Goal: Task Accomplishment & Management: Use online tool/utility

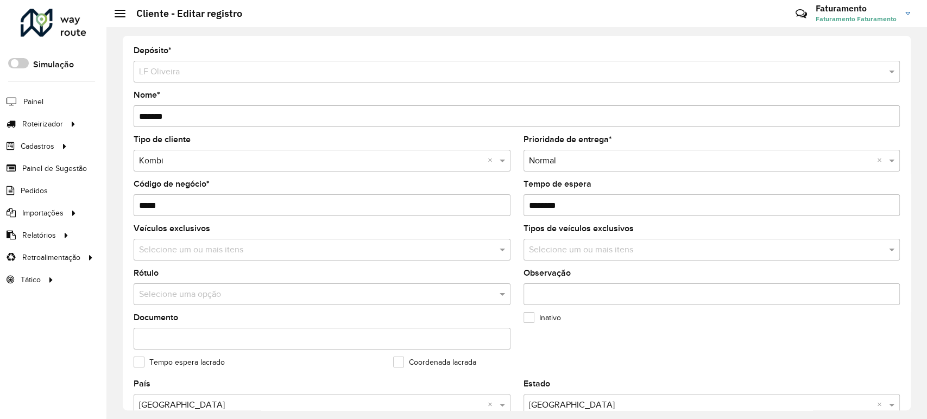
scroll to position [389, 0]
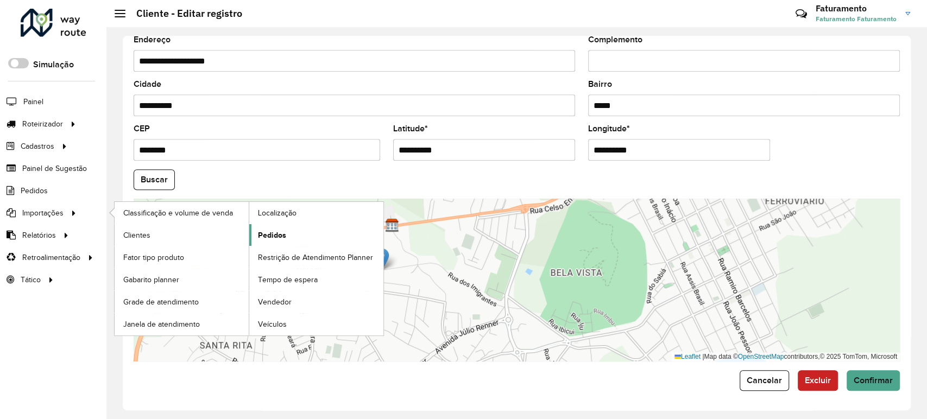
click at [272, 225] on link "Pedidos" at bounding box center [316, 235] width 134 height 22
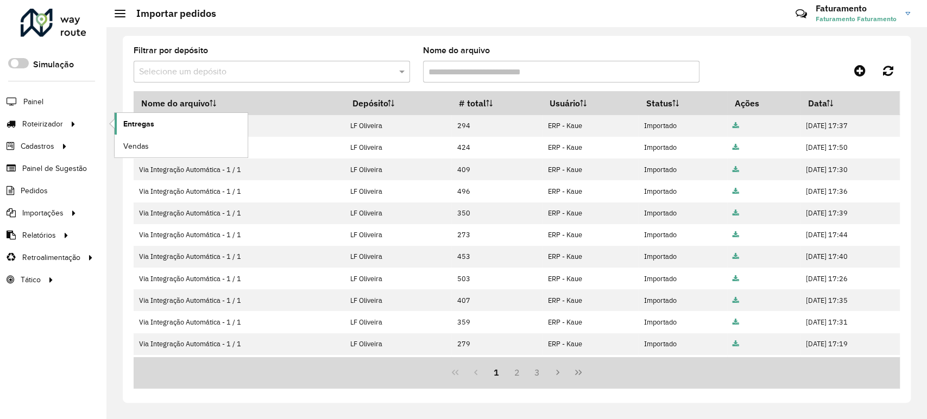
click at [148, 122] on span "Entregas" at bounding box center [138, 123] width 31 height 11
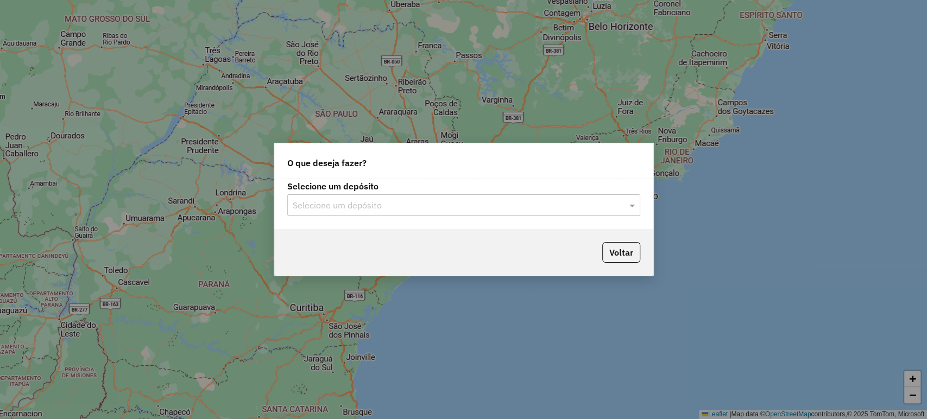
click at [372, 204] on input "text" at bounding box center [453, 205] width 320 height 13
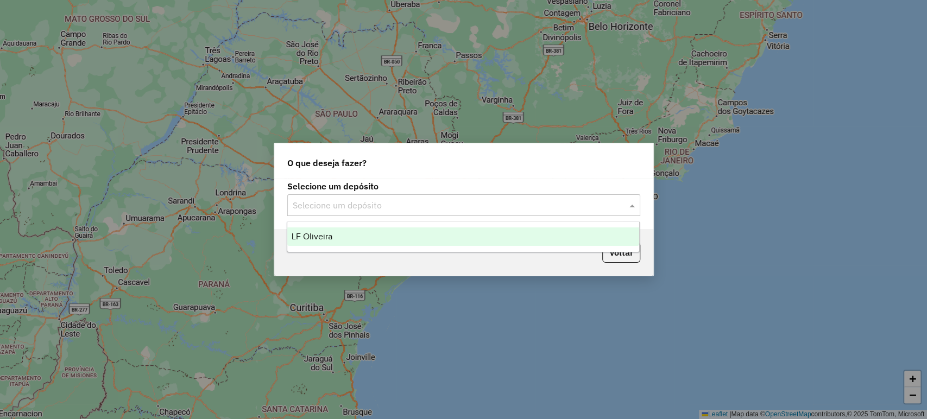
click at [375, 233] on div "LF Oliveira" at bounding box center [463, 236] width 352 height 18
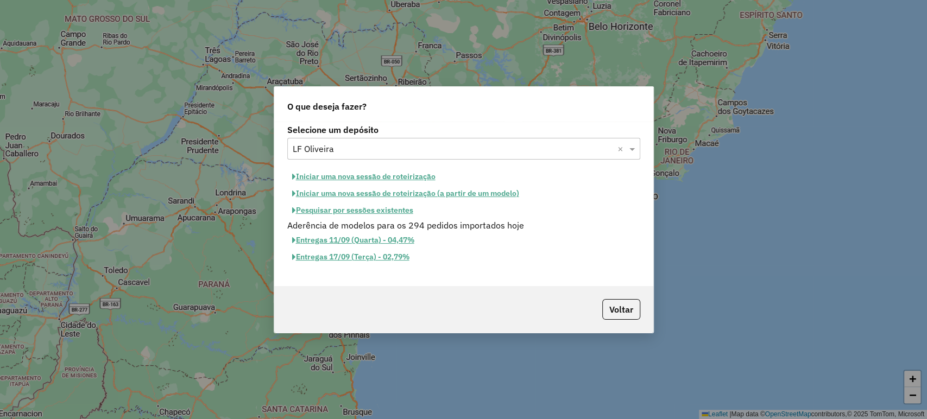
click at [381, 174] on button "Iniciar uma nova sessão de roteirização" at bounding box center [363, 176] width 153 height 17
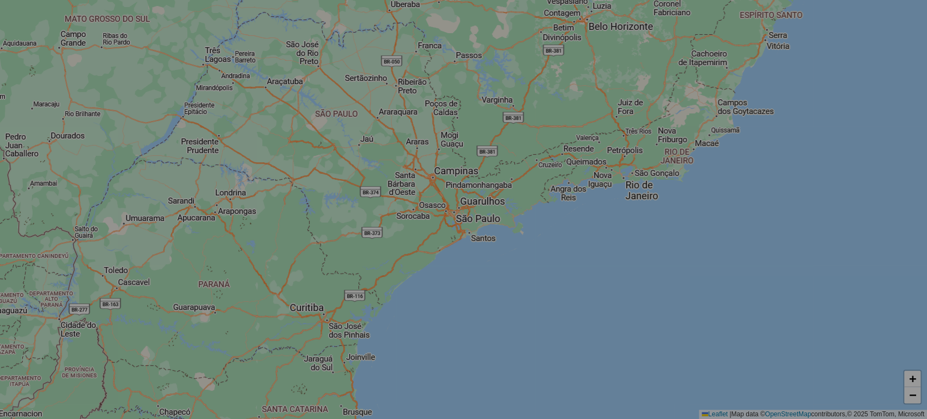
select select "*"
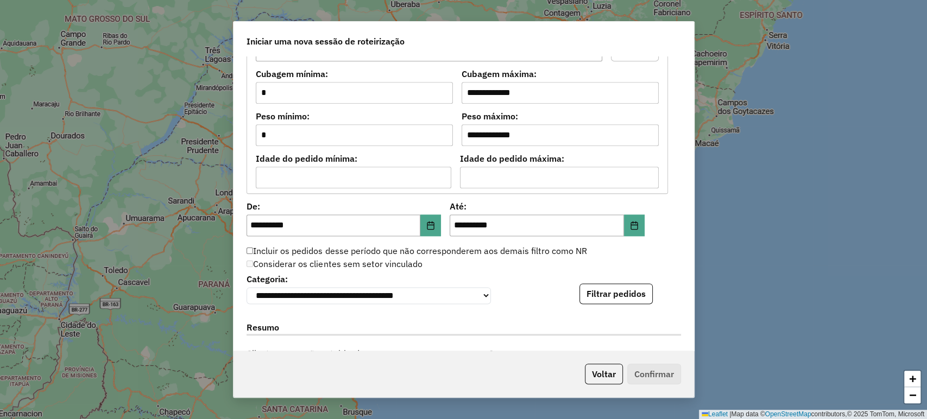
scroll to position [1080, 0]
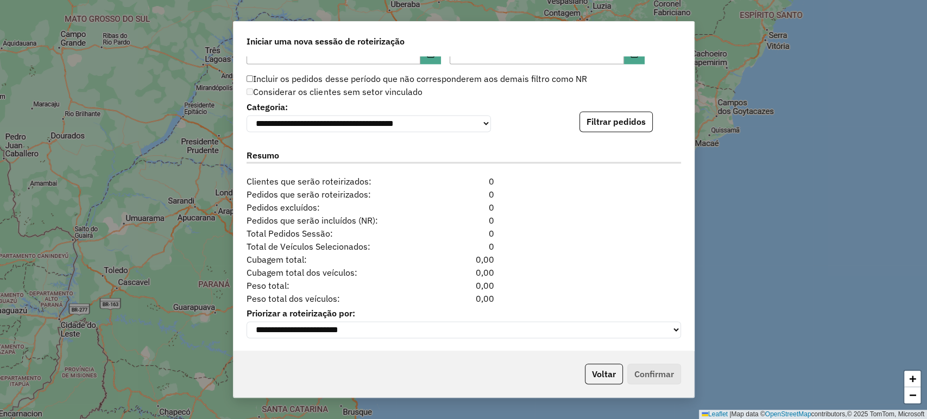
click at [591, 99] on div "**********" at bounding box center [463, 115] width 434 height 33
click at [589, 113] on button "Filtrar pedidos" at bounding box center [615, 121] width 73 height 21
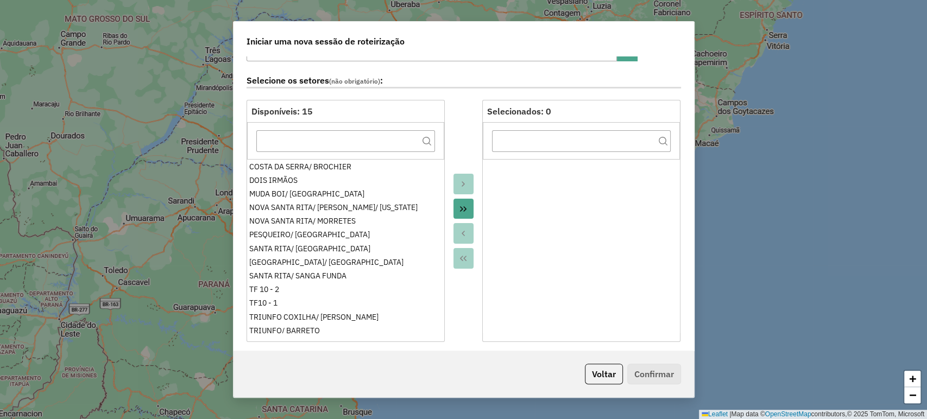
scroll to position [0, 0]
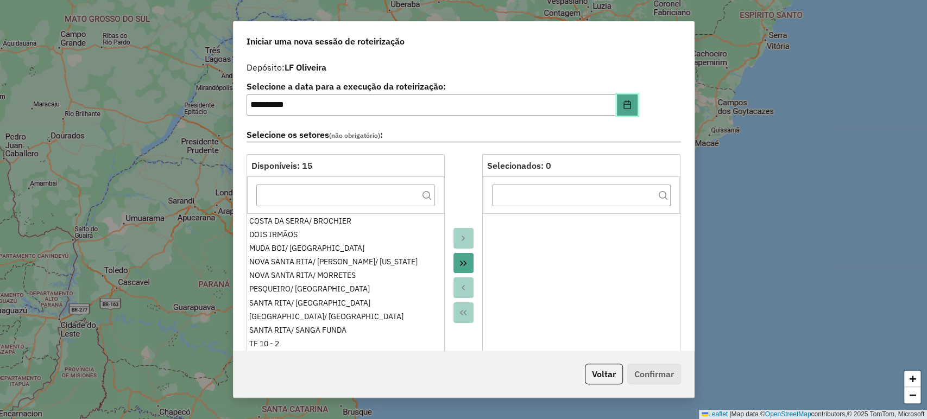
click at [624, 100] on icon "Choose Date" at bounding box center [627, 104] width 9 height 9
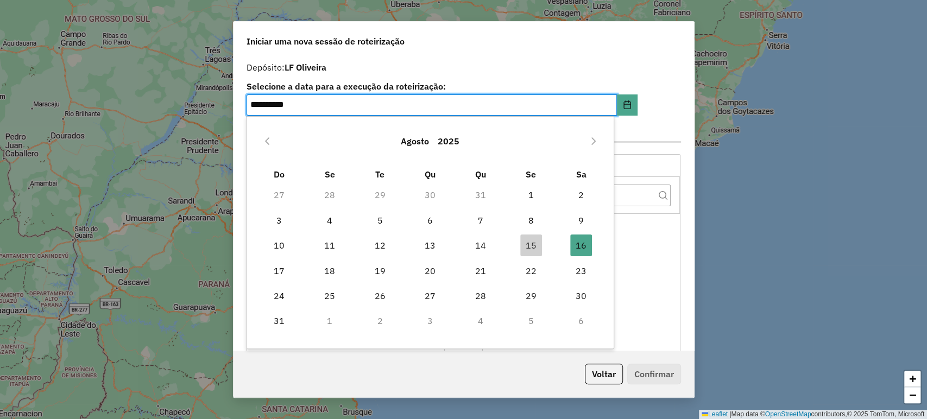
click at [312, 277] on td "18" at bounding box center [330, 270] width 50 height 25
click at [325, 267] on span "18" at bounding box center [330, 271] width 22 height 22
type input "**********"
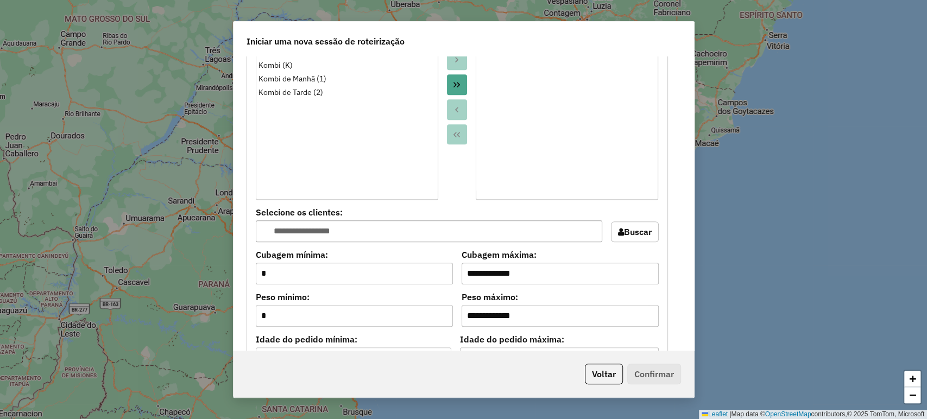
scroll to position [905, 0]
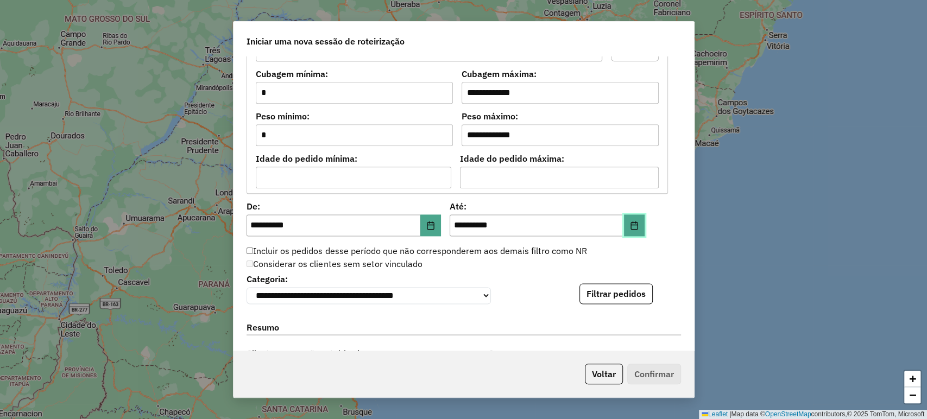
click at [625, 225] on button "Choose Date" at bounding box center [634, 225] width 21 height 22
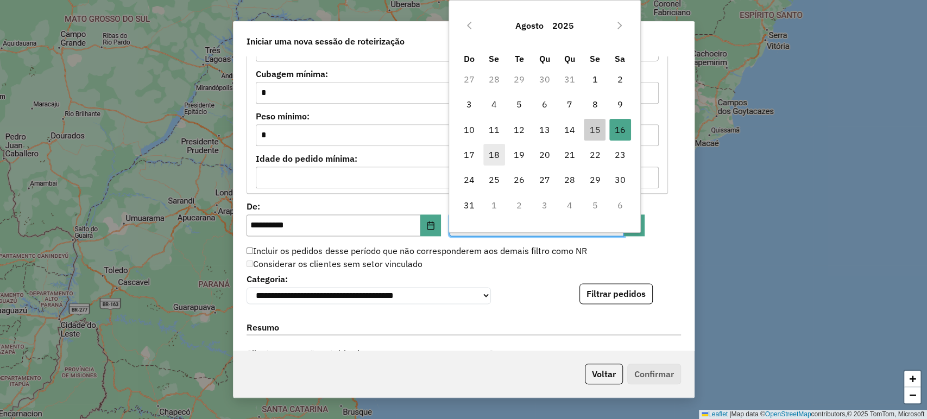
click at [503, 153] on span "18" at bounding box center [494, 155] width 22 height 22
type input "**********"
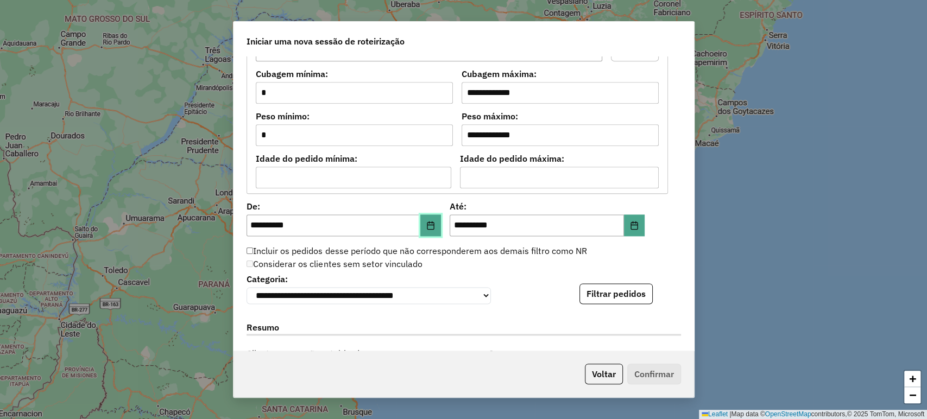
click at [433, 215] on button "Choose Date" at bounding box center [430, 225] width 21 height 22
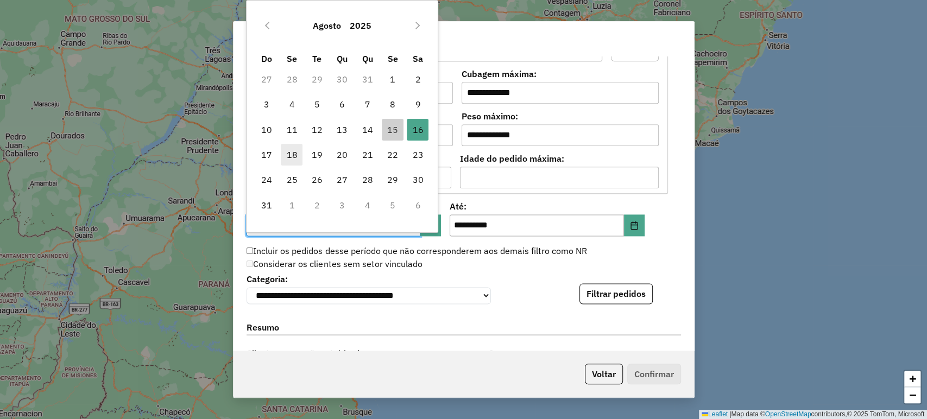
click at [291, 151] on span "18" at bounding box center [292, 155] width 22 height 22
type input "**********"
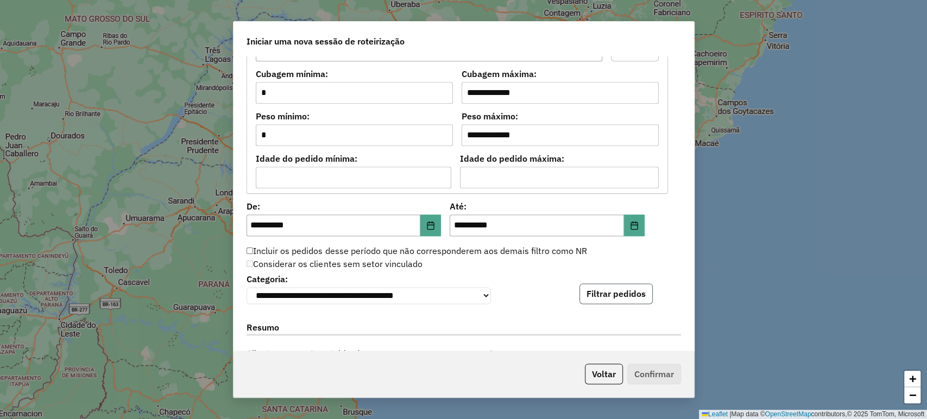
click at [598, 295] on button "Filtrar pedidos" at bounding box center [615, 293] width 73 height 21
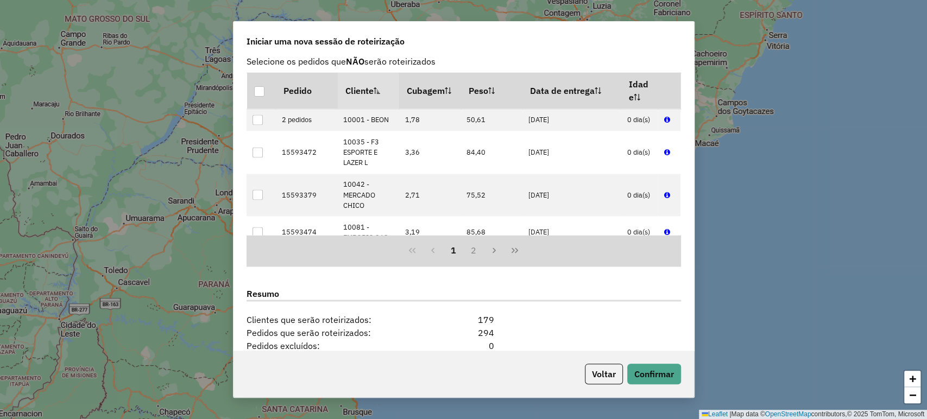
scroll to position [1304, 0]
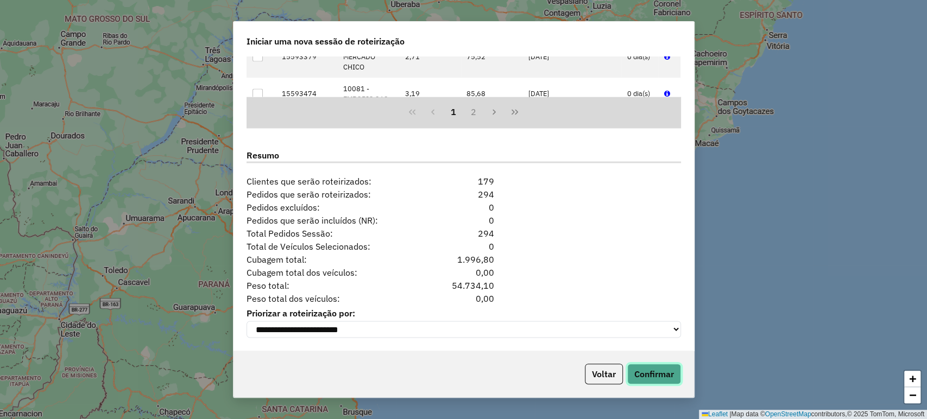
click at [634, 369] on button "Confirmar" at bounding box center [654, 374] width 54 height 21
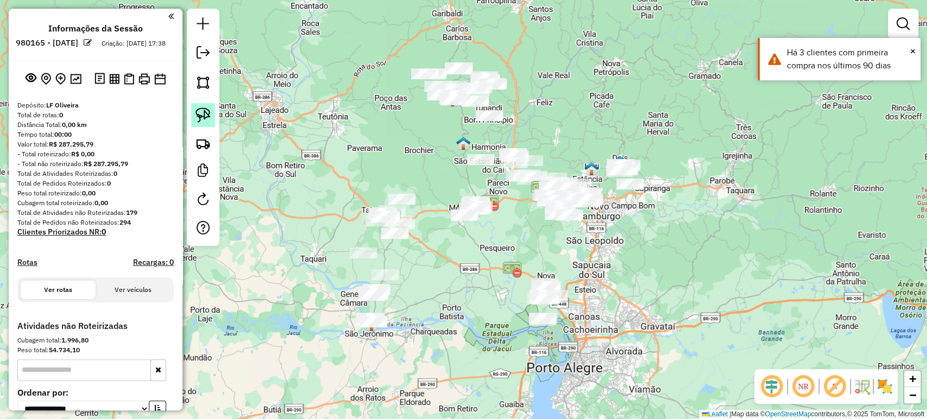
click at [211, 124] on link at bounding box center [203, 115] width 24 height 24
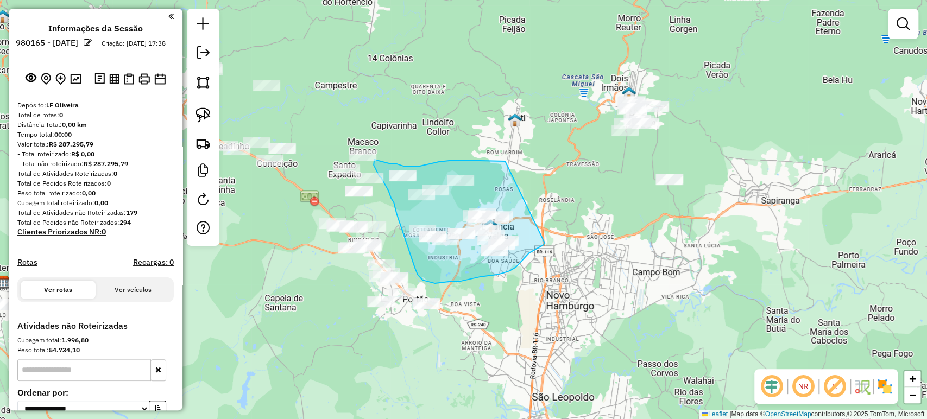
drag, startPoint x: 505, startPoint y: 161, endPoint x: 545, endPoint y: 243, distance: 91.1
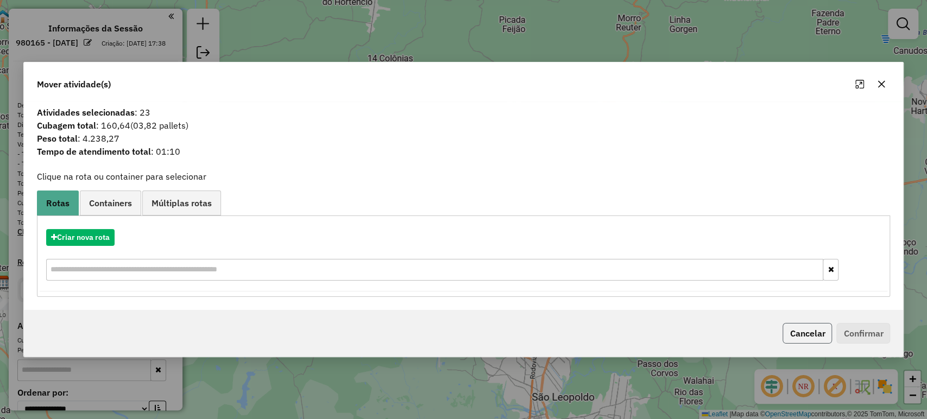
drag, startPoint x: 793, startPoint y: 326, endPoint x: 624, endPoint y: 325, distance: 168.9
click at [712, 334] on div "Cancelar Confirmar" at bounding box center [464, 333] width 880 height 47
click at [624, 325] on div "Cancelar Confirmar" at bounding box center [464, 333] width 880 height 47
click at [781, 339] on div "Cancelar Confirmar" at bounding box center [834, 333] width 112 height 21
drag, startPoint x: 801, startPoint y: 330, endPoint x: 779, endPoint y: 331, distance: 22.3
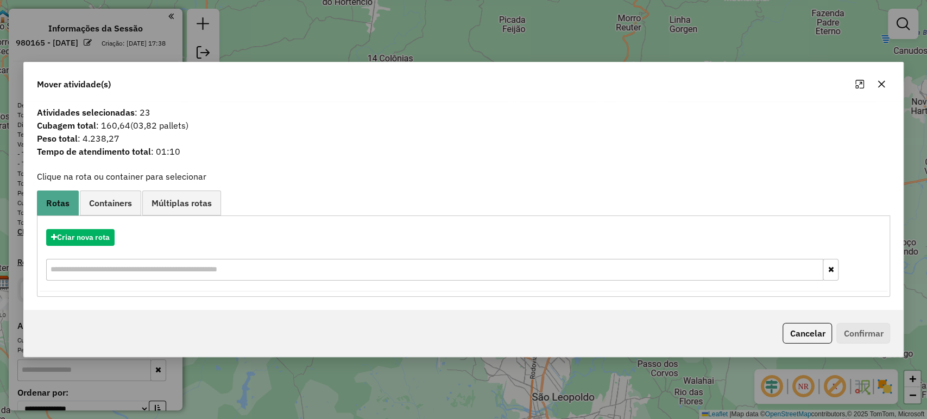
click at [802, 330] on button "Cancelar" at bounding box center [806, 333] width 49 height 21
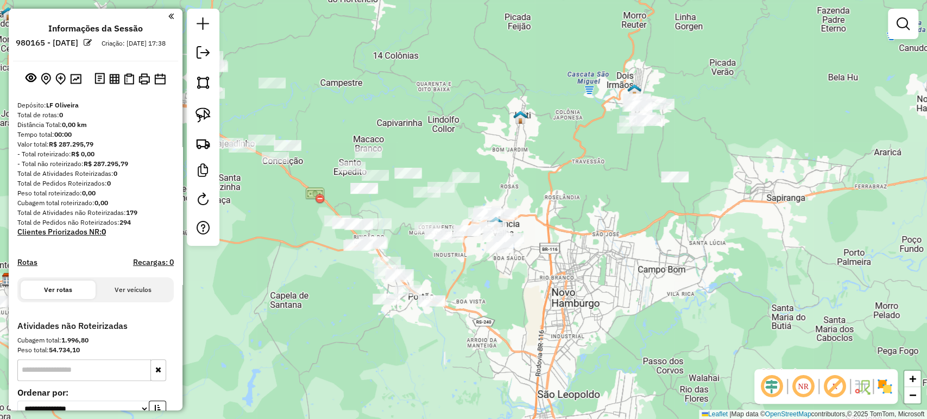
drag, startPoint x: 565, startPoint y: 306, endPoint x: 634, endPoint y: 301, distance: 69.6
click at [634, 301] on div "Janela de atendimento Grade de atendimento Capacidade Transportadoras Veículos …" at bounding box center [463, 209] width 927 height 419
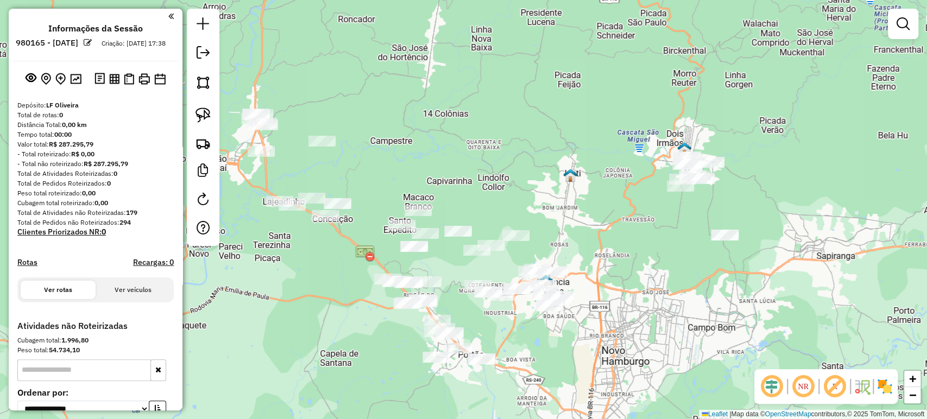
drag, startPoint x: 631, startPoint y: 300, endPoint x: 619, endPoint y: 340, distance: 41.9
click at [619, 340] on div "Janela de atendimento Grade de atendimento Capacidade Transportadoras Veículos …" at bounding box center [463, 209] width 927 height 419
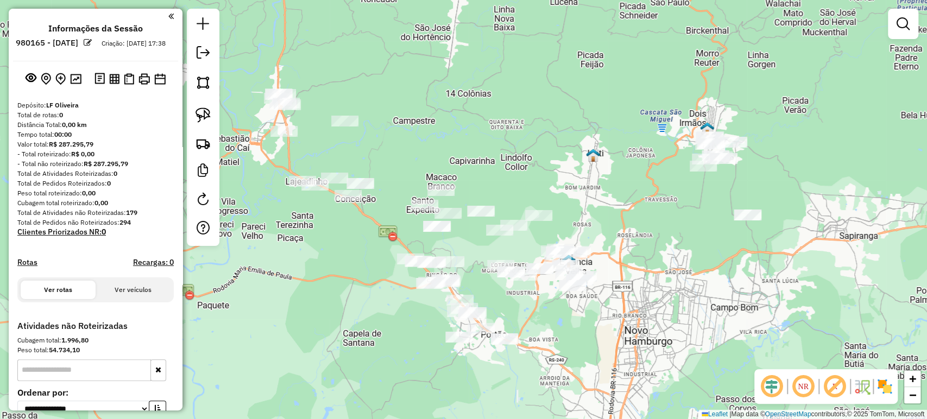
drag, startPoint x: 619, startPoint y: 340, endPoint x: 681, endPoint y: 275, distance: 89.9
click at [681, 275] on div "Janela de atendimento Grade de atendimento Capacidade Transportadoras Veículos …" at bounding box center [463, 209] width 927 height 419
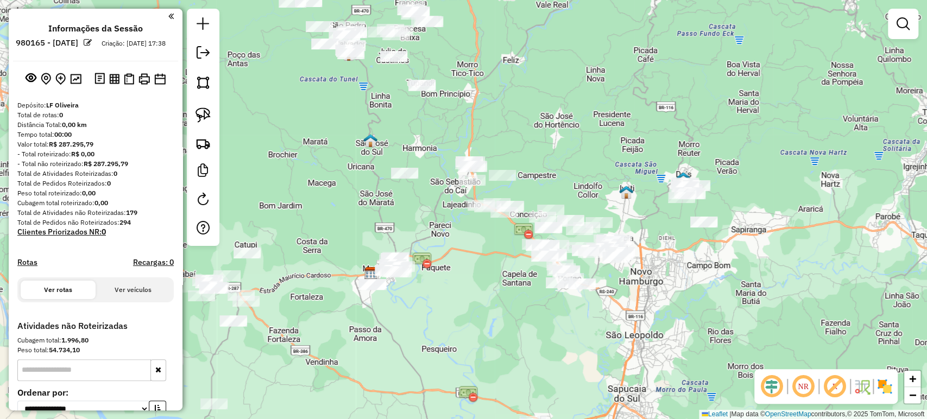
drag, startPoint x: 526, startPoint y: 340, endPoint x: 540, endPoint y: 333, distance: 16.3
click at [540, 333] on div "Janela de atendimento Grade de atendimento Capacidade Transportadoras Veículos …" at bounding box center [463, 209] width 927 height 419
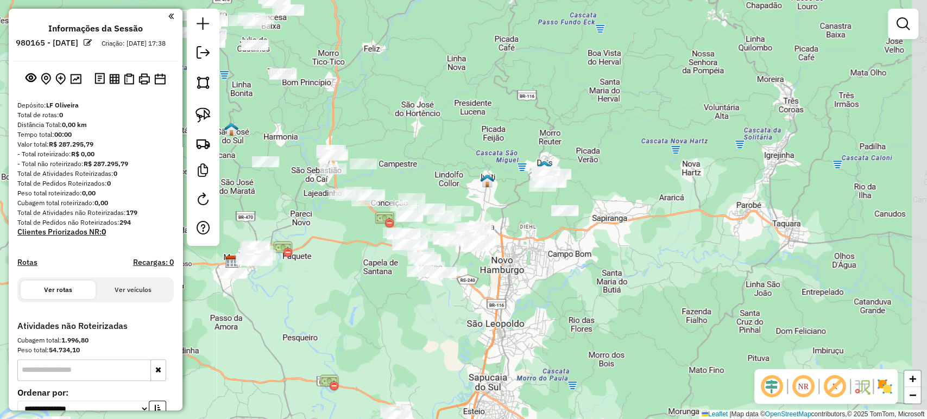
drag, startPoint x: 654, startPoint y: 101, endPoint x: 586, endPoint y: 128, distance: 72.4
click at [586, 128] on div "Janela de atendimento Grade de atendimento Capacidade Transportadoras Veículos …" at bounding box center [463, 209] width 927 height 419
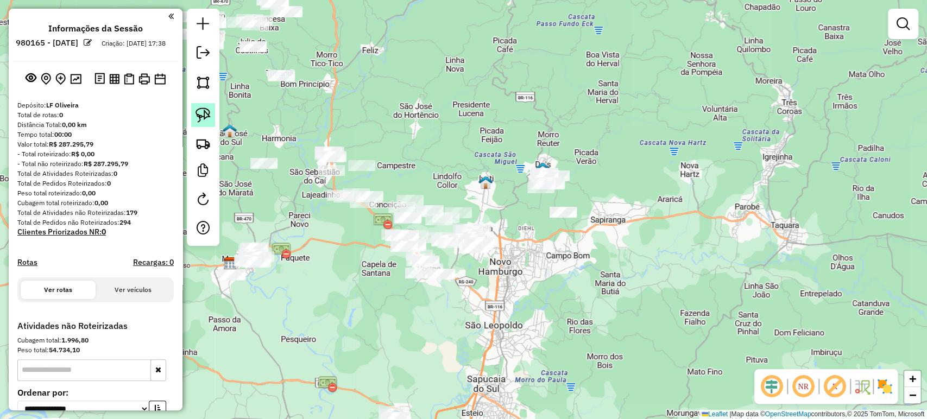
click at [203, 115] on img at bounding box center [202, 115] width 15 height 15
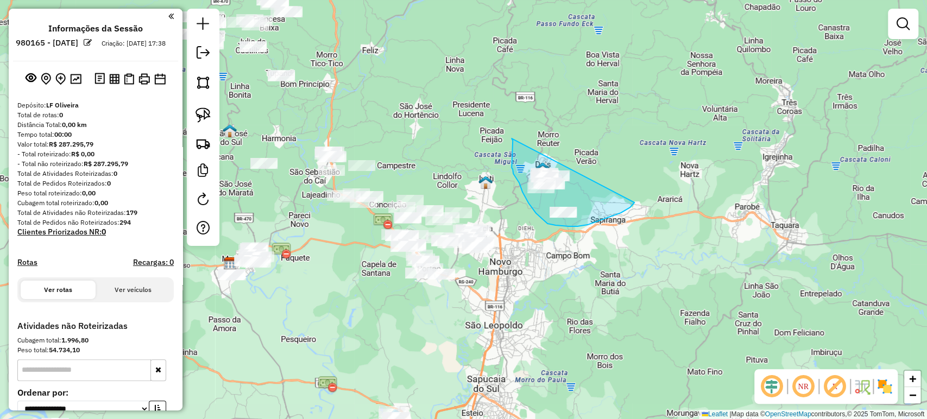
drag, startPoint x: 511, startPoint y: 138, endPoint x: 634, endPoint y: 203, distance: 138.4
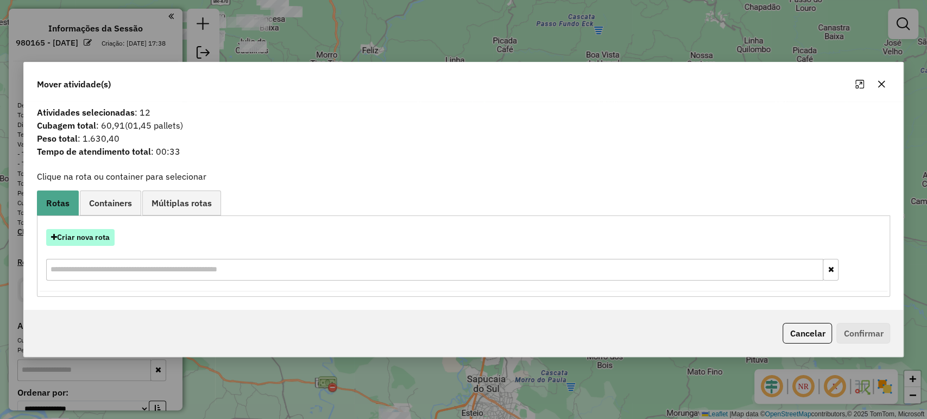
click at [87, 243] on button "Criar nova rota" at bounding box center [80, 237] width 68 height 17
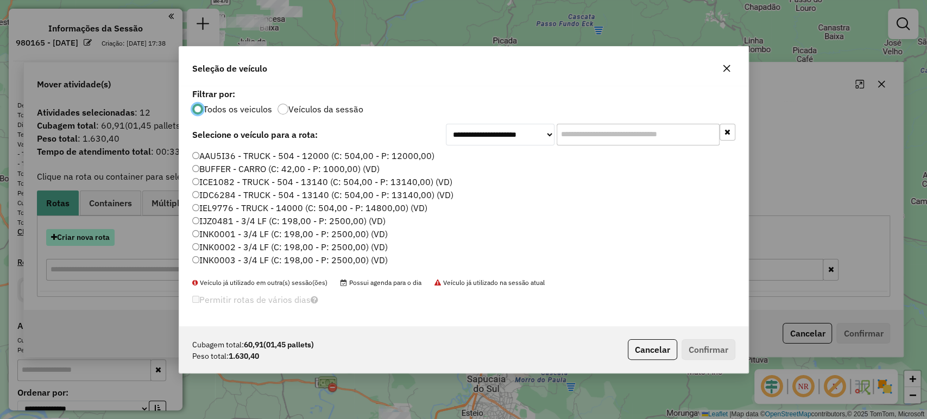
scroll to position [5, 3]
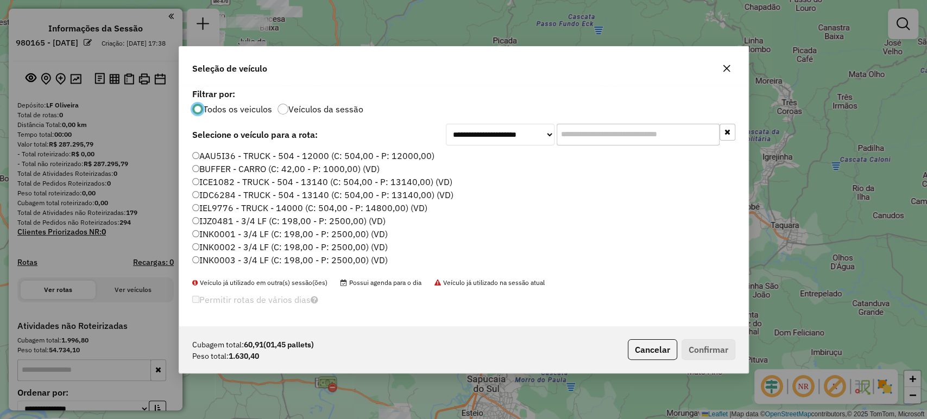
click at [571, 135] on input "text" at bounding box center [638, 135] width 163 height 22
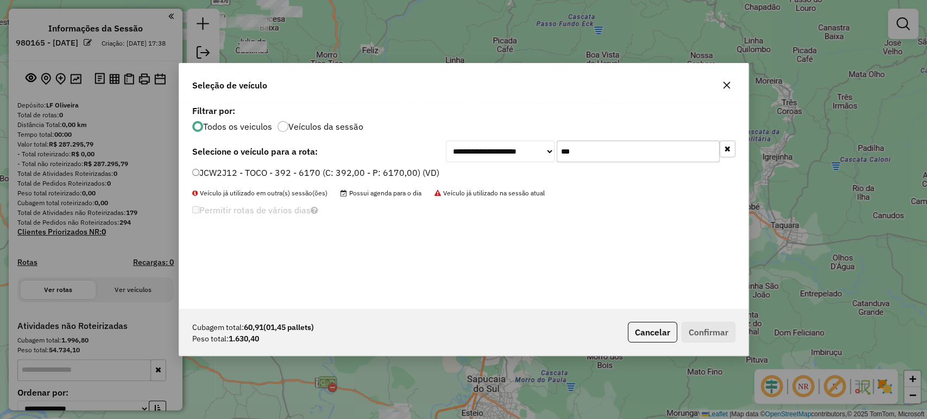
type input "***"
click at [363, 175] on label "JCW2J12 - TOCO - 392 - 6170 (C: 392,00 - P: 6170,00) (VD)" at bounding box center [315, 172] width 247 height 13
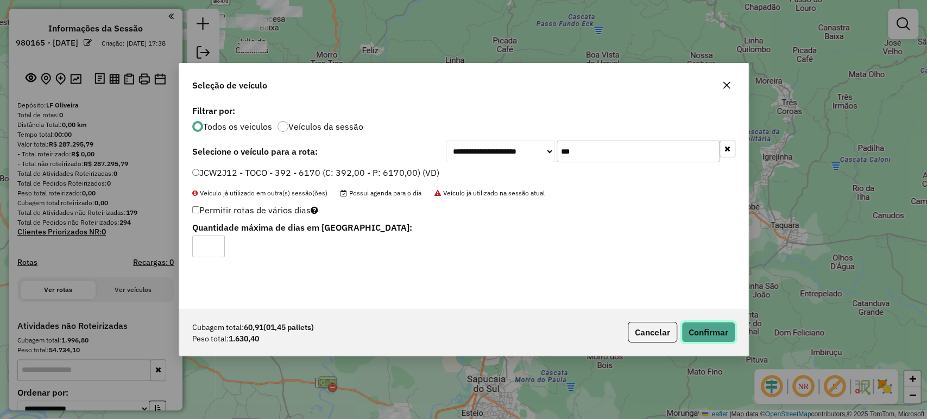
click at [733, 333] on button "Confirmar" at bounding box center [708, 332] width 54 height 21
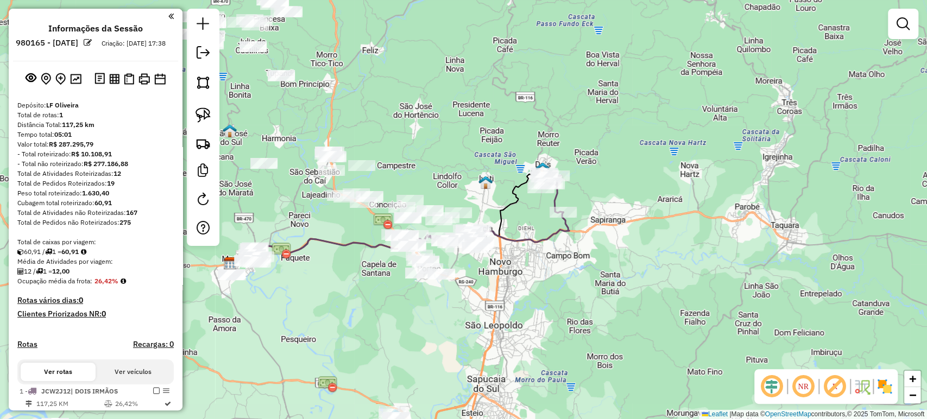
drag, startPoint x: 372, startPoint y: 296, endPoint x: 466, endPoint y: 273, distance: 96.7
click at [466, 273] on div "Janela de atendimento Grade de atendimento Capacidade Transportadoras Veículos …" at bounding box center [463, 209] width 927 height 419
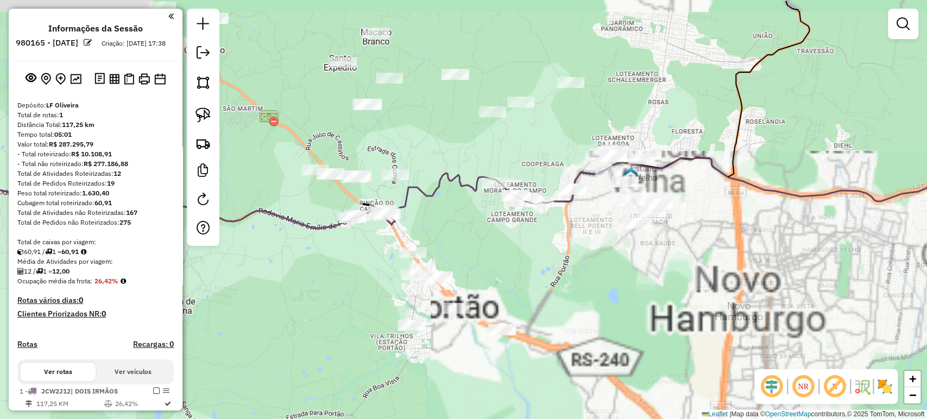
drag, startPoint x: 625, startPoint y: 208, endPoint x: 550, endPoint y: 246, distance: 84.3
click at [550, 246] on div "Janela de atendimento Grade de atendimento Capacidade Transportadoras Veículos …" at bounding box center [463, 209] width 927 height 419
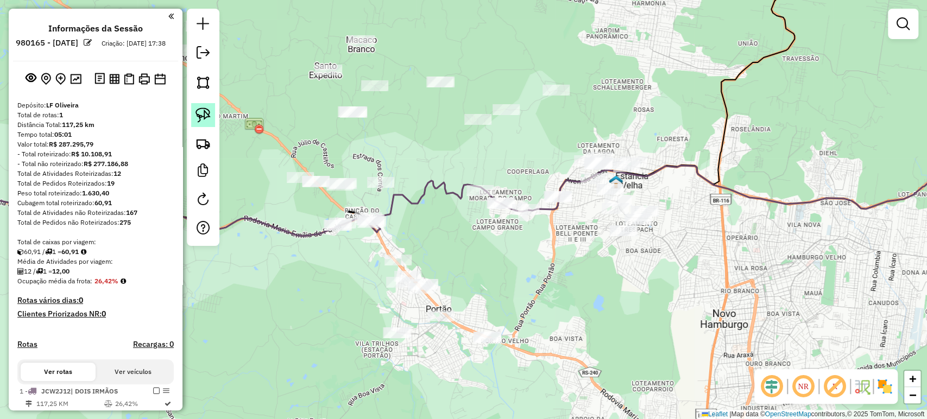
click at [205, 116] on img at bounding box center [202, 115] width 15 height 15
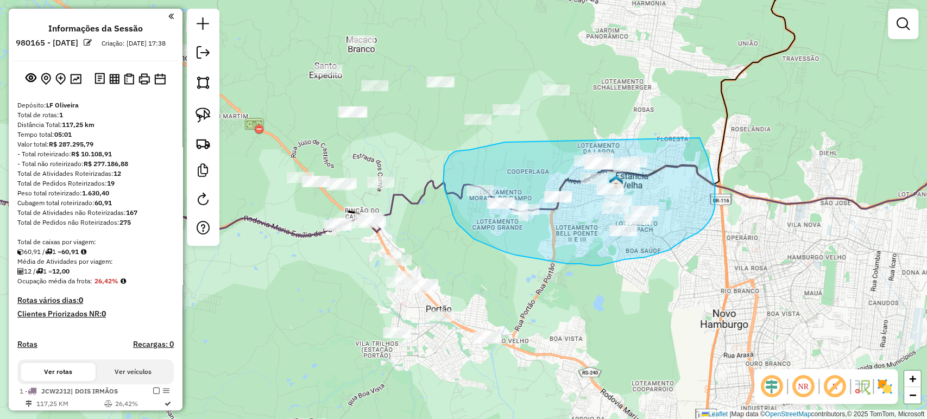
drag, startPoint x: 505, startPoint y: 142, endPoint x: 692, endPoint y: 133, distance: 187.0
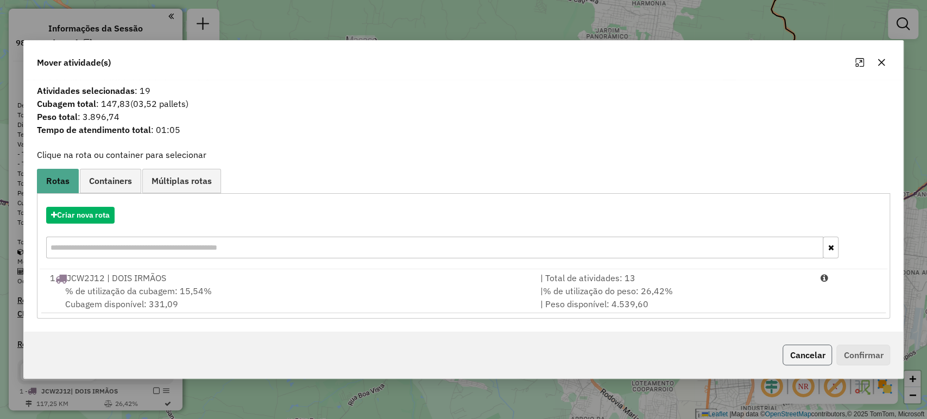
click at [786, 350] on button "Cancelar" at bounding box center [806, 355] width 49 height 21
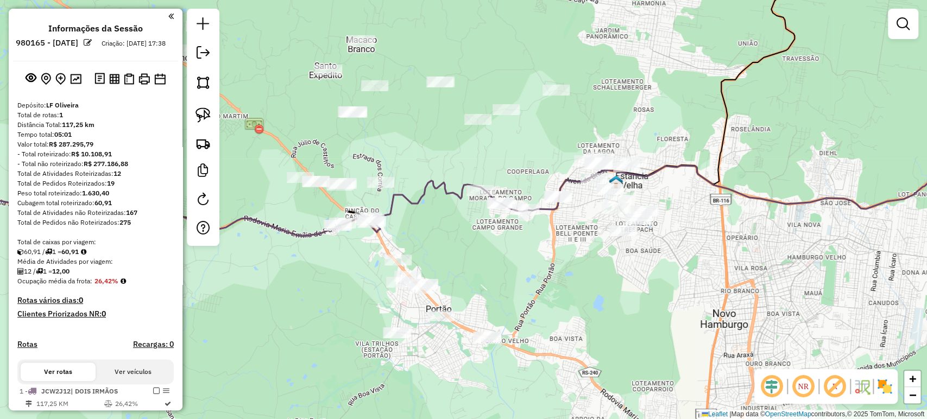
click at [474, 106] on div "Janela de atendimento Grade de atendimento Capacidade Transportadoras Veículos …" at bounding box center [463, 209] width 927 height 419
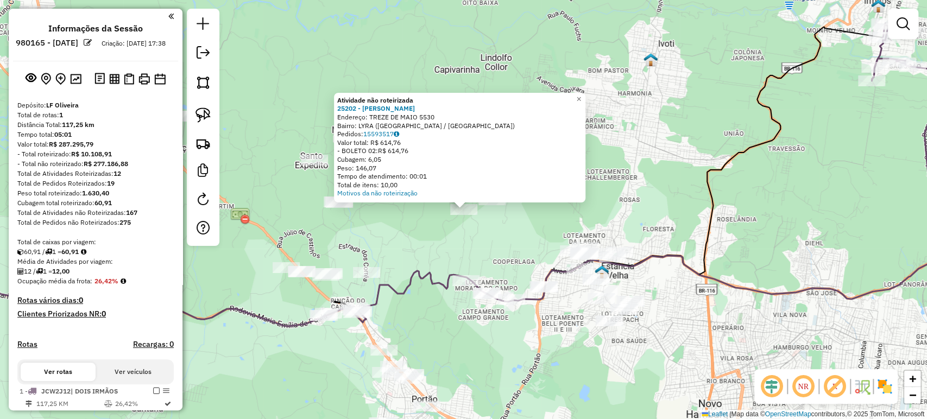
click at [489, 249] on div "Atividade não roteirizada 25202 - [PERSON_NAME]: TREZE DE MAIO 5530 Bairro: LYR…" at bounding box center [463, 209] width 927 height 419
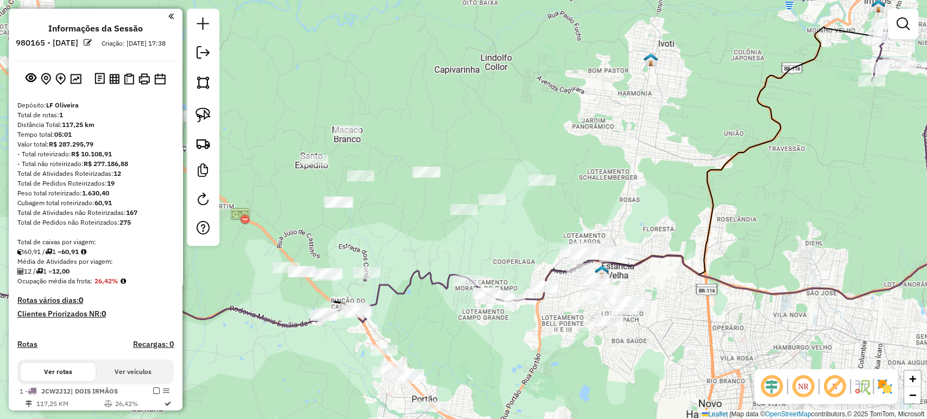
drag, startPoint x: 489, startPoint y: 248, endPoint x: 478, endPoint y: 192, distance: 57.5
click at [478, 192] on div "Atividade não roteirizada 25202 - [PERSON_NAME]: TREZE DE MAIO 5530 Bairro: LYR…" at bounding box center [463, 209] width 927 height 419
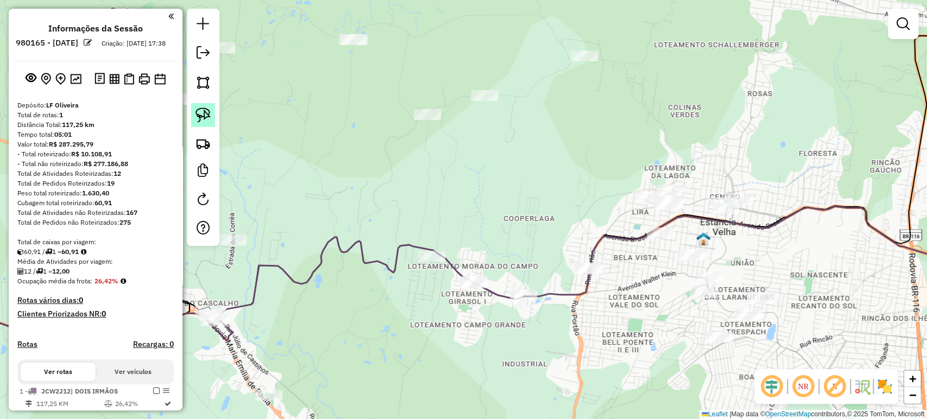
click at [197, 108] on img at bounding box center [202, 115] width 15 height 15
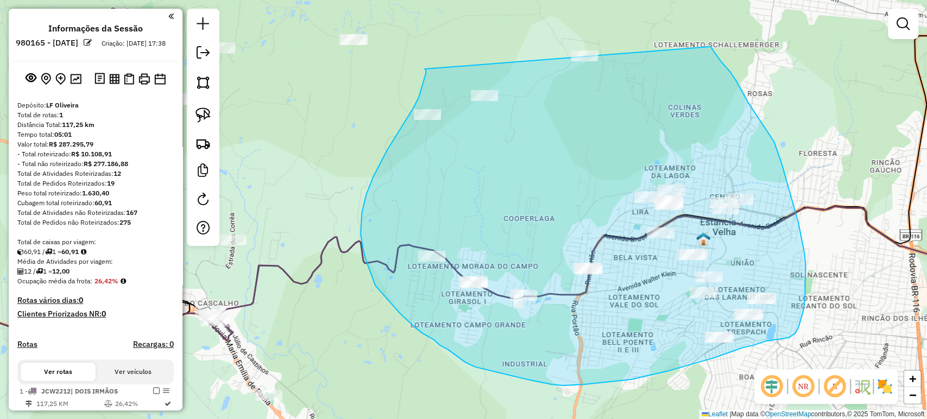
drag, startPoint x: 426, startPoint y: 70, endPoint x: 680, endPoint y: 23, distance: 258.4
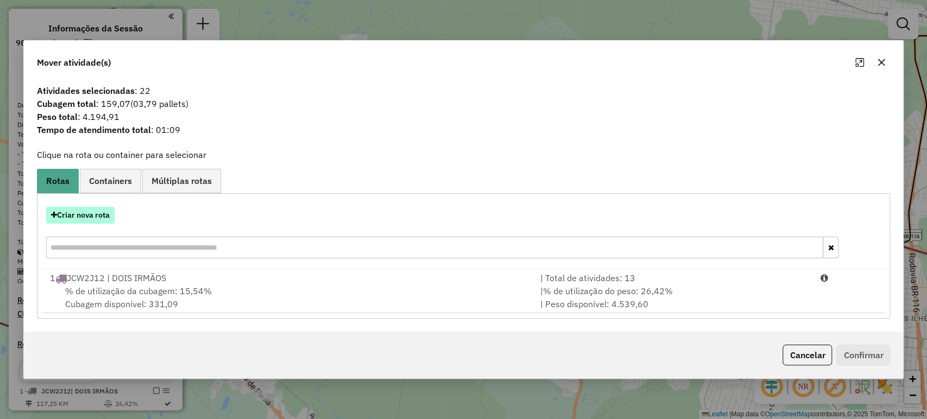
click at [96, 212] on button "Criar nova rota" at bounding box center [80, 215] width 68 height 17
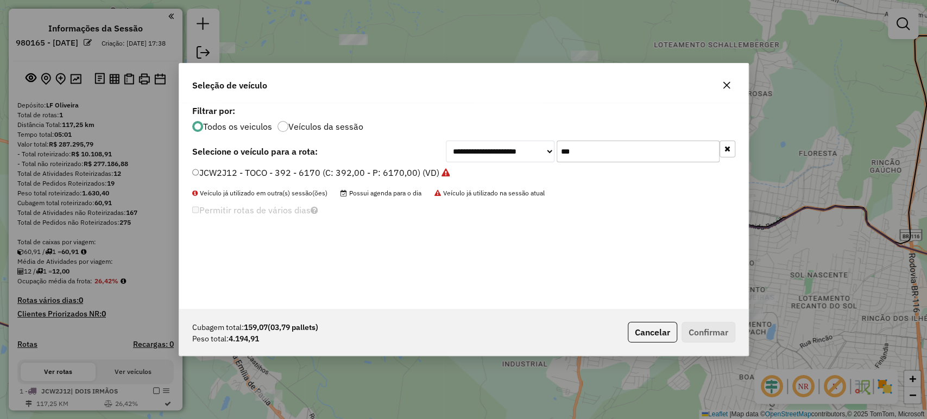
click at [603, 148] on input "***" at bounding box center [638, 152] width 163 height 22
type input "****"
click at [410, 174] on label "IWW2364 - TOCO - 392 - 7240 (C: 392,00 - P: 7240,00) (VD)" at bounding box center [316, 172] width 249 height 13
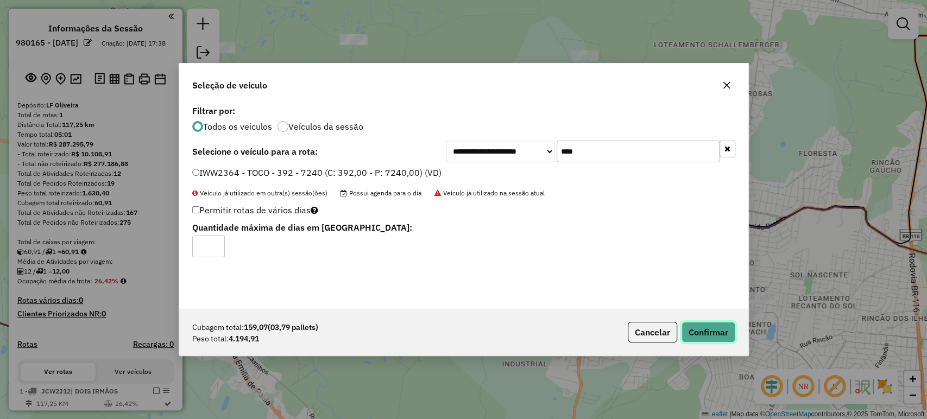
click at [697, 334] on button "Confirmar" at bounding box center [708, 332] width 54 height 21
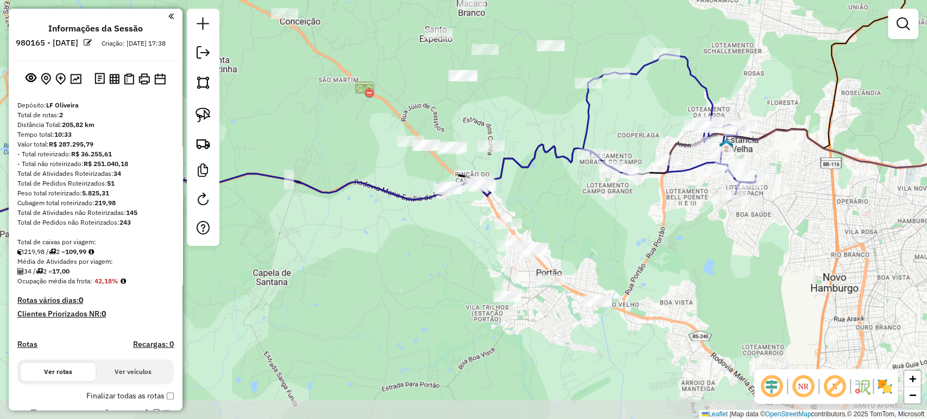
drag, startPoint x: 586, startPoint y: 342, endPoint x: 653, endPoint y: 227, distance: 132.8
click at [653, 227] on div "Janela de atendimento Grade de atendimento Capacidade Transportadoras Veículos …" at bounding box center [463, 209] width 927 height 419
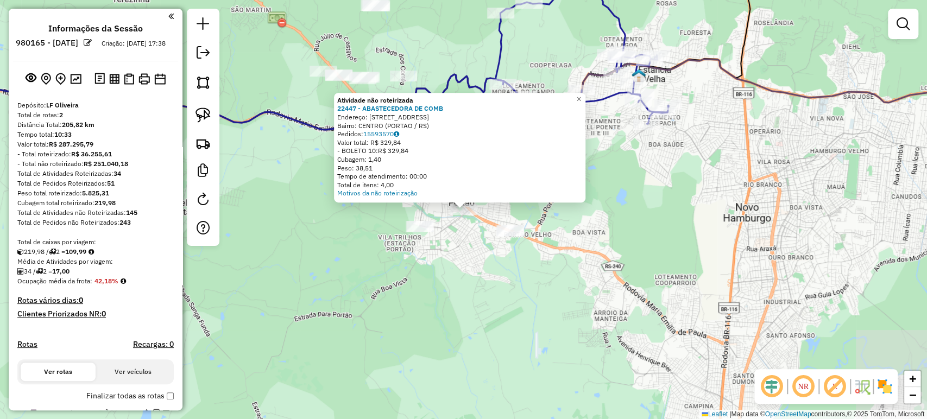
click at [559, 292] on div "Atividade não roteirizada 22447 - ABASTECEDORA DE COMB Endereço: AV BRASILIA 35…" at bounding box center [463, 209] width 927 height 419
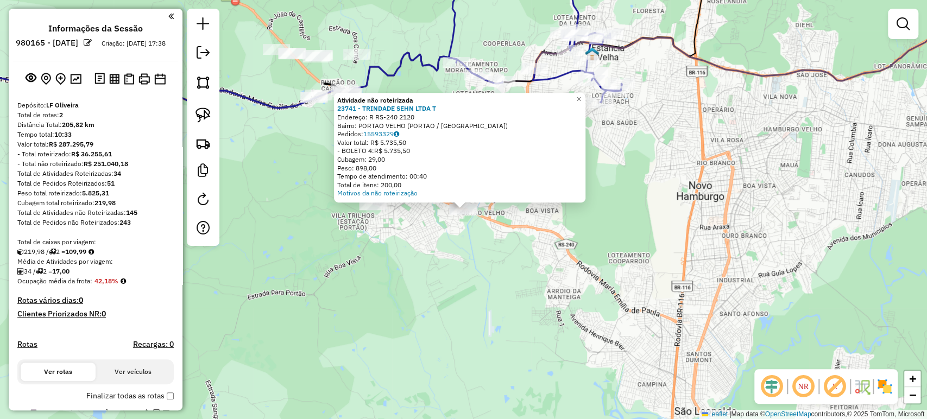
click at [505, 257] on div "Atividade não roteirizada 23741 - TRINDADE SEHN LTDA T Endereço: R RS-240 2120 …" at bounding box center [463, 209] width 927 height 419
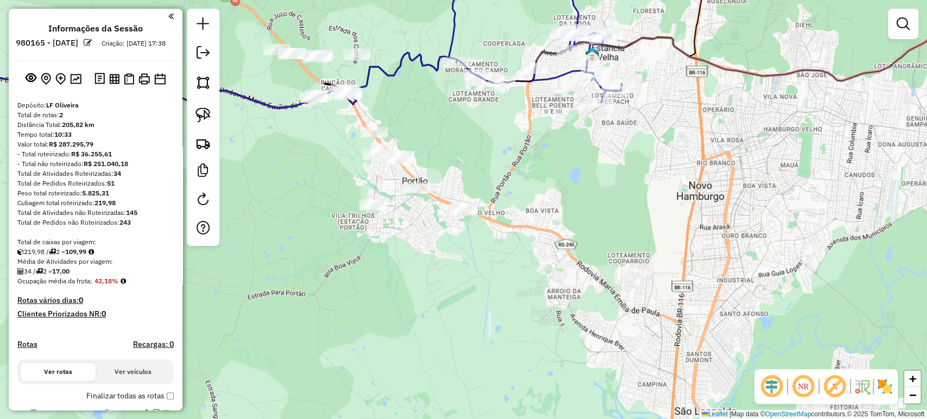
drag, startPoint x: 556, startPoint y: 219, endPoint x: 510, endPoint y: 246, distance: 53.8
click at [523, 244] on div "Atividade não roteirizada 23741 - TRINDADE SEHN LTDA T Endereço: R RS-240 2120 …" at bounding box center [463, 209] width 927 height 419
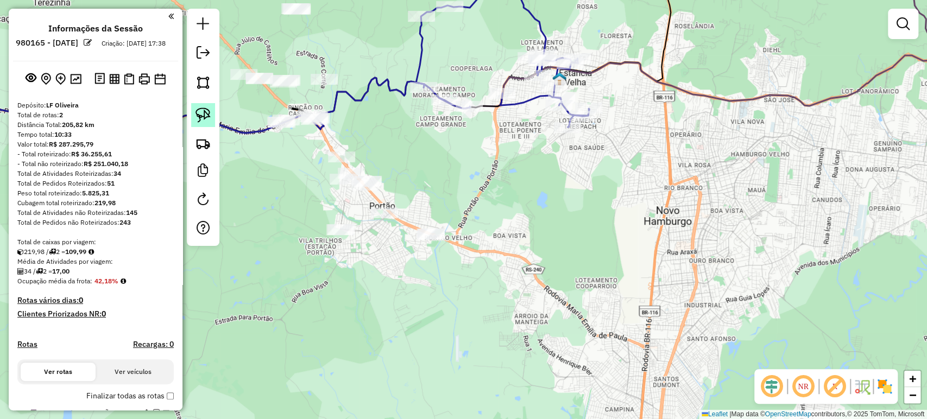
click at [200, 121] on img at bounding box center [202, 115] width 15 height 15
click at [444, 236] on div "Janela de atendimento Grade de atendimento Capacidade Transportadoras Veículos …" at bounding box center [463, 209] width 927 height 419
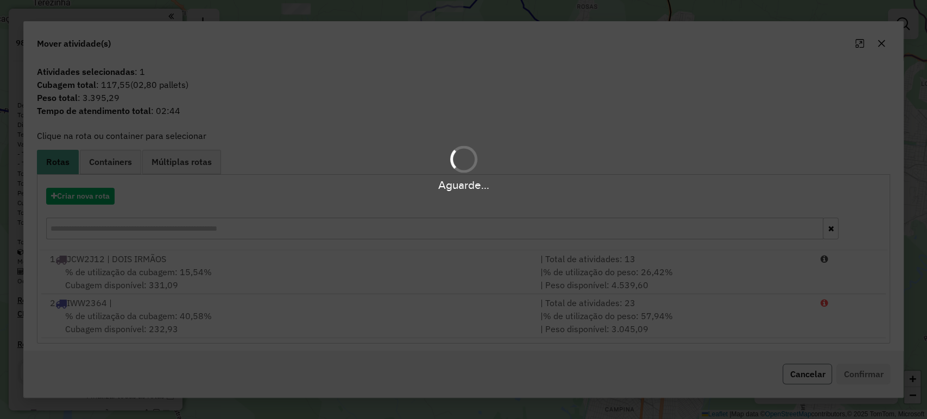
click at [793, 370] on button "Cancelar" at bounding box center [806, 374] width 49 height 21
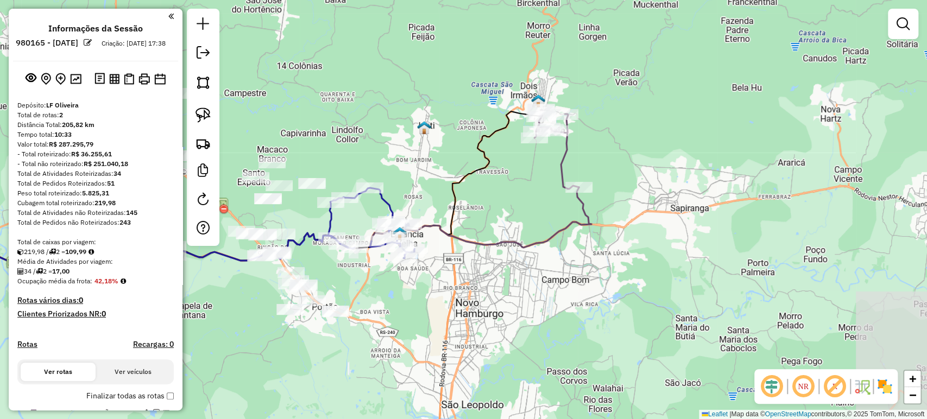
drag, startPoint x: 660, startPoint y: 260, endPoint x: 469, endPoint y: 307, distance: 196.5
click at [469, 307] on div "Janela de atendimento Grade de atendimento Capacidade Transportadoras Veículos …" at bounding box center [463, 209] width 927 height 419
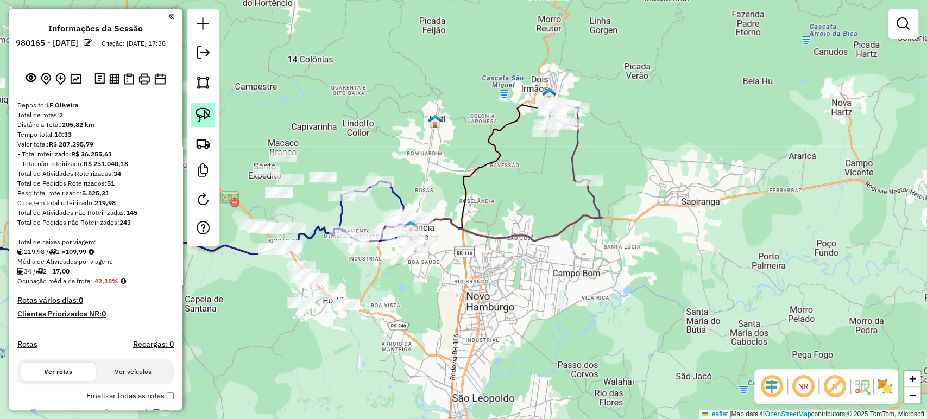
click at [203, 115] on img at bounding box center [202, 115] width 15 height 15
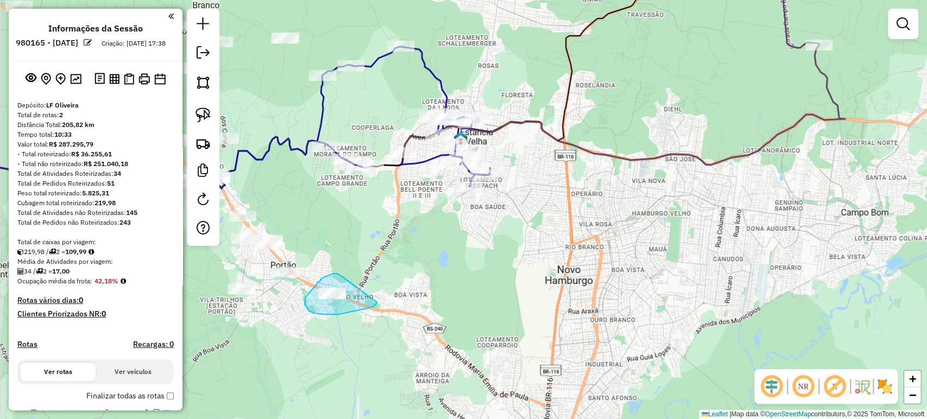
drag, startPoint x: 337, startPoint y: 274, endPoint x: 377, endPoint y: 302, distance: 49.0
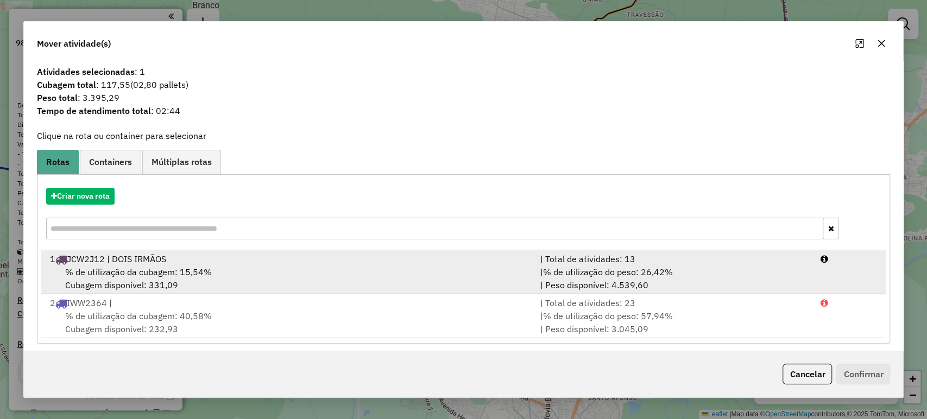
click at [141, 263] on div "1 JCW2J12 | DOIS IRMÃOS" at bounding box center [288, 258] width 490 height 13
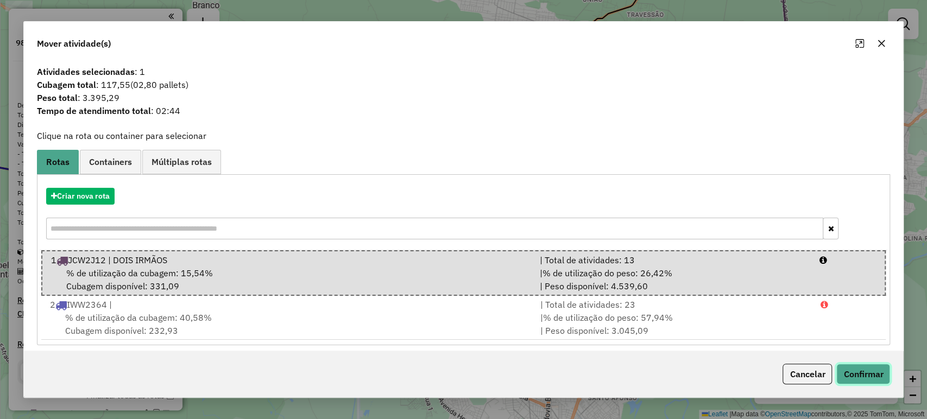
click at [877, 372] on button "Confirmar" at bounding box center [863, 374] width 54 height 21
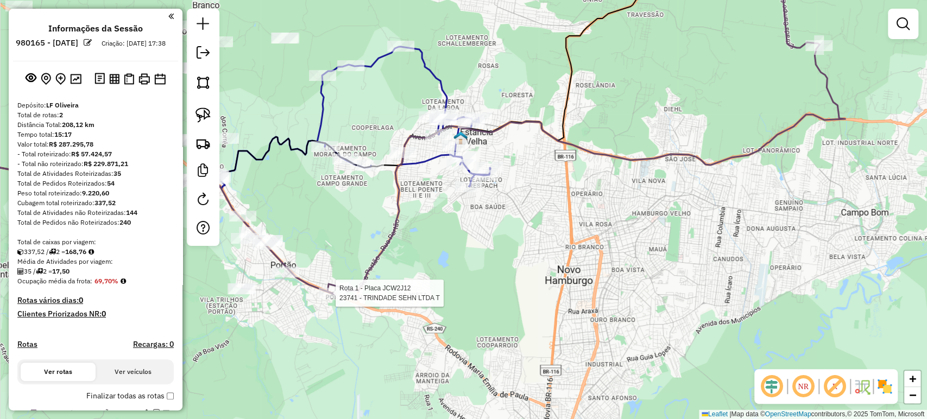
select select "**********"
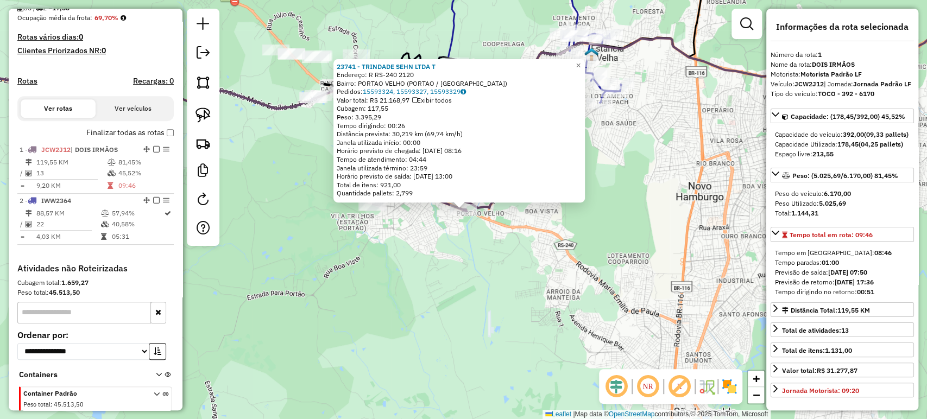
scroll to position [320, 0]
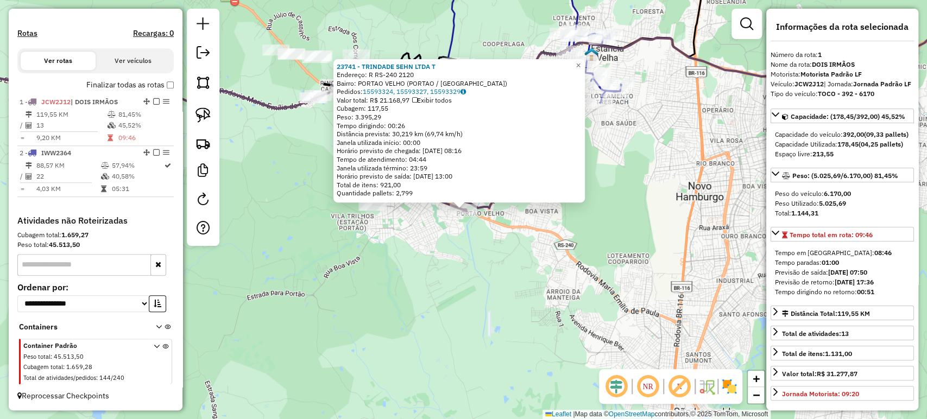
click at [447, 257] on div "23741 - TRINDADE SEHN LTDA T Endereço: R RS-240 2120 Bairro: [GEOGRAPHIC_DATA] …" at bounding box center [463, 209] width 927 height 419
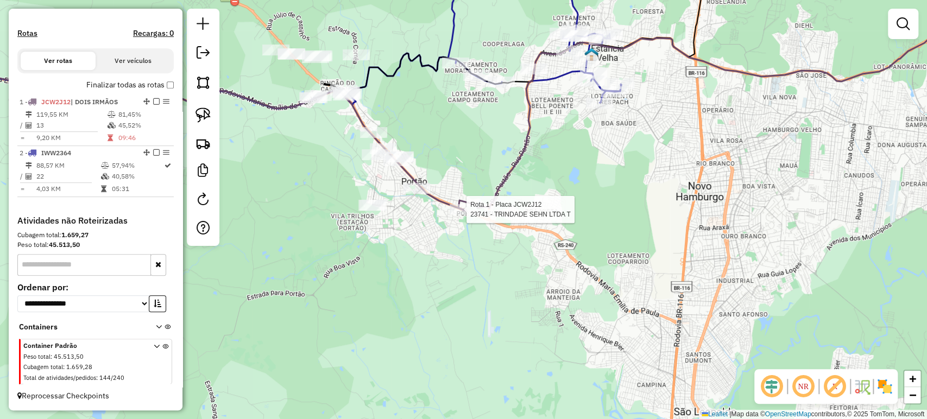
select select "**********"
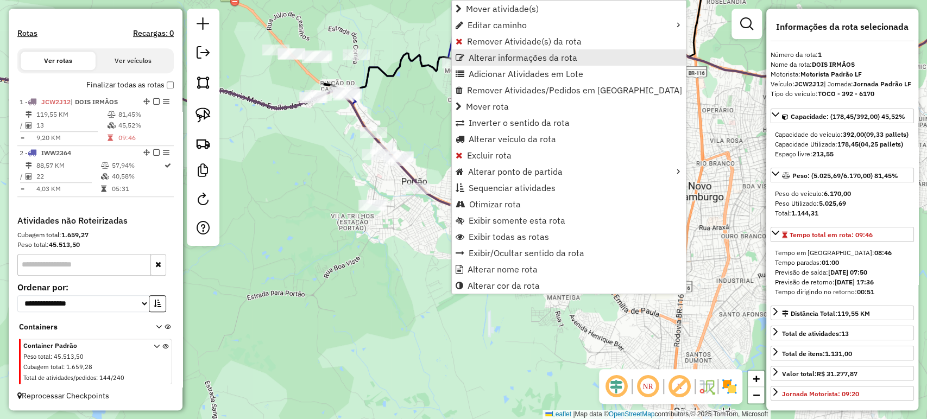
click at [502, 62] on span "Alterar informações da rota" at bounding box center [523, 57] width 109 height 9
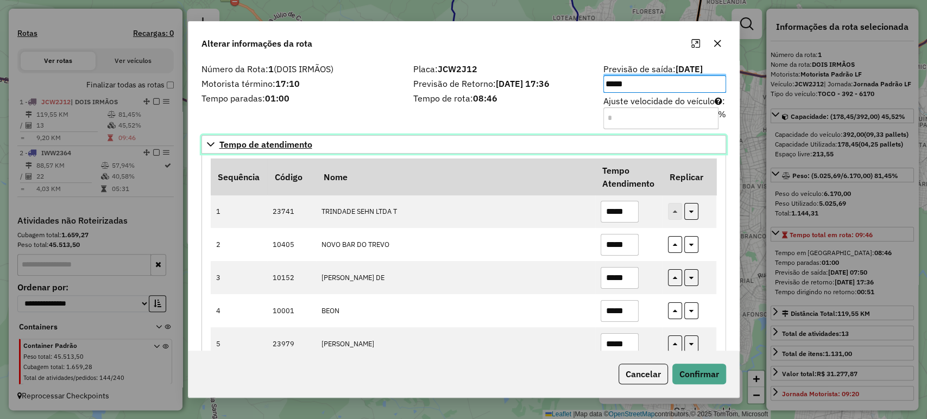
click at [505, 147] on link "Tempo de atendimento" at bounding box center [463, 144] width 524 height 18
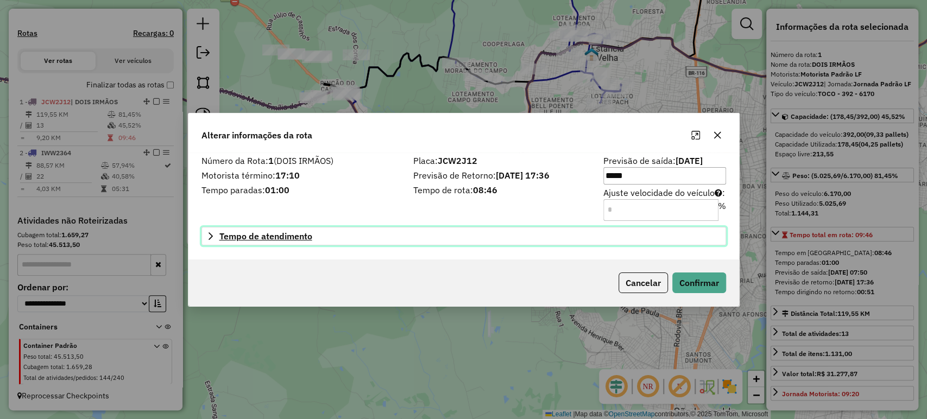
click at [586, 230] on link "Tempo de atendimento" at bounding box center [463, 236] width 524 height 18
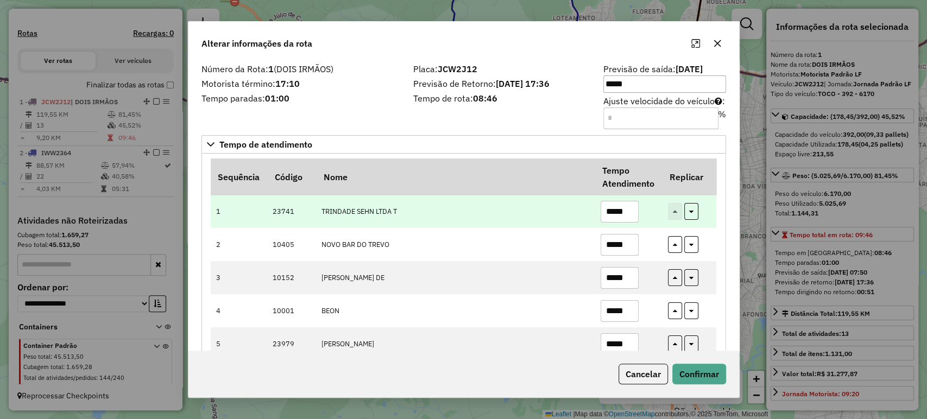
click at [612, 210] on input "*****" at bounding box center [619, 212] width 38 height 22
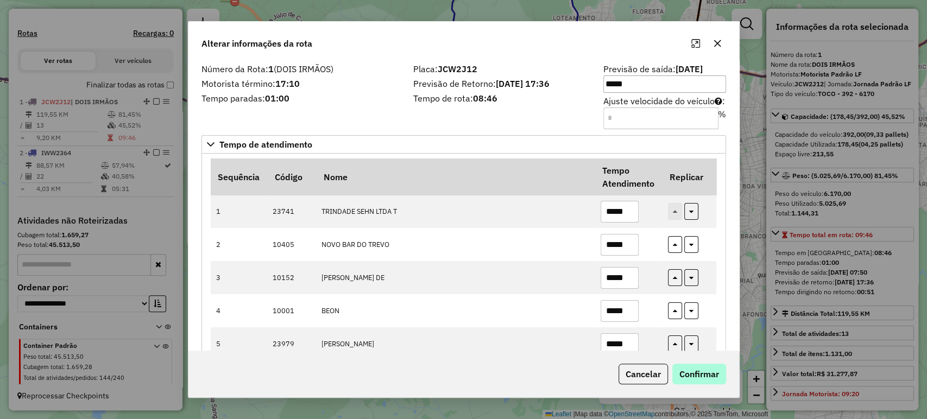
type input "*****"
click at [695, 370] on button "Confirmar" at bounding box center [699, 374] width 54 height 21
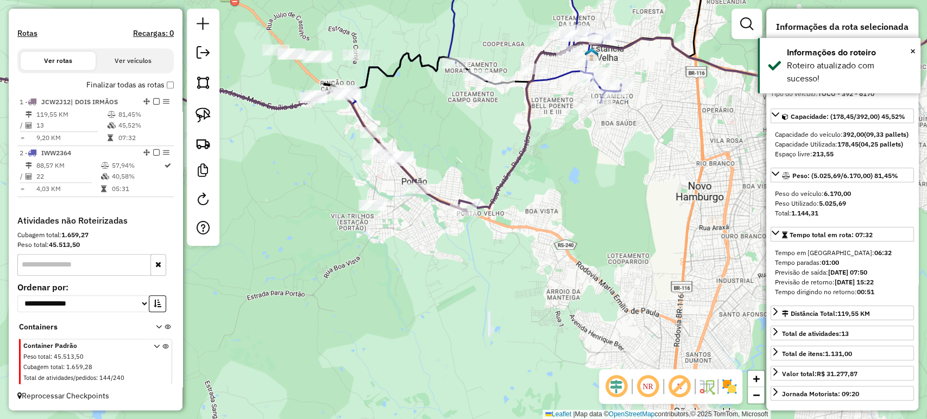
click at [540, 295] on div "Janela de atendimento Grade de atendimento Capacidade Transportadoras Veículos …" at bounding box center [463, 209] width 927 height 419
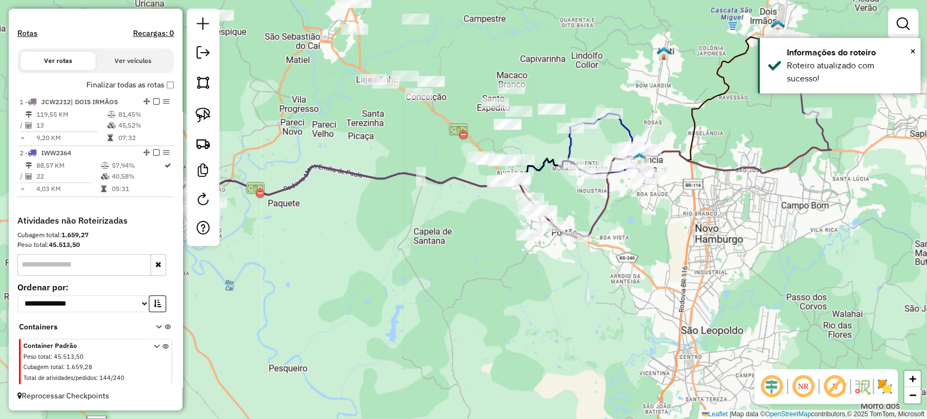
drag, startPoint x: 469, startPoint y: 299, endPoint x: 573, endPoint y: 286, distance: 105.6
click at [573, 286] on div "Janela de atendimento Grade de atendimento Capacidade Transportadoras Veículos …" at bounding box center [463, 209] width 927 height 419
select select "**********"
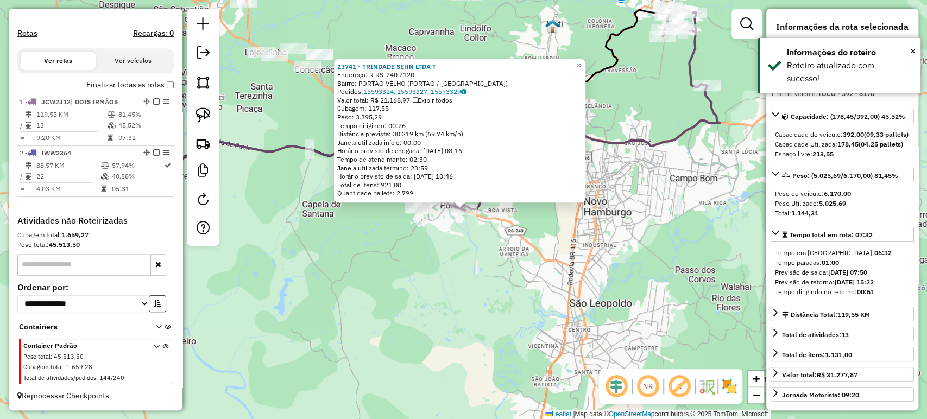
click at [564, 273] on div "23741 - TRINDADE SEHN LTDA T Endereço: R RS-240 2120 Bairro: [GEOGRAPHIC_DATA] …" at bounding box center [463, 209] width 927 height 419
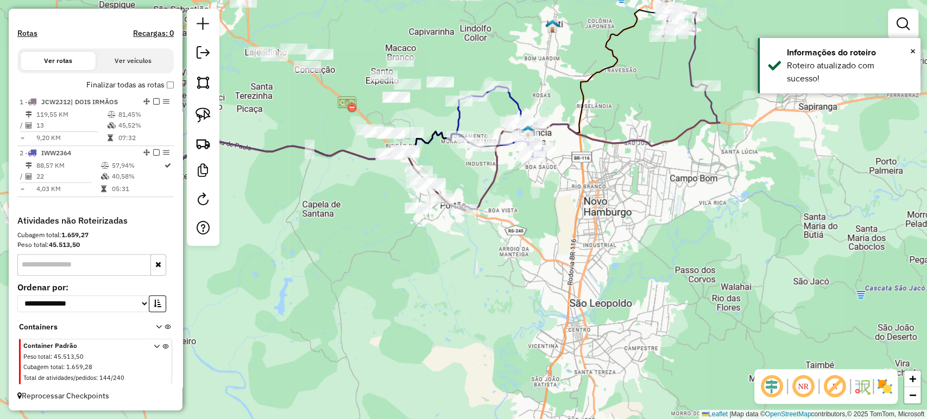
drag, startPoint x: 484, startPoint y: 265, endPoint x: 635, endPoint y: 294, distance: 153.7
click at [667, 299] on div "Janela de atendimento Grade de atendimento Capacidade Transportadoras Veículos …" at bounding box center [463, 209] width 927 height 419
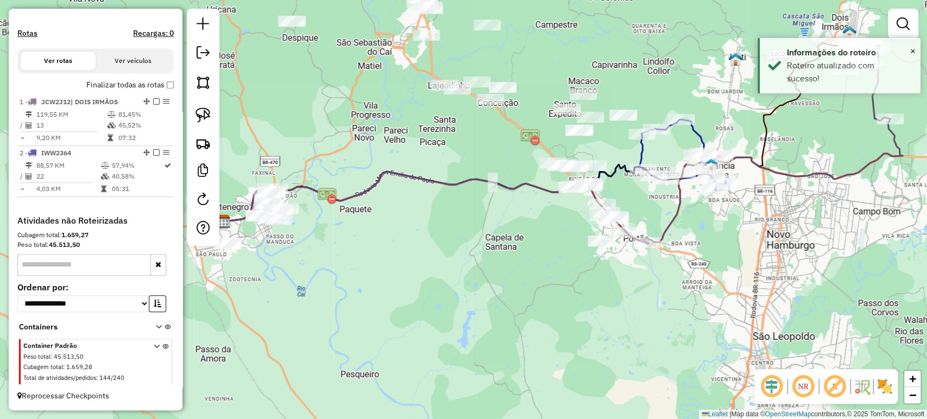
scroll to position [247, 0]
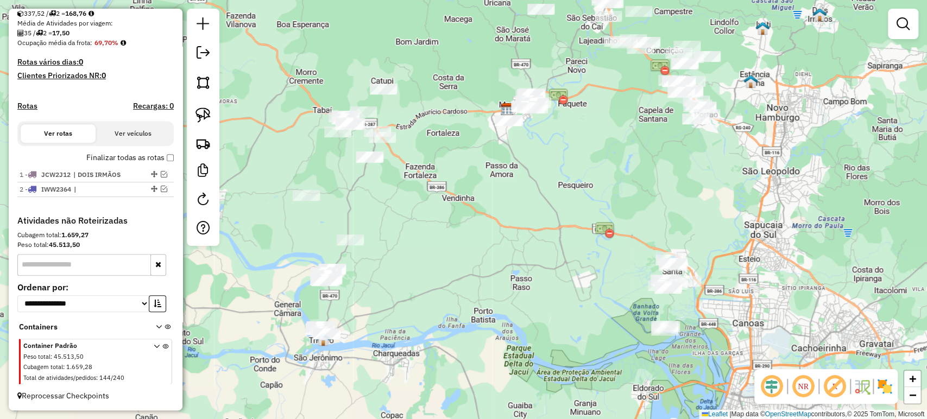
drag, startPoint x: 467, startPoint y: 230, endPoint x: 495, endPoint y: 125, distance: 108.8
click at [595, 128] on div "Janela de atendimento Grade de atendimento Capacidade Transportadoras Veículos …" at bounding box center [463, 209] width 927 height 419
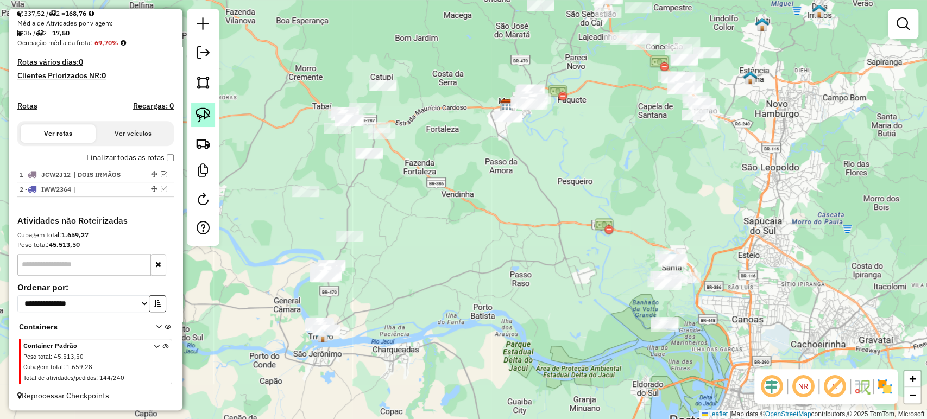
click at [194, 109] on link at bounding box center [203, 115] width 24 height 24
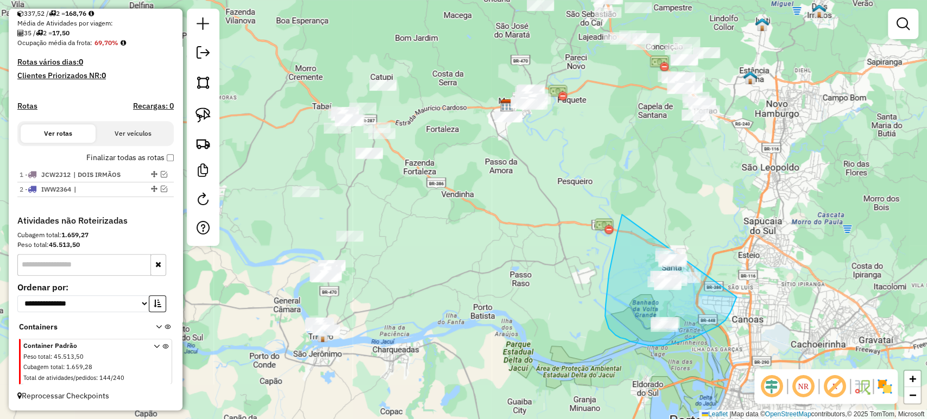
drag, startPoint x: 622, startPoint y: 214, endPoint x: 745, endPoint y: 261, distance: 131.6
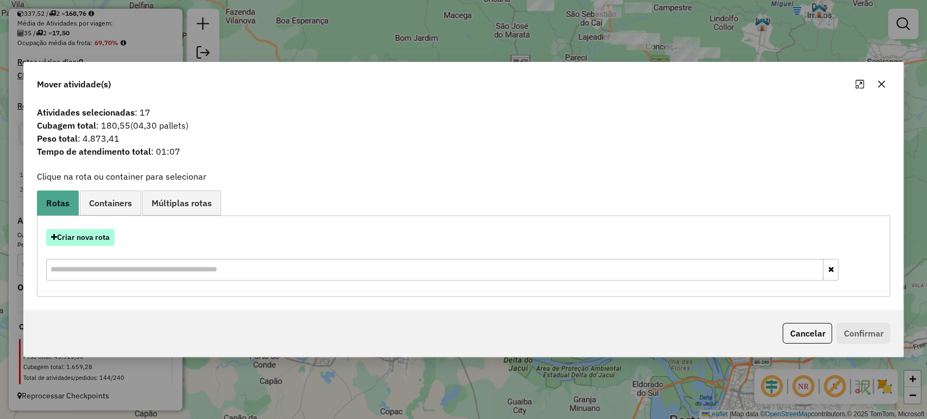
click at [88, 237] on button "Criar nova rota" at bounding box center [80, 237] width 68 height 17
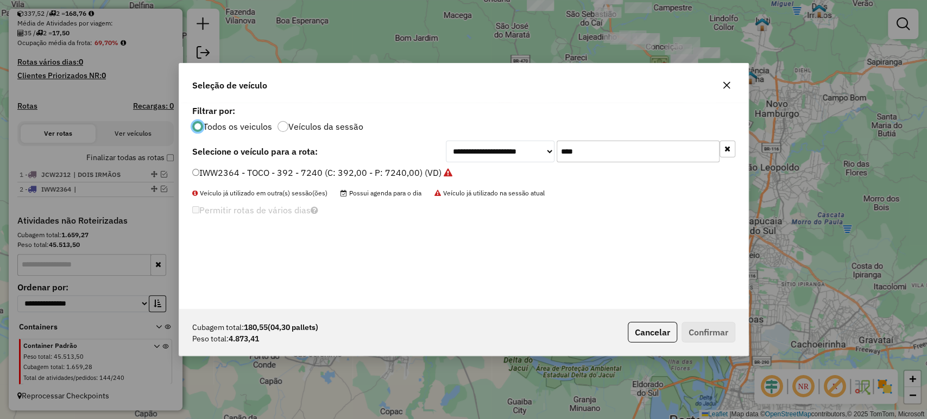
scroll to position [5, 3]
click at [604, 157] on input "****" at bounding box center [638, 152] width 163 height 22
type input "***"
click at [408, 177] on label "JDN3C17 - TOCO - 392 - 7240 (C: 392,00 - P: 7200,00) (VD)" at bounding box center [315, 172] width 247 height 13
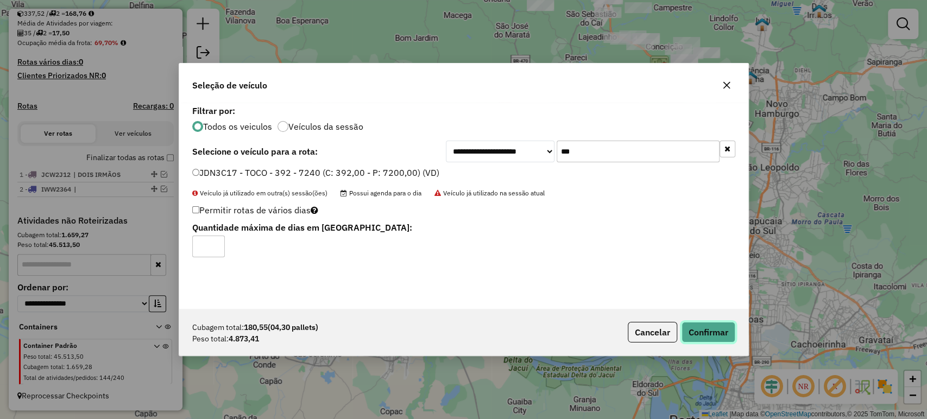
click at [705, 337] on button "Confirmar" at bounding box center [708, 332] width 54 height 21
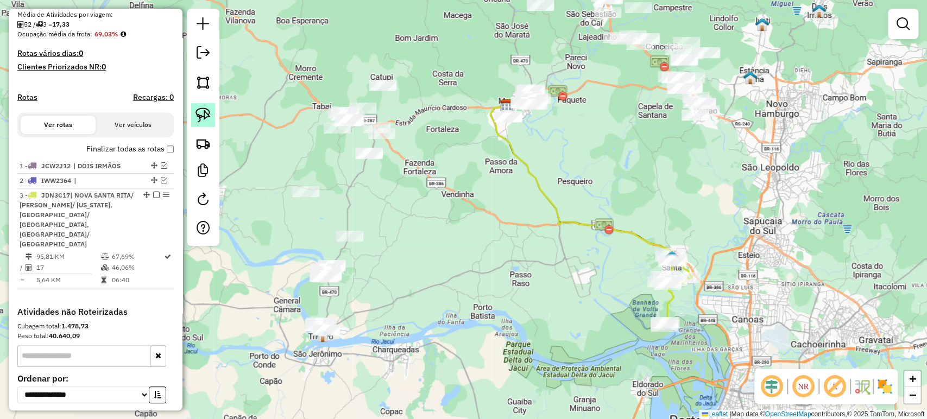
click at [195, 103] on link at bounding box center [203, 115] width 24 height 24
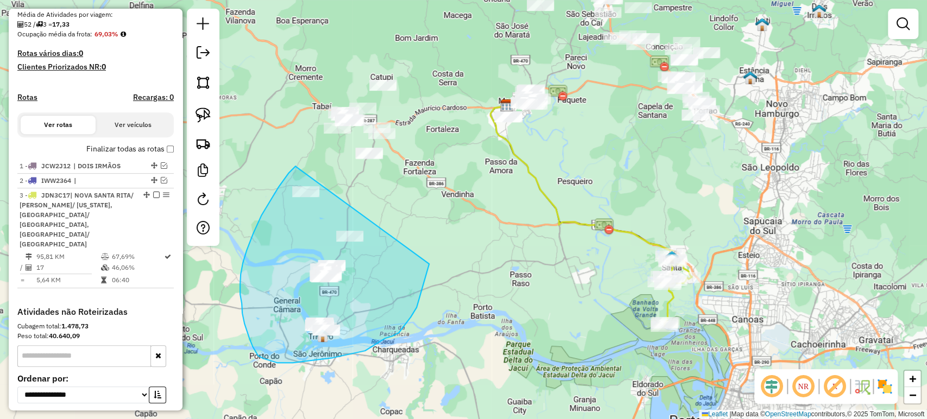
drag, startPoint x: 296, startPoint y: 167, endPoint x: 434, endPoint y: 238, distance: 155.9
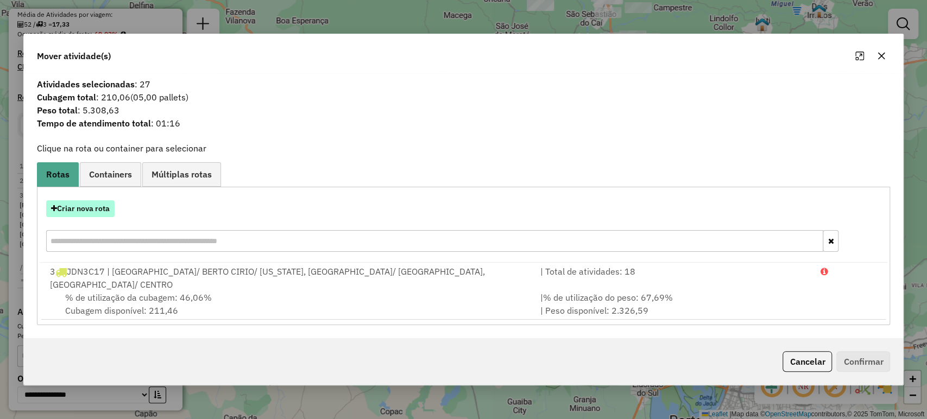
click at [100, 216] on button "Criar nova rota" at bounding box center [80, 208] width 68 height 17
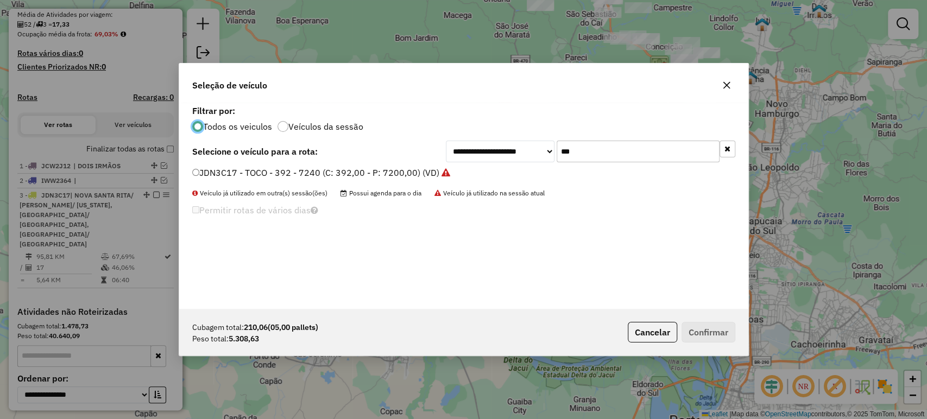
click at [588, 147] on input "***" at bounding box center [638, 152] width 163 height 22
type input "****"
click at [432, 176] on label "IWV5491 - TOCO - 392 - 7240 (C: 392,00 - P: 7240,00) (VD)" at bounding box center [315, 172] width 247 height 13
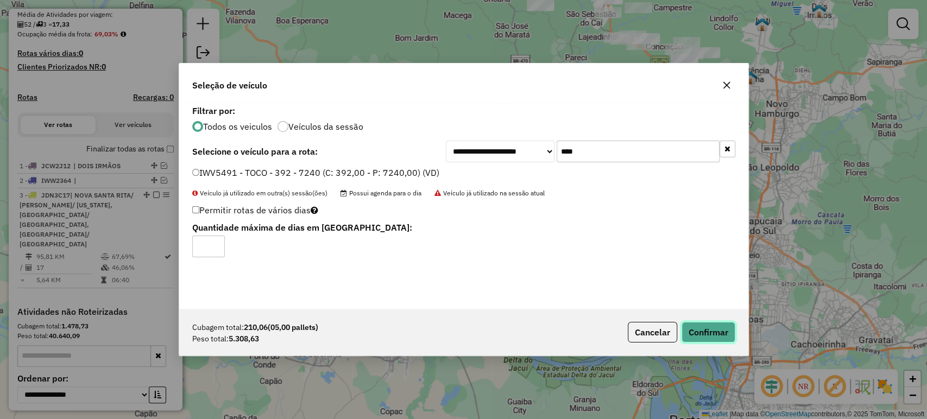
click at [714, 329] on button "Confirmar" at bounding box center [708, 332] width 54 height 21
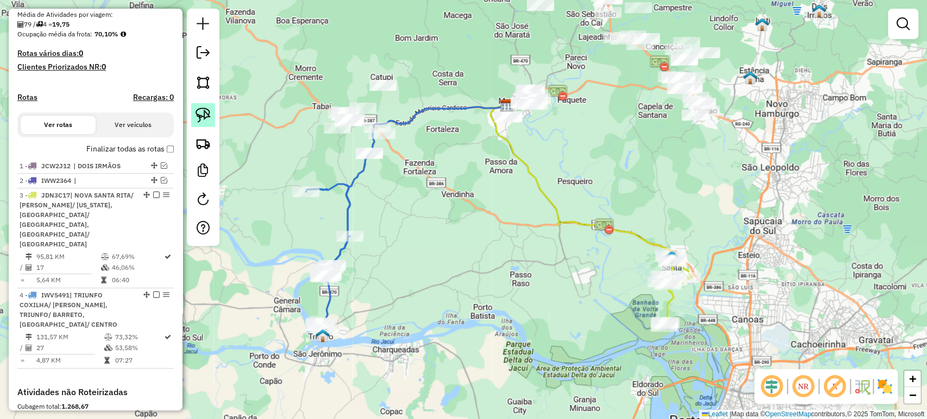
click at [205, 118] on img at bounding box center [202, 115] width 15 height 15
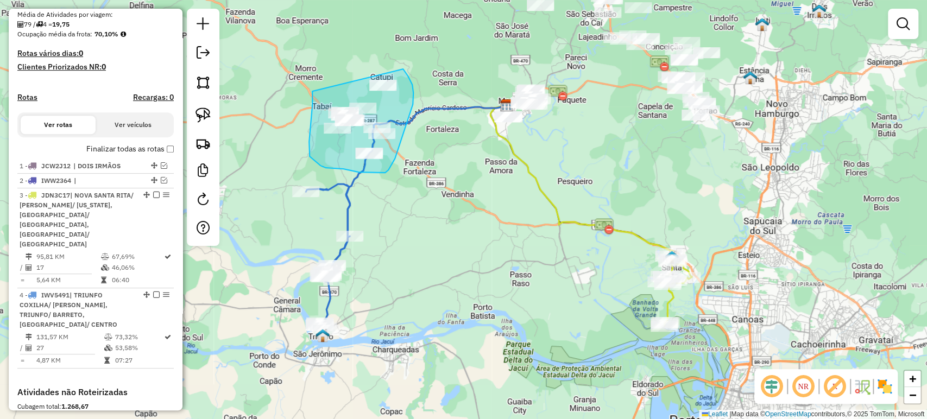
drag, startPoint x: 312, startPoint y: 91, endPoint x: 400, endPoint y: 64, distance: 92.0
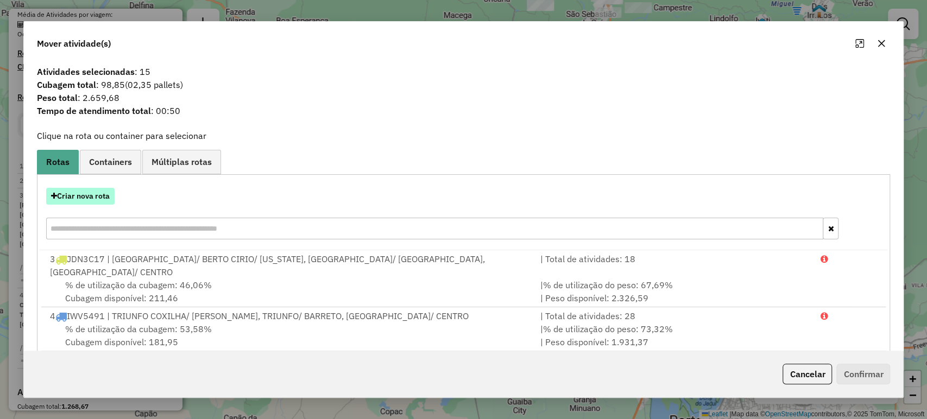
click at [99, 200] on button "Criar nova rota" at bounding box center [80, 196] width 68 height 17
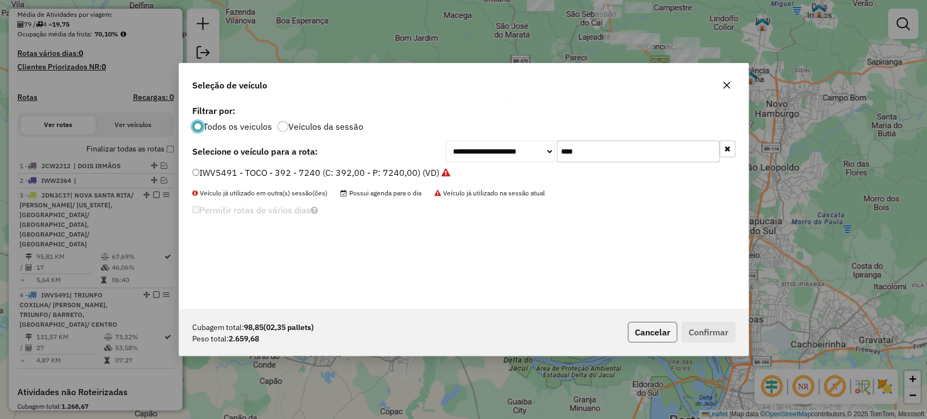
click at [646, 335] on button "Cancelar" at bounding box center [652, 332] width 49 height 21
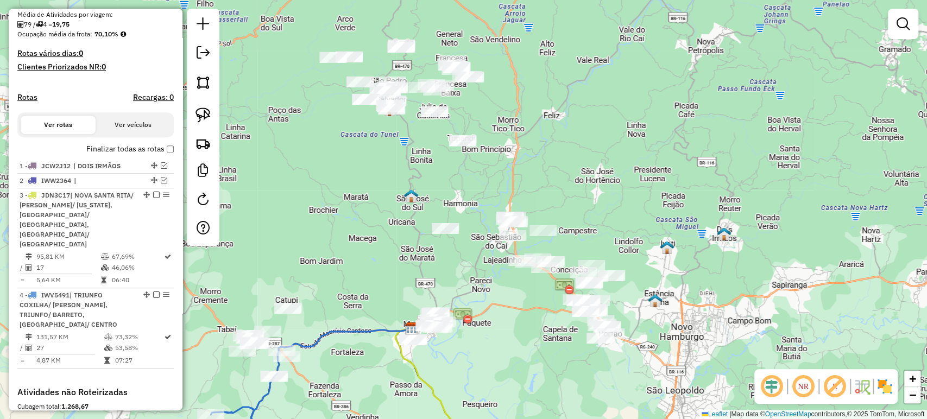
drag, startPoint x: 647, startPoint y: 235, endPoint x: 560, endPoint y: 442, distance: 224.4
click at [560, 419] on html "Aguarde... Pop-up bloqueado! Seu navegador bloqueou automáticamente a abertura …" at bounding box center [463, 209] width 927 height 419
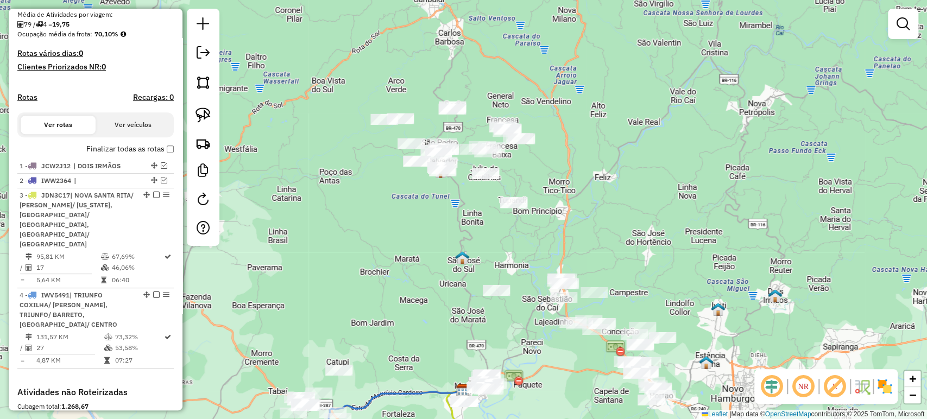
drag, startPoint x: 489, startPoint y: 303, endPoint x: 540, endPoint y: 364, distance: 79.4
click at [540, 364] on div "Janela de atendimento Grade de atendimento Capacidade Transportadoras Veículos …" at bounding box center [463, 209] width 927 height 419
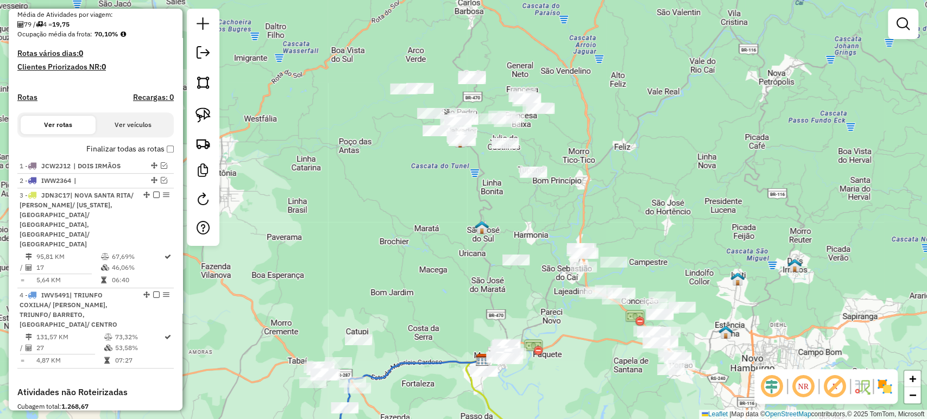
drag, startPoint x: 501, startPoint y: 250, endPoint x: 519, endPoint y: 239, distance: 20.5
click at [527, 256] on div "Janela de atendimento Grade de atendimento Capacidade Transportadoras Veículos …" at bounding box center [463, 209] width 927 height 419
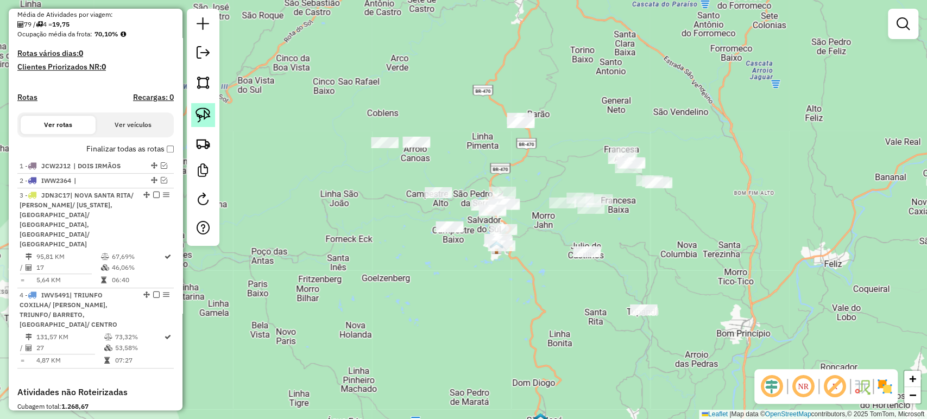
click at [214, 114] on link at bounding box center [203, 115] width 24 height 24
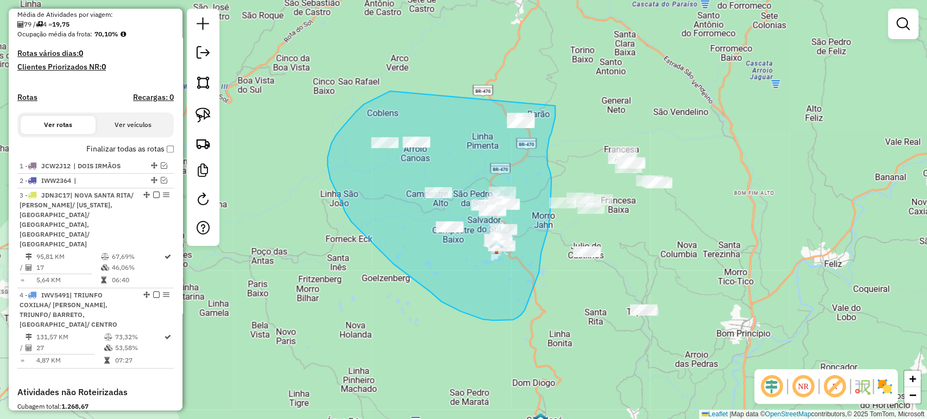
drag, startPoint x: 389, startPoint y: 91, endPoint x: 554, endPoint y: 104, distance: 166.1
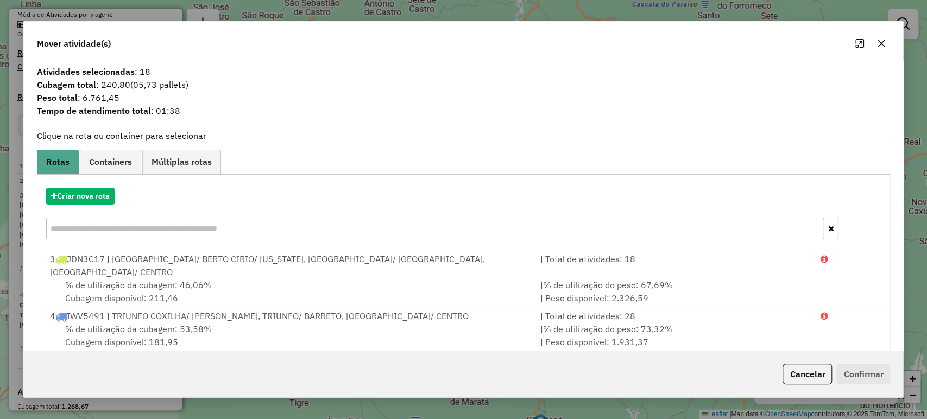
click at [808, 380] on button "Cancelar" at bounding box center [806, 374] width 49 height 21
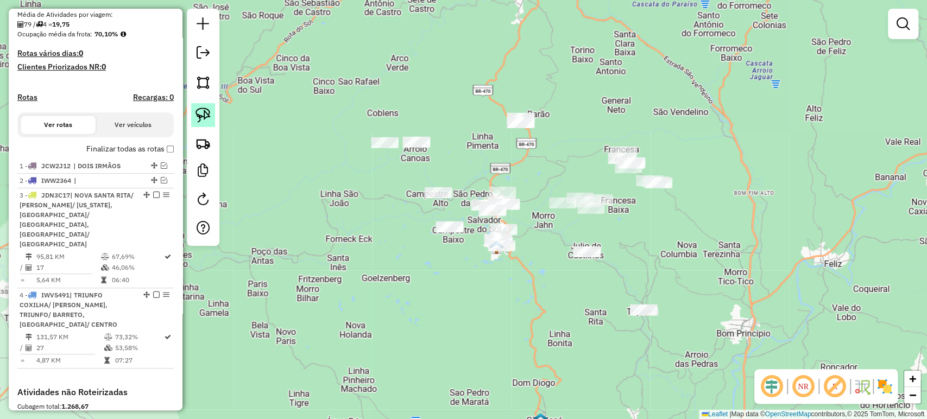
click at [199, 118] on img at bounding box center [202, 115] width 15 height 15
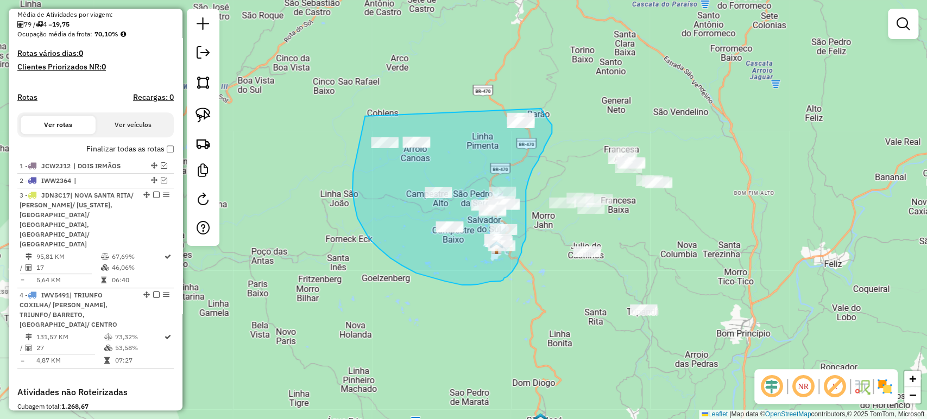
drag, startPoint x: 365, startPoint y: 116, endPoint x: 530, endPoint y: 90, distance: 167.2
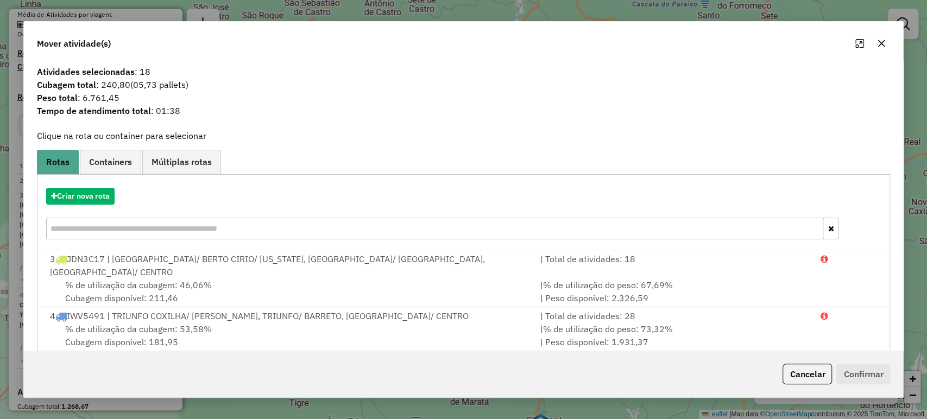
click at [103, 185] on div "Criar nova rota" at bounding box center [464, 215] width 848 height 71
click at [99, 192] on button "Criar nova rota" at bounding box center [80, 196] width 68 height 17
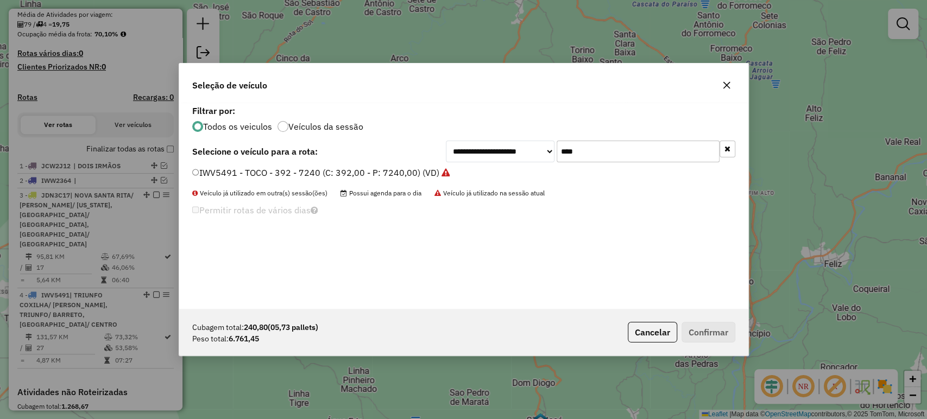
click at [559, 159] on input "****" at bounding box center [638, 152] width 163 height 22
click at [566, 156] on input "****" at bounding box center [638, 152] width 163 height 22
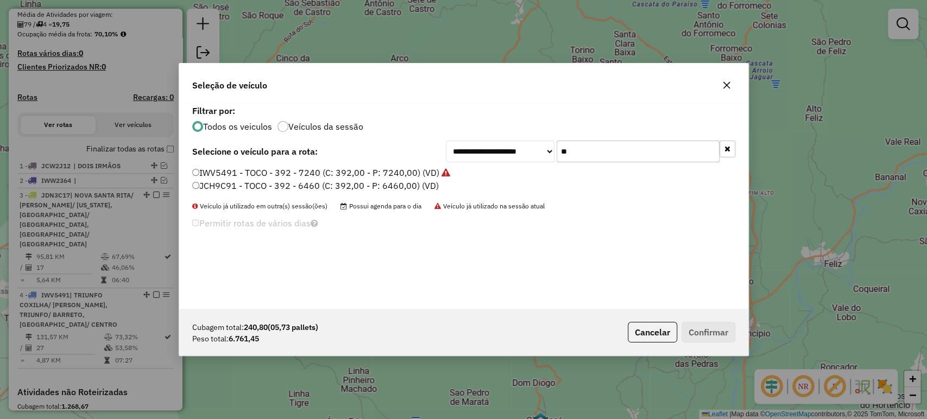
type input "**"
click at [426, 184] on label "JCH9C91 - TOCO - 392 - 6460 (C: 392,00 - P: 6460,00) (VD)" at bounding box center [315, 185] width 246 height 13
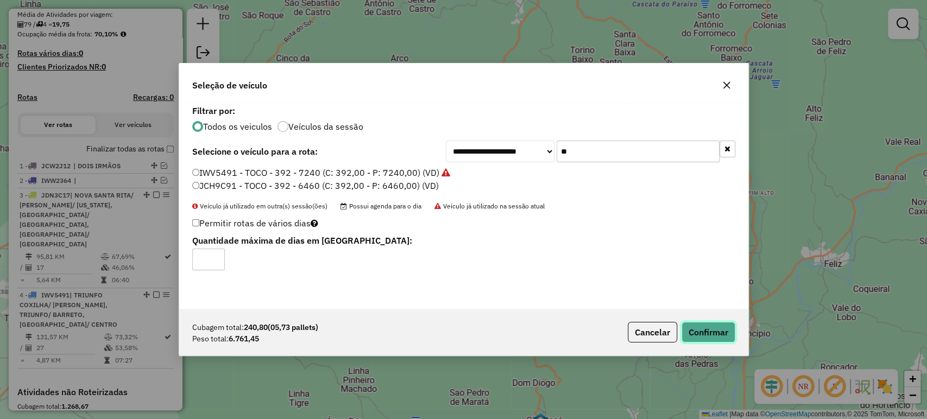
click at [704, 339] on button "Confirmar" at bounding box center [708, 332] width 54 height 21
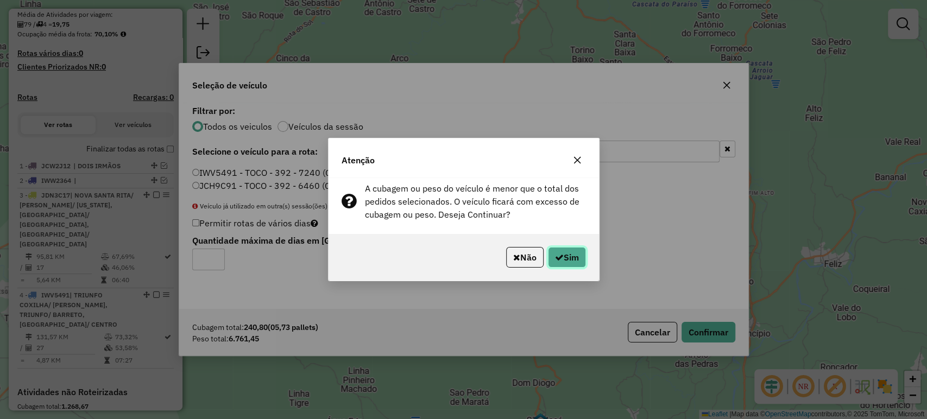
click at [583, 257] on button "Sim" at bounding box center [567, 257] width 38 height 21
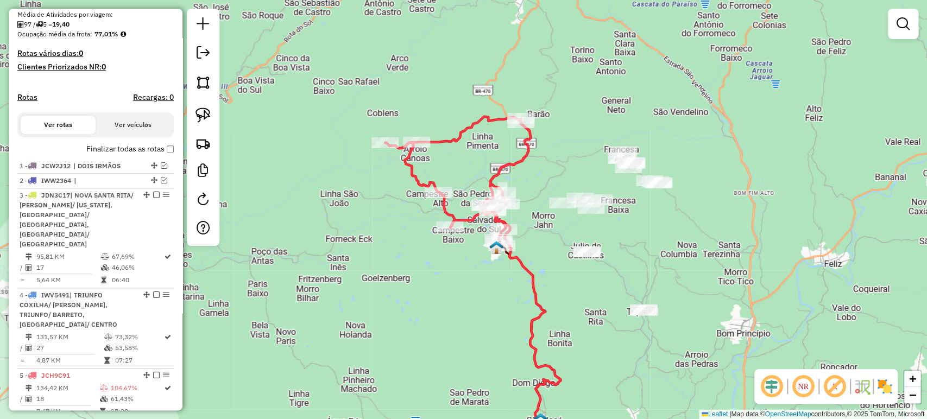
drag, startPoint x: 450, startPoint y: 261, endPoint x: 421, endPoint y: 220, distance: 49.9
click at [421, 220] on div "Rota 5 - Placa JCH9C91 1312 - SUPERMERCADO MARISE Janela de atendimento Grade d…" at bounding box center [463, 209] width 927 height 419
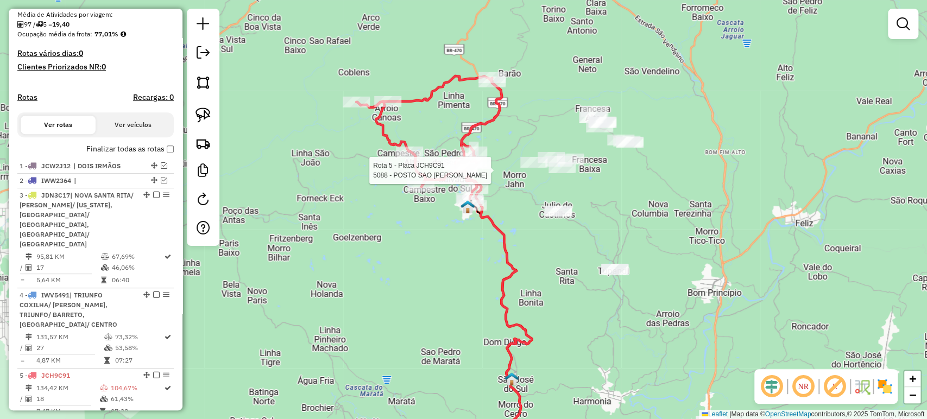
select select "**********"
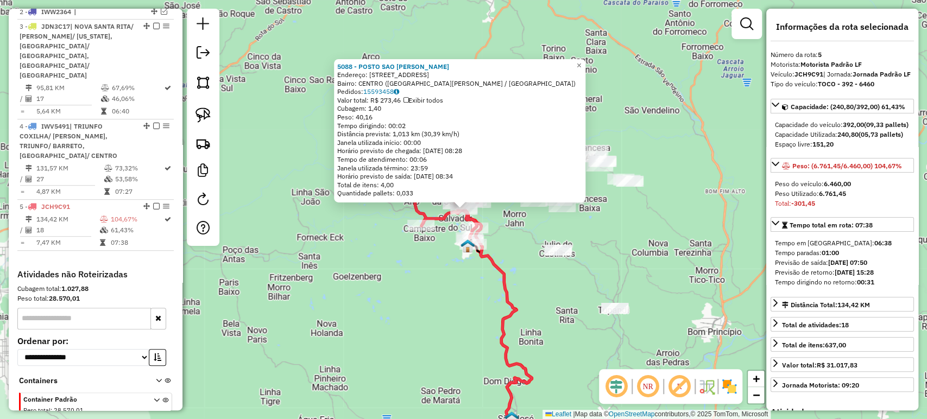
scroll to position [449, 0]
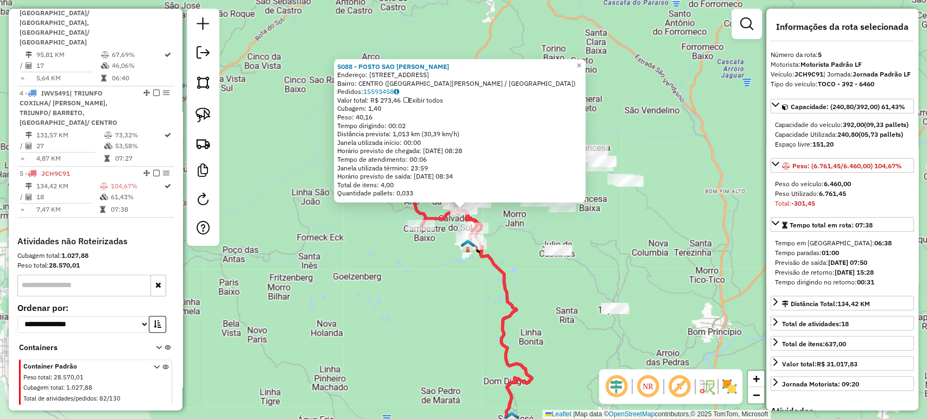
click at [417, 264] on div "5088 - POSTO SAO [PERSON_NAME]: [STREET_ADDRESS] Bairro: [GEOGRAPHIC_DATA] ([GE…" at bounding box center [463, 209] width 927 height 419
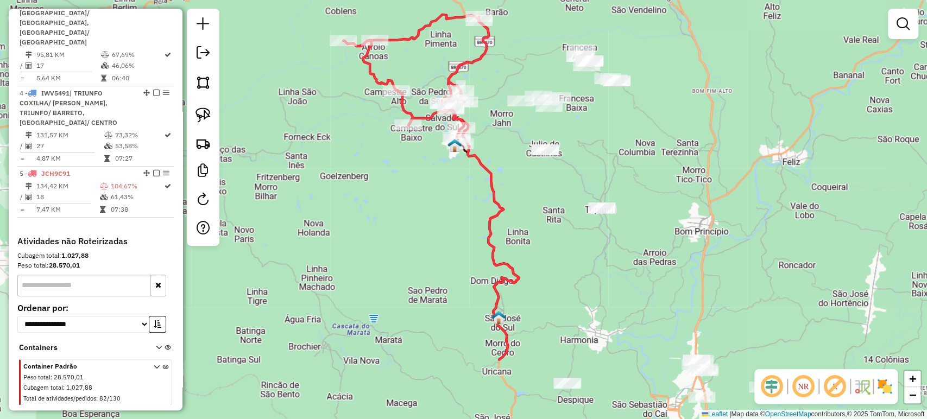
drag, startPoint x: 463, startPoint y: 327, endPoint x: 454, endPoint y: 216, distance: 111.1
click at [451, 220] on div "Janela de atendimento Grade de atendimento Capacidade Transportadoras Veículos …" at bounding box center [463, 209] width 927 height 419
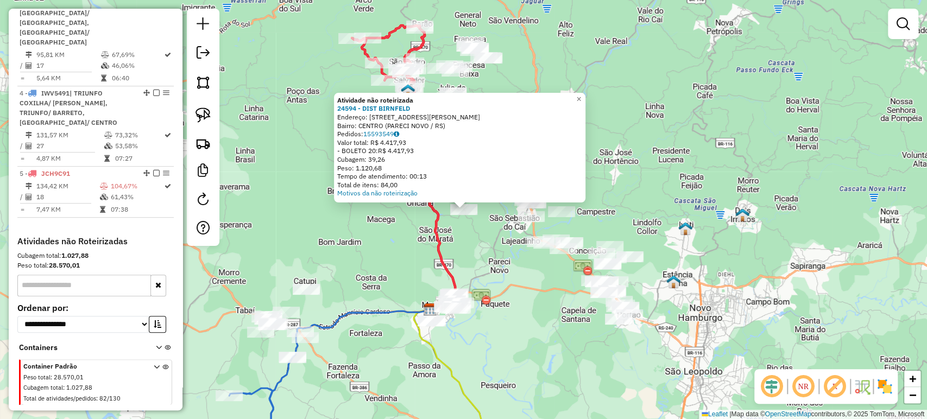
click at [406, 220] on div "Atividade não roteirizada 24594 - DIST BIRNFELD Endereço: [STREET_ADDRESS][PERS…" at bounding box center [463, 209] width 927 height 419
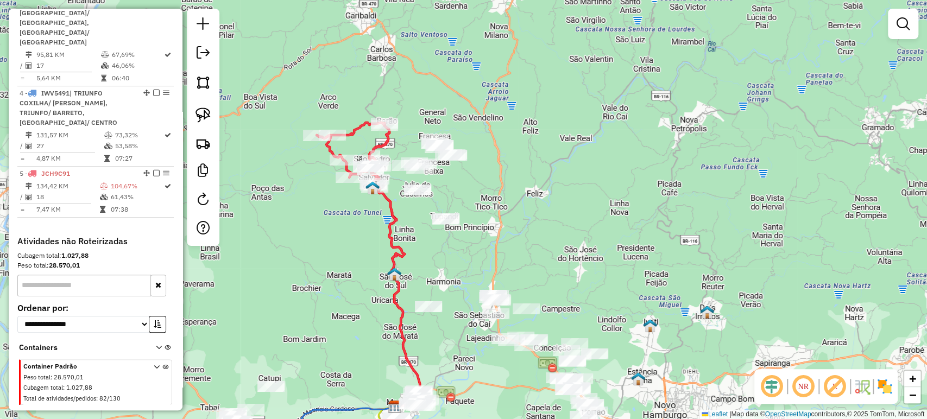
drag, startPoint x: 406, startPoint y: 220, endPoint x: 370, endPoint y: 320, distance: 106.3
click at [370, 320] on div "Janela de atendimento Grade de atendimento Capacidade Transportadoras Veículos …" at bounding box center [463, 209] width 927 height 419
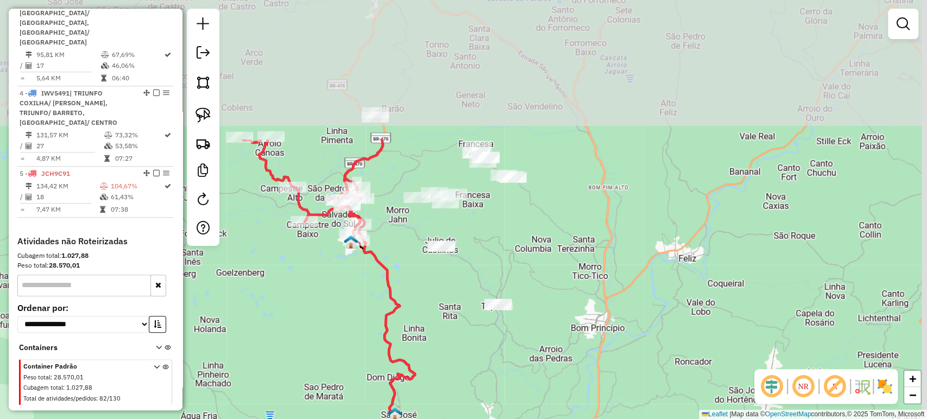
drag, startPoint x: 440, startPoint y: 164, endPoint x: 419, endPoint y: 320, distance: 157.3
click at [419, 320] on div "Janela de atendimento Grade de atendimento Capacidade Transportadoras Veículos …" at bounding box center [463, 209] width 927 height 419
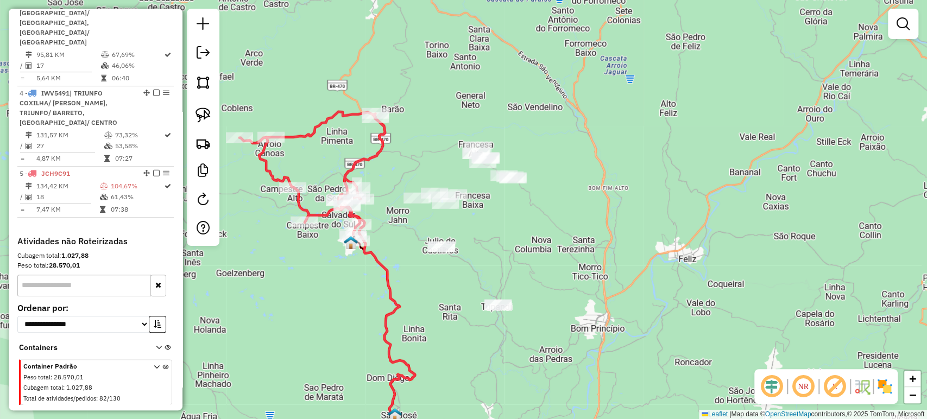
drag, startPoint x: 211, startPoint y: 113, endPoint x: 217, endPoint y: 118, distance: 8.1
click at [211, 113] on link at bounding box center [203, 115] width 24 height 24
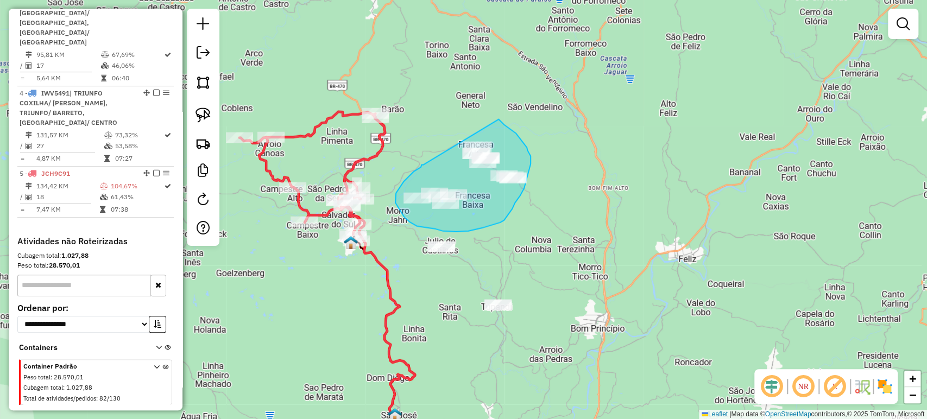
drag, startPoint x: 422, startPoint y: 165, endPoint x: 489, endPoint y: 111, distance: 86.1
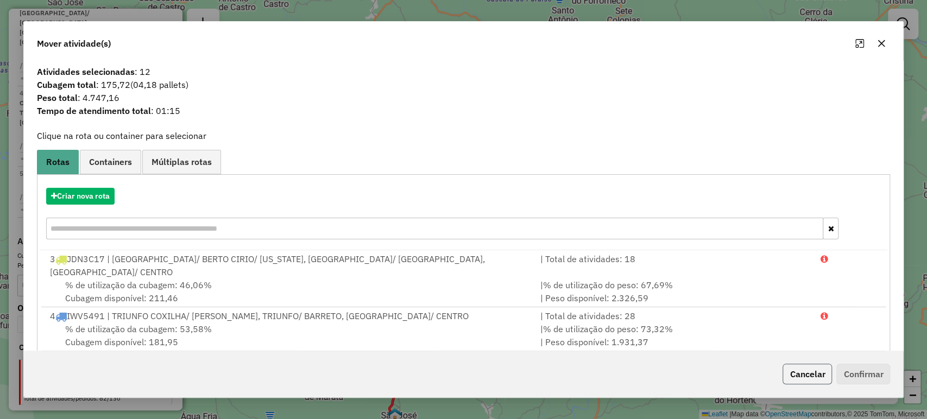
click at [816, 384] on button "Cancelar" at bounding box center [806, 374] width 49 height 21
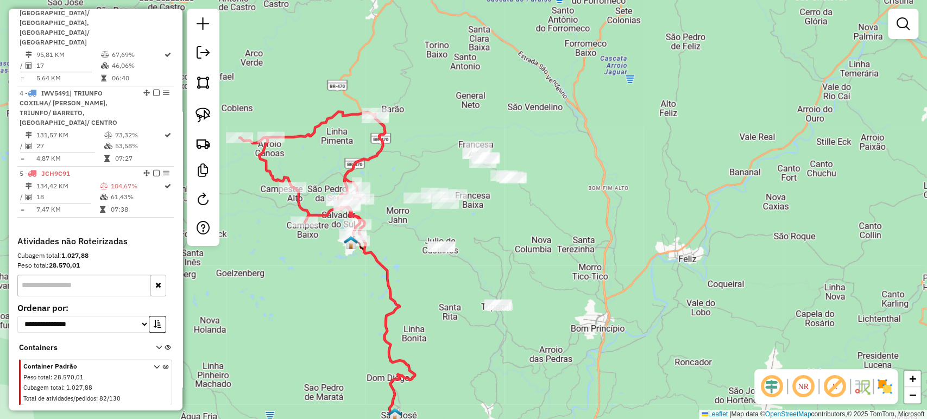
click at [603, 286] on div "Janela de atendimento Grade de atendimento Capacidade Transportadoras Veículos …" at bounding box center [463, 209] width 927 height 419
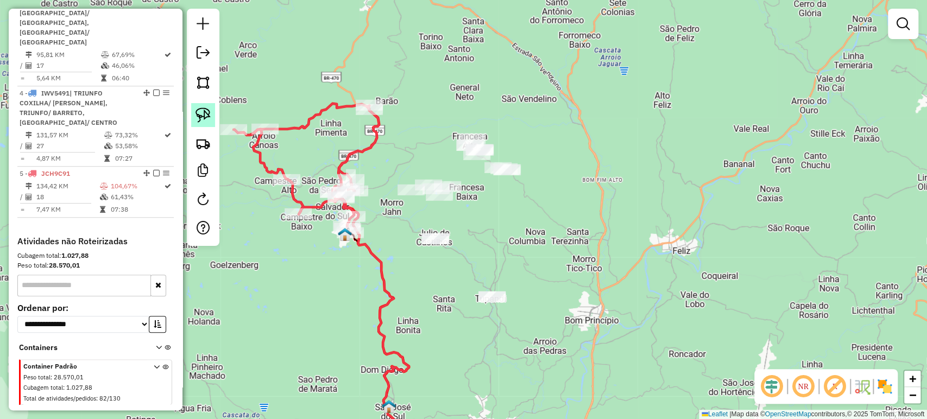
click at [194, 118] on link at bounding box center [203, 115] width 24 height 24
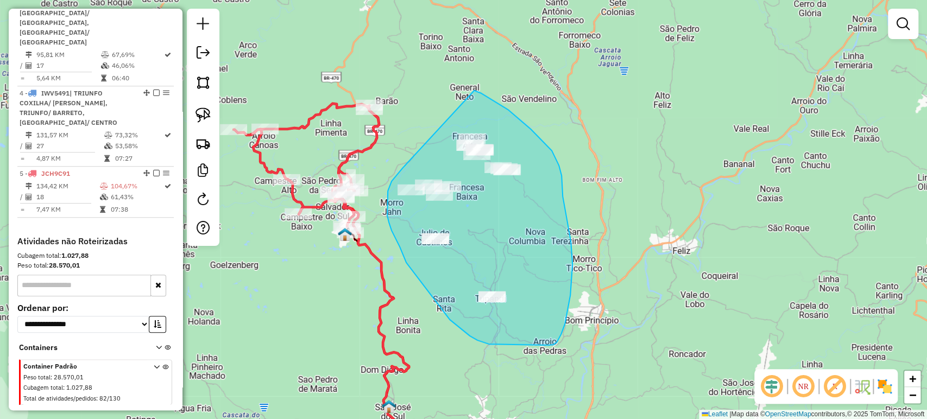
drag, startPoint x: 402, startPoint y: 168, endPoint x: 452, endPoint y: 81, distance: 99.9
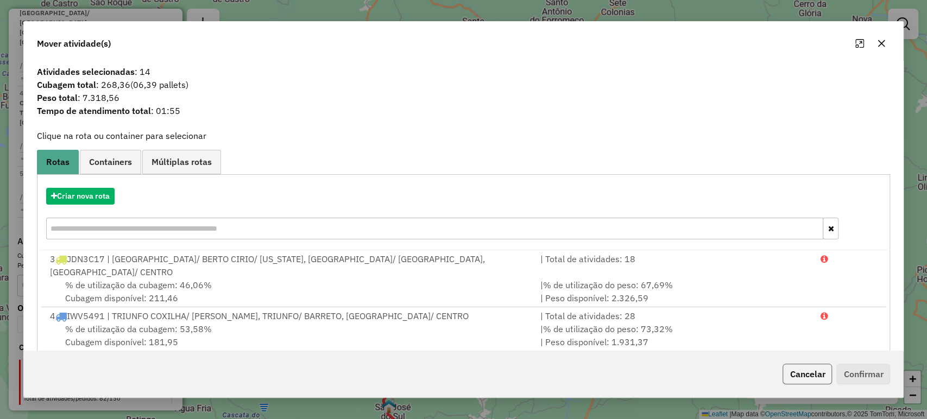
click at [806, 378] on button "Cancelar" at bounding box center [806, 374] width 49 height 21
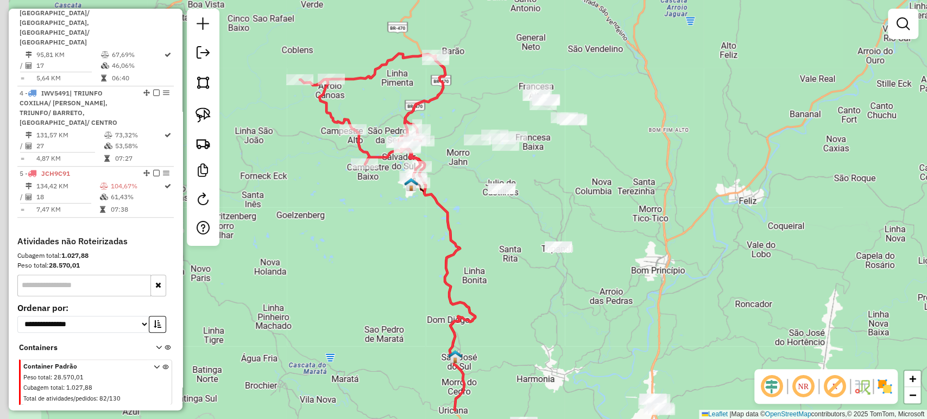
drag, startPoint x: 564, startPoint y: 256, endPoint x: 630, endPoint y: 206, distance: 83.0
click at [630, 206] on div "Janela de atendimento Grade de atendimento Capacidade Transportadoras Veículos …" at bounding box center [463, 209] width 927 height 419
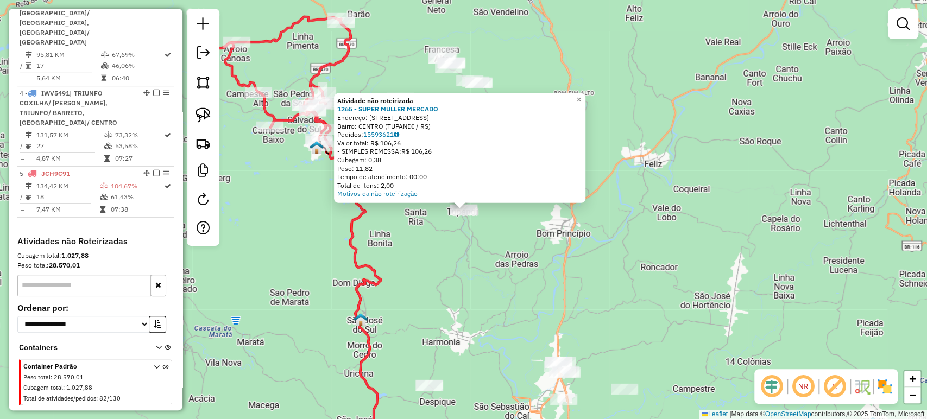
click at [532, 286] on div "Atividade não roteirizada 1265 - SUPER MULLER MERCADO Endereço: AV SALVADOR 213…" at bounding box center [463, 209] width 927 height 419
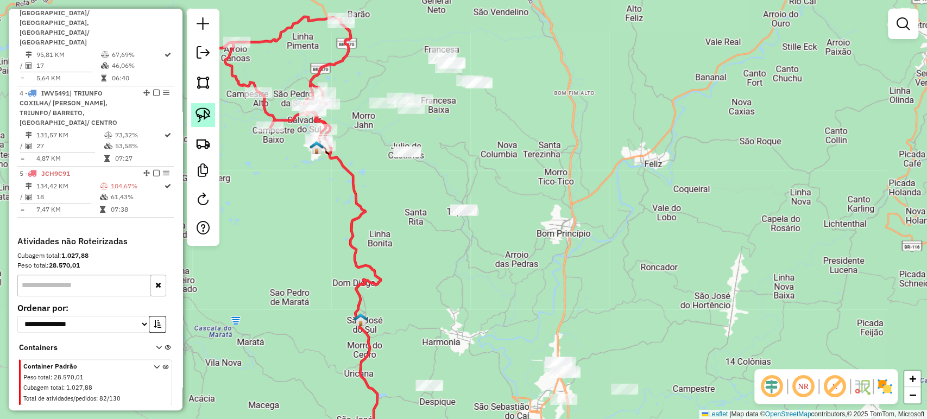
click at [207, 119] on img at bounding box center [202, 115] width 15 height 15
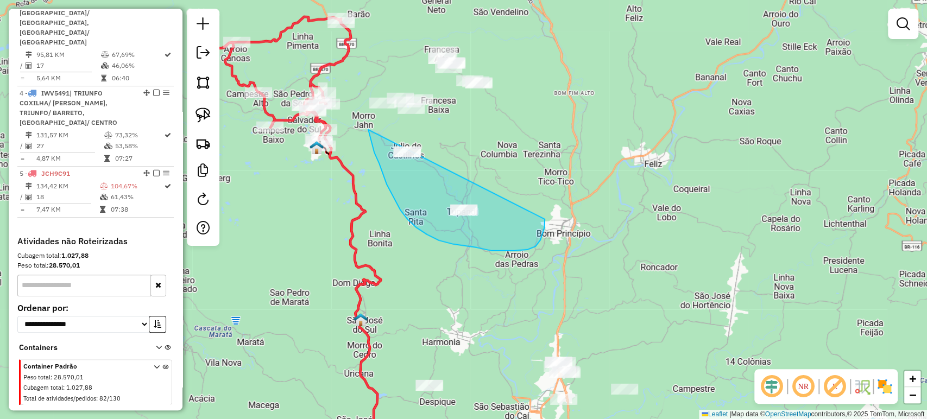
drag, startPoint x: 368, startPoint y: 130, endPoint x: 539, endPoint y: 181, distance: 178.6
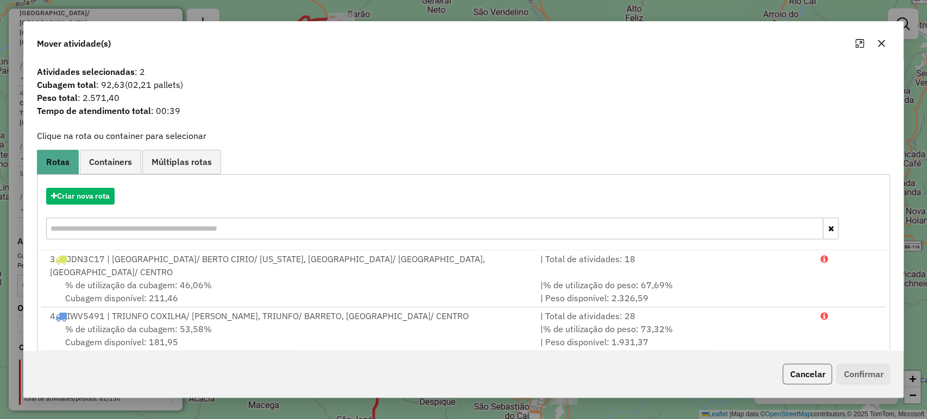
click at [808, 380] on button "Cancelar" at bounding box center [806, 374] width 49 height 21
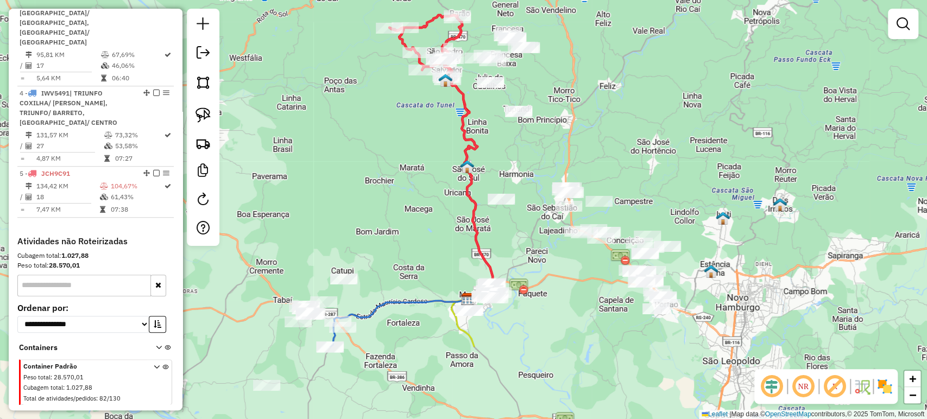
drag, startPoint x: 403, startPoint y: 278, endPoint x: 516, endPoint y: 169, distance: 157.0
click at [516, 168] on div "Janela de atendimento Grade de atendimento Capacidade Transportadoras Veículos …" at bounding box center [463, 209] width 927 height 419
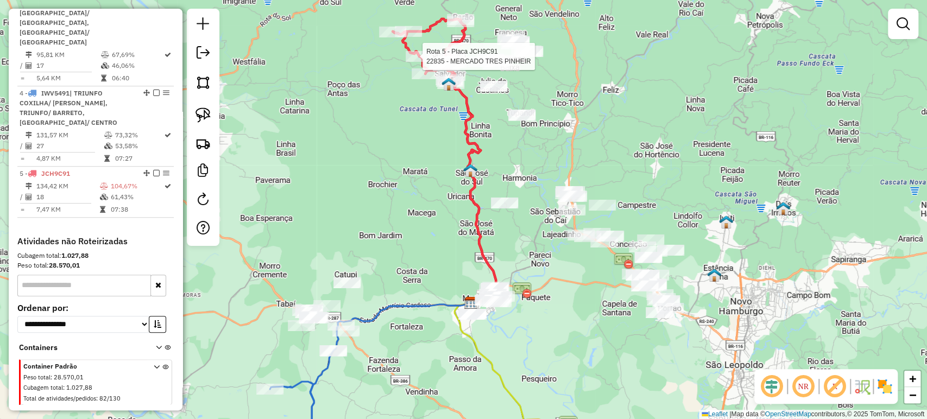
select select "**********"
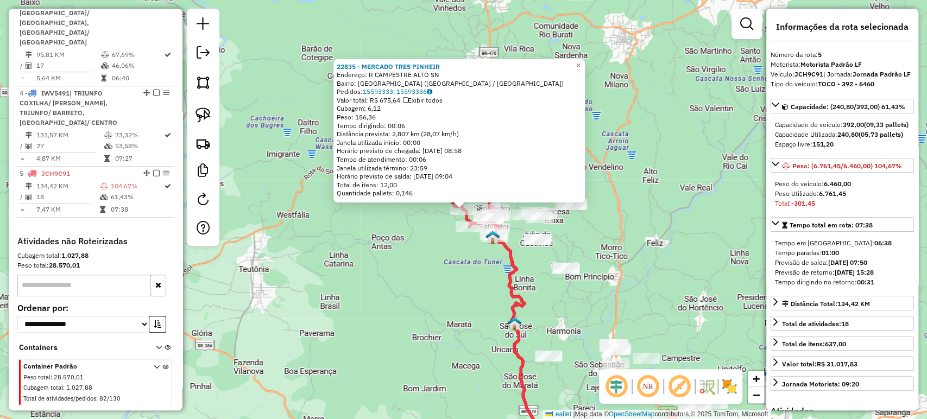
click at [442, 262] on div "22835 - MERCADO TRES PINHEIR Endereço: R CAMPESTRE ALTO SN Bairro: [GEOGRAPHIC_…" at bounding box center [463, 209] width 927 height 419
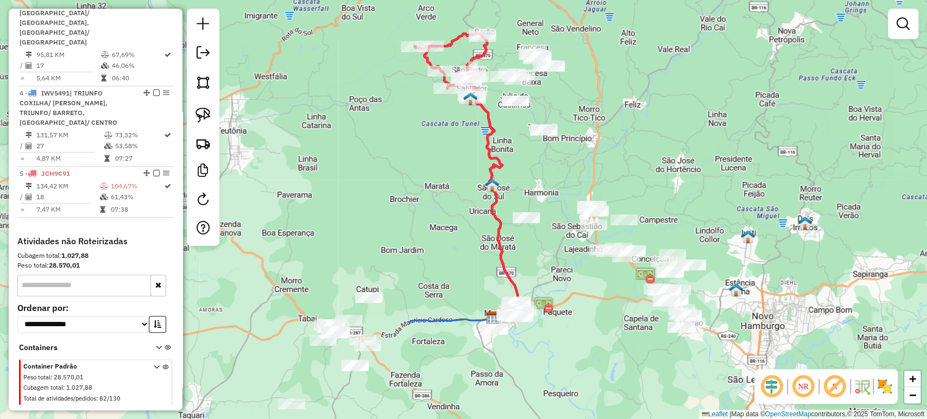
drag, startPoint x: 448, startPoint y: 342, endPoint x: 426, endPoint y: 204, distance: 139.7
click at [426, 204] on div "Janela de atendimento Grade de atendimento Capacidade Transportadoras Veículos …" at bounding box center [463, 209] width 927 height 419
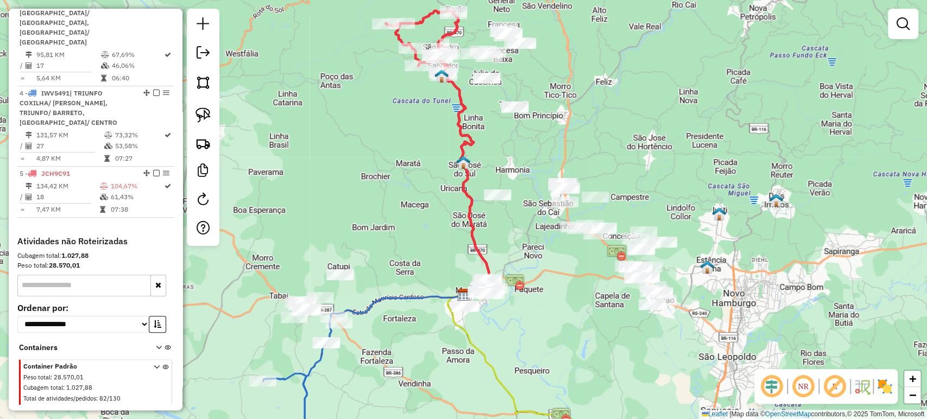
drag, startPoint x: 638, startPoint y: 309, endPoint x: 596, endPoint y: 281, distance: 51.2
click at [596, 281] on div "Janela de atendimento Grade de atendimento Capacidade Transportadoras Veículos …" at bounding box center [463, 209] width 927 height 419
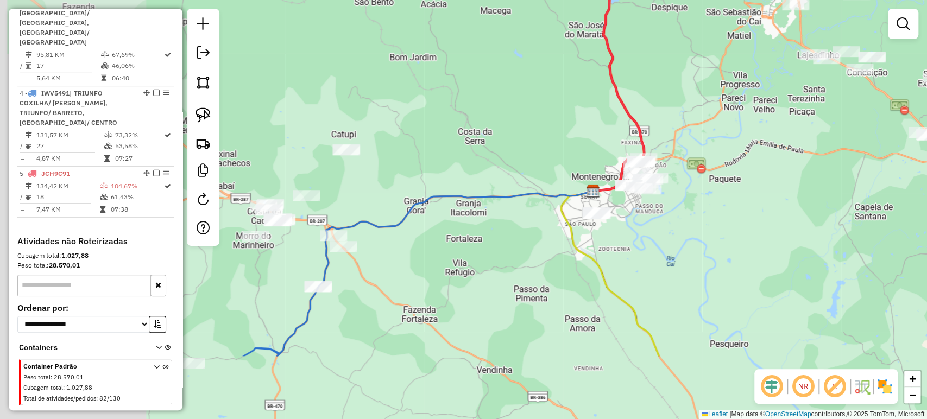
drag, startPoint x: 532, startPoint y: 307, endPoint x: 859, endPoint y: 206, distance: 342.8
click at [865, 200] on div "Janela de atendimento Grade de atendimento Capacidade Transportadoras Veículos …" at bounding box center [463, 209] width 927 height 419
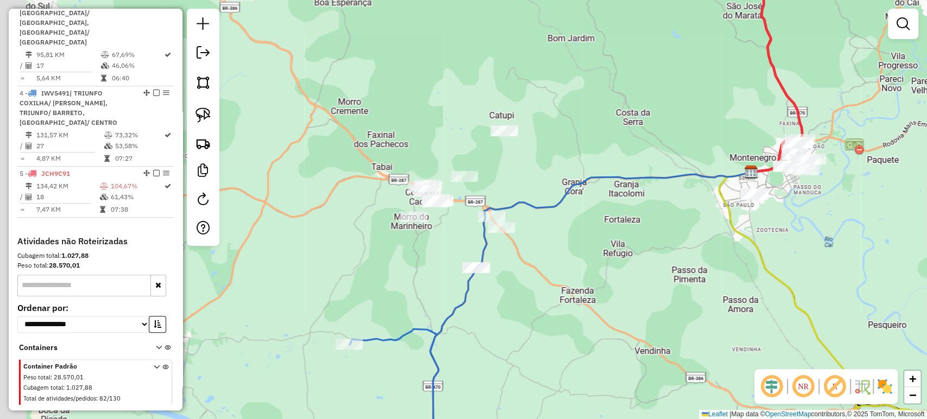
drag, startPoint x: 406, startPoint y: 279, endPoint x: 504, endPoint y: 267, distance: 98.5
click at [539, 271] on div "Janela de atendimento Grade de atendimento Capacidade Transportadoras Veículos …" at bounding box center [463, 209] width 927 height 419
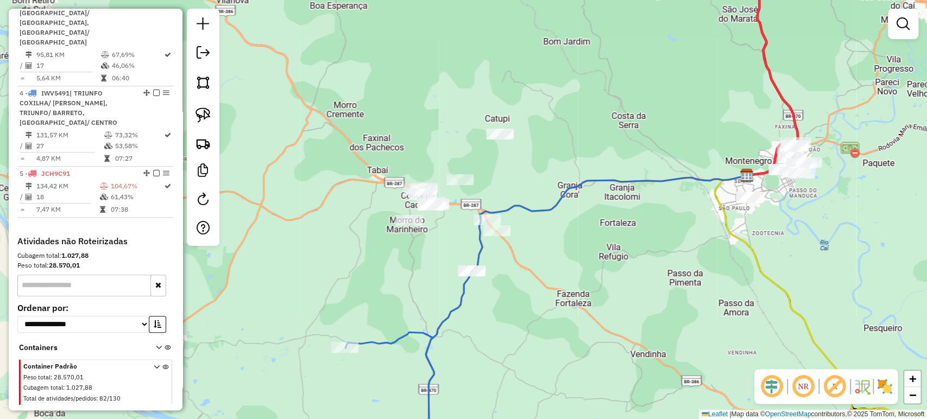
drag, startPoint x: 206, startPoint y: 109, endPoint x: 331, endPoint y: 134, distance: 126.8
click at [206, 109] on img at bounding box center [202, 115] width 15 height 15
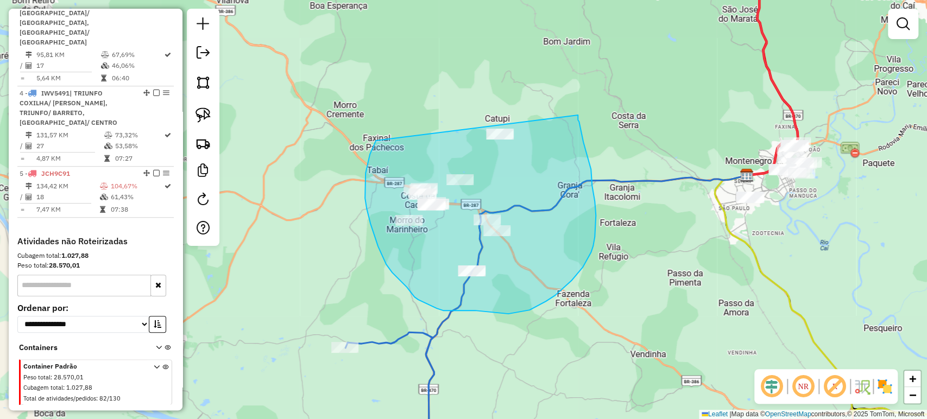
drag, startPoint x: 376, startPoint y: 141, endPoint x: 577, endPoint y: 102, distance: 204.6
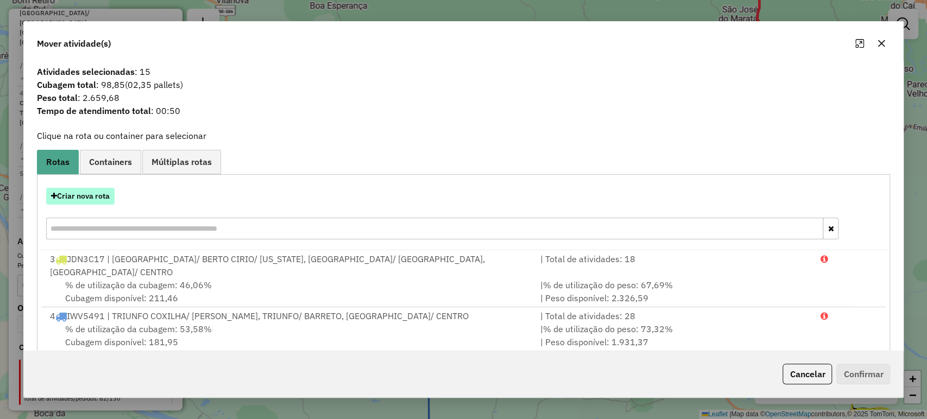
click at [90, 195] on button "Criar nova rota" at bounding box center [80, 196] width 68 height 17
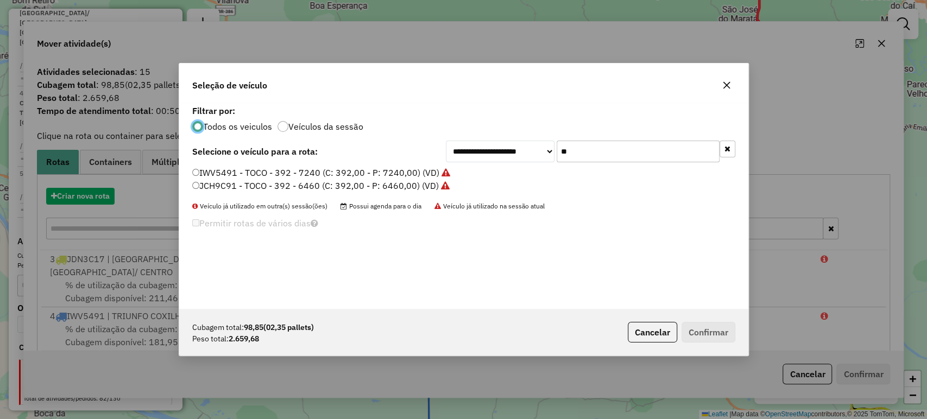
scroll to position [5, 3]
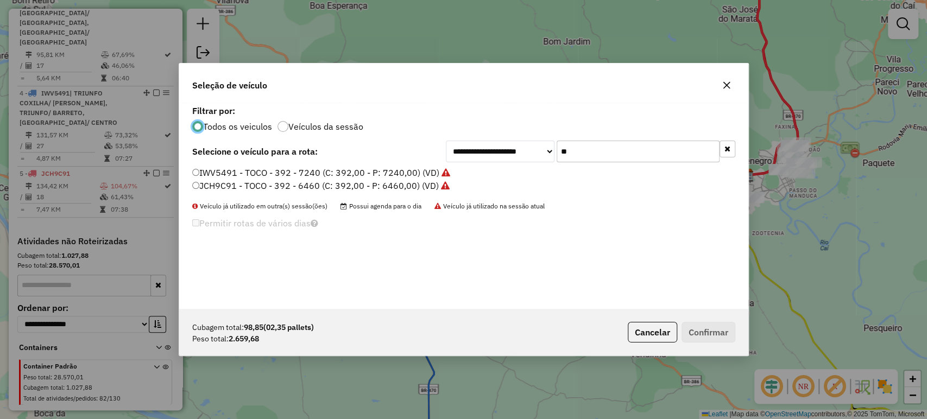
click at [595, 151] on input "**" at bounding box center [638, 152] width 163 height 22
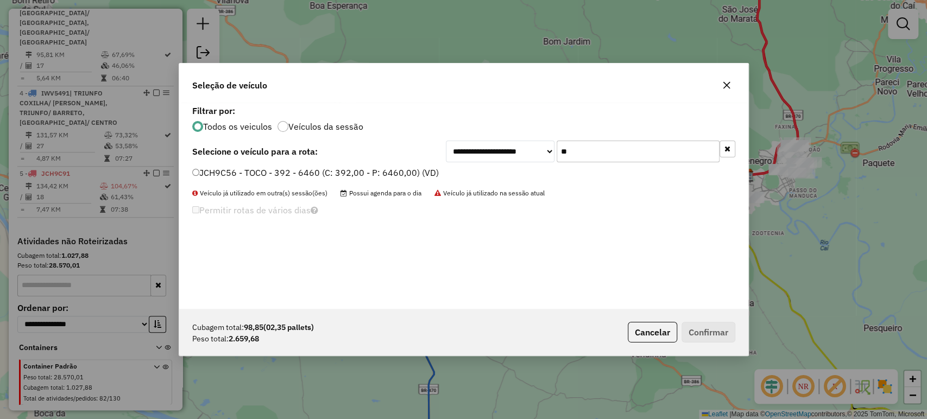
type input "**"
click at [401, 169] on label "JCH9C56 - TOCO - 392 - 6460 (C: 392,00 - P: 6460,00) (VD)" at bounding box center [315, 172] width 246 height 13
click at [424, 169] on label "JCH9C56 - TOCO - 392 - 6460 (C: 392,00 - P: 6460,00) (VD)" at bounding box center [315, 172] width 246 height 13
click at [410, 172] on label "JCH9C56 - TOCO - 392 - 6460 (C: 392,00 - P: 6460,00) (VD)" at bounding box center [315, 172] width 246 height 13
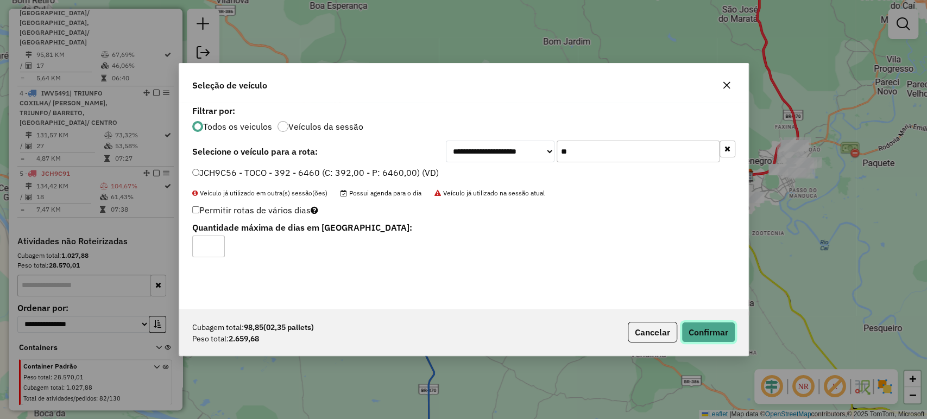
click at [730, 335] on button "Confirmar" at bounding box center [708, 332] width 54 height 21
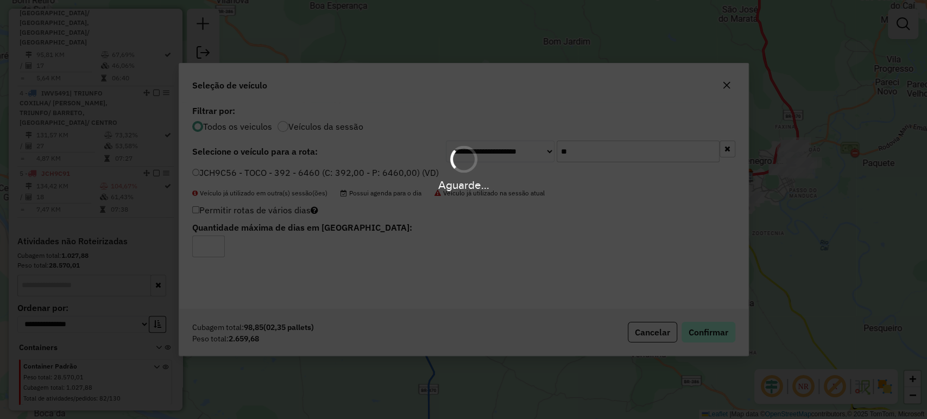
scroll to position [462, 0]
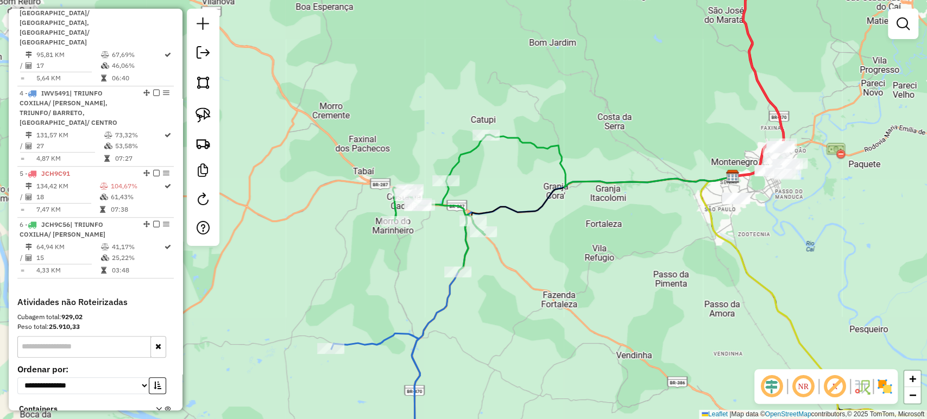
drag, startPoint x: 748, startPoint y: 256, endPoint x: 586, endPoint y: 337, distance: 181.1
click at [700, 337] on icon at bounding box center [852, 309] width 305 height 267
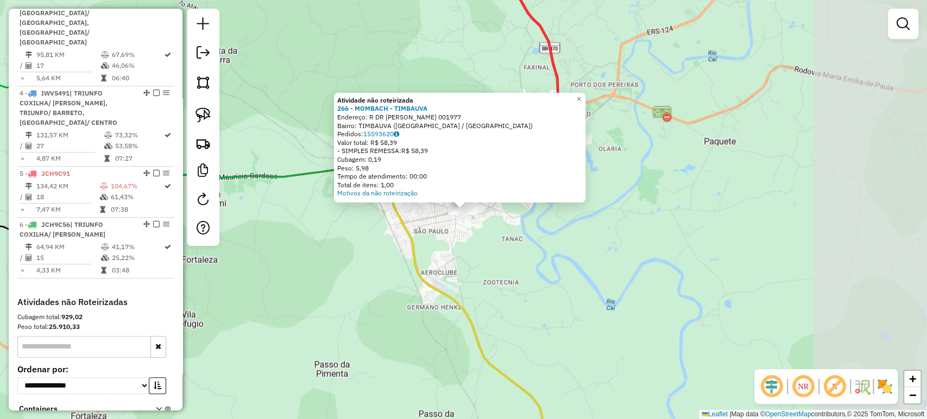
click at [571, 296] on div "Atividade não roteirizada 266 - MOMBACH - TIMBAUVA Endereço: R DR [PERSON_NAME]…" at bounding box center [463, 209] width 927 height 419
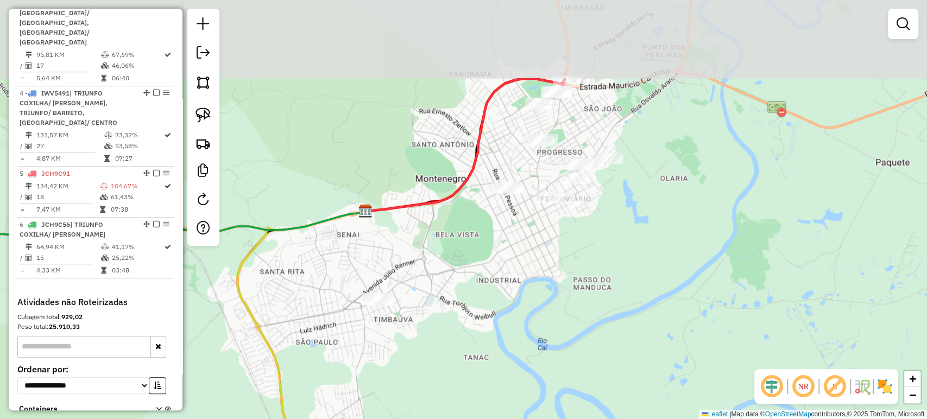
drag, startPoint x: 515, startPoint y: 203, endPoint x: 539, endPoint y: 320, distance: 119.7
click at [539, 320] on div "Janela de atendimento Grade de atendimento Capacidade Transportadoras Veículos …" at bounding box center [463, 209] width 927 height 419
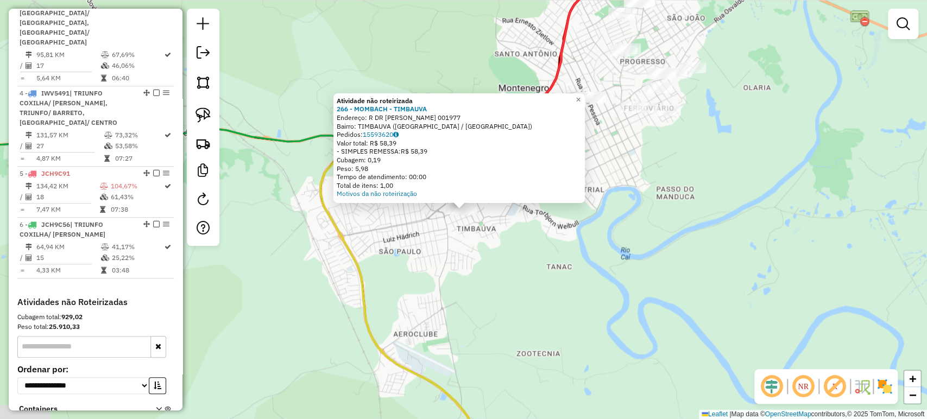
click at [471, 321] on div "Atividade não roteirizada 266 - MOMBACH - TIMBAUVA Endereço: R DR [PERSON_NAME]…" at bounding box center [463, 209] width 927 height 419
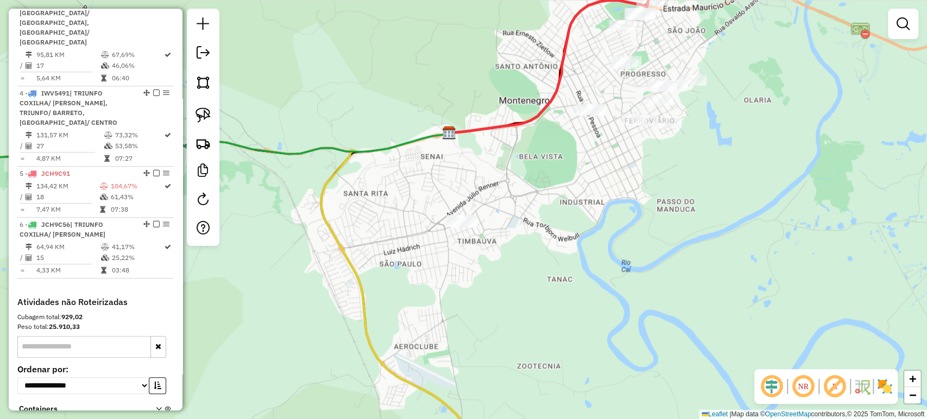
drag, startPoint x: 561, startPoint y: 234, endPoint x: 552, endPoint y: 319, distance: 85.3
click at [552, 323] on div "Janela de atendimento Grade de atendimento Capacidade Transportadoras Veículos …" at bounding box center [463, 209] width 927 height 419
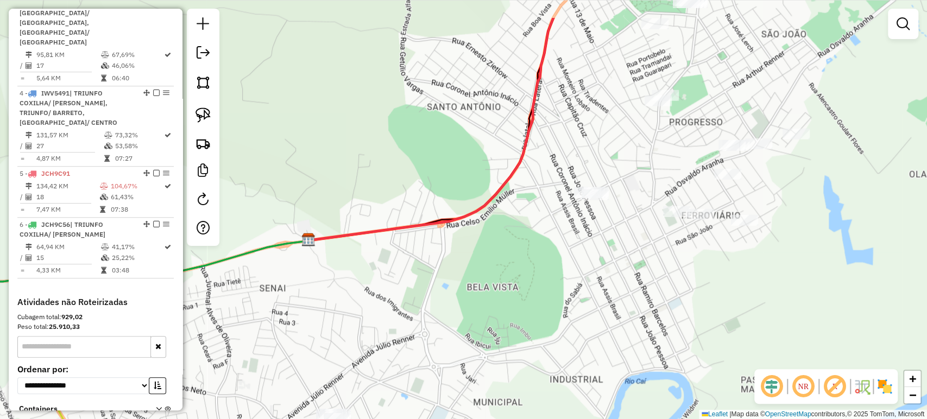
drag, startPoint x: 547, startPoint y: 261, endPoint x: 518, endPoint y: 326, distance: 71.4
click at [518, 326] on div "Janela de atendimento Grade de atendimento Capacidade Transportadoras Veículos …" at bounding box center [463, 209] width 927 height 419
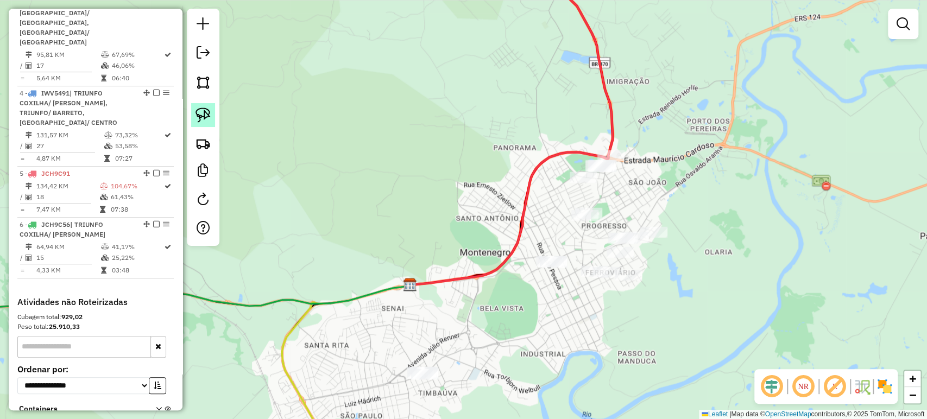
click at [206, 122] on img at bounding box center [202, 115] width 15 height 15
drag, startPoint x: 402, startPoint y: 325, endPoint x: 458, endPoint y: 378, distance: 77.2
click at [458, 378] on div "Janela de atendimento Grade de atendimento Capacidade Transportadoras Veículos …" at bounding box center [463, 209] width 927 height 419
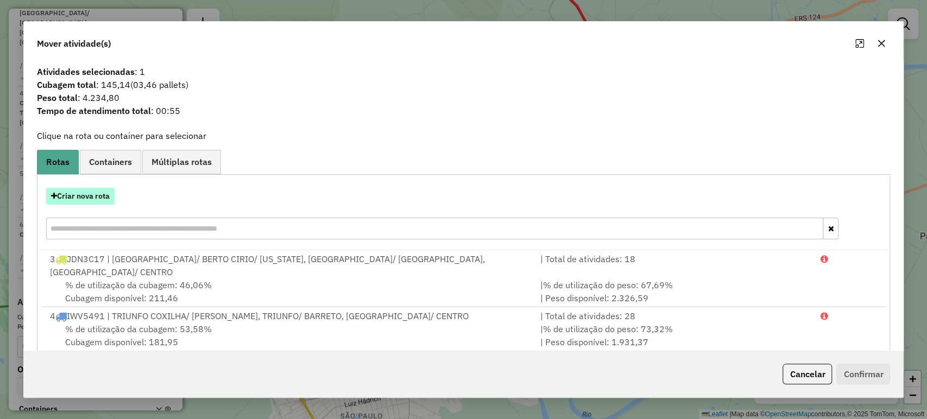
click at [97, 197] on button "Criar nova rota" at bounding box center [80, 196] width 68 height 17
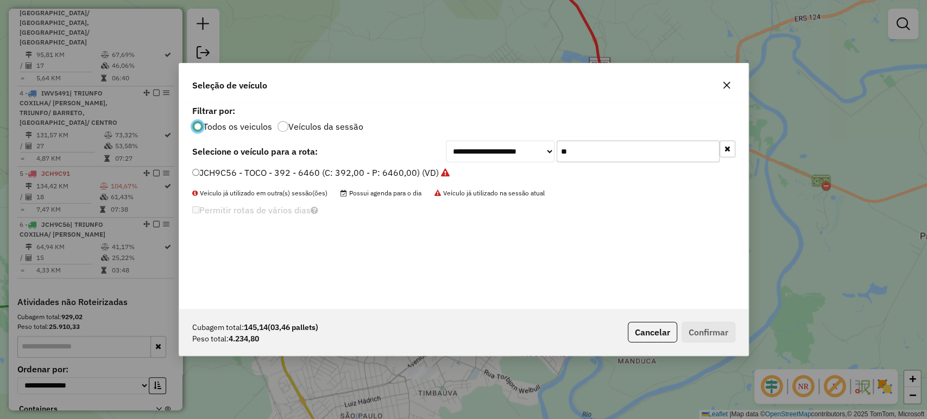
scroll to position [5, 3]
click at [621, 150] on input "**" at bounding box center [638, 152] width 163 height 22
type input "***"
click at [384, 176] on label "JBT6C49 - TRUCK - 420 - 12900 (C: 420,00 - P: 12900,00) (VD)" at bounding box center [322, 172] width 261 height 13
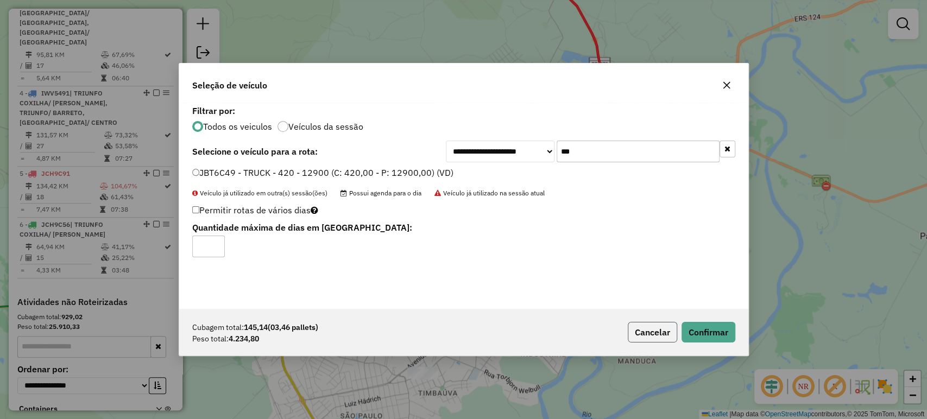
click at [647, 326] on button "Cancelar" at bounding box center [652, 332] width 49 height 21
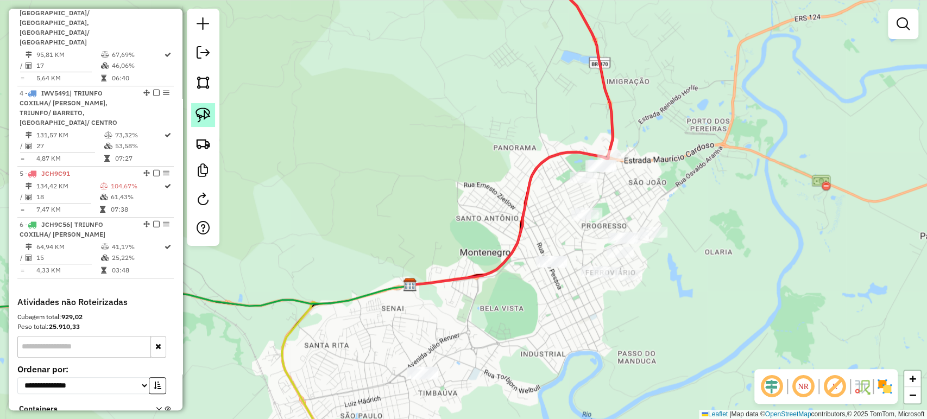
click at [200, 116] on img at bounding box center [202, 115] width 15 height 15
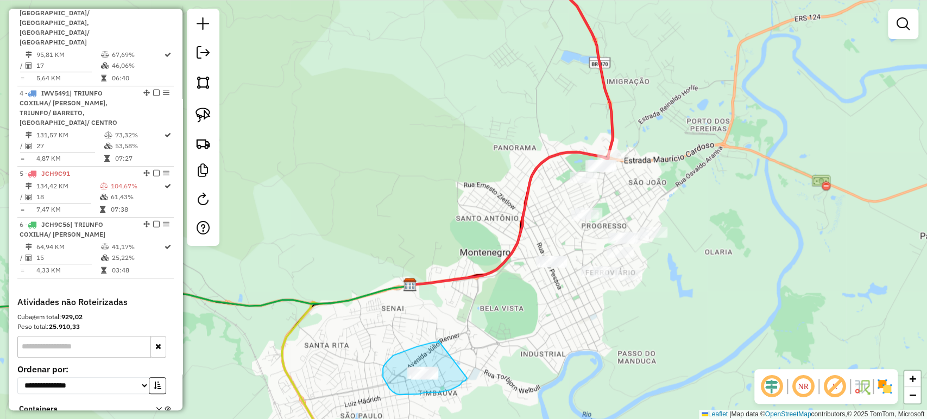
drag, startPoint x: 436, startPoint y: 342, endPoint x: 467, endPoint y: 378, distance: 47.8
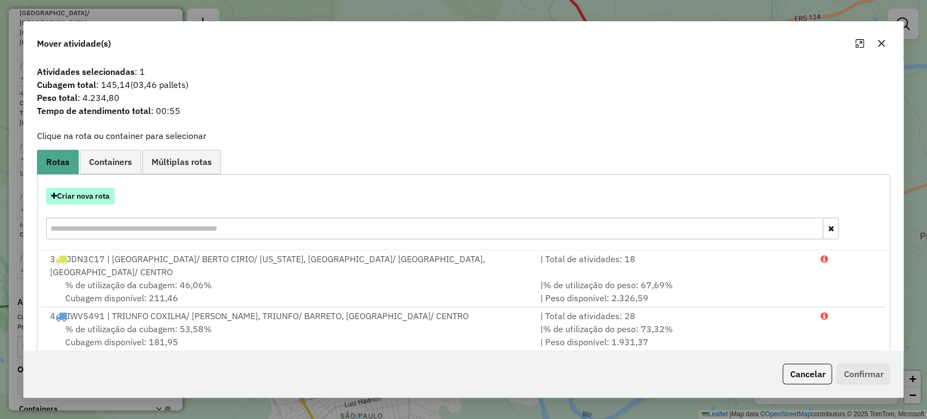
click at [103, 199] on button "Criar nova rota" at bounding box center [80, 196] width 68 height 17
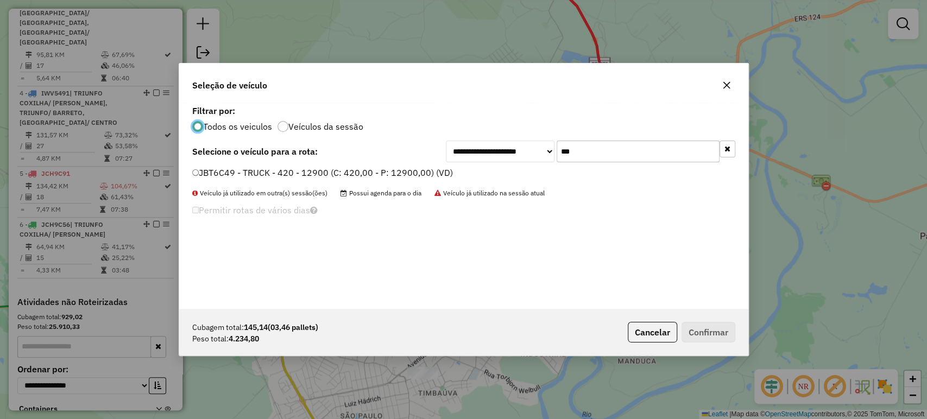
click at [631, 149] on input "***" at bounding box center [638, 152] width 163 height 22
type input "***"
click at [350, 169] on label "JBV2J99 - TRUCK - 420 - 12900 (C: 420,00 - P: 12900,00) (VD)" at bounding box center [322, 172] width 261 height 13
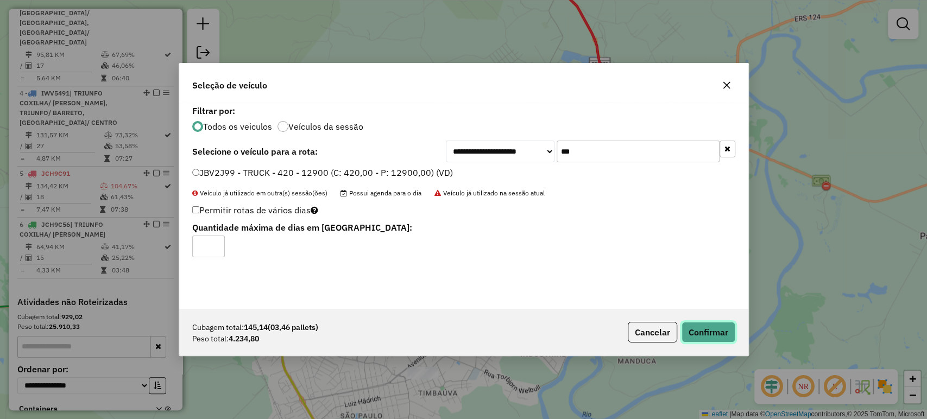
click at [698, 336] on button "Confirmar" at bounding box center [708, 332] width 54 height 21
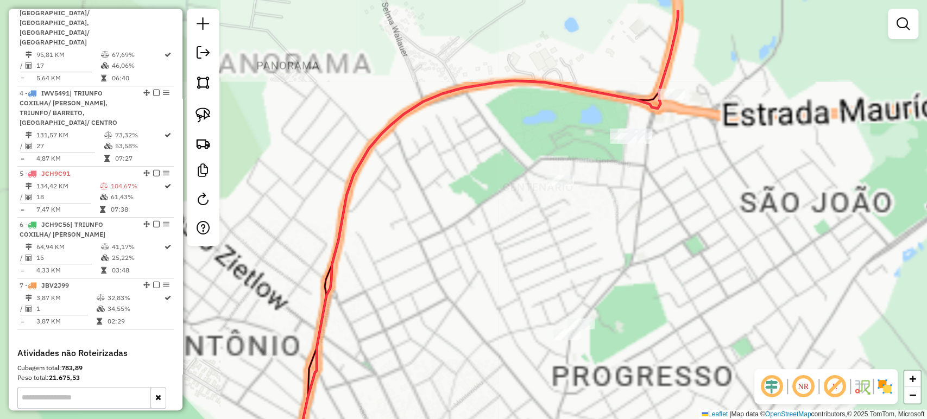
drag, startPoint x: 647, startPoint y: 148, endPoint x: 594, endPoint y: 200, distance: 73.7
click at [594, 200] on div "Janela de atendimento Grade de atendimento Capacidade Transportadoras Veículos …" at bounding box center [463, 209] width 927 height 419
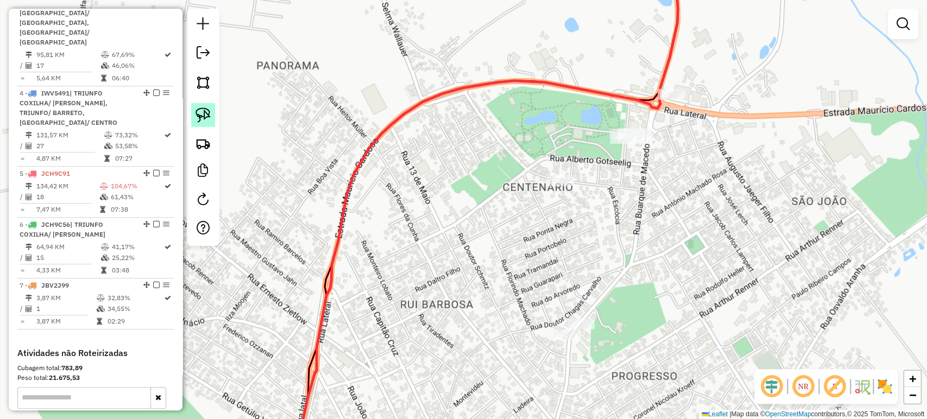
click at [207, 121] on img at bounding box center [202, 115] width 15 height 15
drag, startPoint x: 592, startPoint y: 127, endPoint x: 674, endPoint y: 131, distance: 82.1
click at [674, 131] on div "Janela de atendimento Grade de atendimento Capacidade Transportadoras Veículos …" at bounding box center [463, 209] width 927 height 419
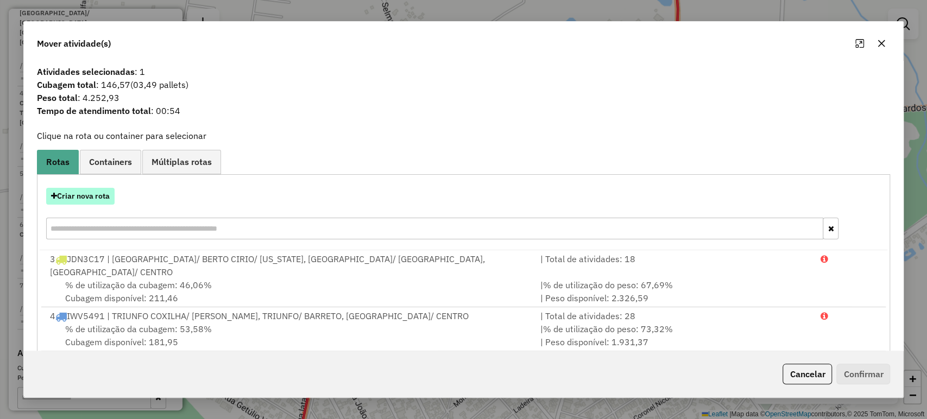
click at [89, 201] on button "Criar nova rota" at bounding box center [80, 196] width 68 height 17
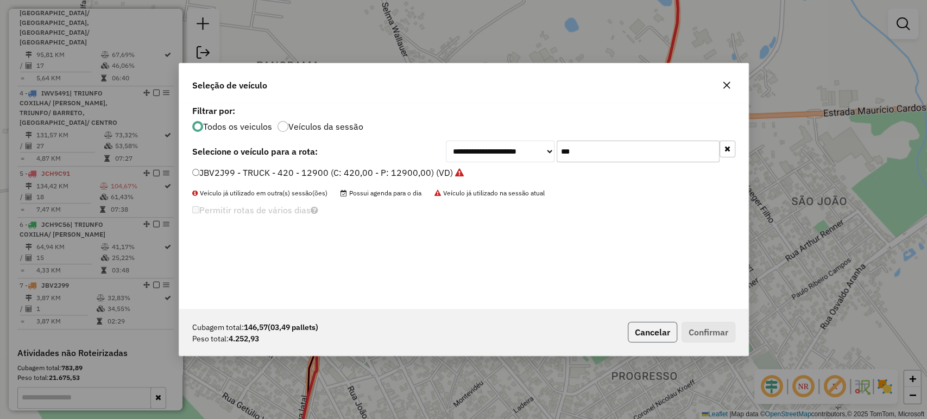
click at [643, 334] on button "Cancelar" at bounding box center [652, 332] width 49 height 21
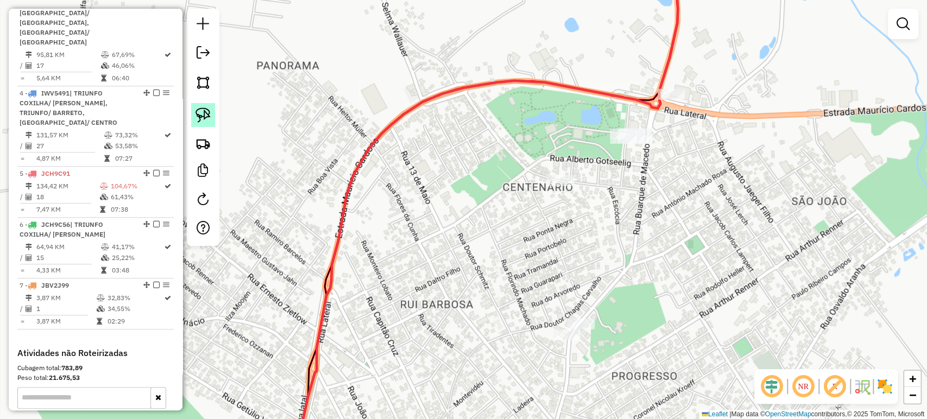
click at [208, 116] on img at bounding box center [202, 115] width 15 height 15
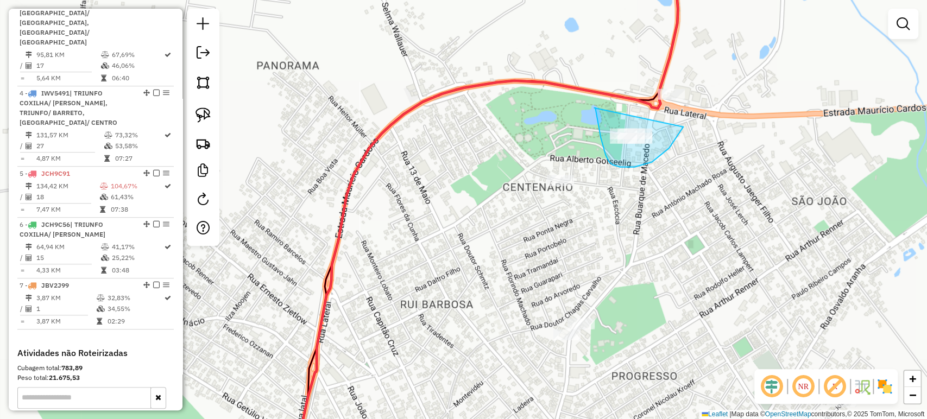
drag, startPoint x: 595, startPoint y: 108, endPoint x: 683, endPoint y: 127, distance: 90.0
click at [683, 127] on div "Janela de atendimento Grade de atendimento Capacidade Transportadoras Veículos …" at bounding box center [463, 209] width 927 height 419
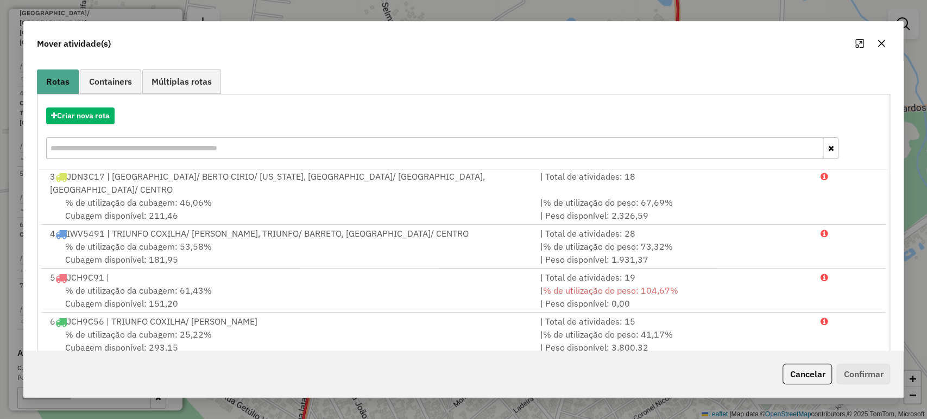
scroll to position [134, 0]
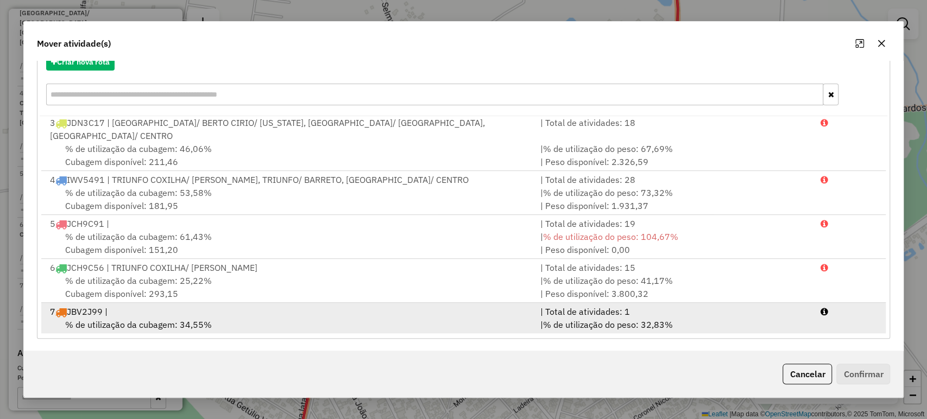
click at [131, 318] on div "% de utilização da cubagem: 34,55% Cubagem disponível: 274,87" at bounding box center [288, 331] width 490 height 26
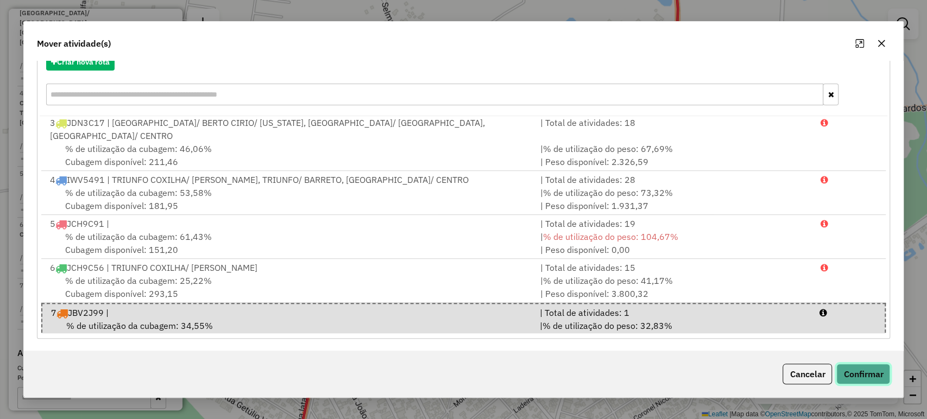
click at [880, 374] on button "Confirmar" at bounding box center [863, 374] width 54 height 21
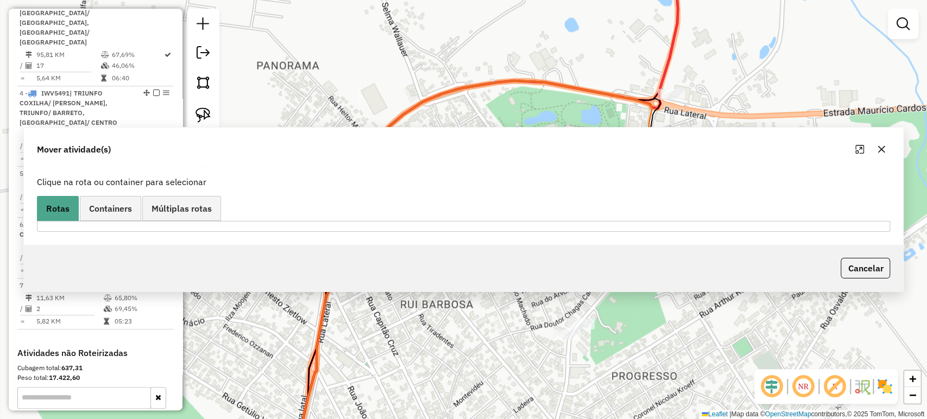
scroll to position [0, 0]
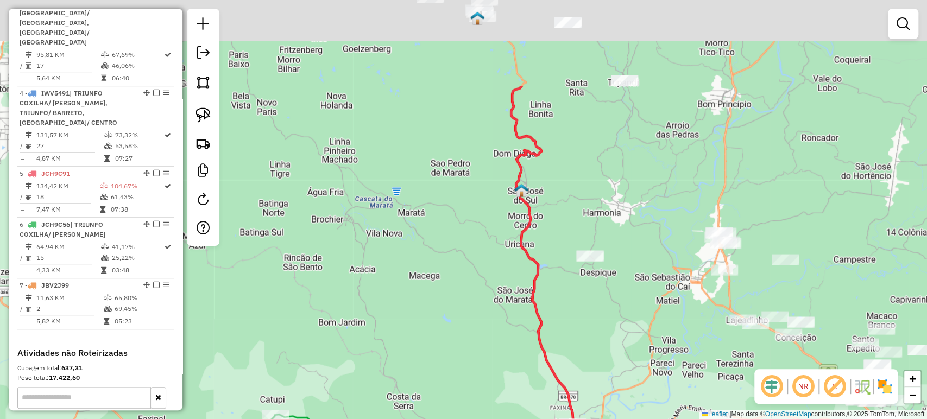
drag, startPoint x: 515, startPoint y: 282, endPoint x: 525, endPoint y: 269, distance: 16.6
click at [525, 273] on div "Janela de atendimento Grade de atendimento Capacidade Transportadoras Veículos …" at bounding box center [463, 209] width 927 height 419
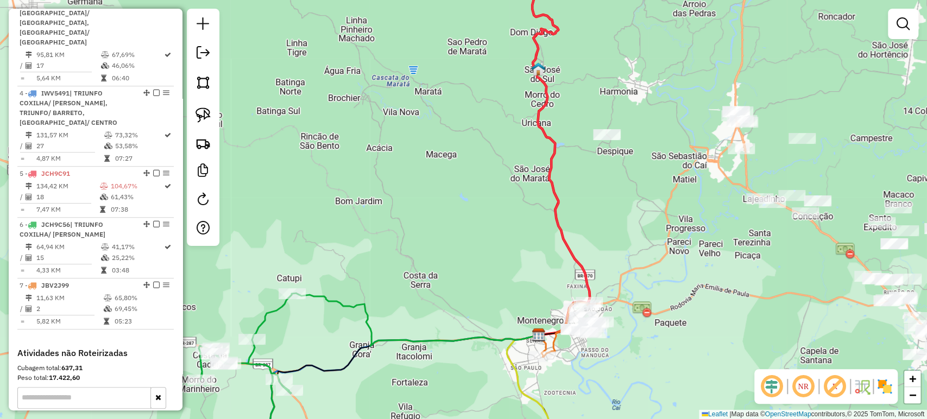
drag, startPoint x: 512, startPoint y: 280, endPoint x: 510, endPoint y: 264, distance: 15.9
click at [510, 260] on div "Janela de atendimento Grade de atendimento Capacidade Transportadoras Veículos …" at bounding box center [463, 209] width 927 height 419
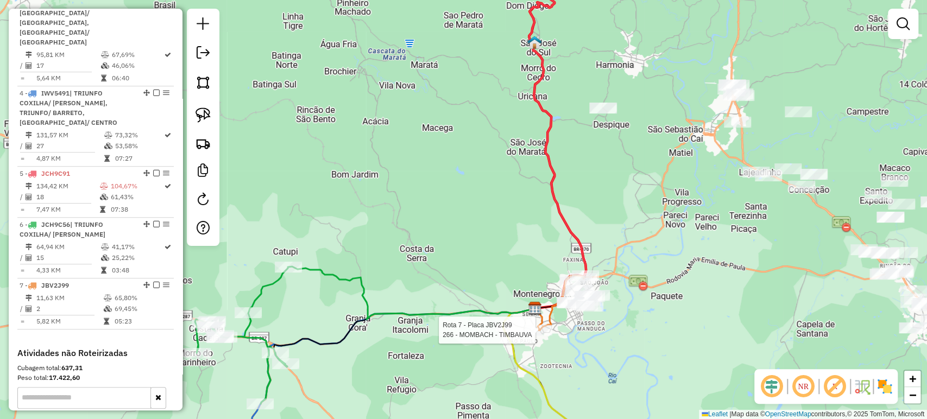
select select "**********"
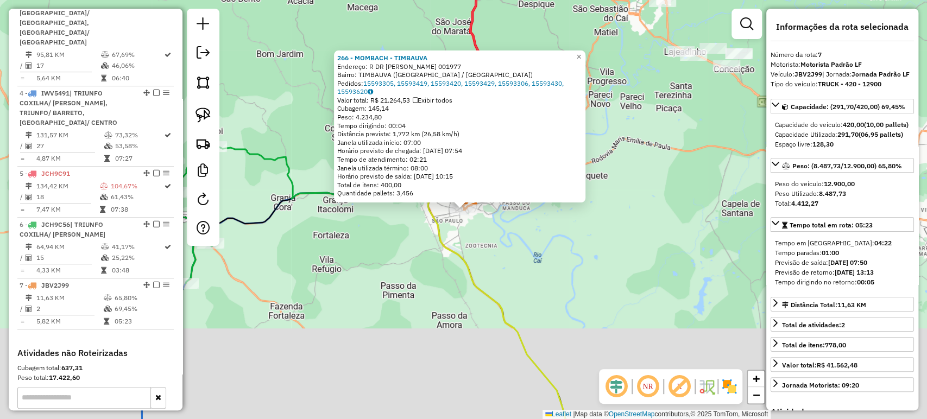
scroll to position [574, 0]
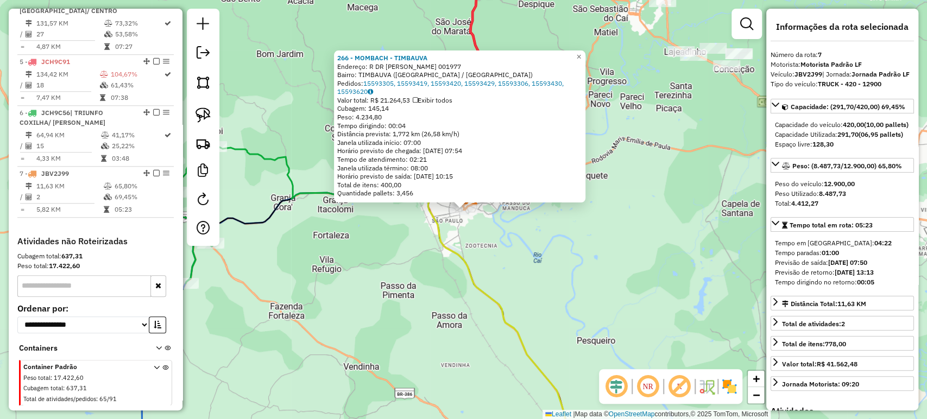
click at [543, 299] on div "266 - MOMBACH - TIMBAUVA Endereço: R DR [PERSON_NAME] 001977 Bairro: TIMBAUVA (…" at bounding box center [463, 209] width 927 height 419
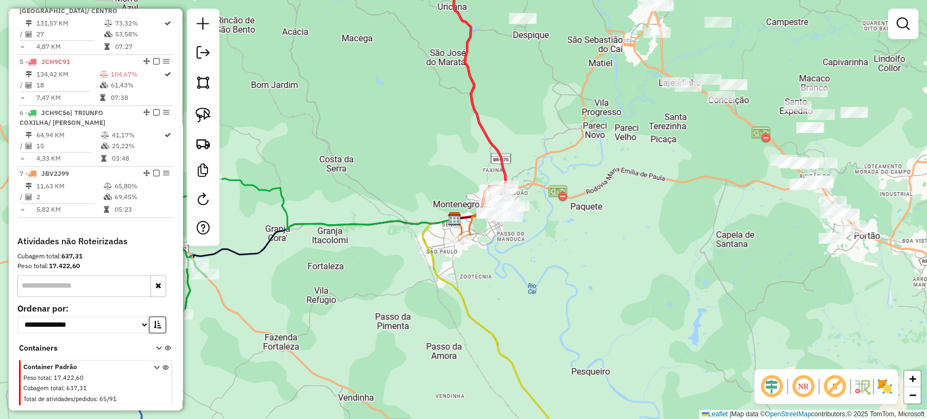
drag, startPoint x: 527, startPoint y: 280, endPoint x: 524, endPoint y: 317, distance: 37.1
click at [524, 317] on div "Janela de atendimento Grade de atendimento Capacidade Transportadoras Veículos …" at bounding box center [463, 209] width 927 height 419
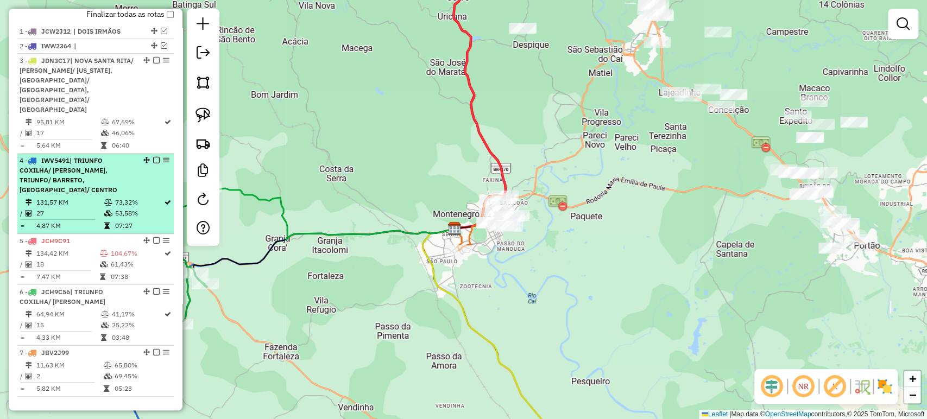
scroll to position [393, 0]
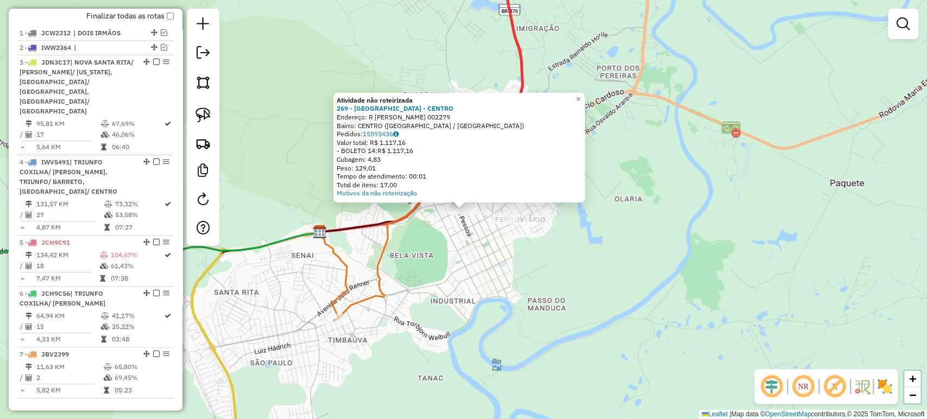
click at [457, 237] on div "Atividade não roteirizada 269 - [GEOGRAPHIC_DATA] - CENTRO Endereço: R [PERSON_…" at bounding box center [463, 209] width 927 height 419
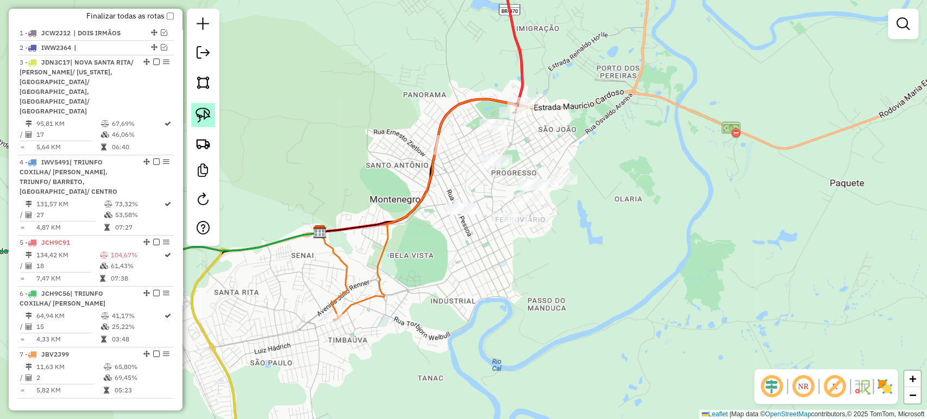
click at [211, 113] on link at bounding box center [203, 115] width 24 height 24
drag, startPoint x: 453, startPoint y: 183, endPoint x: 487, endPoint y: 199, distance: 37.9
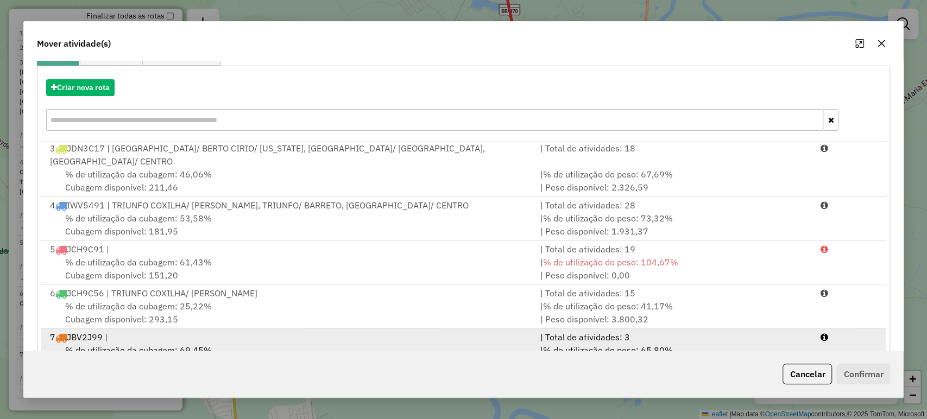
scroll to position [134, 0]
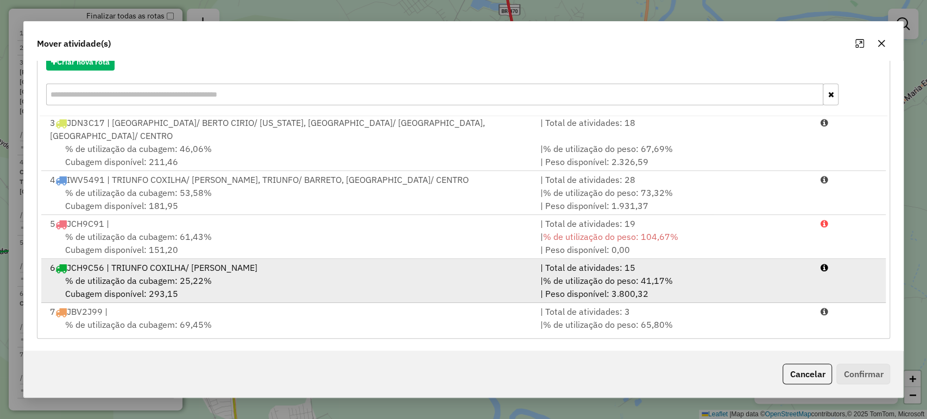
click at [149, 274] on div "% de utilização da cubagem: 25,22% Cubagem disponível: 293,15" at bounding box center [288, 287] width 490 height 26
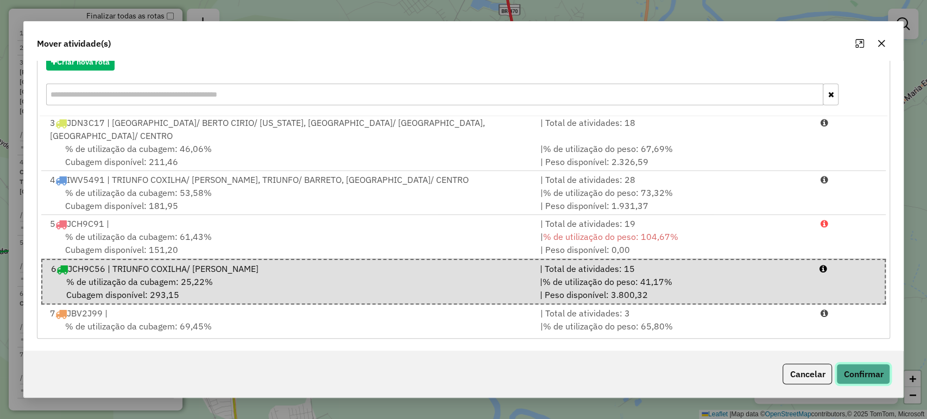
click at [845, 378] on button "Confirmar" at bounding box center [863, 374] width 54 height 21
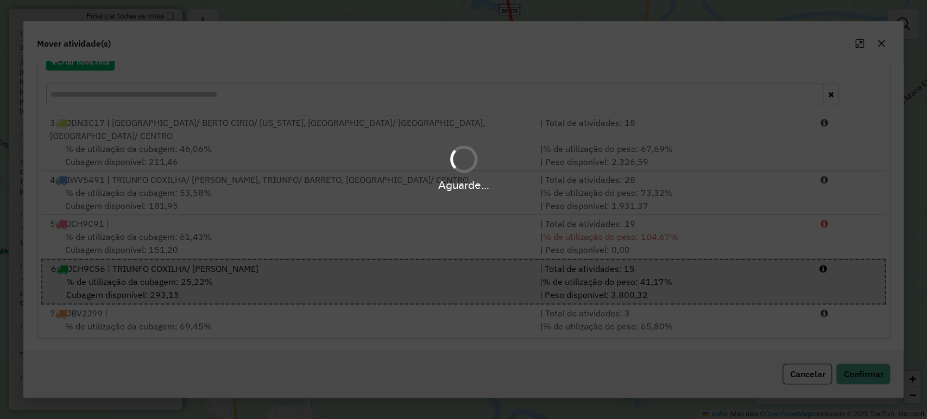
scroll to position [0, 0]
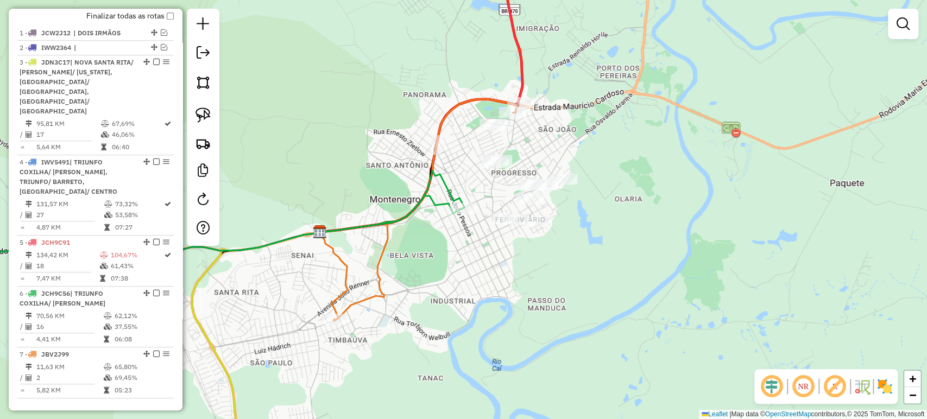
select select "**********"
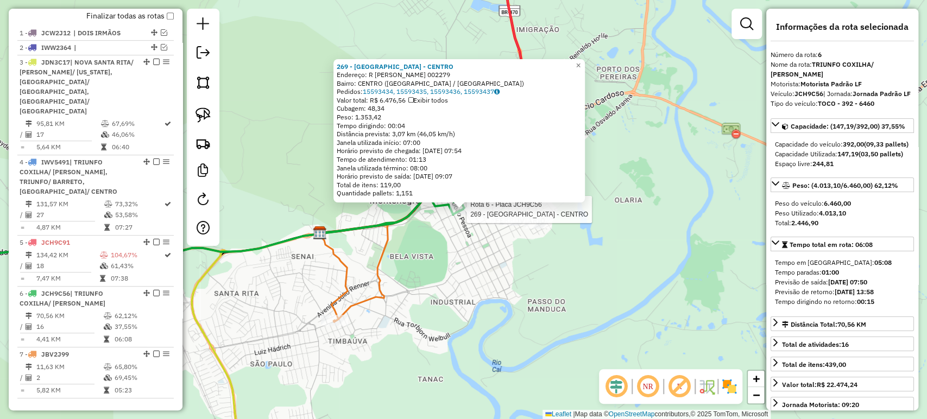
scroll to position [560, 0]
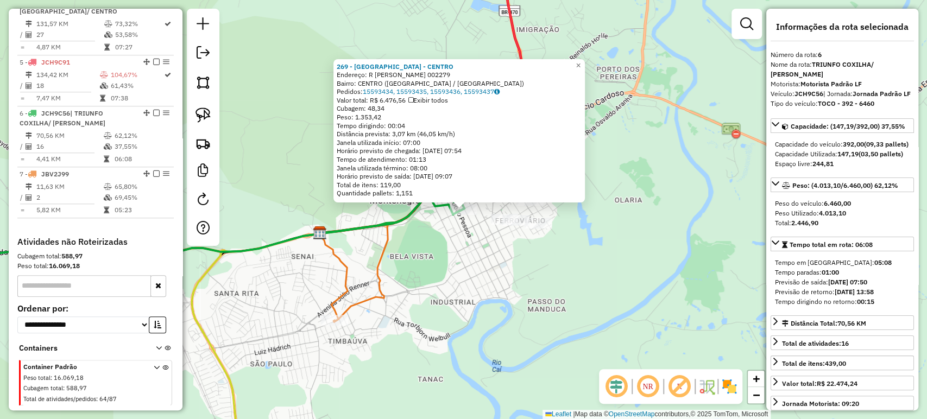
click at [477, 244] on div "Rota 6 - Placa JCH9C56 269 - [GEOGRAPHIC_DATA] - CENTRO 269 - [GEOGRAPHIC_DATA]…" at bounding box center [463, 209] width 927 height 419
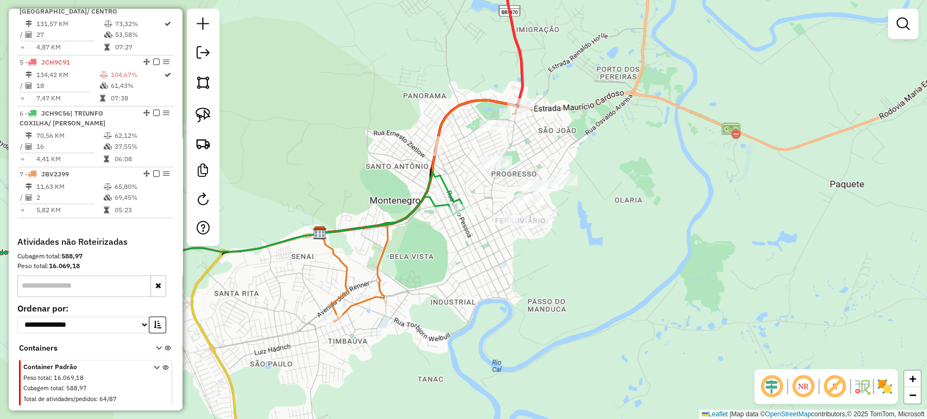
drag, startPoint x: 612, startPoint y: 194, endPoint x: 598, endPoint y: 223, distance: 32.5
click at [598, 223] on div "Janela de atendimento Grade de atendimento Capacidade Transportadoras Veículos …" at bounding box center [463, 209] width 927 height 419
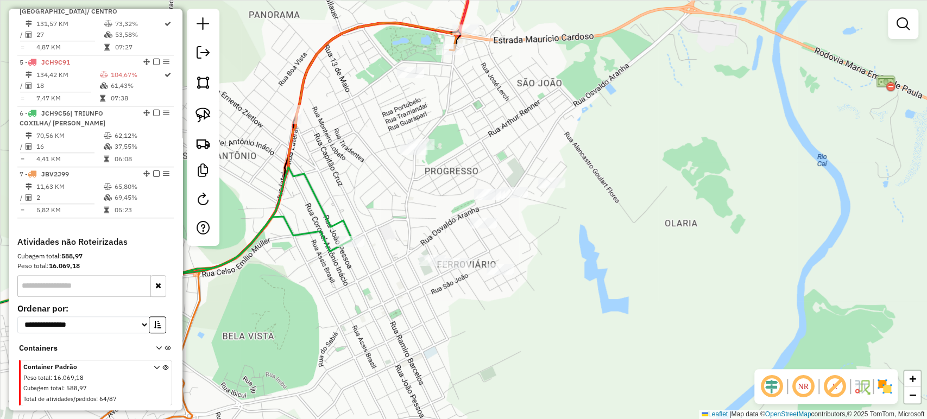
drag, startPoint x: 329, startPoint y: 200, endPoint x: 321, endPoint y: 202, distance: 7.9
click at [322, 201] on icon at bounding box center [208, 228] width 287 height 122
click at [193, 113] on link at bounding box center [203, 115] width 24 height 24
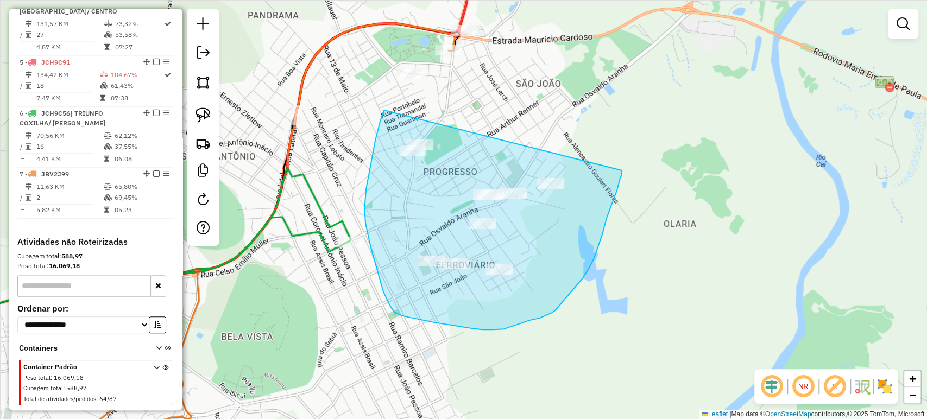
drag, startPoint x: 383, startPoint y: 110, endPoint x: 622, endPoint y: 170, distance: 245.8
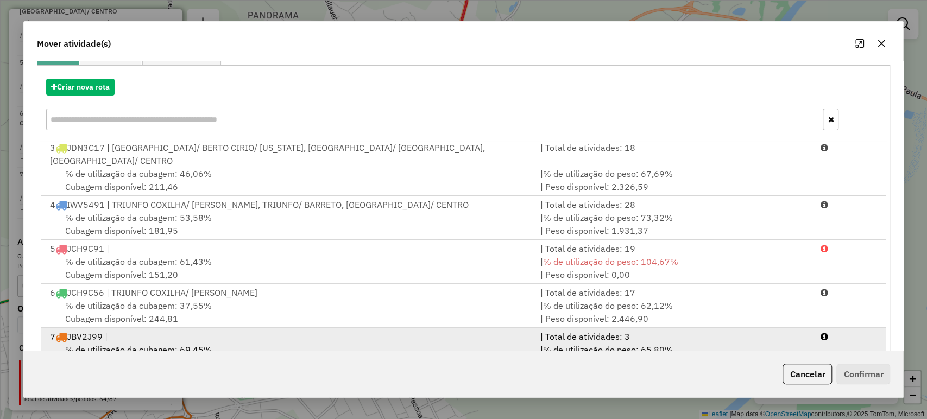
scroll to position [134, 0]
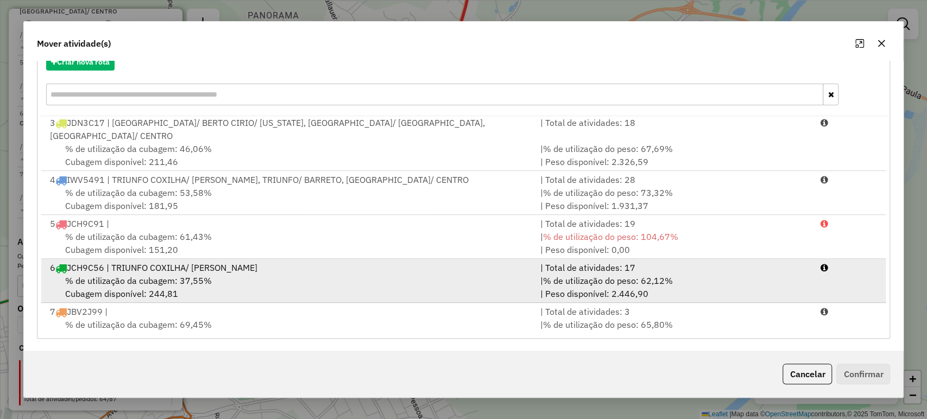
drag, startPoint x: 115, startPoint y: 276, endPoint x: 127, endPoint y: 275, distance: 12.6
click at [115, 276] on div "% de utilização da cubagem: 37,55% Cubagem disponível: 244,81" at bounding box center [288, 287] width 490 height 26
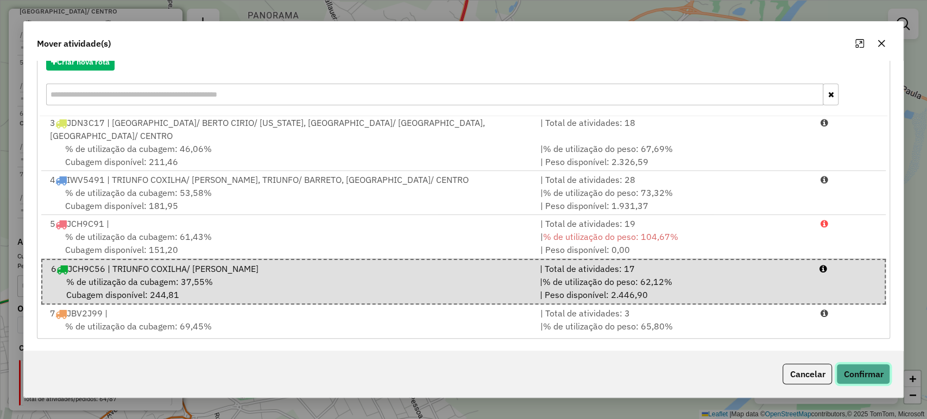
click at [855, 375] on button "Confirmar" at bounding box center [863, 374] width 54 height 21
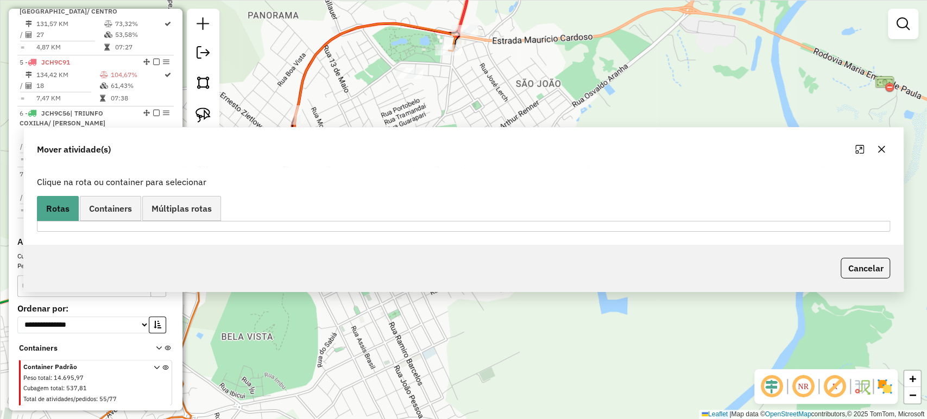
scroll to position [0, 0]
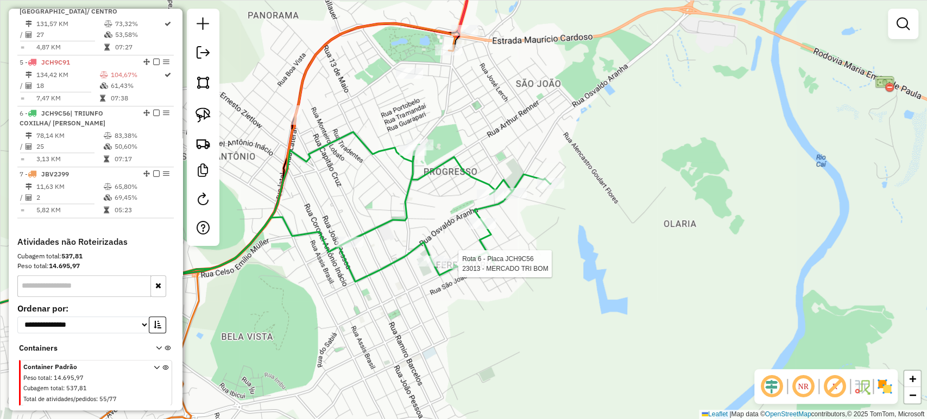
select select "**********"
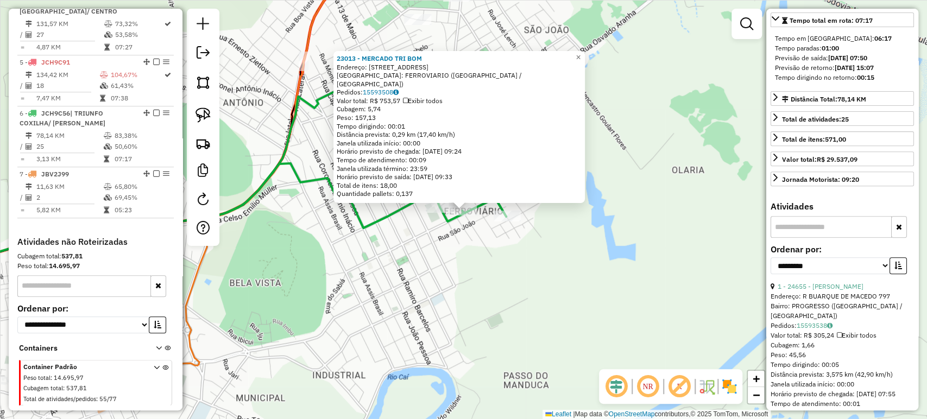
scroll to position [422, 0]
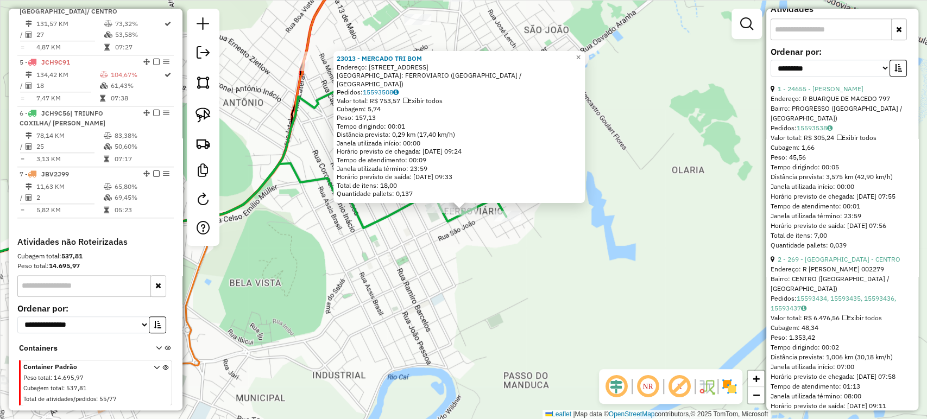
click at [582, 312] on div "23013 - MERCADO TRI BOM Endereço: R INDEPENDENCIA 370 Bairro: FERROVIARIO ([GEO…" at bounding box center [463, 209] width 927 height 419
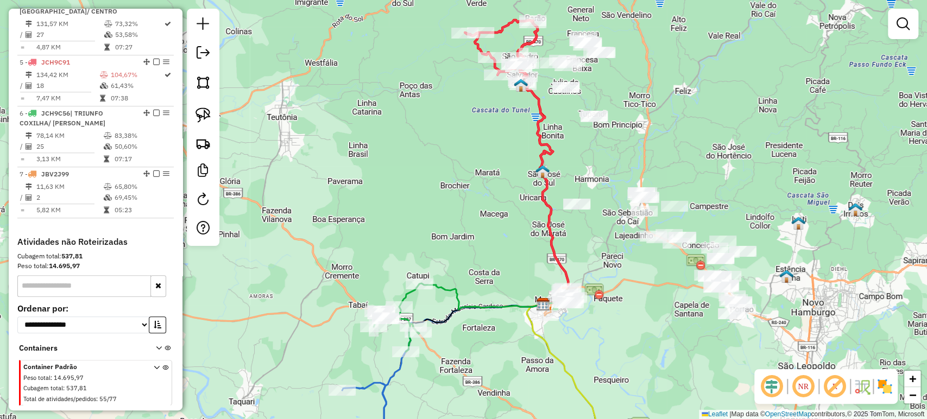
click at [571, 326] on div "Janela de atendimento Grade de atendimento Capacidade Transportadoras Veículos …" at bounding box center [463, 209] width 927 height 419
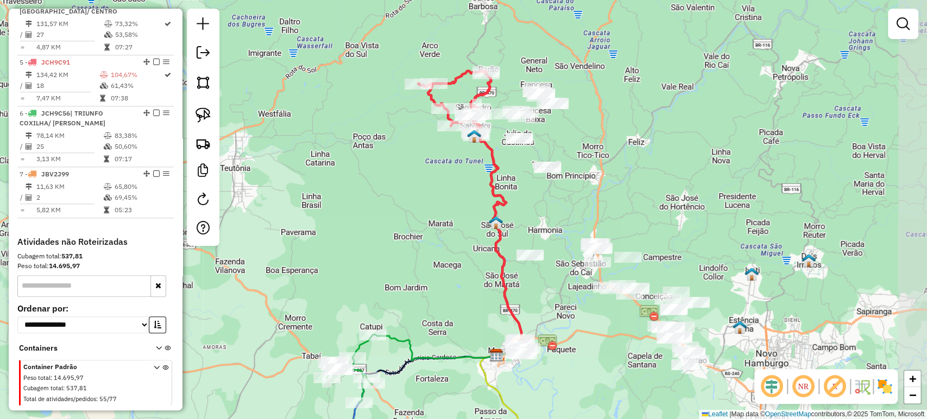
drag, startPoint x: 590, startPoint y: 331, endPoint x: 532, endPoint y: 385, distance: 79.1
click at [536, 385] on div "Janela de atendimento Grade de atendimento Capacidade Transportadoras Veículos …" at bounding box center [463, 209] width 927 height 419
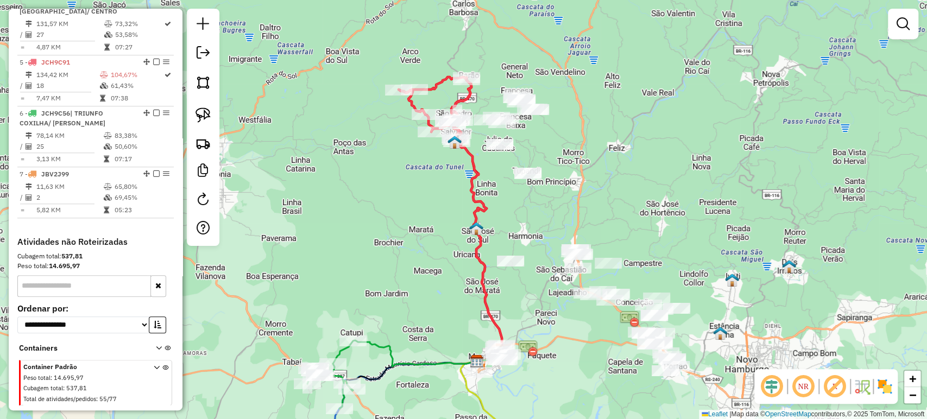
drag, startPoint x: 492, startPoint y: 279, endPoint x: 446, endPoint y: 293, distance: 48.3
click at [451, 293] on icon at bounding box center [476, 241] width 51 height 242
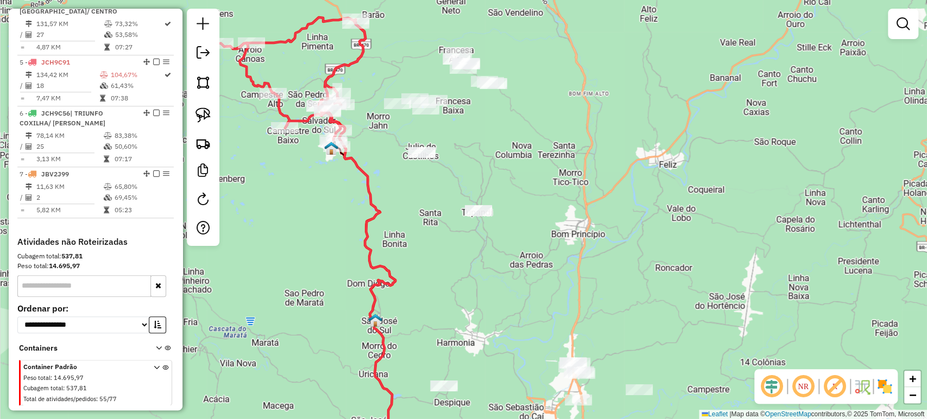
drag, startPoint x: 500, startPoint y: 155, endPoint x: 505, endPoint y: 134, distance: 22.3
click at [505, 134] on div "Janela de atendimento Grade de atendimento Capacidade Transportadoras Veículos …" at bounding box center [463, 209] width 927 height 419
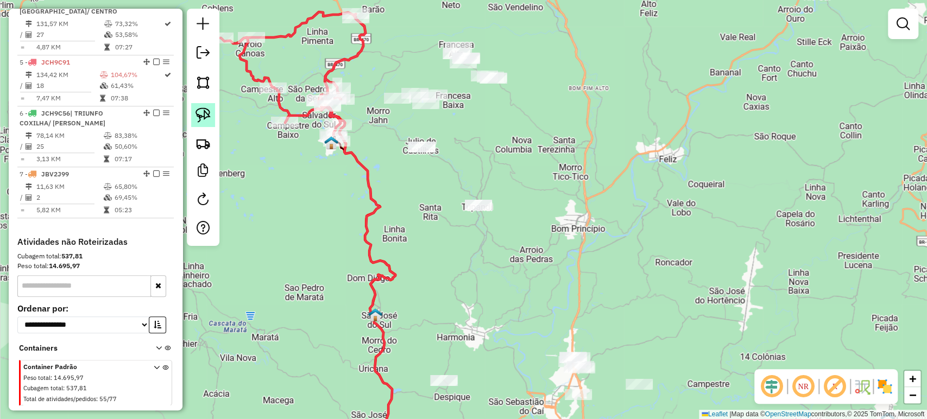
click at [193, 110] on link at bounding box center [203, 115] width 24 height 24
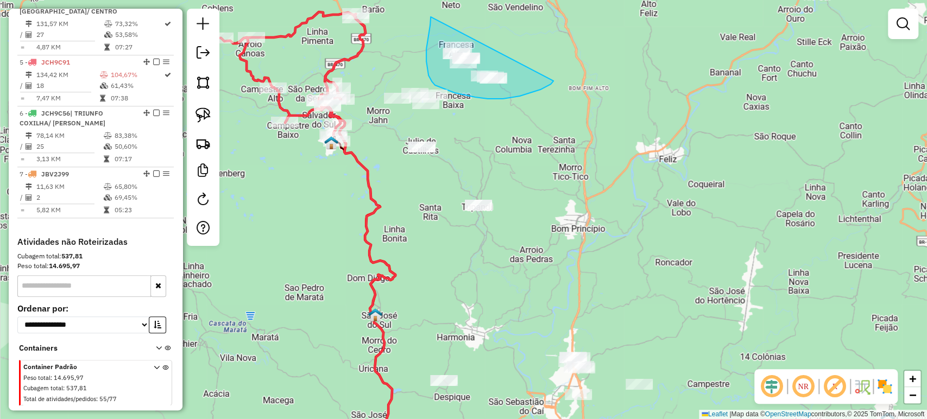
drag, startPoint x: 431, startPoint y: 17, endPoint x: 554, endPoint y: 80, distance: 138.7
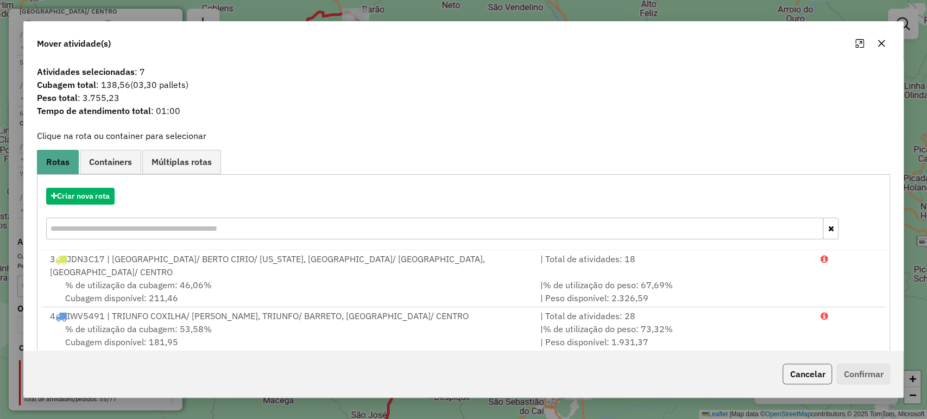
click at [794, 377] on button "Cancelar" at bounding box center [806, 374] width 49 height 21
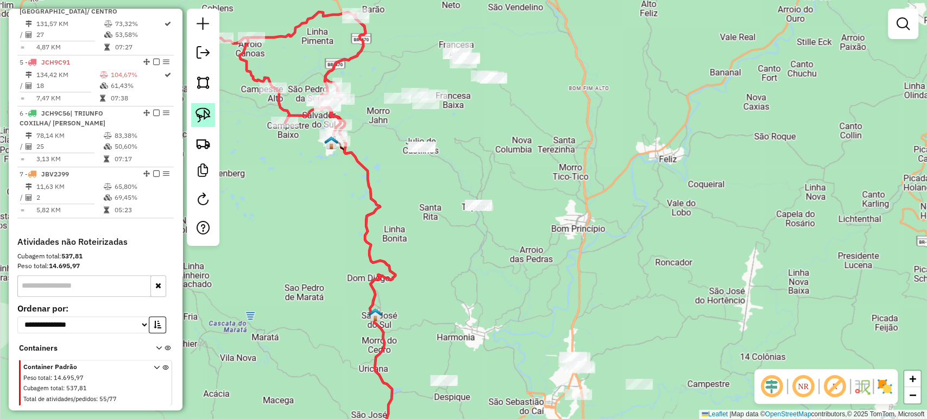
click at [197, 111] on img at bounding box center [202, 115] width 15 height 15
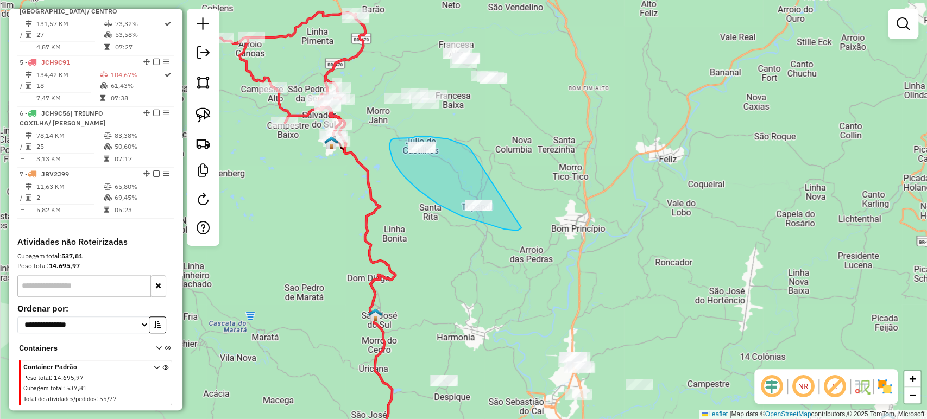
drag, startPoint x: 426, startPoint y: 136, endPoint x: 521, endPoint y: 228, distance: 132.5
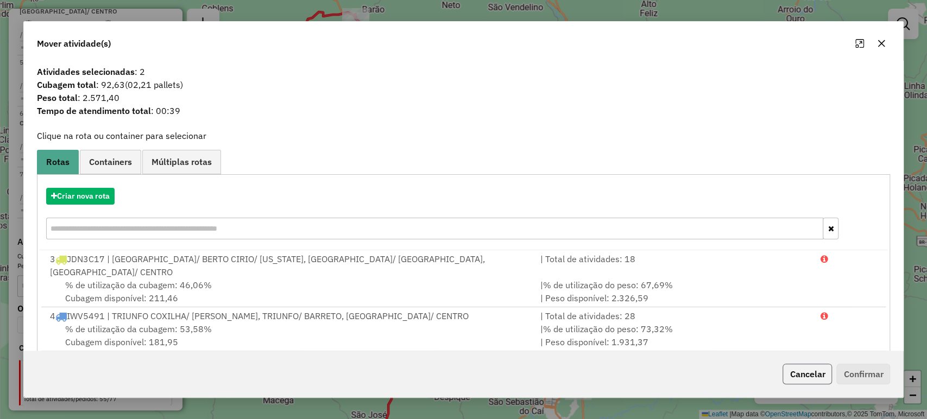
click at [791, 374] on button "Cancelar" at bounding box center [806, 374] width 49 height 21
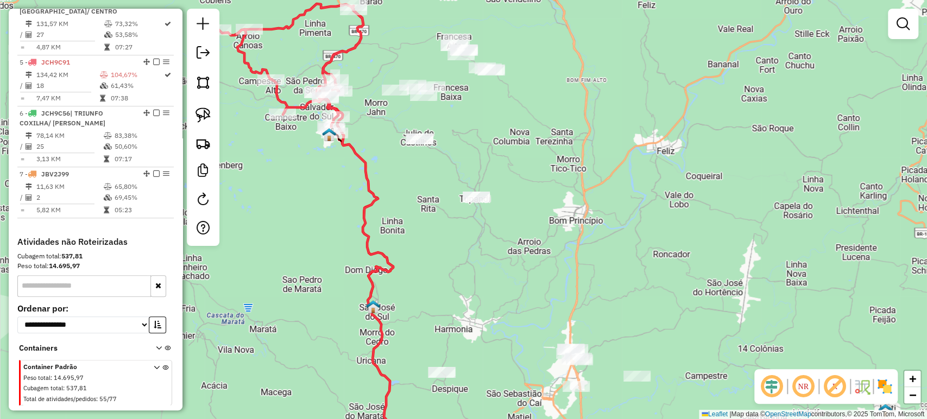
drag, startPoint x: 454, startPoint y: 304, endPoint x: 452, endPoint y: 297, distance: 7.4
click at [452, 297] on div "Janela de atendimento Grade de atendimento Capacidade Transportadoras Veículos …" at bounding box center [463, 209] width 927 height 419
click at [195, 111] on img at bounding box center [202, 115] width 15 height 15
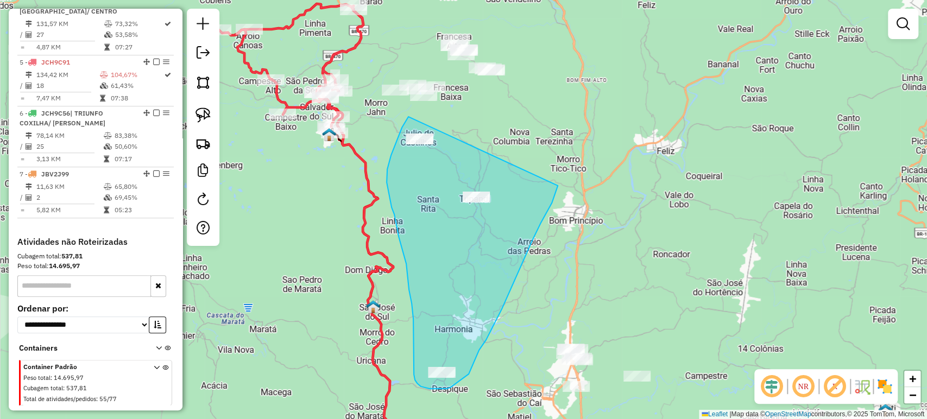
drag, startPoint x: 408, startPoint y: 117, endPoint x: 558, endPoint y: 185, distance: 164.7
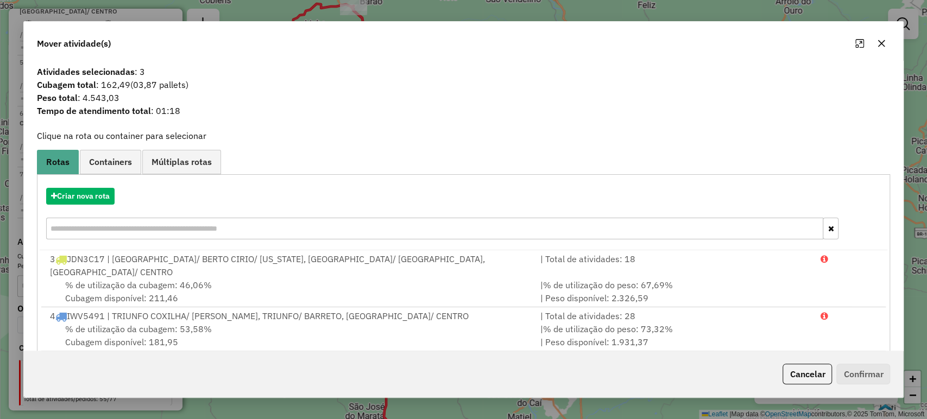
click at [785, 378] on button "Cancelar" at bounding box center [806, 374] width 49 height 21
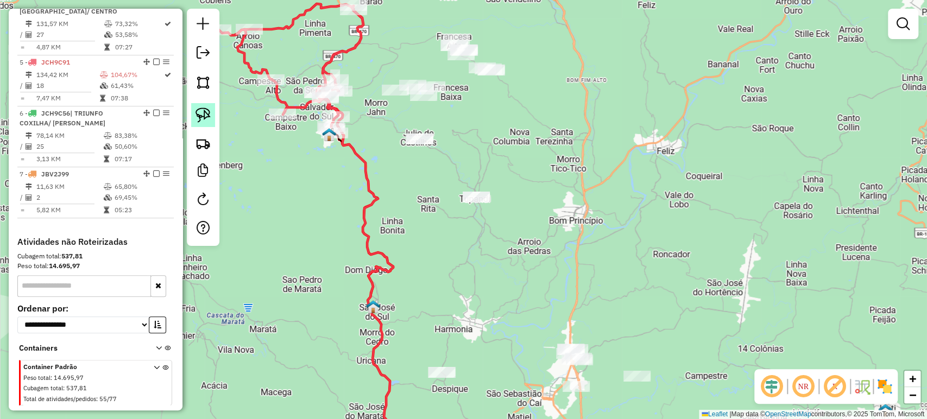
click at [207, 121] on img at bounding box center [202, 115] width 15 height 15
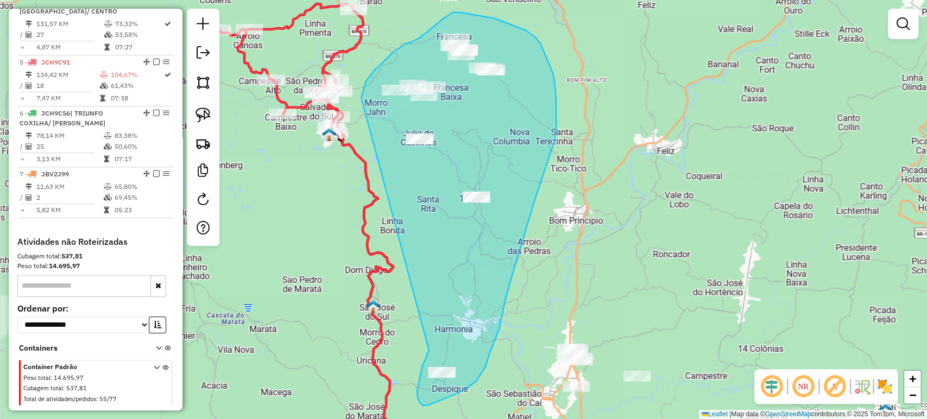
drag, startPoint x: 421, startPoint y: 371, endPoint x: 361, endPoint y: 98, distance: 280.2
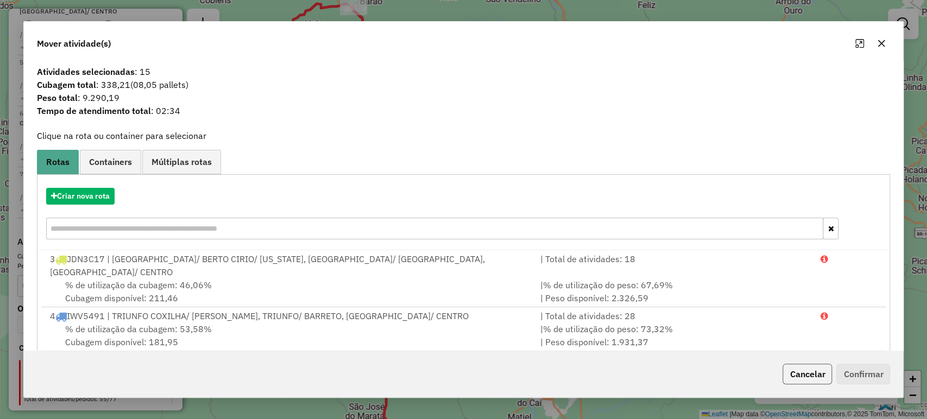
click at [808, 372] on button "Cancelar" at bounding box center [806, 374] width 49 height 21
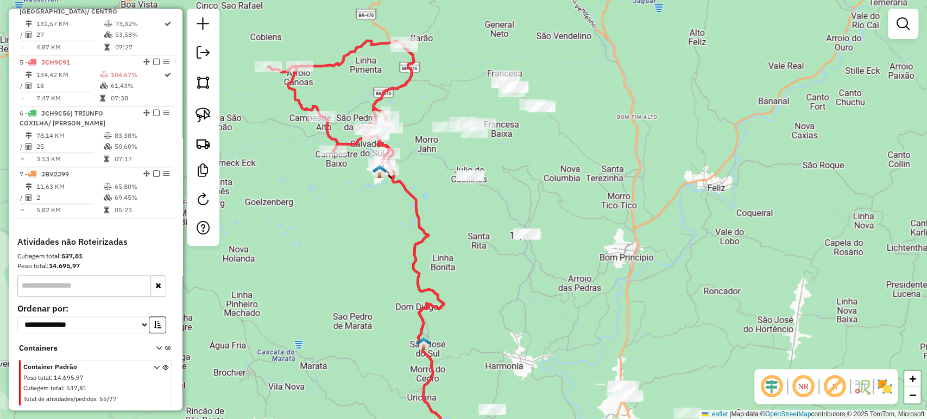
drag, startPoint x: 540, startPoint y: 185, endPoint x: 724, endPoint y: 300, distance: 217.3
click at [743, 303] on div "Janela de atendimento Grade de atendimento Capacidade Transportadoras Veículos …" at bounding box center [463, 209] width 927 height 419
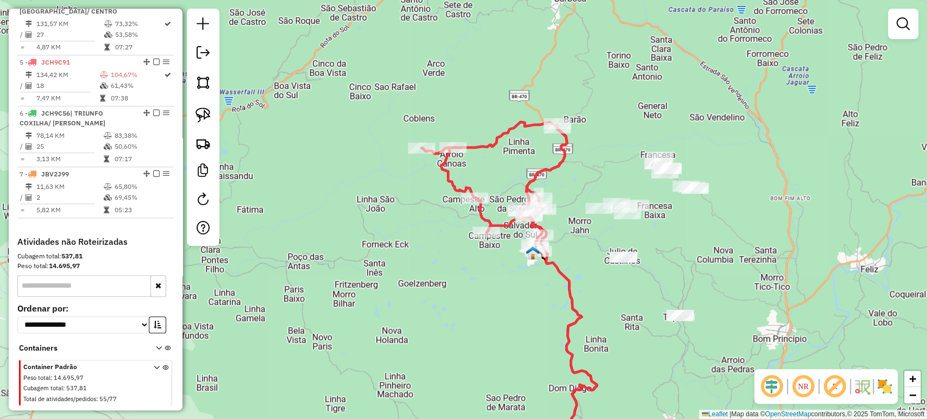
click at [534, 226] on icon at bounding box center [494, 186] width 146 height 129
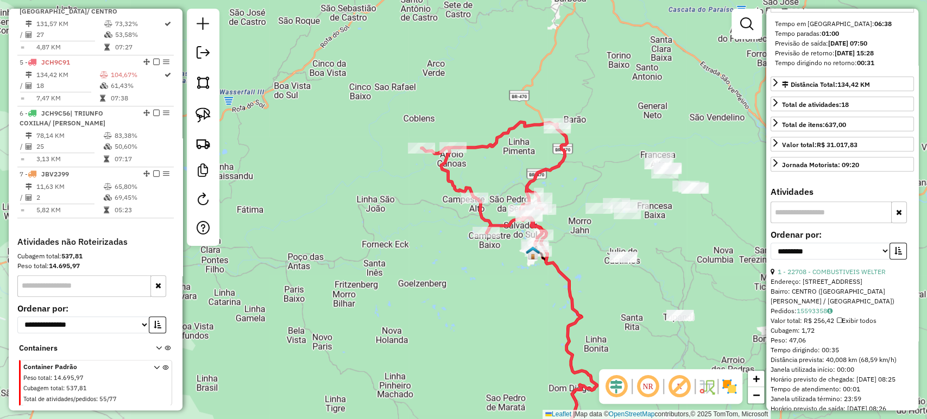
scroll to position [362, 0]
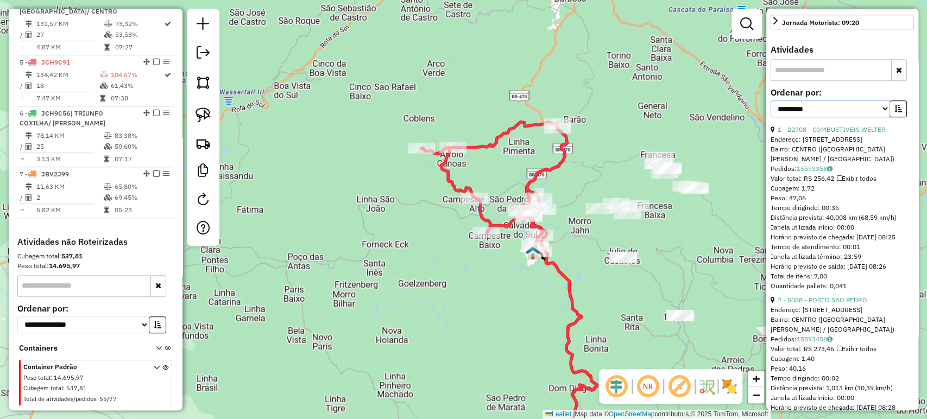
click at [831, 117] on select "**********" at bounding box center [829, 108] width 119 height 17
select select "*********"
click at [770, 117] on select "**********" at bounding box center [829, 108] width 119 height 17
click at [897, 112] on icon "button" at bounding box center [898, 109] width 8 height 8
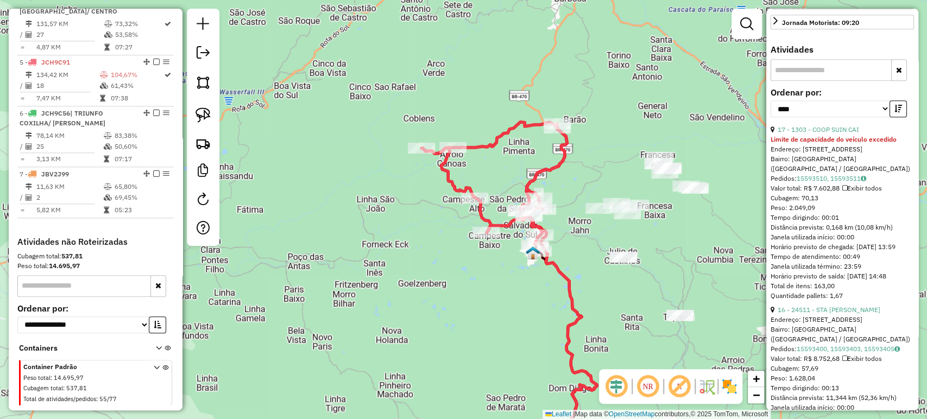
click at [847, 125] on div "**********" at bounding box center [841, 106] width 143 height 36
click at [843, 134] on link "17 - 1303 - COOP SUIN CAI" at bounding box center [817, 129] width 81 height 8
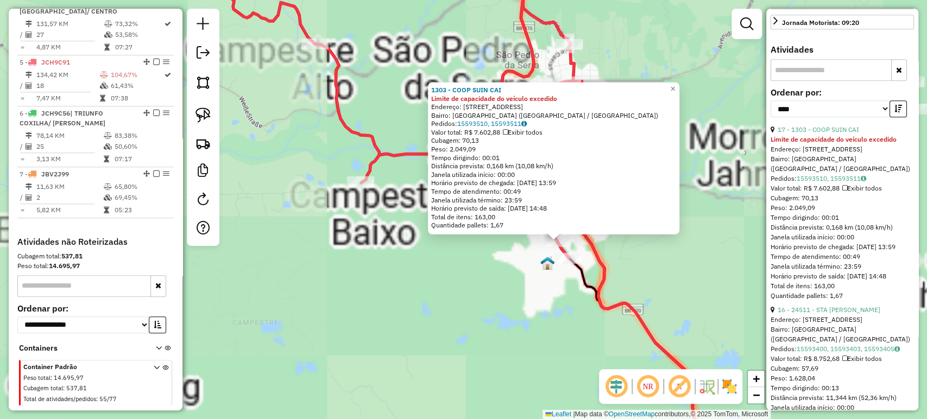
drag, startPoint x: 497, startPoint y: 229, endPoint x: 449, endPoint y: 280, distance: 69.9
click at [449, 280] on div "1303 - COOP SUIN CAI Limite de capacidade do veículo excedido Endereço: [STREET…" at bounding box center [463, 209] width 927 height 419
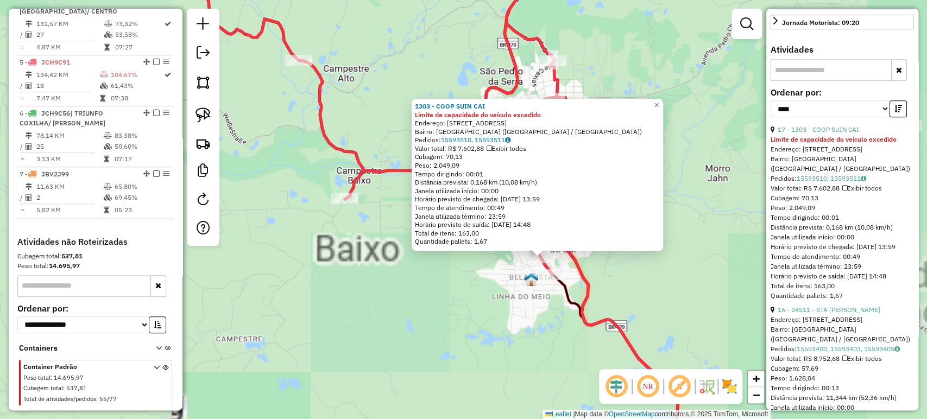
drag, startPoint x: 470, startPoint y: 276, endPoint x: 520, endPoint y: 280, distance: 49.5
click at [471, 276] on div "1303 - COOP SUIN CAI Limite de capacidade do veículo excedido Endereço: [STREET…" at bounding box center [463, 209] width 927 height 419
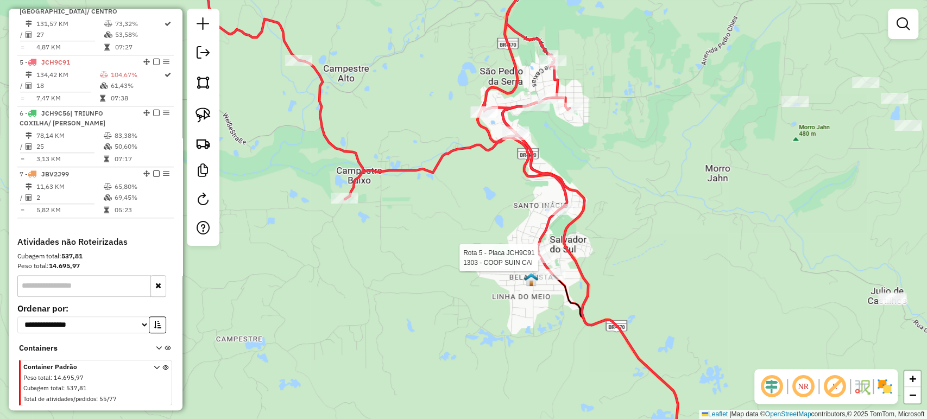
select select "*********"
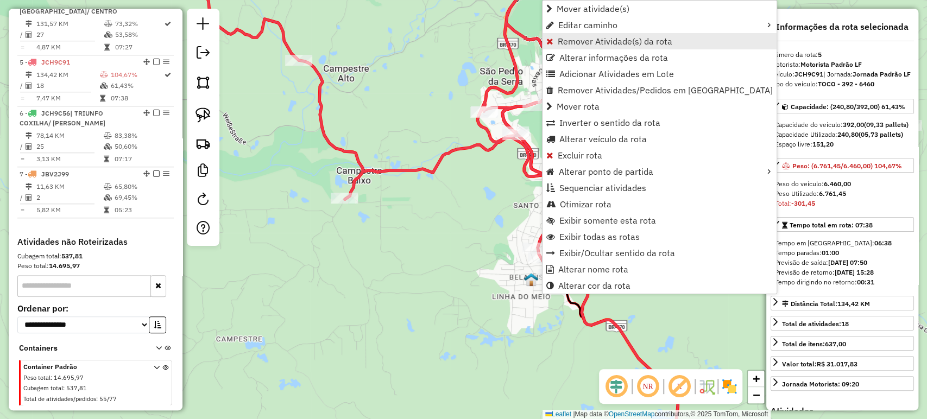
click at [599, 45] on span "Remover Atividade(s) da rota" at bounding box center [615, 41] width 115 height 9
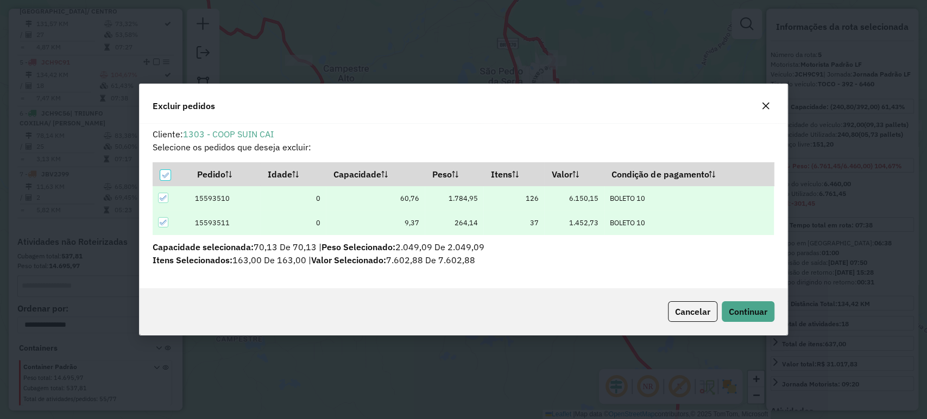
scroll to position [0, 0]
click at [750, 318] on button "Continuar" at bounding box center [748, 311] width 53 height 21
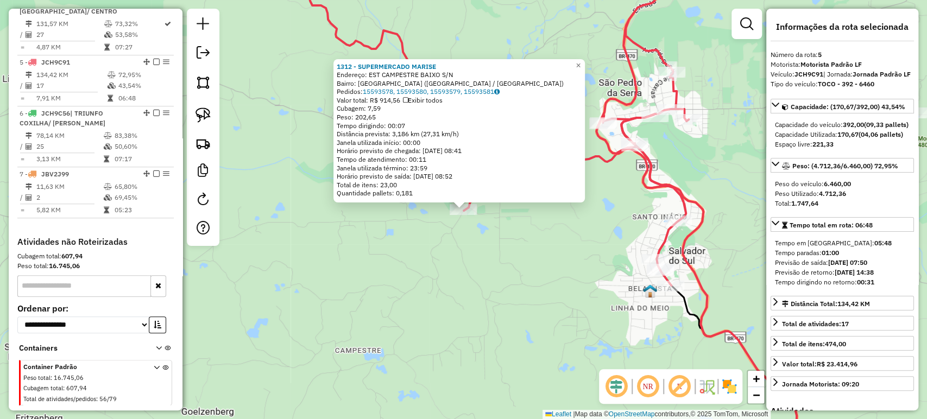
click at [604, 260] on div "1312 - SUPERMERCADO [PERSON_NAME]: EST CAMPESTRE BAIXO S/N Bairro: [GEOGRAPHIC_…" at bounding box center [463, 209] width 927 height 419
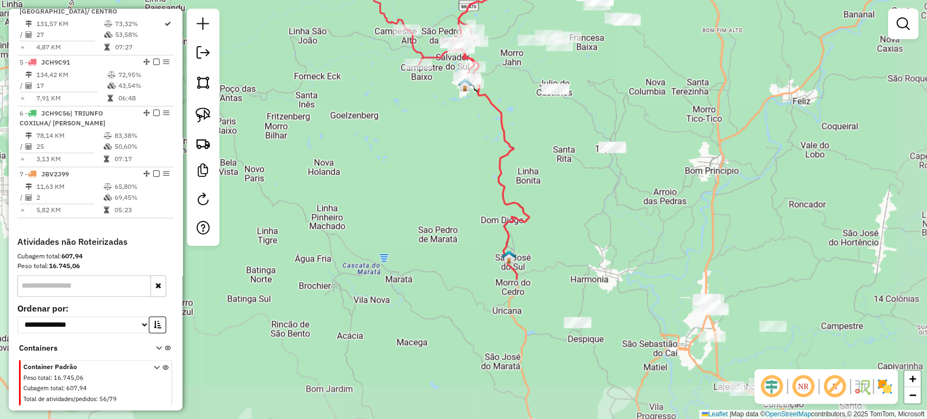
drag, startPoint x: 738, startPoint y: 272, endPoint x: 594, endPoint y: 91, distance: 231.8
click at [594, 91] on div "Janela de atendimento Grade de atendimento Capacidade Transportadoras Veículos …" at bounding box center [463, 209] width 927 height 419
click at [198, 116] on img at bounding box center [202, 115] width 15 height 15
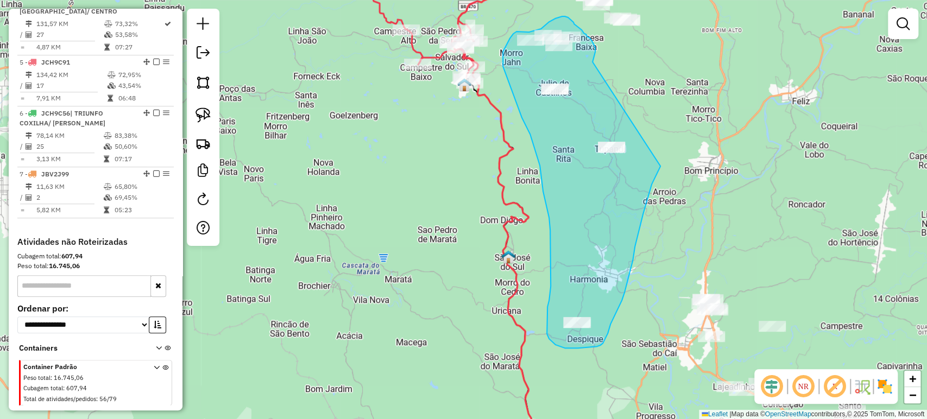
drag, startPoint x: 593, startPoint y: 60, endPoint x: 660, endPoint y: 166, distance: 125.5
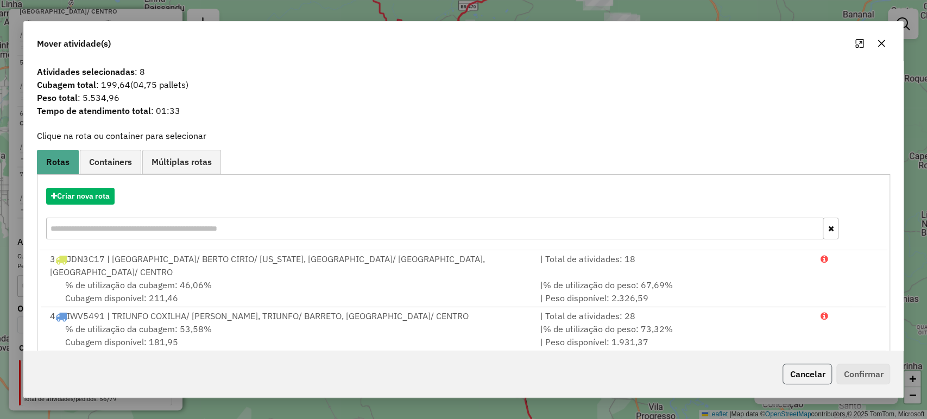
click at [788, 373] on button "Cancelar" at bounding box center [806, 374] width 49 height 21
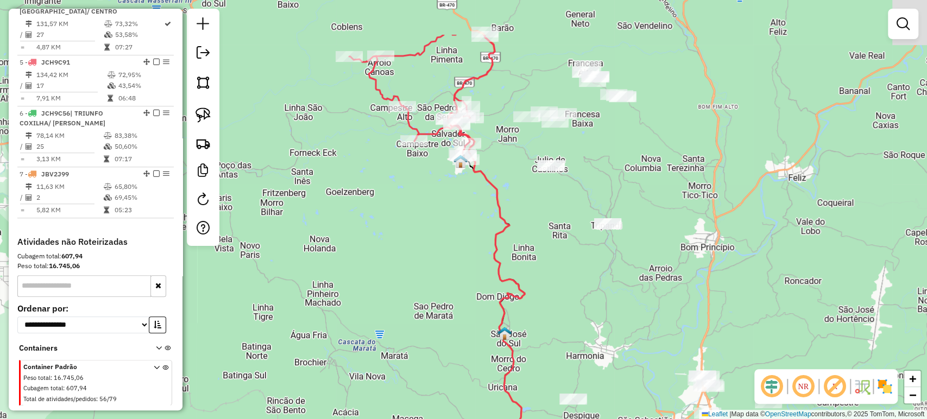
drag, startPoint x: 652, startPoint y: 174, endPoint x: 648, endPoint y: 246, distance: 72.9
click at [648, 246] on div "Janela de atendimento Grade de atendimento Capacidade Transportadoras Veículos …" at bounding box center [463, 209] width 927 height 419
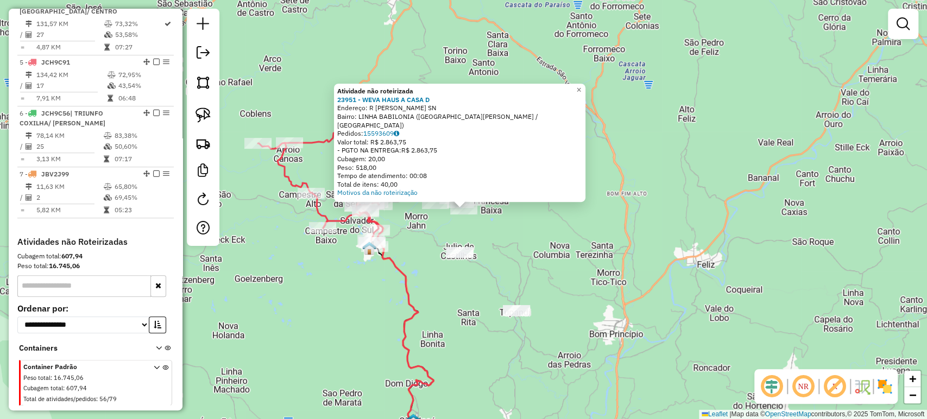
click at [534, 239] on div "Atividade não roteirizada 23951 - WEVA HAUS A CASA D Endereço: R [PERSON_NAME] …" at bounding box center [463, 209] width 927 height 419
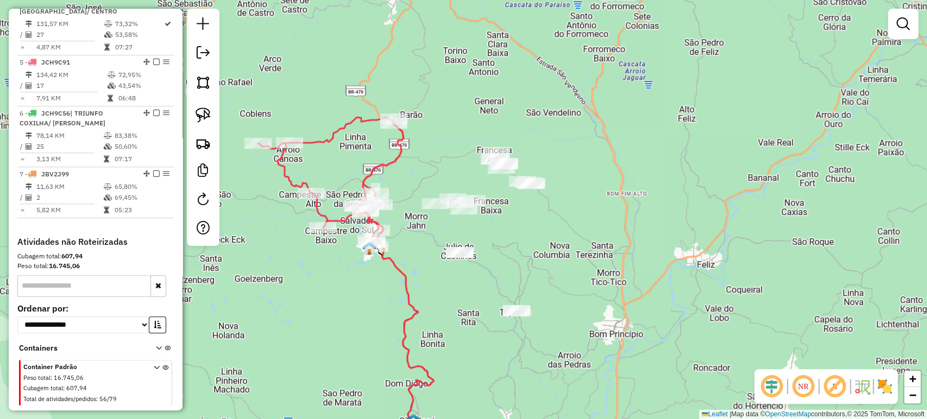
drag, startPoint x: 534, startPoint y: 234, endPoint x: 584, endPoint y: 246, distance: 51.4
click at [584, 246] on div "Janela de atendimento Grade de atendimento Capacidade Transportadoras Veículos …" at bounding box center [463, 209] width 927 height 419
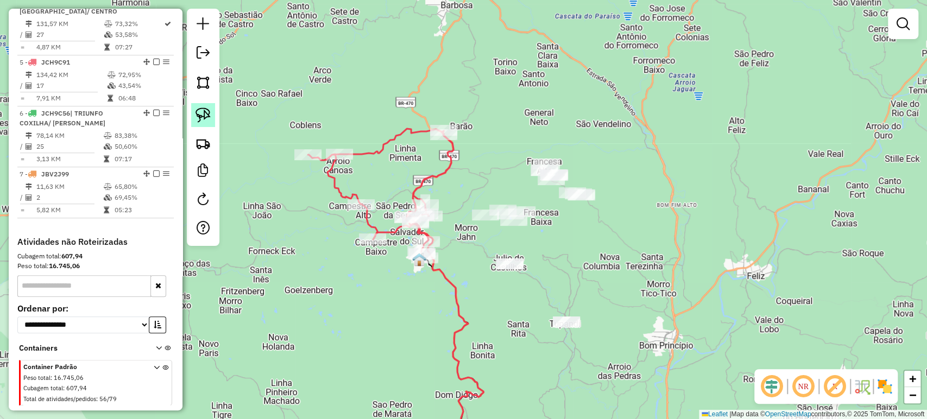
click at [208, 113] on img at bounding box center [202, 115] width 15 height 15
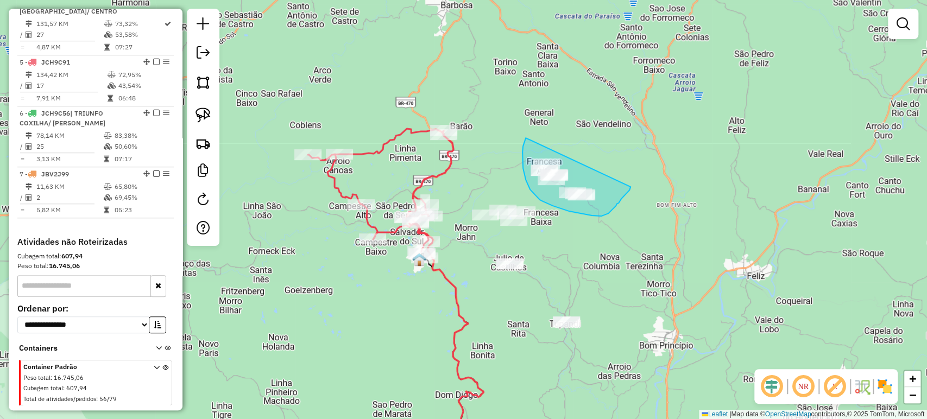
drag, startPoint x: 526, startPoint y: 138, endPoint x: 630, endPoint y: 187, distance: 115.6
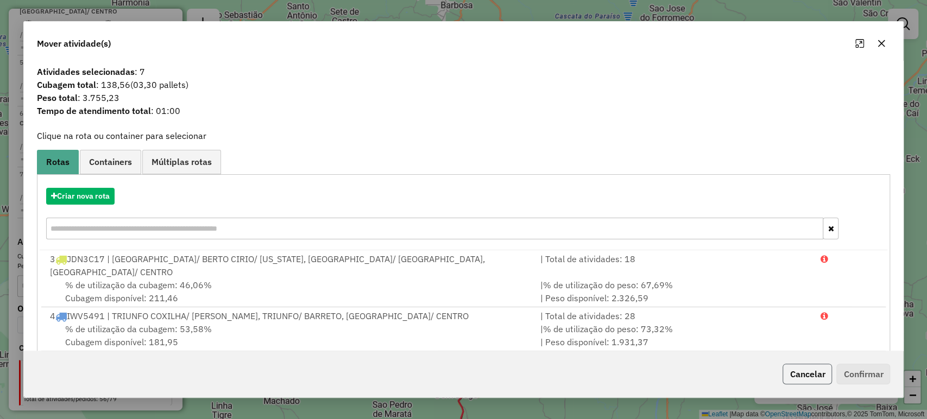
click at [797, 372] on button "Cancelar" at bounding box center [806, 374] width 49 height 21
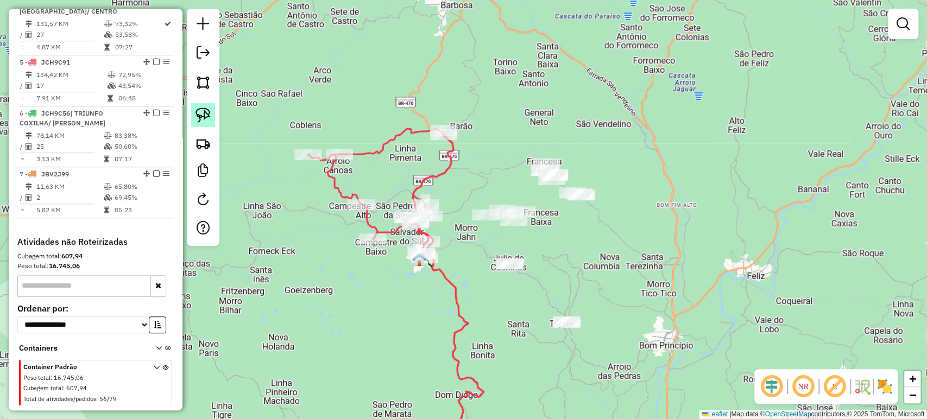
click at [199, 119] on img at bounding box center [202, 115] width 15 height 15
drag, startPoint x: 492, startPoint y: 243, endPoint x: 479, endPoint y: 276, distance: 35.4
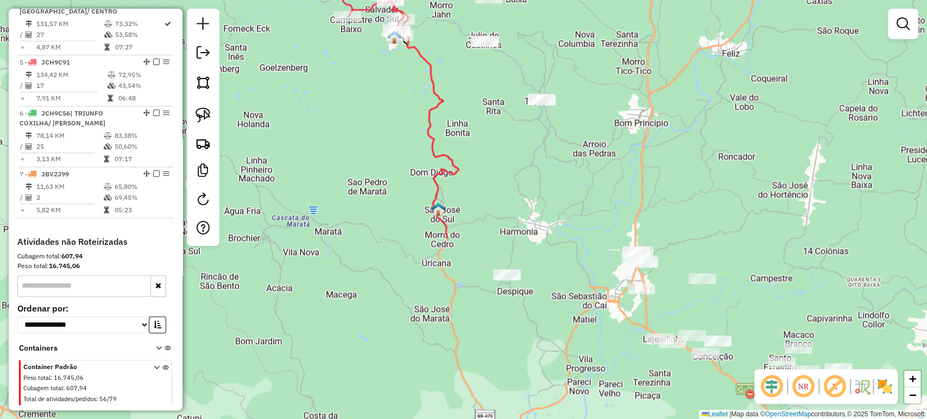
drag, startPoint x: 528, startPoint y: 314, endPoint x: 495, endPoint y: 142, distance: 175.3
click at [495, 142] on div "Janela de atendimento Grade de atendimento Capacidade Transportadoras Veículos …" at bounding box center [463, 209] width 927 height 419
click at [206, 114] on img at bounding box center [202, 115] width 15 height 15
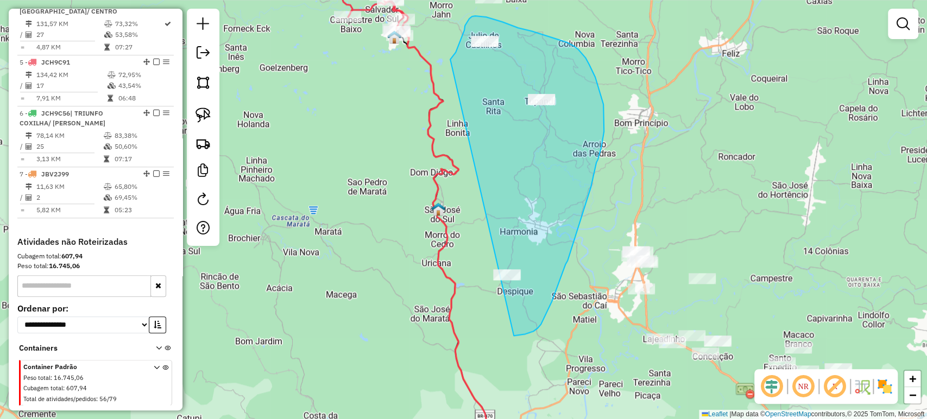
drag, startPoint x: 458, startPoint y: 45, endPoint x: 499, endPoint y: 337, distance: 295.0
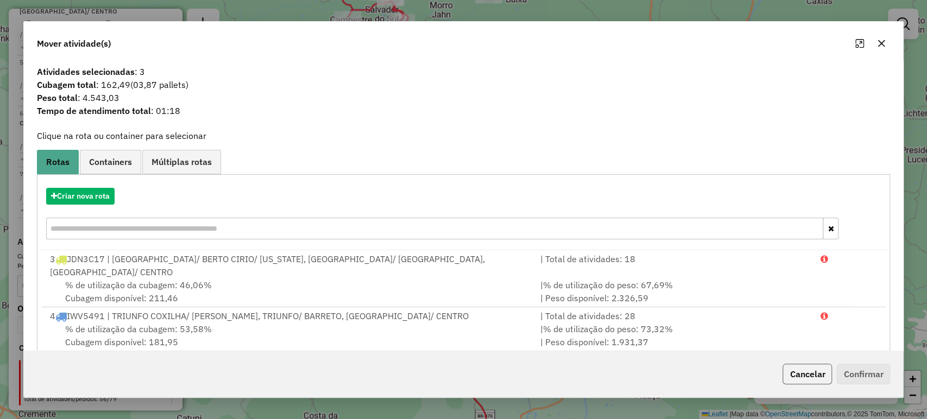
click at [798, 379] on button "Cancelar" at bounding box center [806, 374] width 49 height 21
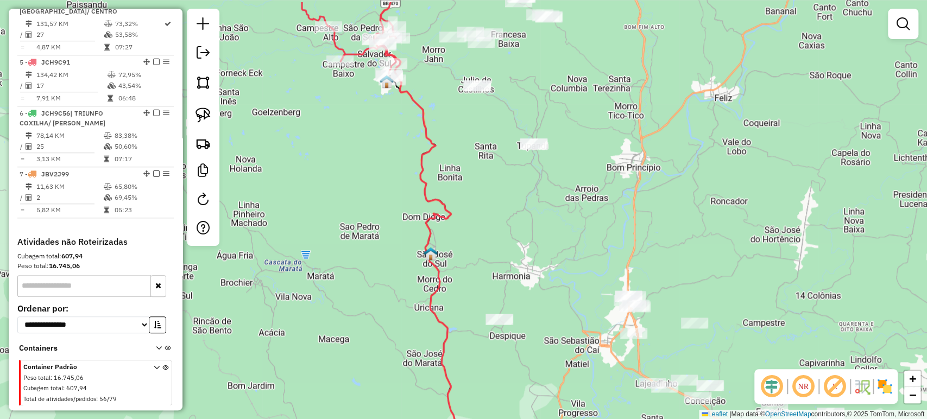
drag, startPoint x: 515, startPoint y: 180, endPoint x: 507, endPoint y: 225, distance: 45.2
click at [507, 225] on div "Janela de atendimento Grade de atendimento Capacidade Transportadoras Veículos …" at bounding box center [463, 209] width 927 height 419
click at [211, 115] on link at bounding box center [203, 115] width 24 height 24
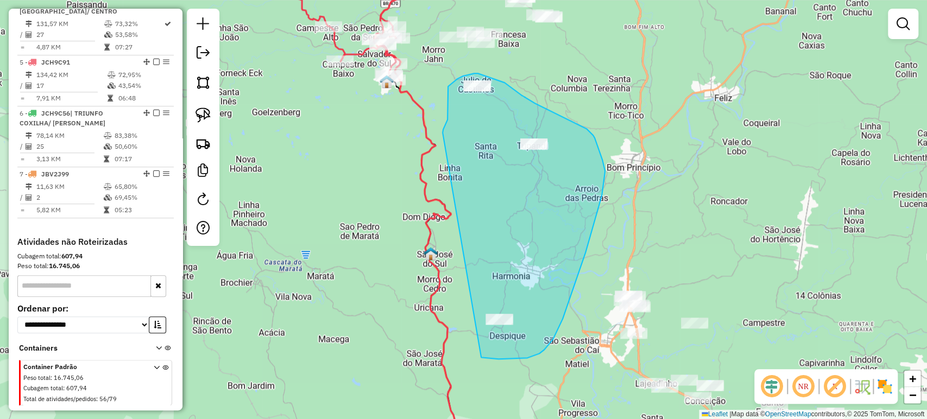
drag, startPoint x: 447, startPoint y: 119, endPoint x: 480, endPoint y: 358, distance: 240.6
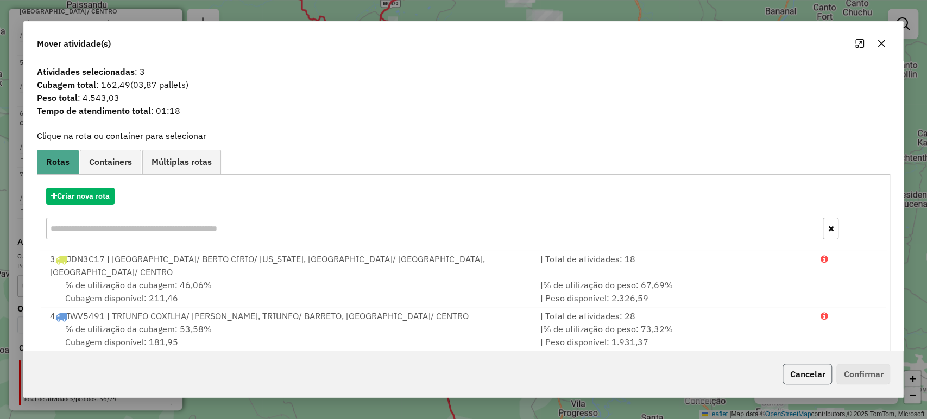
click at [796, 377] on button "Cancelar" at bounding box center [806, 374] width 49 height 21
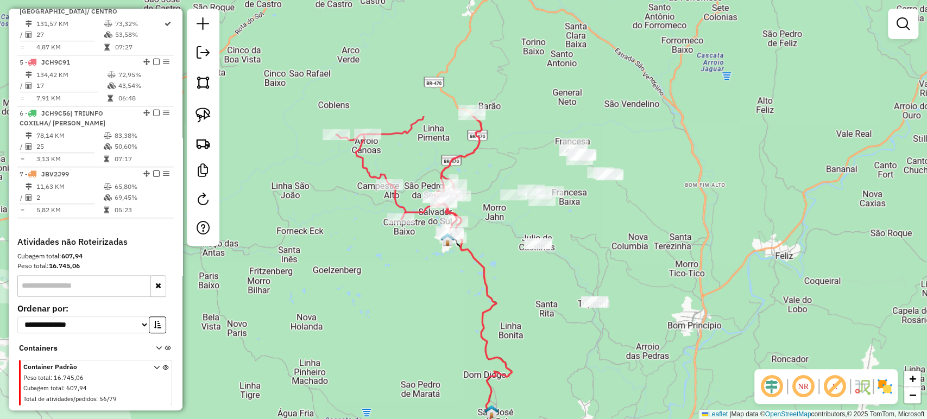
drag, startPoint x: 582, startPoint y: 199, endPoint x: 656, endPoint y: 363, distance: 179.8
click at [656, 363] on div "Janela de atendimento Grade de atendimento Capacidade Transportadoras Veículos …" at bounding box center [463, 209] width 927 height 419
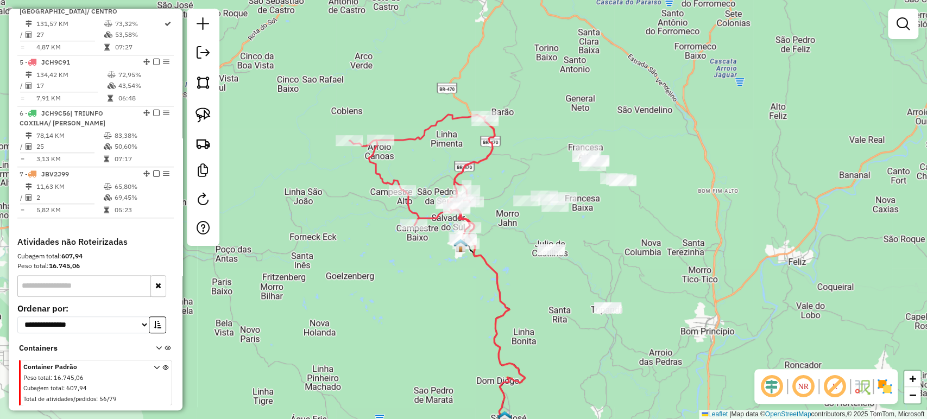
click at [656, 363] on div "Janela de atendimento Grade de atendimento Capacidade Transportadoras Veículos …" at bounding box center [463, 209] width 927 height 419
click at [204, 112] on img at bounding box center [202, 115] width 15 height 15
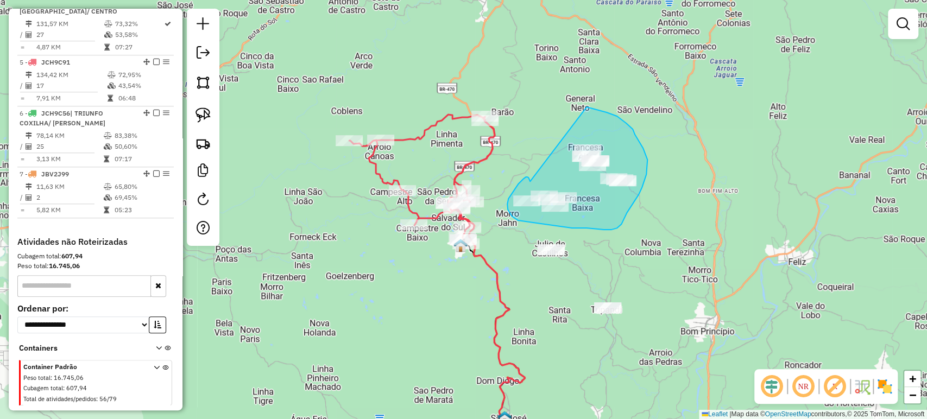
drag, startPoint x: 528, startPoint y: 178, endPoint x: 586, endPoint y: 107, distance: 91.4
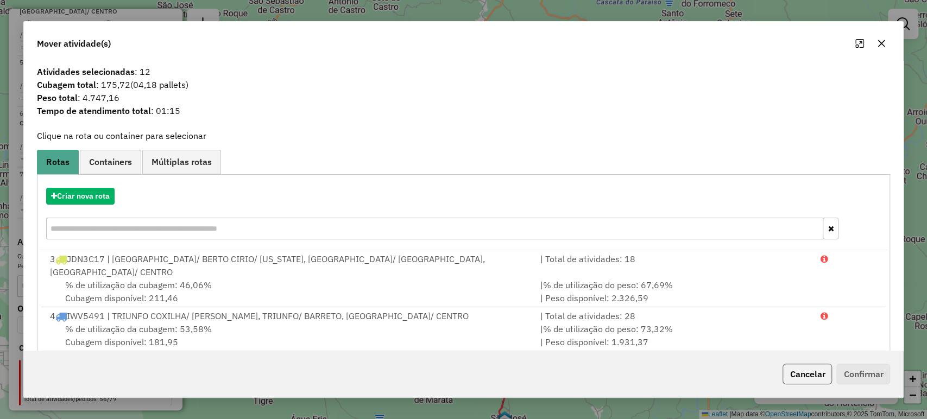
click at [799, 377] on button "Cancelar" at bounding box center [806, 374] width 49 height 21
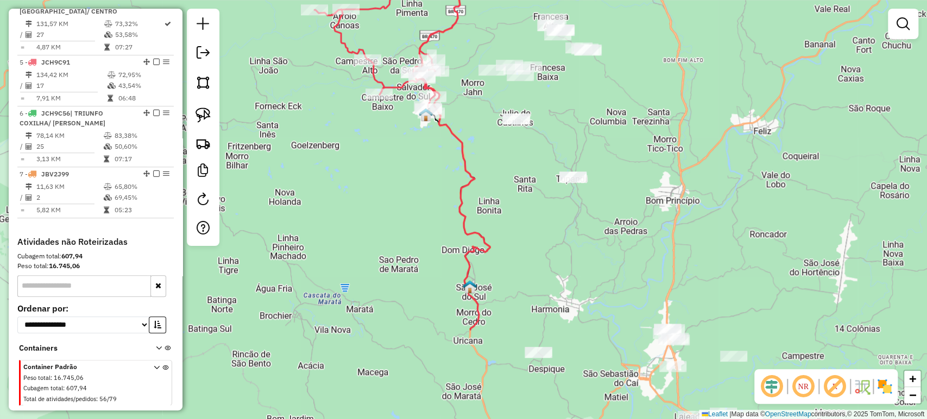
drag, startPoint x: 556, startPoint y: 218, endPoint x: 543, endPoint y: 79, distance: 139.6
click at [543, 79] on div "Janela de atendimento Grade de atendimento Capacidade Transportadoras Veículos …" at bounding box center [463, 209] width 927 height 419
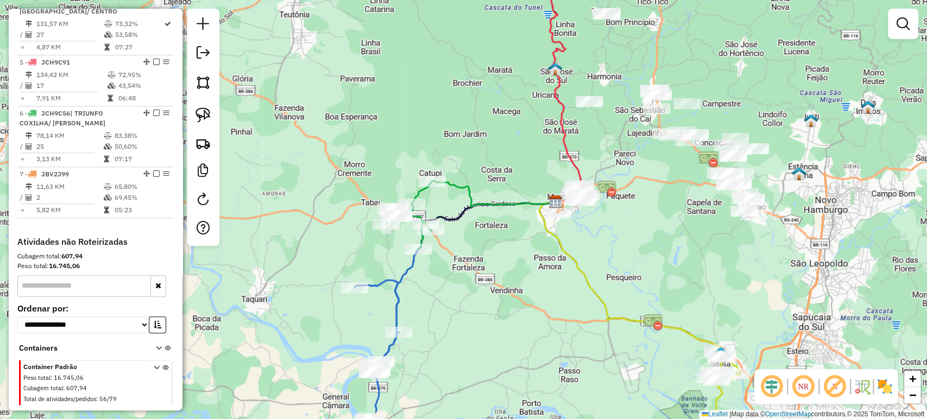
drag, startPoint x: 561, startPoint y: 264, endPoint x: 619, endPoint y: 215, distance: 75.5
click at [619, 215] on div "Janela de atendimento Grade de atendimento Capacidade Transportadoras Veículos …" at bounding box center [463, 209] width 927 height 419
select select "*********"
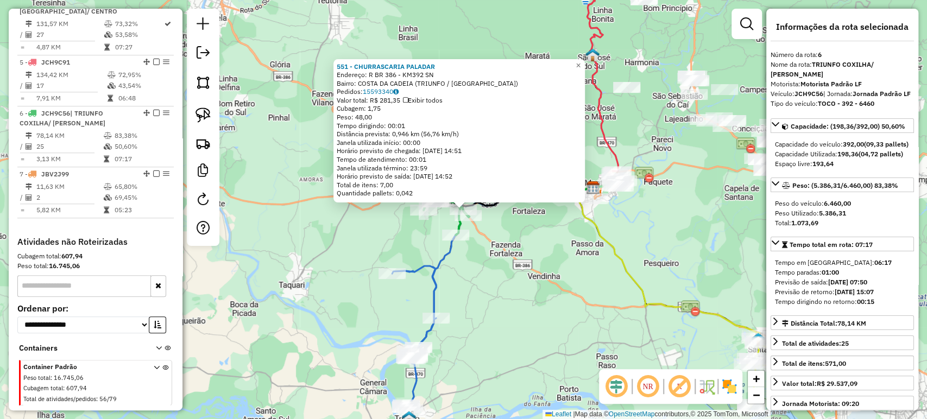
click at [604, 262] on div "551 - CHURRASCARIA PALADAR Endereço: R BR 386 - KM392 SN Bairro: [GEOGRAPHIC_DA…" at bounding box center [463, 209] width 927 height 419
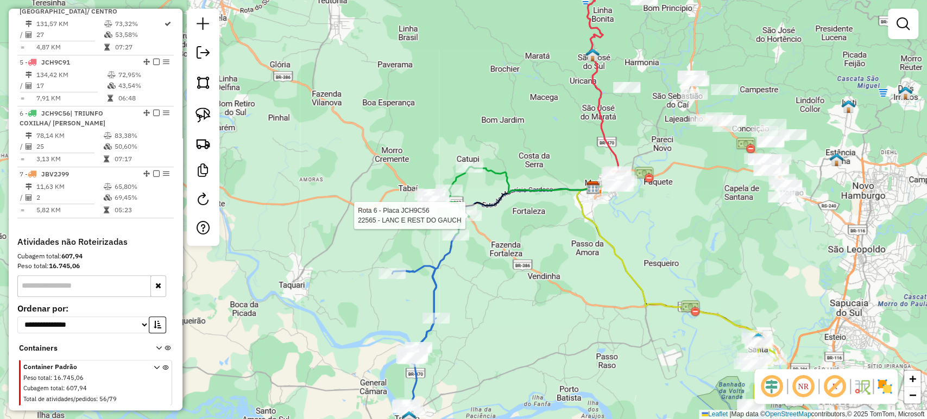
select select "*********"
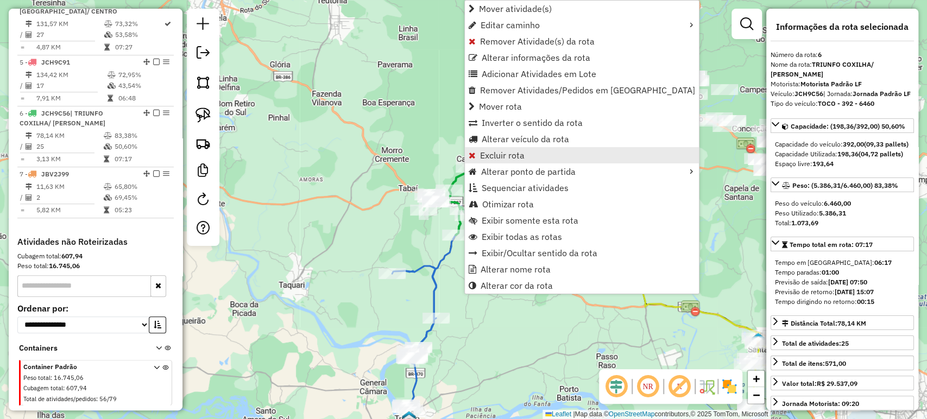
click at [499, 155] on span "Excluir rota" at bounding box center [502, 155] width 45 height 9
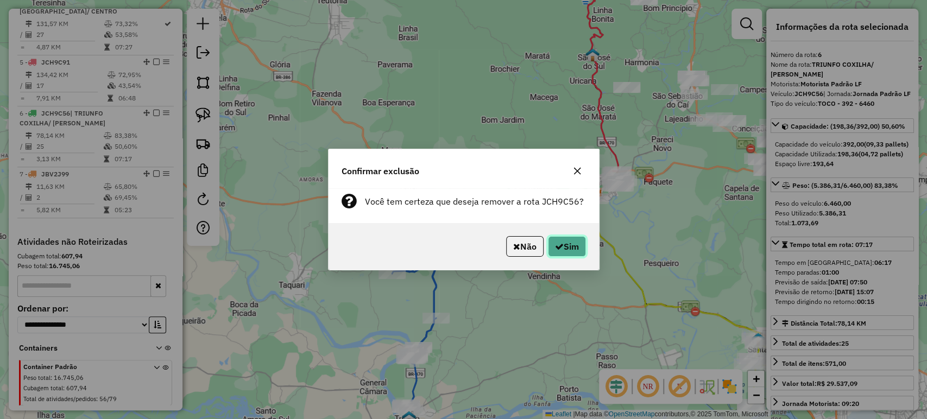
click at [555, 238] on button "Sim" at bounding box center [567, 246] width 38 height 21
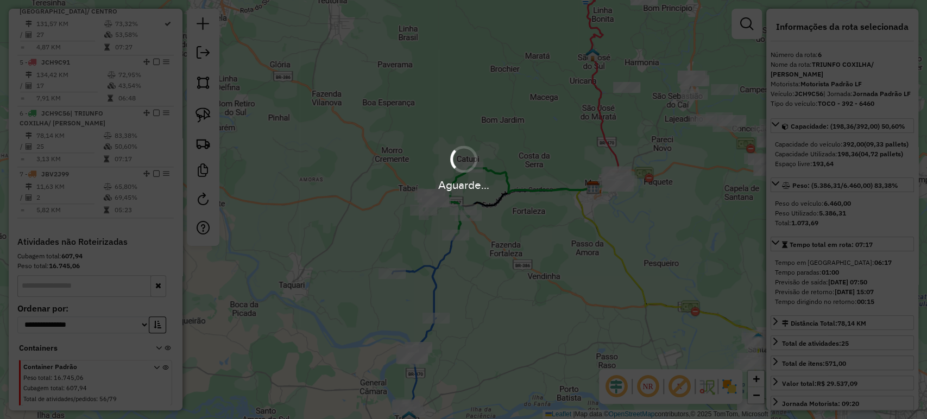
scroll to position [499, 0]
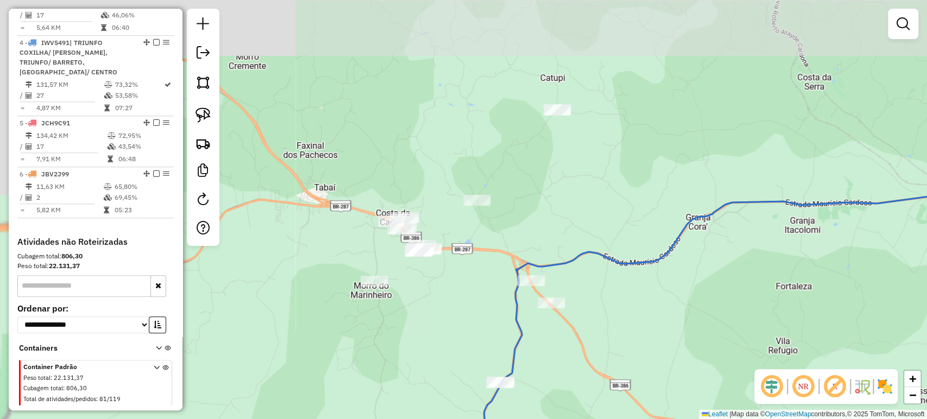
drag, startPoint x: 341, startPoint y: 236, endPoint x: 452, endPoint y: 346, distance: 157.0
click at [452, 346] on div "Janela de atendimento Grade de atendimento Capacidade Transportadoras Veículos …" at bounding box center [463, 209] width 927 height 419
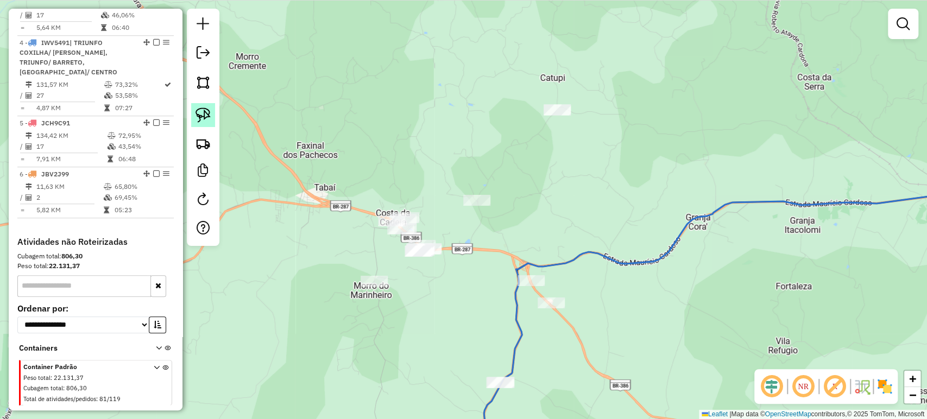
click at [207, 115] on img at bounding box center [202, 115] width 15 height 15
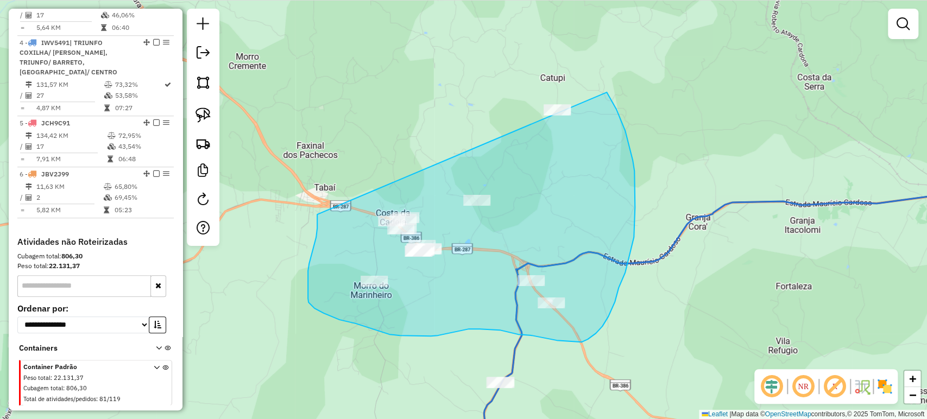
drag, startPoint x: 313, startPoint y: 250, endPoint x: 549, endPoint y: 48, distance: 310.8
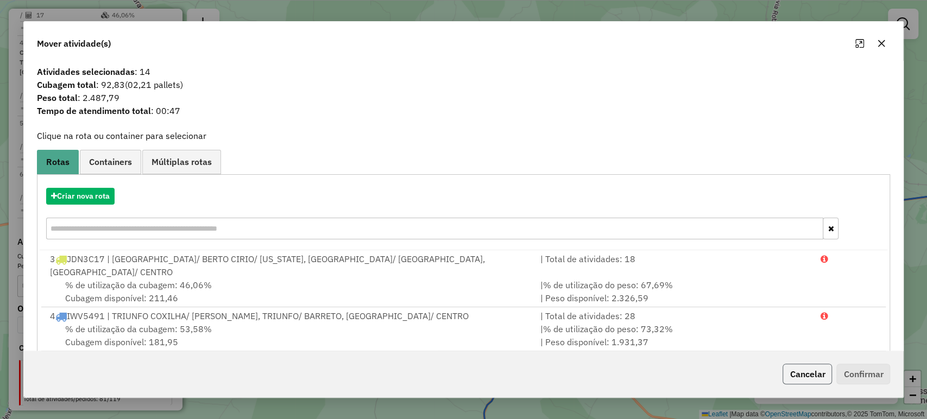
click at [799, 371] on button "Cancelar" at bounding box center [806, 374] width 49 height 21
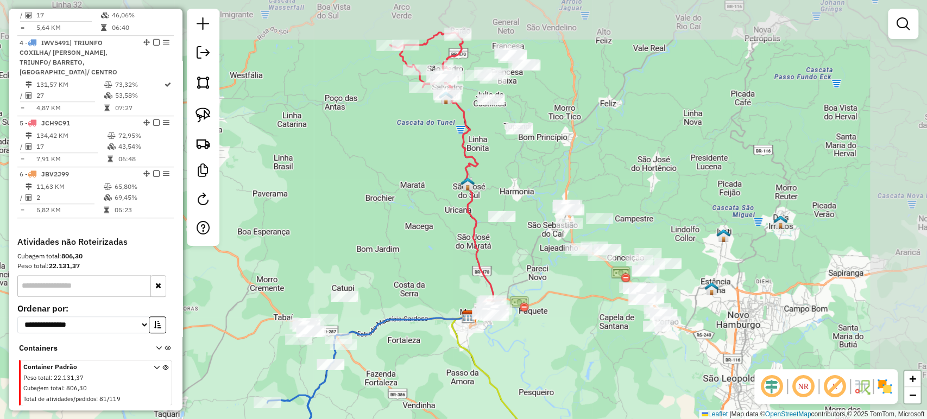
drag, startPoint x: 515, startPoint y: 171, endPoint x: 403, endPoint y: 244, distance: 133.7
click at [403, 244] on div "Janela de atendimento Grade de atendimento Capacidade Transportadoras Veículos …" at bounding box center [463, 209] width 927 height 419
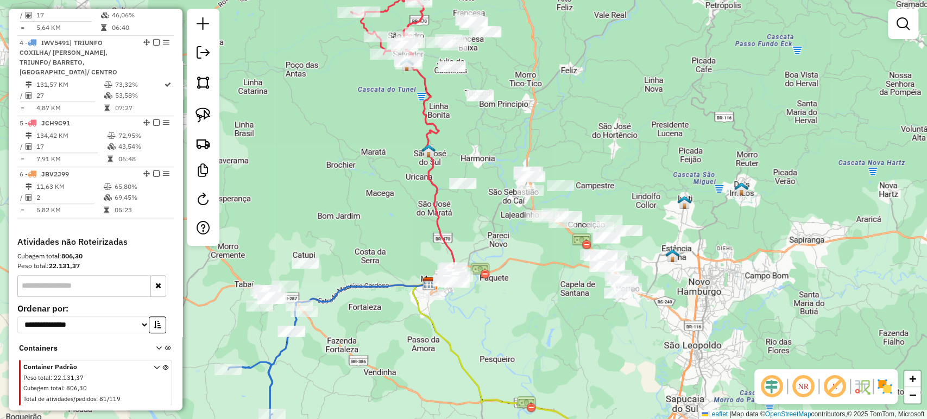
drag, startPoint x: 403, startPoint y: 244, endPoint x: 334, endPoint y: 182, distance: 93.0
click at [332, 185] on div "Janela de atendimento Grade de atendimento Capacidade Transportadoras Veículos …" at bounding box center [463, 209] width 927 height 419
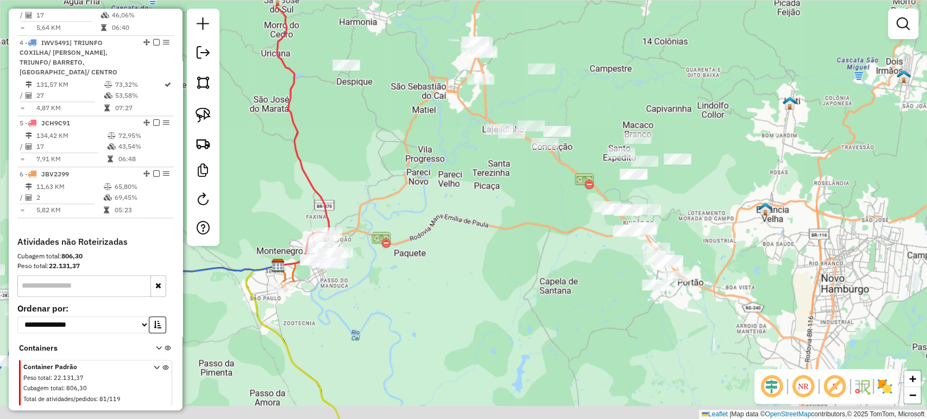
drag, startPoint x: 552, startPoint y: 299, endPoint x: 324, endPoint y: 204, distance: 246.7
click at [322, 205] on div "Janela de atendimento Grade de atendimento Capacidade Transportadoras Veículos …" at bounding box center [463, 209] width 927 height 419
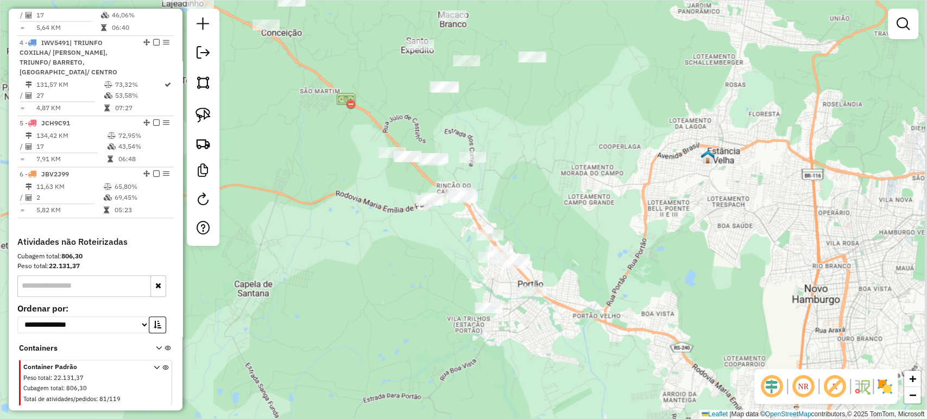
drag, startPoint x: 434, startPoint y: 220, endPoint x: 385, endPoint y: 276, distance: 73.9
click at [385, 276] on div "Janela de atendimento Grade de atendimento Capacidade Transportadoras Veículos …" at bounding box center [463, 209] width 927 height 419
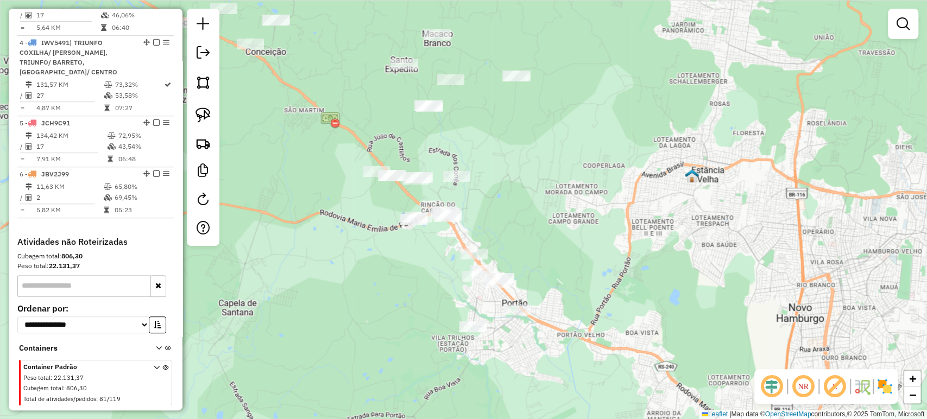
drag, startPoint x: 198, startPoint y: 119, endPoint x: 233, endPoint y: 144, distance: 44.0
click at [198, 119] on img at bounding box center [202, 115] width 15 height 15
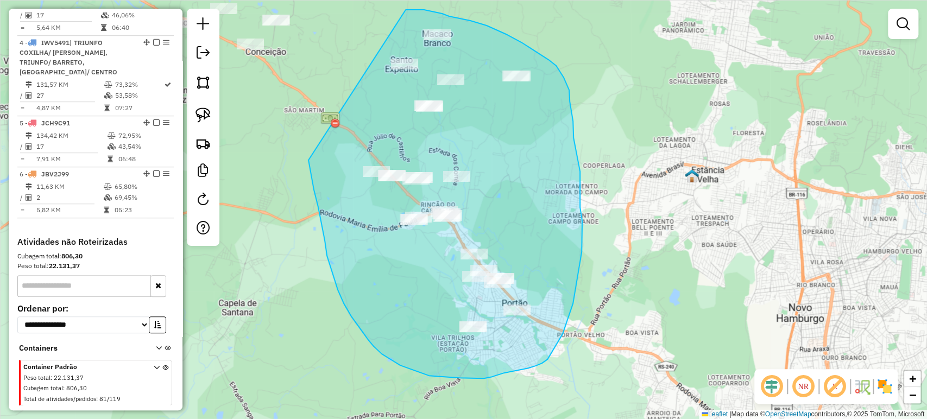
drag, startPoint x: 308, startPoint y: 160, endPoint x: 405, endPoint y: 10, distance: 178.3
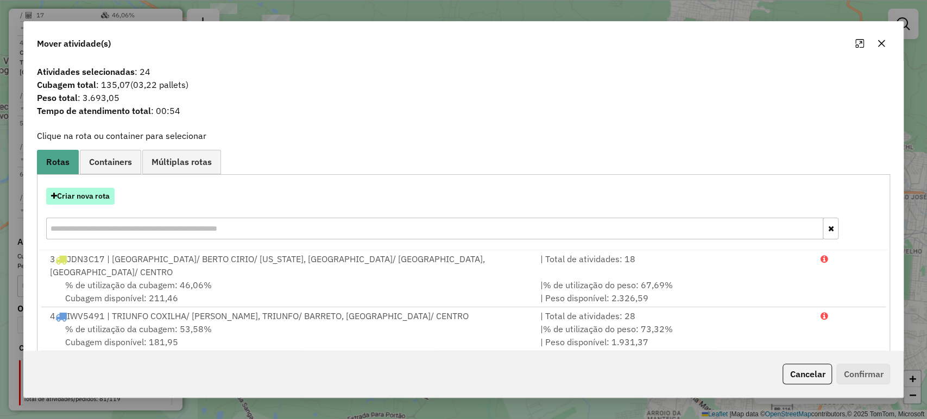
click at [89, 193] on button "Criar nova rota" at bounding box center [80, 196] width 68 height 17
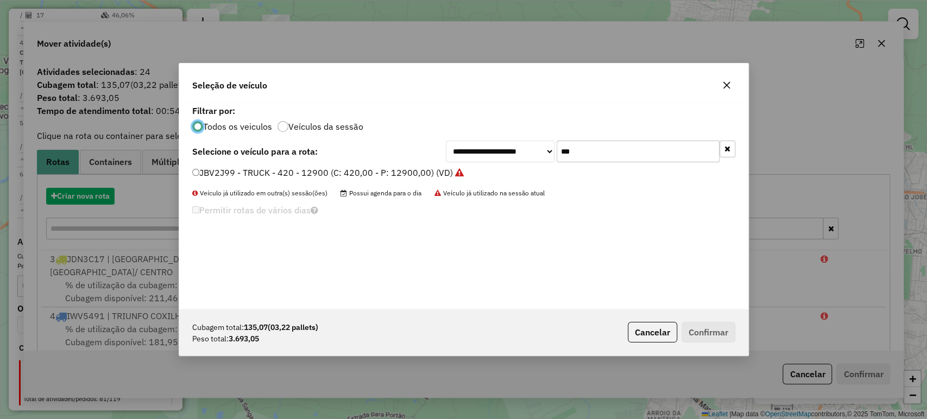
scroll to position [5, 3]
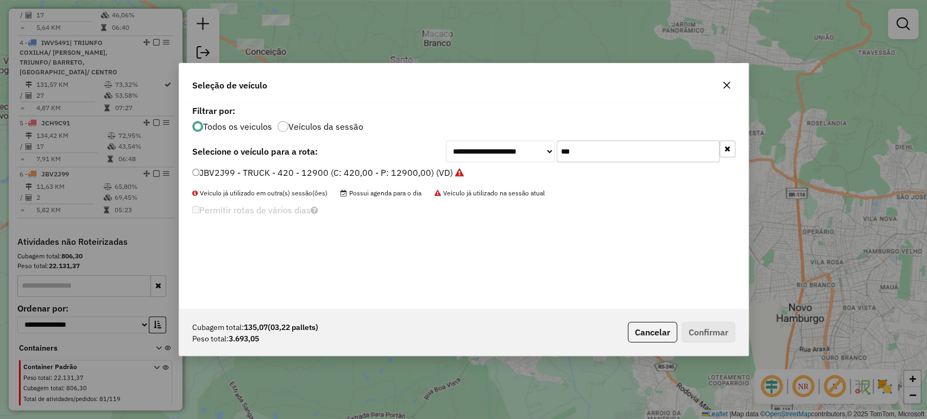
click at [586, 151] on input "***" at bounding box center [638, 152] width 163 height 22
type input "***"
click at [369, 172] on label "JAT0C84 - TOCO 8 baias (C: 336,00 - P: 8100,00) (VD)" at bounding box center [303, 172] width 223 height 13
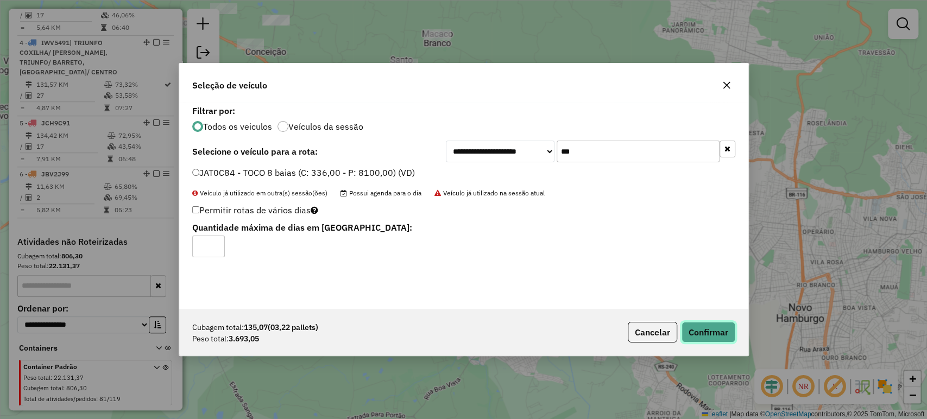
click at [722, 338] on button "Confirmar" at bounding box center [708, 332] width 54 height 21
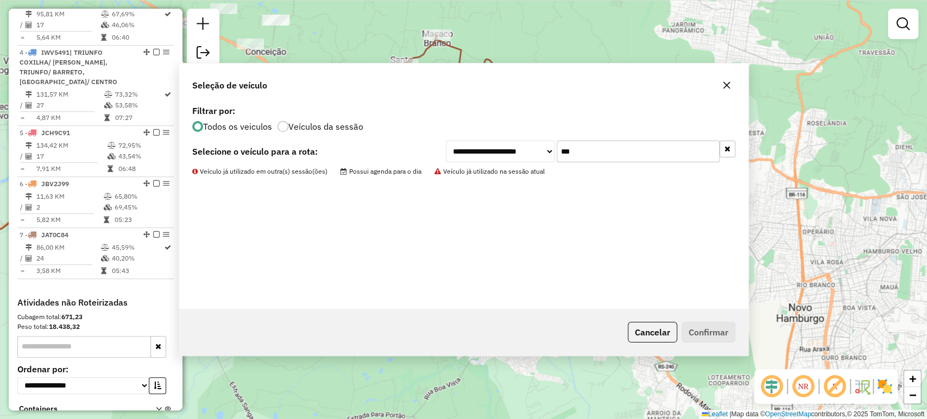
scroll to position [560, 0]
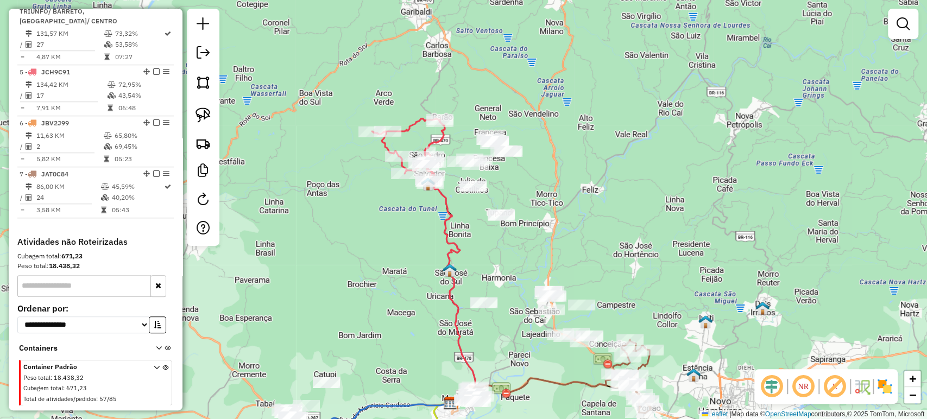
drag, startPoint x: 390, startPoint y: 199, endPoint x: 533, endPoint y: 358, distance: 214.1
click at [533, 358] on div "Janela de atendimento Grade de atendimento Capacidade Transportadoras Veículos …" at bounding box center [463, 209] width 927 height 419
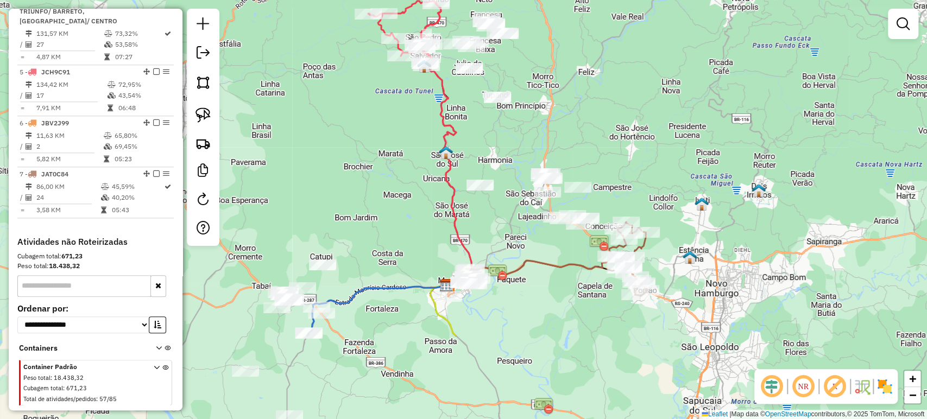
drag, startPoint x: 507, startPoint y: 286, endPoint x: 503, endPoint y: 178, distance: 107.6
click at [503, 178] on div "Janela de atendimento Grade de atendimento Capacidade Transportadoras Veículos …" at bounding box center [463, 209] width 927 height 419
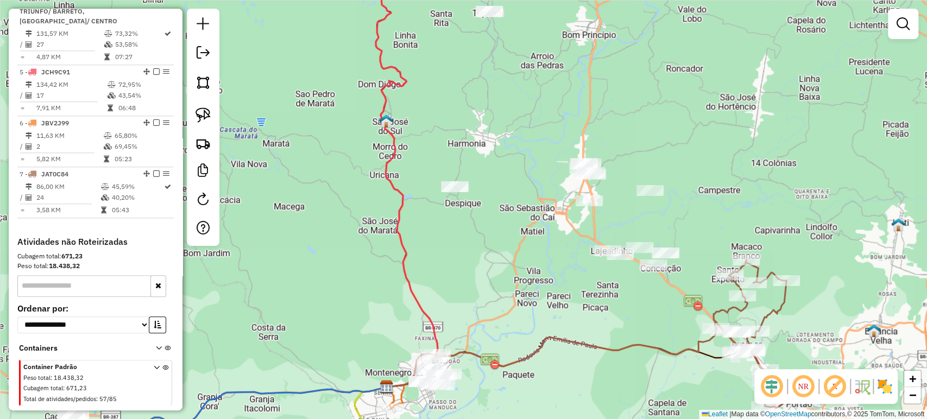
drag, startPoint x: 546, startPoint y: 241, endPoint x: 534, endPoint y: 222, distance: 22.0
click at [535, 222] on div "Janela de atendimento Grade de atendimento Capacidade Transportadoras Veículos …" at bounding box center [463, 209] width 927 height 419
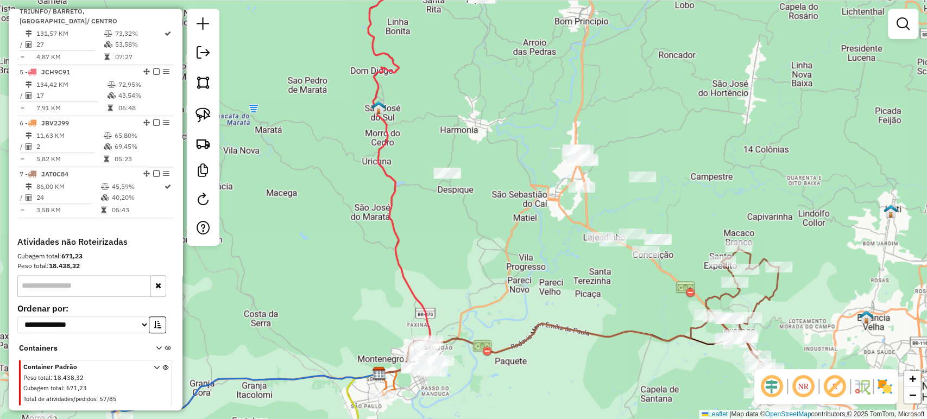
click at [452, 179] on div at bounding box center [446, 173] width 27 height 11
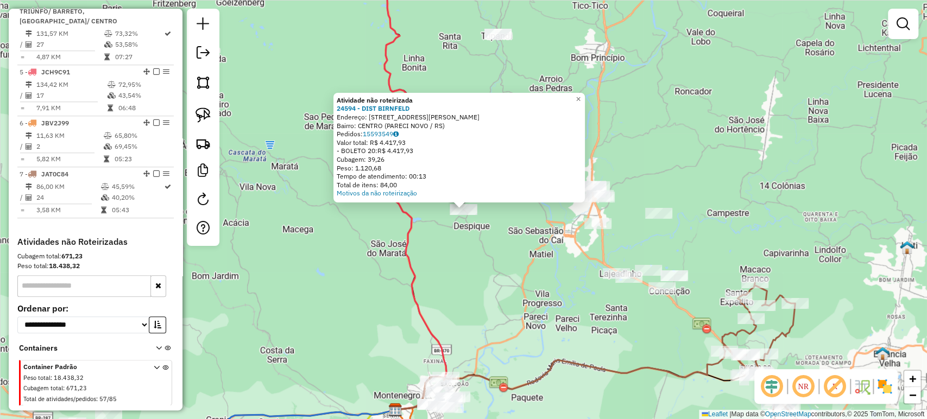
click at [543, 288] on div "Atividade não roteirizada 24594 - DIST BIRNFELD Endereço: [STREET_ADDRESS][PERS…" at bounding box center [463, 209] width 927 height 419
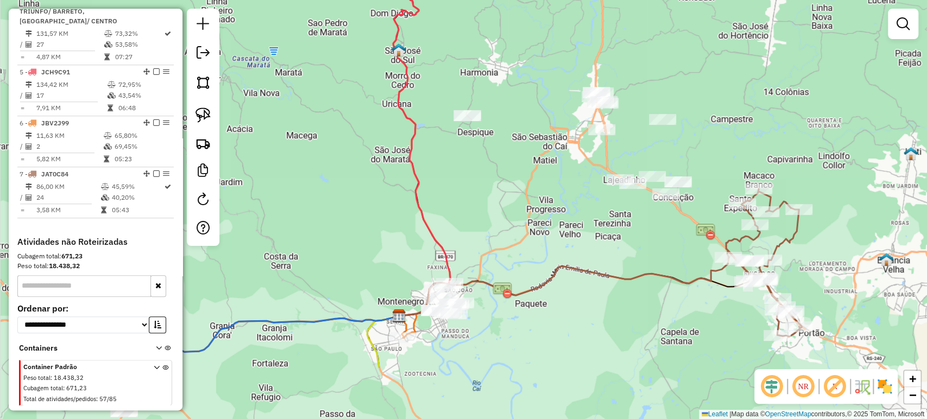
drag, startPoint x: 536, startPoint y: 300, endPoint x: 540, endPoint y: 206, distance: 94.0
click at [540, 206] on div "Janela de atendimento Grade de atendimento Capacidade Transportadoras Veículos …" at bounding box center [463, 209] width 927 height 419
click at [208, 115] on img at bounding box center [202, 115] width 15 height 15
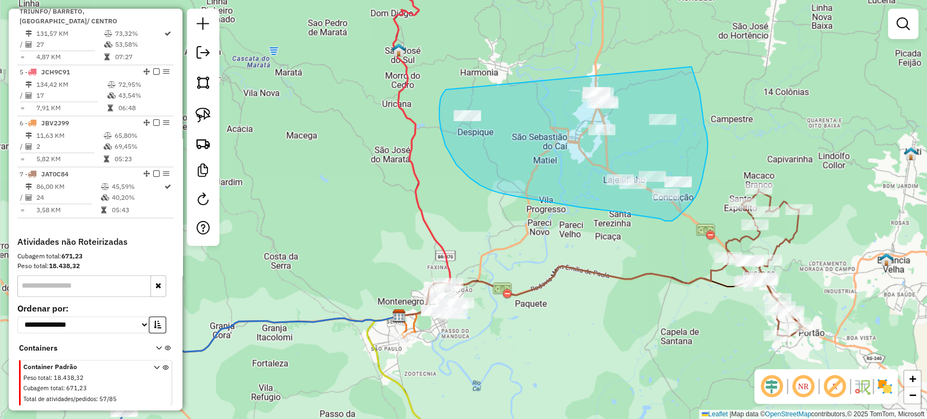
drag, startPoint x: 441, startPoint y: 130, endPoint x: 687, endPoint y: 60, distance: 256.2
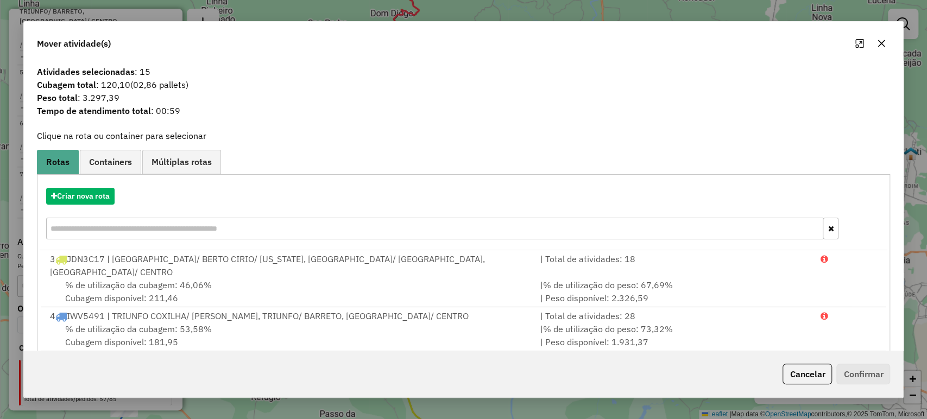
click at [814, 378] on button "Cancelar" at bounding box center [806, 374] width 49 height 21
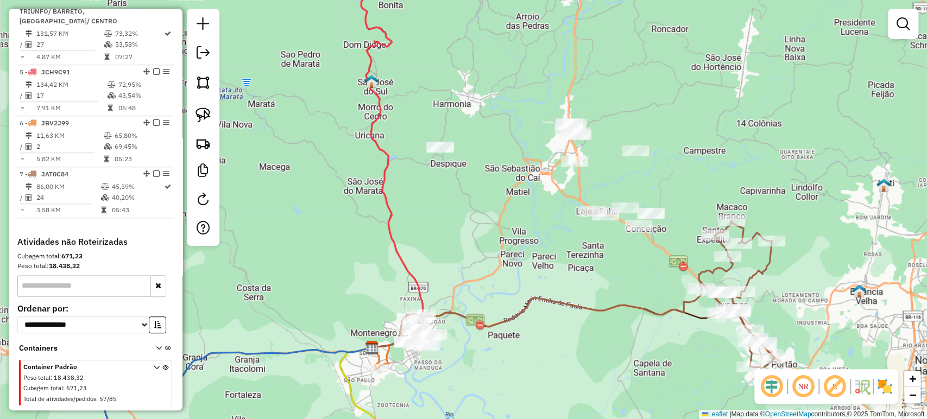
drag, startPoint x: 515, startPoint y: 254, endPoint x: 508, endPoint y: 263, distance: 11.3
click at [508, 263] on div "Janela de atendimento Grade de atendimento Capacidade Transportadoras Veículos …" at bounding box center [463, 209] width 927 height 419
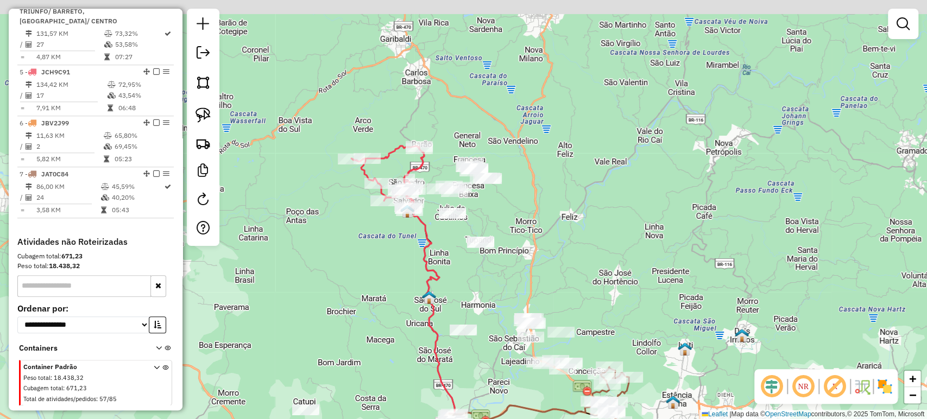
drag, startPoint x: 463, startPoint y: 156, endPoint x: 472, endPoint y: 295, distance: 139.3
click at [472, 295] on div "Janela de atendimento Grade de atendimento Capacidade Transportadoras Veículos …" at bounding box center [463, 209] width 927 height 419
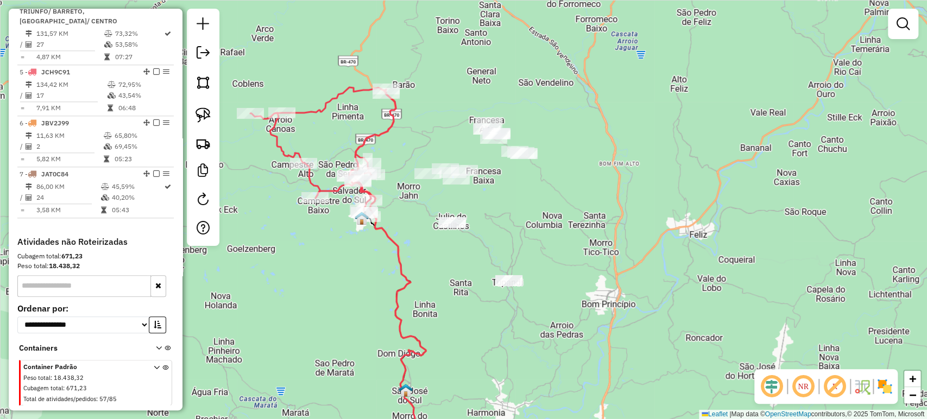
drag, startPoint x: 448, startPoint y: 271, endPoint x: 440, endPoint y: 281, distance: 13.5
click at [440, 281] on div "Janela de atendimento Grade de atendimento Capacidade Transportadoras Veículos …" at bounding box center [463, 209] width 927 height 419
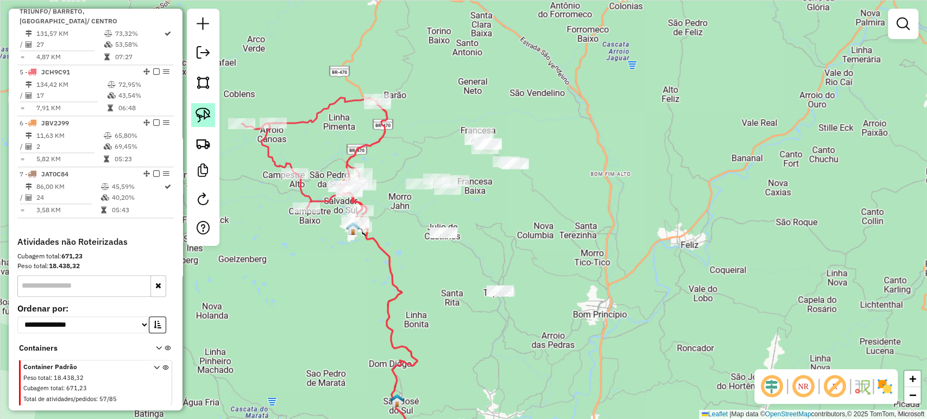
click at [203, 121] on img at bounding box center [202, 115] width 15 height 15
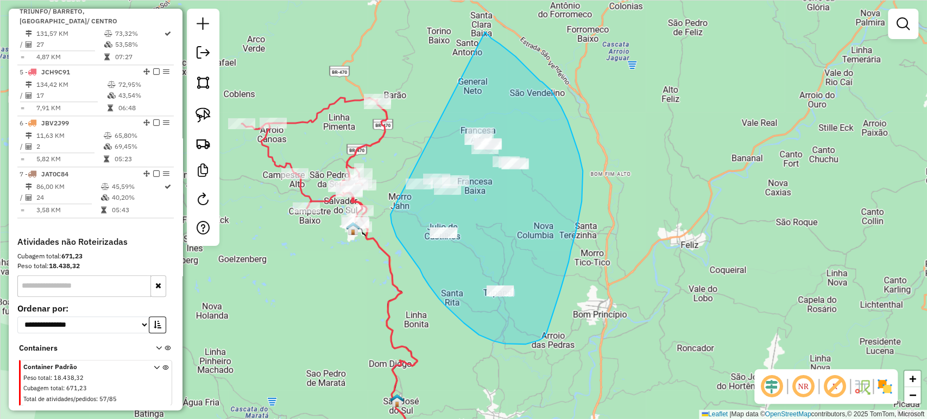
drag, startPoint x: 390, startPoint y: 214, endPoint x: 481, endPoint y: 30, distance: 204.7
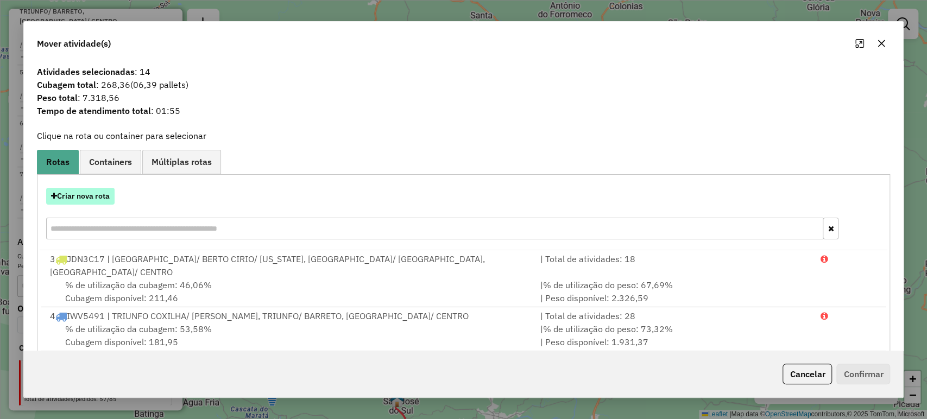
click at [103, 197] on button "Criar nova rota" at bounding box center [80, 196] width 68 height 17
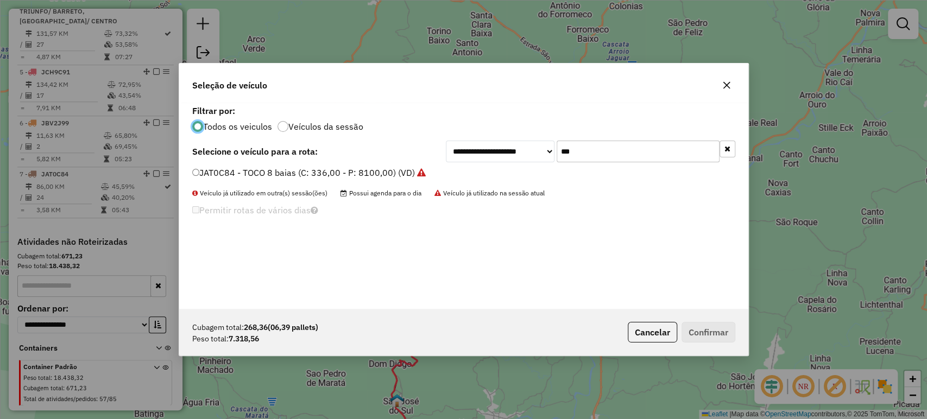
scroll to position [5, 3]
click at [638, 328] on button "Cancelar" at bounding box center [652, 332] width 49 height 21
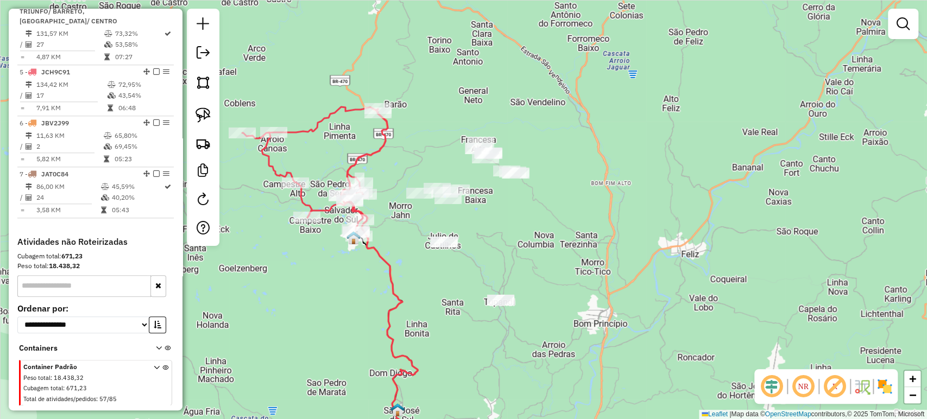
drag, startPoint x: 497, startPoint y: 237, endPoint x: 498, endPoint y: 246, distance: 9.2
click at [498, 246] on div "Janela de atendimento Grade de atendimento Capacidade Transportadoras Veículos …" at bounding box center [463, 209] width 927 height 419
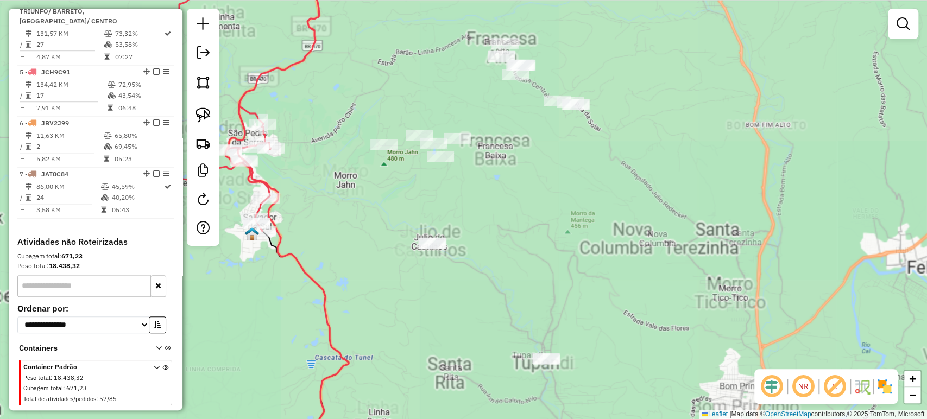
drag, startPoint x: 529, startPoint y: 232, endPoint x: 524, endPoint y: 240, distance: 8.8
click at [524, 240] on div "Janela de atendimento Grade de atendimento Capacidade Transportadoras Veículos …" at bounding box center [463, 209] width 927 height 419
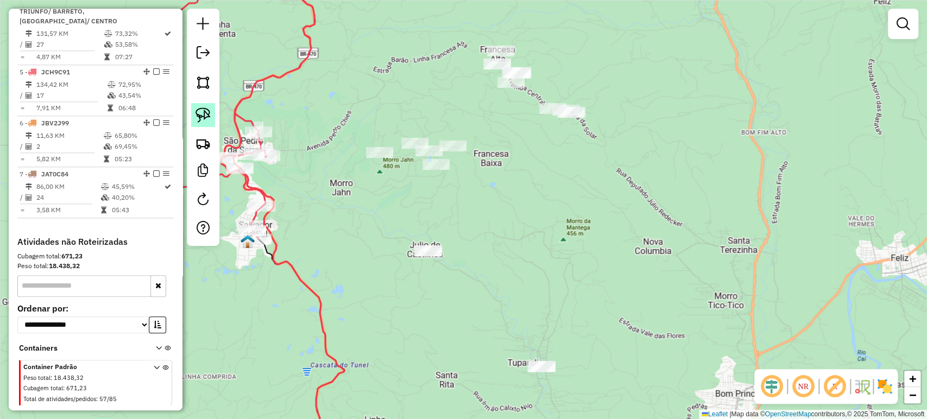
click at [206, 121] on img at bounding box center [202, 115] width 15 height 15
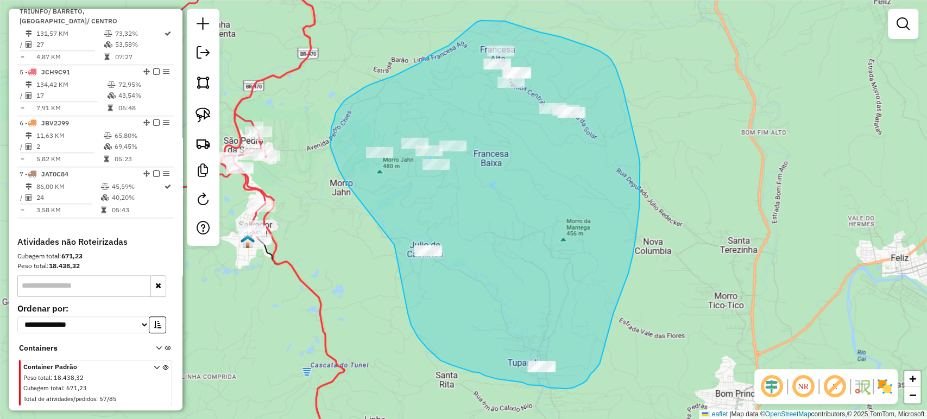
drag, startPoint x: 394, startPoint y: 245, endPoint x: 346, endPoint y: 184, distance: 77.8
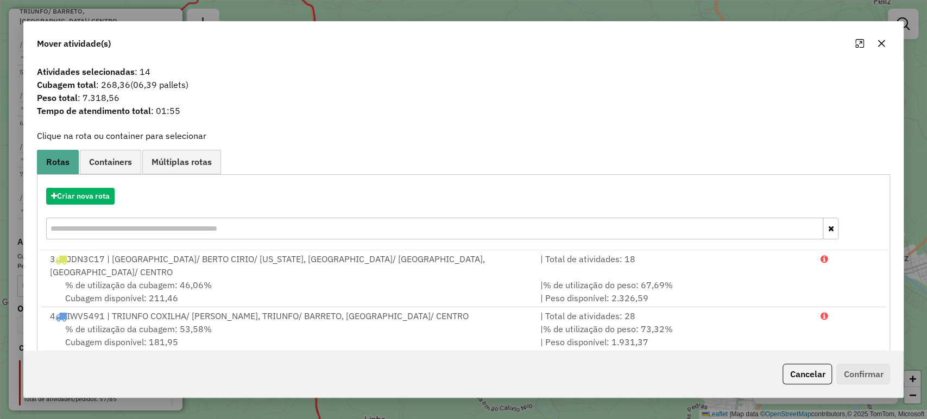
click at [84, 207] on div "Criar nova rota" at bounding box center [464, 215] width 848 height 71
click at [85, 199] on button "Criar nova rota" at bounding box center [80, 196] width 68 height 17
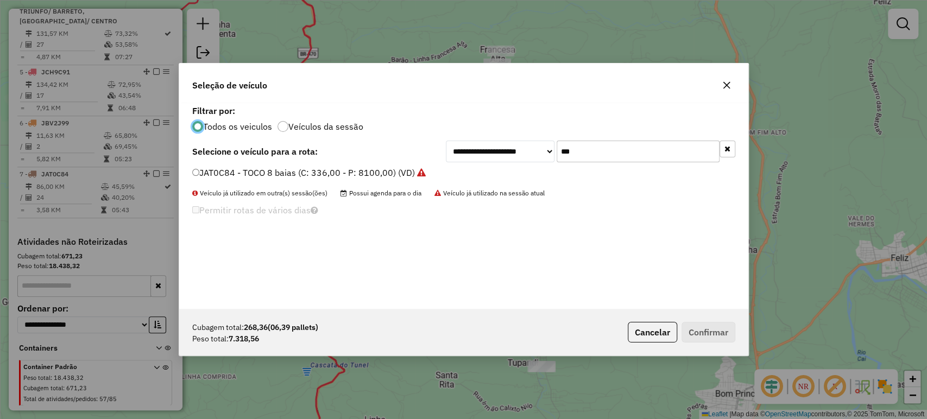
click at [591, 151] on input "***" at bounding box center [638, 152] width 163 height 22
type input "***"
click at [426, 177] on label "JBT6C49 - TRUCK - 420 - 12900 (C: 420,00 - P: 12900,00) (VD)" at bounding box center [322, 172] width 261 height 13
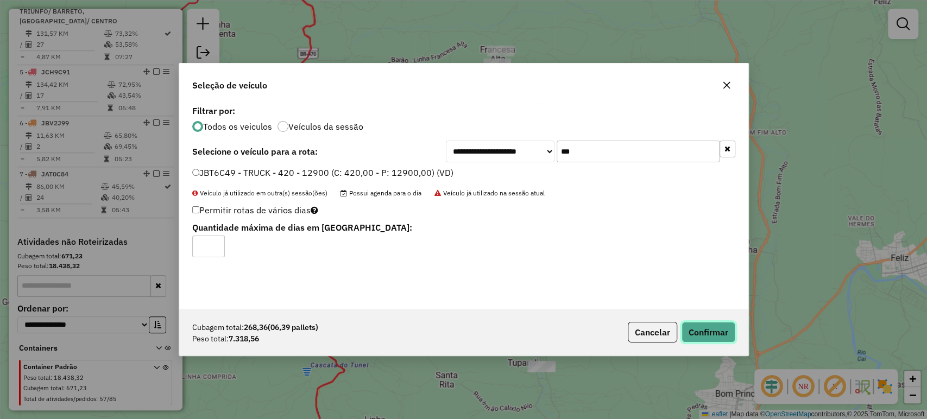
click at [693, 322] on button "Confirmar" at bounding box center [708, 332] width 54 height 21
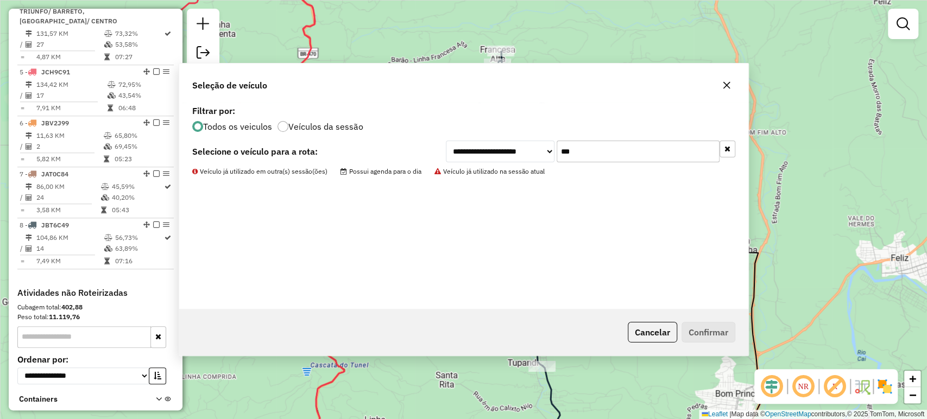
scroll to position [570, 0]
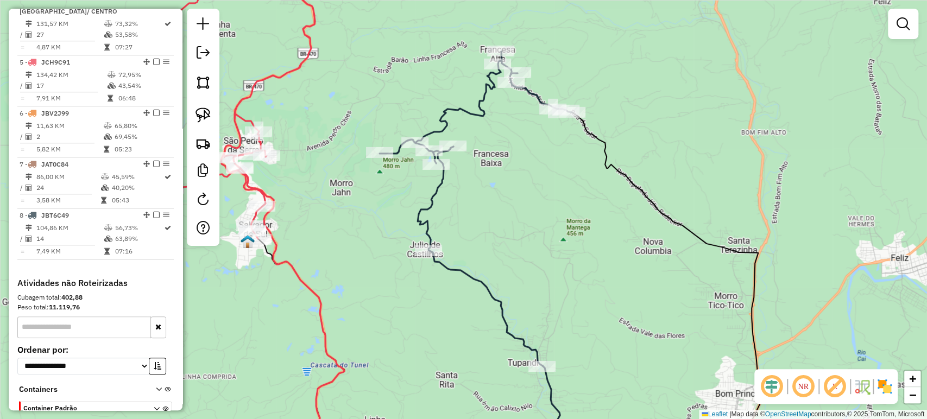
click at [545, 118] on div "Janela de atendimento Grade de atendimento Capacidade Transportadoras Veículos …" at bounding box center [463, 209] width 927 height 419
click at [546, 115] on div at bounding box center [552, 109] width 27 height 11
select select "*********"
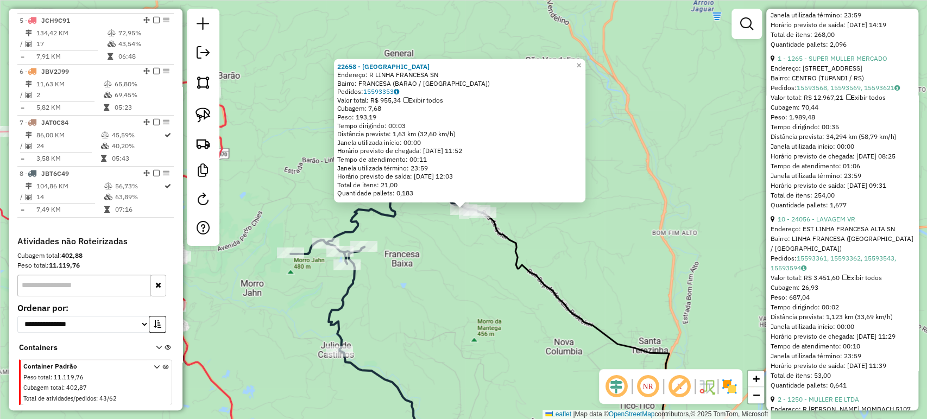
scroll to position [844, 0]
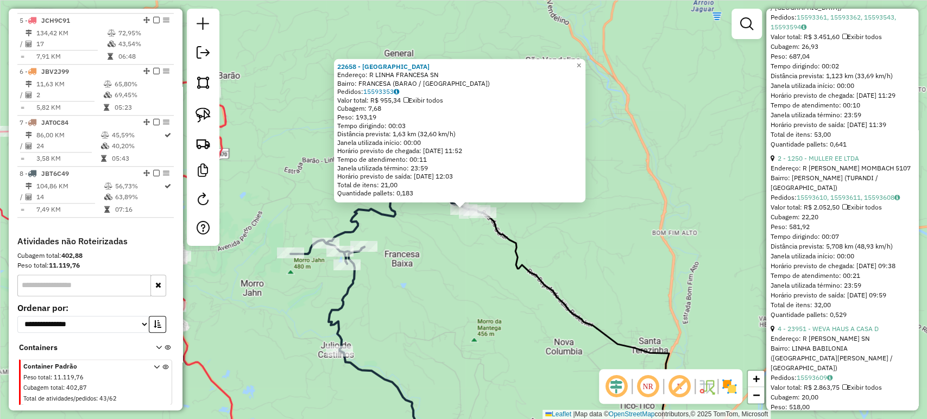
click at [485, 275] on div "22658 - [GEOGRAPHIC_DATA] Endereço: R LINHA FRANCESA SN Bairro: [GEOGRAPHIC_DAT…" at bounding box center [463, 209] width 927 height 419
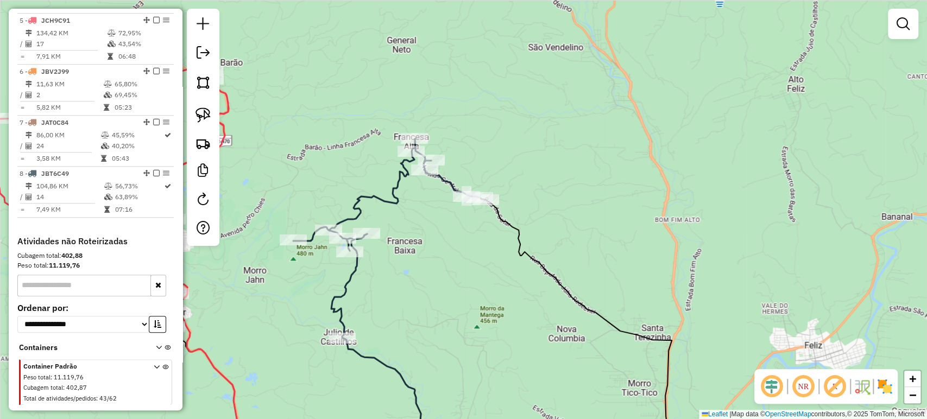
drag, startPoint x: 467, startPoint y: 308, endPoint x: 586, endPoint y: 177, distance: 177.2
click at [585, 178] on div "Janela de atendimento Grade de atendimento Capacidade Transportadoras Veículos …" at bounding box center [463, 209] width 927 height 419
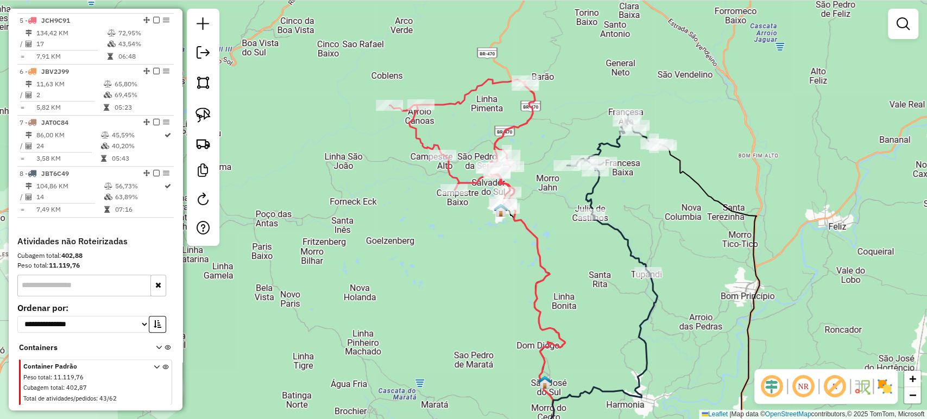
drag, startPoint x: 491, startPoint y: 194, endPoint x: 552, endPoint y: 213, distance: 64.2
click at [552, 213] on div "Janela de atendimento Grade de atendimento Capacidade Transportadoras Veículos …" at bounding box center [463, 209] width 927 height 419
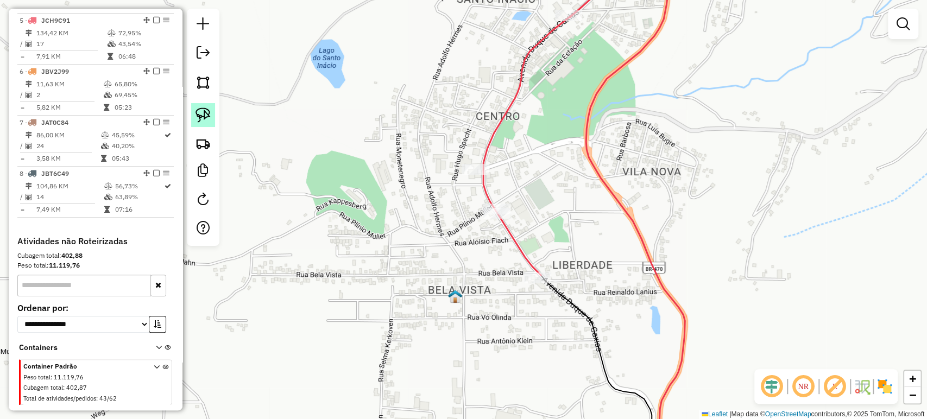
click at [200, 119] on img at bounding box center [202, 115] width 15 height 15
drag, startPoint x: 478, startPoint y: 194, endPoint x: 552, endPoint y: 206, distance: 75.3
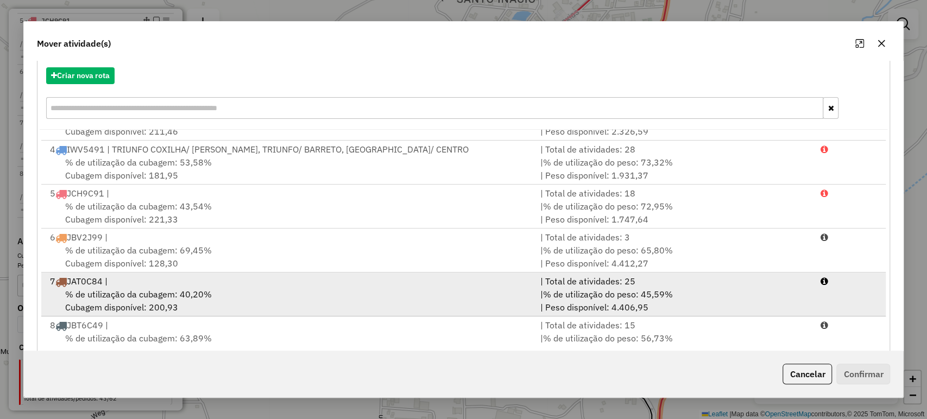
scroll to position [134, 0]
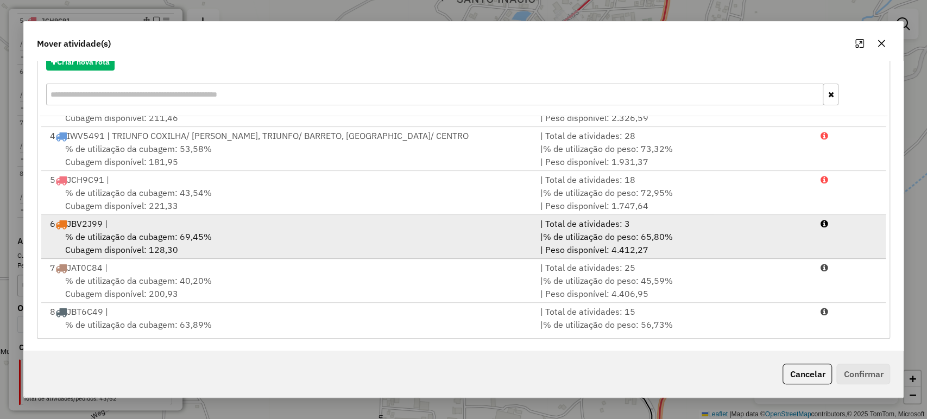
click at [135, 231] on span "% de utilização da cubagem: 69,45%" at bounding box center [138, 236] width 147 height 11
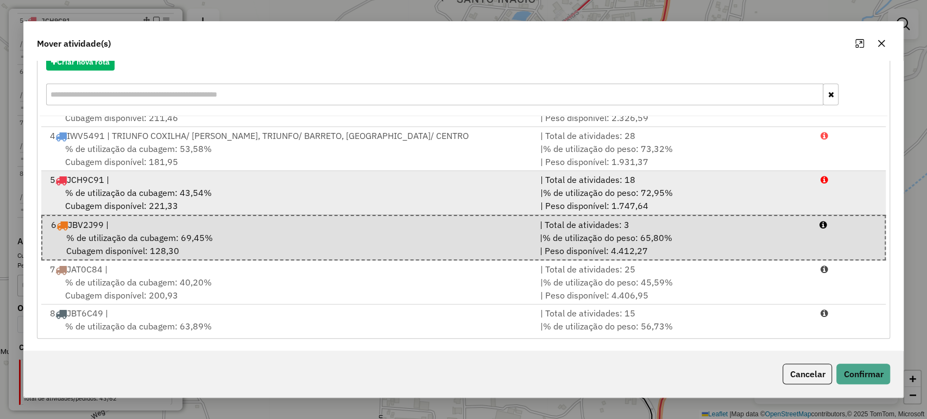
click at [119, 173] on div "5 JCH9C91 |" at bounding box center [288, 179] width 490 height 13
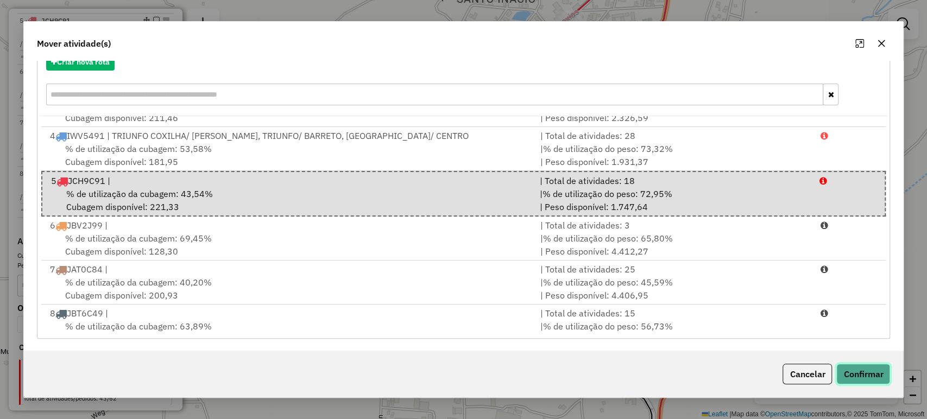
click at [848, 377] on button "Confirmar" at bounding box center [863, 374] width 54 height 21
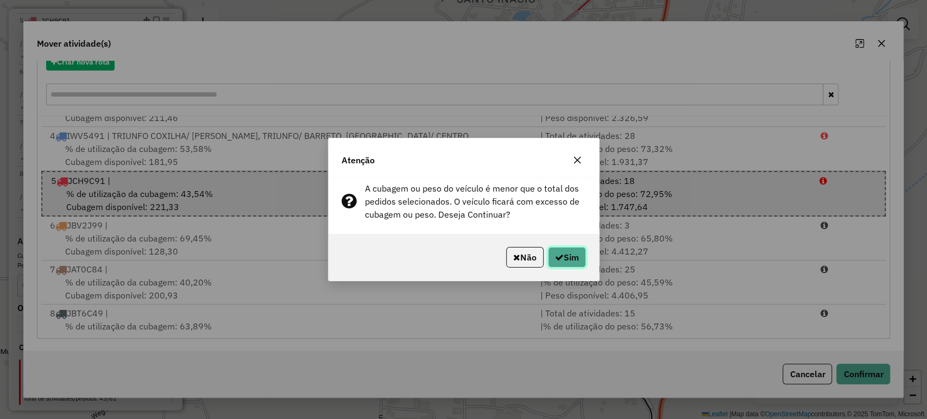
click at [573, 259] on button "Sim" at bounding box center [567, 257] width 38 height 21
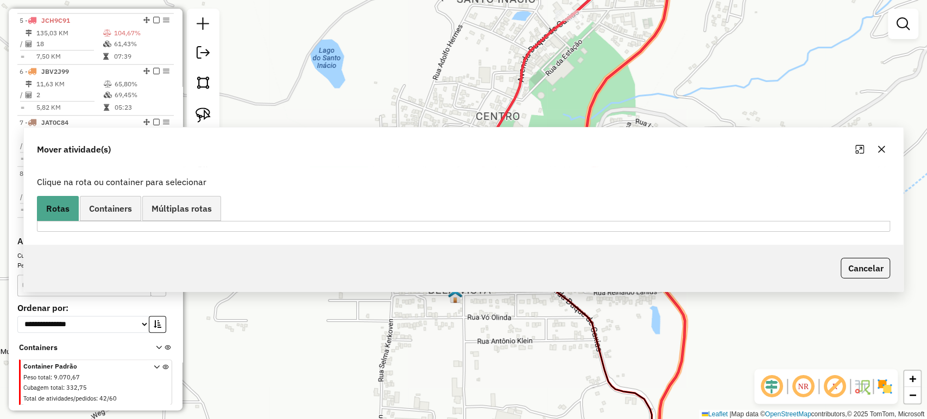
scroll to position [561, 0]
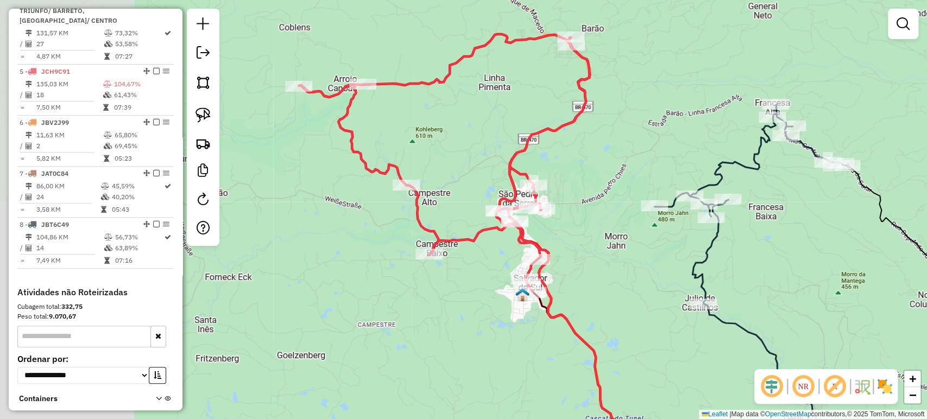
drag, startPoint x: 490, startPoint y: 296, endPoint x: 520, endPoint y: 308, distance: 31.7
click at [513, 315] on div "Janela de atendimento Grade de atendimento Capacidade Transportadoras Veículos …" at bounding box center [463, 209] width 927 height 419
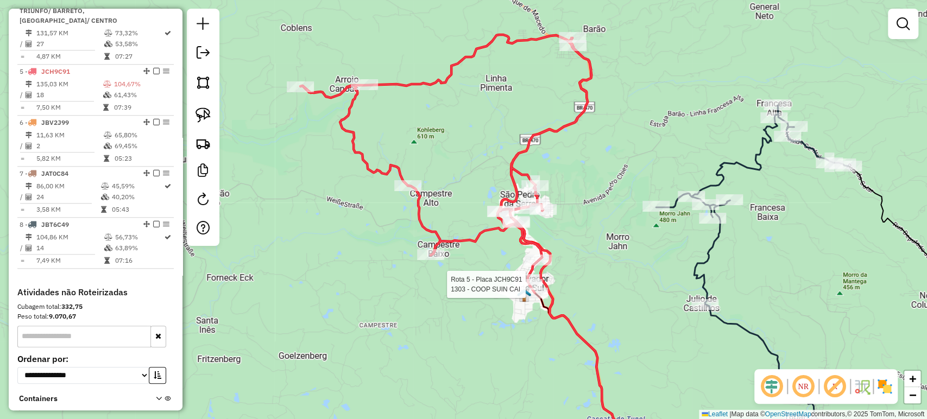
select select "*********"
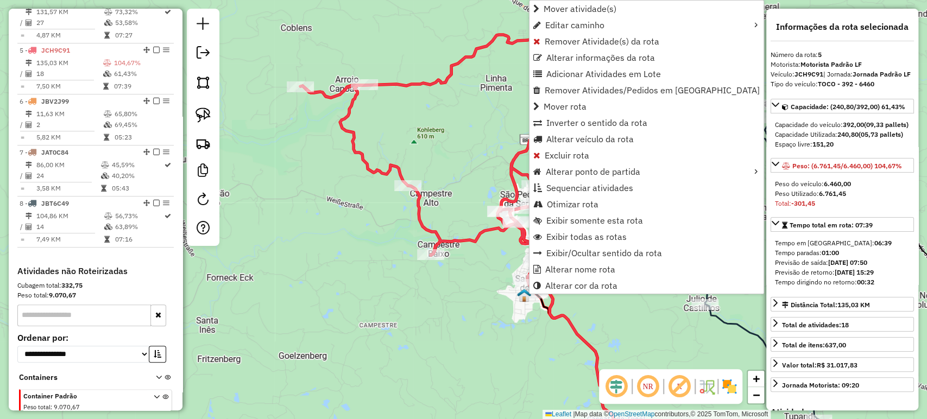
scroll to position [596, 0]
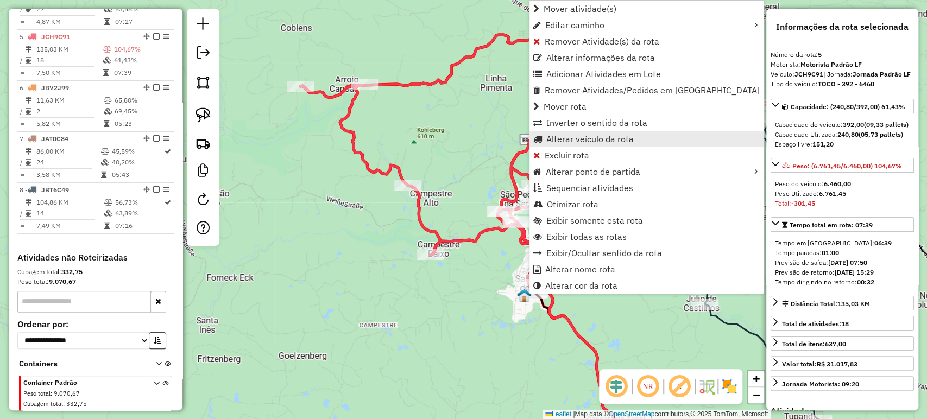
click at [578, 143] on span "Alterar veículo da rota" at bounding box center [589, 139] width 87 height 9
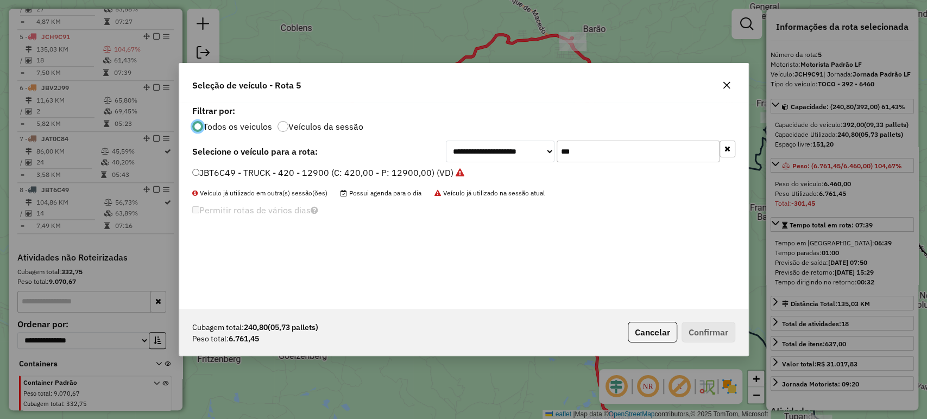
scroll to position [5, 3]
click at [595, 153] on input "***" at bounding box center [638, 152] width 163 height 22
type input "**"
click at [327, 175] on label "IRD8I83 - TOCO - 364 - 8040 (C: 364,00 - P: 8040,00) (VD)" at bounding box center [313, 172] width 243 height 13
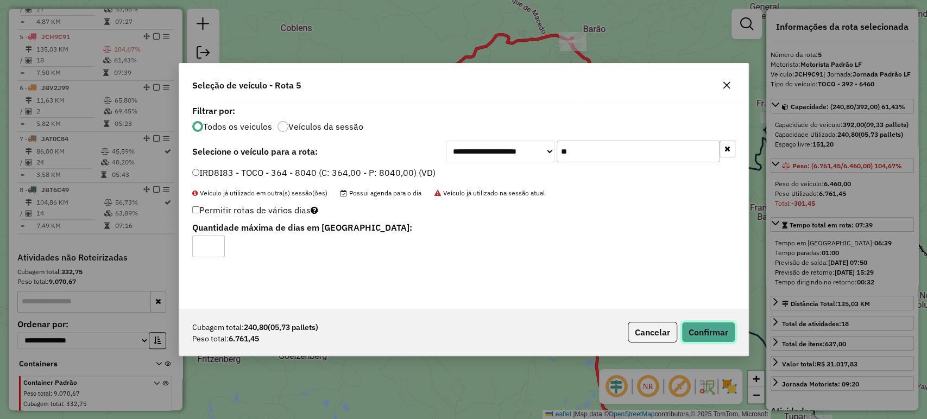
click at [702, 333] on button "Confirmar" at bounding box center [708, 332] width 54 height 21
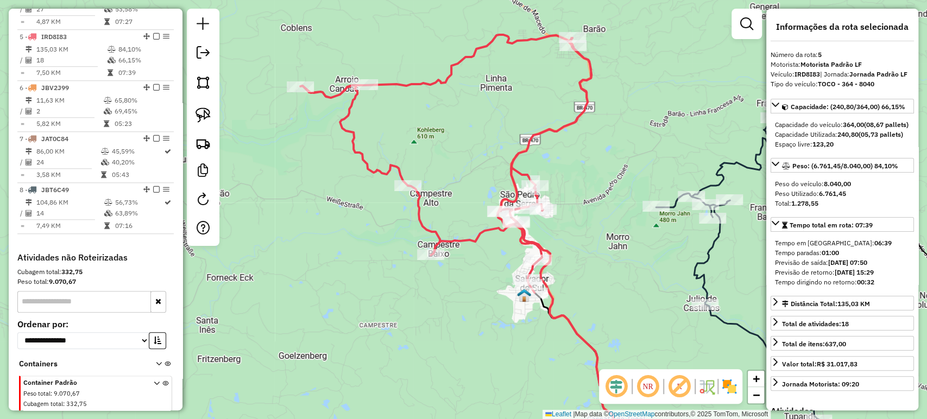
drag, startPoint x: 438, startPoint y: 229, endPoint x: 404, endPoint y: 172, distance: 66.2
click at [404, 172] on div "Rota 5 - Placa IRD8I83 1314 - ERTEL Rota 5 - Placa IRD8I83 1303 - COOP SUIN CAI…" at bounding box center [463, 209] width 927 height 419
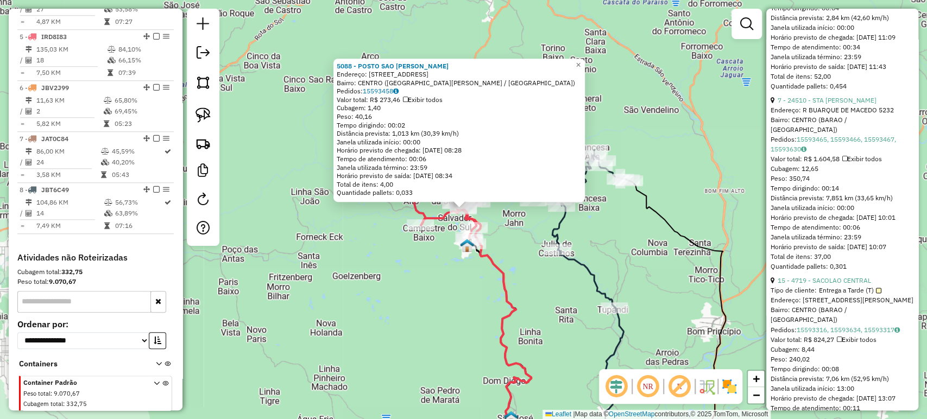
scroll to position [1086, 0]
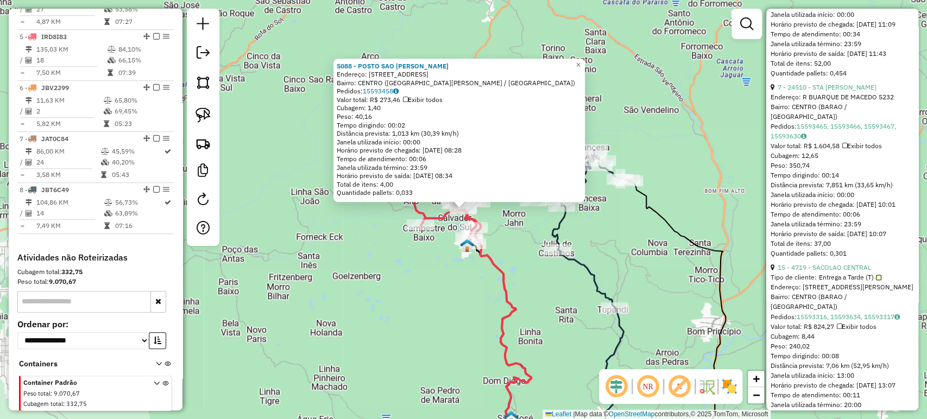
click at [375, 324] on div "5088 - POSTO SAO [PERSON_NAME]: [STREET_ADDRESS] Bairro: [GEOGRAPHIC_DATA] ([GE…" at bounding box center [463, 209] width 927 height 419
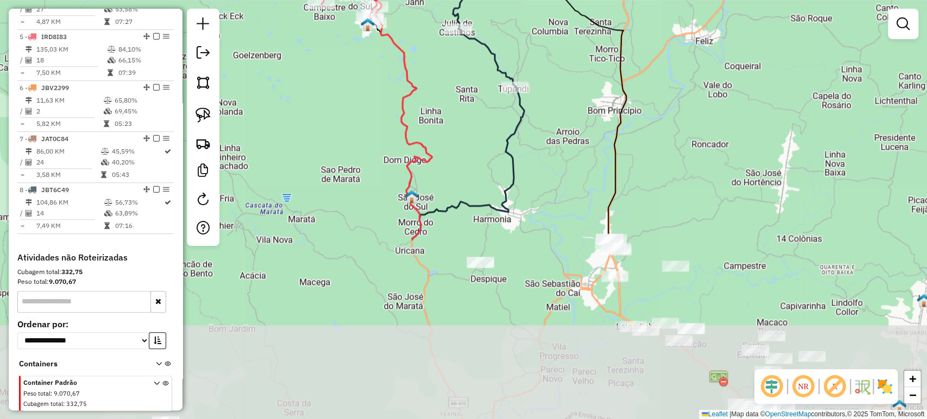
drag, startPoint x: 427, startPoint y: 372, endPoint x: 327, endPoint y: 151, distance: 242.0
click at [327, 151] on div "Janela de atendimento Grade de atendimento Capacidade Transportadoras Veículos …" at bounding box center [463, 209] width 927 height 419
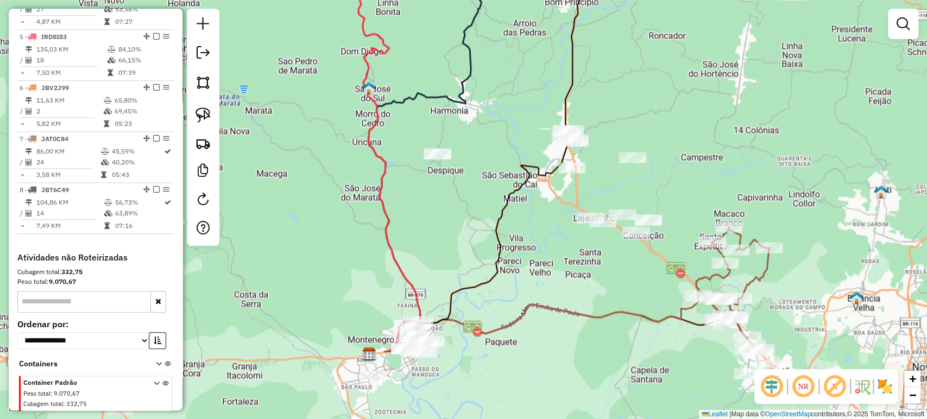
drag, startPoint x: 529, startPoint y: 252, endPoint x: 496, endPoint y: 199, distance: 63.1
click at [496, 199] on icon at bounding box center [483, 101] width 199 height 501
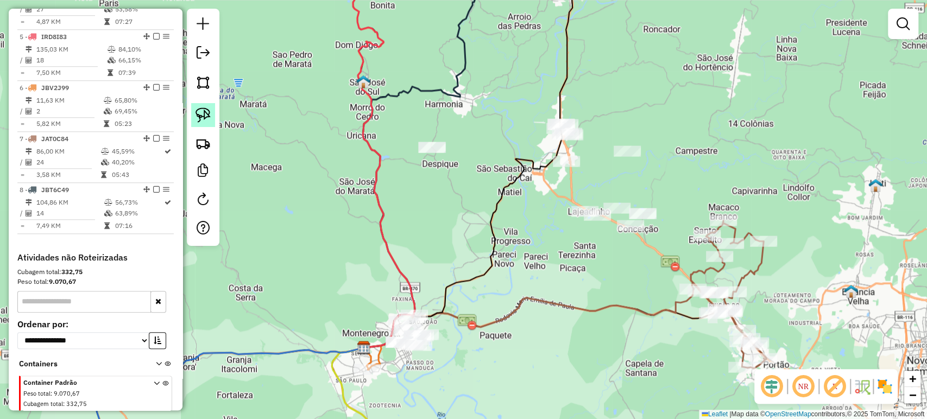
click at [202, 112] on img at bounding box center [202, 115] width 15 height 15
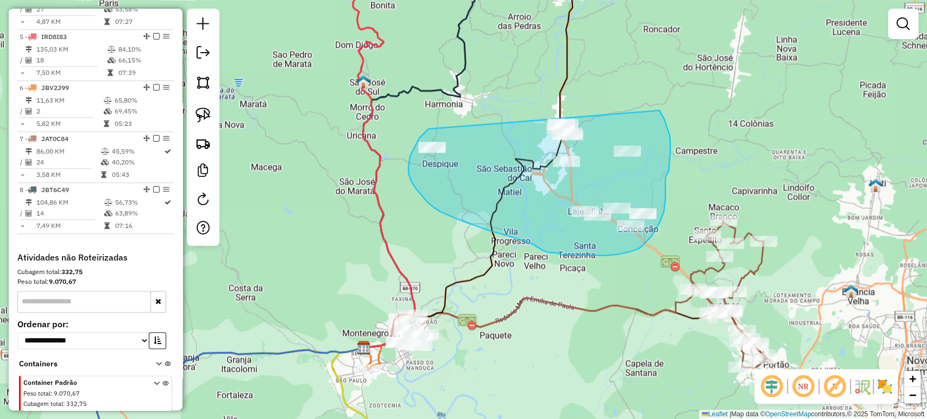
drag, startPoint x: 428, startPoint y: 129, endPoint x: 652, endPoint y: 102, distance: 225.4
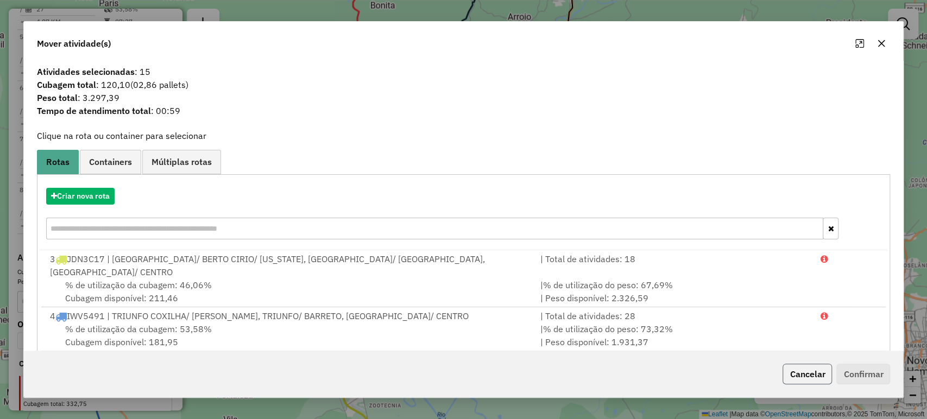
click at [810, 370] on button "Cancelar" at bounding box center [806, 374] width 49 height 21
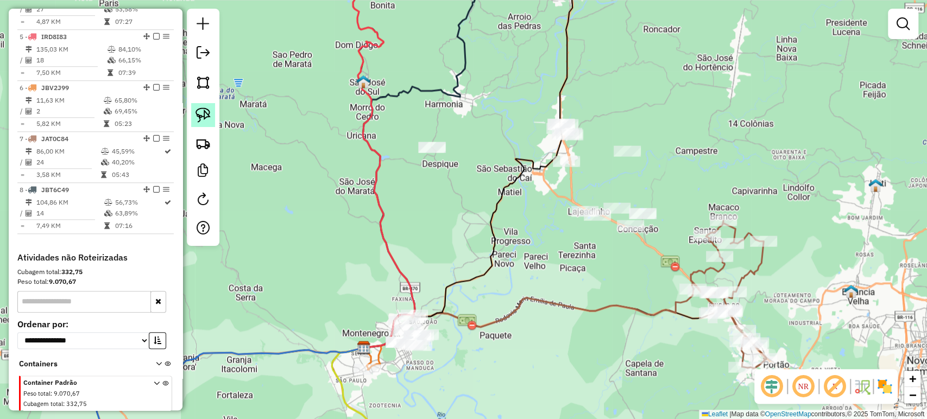
click at [205, 117] on img at bounding box center [202, 115] width 15 height 15
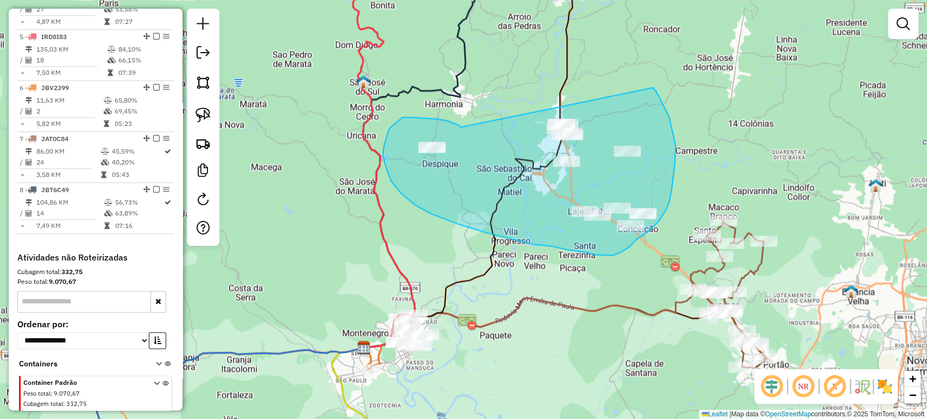
drag, startPoint x: 460, startPoint y: 128, endPoint x: 652, endPoint y: 87, distance: 195.9
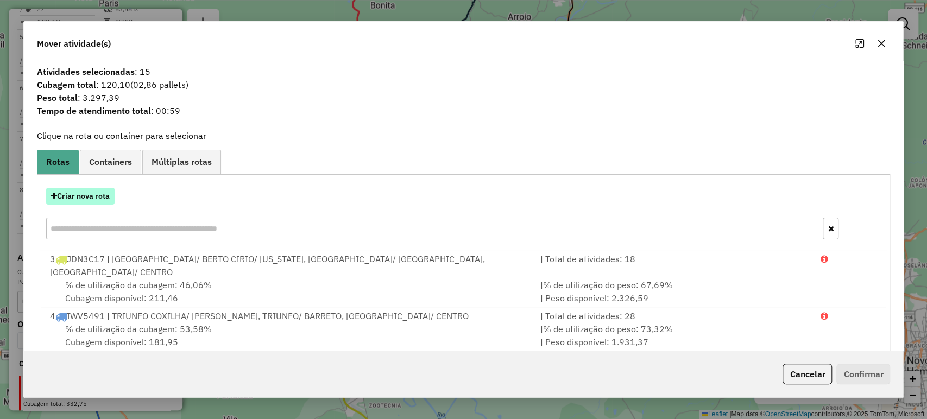
click at [106, 195] on button "Criar nova rota" at bounding box center [80, 196] width 68 height 17
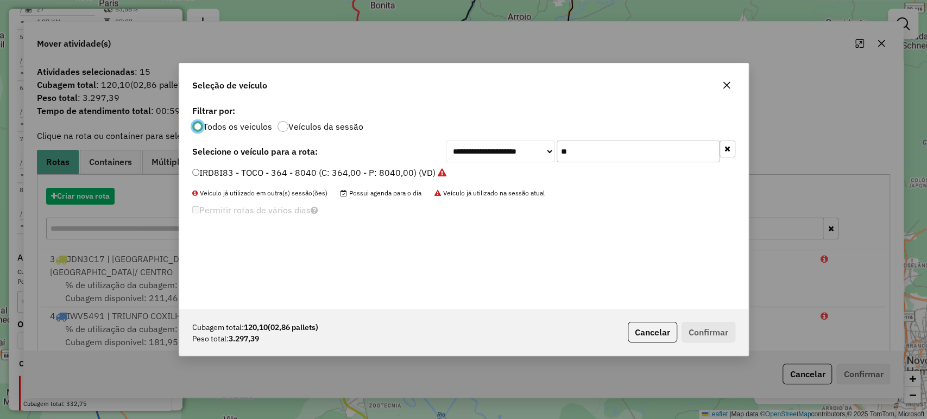
scroll to position [5, 3]
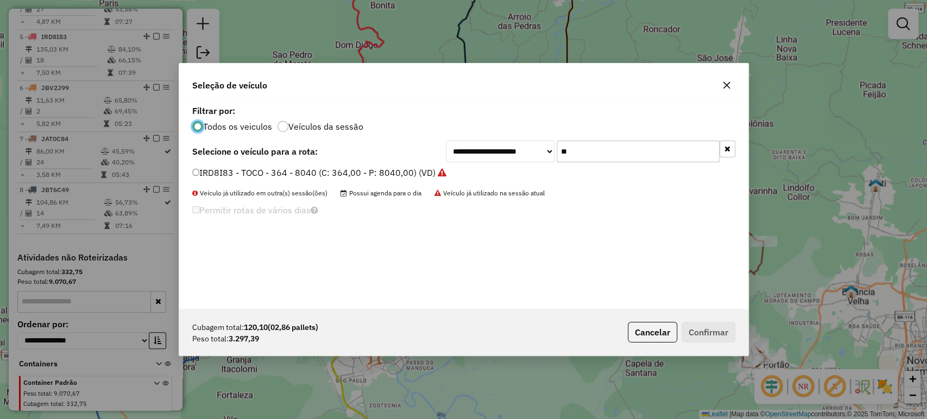
click at [597, 149] on input "**" at bounding box center [638, 152] width 163 height 22
click at [653, 342] on button "Cancelar" at bounding box center [652, 332] width 49 height 21
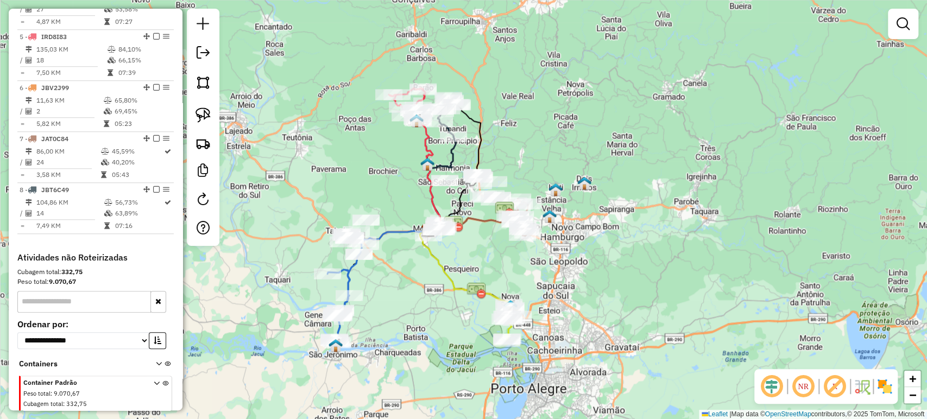
drag, startPoint x: 370, startPoint y: 125, endPoint x: 382, endPoint y: 223, distance: 97.9
click at [382, 223] on div "Janela de atendimento Grade de atendimento Capacidade Transportadoras Veículos …" at bounding box center [463, 209] width 927 height 419
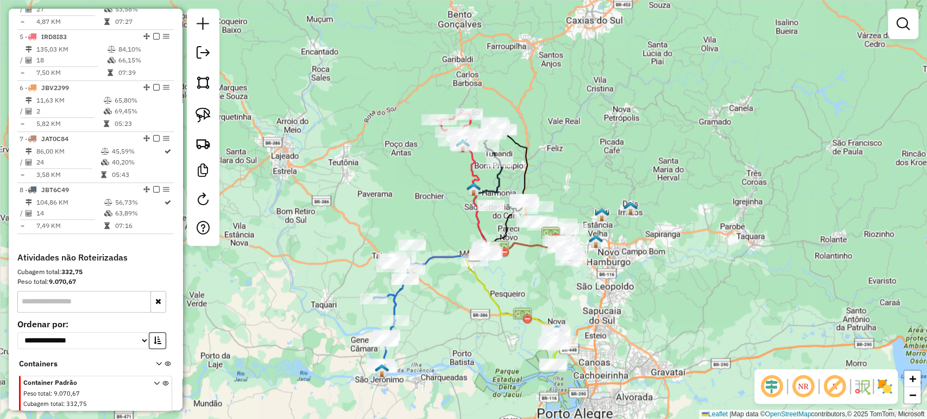
drag, startPoint x: 471, startPoint y: 287, endPoint x: 442, endPoint y: 192, distance: 99.4
click at [442, 192] on div "Janela de atendimento Grade de atendimento Capacidade Transportadoras Veículos …" at bounding box center [463, 209] width 927 height 419
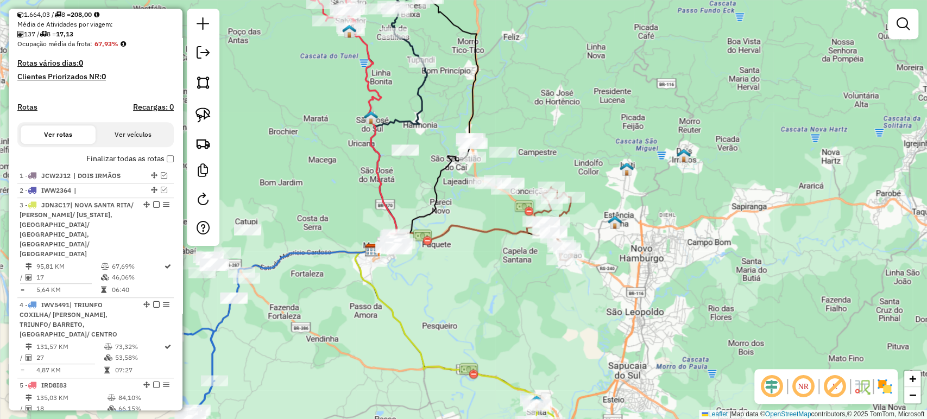
scroll to position [234, 0]
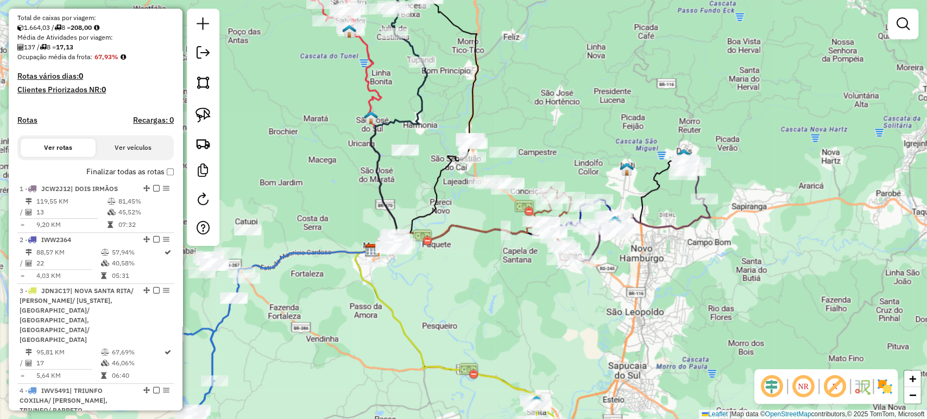
drag, startPoint x: 489, startPoint y: 280, endPoint x: 496, endPoint y: 292, distance: 13.6
click at [496, 292] on div "Janela de atendimento Grade de atendimento Capacidade Transportadoras Veículos …" at bounding box center [463, 209] width 927 height 419
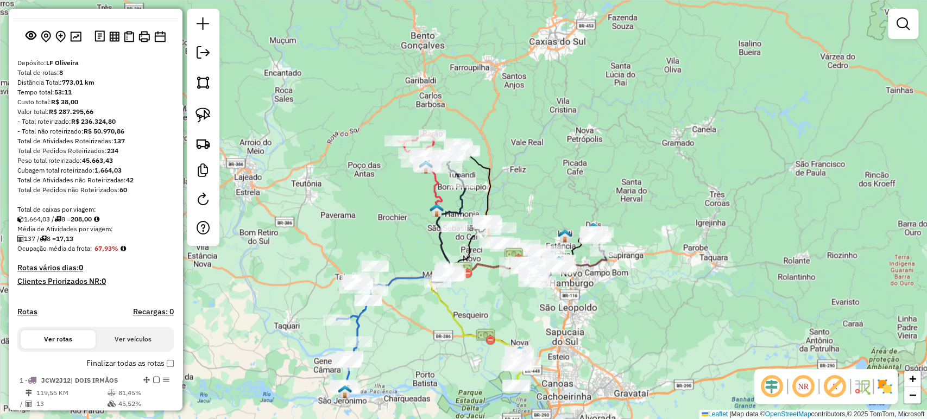
scroll to position [0, 0]
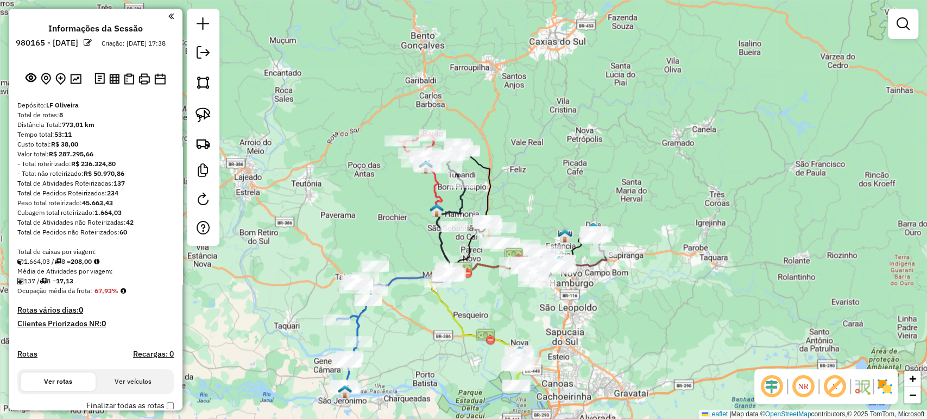
click at [265, 207] on div "Janela de atendimento Grade de atendimento Capacidade Transportadoras Veículos …" at bounding box center [463, 209] width 927 height 419
click at [426, 303] on div "Janela de atendimento Grade de atendimento Capacidade Transportadoras Veículos …" at bounding box center [463, 209] width 927 height 419
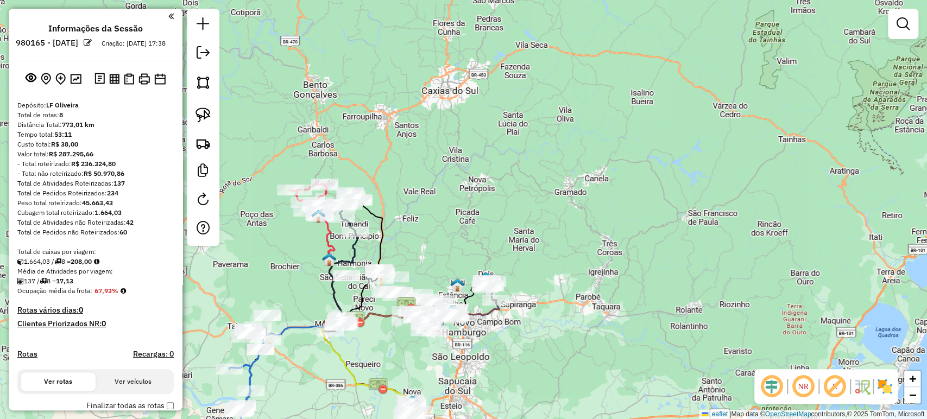
drag, startPoint x: 393, startPoint y: 348, endPoint x: 400, endPoint y: 343, distance: 8.1
click at [401, 343] on div "Janela de atendimento Grade de atendimento Capacidade Transportadoras Veículos …" at bounding box center [463, 209] width 927 height 419
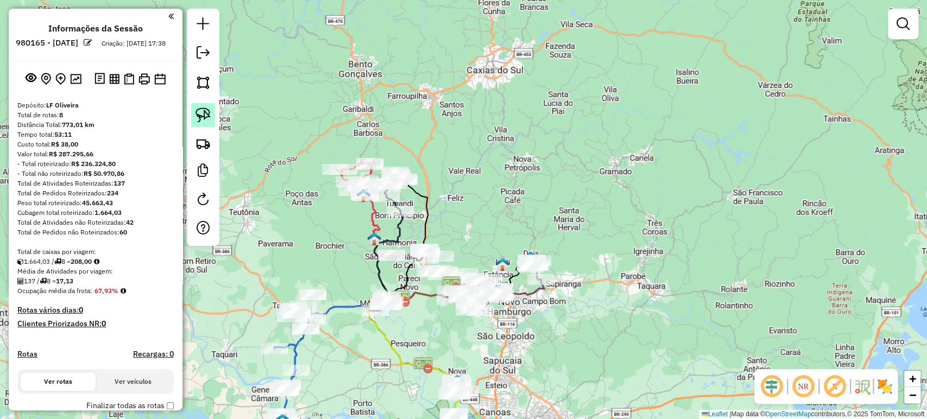
click at [213, 125] on link at bounding box center [203, 115] width 24 height 24
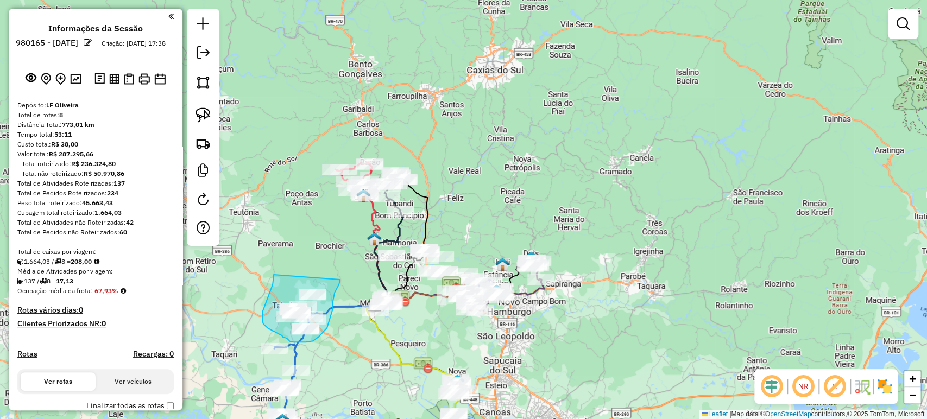
drag, startPoint x: 274, startPoint y: 274, endPoint x: 340, endPoint y: 280, distance: 66.5
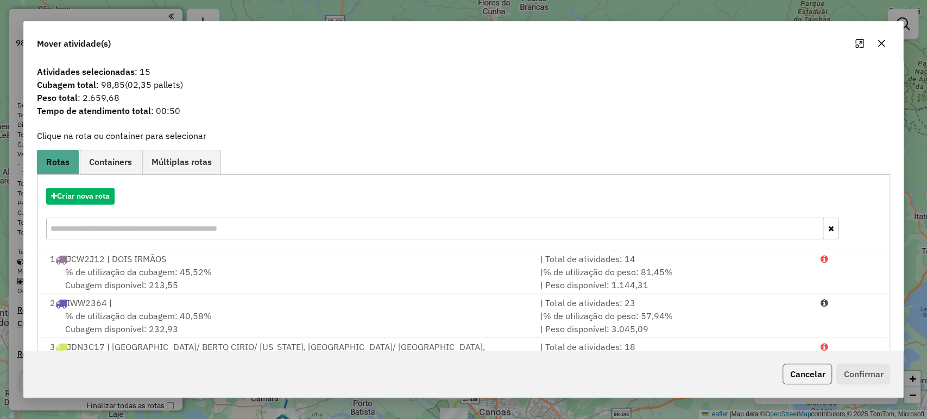
click at [819, 375] on button "Cancelar" at bounding box center [806, 374] width 49 height 21
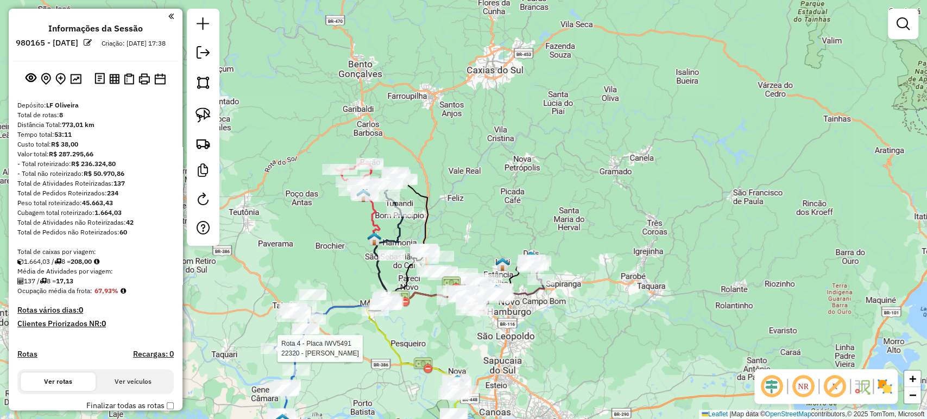
select select "*********"
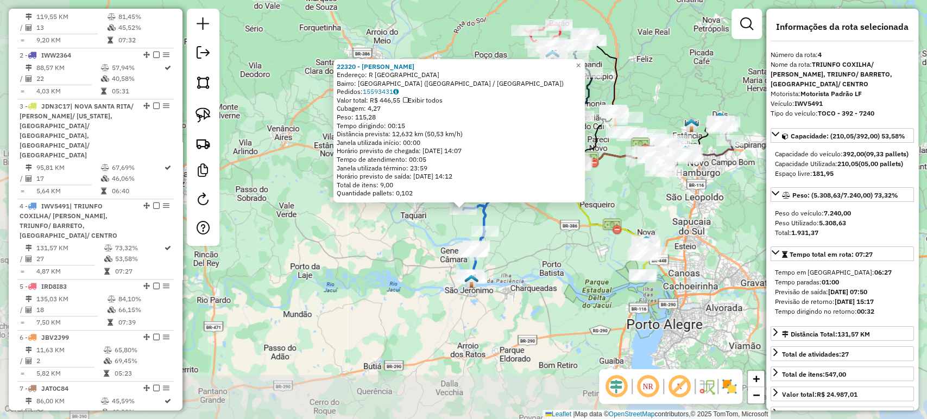
scroll to position [599, 0]
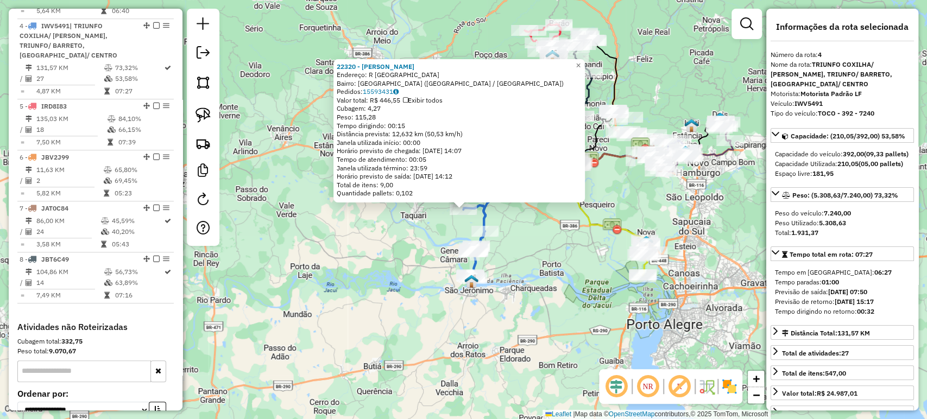
click at [282, 333] on div "22320 - BAR [PERSON_NAME]: R [GEOGRAPHIC_DATA]: [GEOGRAPHIC_DATA] ([GEOGRAPHIC_…" at bounding box center [463, 209] width 927 height 419
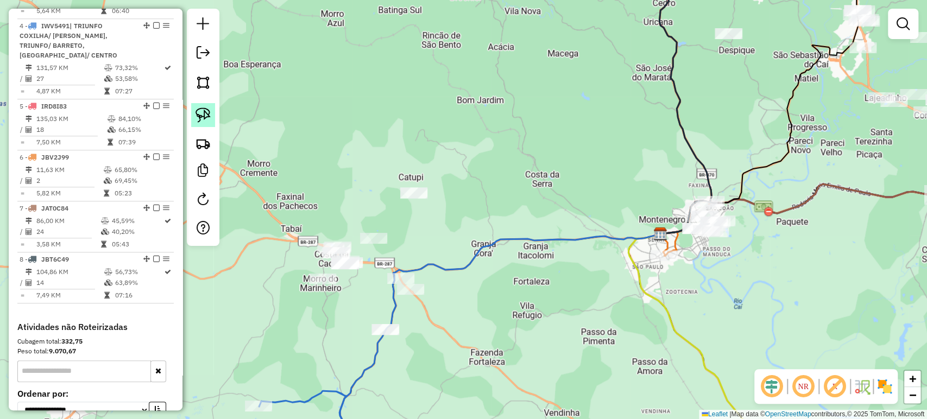
click at [204, 121] on img at bounding box center [202, 115] width 15 height 15
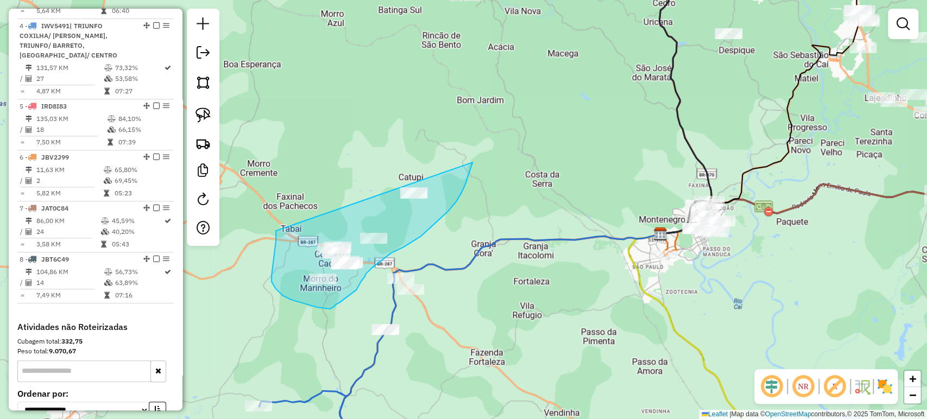
drag, startPoint x: 276, startPoint y: 231, endPoint x: 469, endPoint y: 144, distance: 211.7
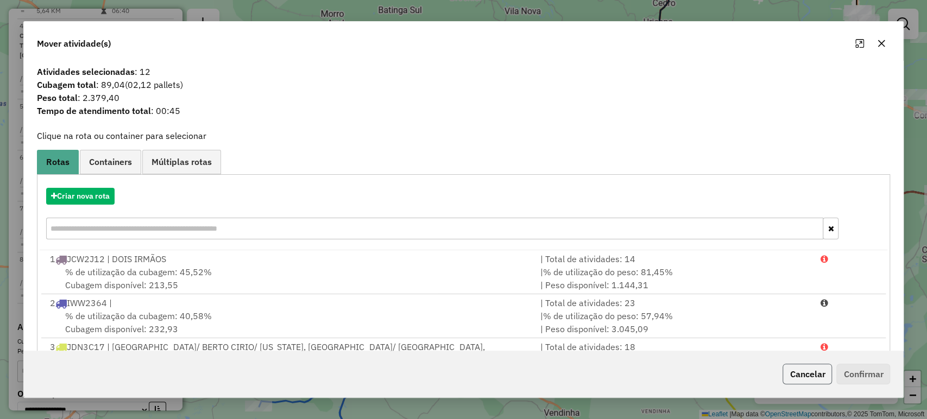
drag, startPoint x: 802, startPoint y: 375, endPoint x: 797, endPoint y: 378, distance: 5.9
click at [801, 376] on button "Cancelar" at bounding box center [806, 374] width 49 height 21
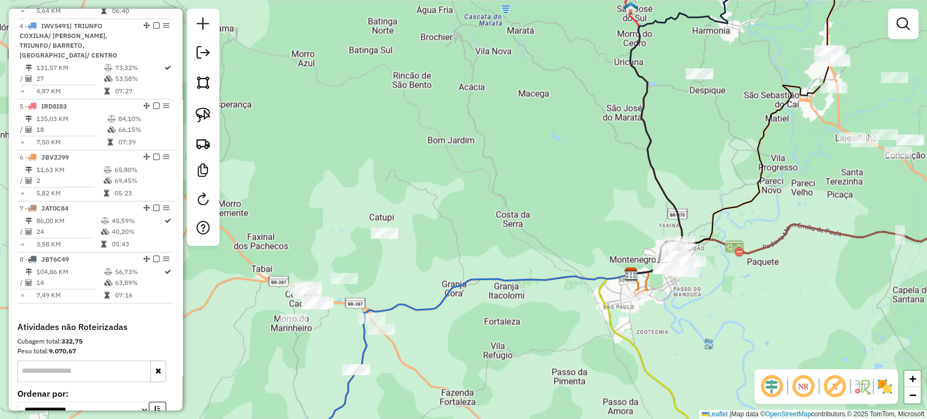
drag, startPoint x: 343, startPoint y: 217, endPoint x: 324, endPoint y: 235, distance: 25.7
click at [324, 235] on div "Janela de atendimento Grade de atendimento Capacidade Transportadoras Veículos …" at bounding box center [463, 209] width 927 height 419
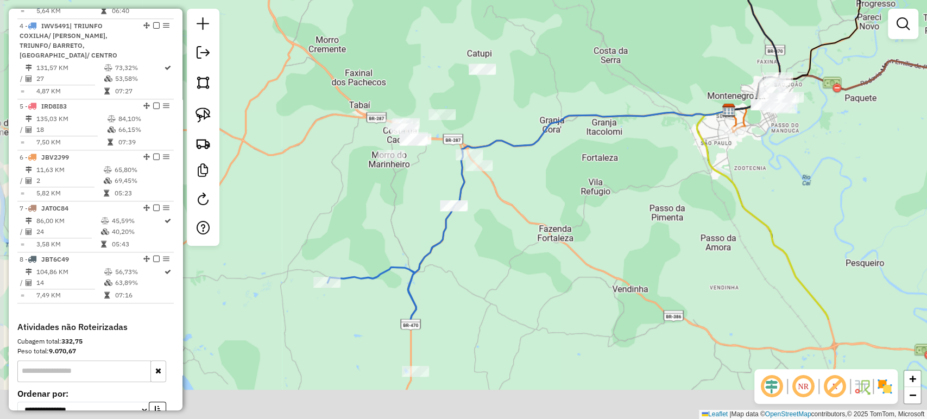
drag, startPoint x: 291, startPoint y: 349, endPoint x: 378, endPoint y: 207, distance: 166.2
click at [378, 207] on div "Janela de atendimento Grade de atendimento Capacidade Transportadoras Veículos …" at bounding box center [463, 209] width 927 height 419
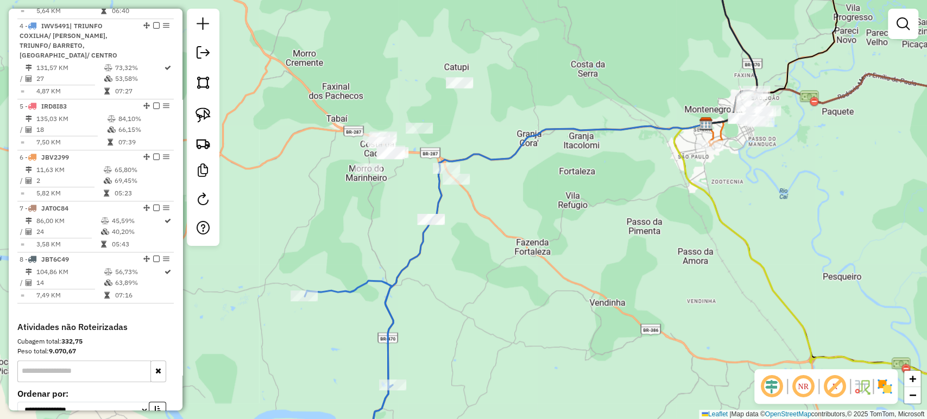
drag, startPoint x: 460, startPoint y: 194, endPoint x: 438, endPoint y: 208, distance: 26.1
click at [438, 208] on icon at bounding box center [527, 290] width 358 height 332
click at [210, 113] on img at bounding box center [202, 115] width 15 height 15
drag, startPoint x: 407, startPoint y: 217, endPoint x: 515, endPoint y: 235, distance: 110.1
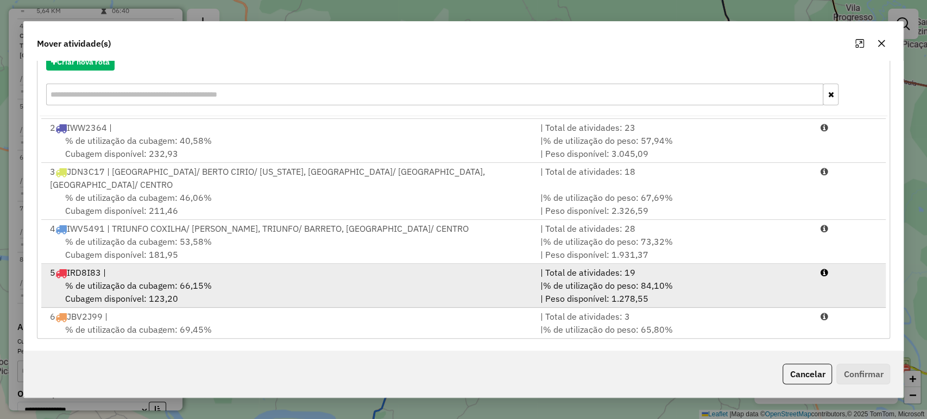
scroll to position [13, 0]
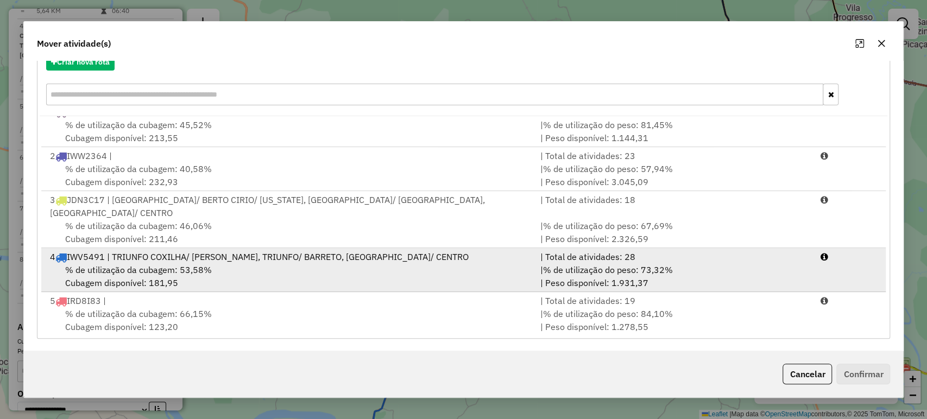
click at [140, 264] on span "% de utilização da cubagem: 53,58%" at bounding box center [138, 269] width 147 height 11
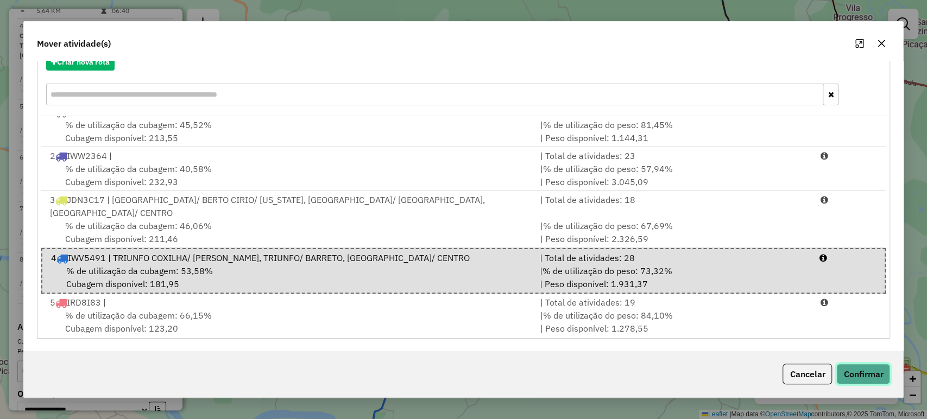
click at [846, 370] on button "Confirmar" at bounding box center [863, 374] width 54 height 21
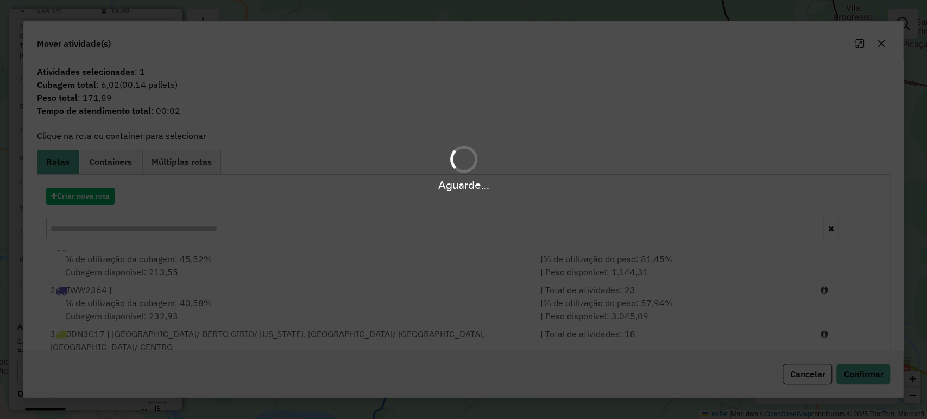
scroll to position [528, 0]
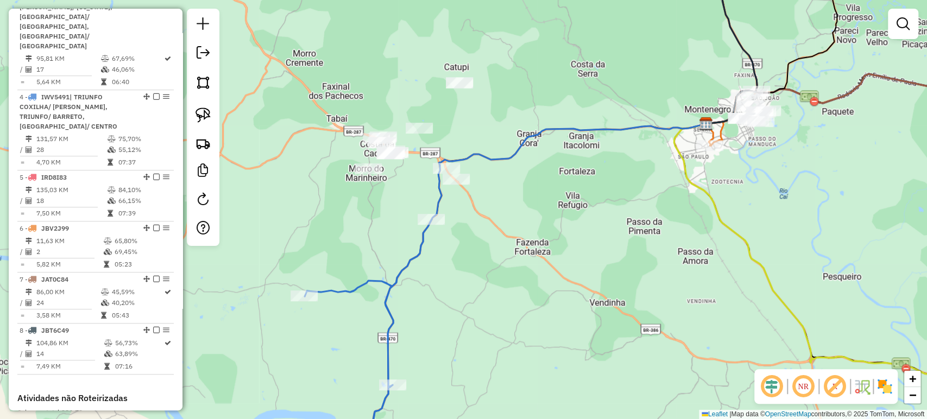
drag, startPoint x: 646, startPoint y: 258, endPoint x: 638, endPoint y: 298, distance: 40.4
click at [638, 298] on div "Janela de atendimento Grade de atendimento Capacidade Transportadoras Veículos …" at bounding box center [463, 209] width 927 height 419
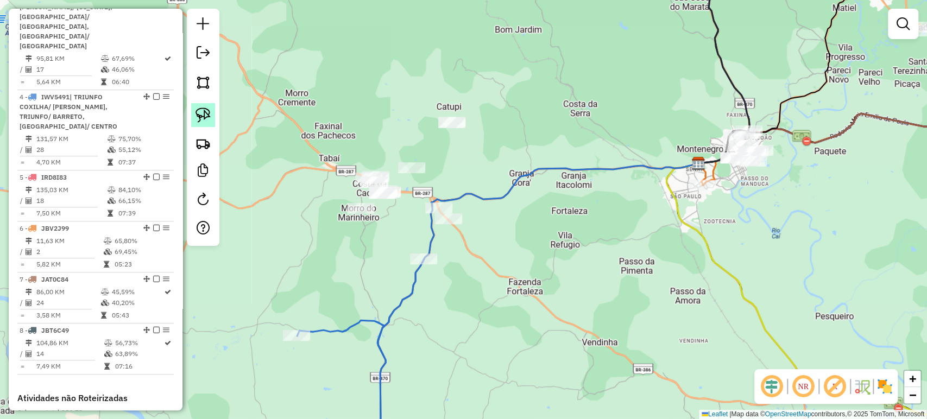
click at [214, 105] on link at bounding box center [203, 115] width 24 height 24
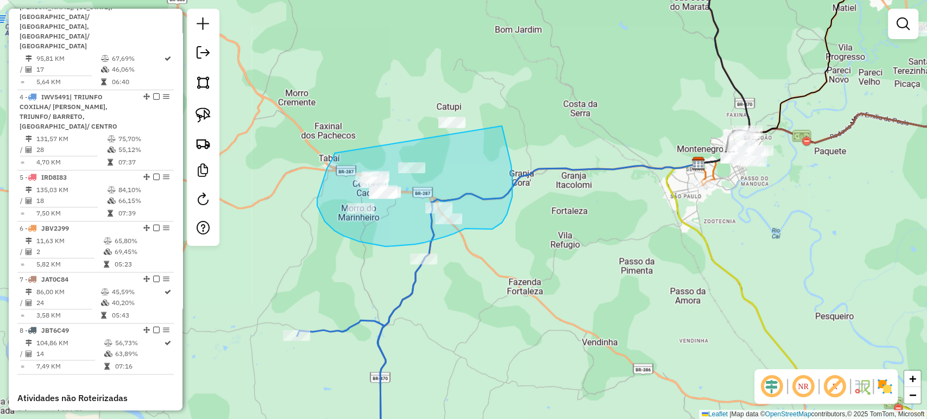
drag, startPoint x: 333, startPoint y: 158, endPoint x: 479, endPoint y: 75, distance: 168.5
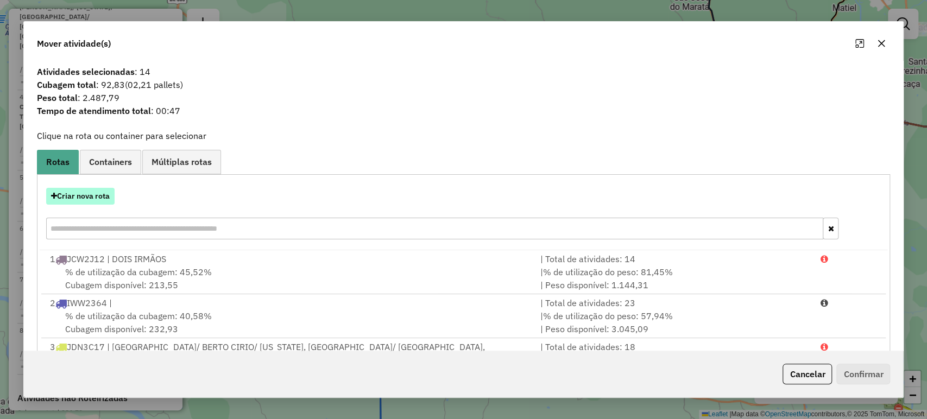
click at [73, 194] on button "Criar nova rota" at bounding box center [80, 196] width 68 height 17
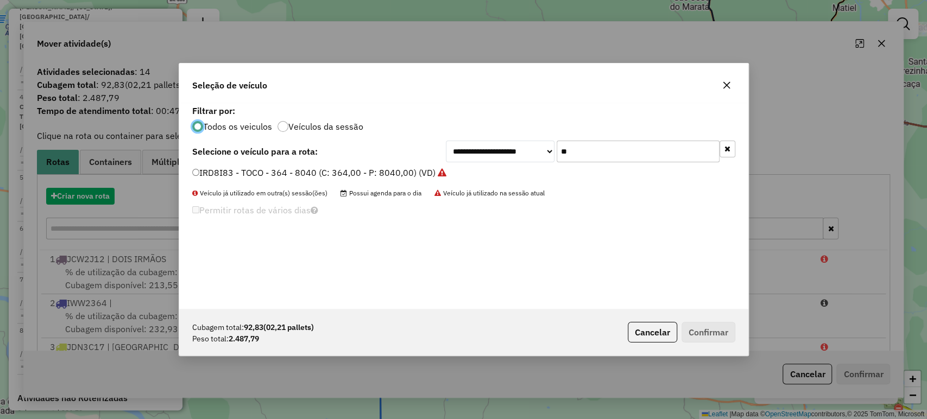
scroll to position [5, 3]
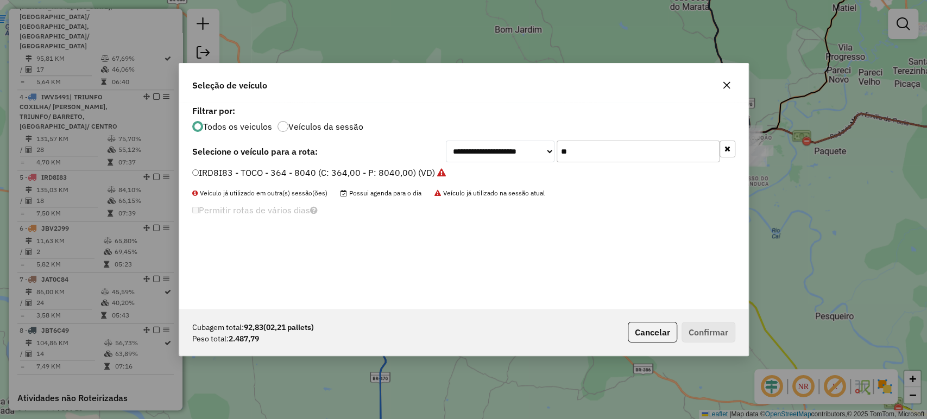
click at [643, 161] on input "**" at bounding box center [638, 152] width 163 height 22
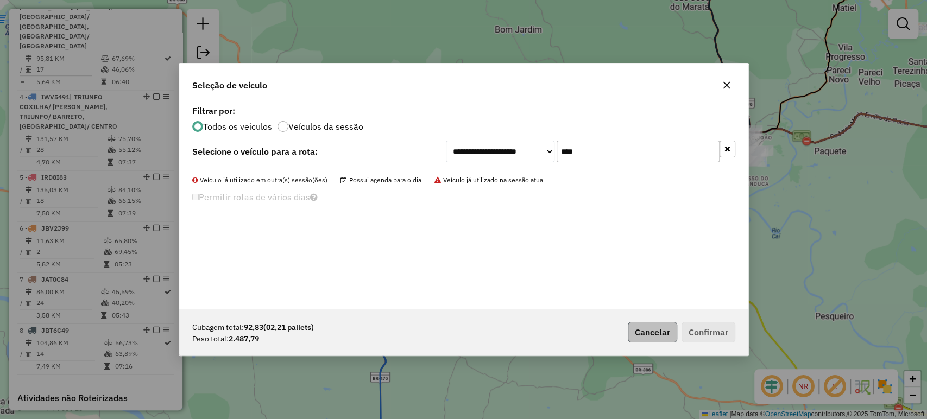
type input "****"
click at [669, 325] on button "Cancelar" at bounding box center [652, 332] width 49 height 21
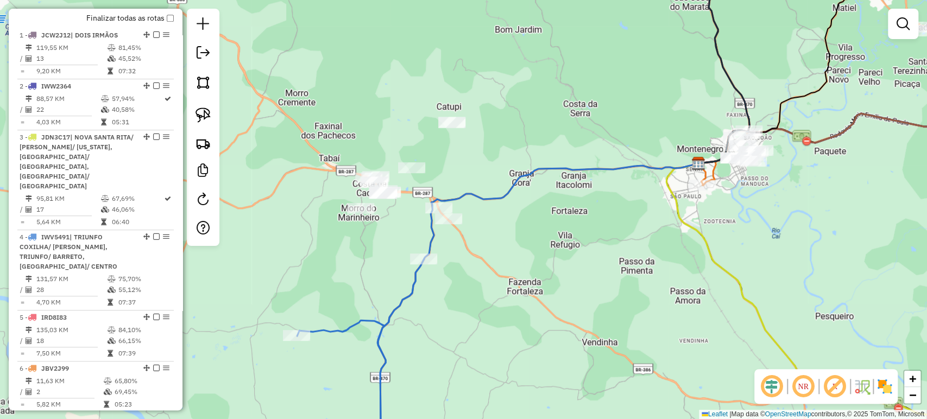
scroll to position [347, 0]
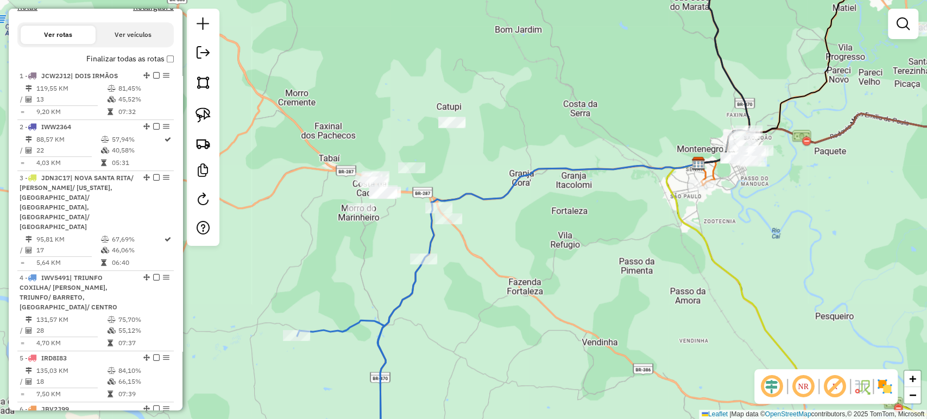
click at [323, 150] on div "Janela de atendimento Grade de atendimento Capacidade Transportadoras Veículos …" at bounding box center [463, 209] width 927 height 419
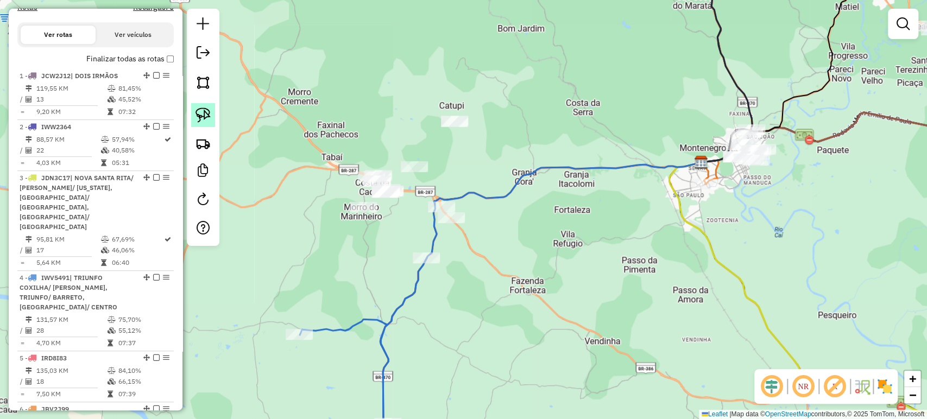
click at [208, 117] on img at bounding box center [202, 115] width 15 height 15
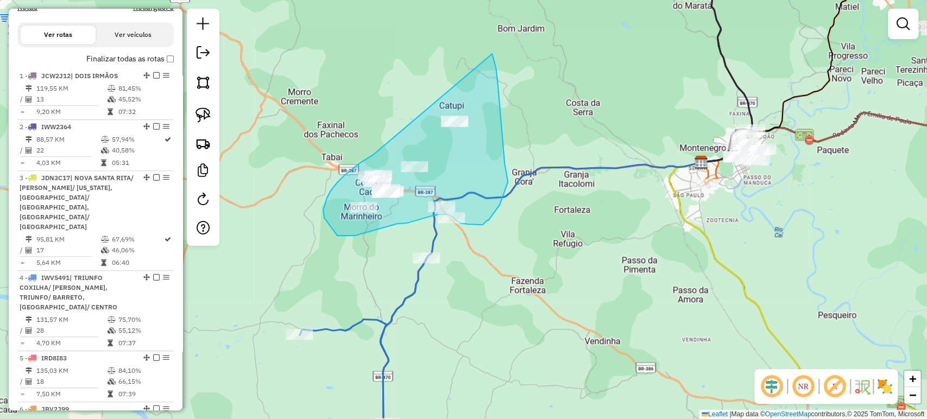
drag, startPoint x: 373, startPoint y: 155, endPoint x: 490, endPoint y: 50, distance: 157.3
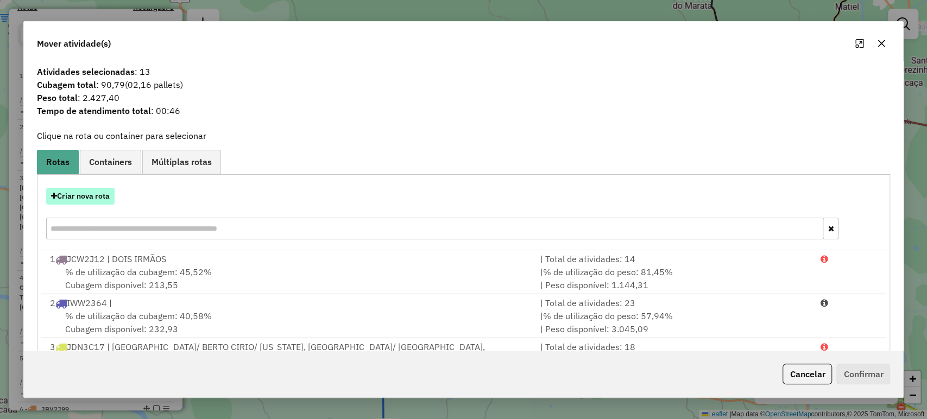
click at [93, 197] on button "Criar nova rota" at bounding box center [80, 196] width 68 height 17
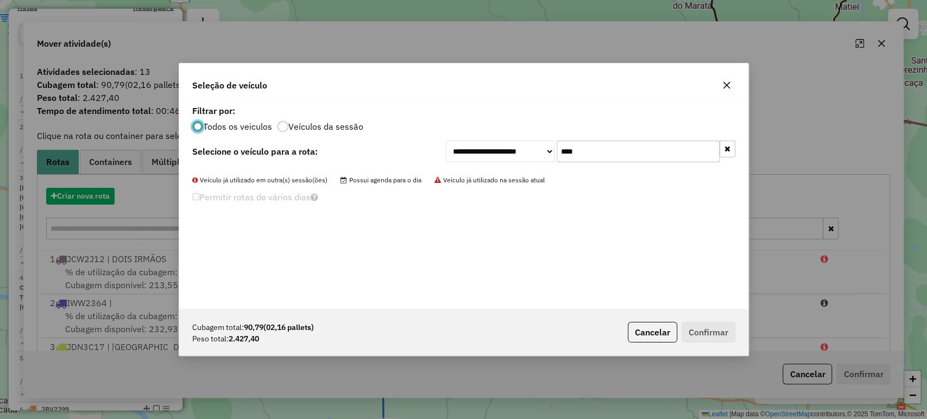
scroll to position [5, 3]
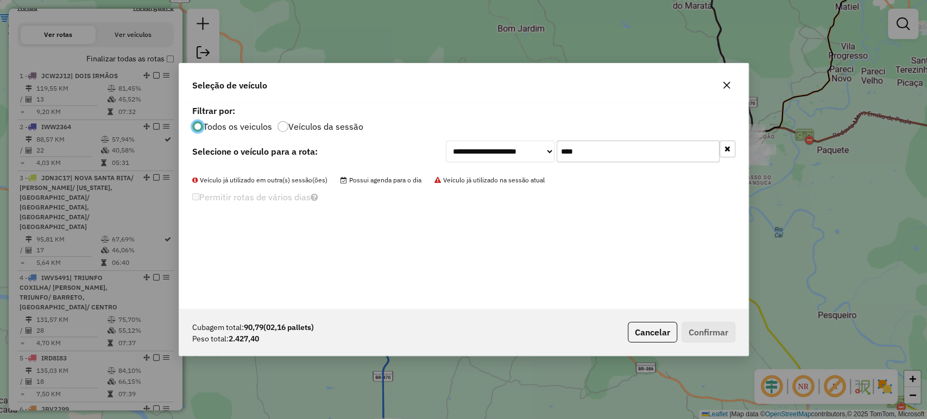
click at [633, 155] on input "****" at bounding box center [638, 152] width 163 height 22
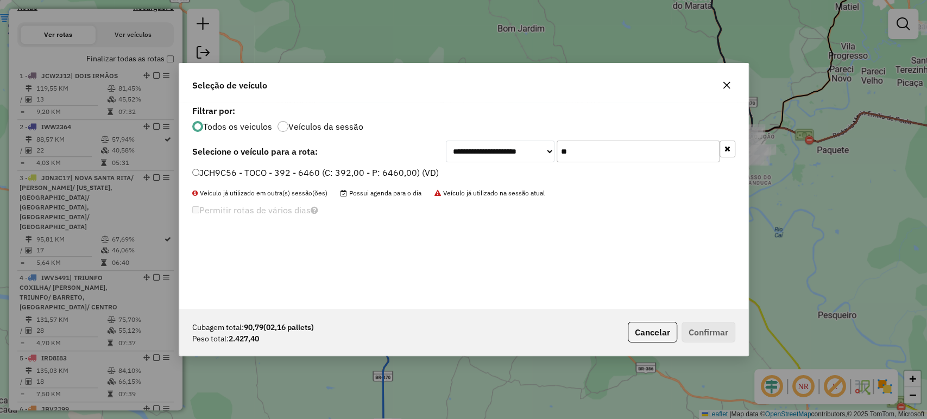
type input "**"
click at [423, 168] on label "JCH9C56 - TOCO - 392 - 6460 (C: 392,00 - P: 6460,00) (VD)" at bounding box center [315, 172] width 246 height 13
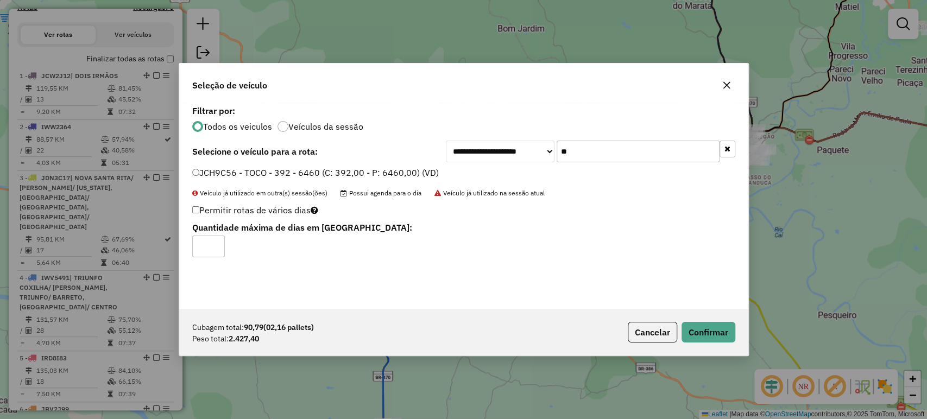
click at [711, 320] on div "Cubagem total: 90,79 (02,16 pallets) Peso total: 2.427,40 Cancelar Confirmar" at bounding box center [463, 332] width 569 height 47
click at [704, 333] on button "Confirmar" at bounding box center [708, 332] width 54 height 21
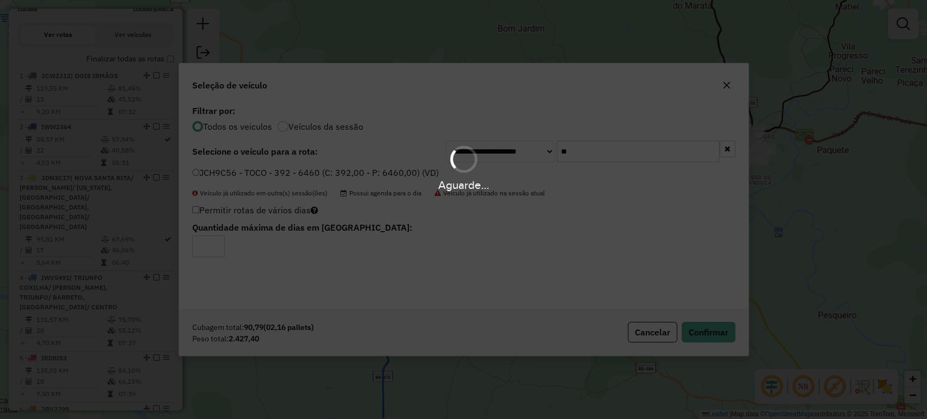
scroll to position [361, 0]
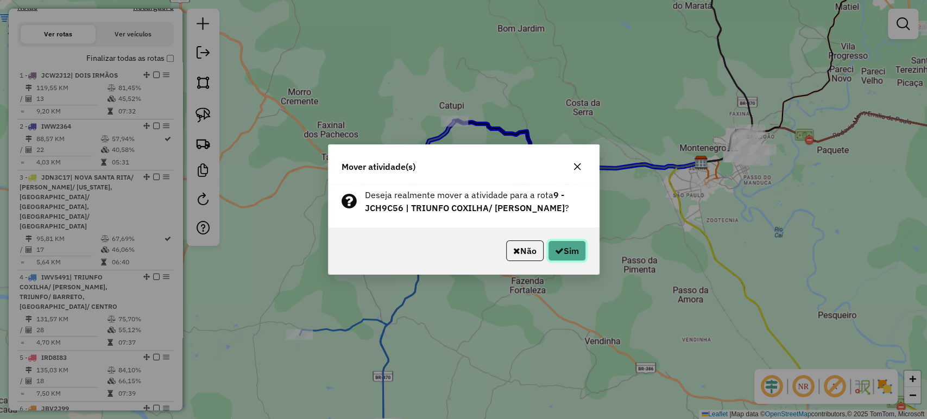
click at [548, 243] on button "Sim" at bounding box center [567, 251] width 38 height 21
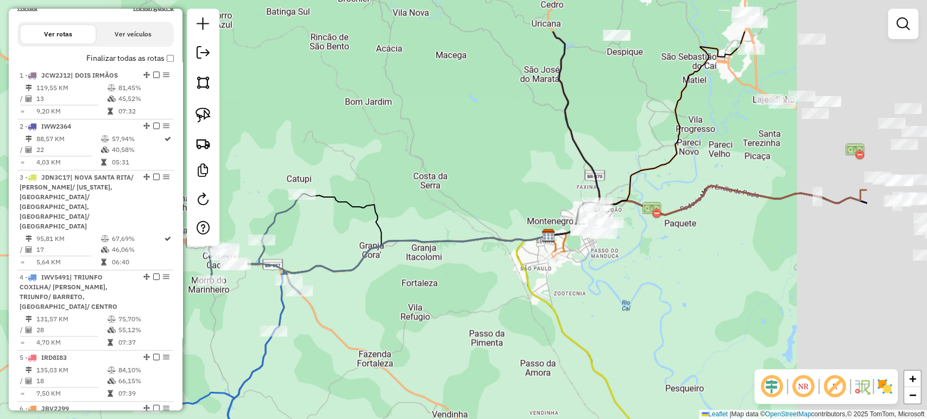
drag, startPoint x: 660, startPoint y: 134, endPoint x: 503, endPoint y: 211, distance: 174.3
click at [504, 210] on div "Janela de atendimento Grade de atendimento Capacidade Transportadoras Veículos …" at bounding box center [463, 209] width 927 height 419
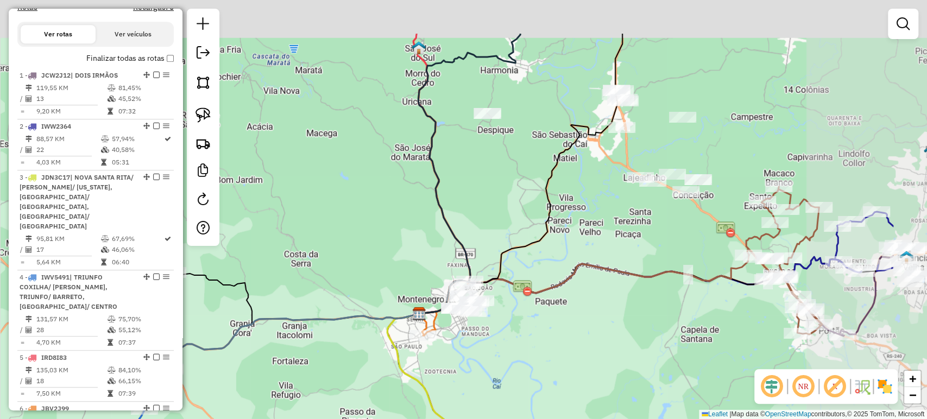
drag, startPoint x: 523, startPoint y: 171, endPoint x: 397, endPoint y: 246, distance: 146.8
click at [397, 246] on div "Janela de atendimento Grade de atendimento Capacidade Transportadoras Veículos …" at bounding box center [463, 209] width 927 height 419
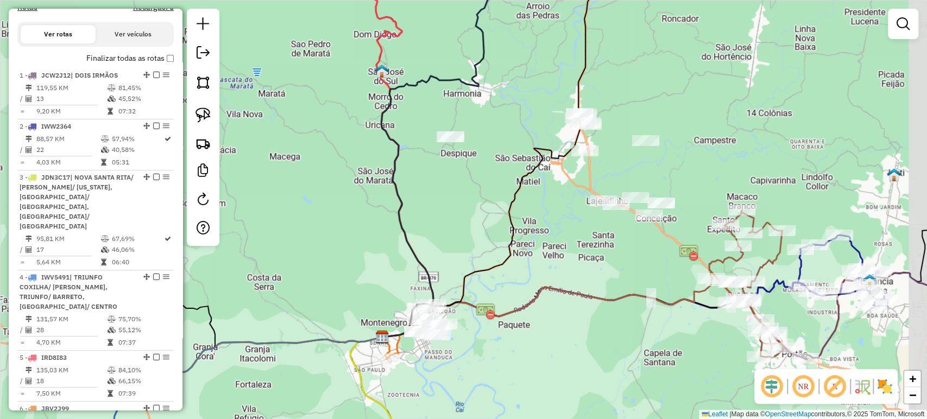
drag, startPoint x: 623, startPoint y: 232, endPoint x: 586, endPoint y: 255, distance: 43.7
click at [586, 255] on div "Janela de atendimento Grade de atendimento Capacidade Transportadoras Veículos …" at bounding box center [463, 209] width 927 height 419
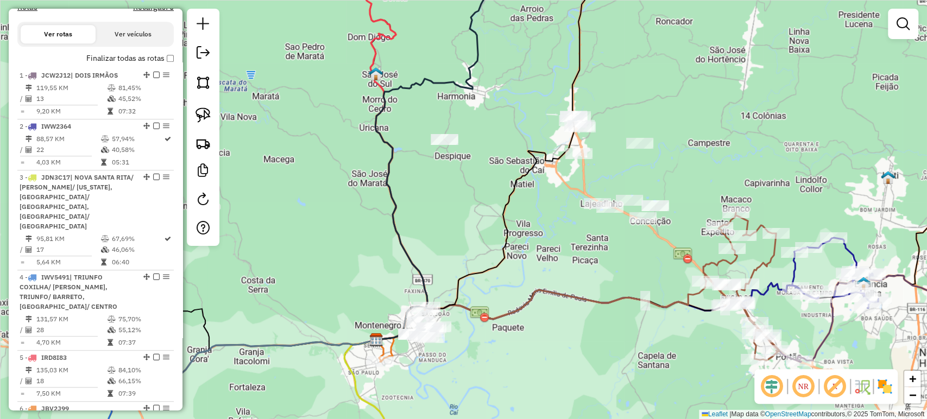
drag, startPoint x: 586, startPoint y: 255, endPoint x: 554, endPoint y: 271, distance: 35.5
click at [554, 271] on div "Janela de atendimento Grade de atendimento Capacidade Transportadoras Veículos …" at bounding box center [463, 209] width 927 height 419
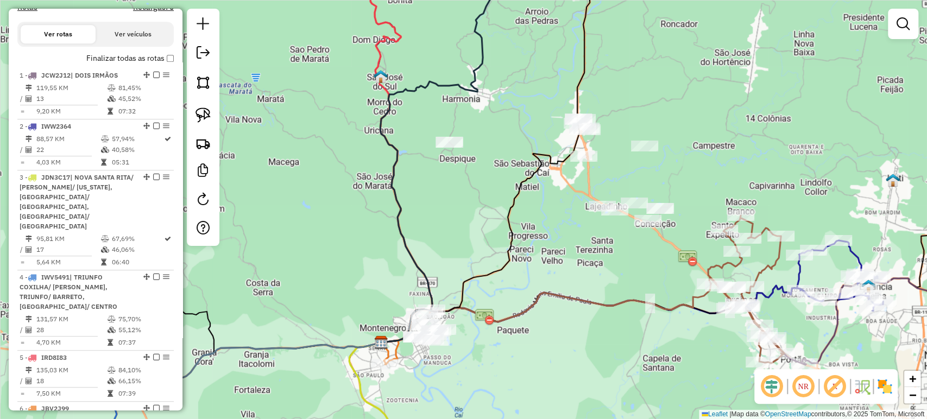
drag, startPoint x: 514, startPoint y: 347, endPoint x: 589, endPoint y: 278, distance: 102.2
click at [589, 278] on div "Janela de atendimento Grade de atendimento Capacidade Transportadoras Veículos …" at bounding box center [463, 209] width 927 height 419
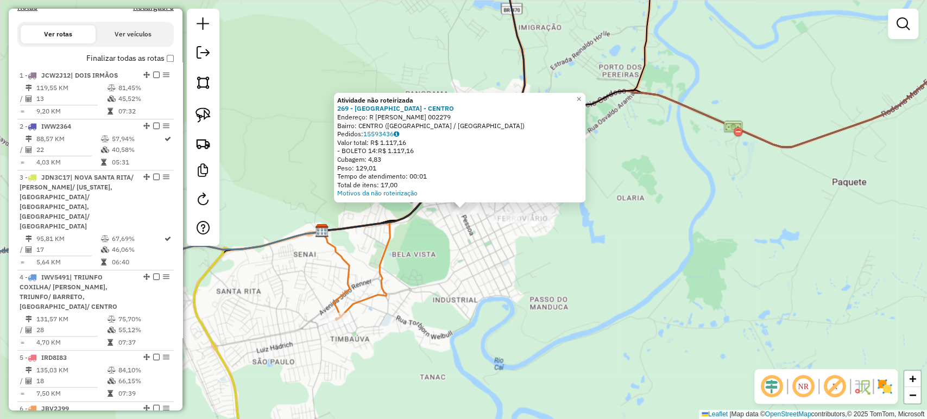
click at [445, 273] on div "Atividade não roteirizada 269 - [GEOGRAPHIC_DATA] - CENTRO Endereço: R [PERSON_…" at bounding box center [463, 209] width 927 height 419
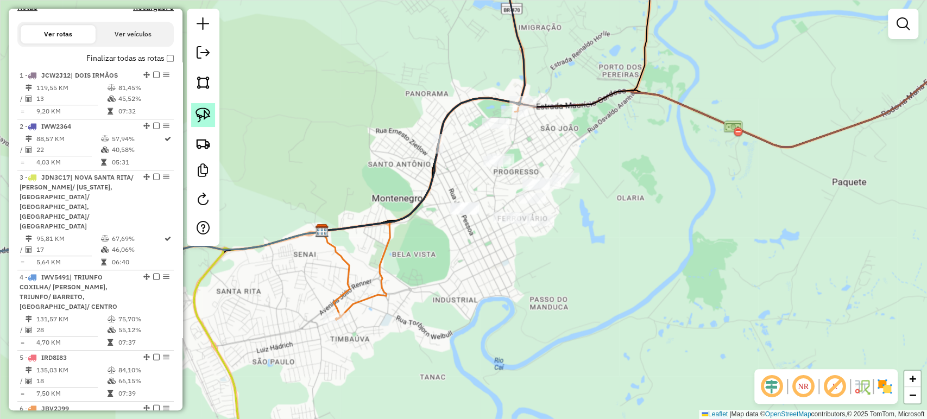
click at [210, 117] on img at bounding box center [202, 115] width 15 height 15
drag, startPoint x: 443, startPoint y: 182, endPoint x: 489, endPoint y: 203, distance: 50.1
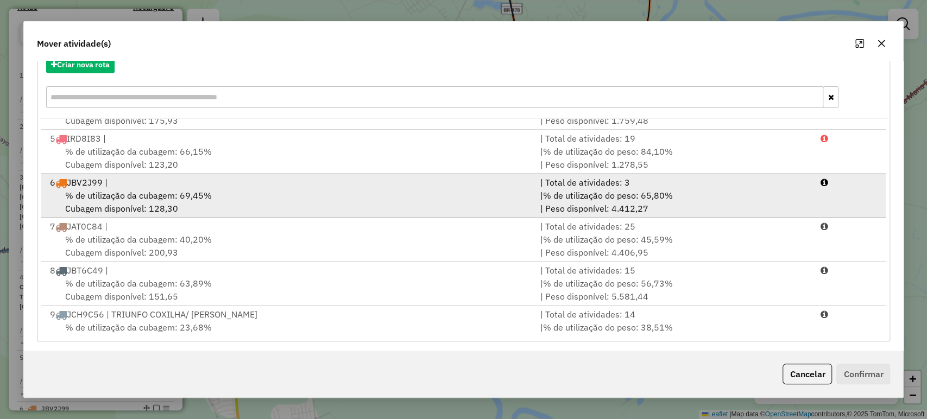
scroll to position [134, 0]
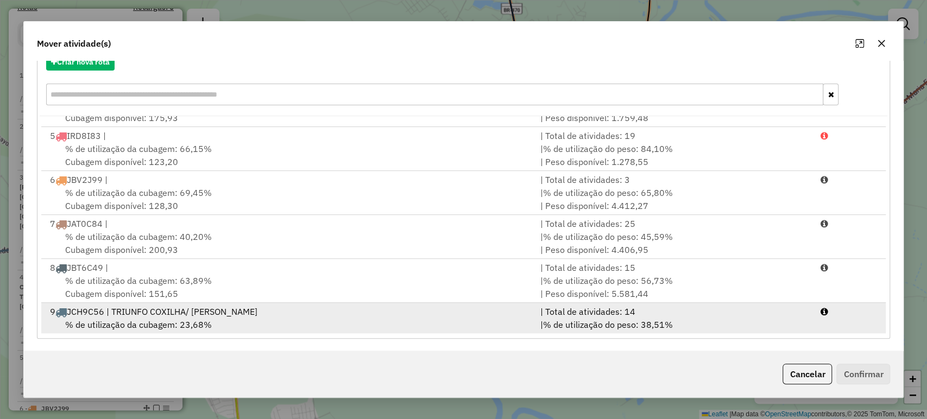
click at [144, 305] on div "9 JCH9C56 | TRIUNFO COXILHA/ [PERSON_NAME]" at bounding box center [288, 311] width 490 height 13
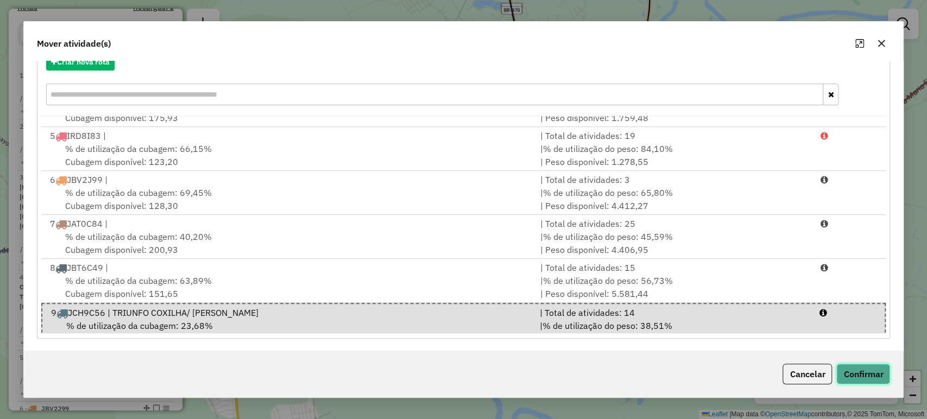
click at [857, 371] on button "Confirmar" at bounding box center [863, 374] width 54 height 21
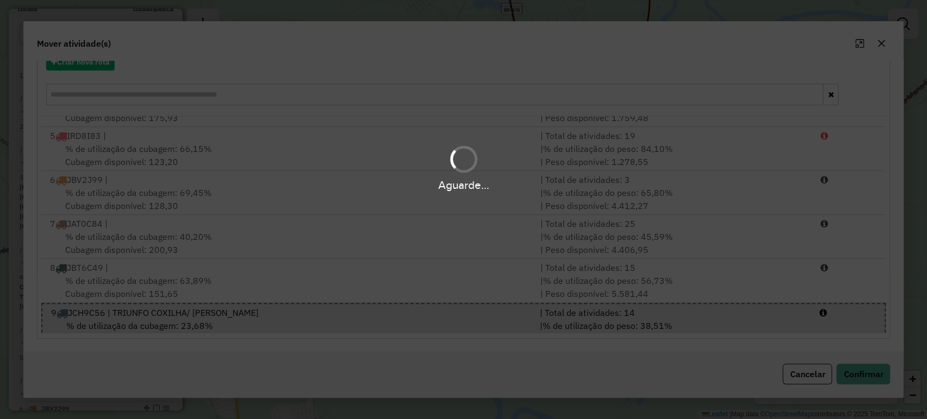
scroll to position [347, 0]
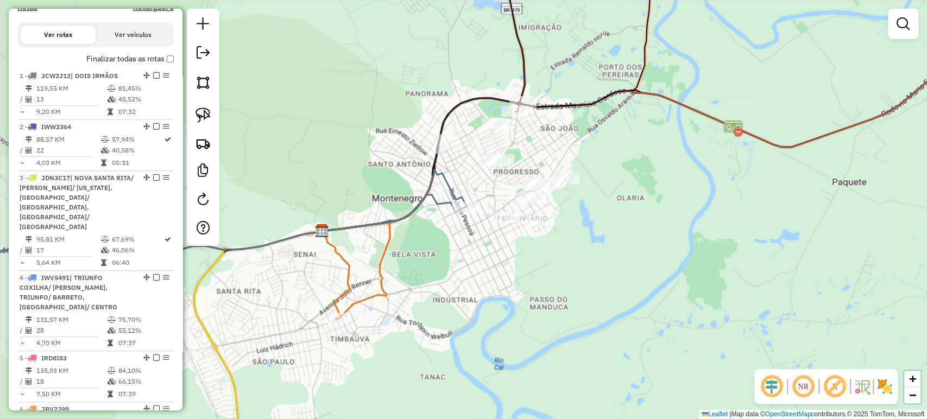
click at [582, 166] on div "Janela de atendimento Grade de atendimento Capacidade Transportadoras Veículos …" at bounding box center [463, 209] width 927 height 419
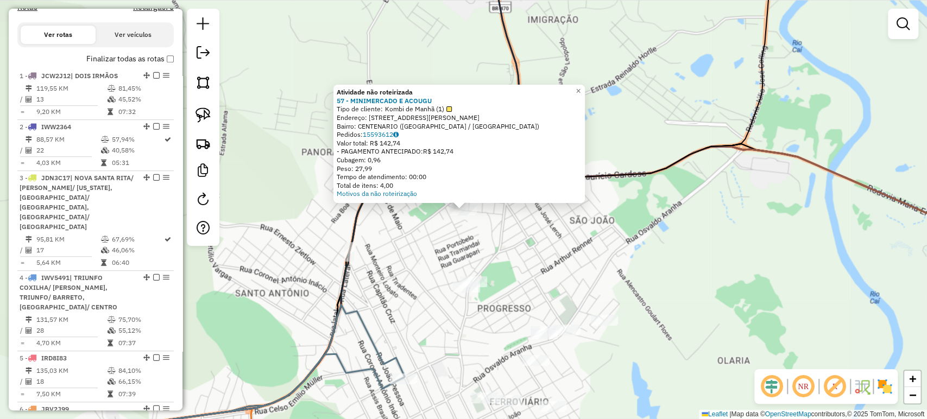
click at [479, 255] on div "× Atividade não roteirizada 57 - MINIMERCADO E ACOUGU Tipo de cliente: Kombi de…" at bounding box center [463, 209] width 927 height 419
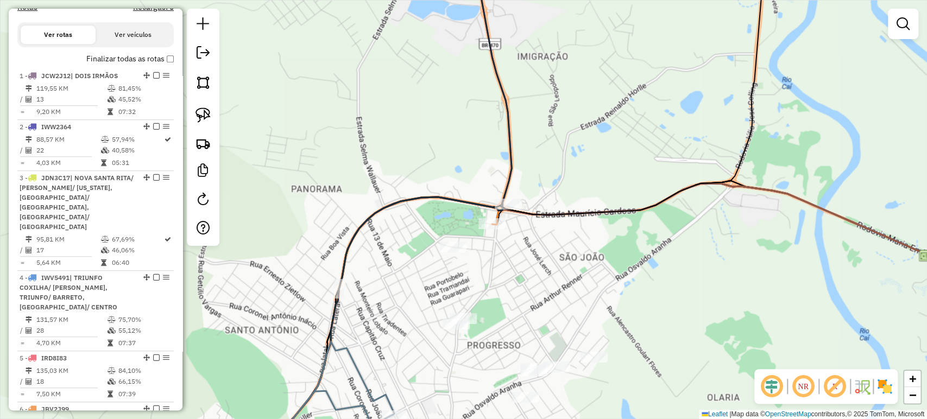
drag, startPoint x: 514, startPoint y: 236, endPoint x: 504, endPoint y: 273, distance: 38.2
click at [504, 273] on div "Janela de atendimento Grade de atendimento Capacidade Transportadoras Veículos …" at bounding box center [463, 209] width 927 height 419
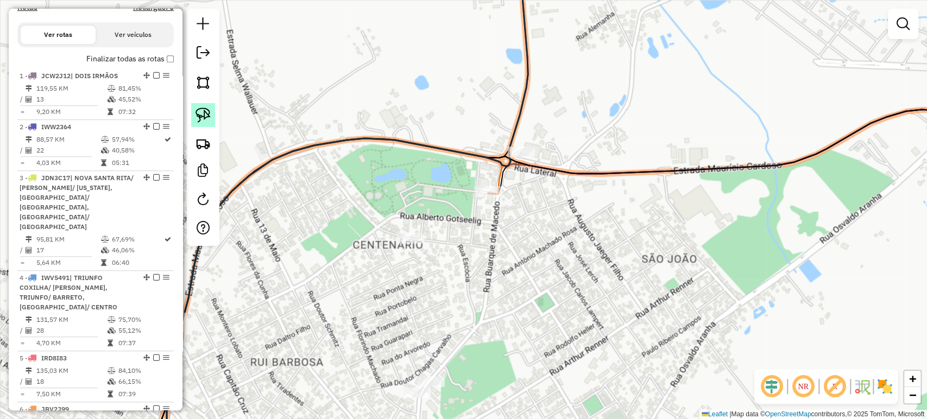
click at [211, 115] on link at bounding box center [203, 115] width 24 height 24
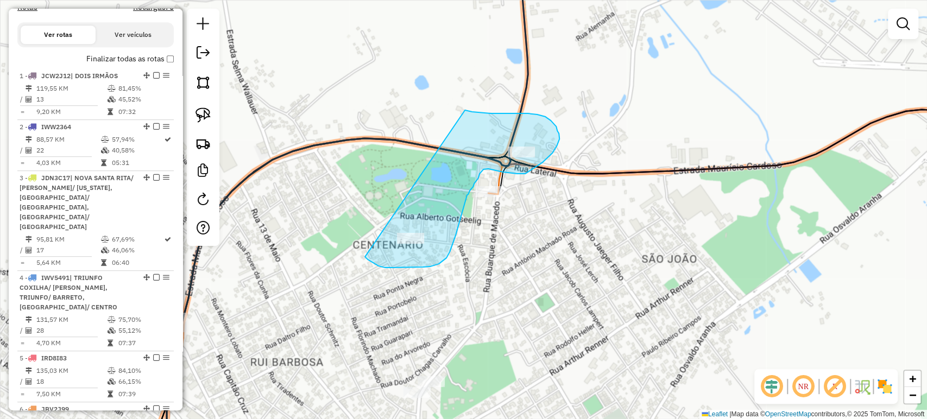
drag, startPoint x: 483, startPoint y: 113, endPoint x: 365, endPoint y: 257, distance: 186.0
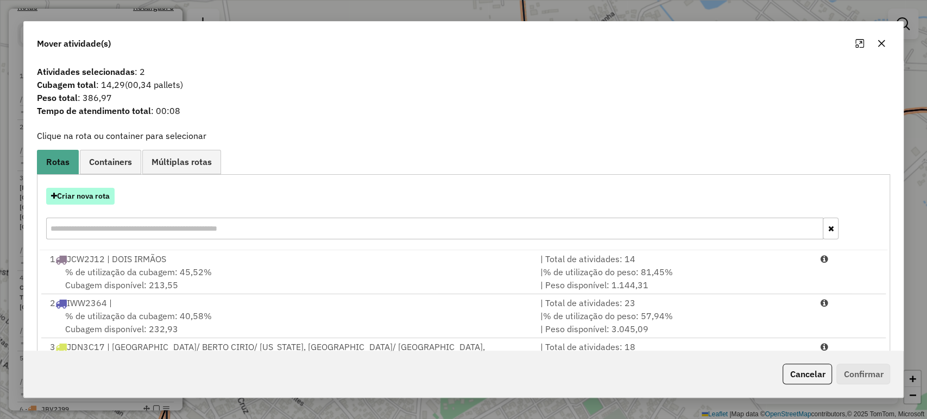
click at [68, 203] on button "Criar nova rota" at bounding box center [80, 196] width 68 height 17
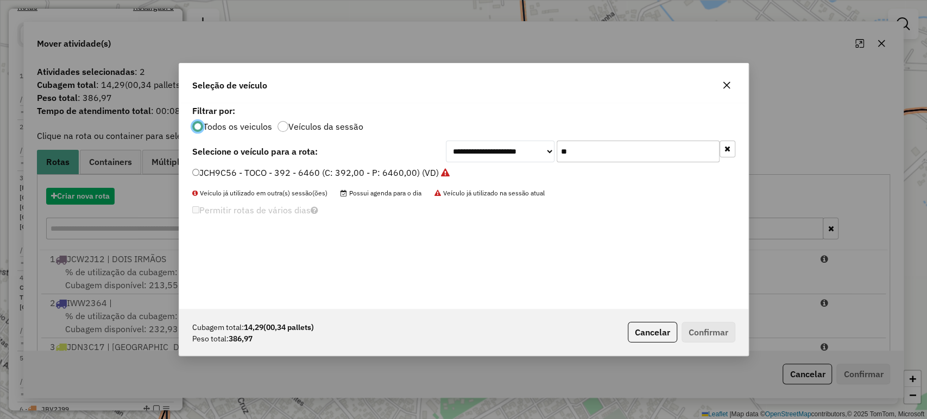
scroll to position [5, 3]
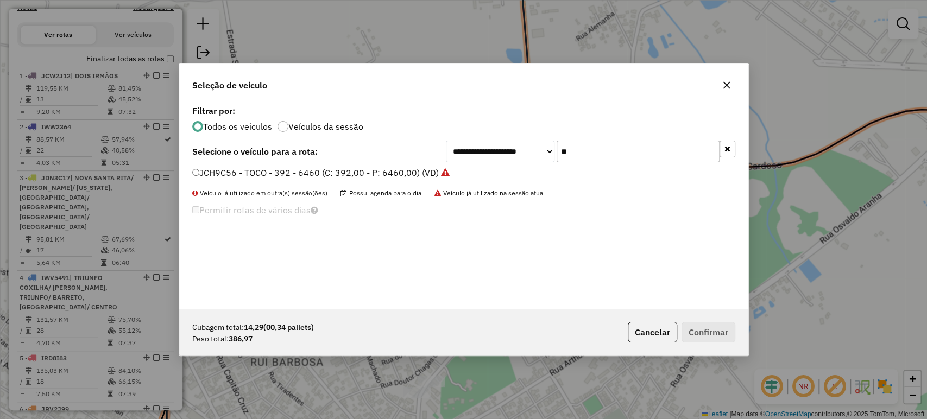
click at [591, 150] on input "**" at bounding box center [638, 152] width 163 height 22
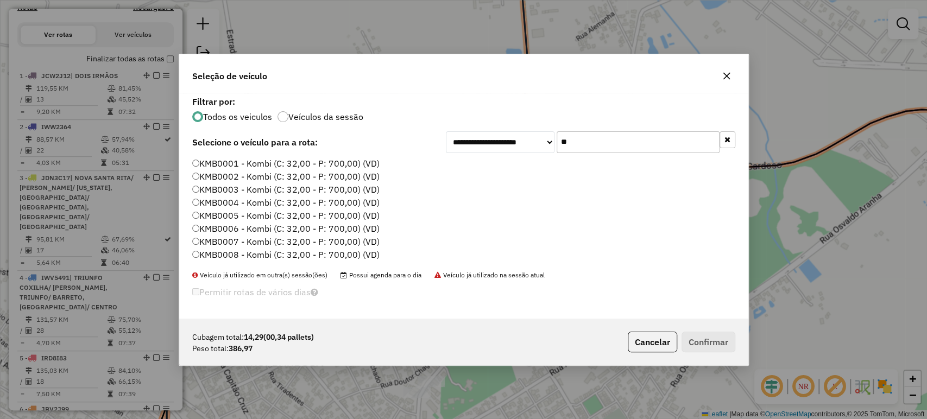
type input "**"
click at [268, 161] on label "KMB0001 - Kombi (C: 32,00 - P: 700,00) (VD)" at bounding box center [285, 163] width 187 height 13
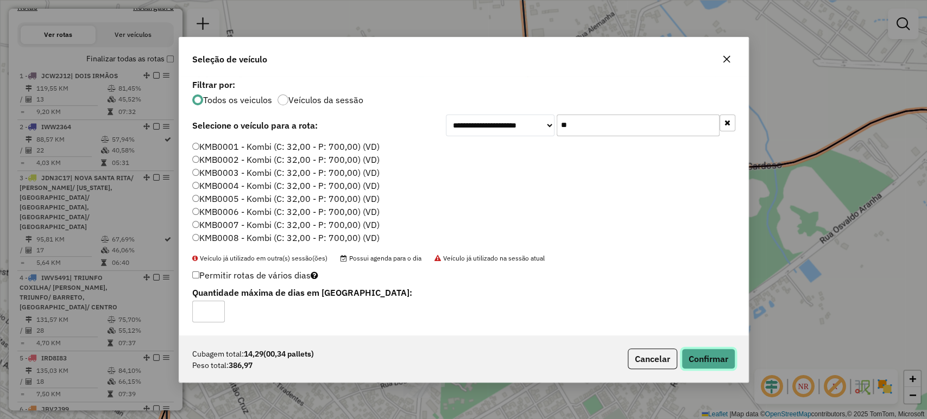
click at [703, 352] on button "Confirmar" at bounding box center [708, 359] width 54 height 21
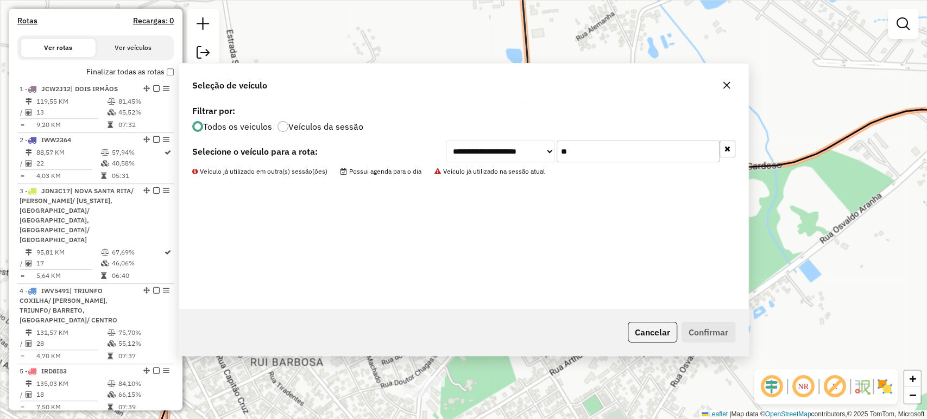
scroll to position [361, 0]
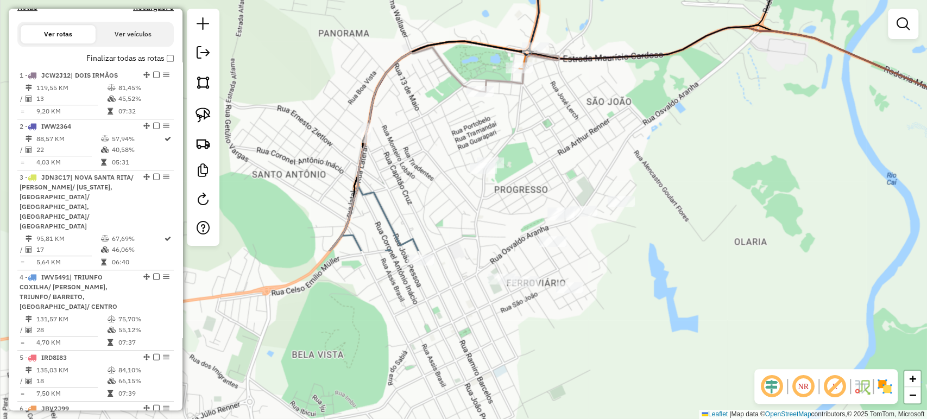
drag, startPoint x: 668, startPoint y: 345, endPoint x: 545, endPoint y: 154, distance: 227.1
click at [591, 129] on div "Janela de atendimento Grade de atendimento Capacidade Transportadoras Veículos …" at bounding box center [463, 209] width 927 height 419
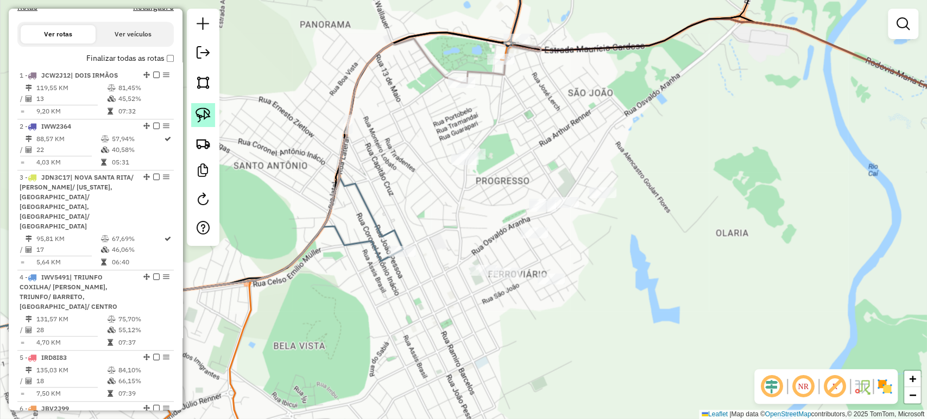
click at [200, 112] on img at bounding box center [202, 115] width 15 height 15
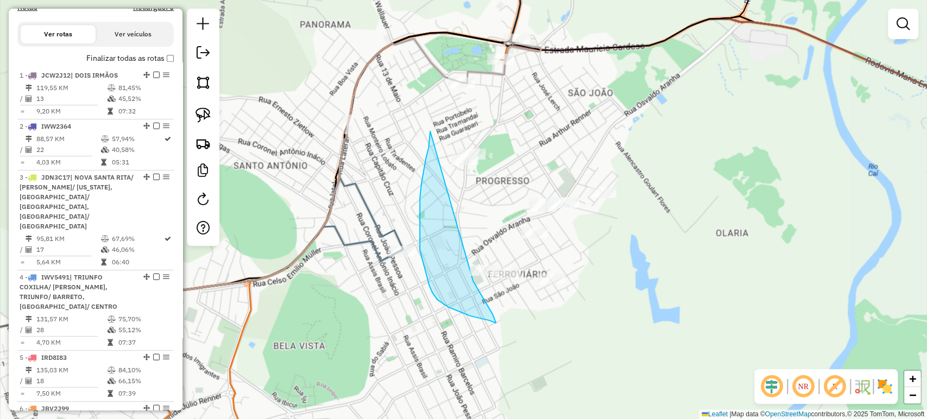
drag, startPoint x: 430, startPoint y: 131, endPoint x: 470, endPoint y: 277, distance: 150.8
click at [470, 277] on div "Janela de atendimento Grade de atendimento Capacidade Transportadoras Veículos …" at bounding box center [463, 209] width 927 height 419
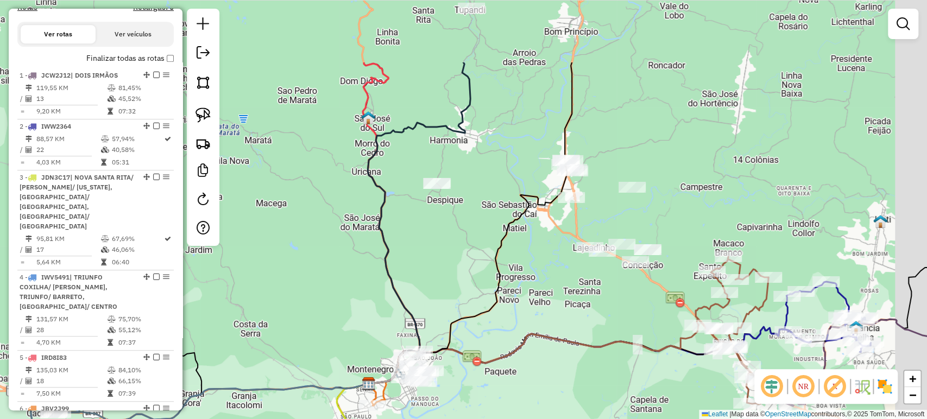
drag, startPoint x: 548, startPoint y: 206, endPoint x: 498, endPoint y: 286, distance: 94.0
click at [498, 286] on icon at bounding box center [470, 222] width 203 height 321
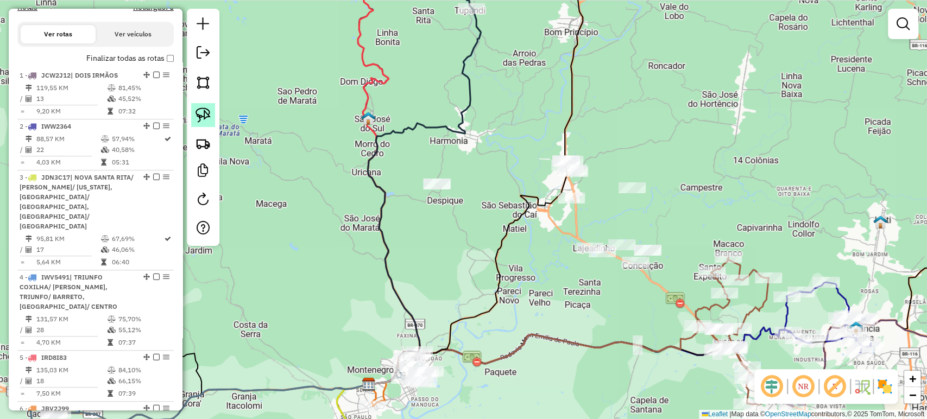
click at [212, 121] on link at bounding box center [203, 115] width 24 height 24
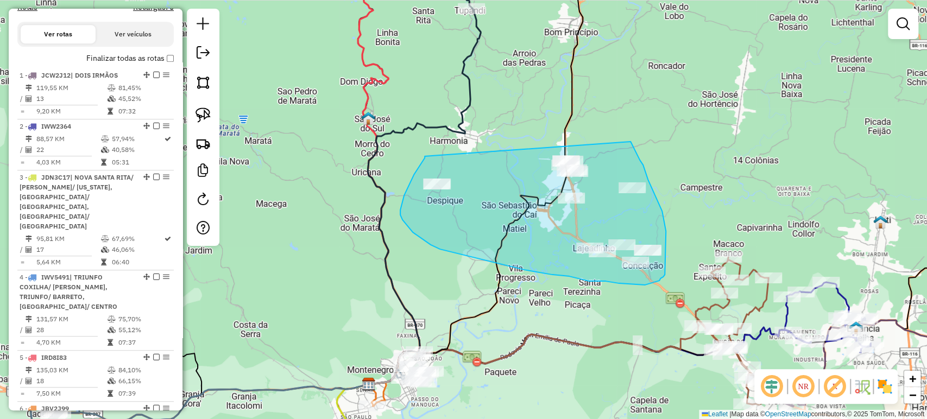
drag, startPoint x: 425, startPoint y: 156, endPoint x: 624, endPoint y: 127, distance: 201.4
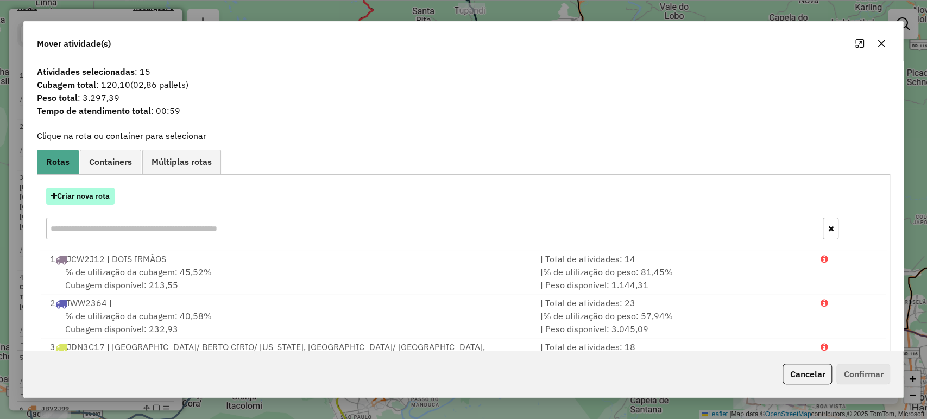
click at [83, 192] on button "Criar nova rota" at bounding box center [80, 196] width 68 height 17
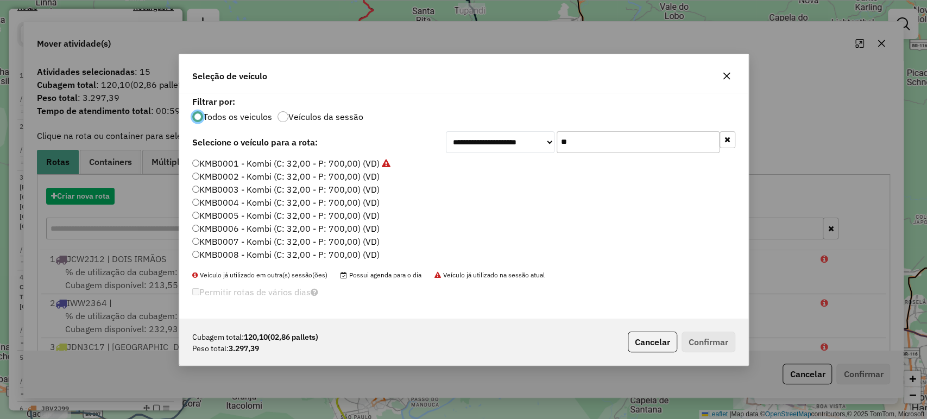
scroll to position [5, 3]
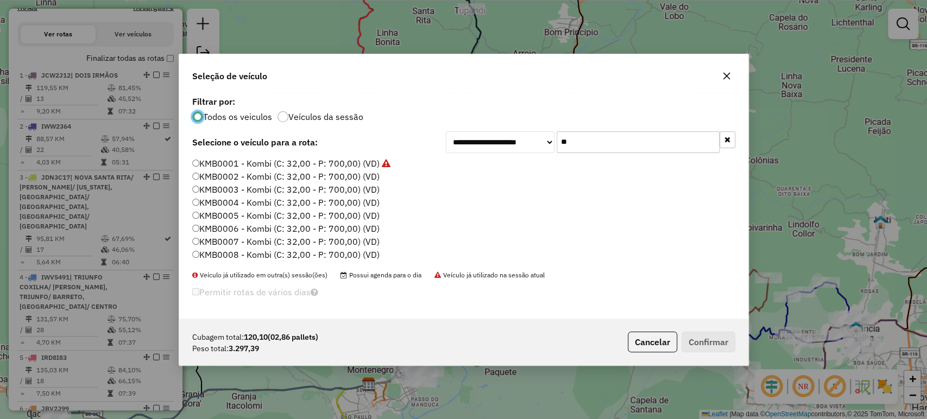
click at [590, 136] on input "**" at bounding box center [638, 142] width 163 height 22
click at [647, 341] on button "Cancelar" at bounding box center [652, 342] width 49 height 21
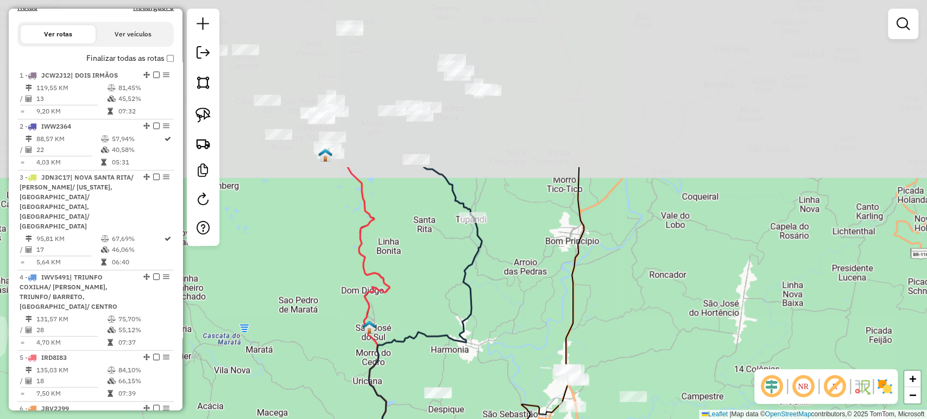
drag, startPoint x: 315, startPoint y: 78, endPoint x: 316, endPoint y: 287, distance: 209.0
click at [316, 287] on div "Janela de atendimento Grade de atendimento Capacidade Transportadoras Veículos …" at bounding box center [463, 209] width 927 height 419
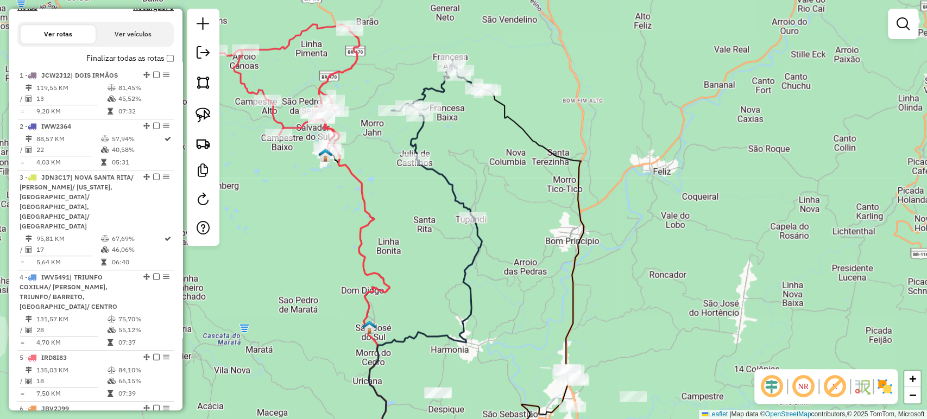
click at [346, 255] on div "Janela de atendimento Grade de atendimento Capacidade Transportadoras Veículos …" at bounding box center [463, 209] width 927 height 419
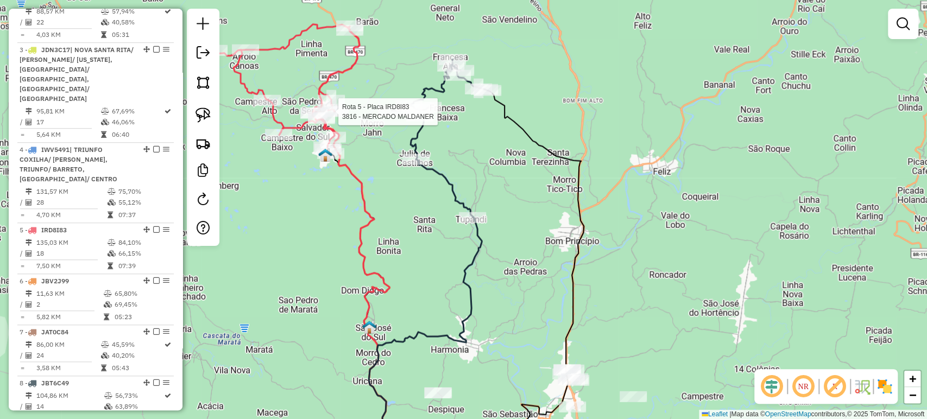
select select "*********"
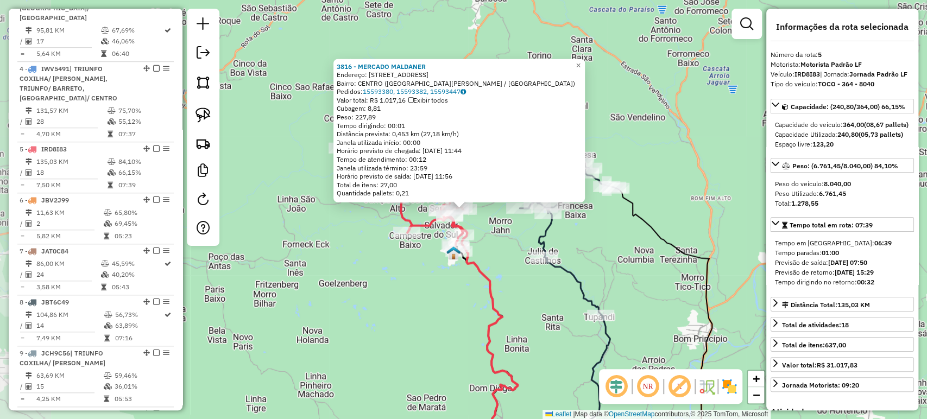
scroll to position [682, 0]
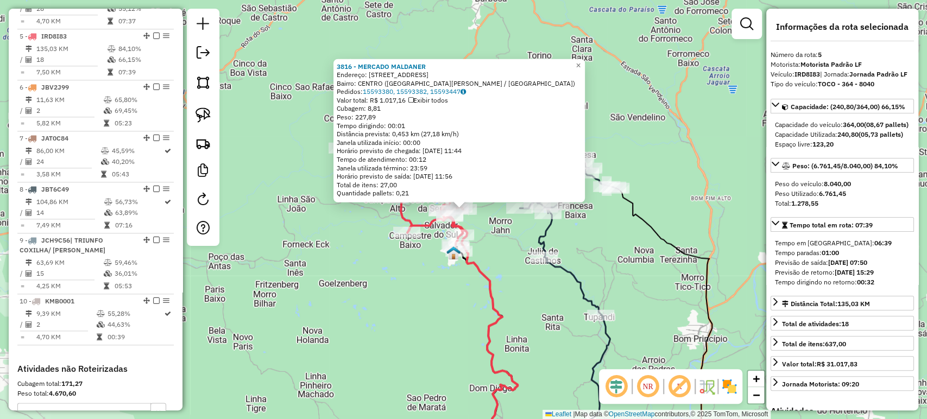
click at [414, 242] on div "Rota 5 - Placa IRD8I83 1312 - SUPERMERCADO MARISE 3816 - MERCADO MALDANER Ender…" at bounding box center [463, 209] width 927 height 419
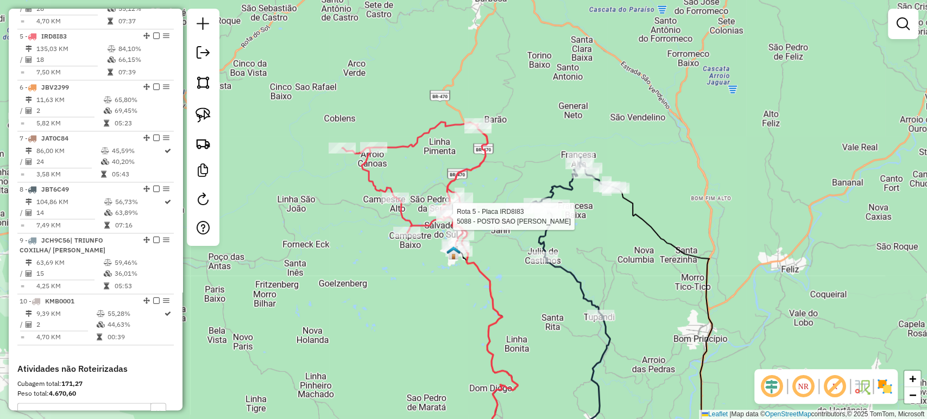
select select "*********"
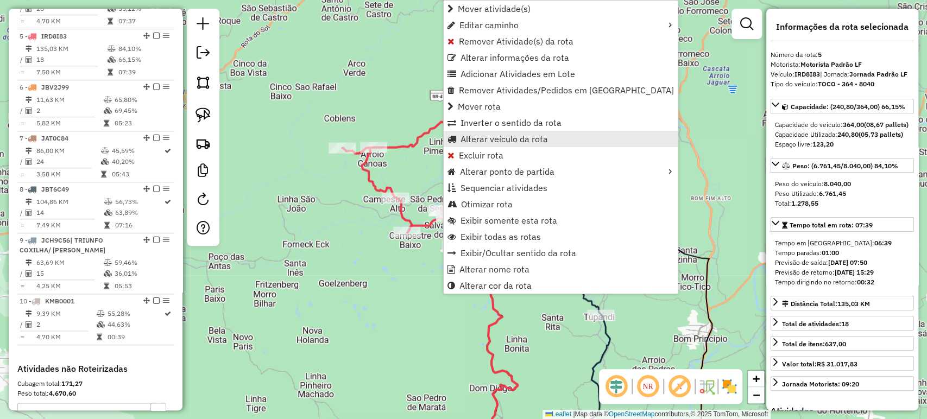
click at [510, 140] on span "Alterar veículo da rota" at bounding box center [503, 139] width 87 height 9
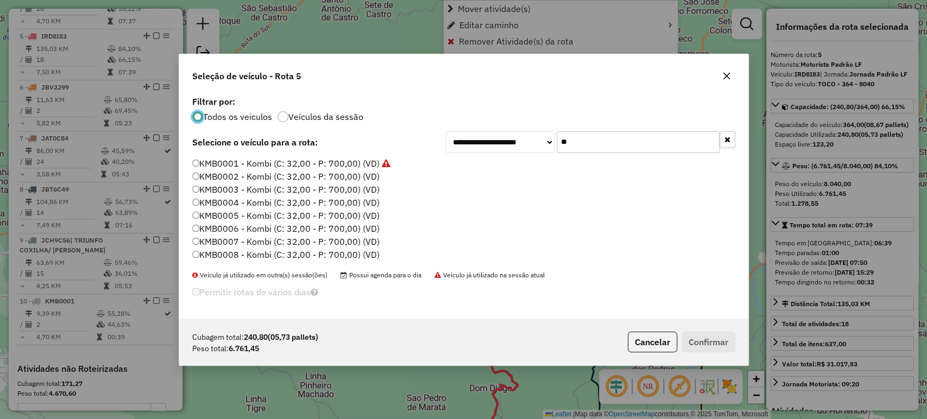
scroll to position [5, 3]
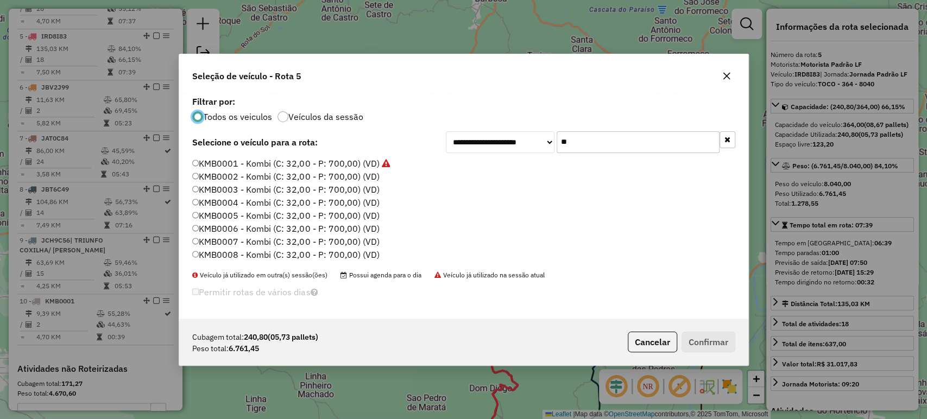
click at [612, 137] on input "**" at bounding box center [638, 142] width 163 height 22
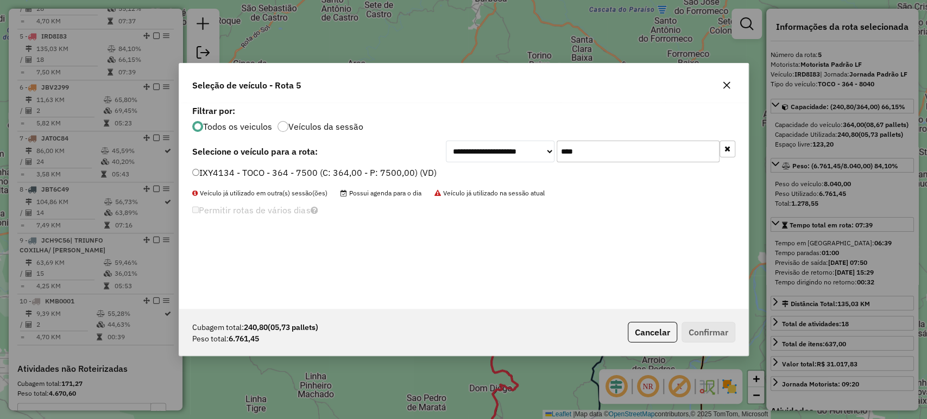
type input "****"
click at [373, 174] on label "IXY4134 - TOCO - 364 - 7500 (C: 364,00 - P: 7500,00) (VD)" at bounding box center [314, 172] width 244 height 13
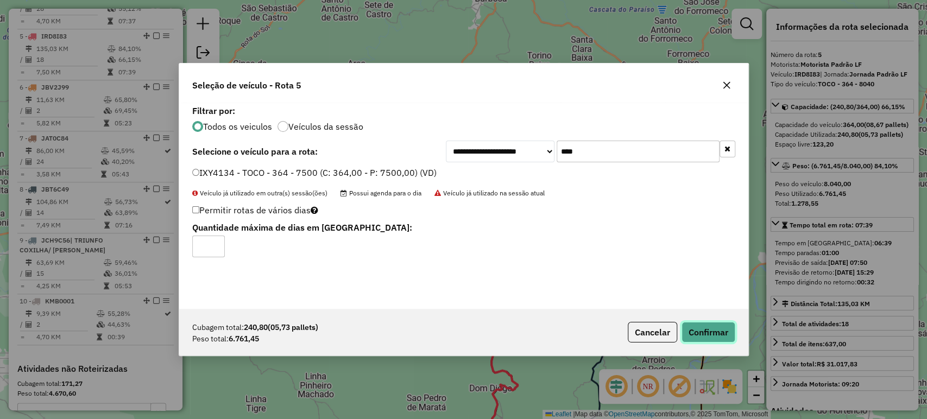
click at [703, 332] on button "Confirmar" at bounding box center [708, 332] width 54 height 21
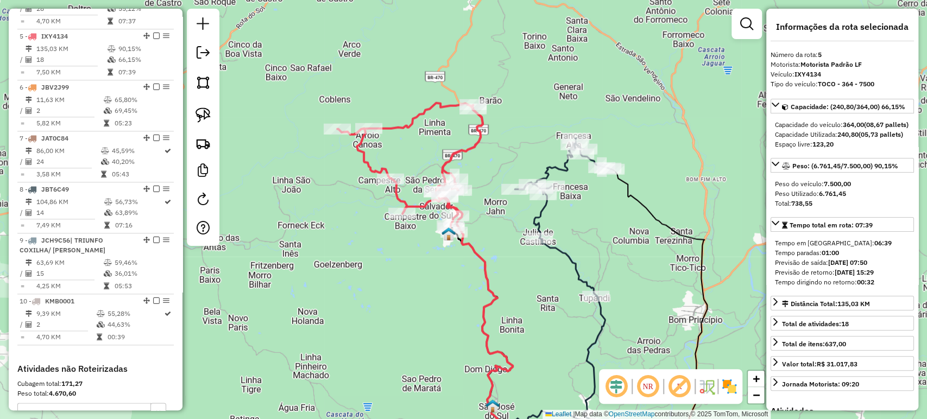
drag, startPoint x: 559, startPoint y: 341, endPoint x: 509, endPoint y: 205, distance: 145.3
click at [543, 244] on div "Janela de atendimento Grade de atendimento Capacidade Transportadoras Veículos …" at bounding box center [463, 209] width 927 height 419
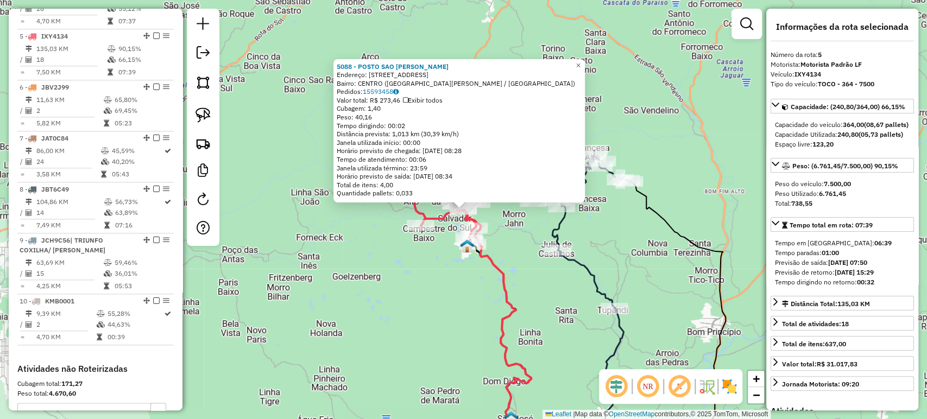
drag, startPoint x: 541, startPoint y: 313, endPoint x: 552, endPoint y: 251, distance: 63.4
click at [552, 273] on div "5088 - POSTO SAO [PERSON_NAME]: [STREET_ADDRESS] Bairro: [GEOGRAPHIC_DATA] ([GE…" at bounding box center [463, 209] width 927 height 419
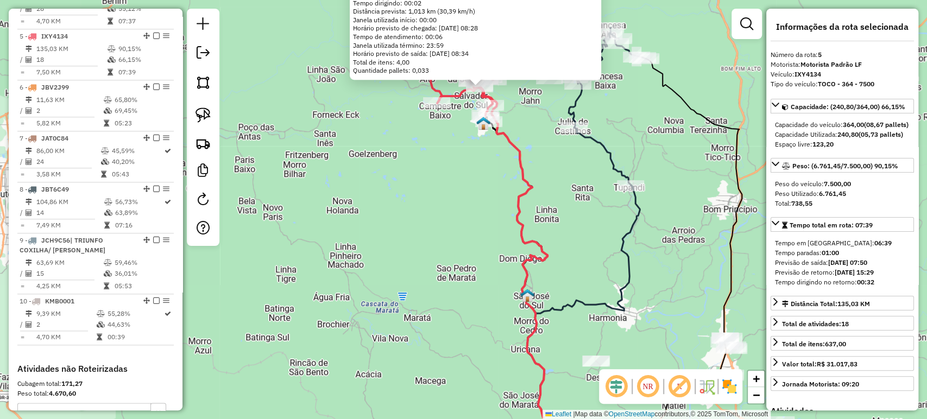
drag, startPoint x: 570, startPoint y: 249, endPoint x: 547, endPoint y: 172, distance: 80.2
click at [547, 172] on div "5088 - POSTO SAO [PERSON_NAME]: [STREET_ADDRESS] Bairro: [GEOGRAPHIC_DATA] ([GE…" at bounding box center [463, 209] width 927 height 419
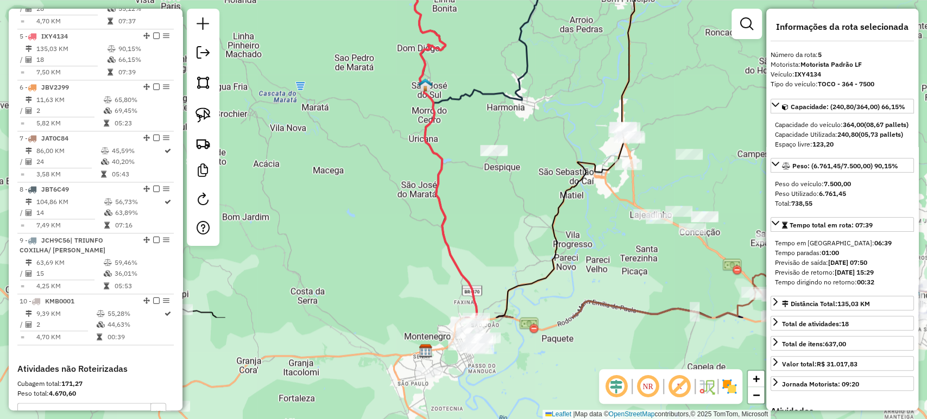
drag, startPoint x: 616, startPoint y: 240, endPoint x: 506, endPoint y: 93, distance: 183.5
click at [515, 88] on div "5088 - POSTO SAO [PERSON_NAME]: [STREET_ADDRESS] Bairro: [GEOGRAPHIC_DATA] ([GE…" at bounding box center [463, 209] width 927 height 419
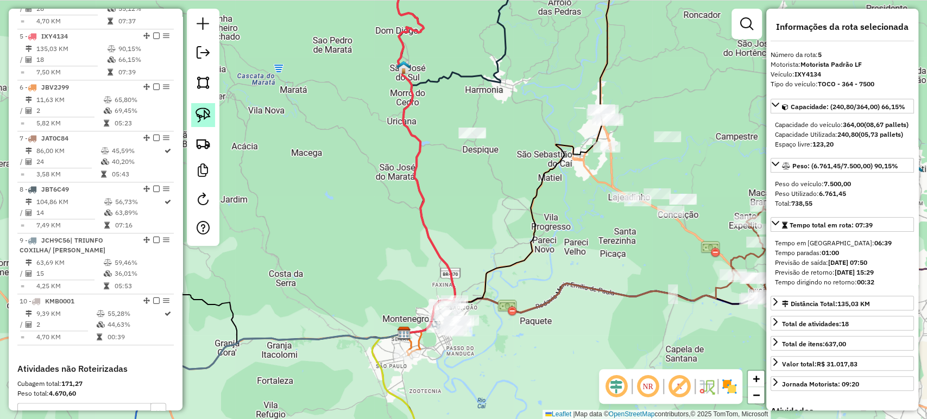
click at [193, 111] on link at bounding box center [203, 115] width 24 height 24
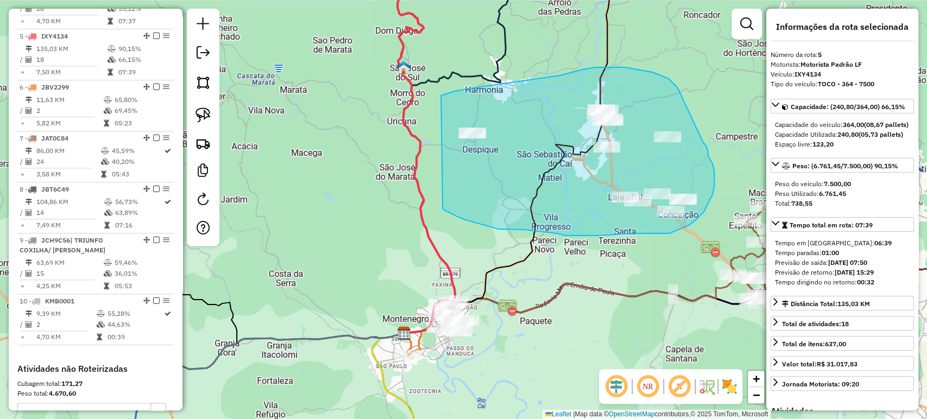
drag, startPoint x: 505, startPoint y: 83, endPoint x: 442, endPoint y: 208, distance: 140.1
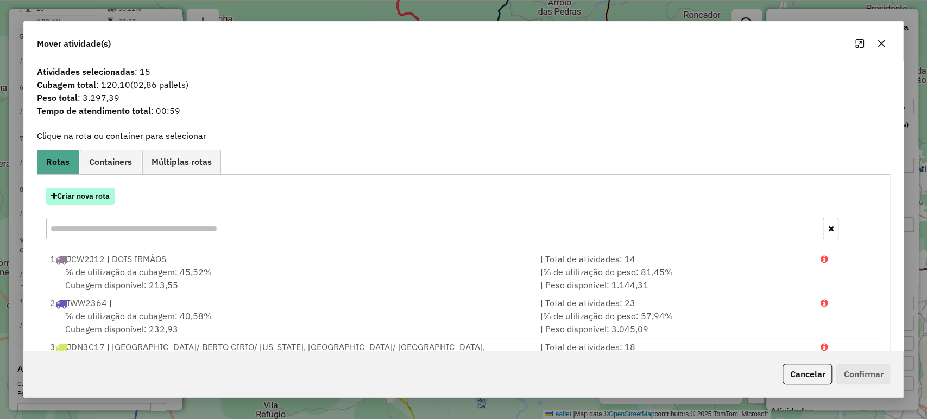
click at [84, 201] on button "Criar nova rota" at bounding box center [80, 196] width 68 height 17
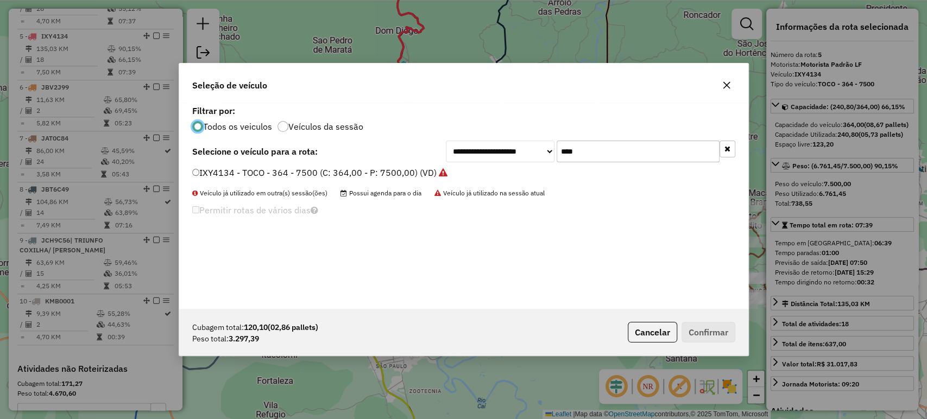
click at [591, 154] on input "****" at bounding box center [638, 152] width 163 height 22
type input "**"
click at [359, 175] on label "IRD8I83 - TOCO - 364 - 8040 (C: 364,00 - P: 8040,00) (VD)" at bounding box center [313, 172] width 243 height 13
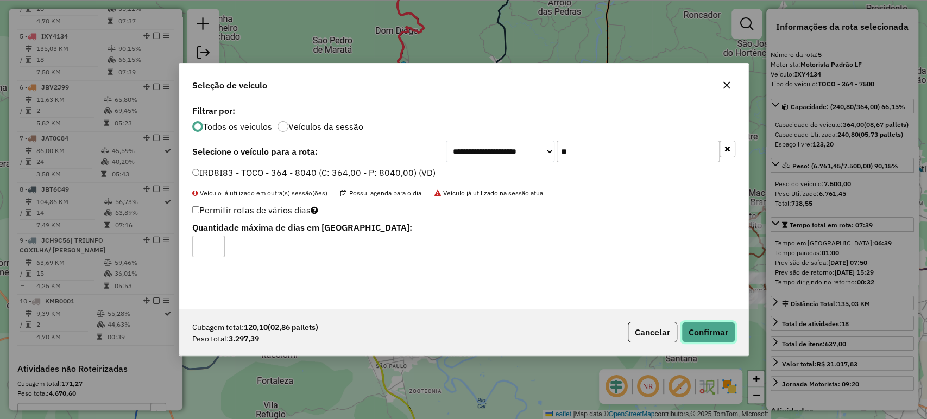
click at [726, 328] on button "Confirmar" at bounding box center [708, 332] width 54 height 21
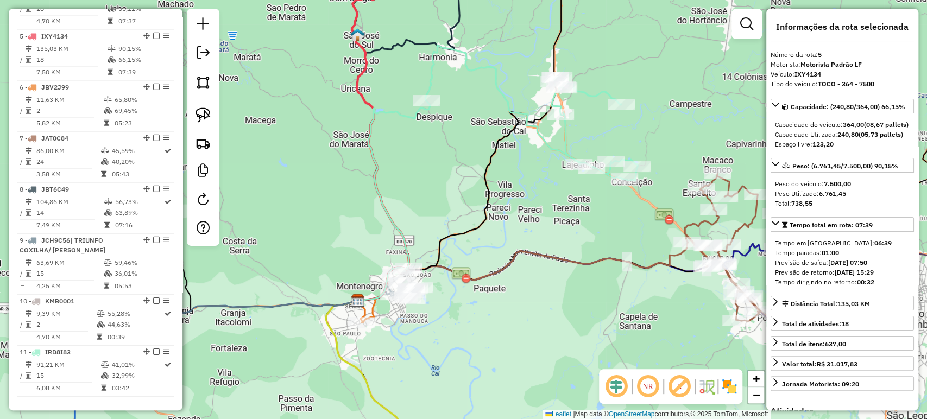
drag, startPoint x: 430, startPoint y: 255, endPoint x: 389, endPoint y: 224, distance: 51.6
click at [389, 224] on icon at bounding box center [394, 200] width 72 height 200
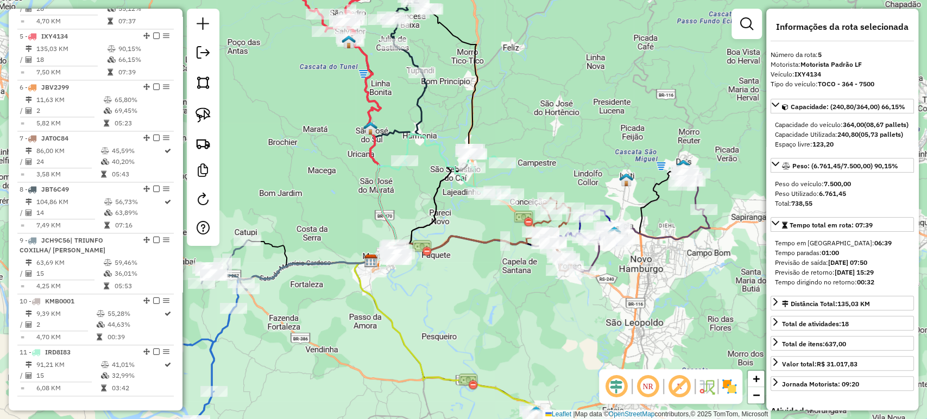
drag, startPoint x: 457, startPoint y: 283, endPoint x: 480, endPoint y: 273, distance: 26.0
click at [478, 274] on div "Janela de atendimento Grade de atendimento Capacidade Transportadoras Veículos …" at bounding box center [463, 209] width 927 height 419
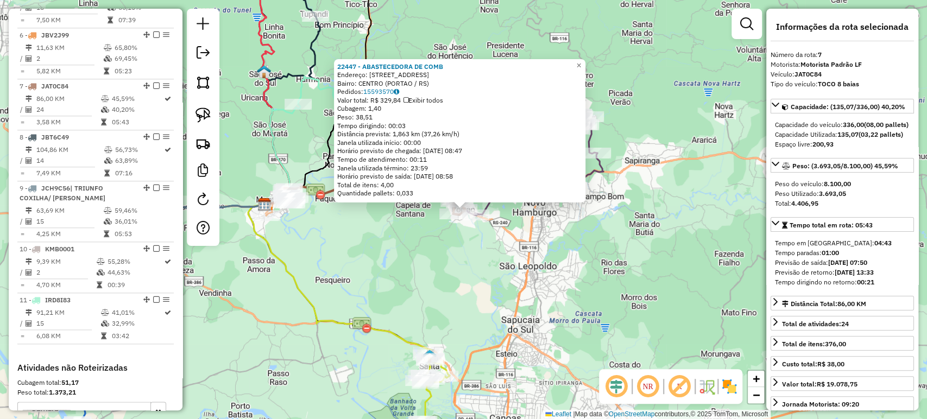
scroll to position [785, 0]
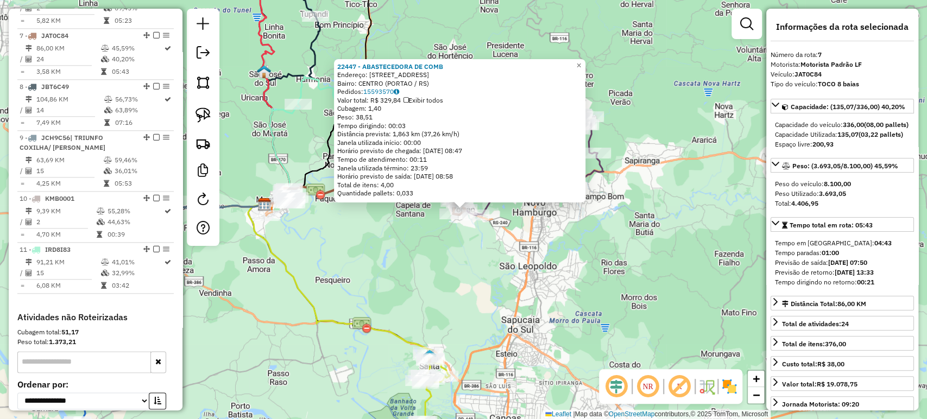
click at [473, 276] on div "22447 - ABASTECEDORA DE COMB Endereço: AV BRASILIA 359 Bairro: CENTRO (PORTAO /…" at bounding box center [463, 209] width 927 height 419
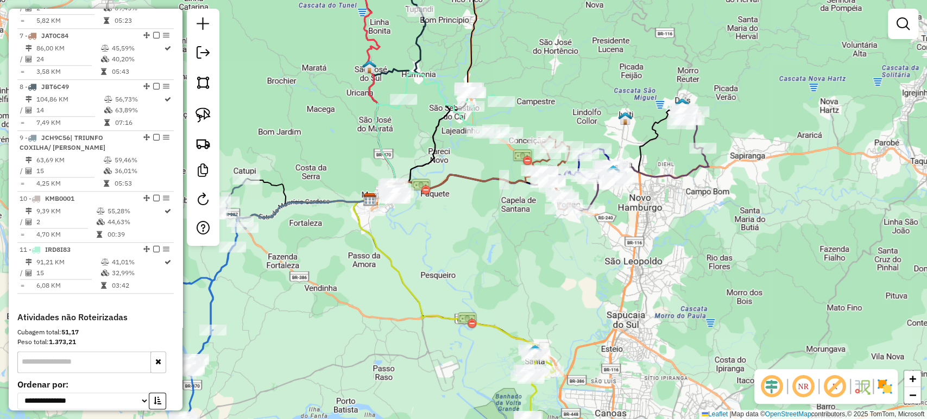
drag, startPoint x: 429, startPoint y: 263, endPoint x: 534, endPoint y: 258, distance: 105.4
click at [534, 258] on div "Janela de atendimento Grade de atendimento Capacidade Transportadoras Veículos …" at bounding box center [463, 209] width 927 height 419
select select "*********"
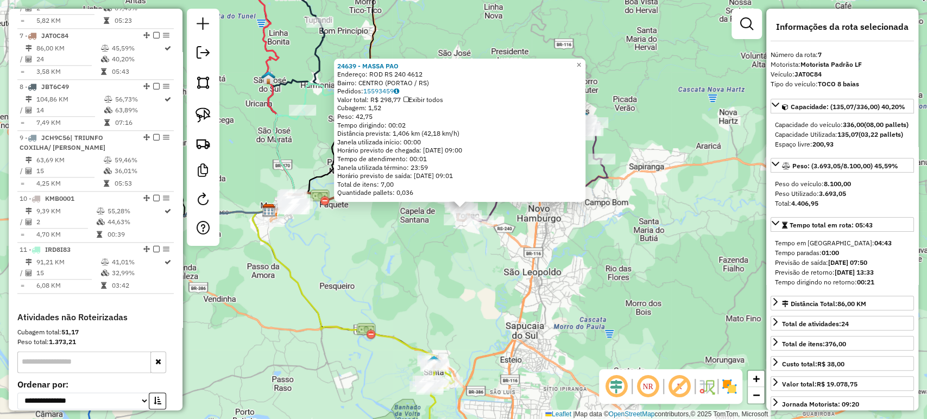
click at [339, 287] on div "24639 - MASSA PAO Endereço: ROD RS 240 4612 Bairro: [GEOGRAPHIC_DATA] (PORTAO /…" at bounding box center [463, 209] width 927 height 419
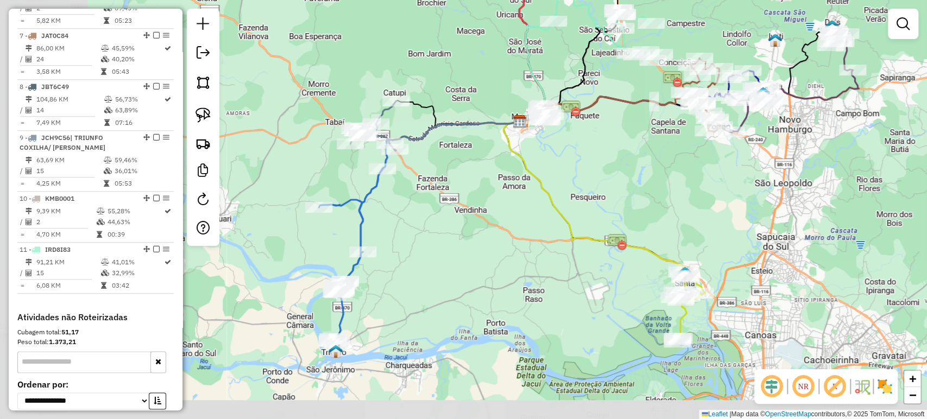
drag, startPoint x: 319, startPoint y: 302, endPoint x: 570, endPoint y: 213, distance: 266.2
click at [570, 213] on div "Janela de atendimento Grade de atendimento Capacidade Transportadoras Veículos …" at bounding box center [463, 209] width 927 height 419
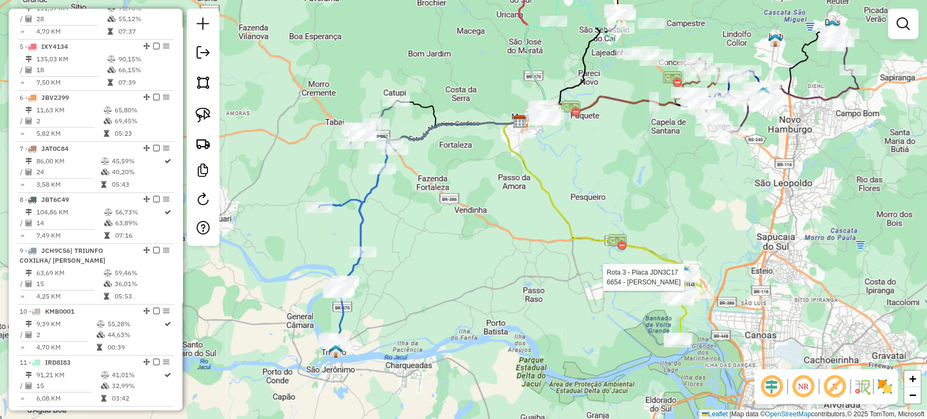
select select "*********"
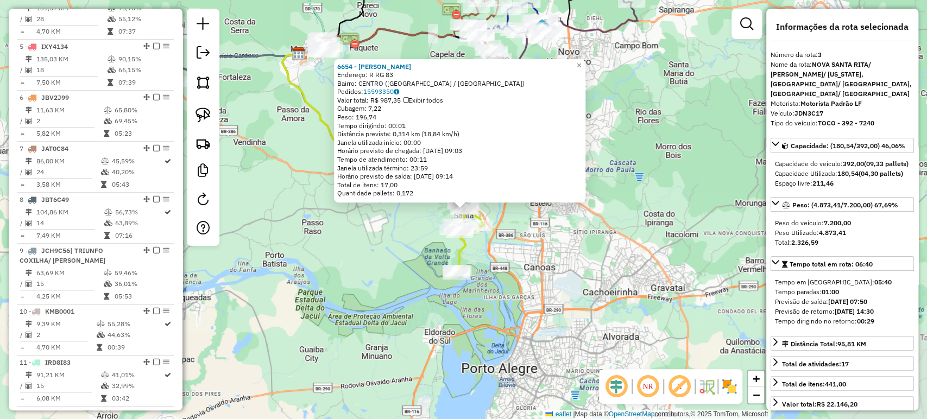
scroll to position [531, 0]
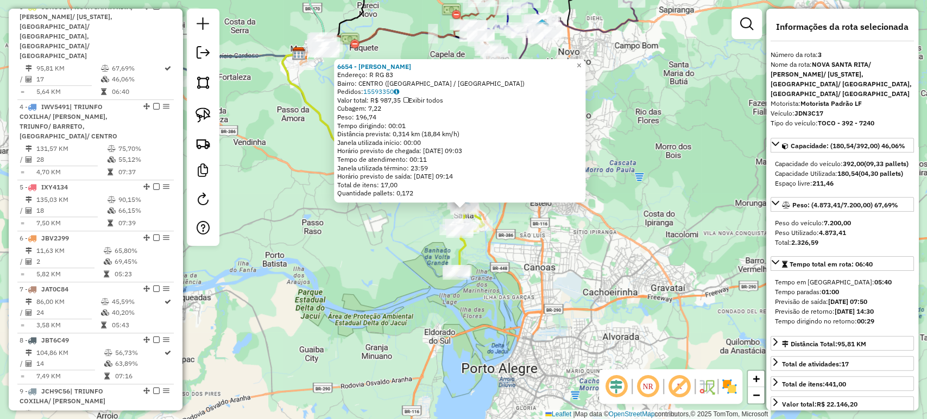
click at [365, 314] on div "6654 - [PERSON_NAME]: R RG 83 Bairro: [GEOGRAPHIC_DATA] ([GEOGRAPHIC_DATA] / [G…" at bounding box center [463, 209] width 927 height 419
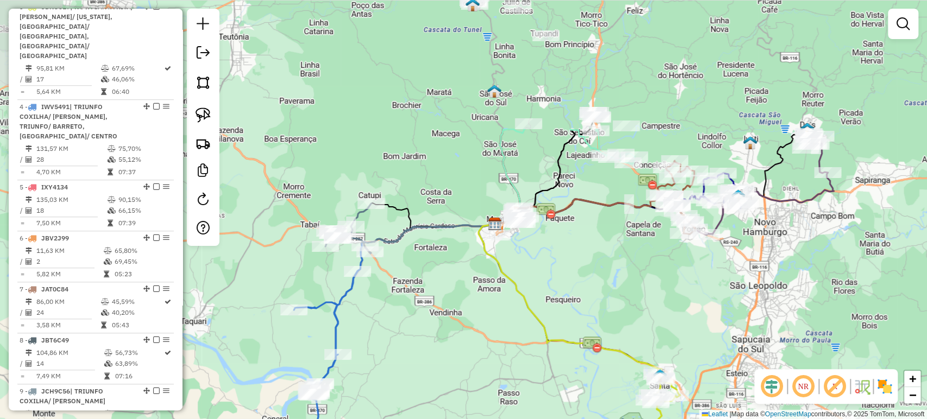
drag, startPoint x: 391, startPoint y: 237, endPoint x: 568, endPoint y: 385, distance: 230.8
click at [568, 385] on div "Janela de atendimento Grade de atendimento Capacidade Transportadoras Veículos …" at bounding box center [463, 209] width 927 height 419
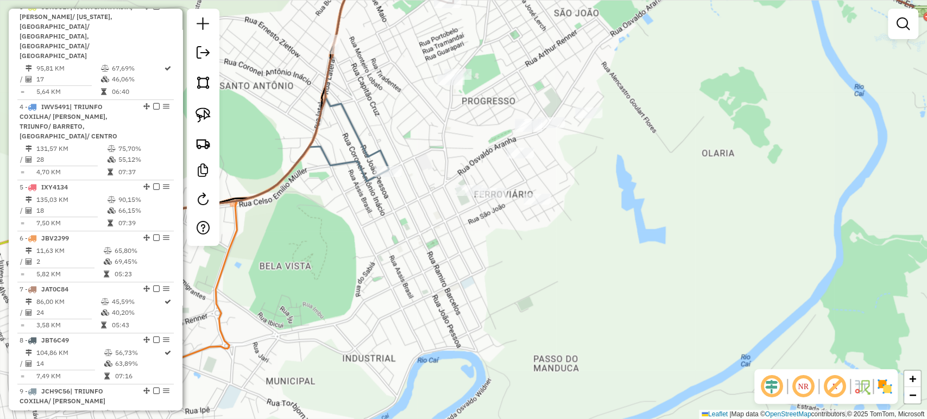
drag, startPoint x: 488, startPoint y: 247, endPoint x: 425, endPoint y: 342, distance: 114.0
click at [425, 342] on div "Janela de atendimento Grade de atendimento Capacidade Transportadoras Veículos …" at bounding box center [463, 209] width 927 height 419
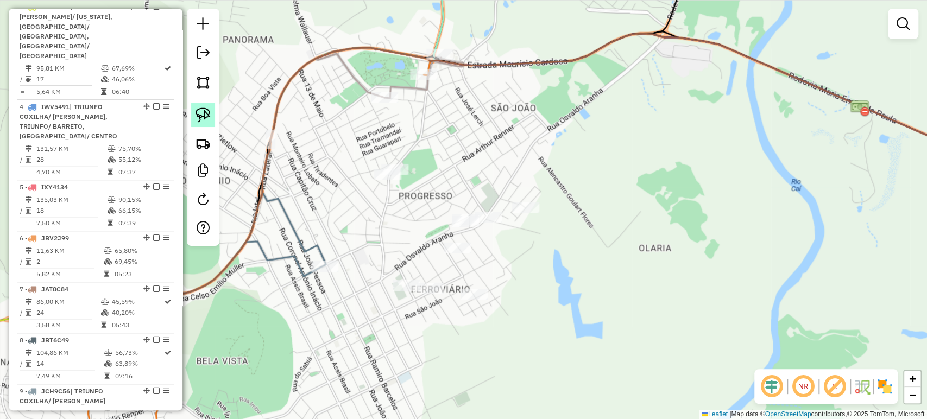
click at [212, 119] on link at bounding box center [203, 115] width 24 height 24
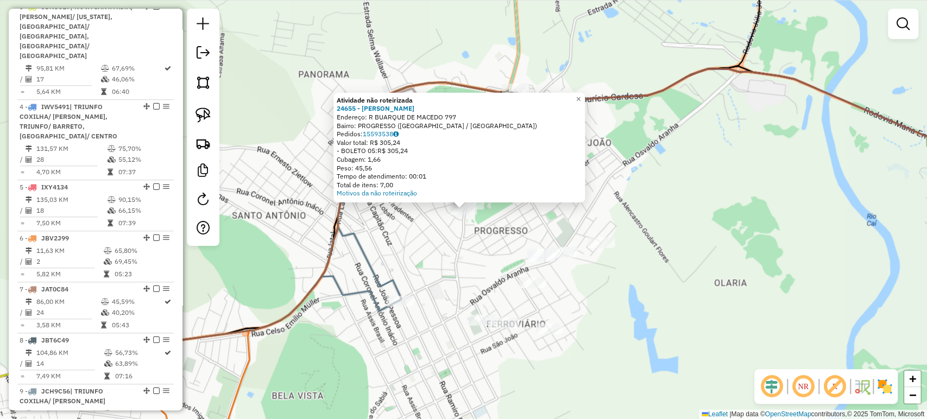
click at [429, 228] on div "Atividade não roteirizada 24655 - GABI REFEICOES Endereço: R BUARQUE DE MACEDO …" at bounding box center [463, 209] width 927 height 419
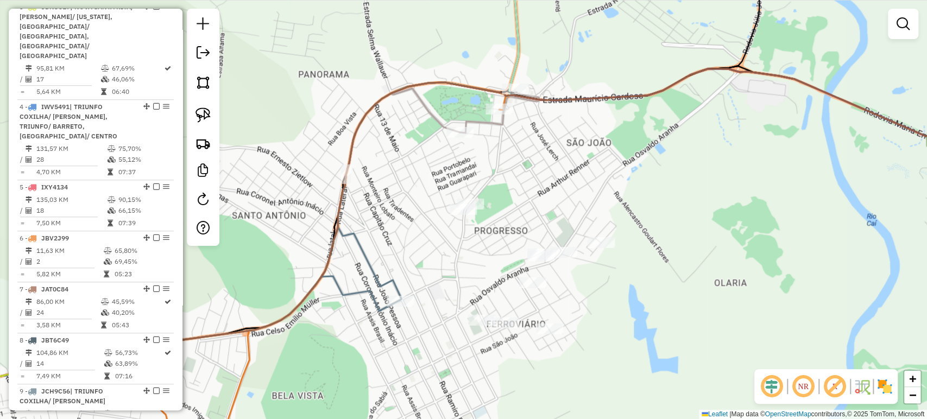
click at [472, 197] on div "Janela de atendimento Grade de atendimento Capacidade Transportadoras Veículos …" at bounding box center [463, 209] width 927 height 419
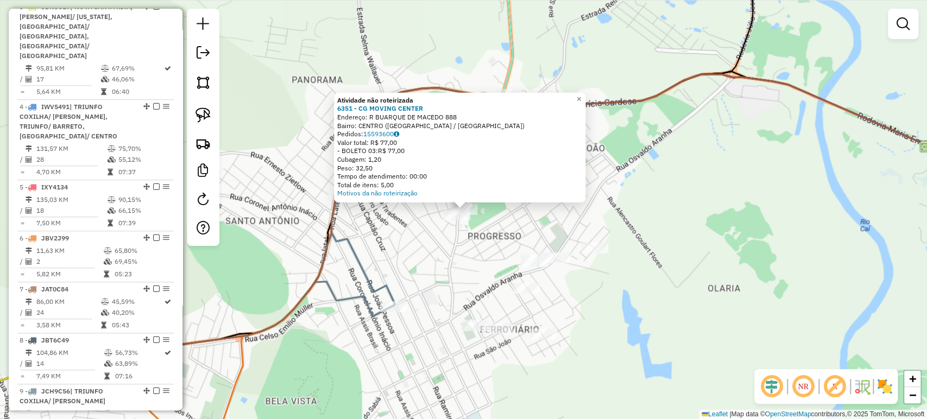
click at [468, 230] on div "Atividade não roteirizada 6351 - CG MOVING CENTER Endereço: R BUARQUE DE MACEDO…" at bounding box center [463, 209] width 927 height 419
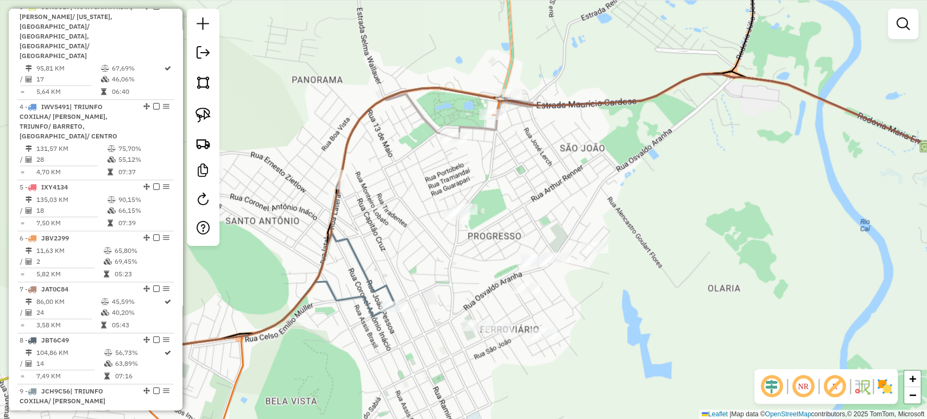
drag, startPoint x: 466, startPoint y: 265, endPoint x: 458, endPoint y: 239, distance: 27.8
click at [458, 239] on div "Atividade não roteirizada 6351 - CG MOVING CENTER Endereço: R BUARQUE DE MACEDO…" at bounding box center [463, 209] width 927 height 419
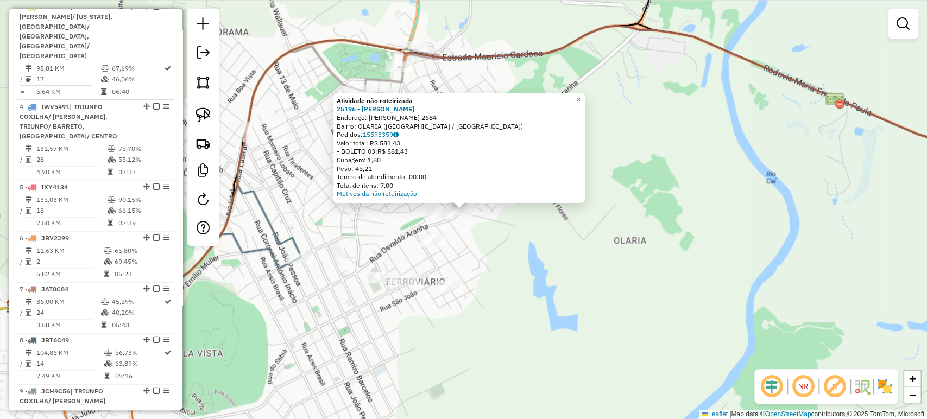
click at [382, 254] on div "Atividade não roteirizada 25196 - [PERSON_NAME]: [PERSON_NAME] 2684 Bairro: OLA…" at bounding box center [463, 209] width 927 height 419
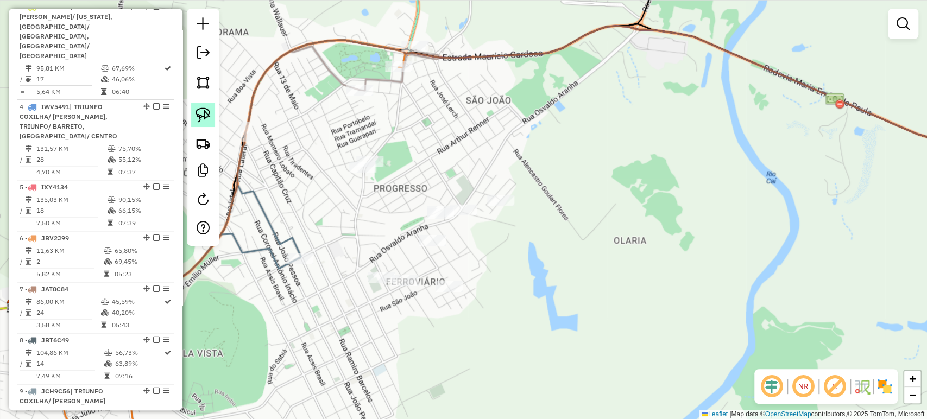
click at [204, 121] on img at bounding box center [202, 115] width 15 height 15
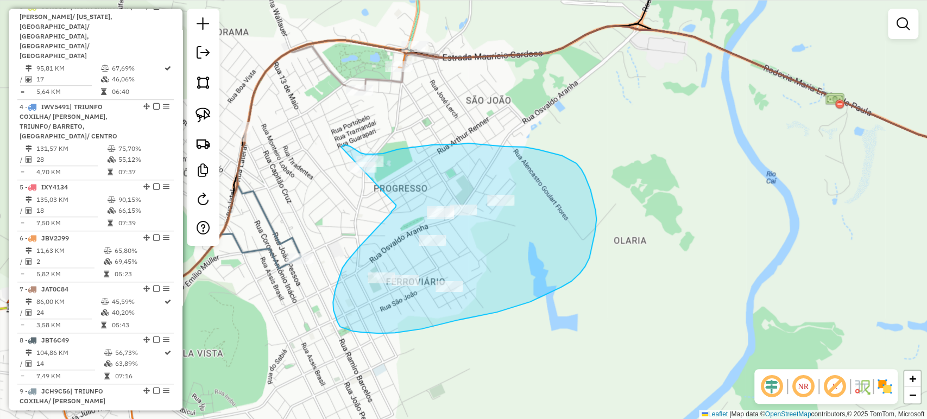
drag, startPoint x: 395, startPoint y: 205, endPoint x: 327, endPoint y: 205, distance: 67.9
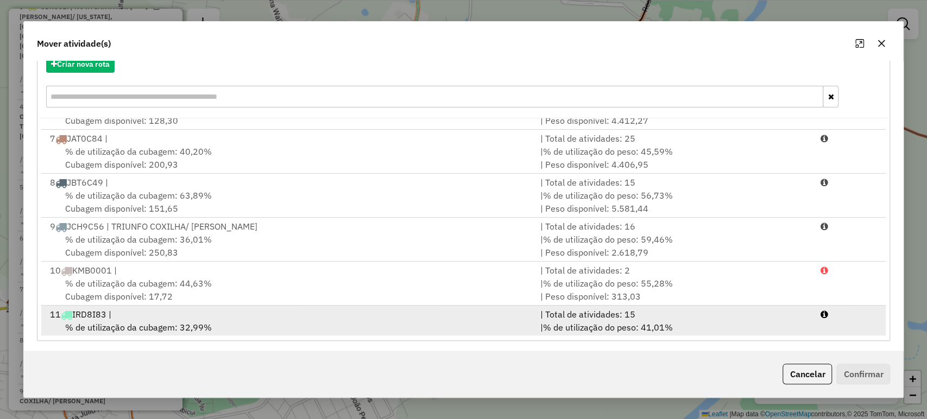
scroll to position [134, 0]
click at [225, 306] on div "11 IRD8I83 |" at bounding box center [288, 312] width 490 height 13
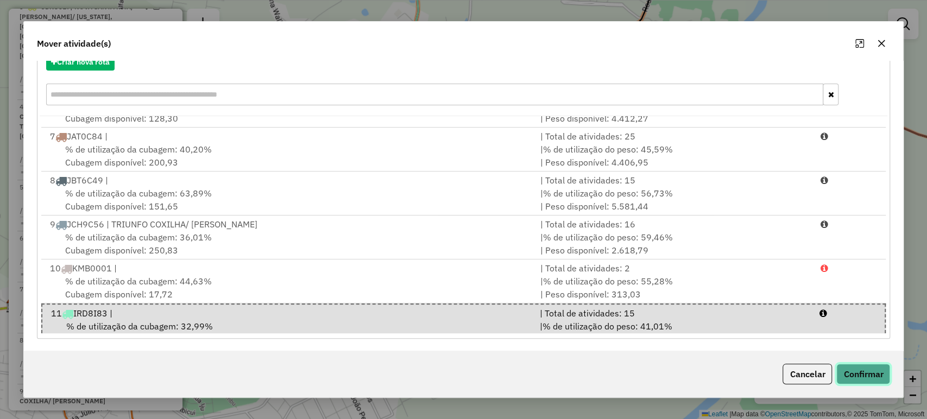
click at [856, 368] on button "Confirmar" at bounding box center [863, 374] width 54 height 21
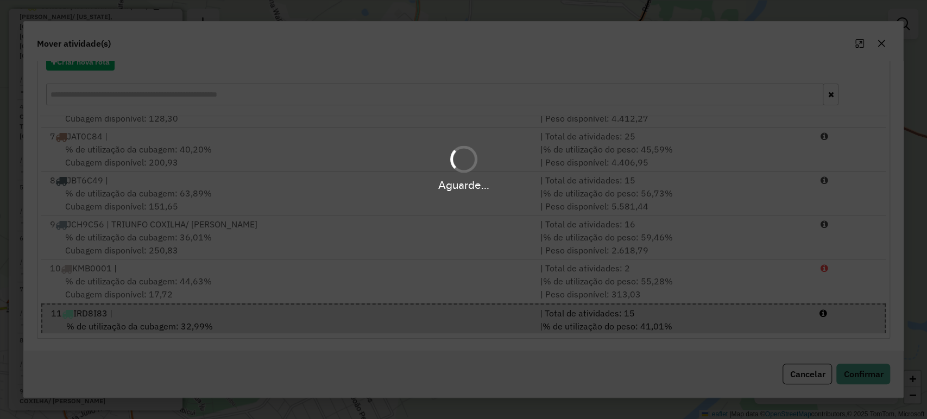
scroll to position [0, 0]
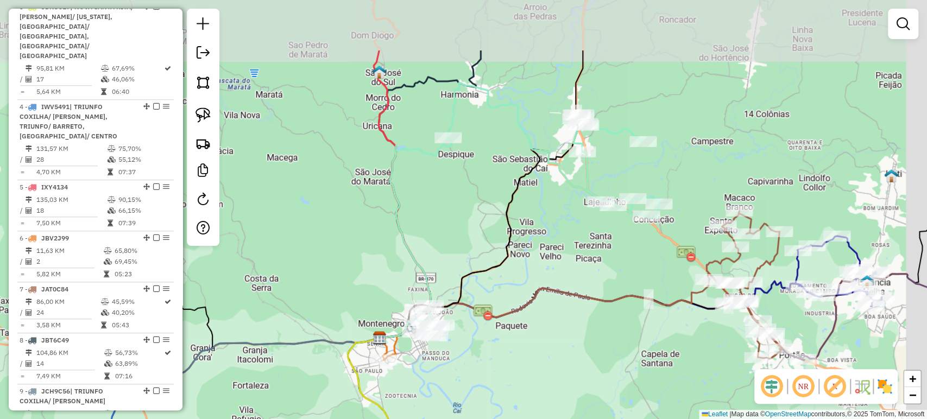
drag, startPoint x: 576, startPoint y: 223, endPoint x: 542, endPoint y: 269, distance: 57.2
click at [542, 269] on div "Janela de atendimento Grade de atendimento Capacidade Transportadoras Veículos …" at bounding box center [463, 209] width 927 height 419
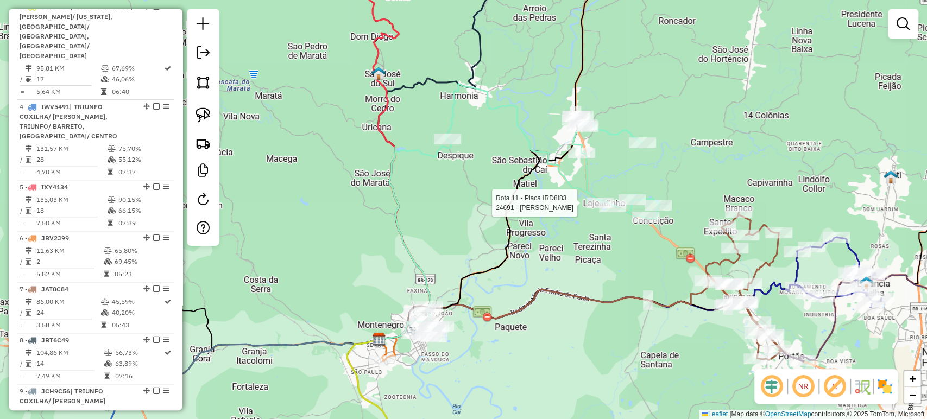
scroll to position [690, 0]
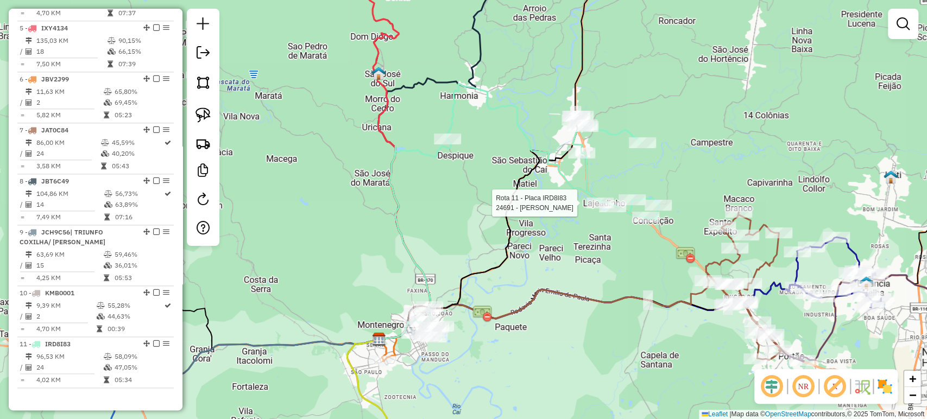
select select "*********"
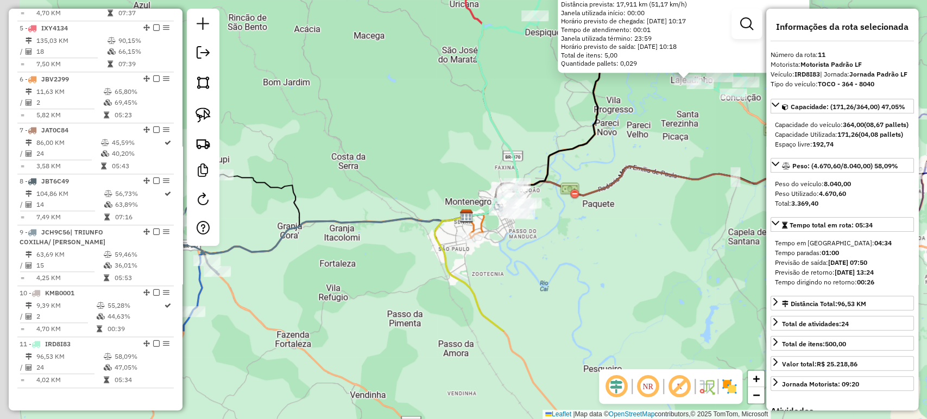
drag, startPoint x: 439, startPoint y: 349, endPoint x: 694, endPoint y: 205, distance: 293.4
click at [694, 205] on div "24691 - [PERSON_NAME]: EST BARRA DO CADEIA 172 Bairro: [GEOGRAPHIC_DATA] ([GEOG…" at bounding box center [463, 209] width 927 height 419
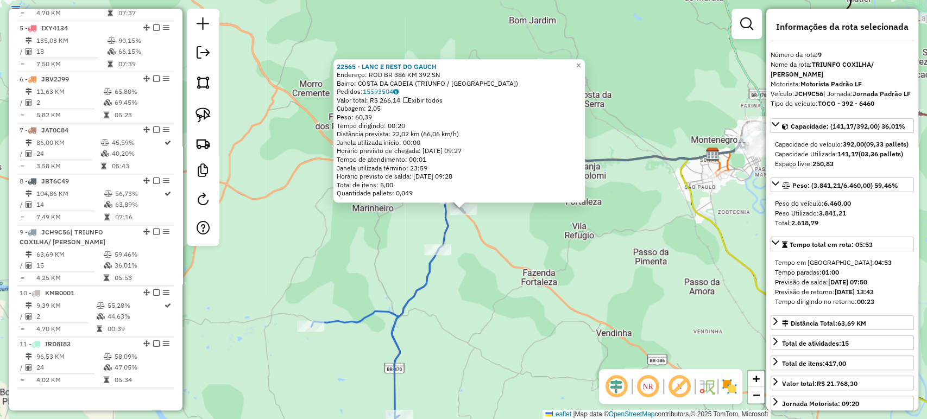
click at [581, 261] on div "22565 - LANC E REST DO GAUCH Endereço: ROD BR 386 KM 392 SN Bairro: [GEOGRAPHIC…" at bounding box center [463, 209] width 927 height 419
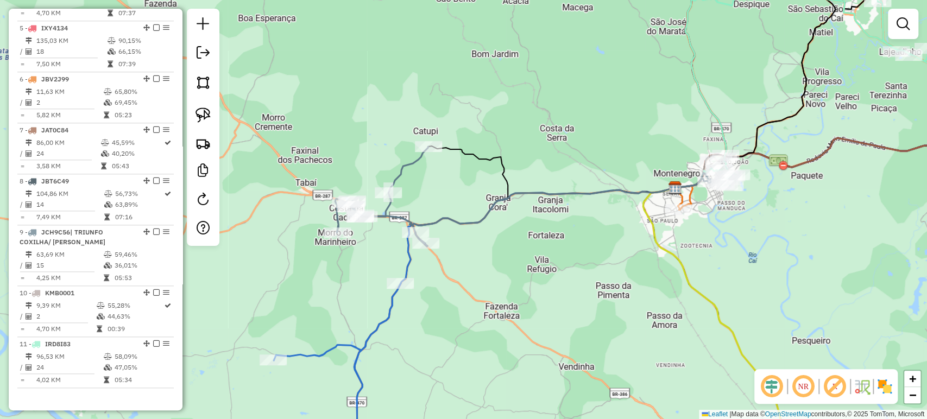
drag, startPoint x: 687, startPoint y: 229, endPoint x: 452, endPoint y: 326, distance: 254.9
click at [452, 326] on div "Janela de atendimento Grade de atendimento Capacidade Transportadoras Veículos …" at bounding box center [463, 209] width 927 height 419
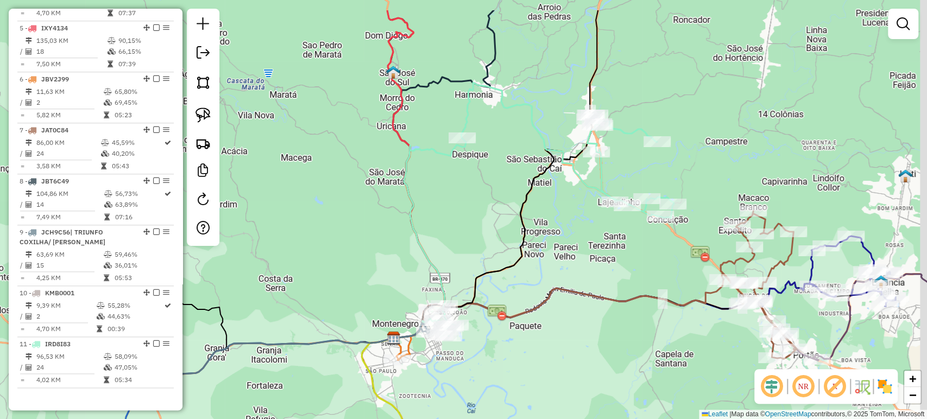
drag, startPoint x: 520, startPoint y: 243, endPoint x: 464, endPoint y: 308, distance: 86.2
click at [465, 305] on icon at bounding box center [493, 225] width 198 height 225
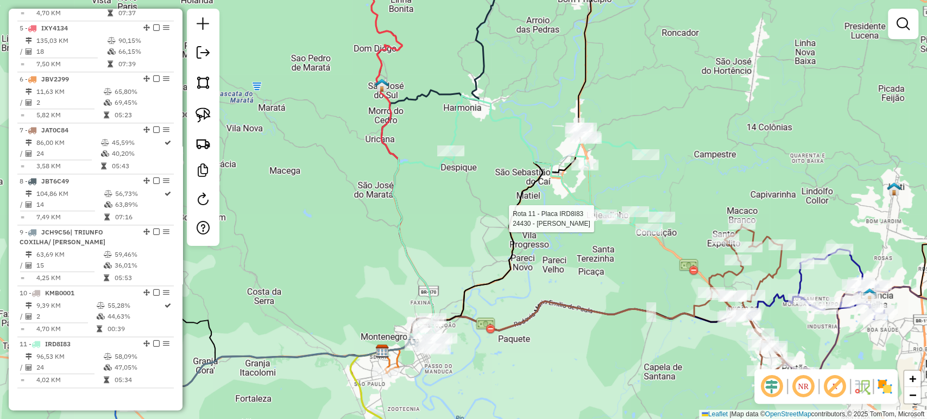
select select "*********"
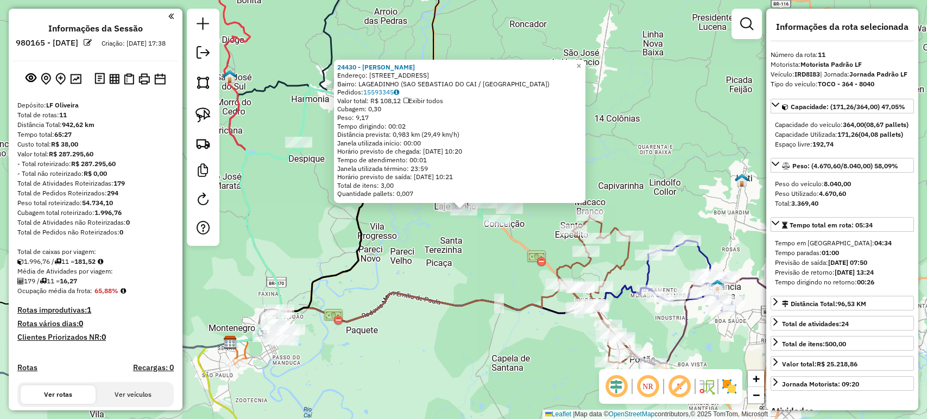
select select "*********"
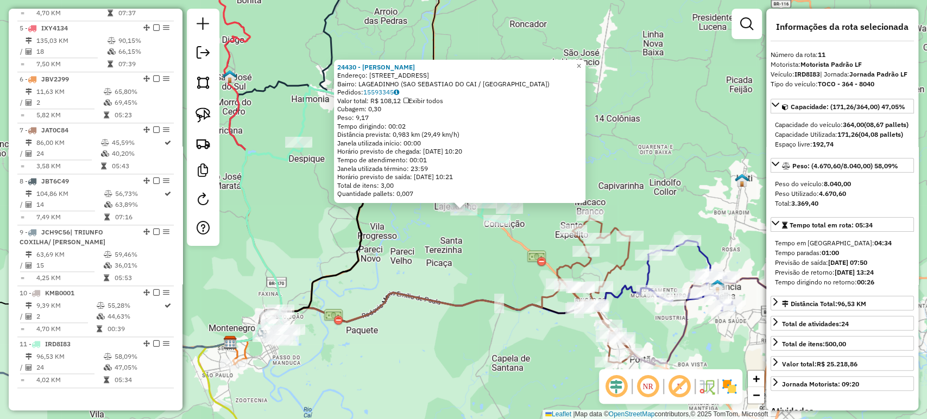
click at [471, 259] on div "24430 - FELIPE AMORIM SILVEI Endereço: R ALCEU MASSON 165 Bairro: LAGEADINHO (S…" at bounding box center [463, 209] width 927 height 419
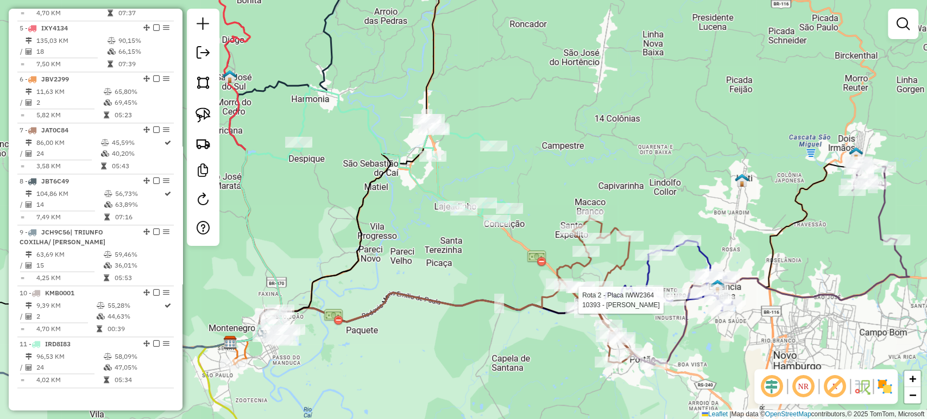
select select "*********"
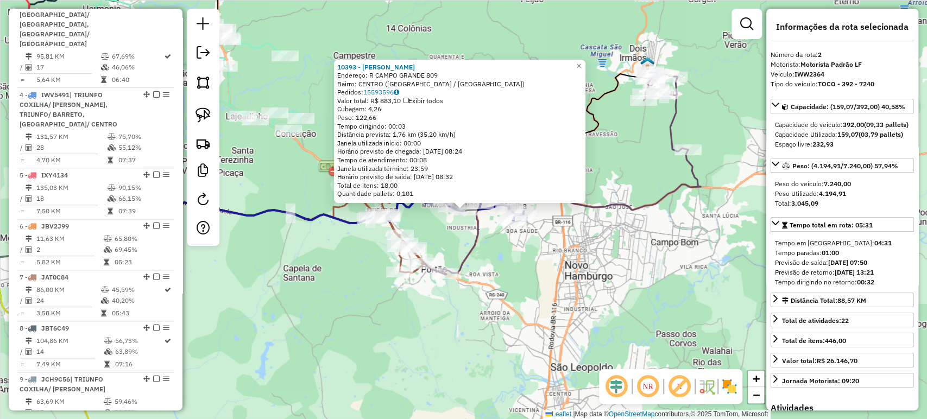
scroll to position [481, 0]
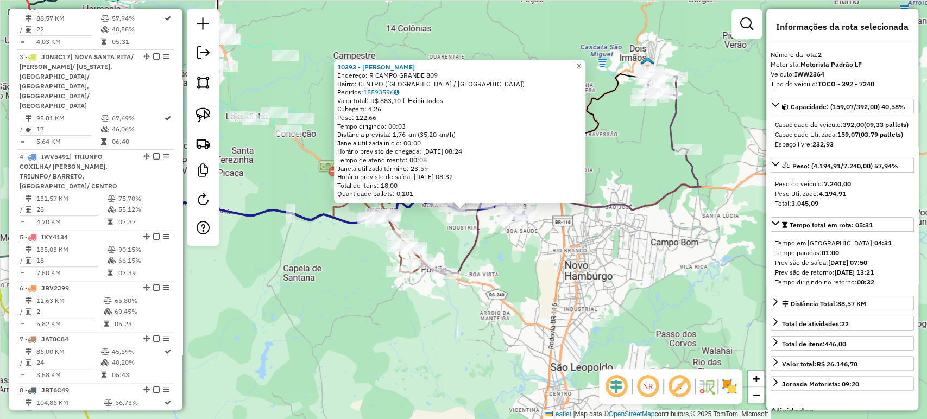
click at [402, 357] on div "10393 - ELIANE DA ROCHA Endereço: R CAMPO GRANDE 809 Bairro: CENTRO (ESTANCIA V…" at bounding box center [463, 209] width 927 height 419
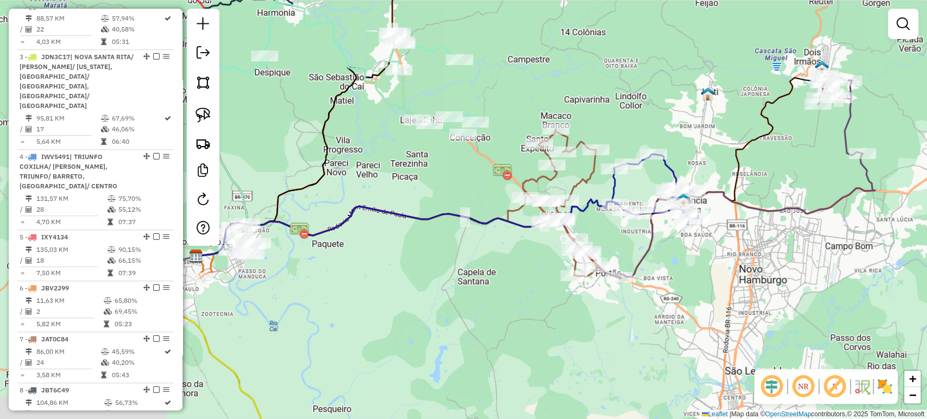
drag, startPoint x: 326, startPoint y: 329, endPoint x: 569, endPoint y: 340, distance: 243.5
click at [569, 340] on div "Janela de atendimento Grade de atendimento Capacidade Transportadoras Veículos …" at bounding box center [463, 209] width 927 height 419
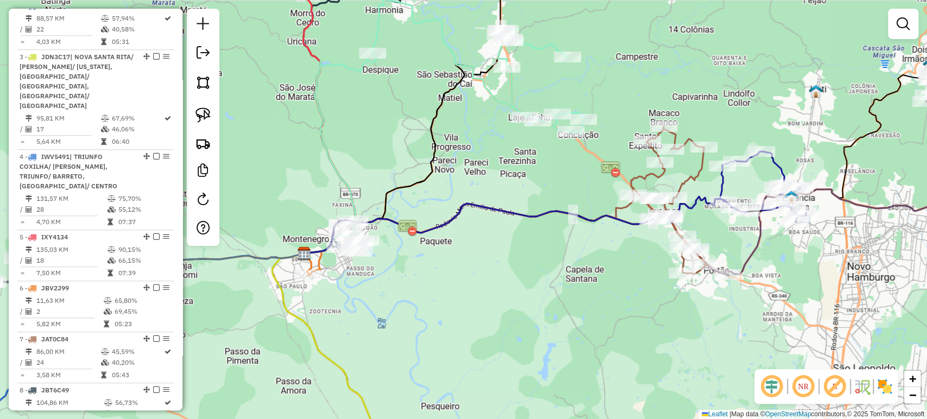
drag, startPoint x: 515, startPoint y: 315, endPoint x: 619, endPoint y: 307, distance: 104.5
click at [619, 307] on div "Janela de atendimento Grade de atendimento Capacidade Transportadoras Veículos …" at bounding box center [463, 209] width 927 height 419
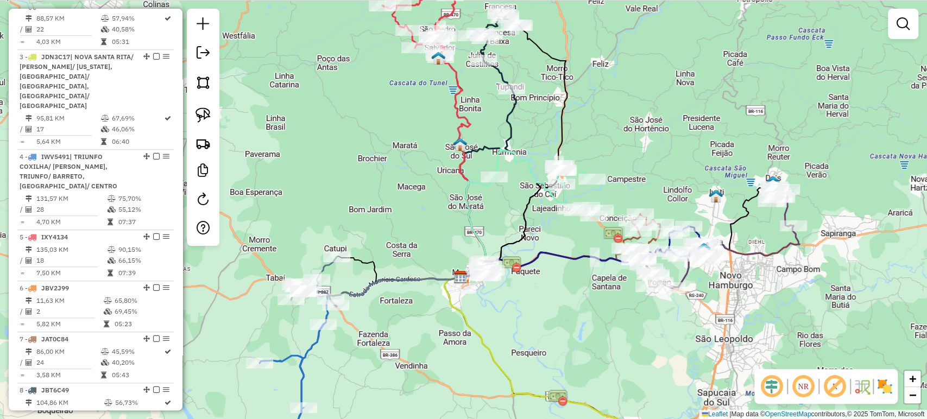
select select "*********"
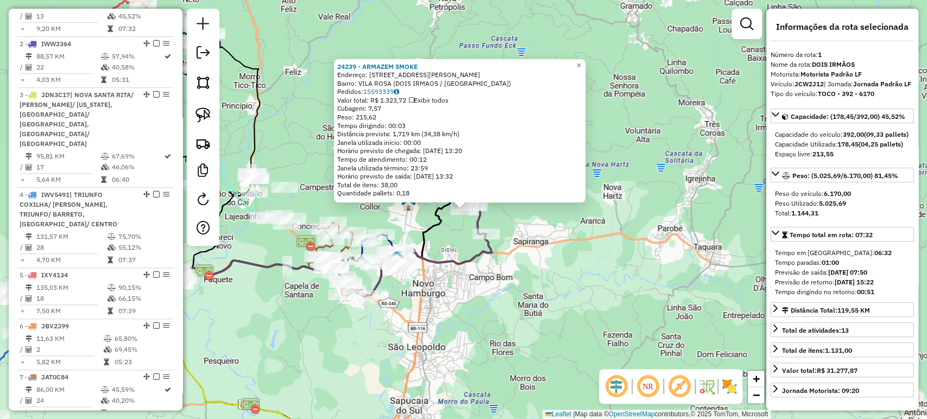
scroll to position [430, 0]
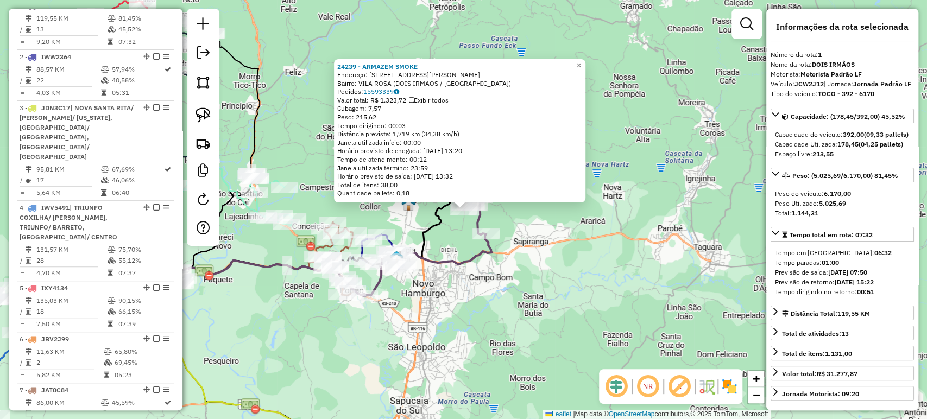
click at [459, 308] on div "24239 - ARMAZEM SMOKE Endereço: R ALBERTO RUBENICH 749 Bairro: VILA ROSA (DOIS …" at bounding box center [463, 209] width 927 height 419
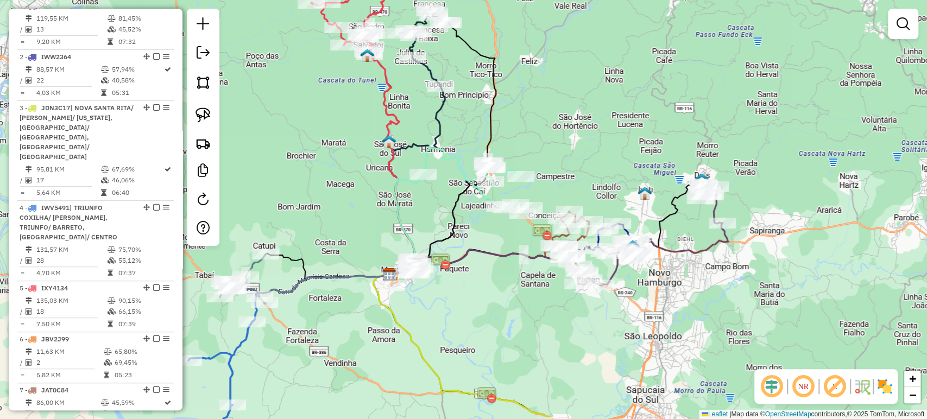
drag, startPoint x: 478, startPoint y: 325, endPoint x: 653, endPoint y: 313, distance: 175.8
click at [653, 313] on div "Janela de atendimento Grade de atendimento Capacidade Transportadoras Veículos …" at bounding box center [463, 209] width 927 height 419
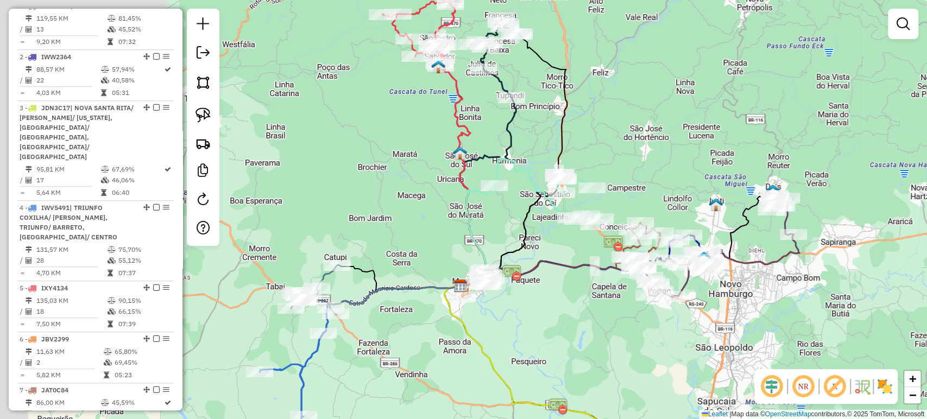
drag, startPoint x: 529, startPoint y: 305, endPoint x: 573, endPoint y: 325, distance: 48.3
click at [573, 325] on div "Janela de atendimento Grade de atendimento Capacidade Transportadoras Veículos …" at bounding box center [463, 209] width 927 height 419
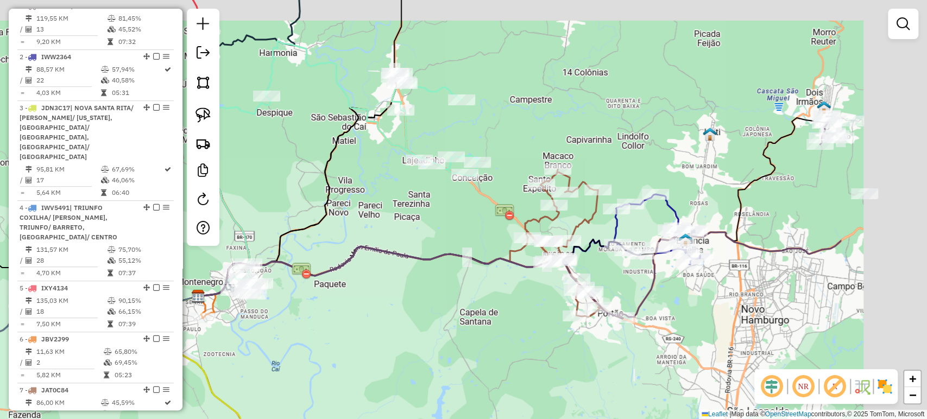
drag, startPoint x: 715, startPoint y: 328, endPoint x: 532, endPoint y: 350, distance: 184.9
click at [532, 350] on div "Janela de atendimento Grade de atendimento Capacidade Transportadoras Veículos …" at bounding box center [463, 209] width 927 height 419
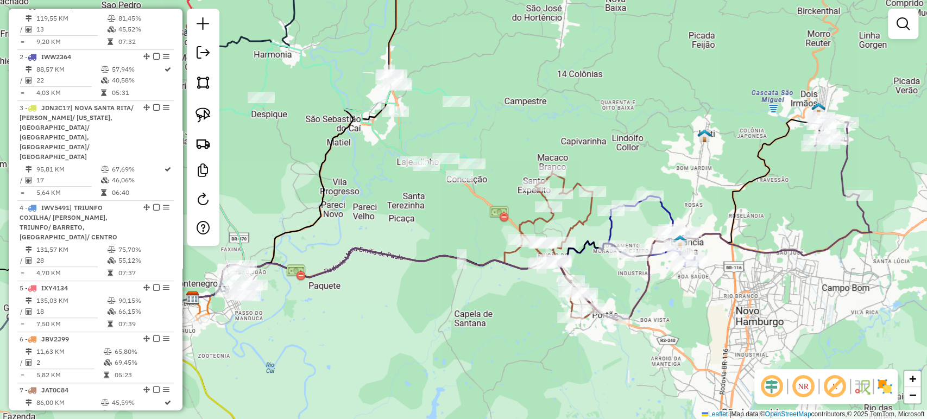
select select "*********"
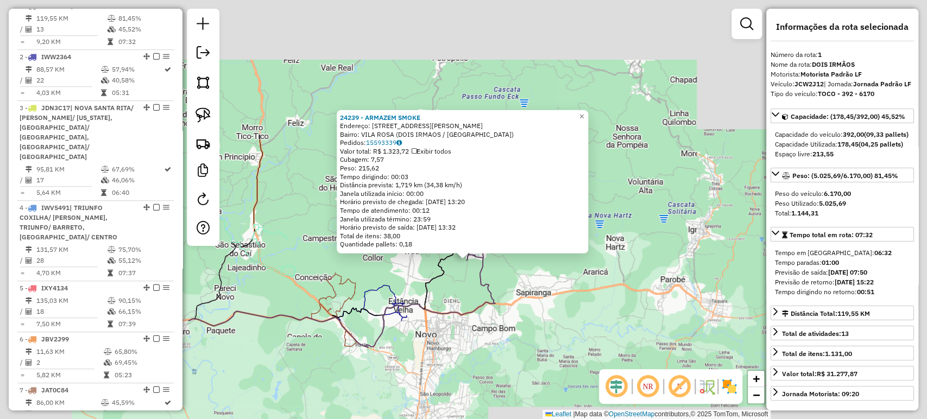
click at [453, 336] on div "24239 - ARMAZEM SMOKE Endereço: R ALBERTO RUBENICH 749 Bairro: VILA ROSA (DOIS …" at bounding box center [463, 209] width 927 height 419
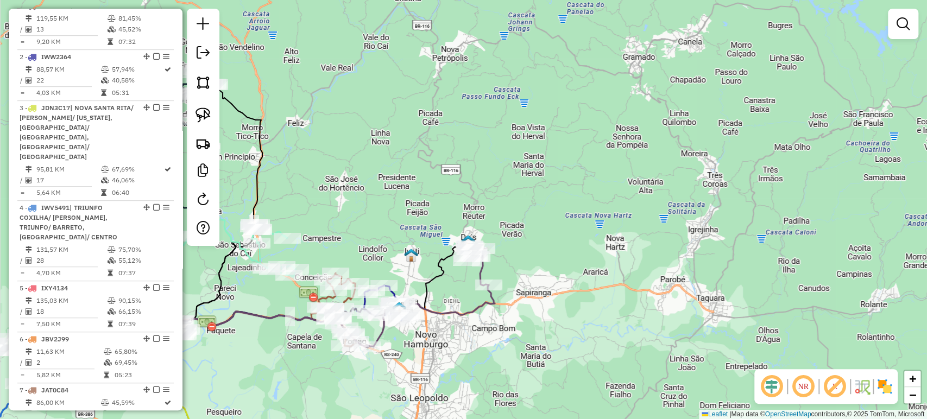
drag, startPoint x: 446, startPoint y: 347, endPoint x: 768, endPoint y: 271, distance: 330.8
click at [768, 271] on div "Janela de atendimento Grade de atendimento Capacidade Transportadoras Veículos …" at bounding box center [463, 209] width 927 height 419
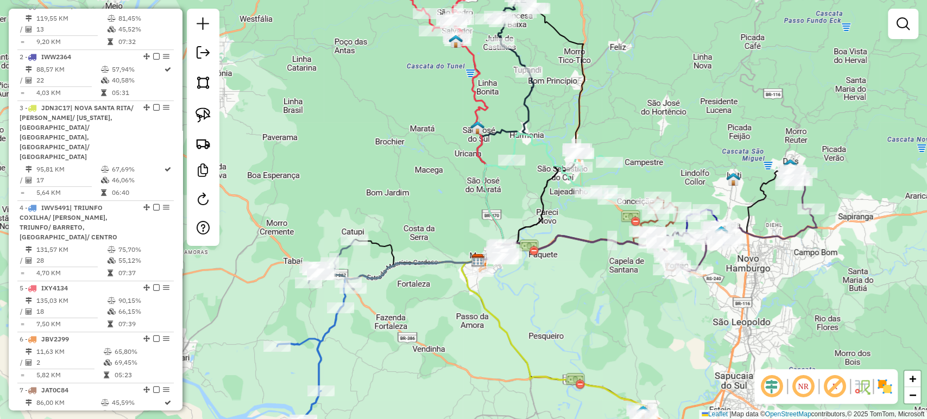
drag, startPoint x: 596, startPoint y: 319, endPoint x: 624, endPoint y: 339, distance: 34.5
click at [624, 339] on div "Janela de atendimento Grade de atendimento Capacidade Transportadoras Veículos …" at bounding box center [463, 209] width 927 height 419
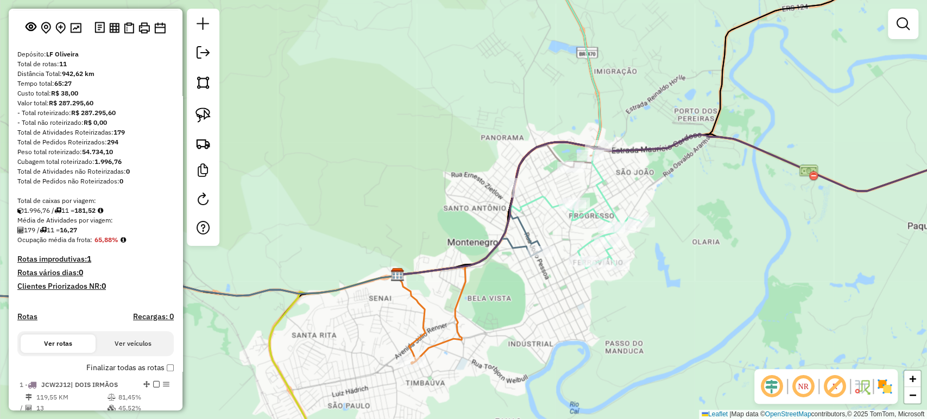
scroll to position [121, 0]
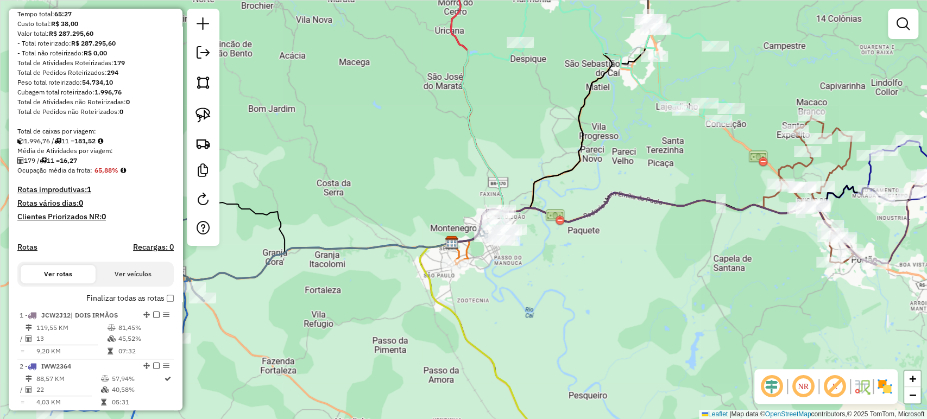
drag, startPoint x: 553, startPoint y: 148, endPoint x: 368, endPoint y: 340, distance: 267.2
click at [368, 340] on div "Janela de atendimento Grade de atendimento Capacidade Transportadoras Veículos …" at bounding box center [463, 209] width 927 height 419
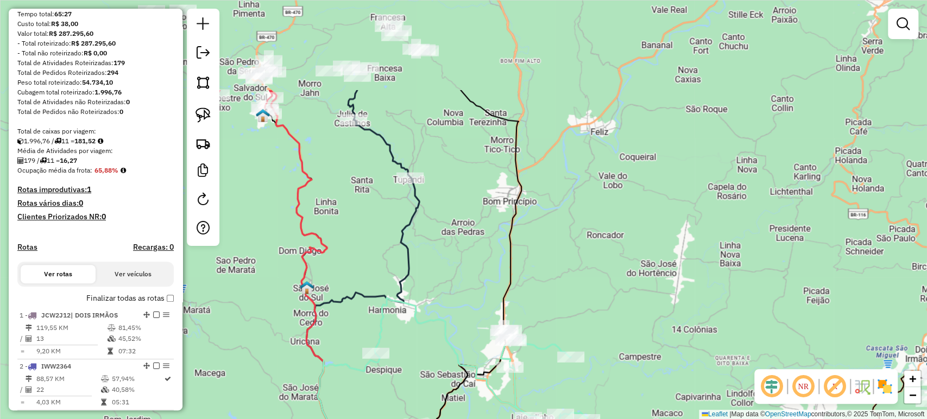
drag, startPoint x: 555, startPoint y: 93, endPoint x: 640, endPoint y: 347, distance: 268.5
click at [647, 363] on div "Janela de atendimento Grade de atendimento Capacidade Transportadoras Veículos …" at bounding box center [463, 209] width 927 height 419
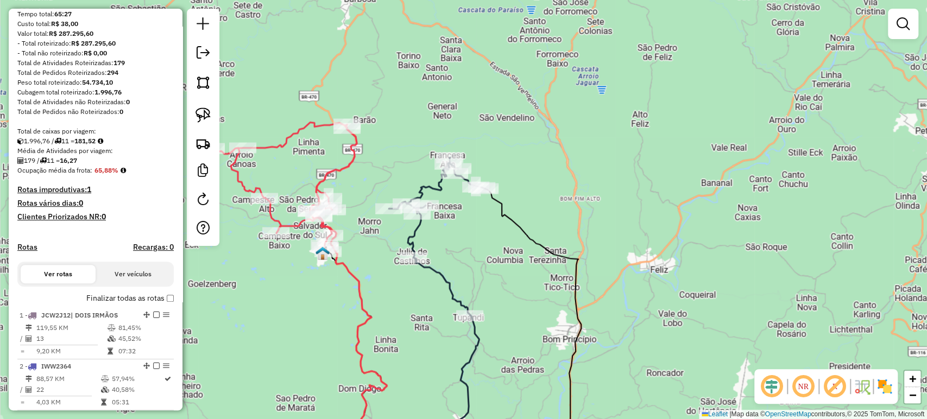
drag, startPoint x: 531, startPoint y: 350, endPoint x: 524, endPoint y: 269, distance: 81.2
click at [525, 270] on div "Janela de atendimento Grade de atendimento Capacidade Transportadoras Veículos …" at bounding box center [463, 209] width 927 height 419
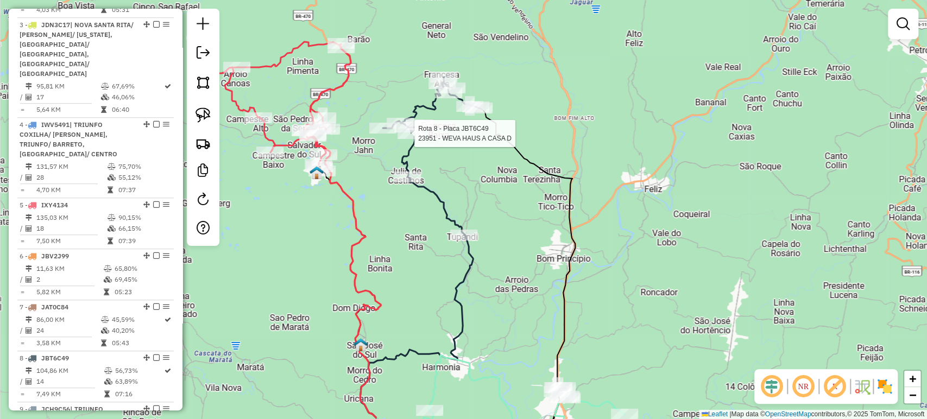
select select "*********"
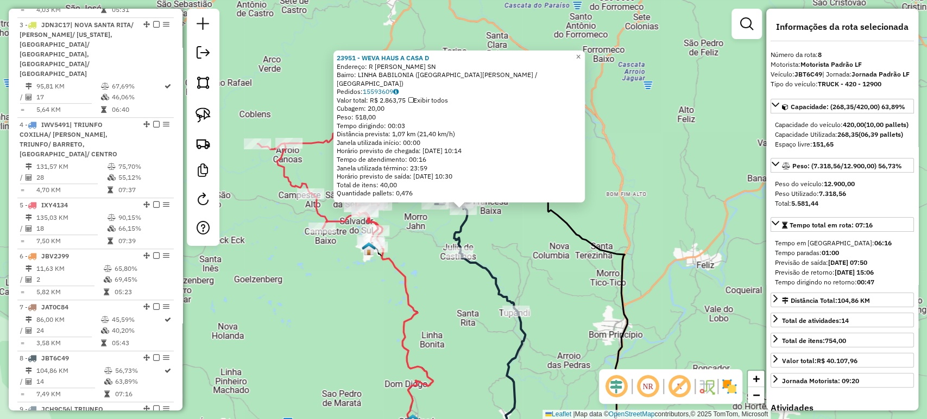
scroll to position [690, 0]
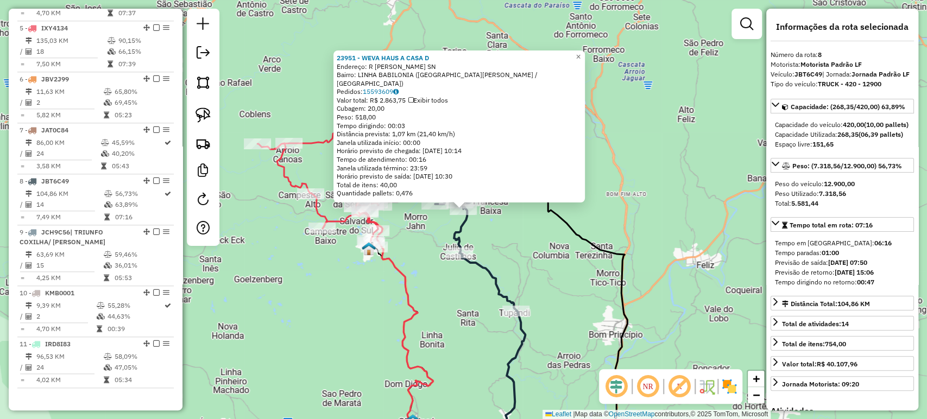
click at [452, 324] on div "23951 - WEVA HAUS A CASA D Endereço: R HELMUTH ALOISIO WEBER SN Bairro: LINHA B…" at bounding box center [463, 209] width 927 height 419
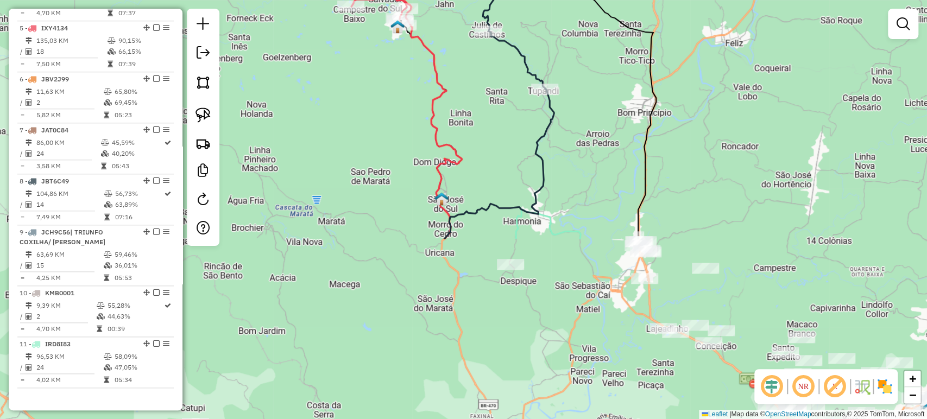
drag, startPoint x: 494, startPoint y: 188, endPoint x: 496, endPoint y: 157, distance: 31.6
click at [495, 160] on div "Janela de atendimento Grade de atendimento Capacidade Transportadoras Veículos …" at bounding box center [463, 209] width 927 height 419
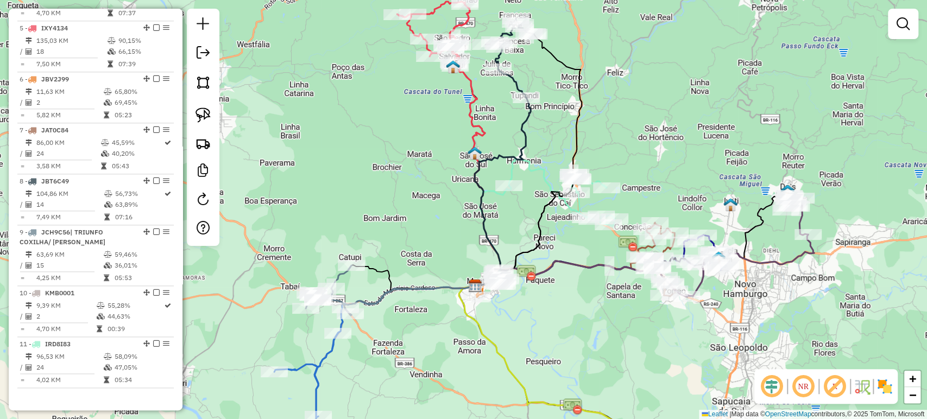
drag, startPoint x: 550, startPoint y: 317, endPoint x: 581, endPoint y: 246, distance: 77.1
click at [581, 246] on div "Janela de atendimento Grade de atendimento Capacidade Transportadoras Veículos …" at bounding box center [463, 209] width 927 height 419
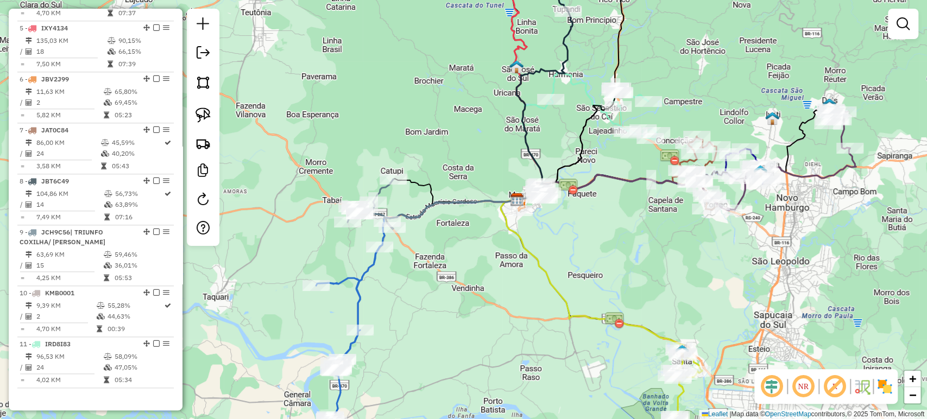
drag, startPoint x: 559, startPoint y: 271, endPoint x: 576, endPoint y: 236, distance: 38.4
click at [576, 236] on div "Janela de atendimento Grade de atendimento Capacidade Transportadoras Veículos …" at bounding box center [463, 209] width 927 height 419
select select "*********"
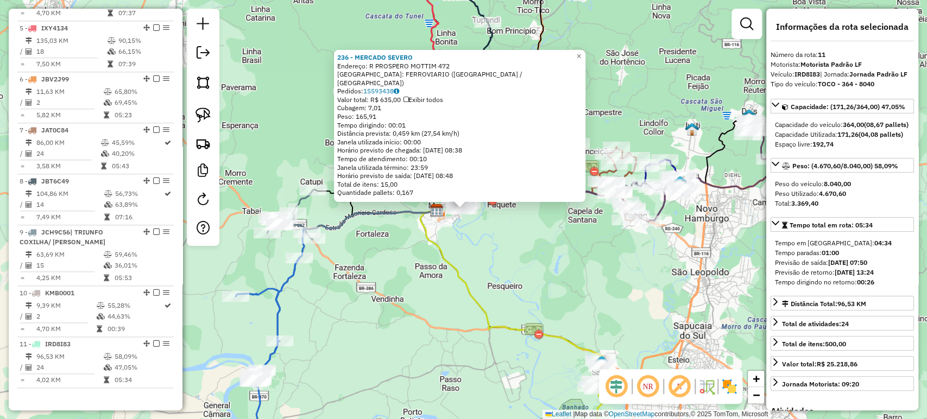
click at [494, 277] on div "236 - MERCADO SEVERO Endereço: R PROSPERO MOTTIM 472 Bairro: FERROVIARIO (MONTE…" at bounding box center [463, 209] width 927 height 419
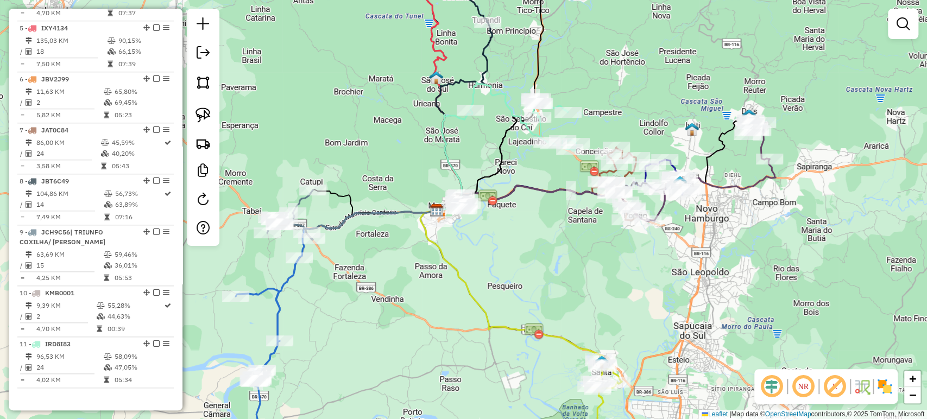
drag, startPoint x: 482, startPoint y: 264, endPoint x: 519, endPoint y: 328, distance: 73.9
click at [519, 328] on div "Janela de atendimento Grade de atendimento Capacidade Transportadoras Veículos …" at bounding box center [463, 209] width 927 height 419
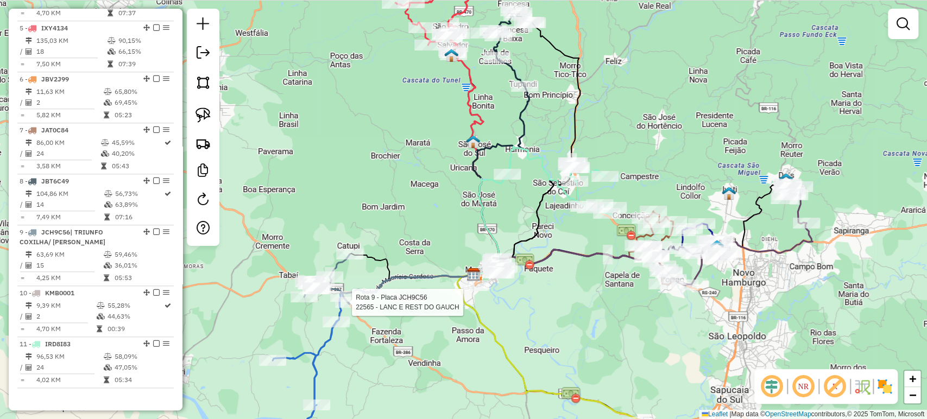
select select "*********"
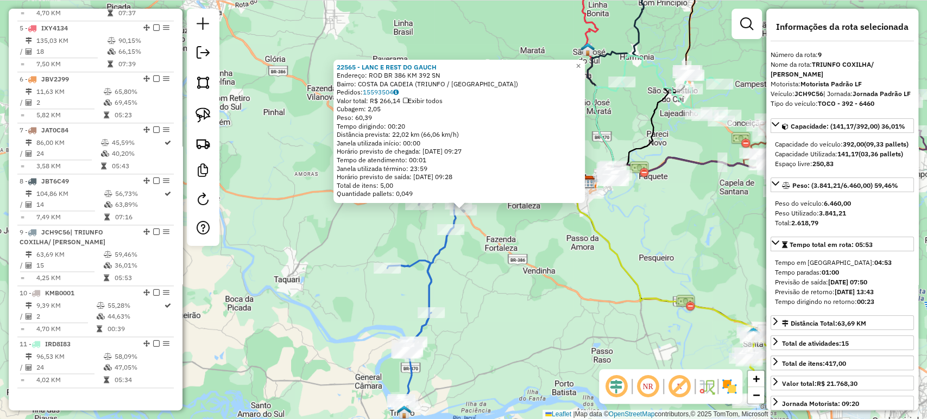
click at [434, 277] on icon at bounding box center [419, 319] width 64 height 179
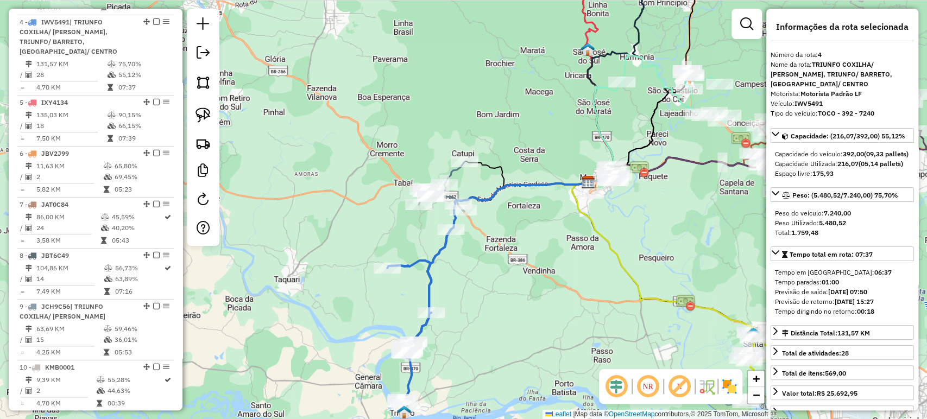
scroll to position [612, 0]
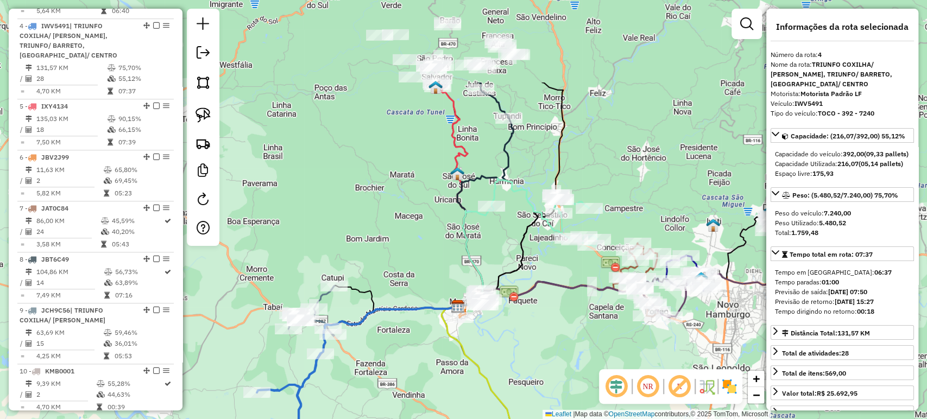
drag, startPoint x: 614, startPoint y: 224, endPoint x: 484, endPoint y: 349, distance: 180.1
click at [484, 349] on div "Janela de atendimento Grade de atendimento Capacidade Transportadoras Veículos …" at bounding box center [463, 209] width 927 height 419
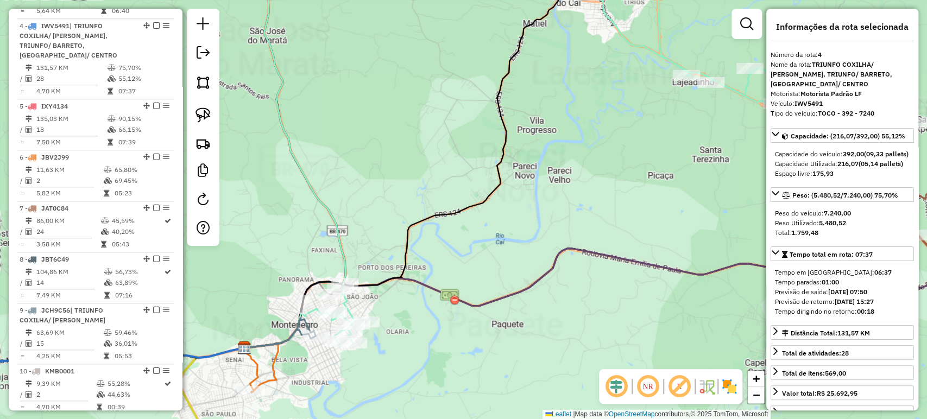
drag, startPoint x: 390, startPoint y: 357, endPoint x: 475, endPoint y: 317, distance: 93.3
click at [475, 317] on div "Janela de atendimento Grade de atendimento Capacidade Transportadoras Veículos …" at bounding box center [463, 209] width 927 height 419
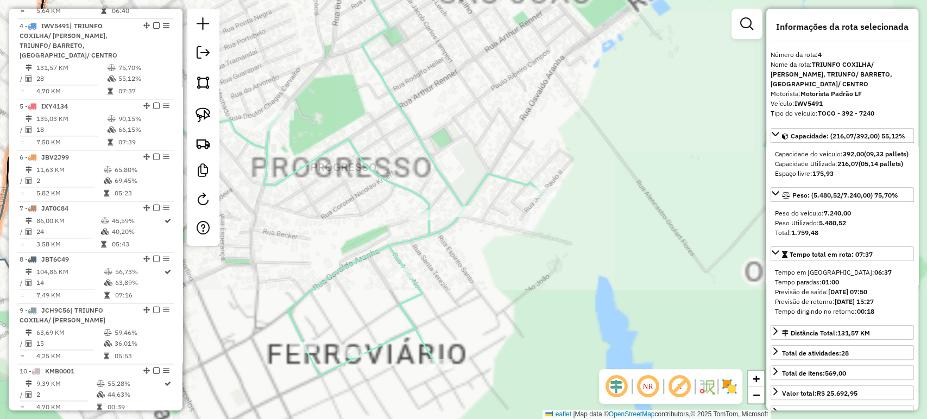
drag, startPoint x: 495, startPoint y: 296, endPoint x: 561, endPoint y: 295, distance: 66.2
click at [508, 294] on div "Janela de atendimento Grade de atendimento Capacidade Transportadoras Veículos …" at bounding box center [463, 209] width 927 height 419
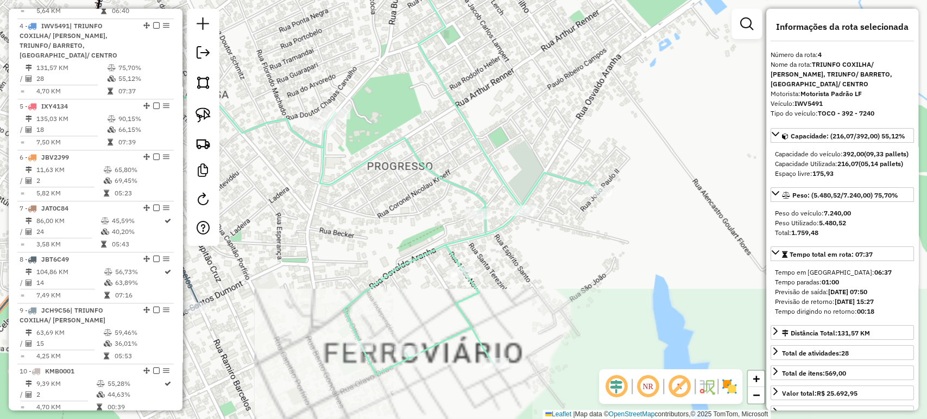
drag, startPoint x: 561, startPoint y: 295, endPoint x: 575, endPoint y: 298, distance: 14.4
click at [568, 296] on div "Janela de atendimento Grade de atendimento Capacidade Transportadoras Veículos …" at bounding box center [463, 209] width 927 height 419
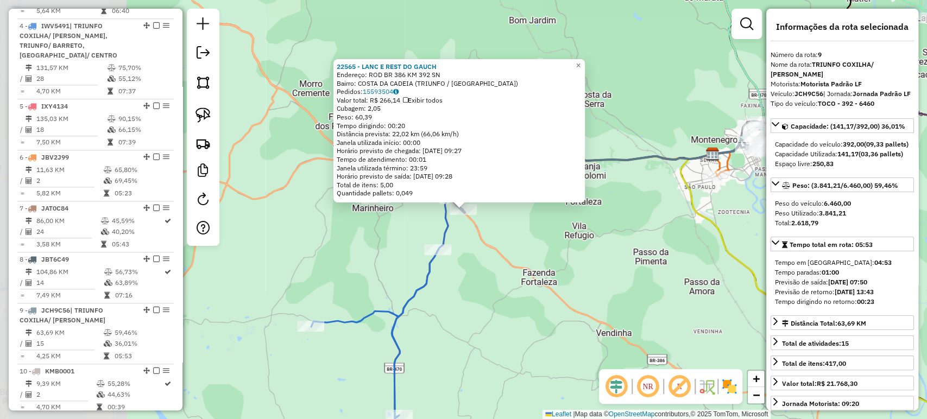
scroll to position [690, 0]
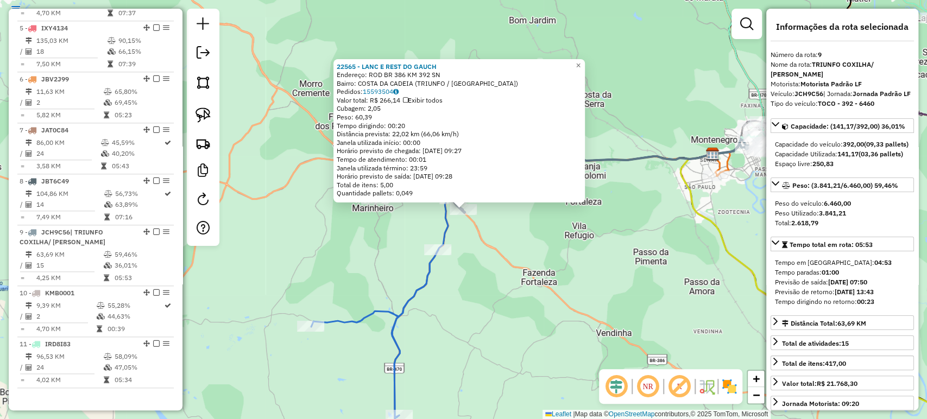
click at [621, 290] on div "22565 - LANC E REST DO GAUCH Endereço: ROD BR 386 KM 392 SN Bairro: [GEOGRAPHIC…" at bounding box center [463, 209] width 927 height 419
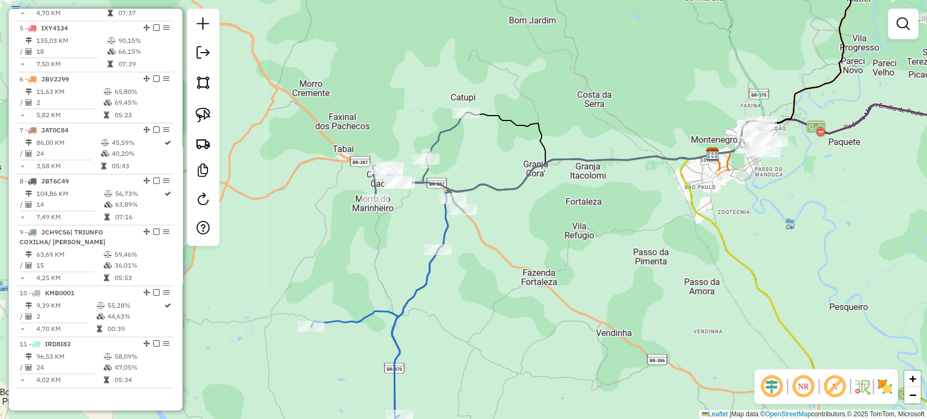
drag, startPoint x: 634, startPoint y: 246, endPoint x: 362, endPoint y: 390, distance: 307.9
click at [362, 390] on div "Janela de atendimento Grade de atendimento Capacidade Transportadoras Veículos …" at bounding box center [463, 209] width 927 height 419
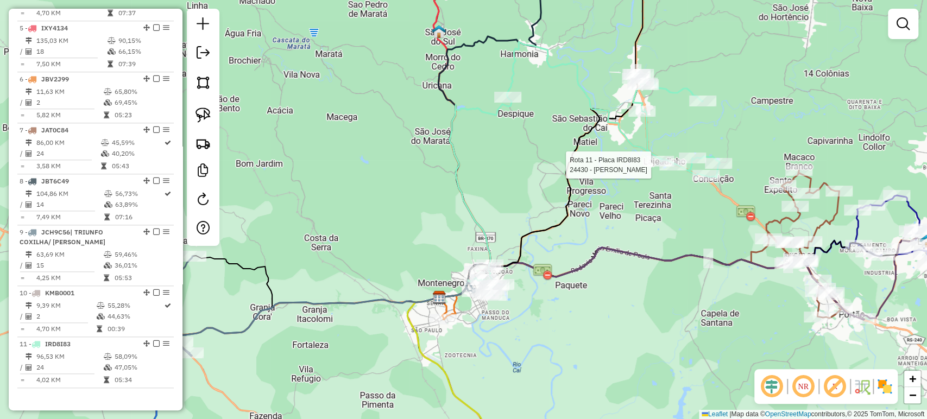
select select "*********"
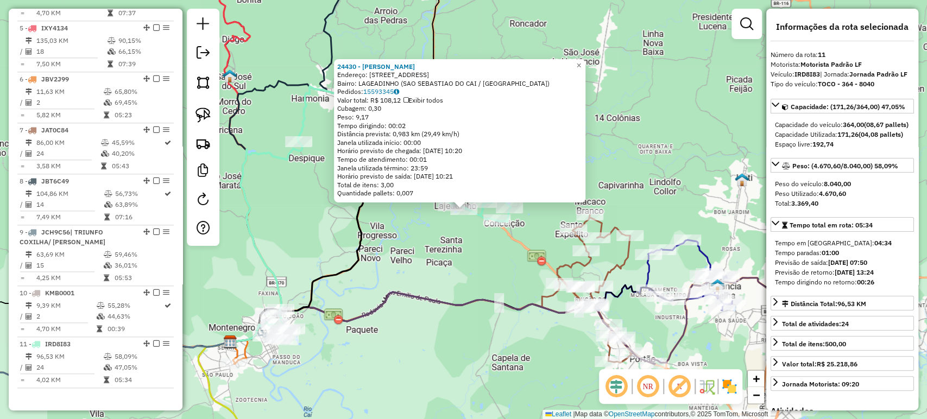
click at [391, 321] on div "24430 - FELIPE AMORIM SILVEI Endereço: R ALCEU MASSON 165 Bairro: LAGEADINHO (S…" at bounding box center [463, 209] width 927 height 419
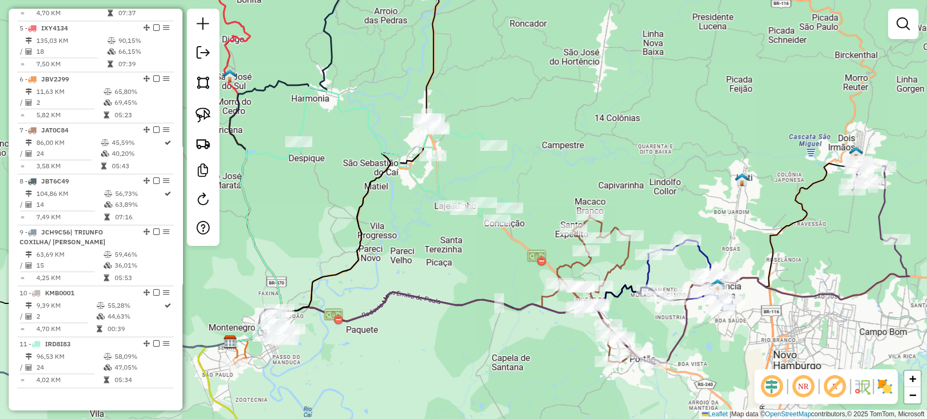
drag, startPoint x: 377, startPoint y: 361, endPoint x: 828, endPoint y: 201, distance: 478.8
click at [828, 201] on div "Janela de atendimento Grade de atendimento Capacidade Transportadoras Veículos …" at bounding box center [463, 209] width 927 height 419
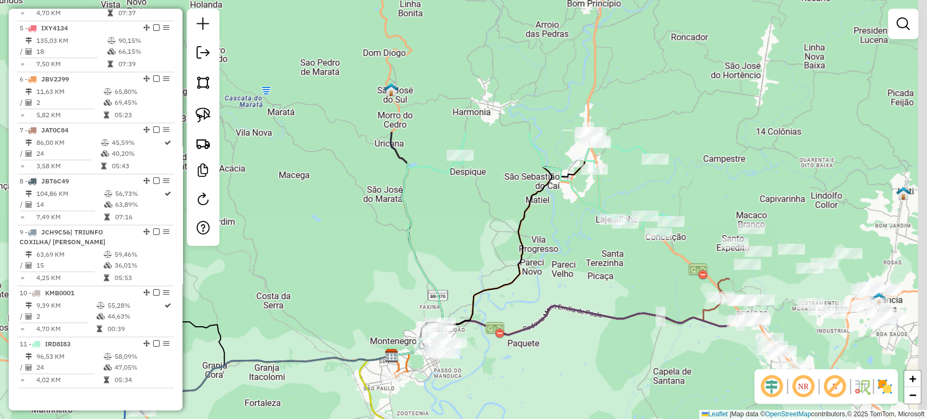
drag, startPoint x: 756, startPoint y: 255, endPoint x: 528, endPoint y: 384, distance: 262.1
click at [528, 384] on div "Janela de atendimento Grade de atendimento Capacidade Transportadoras Veículos …" at bounding box center [463, 209] width 927 height 419
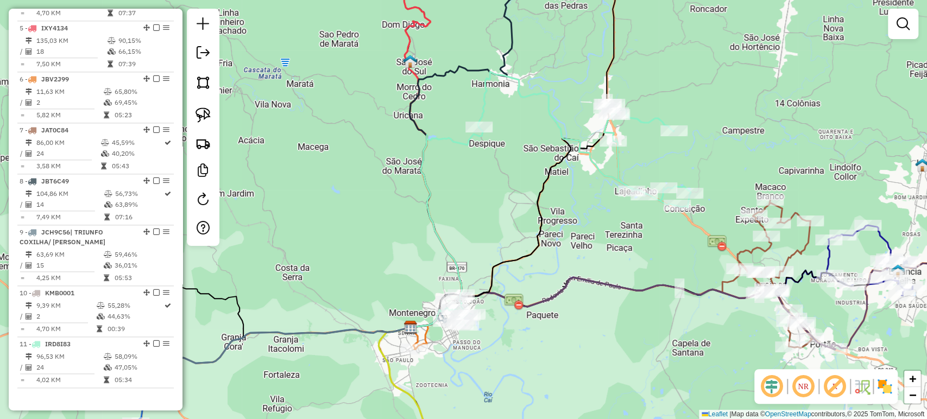
drag, startPoint x: 551, startPoint y: 351, endPoint x: 761, endPoint y: 212, distance: 252.4
click at [761, 212] on div "Janela de atendimento Grade de atendimento Capacidade Transportadoras Veículos …" at bounding box center [463, 209] width 927 height 419
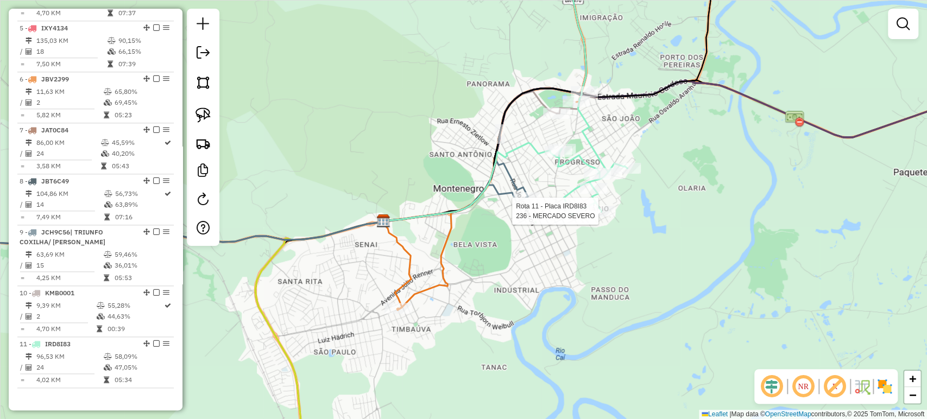
select select "*********"
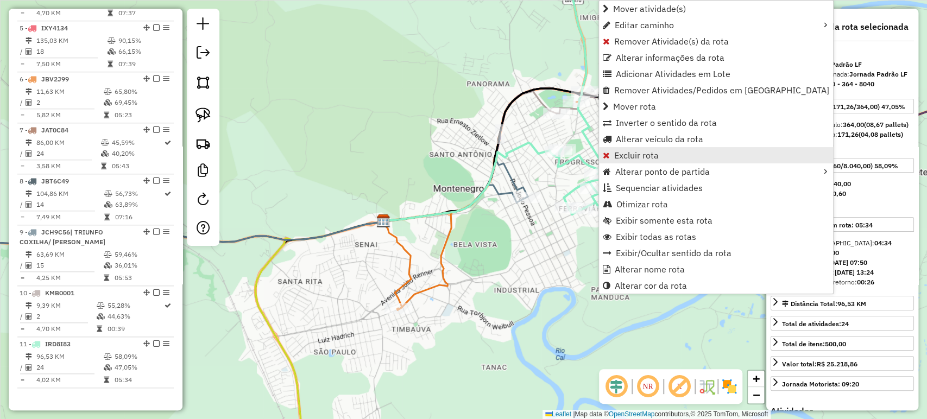
click at [631, 157] on span "Excluir rota" at bounding box center [636, 155] width 45 height 9
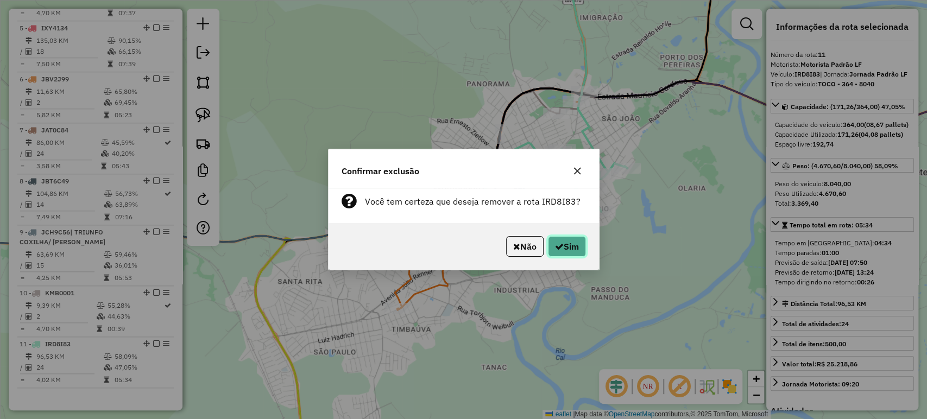
click at [582, 251] on button "Sim" at bounding box center [567, 246] width 38 height 21
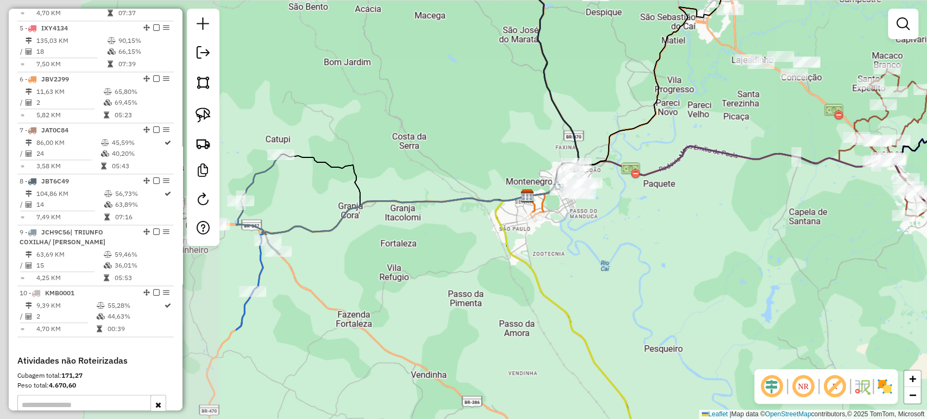
drag, startPoint x: 401, startPoint y: 250, endPoint x: 730, endPoint y: 250, distance: 328.5
click at [730, 250] on div "Janela de atendimento Grade de atendimento Capacidade Transportadoras Veículos …" at bounding box center [463, 209] width 927 height 419
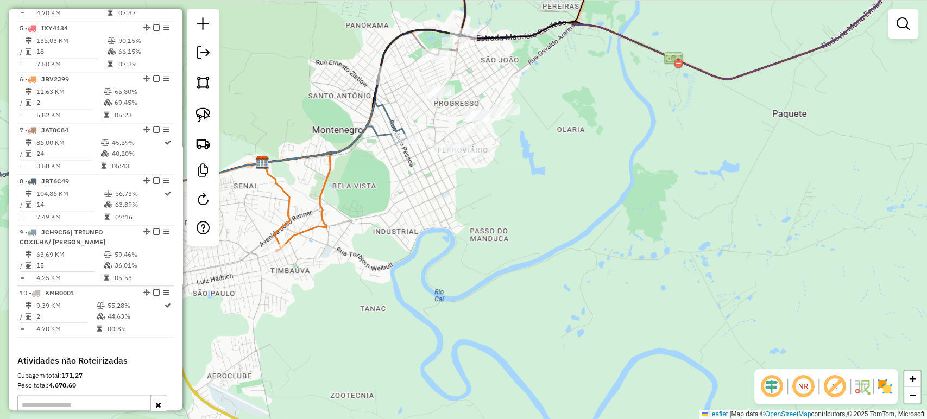
drag, startPoint x: 473, startPoint y: 259, endPoint x: 467, endPoint y: 257, distance: 5.8
click at [472, 260] on div "Janela de atendimento Grade de atendimento Capacidade Transportadoras Veículos …" at bounding box center [463, 209] width 927 height 419
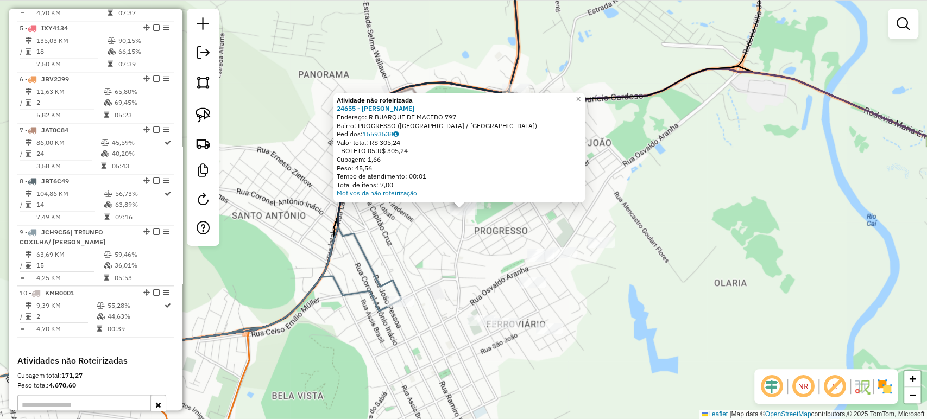
click at [454, 229] on div "Atividade não roteirizada 24655 - GABI REFEICOES Endereço: R BUARQUE DE MACEDO …" at bounding box center [463, 209] width 927 height 419
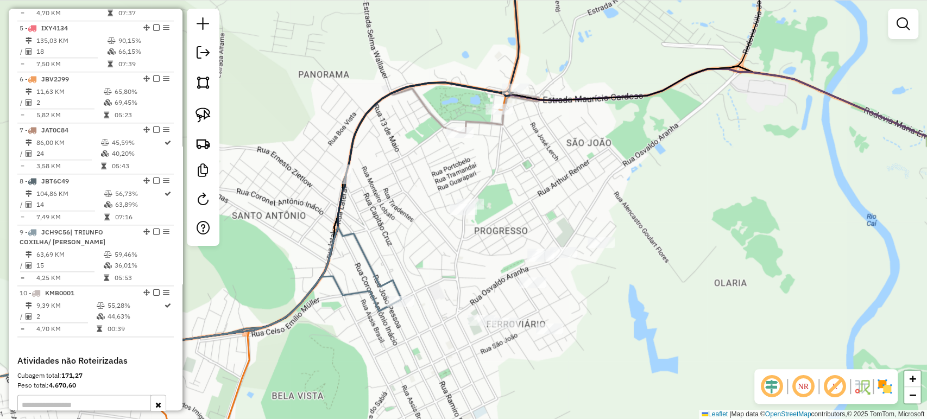
drag, startPoint x: 463, startPoint y: 245, endPoint x: 450, endPoint y: 203, distance: 44.0
click at [450, 203] on div "Atividade não roteirizada 24655 - GABI REFEICOES Endereço: R BUARQUE DE MACEDO …" at bounding box center [463, 209] width 927 height 419
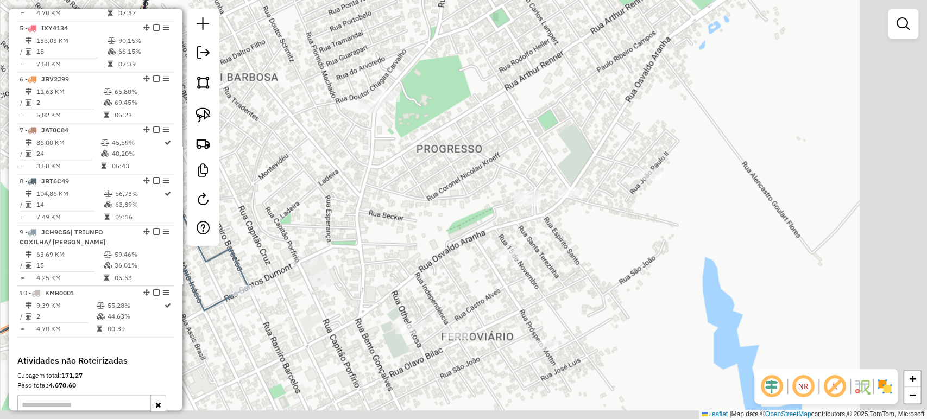
drag, startPoint x: 501, startPoint y: 238, endPoint x: 412, endPoint y: 214, distance: 92.2
click at [412, 214] on div "Janela de atendimento Grade de atendimento Capacidade Transportadoras Veículos …" at bounding box center [463, 209] width 927 height 419
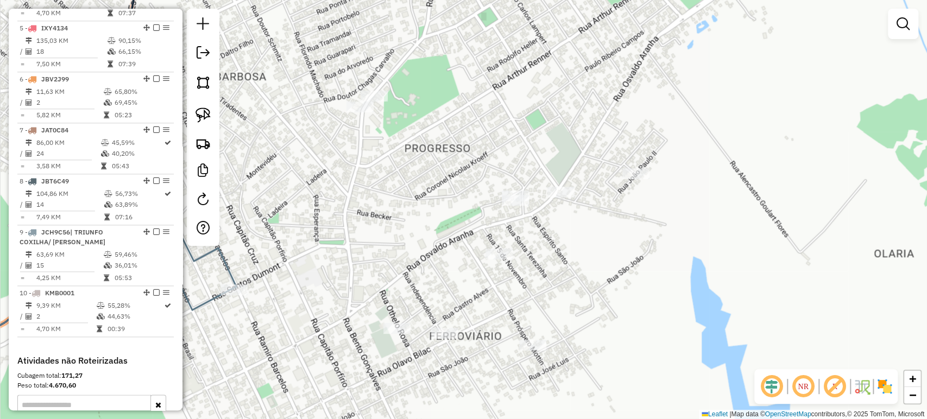
drag, startPoint x: 412, startPoint y: 214, endPoint x: 403, endPoint y: 222, distance: 11.5
click at [403, 222] on div "Janela de atendimento Grade de atendimento Capacidade Transportadoras Veículos …" at bounding box center [463, 209] width 927 height 419
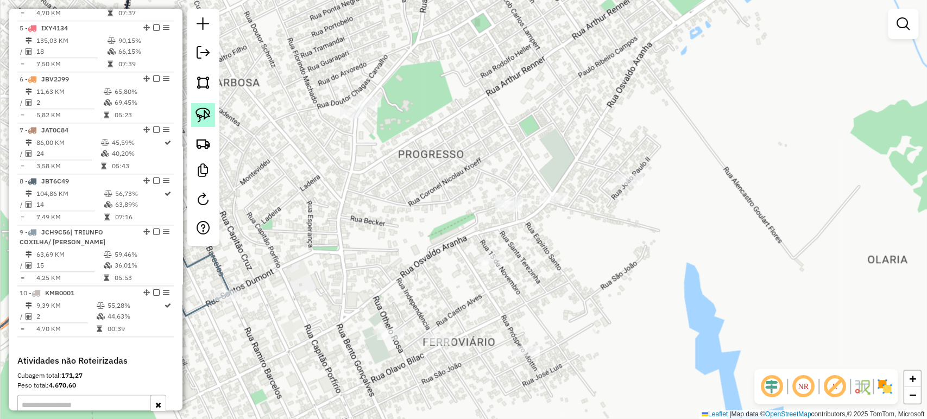
click at [196, 123] on link at bounding box center [203, 115] width 24 height 24
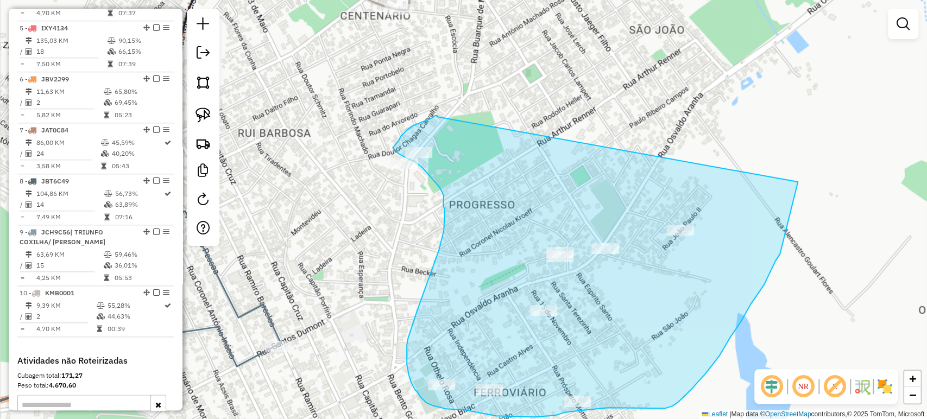
drag, startPoint x: 384, startPoint y: 65, endPoint x: 799, endPoint y: 142, distance: 421.9
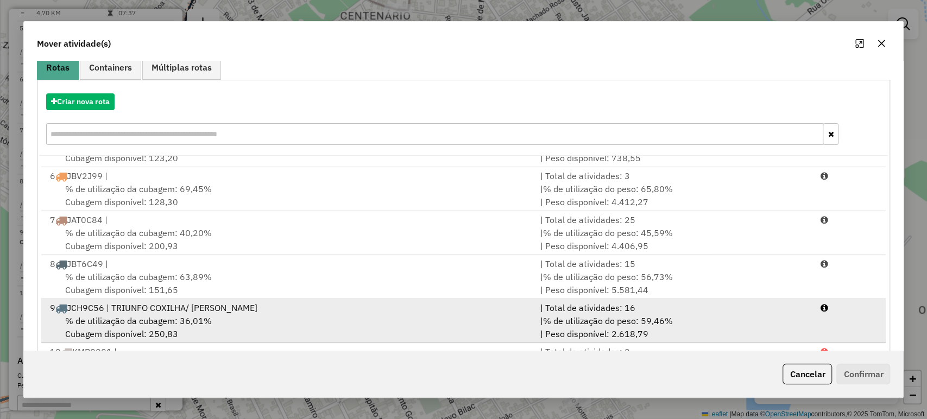
scroll to position [134, 0]
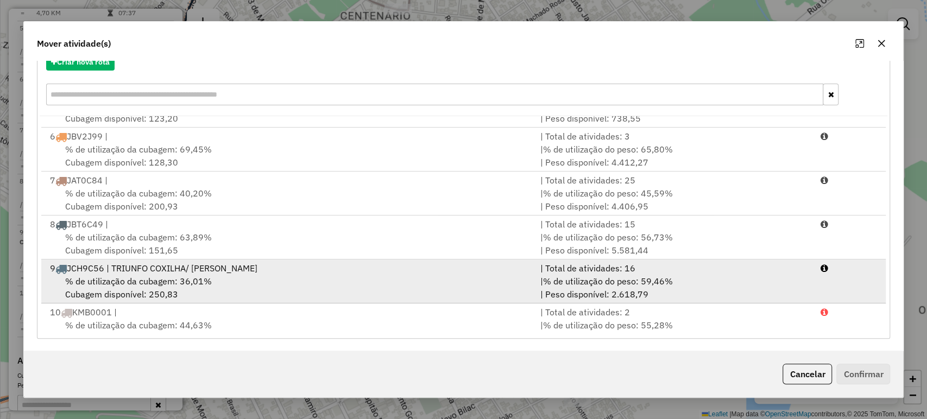
click at [140, 262] on div "9 JCH9C56 | TRIUNFO COXILHA/ [PERSON_NAME]" at bounding box center [288, 268] width 490 height 13
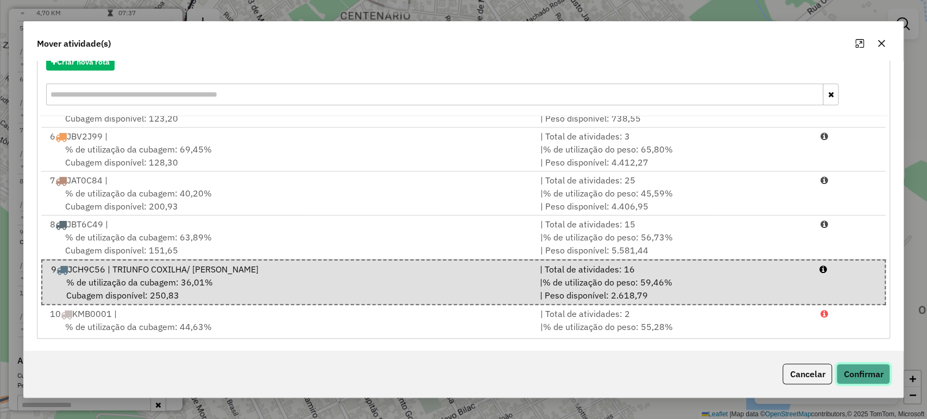
click at [852, 365] on button "Confirmar" at bounding box center [863, 374] width 54 height 21
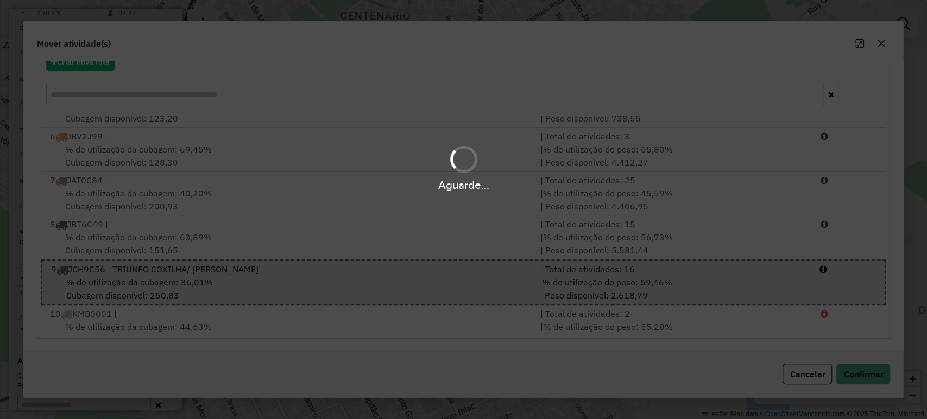
scroll to position [0, 0]
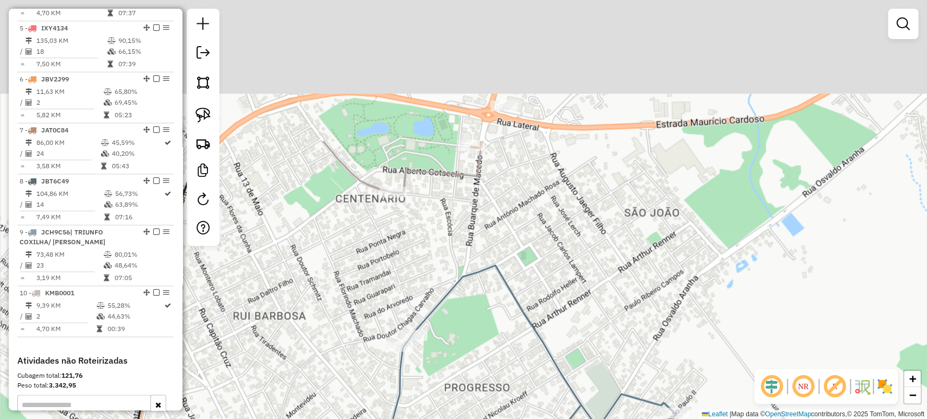
drag, startPoint x: 420, startPoint y: 191, endPoint x: 415, endPoint y: 380, distance: 189.5
click at [415, 380] on div "Janela de atendimento Grade de atendimento Capacidade Transportadoras Veículos …" at bounding box center [463, 209] width 927 height 419
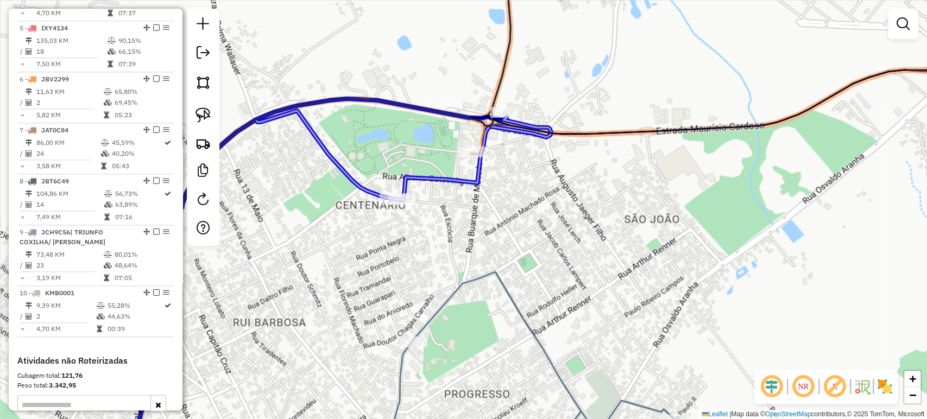
click at [397, 205] on div at bounding box center [401, 199] width 27 height 11
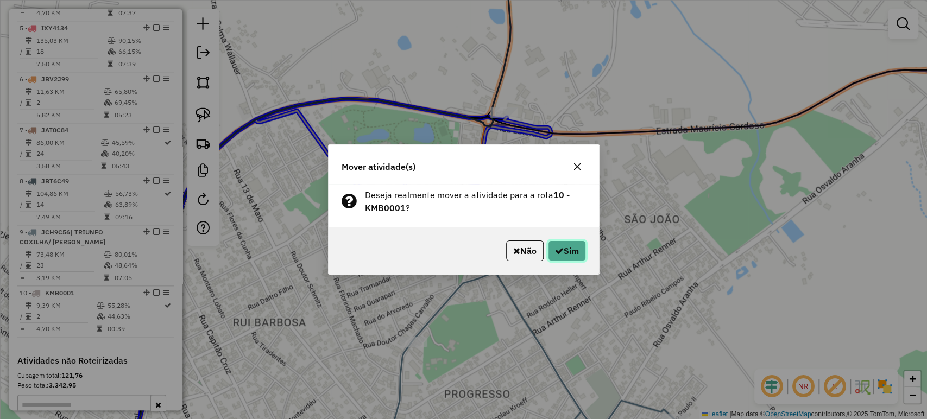
click at [559, 251] on icon "button" at bounding box center [559, 250] width 9 height 9
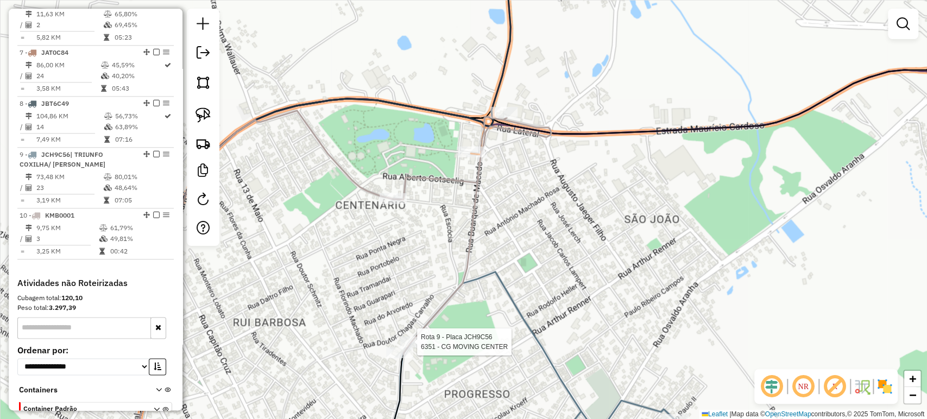
select select "*********"
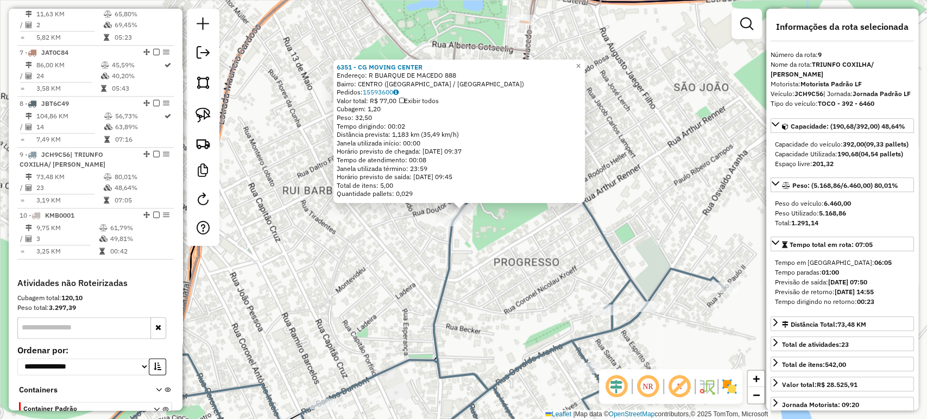
scroll to position [810, 0]
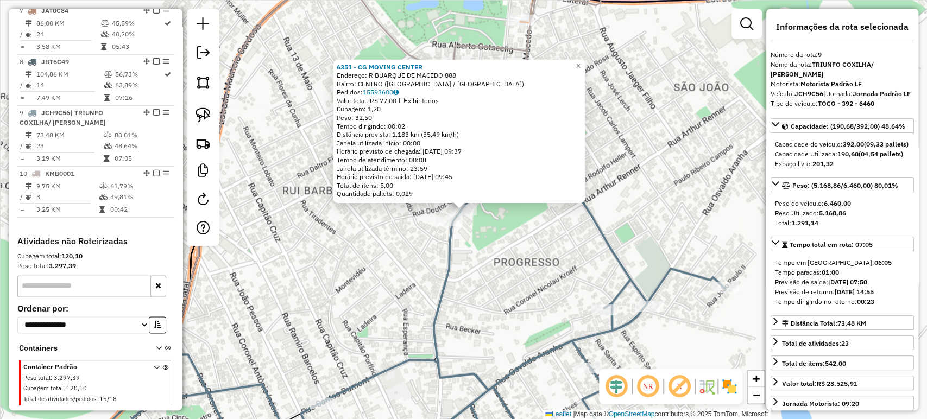
click at [383, 320] on div "6351 - CG MOVING CENTER Endereço: R BUARQUE DE MACEDO 888 Bairro: CENTRO (MONTE…" at bounding box center [463, 209] width 927 height 419
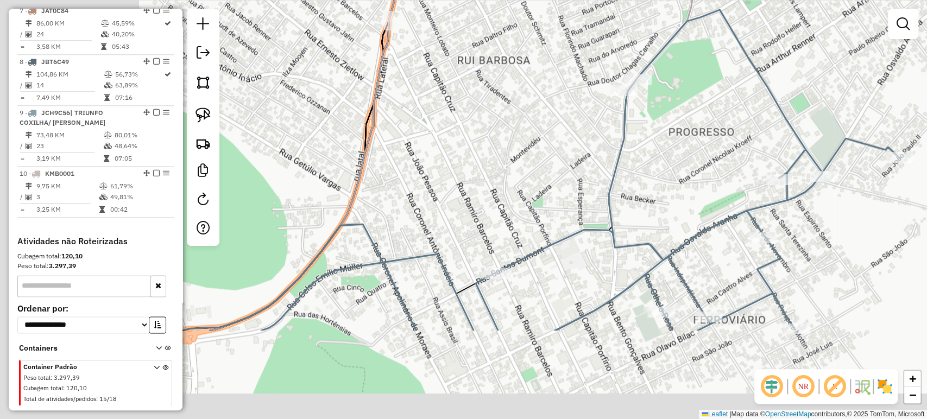
drag, startPoint x: 364, startPoint y: 351, endPoint x: 551, endPoint y: 211, distance: 233.5
click at [549, 212] on div "Janela de atendimento Grade de atendimento Capacidade Transportadoras Veículos …" at bounding box center [463, 209] width 927 height 419
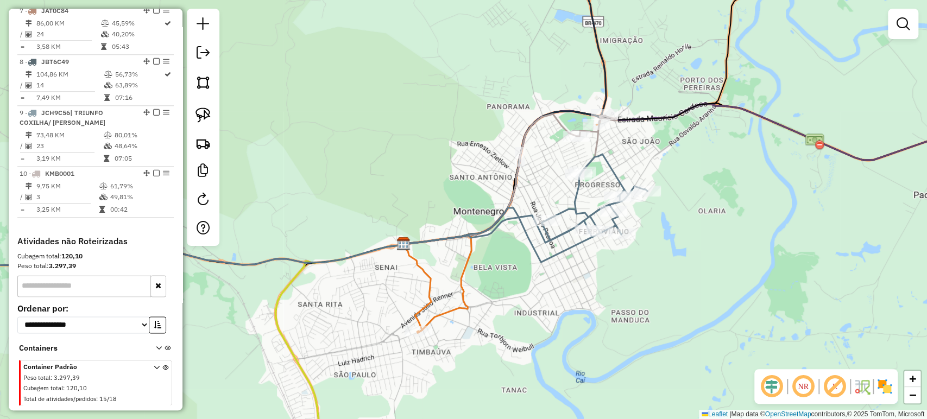
drag, startPoint x: 521, startPoint y: 306, endPoint x: 564, endPoint y: 252, distance: 68.4
click at [564, 252] on div "Janela de atendimento Grade de atendimento Capacidade Transportadoras Veículos …" at bounding box center [463, 209] width 927 height 419
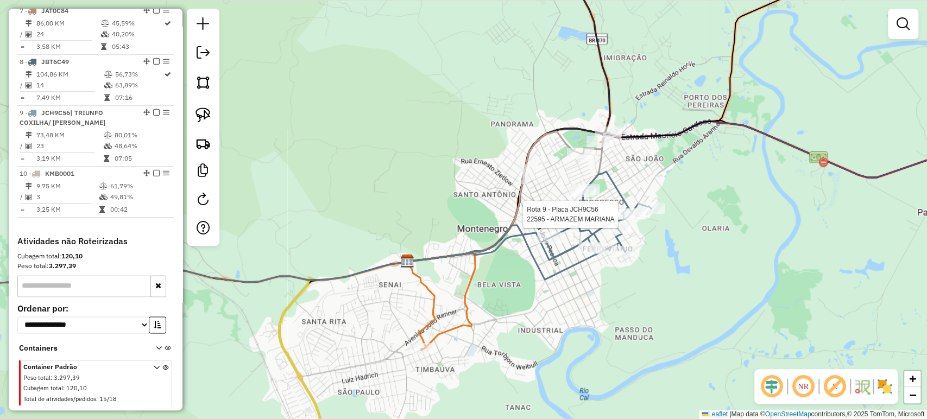
select select "*********"
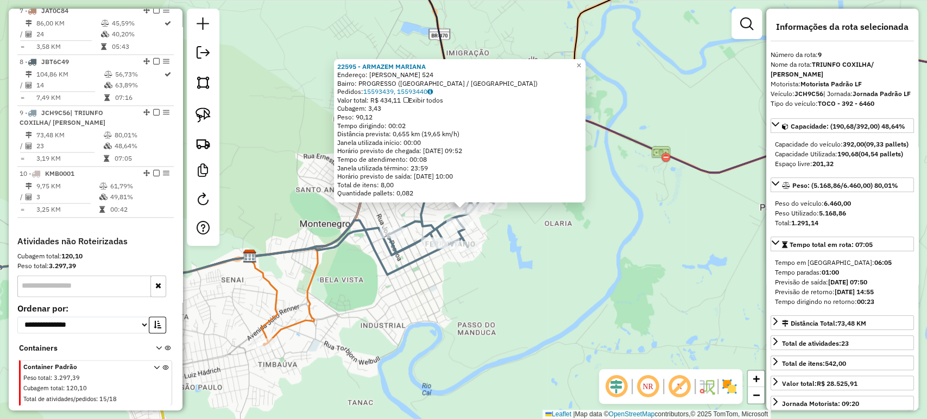
drag, startPoint x: 551, startPoint y: 290, endPoint x: 542, endPoint y: 296, distance: 10.4
click at [549, 289] on div "22595 - ARMAZEM MARIANA Endereço: R JOAO WOHLGEMUTH 524 Bairro: PROGRESSO (MONT…" at bounding box center [463, 209] width 927 height 419
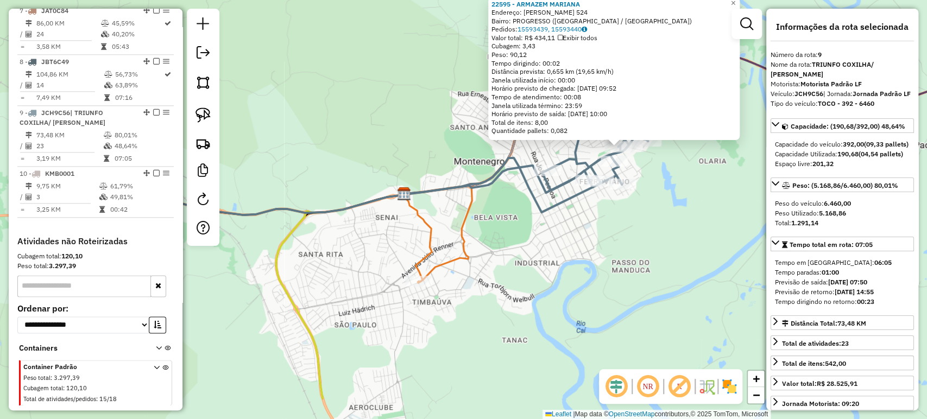
drag, startPoint x: 457, startPoint y: 344, endPoint x: 734, endPoint y: 241, distance: 295.5
click at [734, 241] on div "22595 - ARMAZEM MARIANA Endereço: R JOAO WOHLGEMUTH 524 Bairro: PROGRESSO (MONT…" at bounding box center [463, 209] width 927 height 419
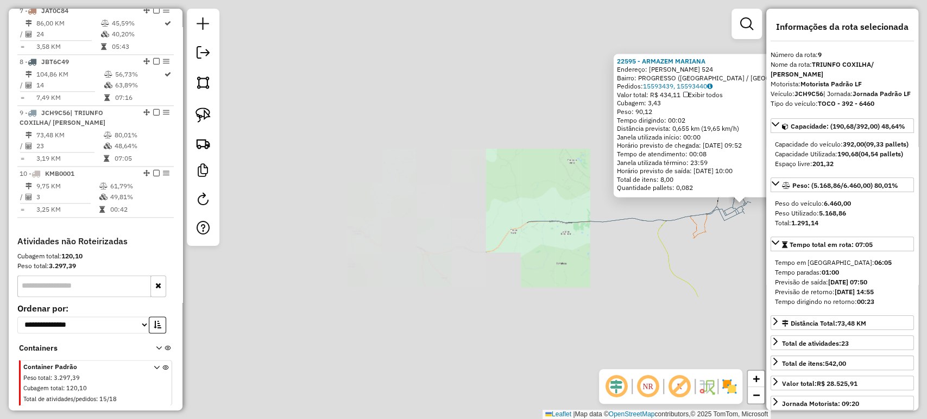
click at [704, 268] on div "22595 - ARMAZEM MARIANA Endereço: R JOAO WOHLGEMUTH 524 Bairro: PROGRESSO (MONT…" at bounding box center [463, 209] width 927 height 419
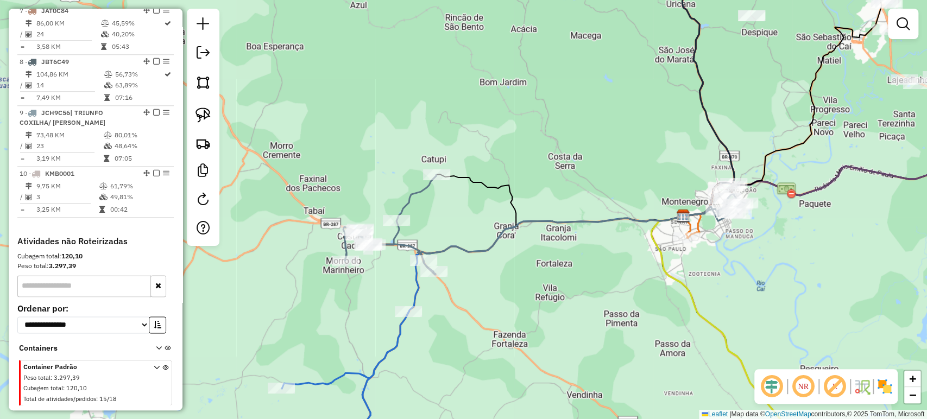
drag, startPoint x: 700, startPoint y: 284, endPoint x: 419, endPoint y: 317, distance: 282.5
click at [419, 316] on div "Janela de atendimento Grade de atendimento Capacidade Transportadoras Veículos …" at bounding box center [463, 209] width 927 height 419
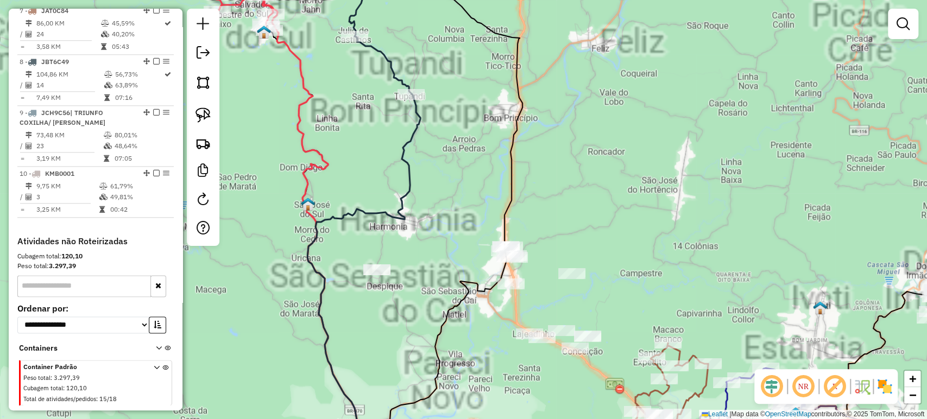
drag, startPoint x: 473, startPoint y: 325, endPoint x: 465, endPoint y: 278, distance: 47.5
click at [465, 278] on div "Janela de atendimento Grade de atendimento Capacidade Transportadoras Veículos …" at bounding box center [463, 209] width 927 height 419
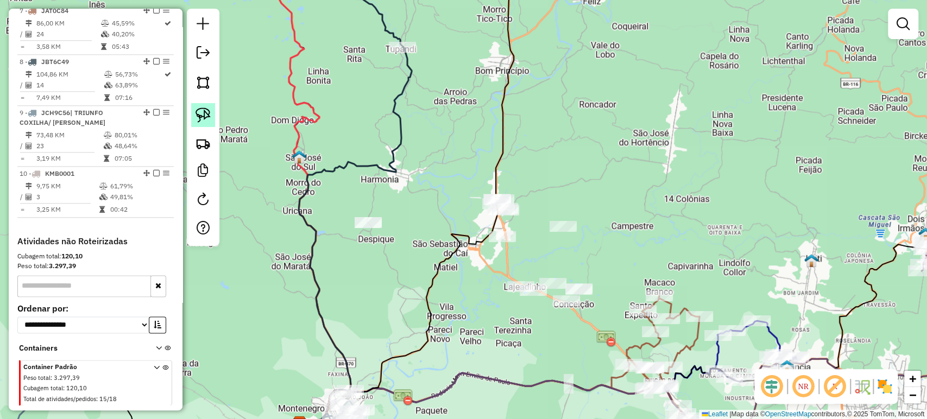
click at [213, 114] on link at bounding box center [203, 115] width 24 height 24
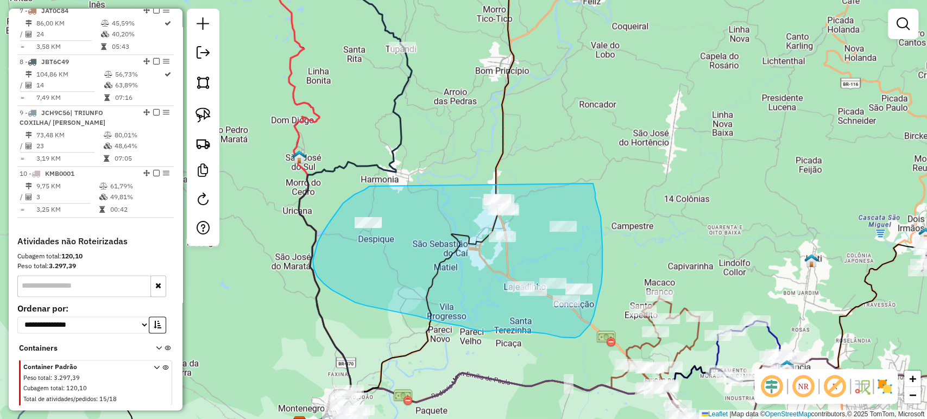
drag, startPoint x: 369, startPoint y: 186, endPoint x: 586, endPoint y: 168, distance: 217.9
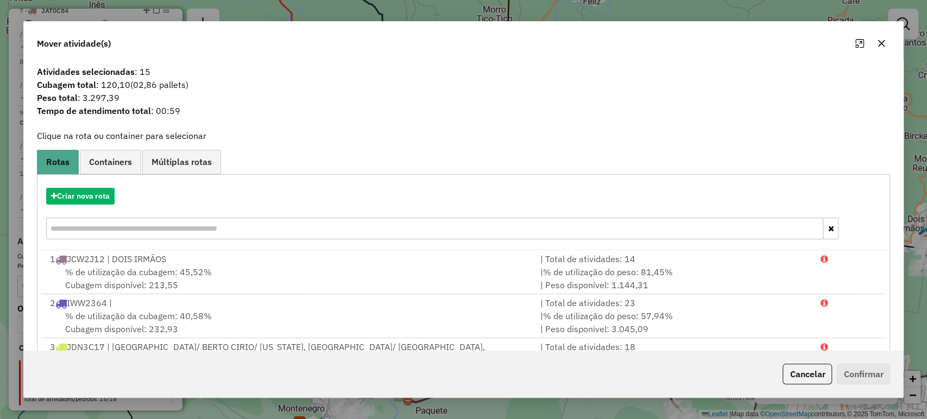
click at [164, 233] on input "text" at bounding box center [434, 229] width 777 height 22
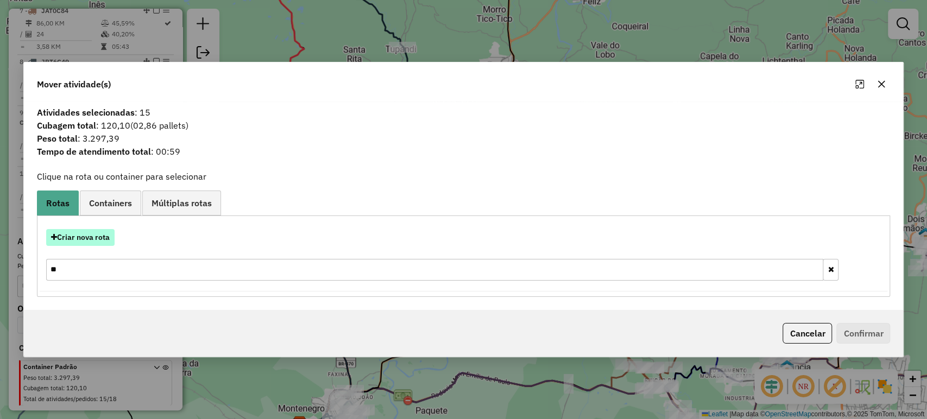
type input "**"
click at [113, 236] on button "Criar nova rota" at bounding box center [80, 237] width 68 height 17
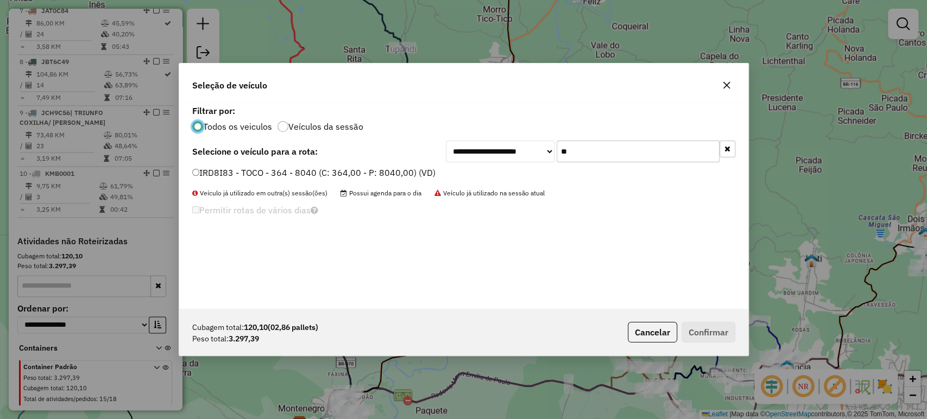
scroll to position [5, 3]
click at [378, 169] on label "IRD8I83 - TOCO - 364 - 8040 (C: 364,00 - P: 8040,00) (VD)" at bounding box center [313, 172] width 243 height 13
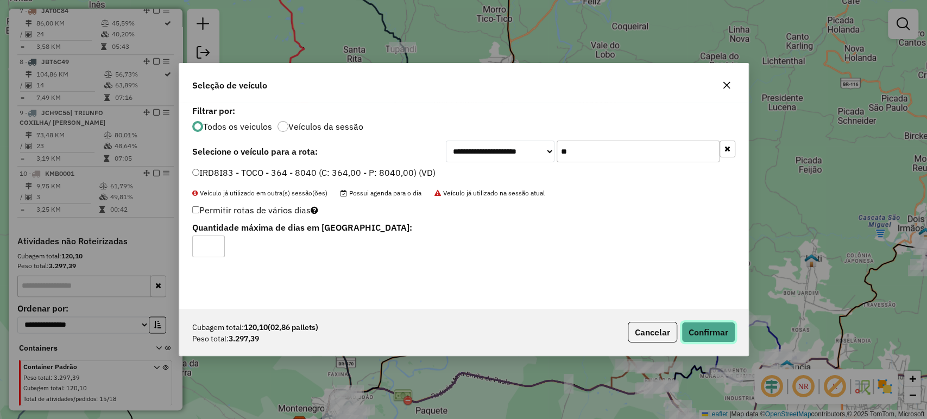
click at [701, 324] on button "Confirmar" at bounding box center [708, 332] width 54 height 21
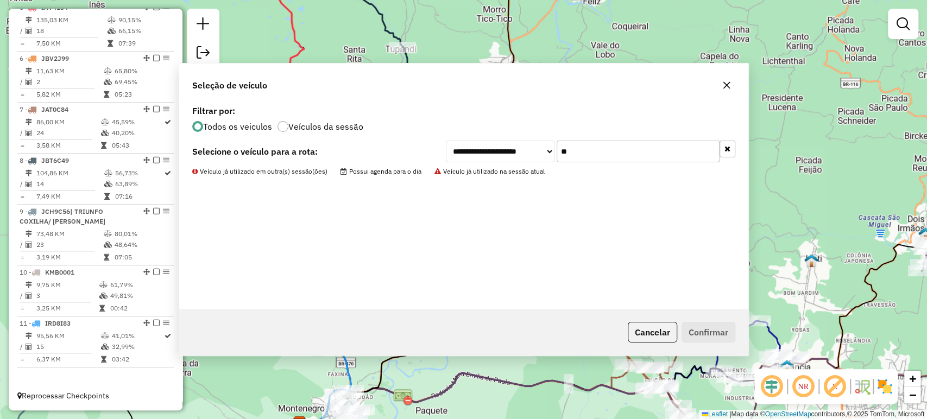
scroll to position [690, 0]
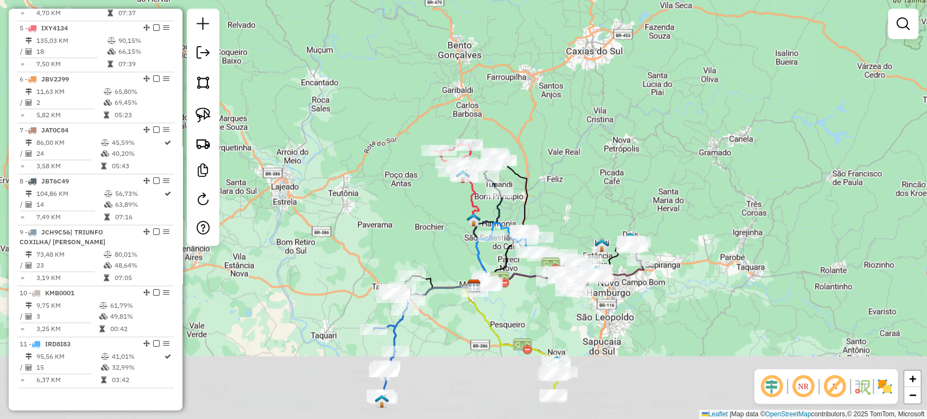
drag, startPoint x: 505, startPoint y: 379, endPoint x: 529, endPoint y: 313, distance: 70.6
click at [529, 313] on div "Janela de atendimento Grade de atendimento Capacidade Transportadoras Veículos …" at bounding box center [463, 209] width 927 height 419
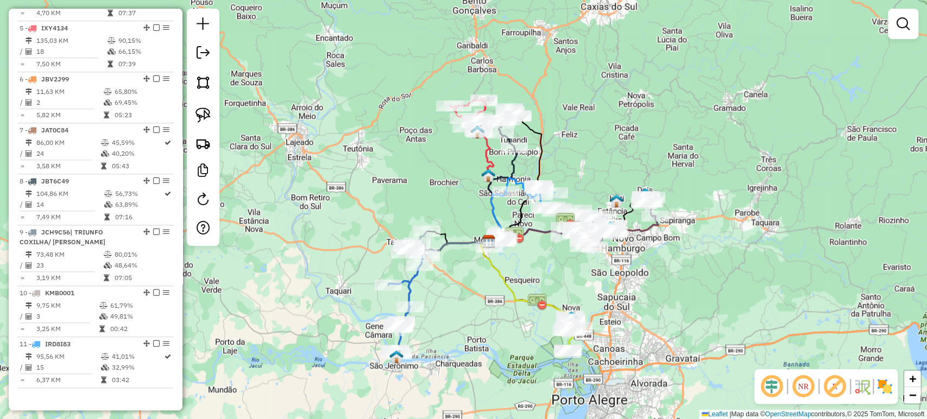
drag, startPoint x: 515, startPoint y: 332, endPoint x: 535, endPoint y: 274, distance: 61.6
click at [535, 274] on div "Janela de atendimento Grade de atendimento Capacidade Transportadoras Veículos …" at bounding box center [463, 209] width 927 height 419
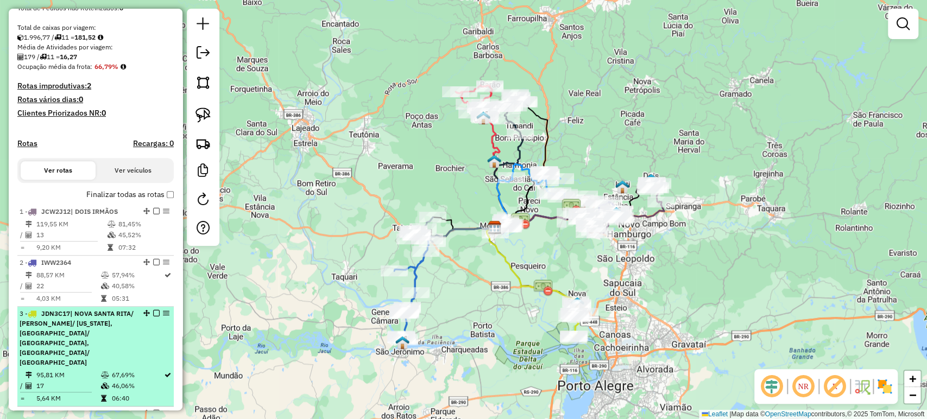
scroll to position [0, 0]
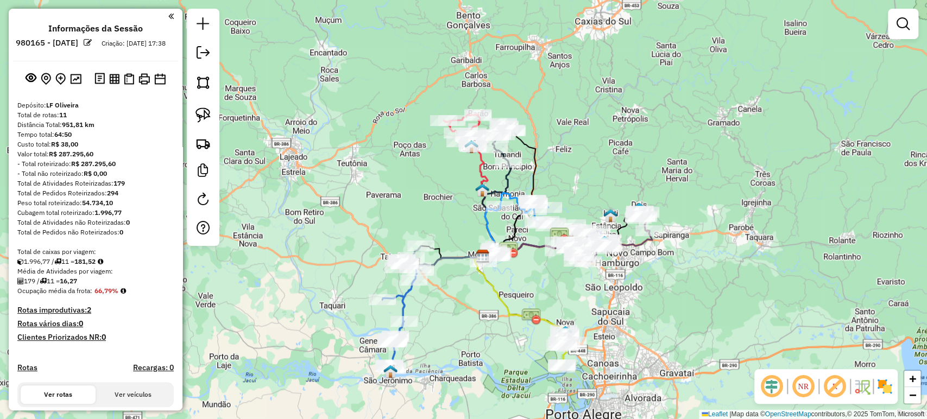
drag, startPoint x: 511, startPoint y: 293, endPoint x: 497, endPoint y: 320, distance: 30.4
click at [498, 320] on div "Janela de atendimento Grade de atendimento Capacidade Transportadoras Veículos …" at bounding box center [463, 209] width 927 height 419
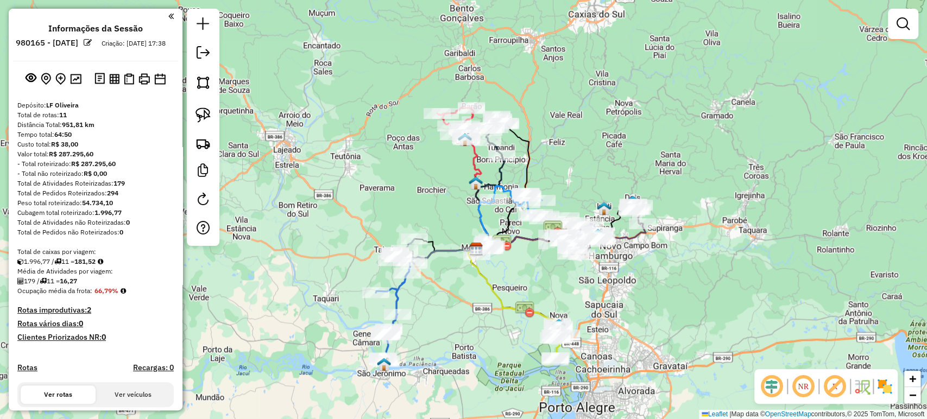
drag, startPoint x: 497, startPoint y: 321, endPoint x: 491, endPoint y: 312, distance: 11.0
click at [491, 312] on div "Janela de atendimento Grade de atendimento Capacidade Transportadoras Veículos …" at bounding box center [463, 209] width 927 height 419
drag, startPoint x: 475, startPoint y: 333, endPoint x: 490, endPoint y: 278, distance: 57.6
click at [490, 278] on div "Janela de atendimento Grade de atendimento Capacidade Transportadoras Veículos …" at bounding box center [463, 209] width 927 height 419
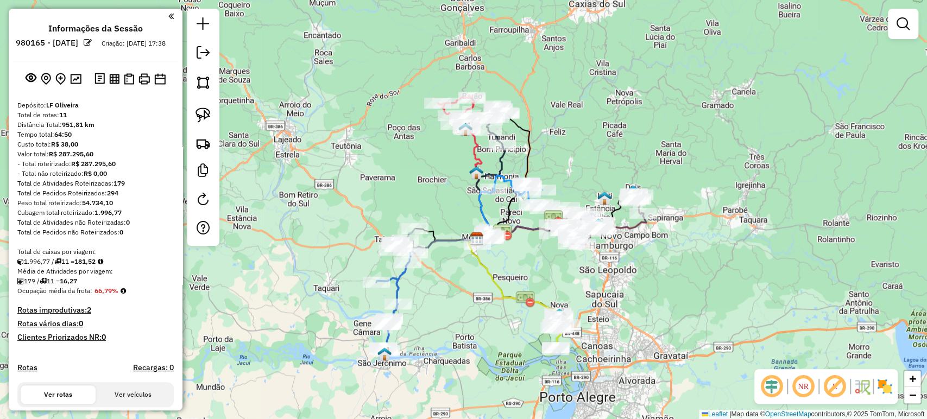
drag, startPoint x: 488, startPoint y: 281, endPoint x: 472, endPoint y: 327, distance: 48.6
click at [472, 327] on div "Janela de atendimento Grade de atendimento Capacidade Transportadoras Veículos …" at bounding box center [463, 209] width 927 height 419
select select "*********"
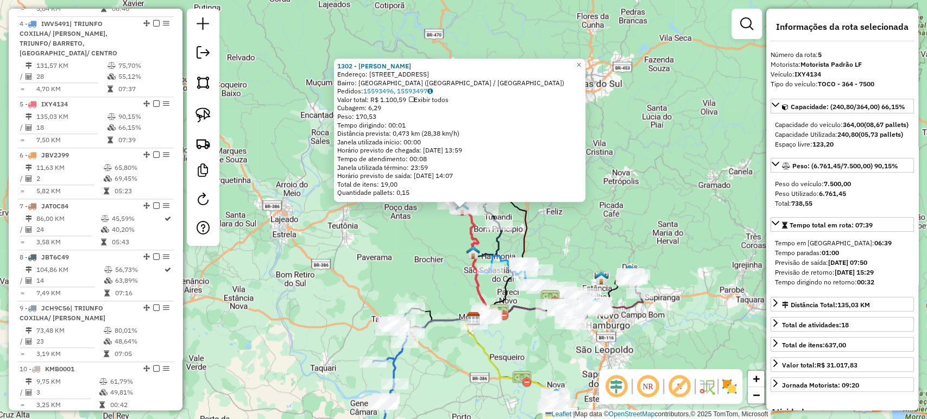
scroll to position [682, 0]
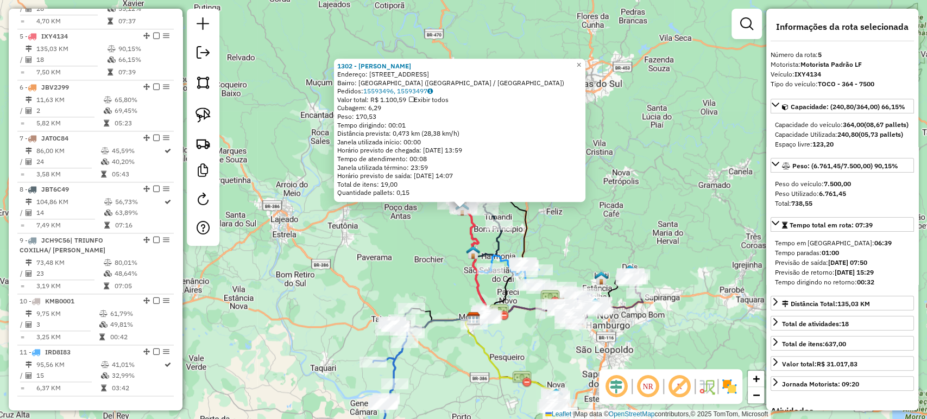
click at [435, 283] on div "1302 - WALTER MERCADO Endereço: R DUQUE DE CAXIAS 199 Bairro: CENTRO (SALVADOR …" at bounding box center [463, 209] width 927 height 419
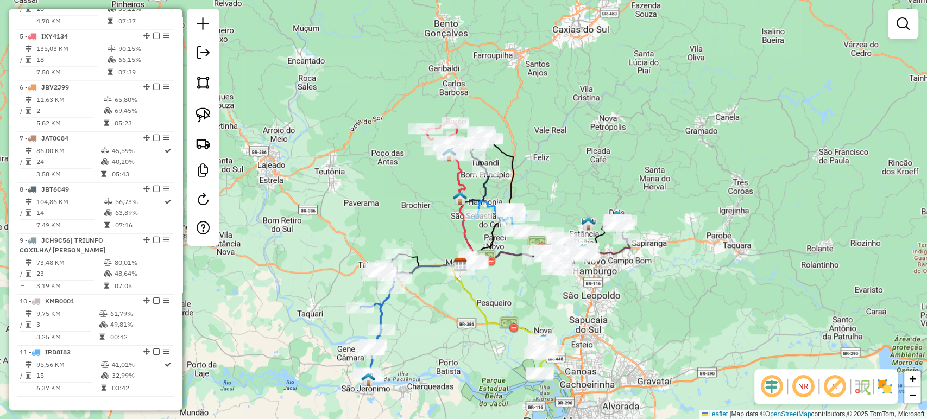
drag, startPoint x: 439, startPoint y: 306, endPoint x: 426, endPoint y: 251, distance: 56.4
click at [426, 251] on div "Janela de atendimento Grade de atendimento Capacidade Transportadoras Veículos …" at bounding box center [463, 209] width 927 height 419
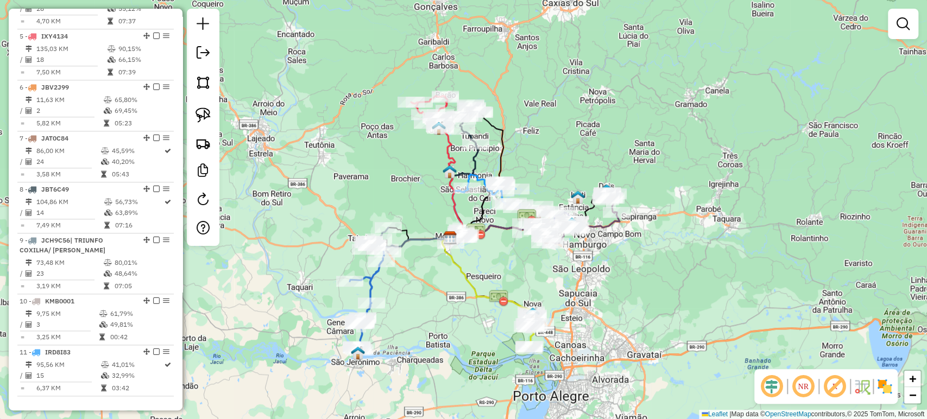
drag, startPoint x: 426, startPoint y: 251, endPoint x: 415, endPoint y: 225, distance: 28.0
click at [415, 225] on div "Janela de atendimento Grade de atendimento Capacidade Transportadoras Veículos …" at bounding box center [463, 209] width 927 height 419
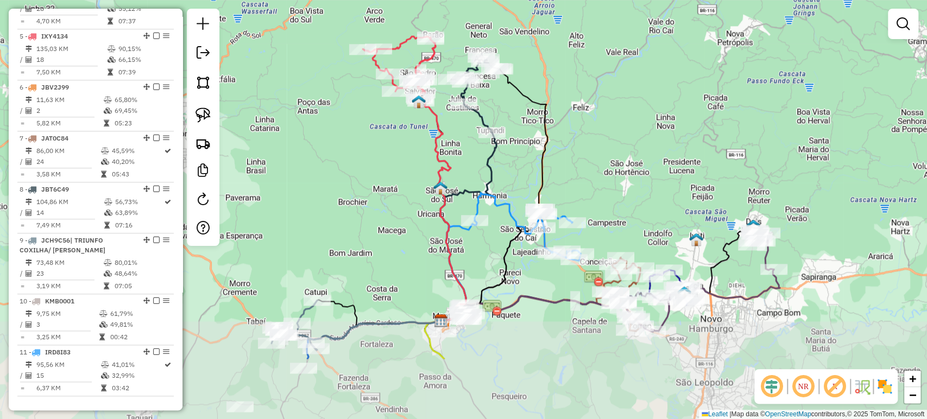
drag, startPoint x: 451, startPoint y: 260, endPoint x: 412, endPoint y: 134, distance: 131.5
click at [412, 134] on div "Janela de atendimento Grade de atendimento Capacidade Transportadoras Veículos …" at bounding box center [463, 209] width 927 height 419
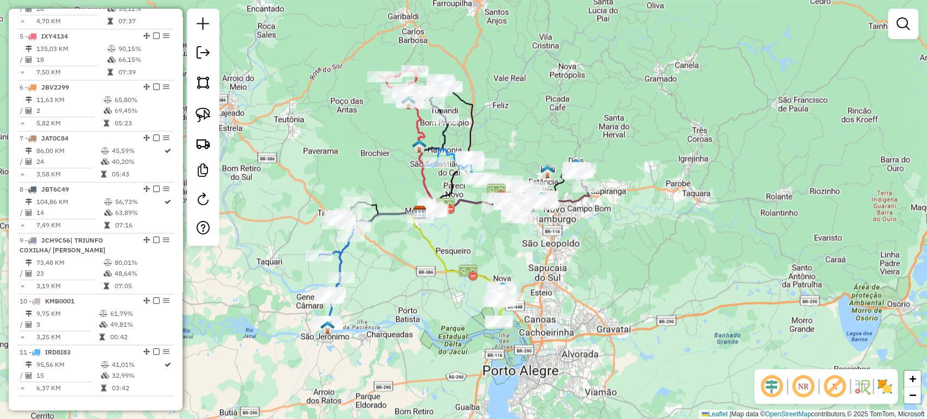
click at [437, 267] on div "Janela de atendimento Grade de atendimento Capacidade Transportadoras Veículos …" at bounding box center [463, 209] width 927 height 419
click at [435, 299] on div "Rota 3 - Placa JDN3C17 23546 - DILARICA FAST FOOD Janela de atendimento Grade d…" at bounding box center [463, 209] width 927 height 419
drag, startPoint x: 435, startPoint y: 299, endPoint x: 435, endPoint y: 319, distance: 20.1
click at [435, 319] on div "Janela de atendimento Grade de atendimento Capacidade Transportadoras Veículos …" at bounding box center [463, 209] width 927 height 419
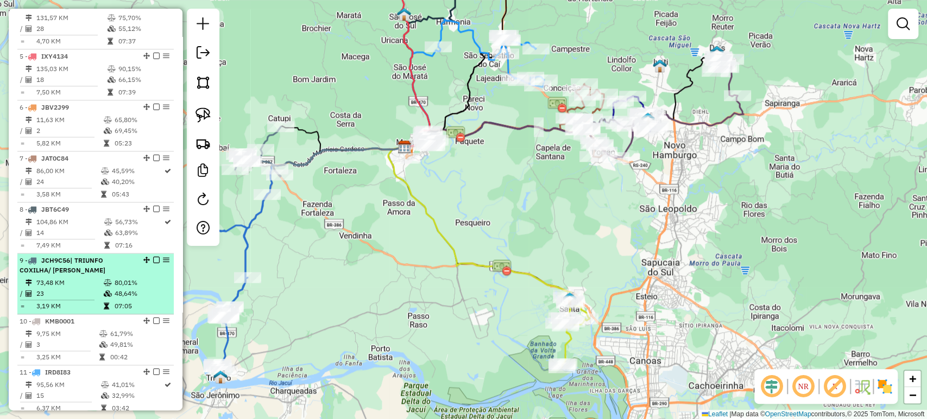
scroll to position [690, 0]
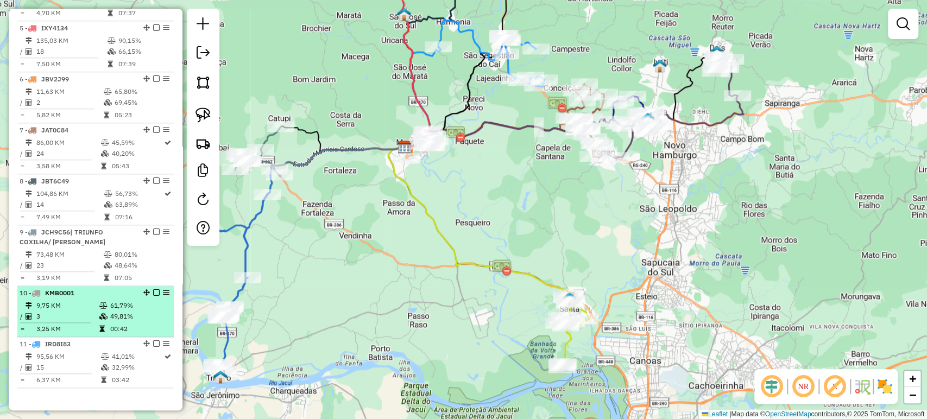
click at [104, 313] on icon at bounding box center [103, 316] width 8 height 7
select select "*********"
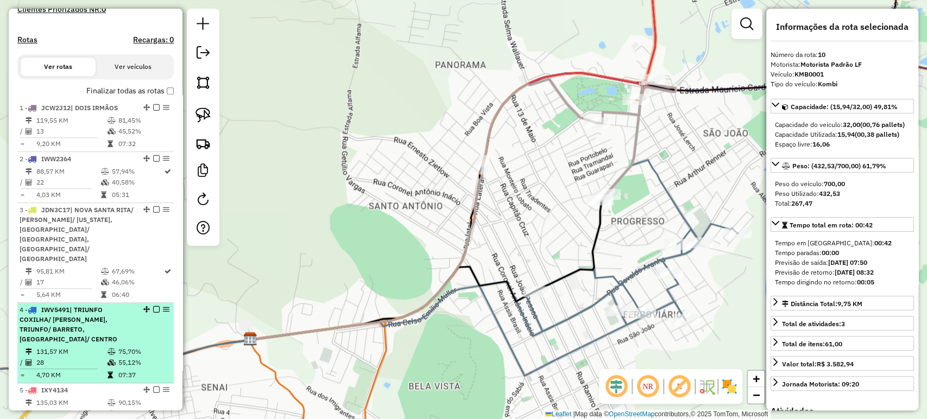
scroll to position [0, 0]
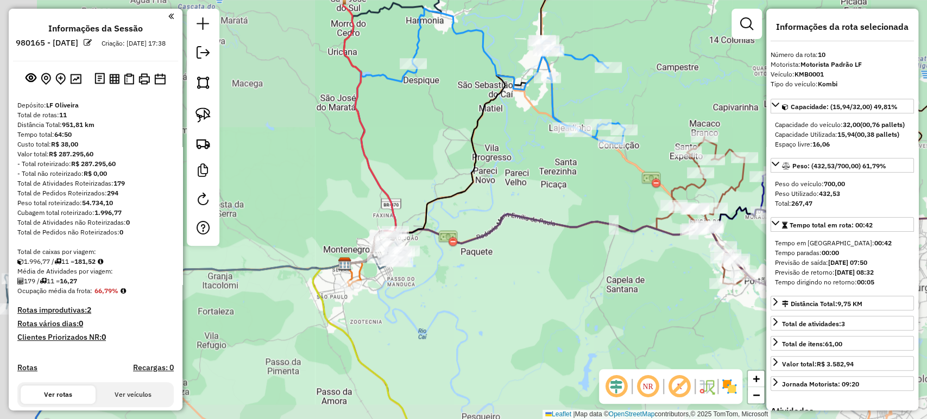
drag, startPoint x: 376, startPoint y: 304, endPoint x: 472, endPoint y: 317, distance: 96.4
click at [472, 317] on div "Janela de atendimento Grade de atendimento Capacidade Transportadoras Veículos …" at bounding box center [463, 209] width 927 height 419
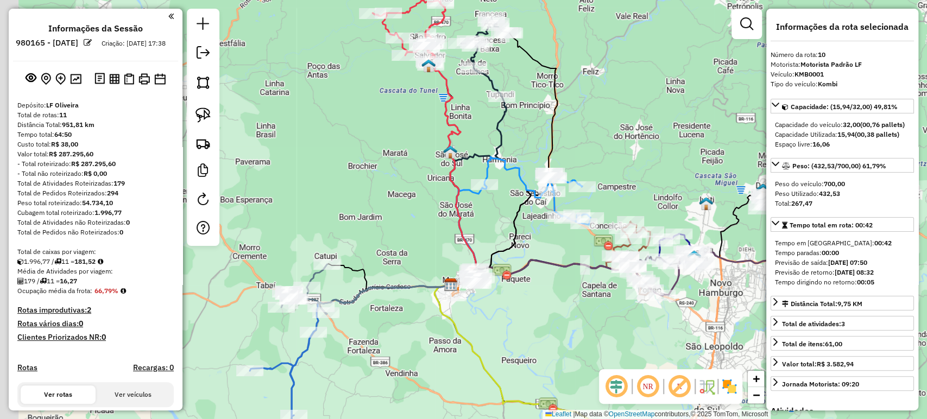
drag, startPoint x: 472, startPoint y: 317, endPoint x: 523, endPoint y: 307, distance: 51.9
click at [523, 307] on div "Janela de atendimento Grade de atendimento Capacidade Transportadoras Veículos …" at bounding box center [463, 209] width 927 height 419
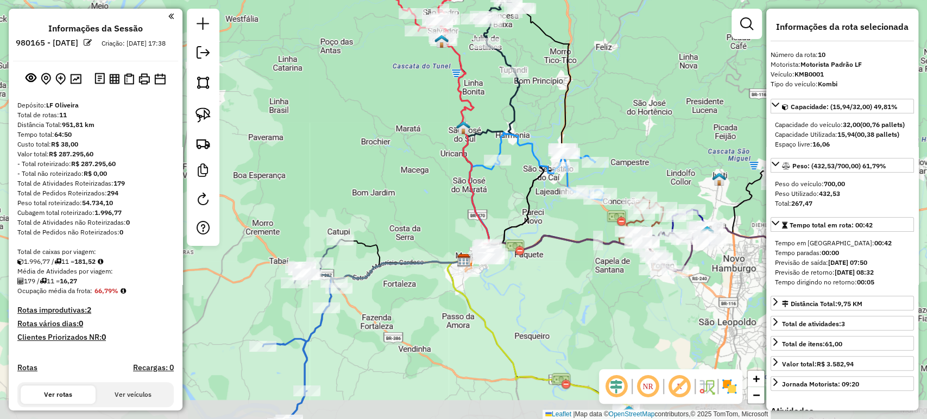
drag, startPoint x: 523, startPoint y: 307, endPoint x: 539, endPoint y: 251, distance: 58.6
click at [539, 251] on div "Janela de atendimento Grade de atendimento Capacidade Transportadoras Veículos …" at bounding box center [463, 209] width 927 height 419
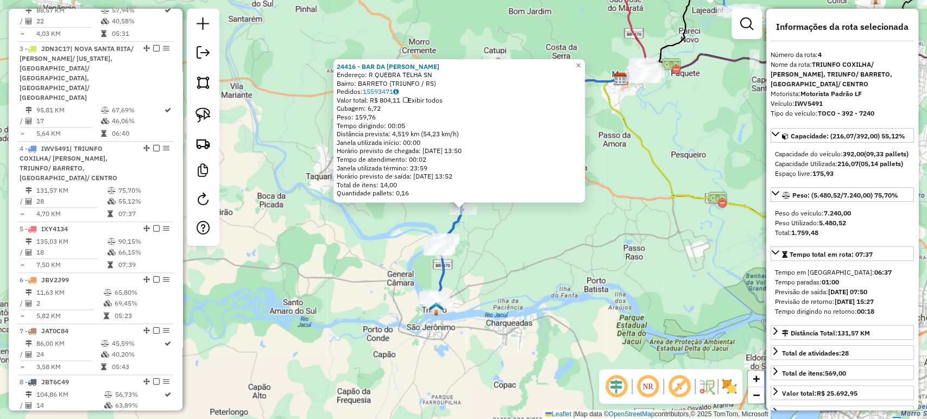
scroll to position [612, 0]
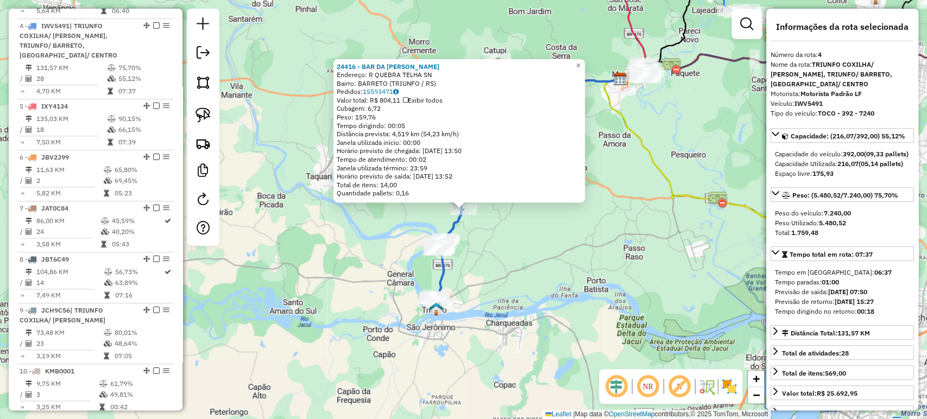
drag, startPoint x: 416, startPoint y: 277, endPoint x: 426, endPoint y: 276, distance: 9.8
click at [420, 277] on div "24416 - BAR DA FERNANDA Endereço: R QUEBRA TELHA SN Bairro: BARRETO (TRIUNFO / …" at bounding box center [463, 209] width 927 height 419
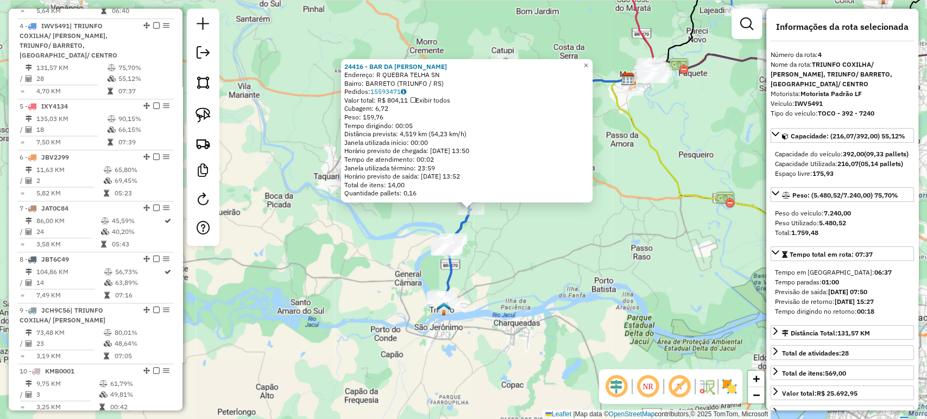
click at [489, 269] on div "24416 - BAR DA FERNANDA Endereço: R QUEBRA TELHA SN Bairro: BARRETO (TRIUNFO / …" at bounding box center [463, 209] width 927 height 419
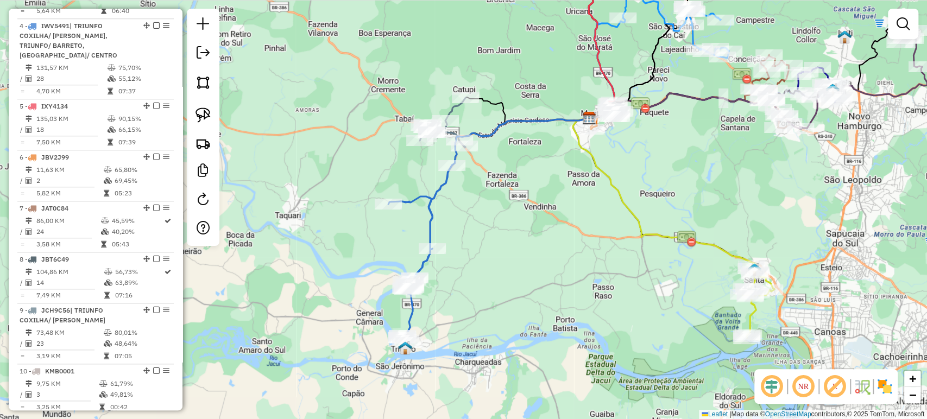
drag, startPoint x: 556, startPoint y: 180, endPoint x: 408, endPoint y: 312, distance: 198.0
click at [408, 312] on div "Janela de atendimento Grade de atendimento Capacidade Transportadoras Veículos …" at bounding box center [463, 209] width 927 height 419
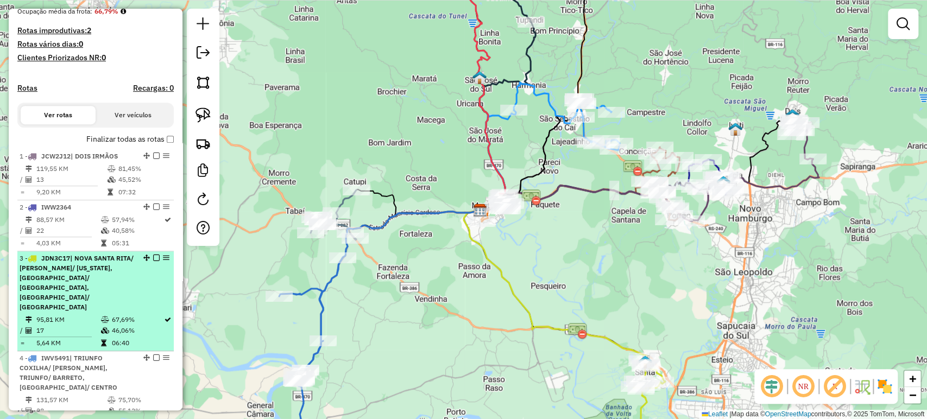
scroll to position [422, 0]
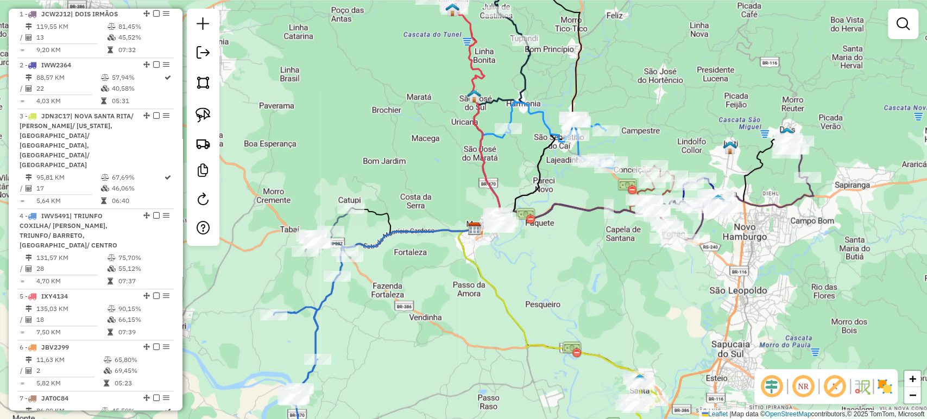
drag, startPoint x: 562, startPoint y: 290, endPoint x: 557, endPoint y: 309, distance: 19.8
click at [557, 309] on div "Janela de atendimento Grade de atendimento Capacidade Transportadoras Veículos …" at bounding box center [463, 209] width 927 height 419
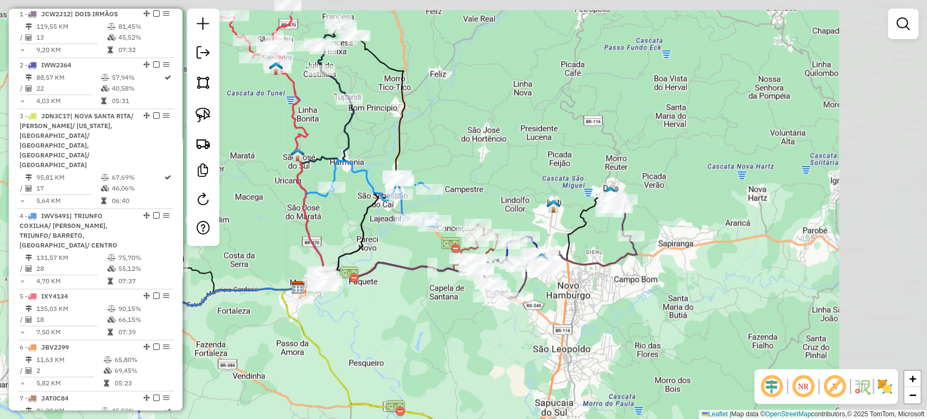
drag, startPoint x: 719, startPoint y: 294, endPoint x: 494, endPoint y: 365, distance: 236.3
click at [494, 365] on div "Janela de atendimento Grade de atendimento Capacidade Transportadoras Veículos …" at bounding box center [463, 209] width 927 height 419
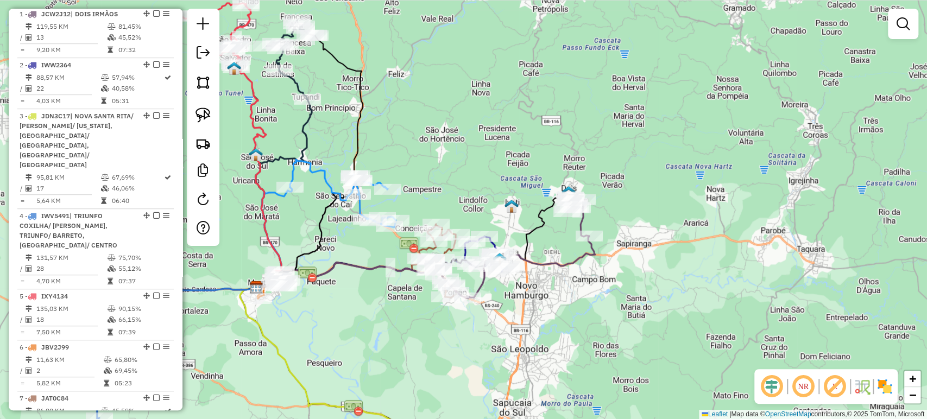
drag, startPoint x: 549, startPoint y: 242, endPoint x: 606, endPoint y: 186, distance: 79.5
click at [606, 186] on div "Janela de atendimento Grade de atendimento Capacidade Transportadoras Veículos …" at bounding box center [463, 209] width 927 height 419
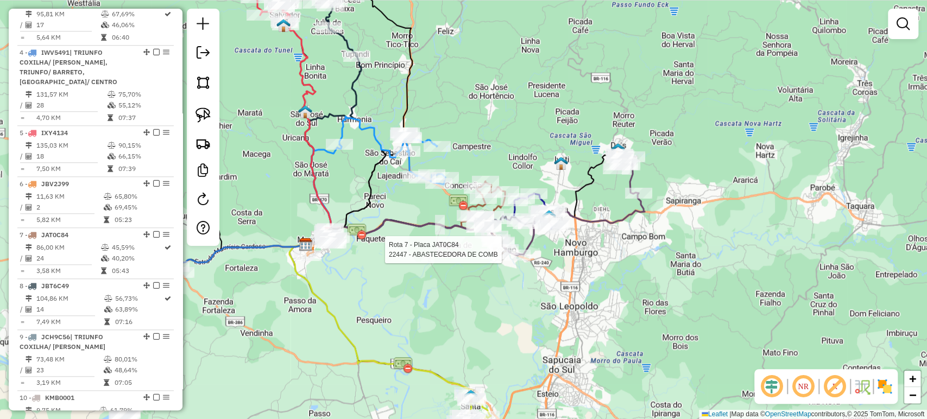
select select "*********"
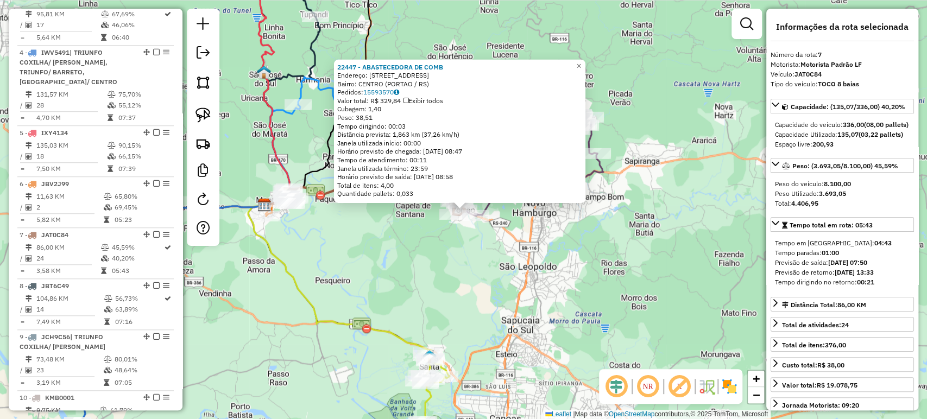
scroll to position [690, 0]
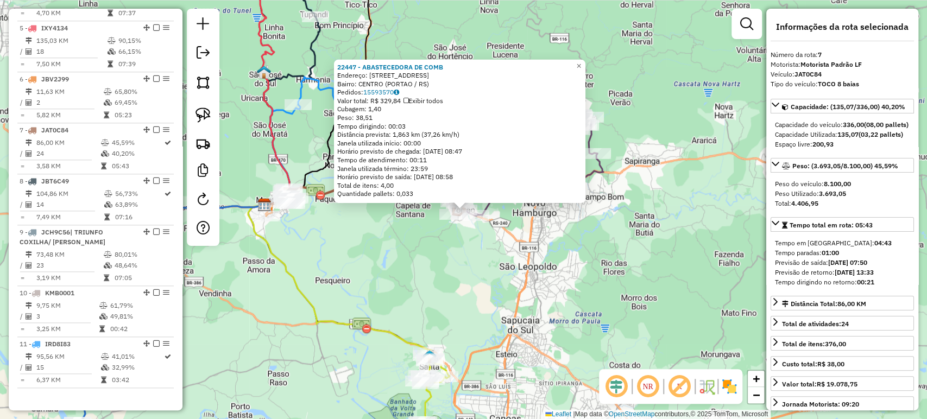
click at [501, 299] on div "22447 - ABASTECEDORA DE COMB Endereço: AV BRASILIA 359 Bairro: CENTRO (PORTAO /…" at bounding box center [463, 209] width 927 height 419
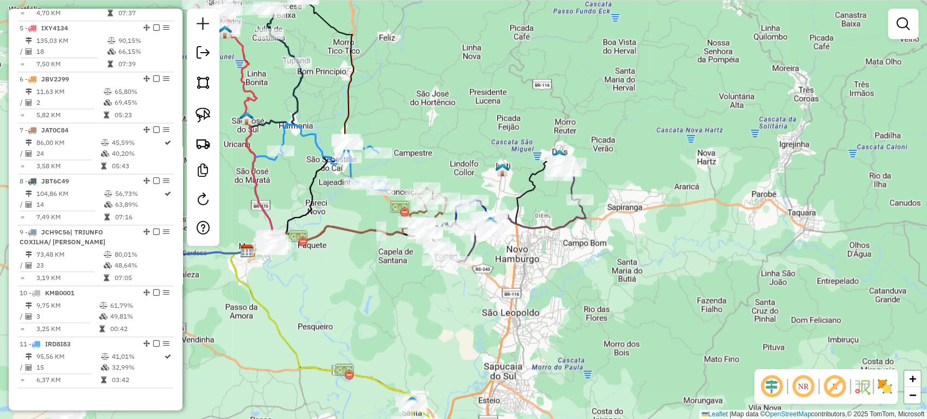
drag, startPoint x: 495, startPoint y: 275, endPoint x: 469, endPoint y: 335, distance: 65.7
click at [469, 345] on div "Janela de atendimento Grade de atendimento Capacidade Transportadoras Veículos …" at bounding box center [463, 209] width 927 height 419
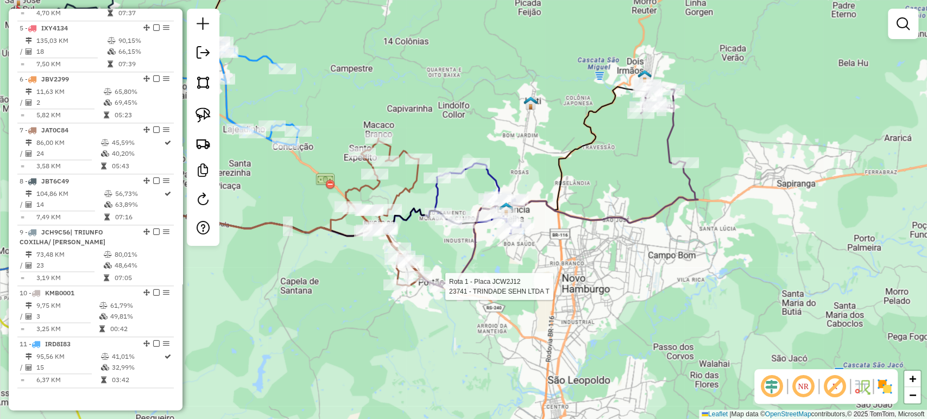
select select "*********"
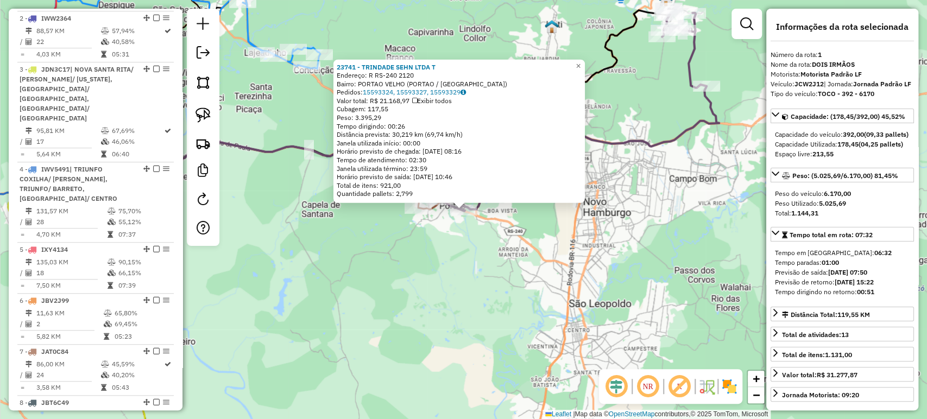
scroll to position [430, 0]
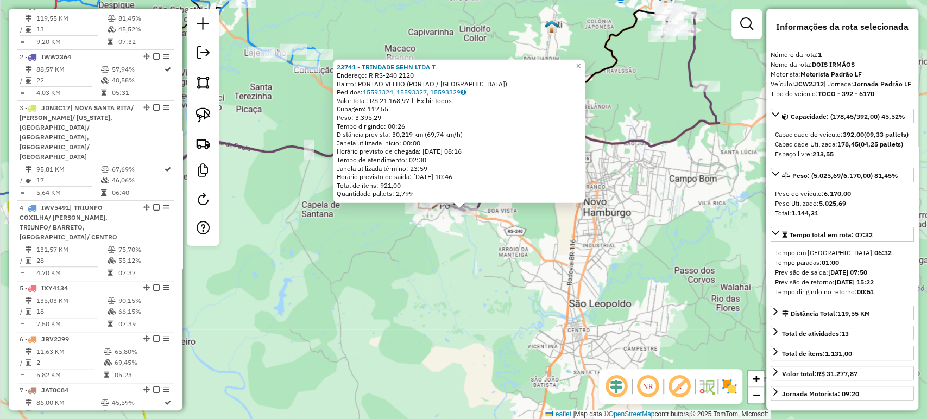
click at [452, 316] on div "23741 - TRINDADE SEHN LTDA T Endereço: R RS-240 2120 Bairro: [GEOGRAPHIC_DATA] …" at bounding box center [463, 209] width 927 height 419
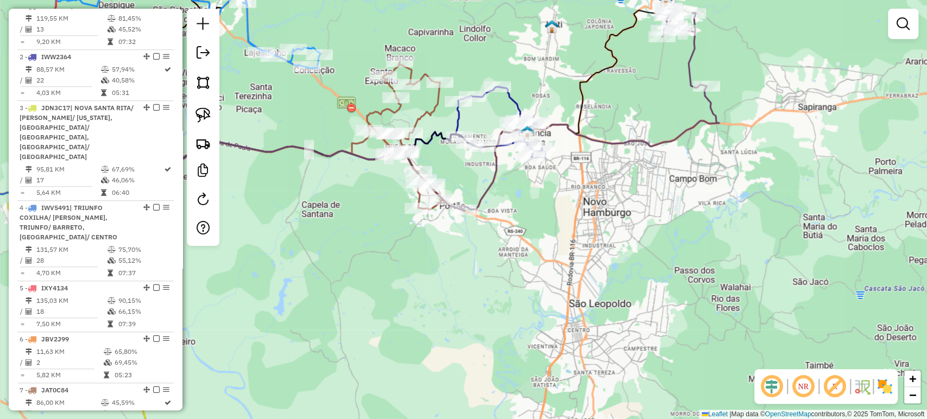
drag, startPoint x: 464, startPoint y: 273, endPoint x: 485, endPoint y: 368, distance: 97.9
click at [485, 368] on div "Janela de atendimento Grade de atendimento Capacidade Transportadoras Veículos …" at bounding box center [463, 209] width 927 height 419
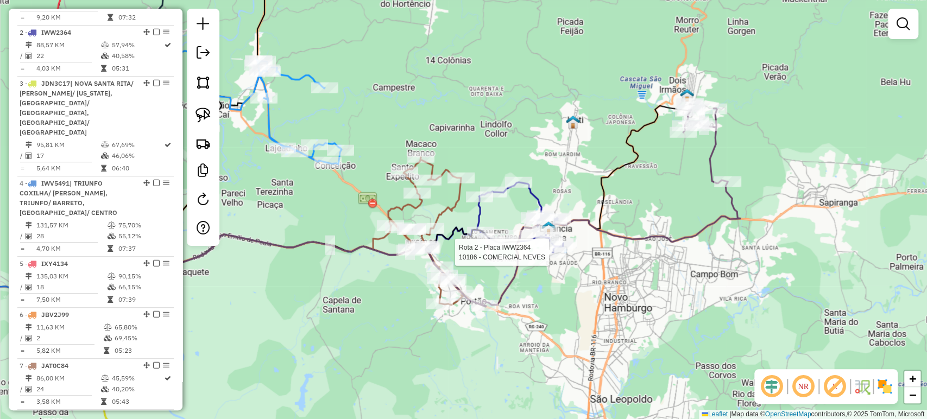
select select "*********"
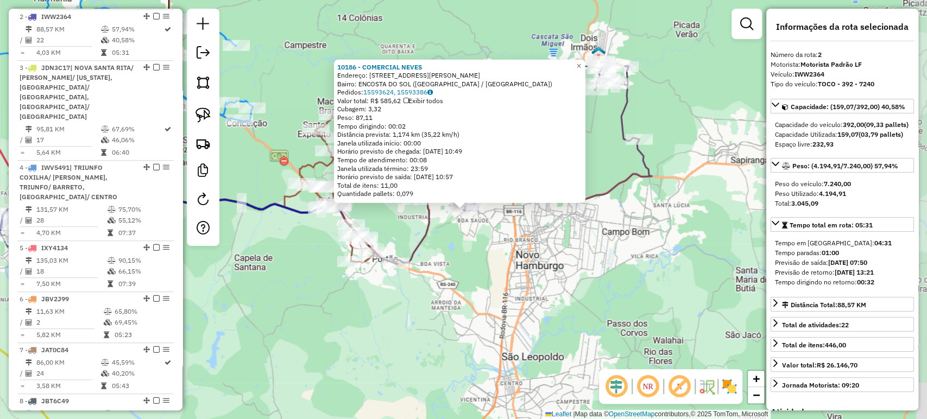
scroll to position [481, 0]
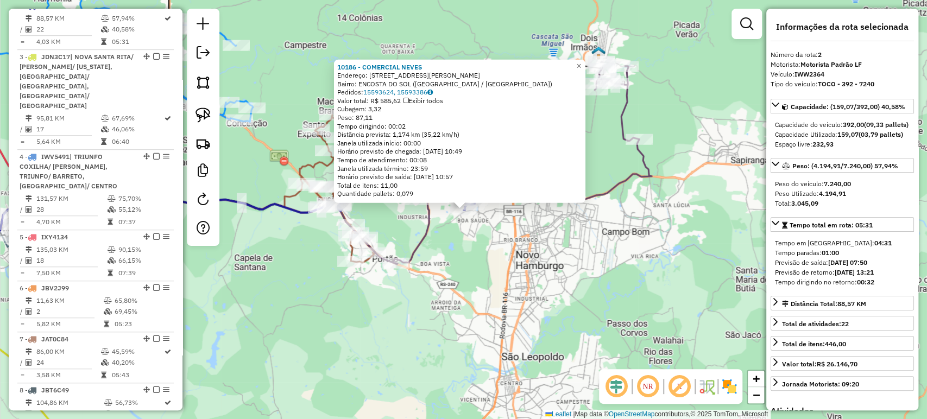
click at [469, 246] on div "10186 - COMERCIAL NEVES Endereço: R ERNA LUISA NABINGER 312 Bairro: ENCOSTA DO …" at bounding box center [463, 209] width 927 height 419
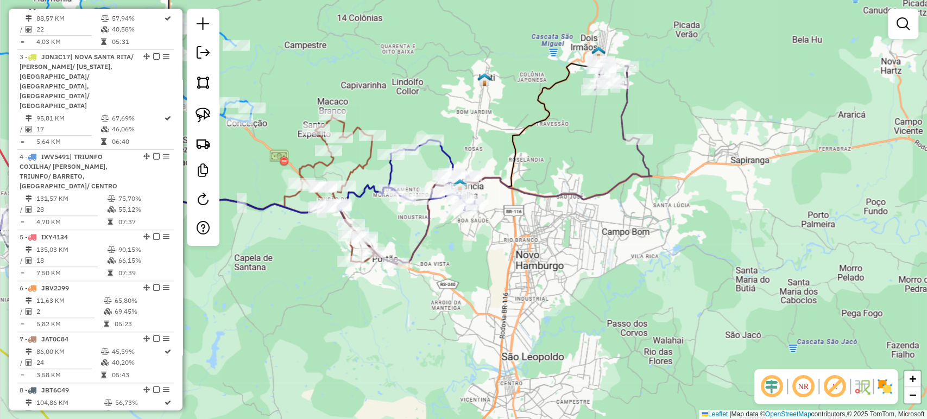
drag, startPoint x: 447, startPoint y: 245, endPoint x: 514, endPoint y: 289, distance: 80.4
click at [514, 289] on div "Janela de atendimento Grade de atendimento Capacidade Transportadoras Veículos …" at bounding box center [463, 209] width 927 height 419
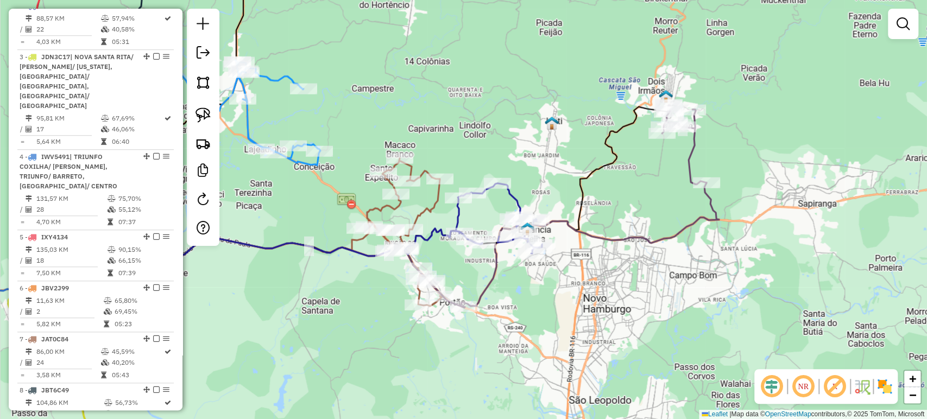
drag, startPoint x: 303, startPoint y: 170, endPoint x: 356, endPoint y: 236, distance: 84.5
click at [356, 234] on div at bounding box center [359, 228] width 27 height 11
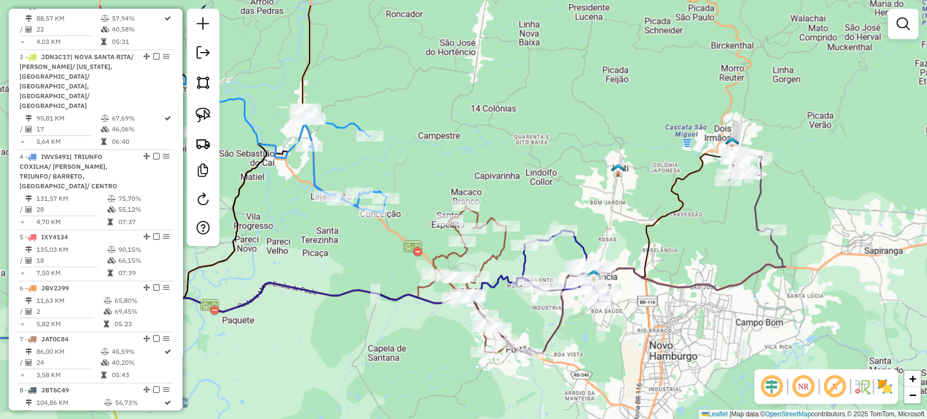
drag, startPoint x: 346, startPoint y: 225, endPoint x: 460, endPoint y: 288, distance: 130.0
click at [460, 288] on div "Rota 7 - Placa JAT0C84 24553 - ADRIANA RIESE Janela de atendimento Grade de ate…" at bounding box center [463, 209] width 927 height 419
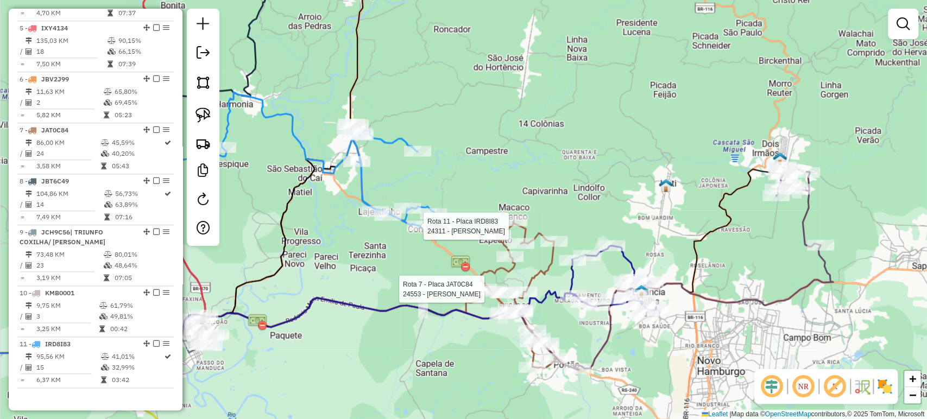
select select "*********"
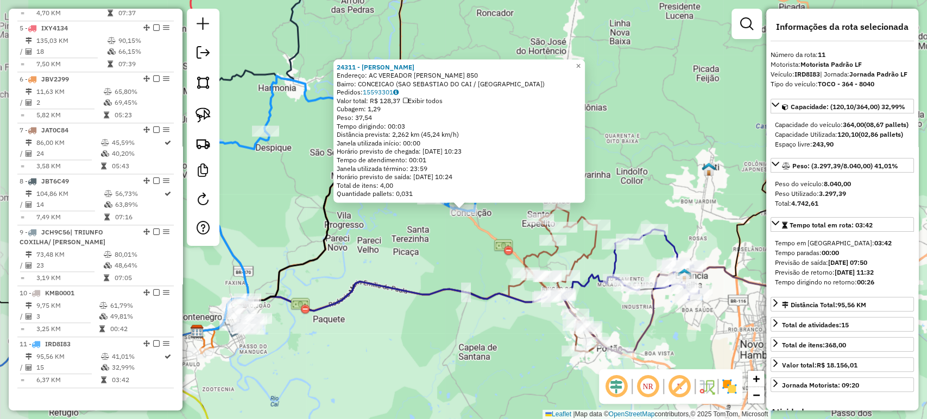
scroll to position [690, 0]
click at [424, 272] on div "24311 - DANILO GERLACH Endereço: AC VEREADOR NELSON HOFF 850 Bairro: CONCEICAO …" at bounding box center [463, 209] width 927 height 419
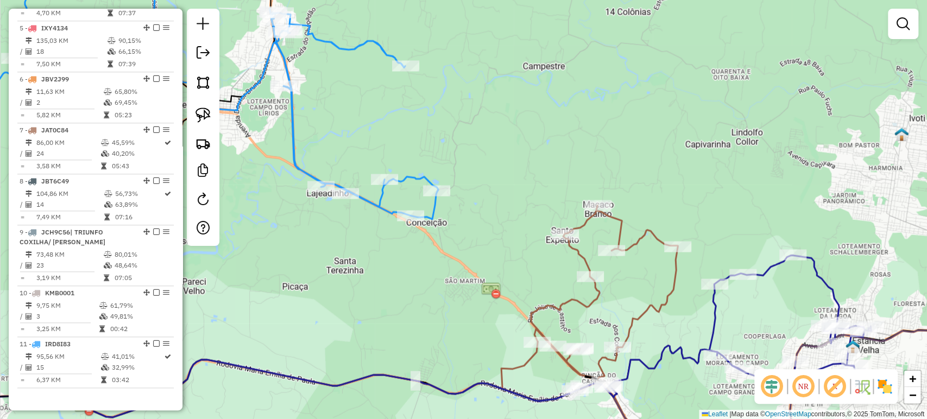
drag, startPoint x: 497, startPoint y: 256, endPoint x: 515, endPoint y: 278, distance: 28.2
click at [515, 278] on div "Janela de atendimento Grade de atendimento Capacidade Transportadoras Veículos …" at bounding box center [463, 209] width 927 height 419
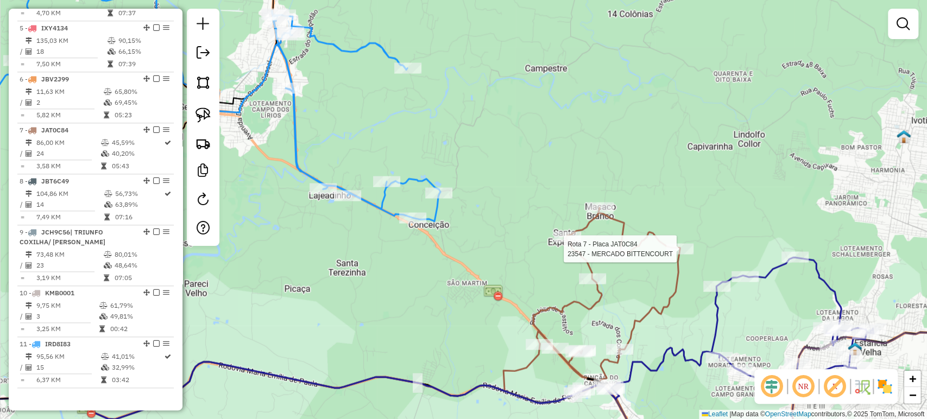
select select "*********"
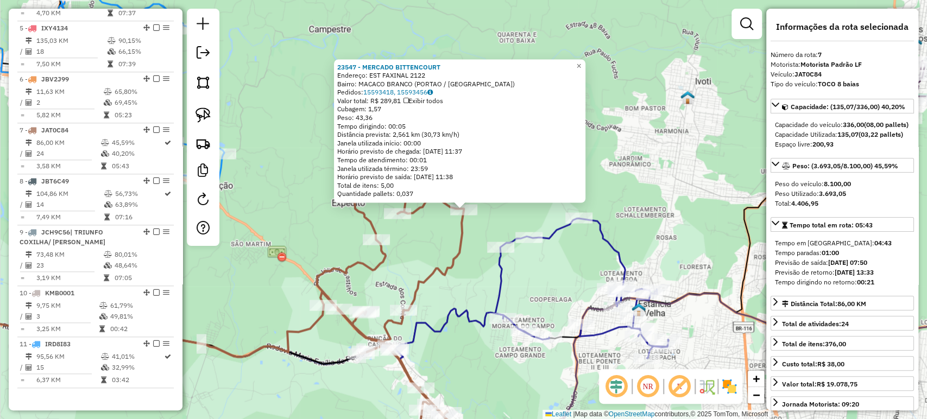
click at [464, 263] on div "23547 - MERCADO BITTENCOURT Endereço: EST FAXINAL 2122 Bairro: MACACO BRANCO (P…" at bounding box center [463, 209] width 927 height 419
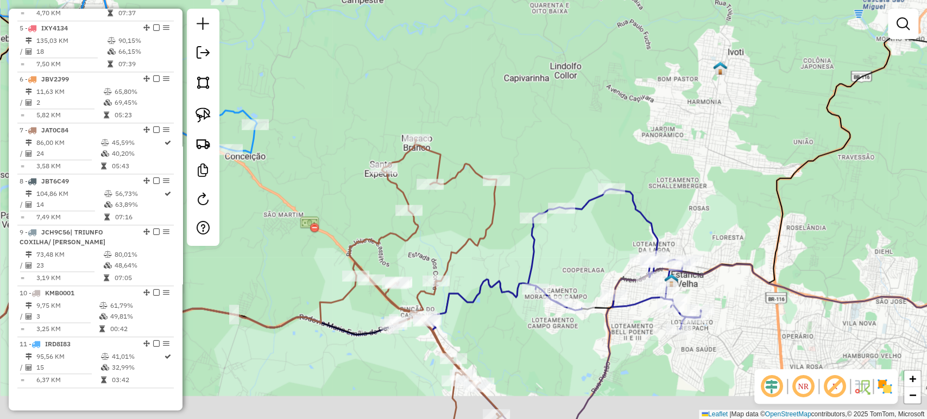
drag, startPoint x: 464, startPoint y: 263, endPoint x: 618, endPoint y: 171, distance: 179.9
click at [618, 171] on div "Janela de atendimento Grade de atendimento Capacidade Transportadoras Veículos …" at bounding box center [463, 209] width 927 height 419
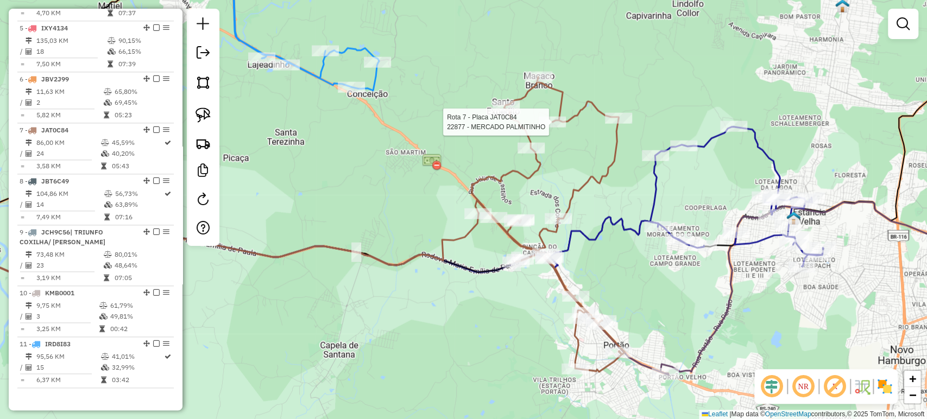
select select "*********"
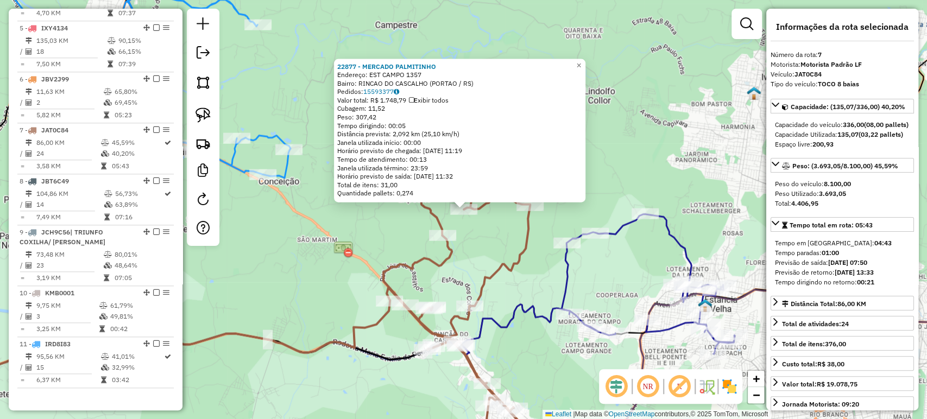
click at [346, 219] on div "22877 - MERCADO PALMITINHO Endereço: EST CAMPO 1357 Bairro: RINCAO DO CASCALHO …" at bounding box center [463, 209] width 927 height 419
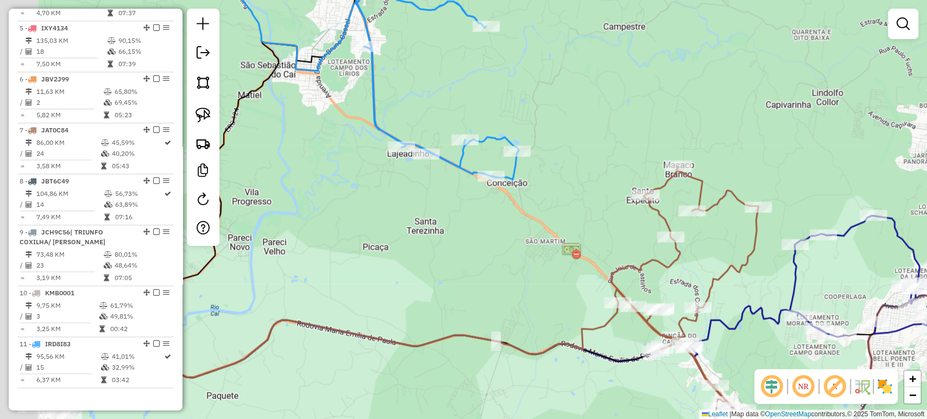
drag, startPoint x: 346, startPoint y: 219, endPoint x: 574, endPoint y: 220, distance: 228.0
click at [574, 220] on div "Janela de atendimento Grade de atendimento Capacidade Transportadoras Veículos …" at bounding box center [463, 209] width 927 height 419
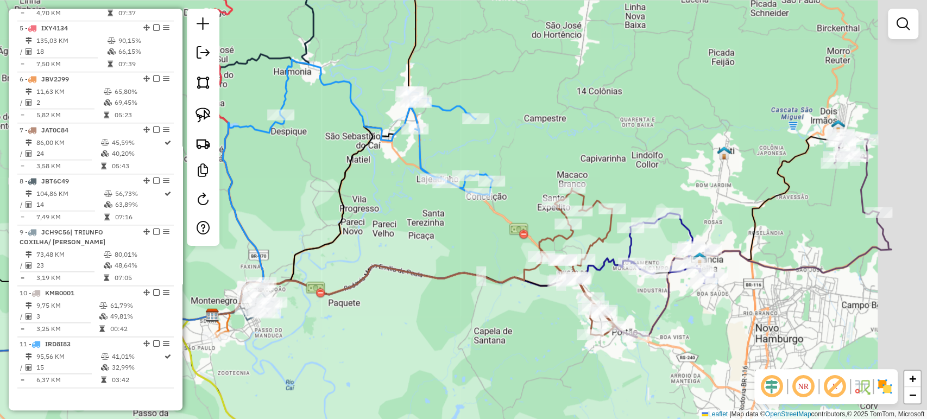
drag, startPoint x: 699, startPoint y: 299, endPoint x: 464, endPoint y: 268, distance: 236.6
click at [464, 268] on div "Janela de atendimento Grade de atendimento Capacidade Transportadoras Veículos …" at bounding box center [463, 209] width 927 height 419
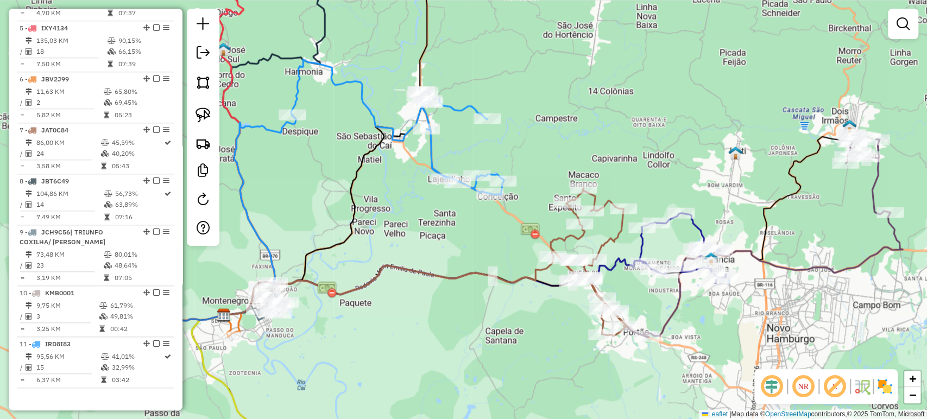
drag, startPoint x: 273, startPoint y: 302, endPoint x: 434, endPoint y: 293, distance: 161.5
click at [434, 293] on div "Janela de atendimento Grade de atendimento Capacidade Transportadoras Veículos …" at bounding box center [463, 209] width 927 height 419
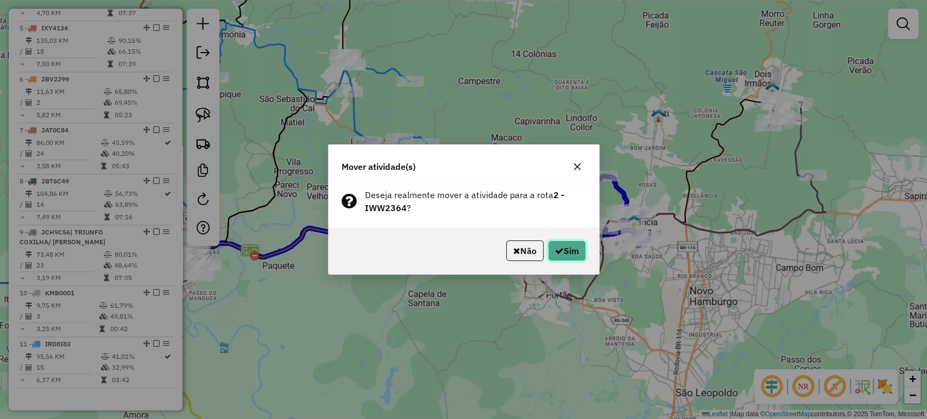
click at [578, 246] on button "Sim" at bounding box center [567, 251] width 38 height 21
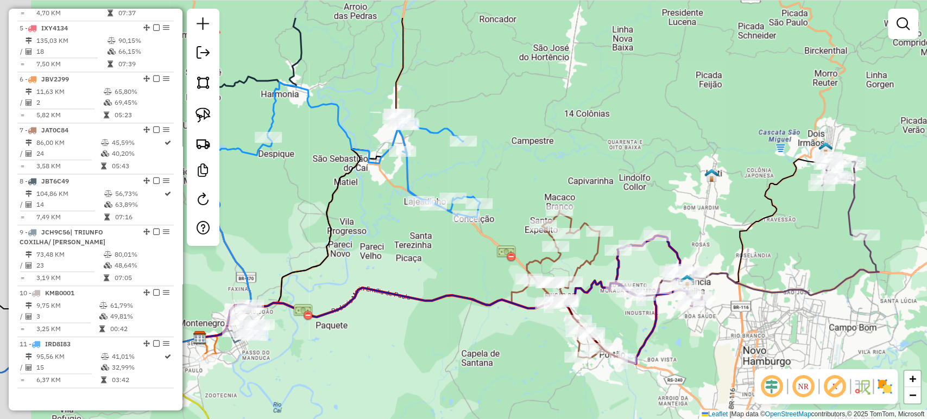
drag, startPoint x: 479, startPoint y: 336, endPoint x: 511, endPoint y: 370, distance: 47.2
click at [511, 370] on div "Janela de atendimento Grade de atendimento Capacidade Transportadoras Veículos …" at bounding box center [463, 209] width 927 height 419
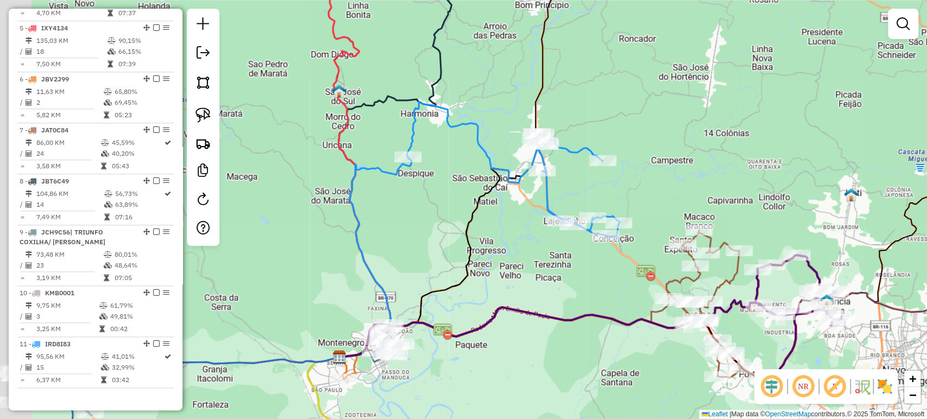
drag, startPoint x: 407, startPoint y: 257, endPoint x: 546, endPoint y: 276, distance: 140.3
click at [546, 276] on div "Janela de atendimento Grade de atendimento Capacidade Transportadoras Veículos …" at bounding box center [463, 209] width 927 height 419
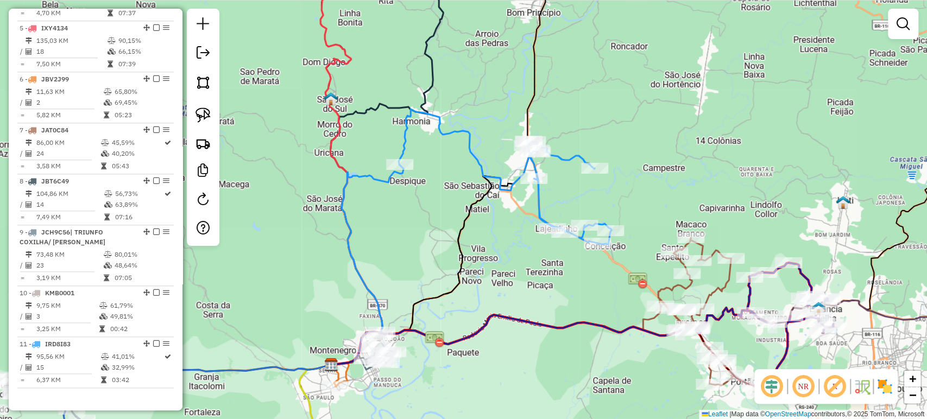
drag, startPoint x: 612, startPoint y: 273, endPoint x: 517, endPoint y: 286, distance: 96.5
click at [517, 286] on div "Janela de atendimento Grade de atendimento Capacidade Transportadoras Veículos …" at bounding box center [463, 209] width 927 height 419
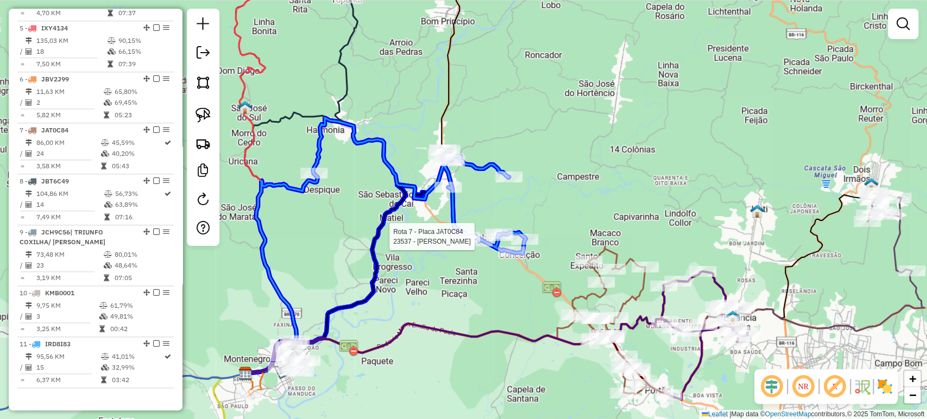
click at [499, 241] on div at bounding box center [499, 235] width 27 height 11
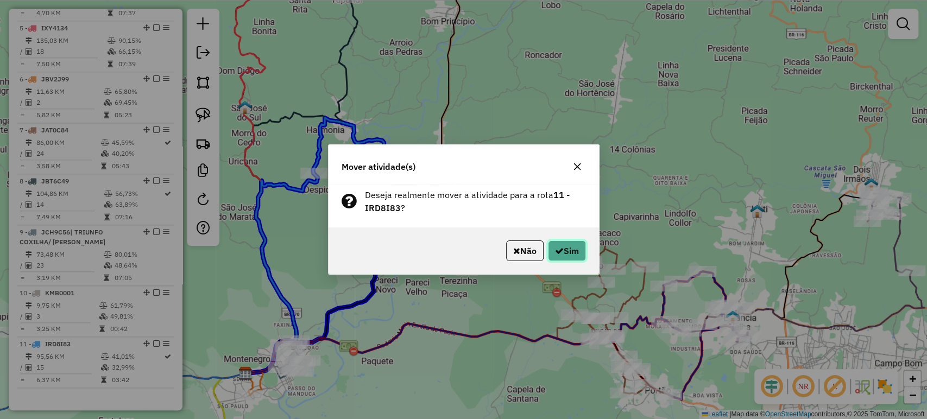
click at [556, 253] on icon "button" at bounding box center [559, 250] width 9 height 9
click at [572, 260] on button "Sim" at bounding box center [567, 251] width 38 height 21
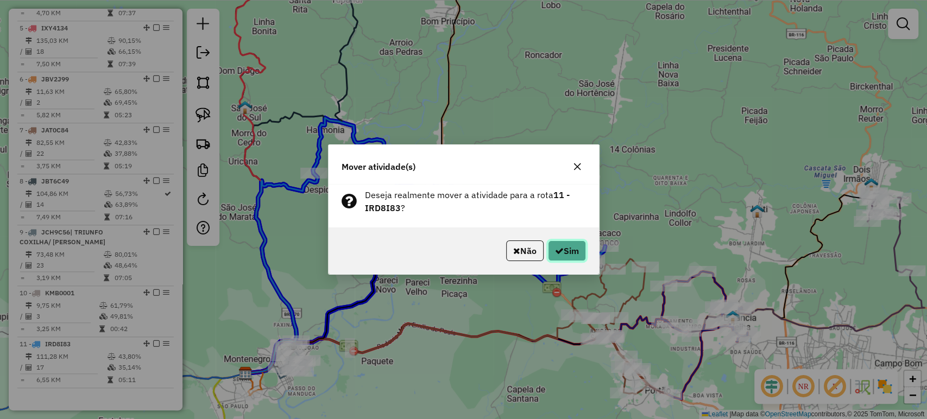
click at [583, 251] on button "Sim" at bounding box center [567, 251] width 38 height 21
click at [579, 250] on button "Sim" at bounding box center [567, 251] width 38 height 21
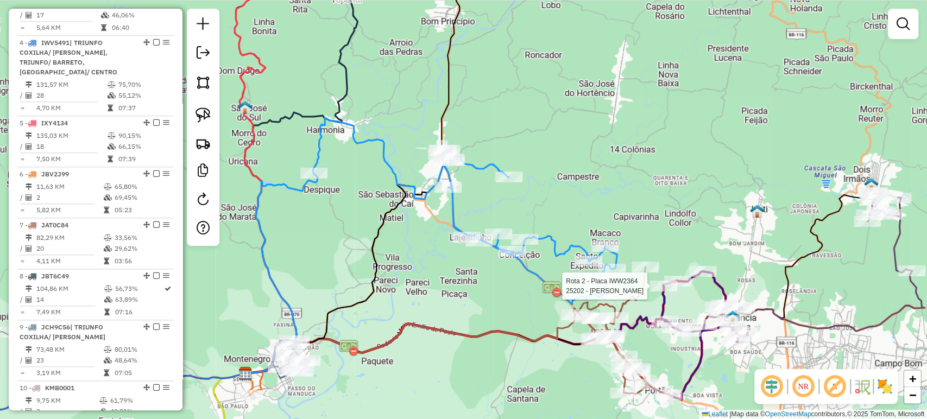
select select "*********"
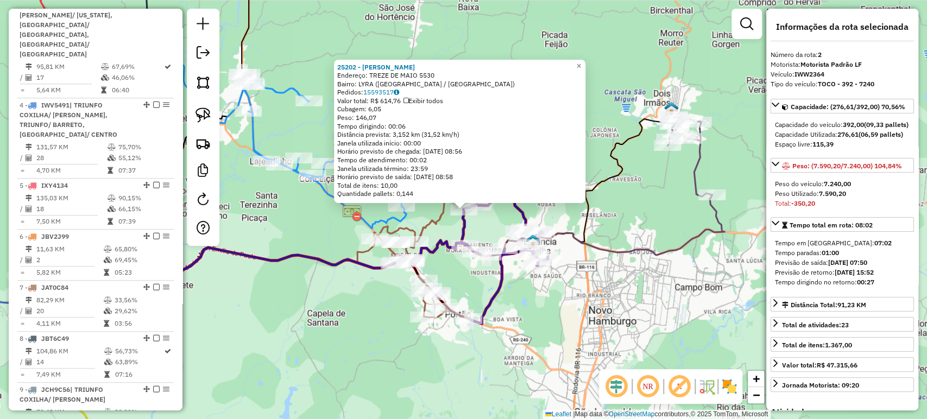
scroll to position [481, 0]
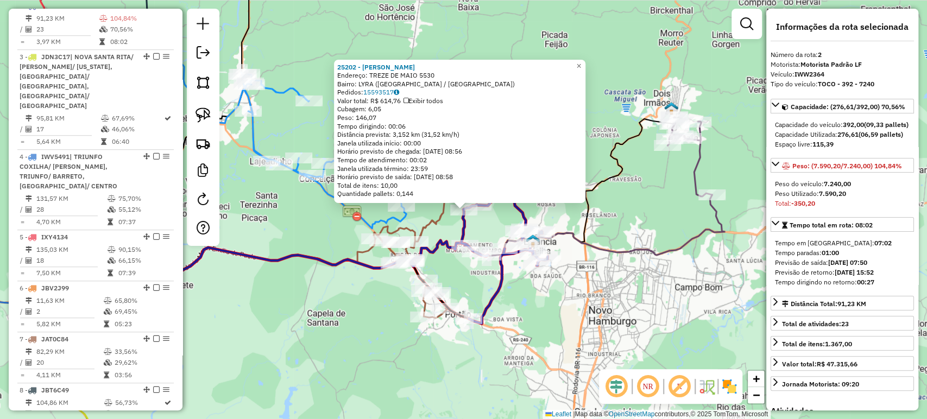
click at [606, 295] on div "25202 - MOISES RODRIGUES Endereço: TREZE DE MAIO 5530 Bairro: LYRA (ESTANCIA VE…" at bounding box center [463, 209] width 927 height 419
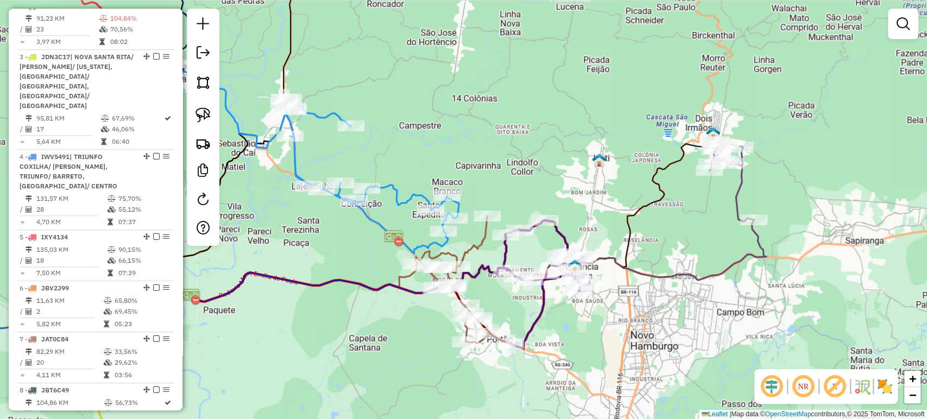
drag, startPoint x: 601, startPoint y: 295, endPoint x: 695, endPoint y: 338, distance: 103.3
click at [695, 338] on div "Janela de atendimento Grade de atendimento Capacidade Transportadoras Veículos …" at bounding box center [463, 209] width 927 height 419
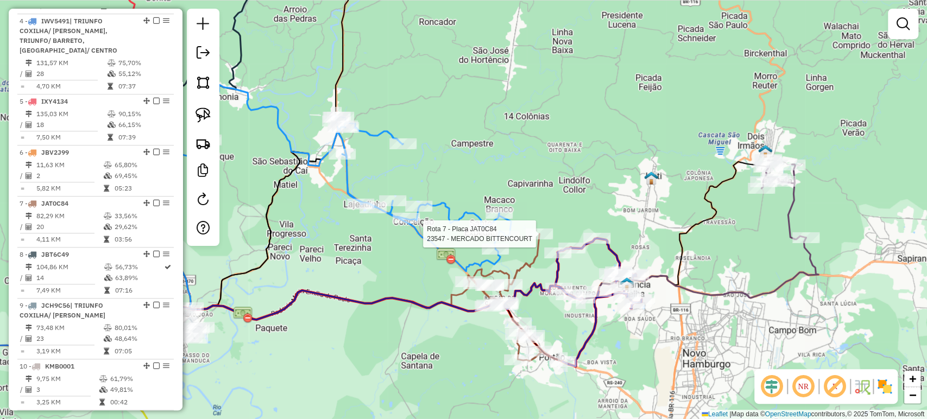
select select "*********"
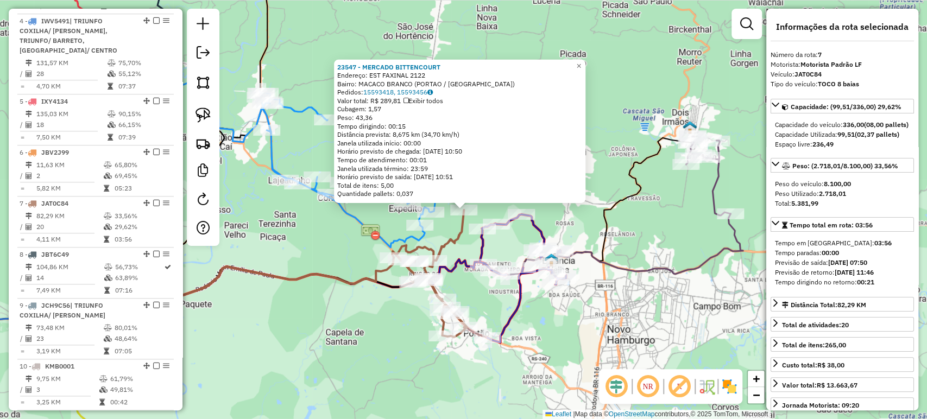
scroll to position [690, 0]
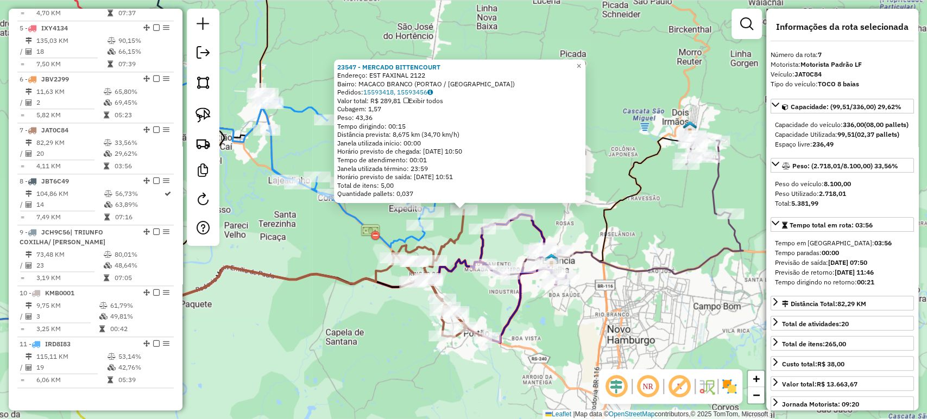
click at [315, 282] on div "Rota 7 - Placa JAT0C84 24749 - FERNANDO CAVALHEIRO Rota 7 - Placa JAT0C84 23588…" at bounding box center [463, 209] width 927 height 419
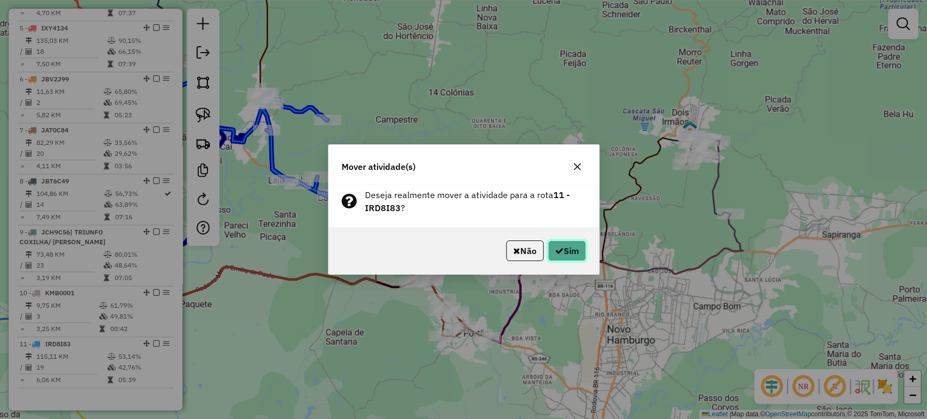
click at [566, 255] on button "Sim" at bounding box center [567, 251] width 38 height 21
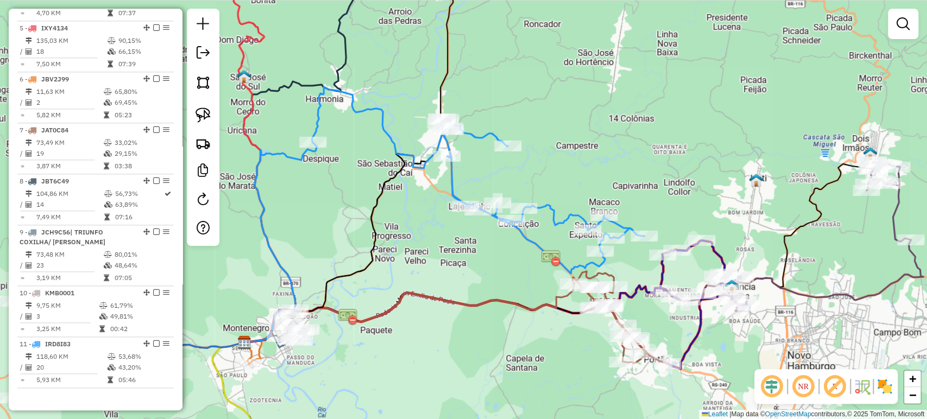
drag, startPoint x: 314, startPoint y: 255, endPoint x: 495, endPoint y: 281, distance: 182.1
click at [495, 281] on div "Janela de atendimento Grade de atendimento Capacidade Transportadoras Veículos …" at bounding box center [463, 209] width 927 height 419
select select "*********"
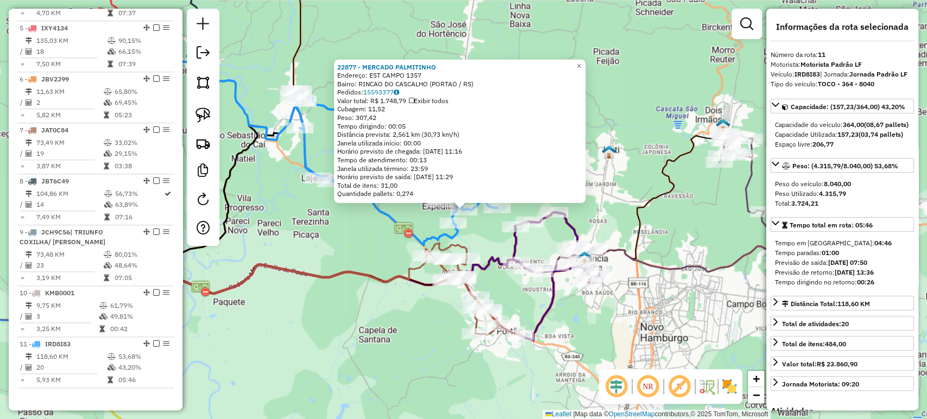
click at [424, 317] on div "Rota 7 - Placa JAT0C84 24047 - MERCADO SUL MAIS 22877 - MERCADO PALMITINHO Ende…" at bounding box center [463, 209] width 927 height 419
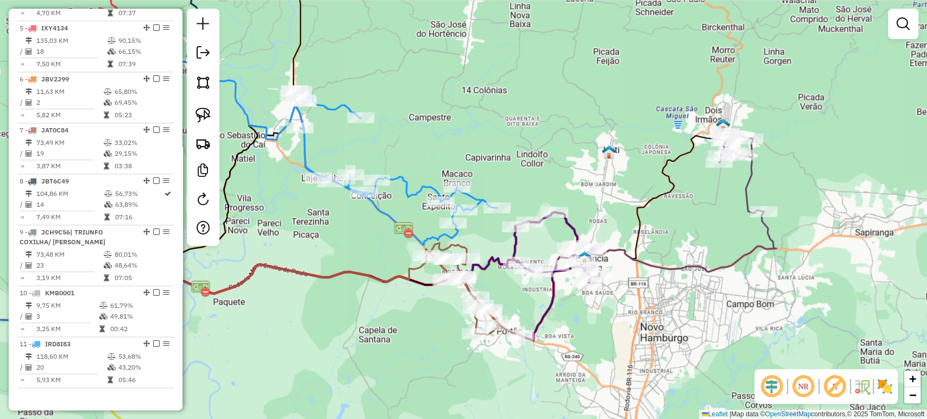
drag, startPoint x: 375, startPoint y: 311, endPoint x: 428, endPoint y: 329, distance: 56.7
click at [428, 329] on div "Janela de atendimento Grade de atendimento Capacidade Transportadoras Veículos …" at bounding box center [463, 209] width 927 height 419
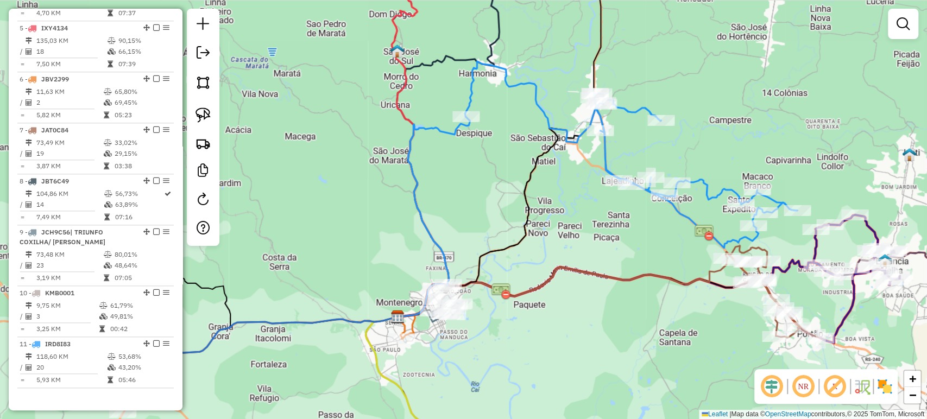
drag, startPoint x: 428, startPoint y: 329, endPoint x: 675, endPoint y: 314, distance: 247.0
click at [675, 314] on div "Janela de atendimento Grade de atendimento Capacidade Transportadoras Veículos …" at bounding box center [463, 209] width 927 height 419
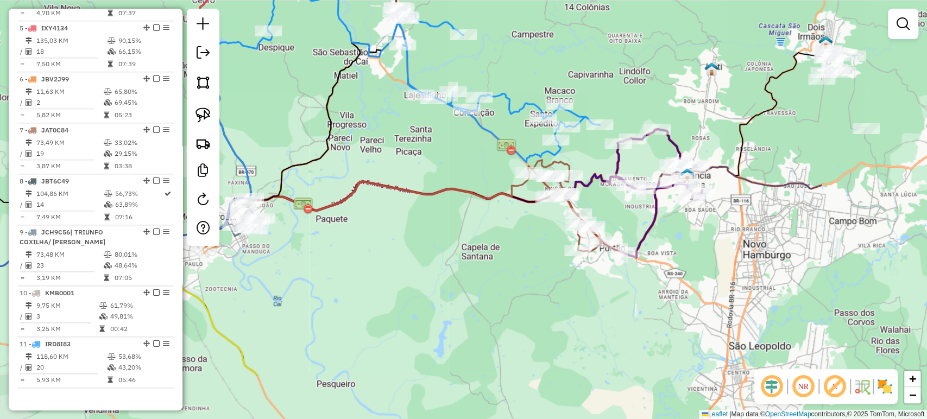
drag, startPoint x: 686, startPoint y: 303, endPoint x: 489, endPoint y: 217, distance: 215.4
click at [489, 217] on div "Janela de atendimento Grade de atendimento Capacidade Transportadoras Veículos …" at bounding box center [463, 209] width 927 height 419
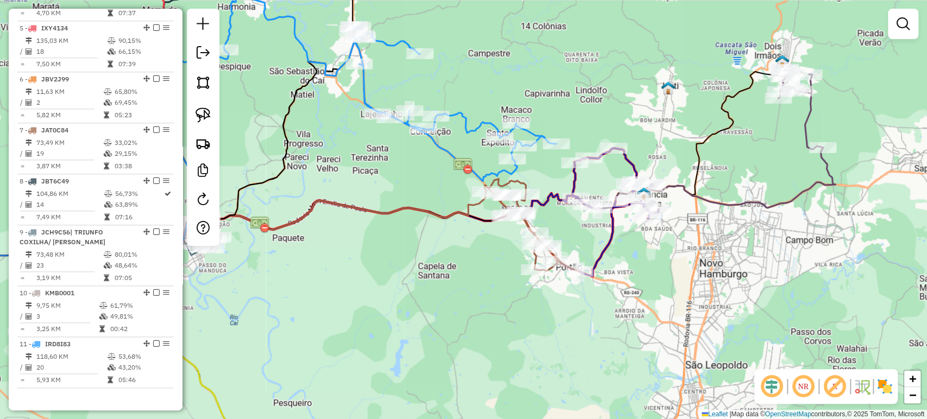
drag, startPoint x: 488, startPoint y: 217, endPoint x: 288, endPoint y: 272, distance: 207.2
click at [288, 272] on div "Janela de atendimento Grade de atendimento Capacidade Transportadoras Veículos …" at bounding box center [463, 209] width 927 height 419
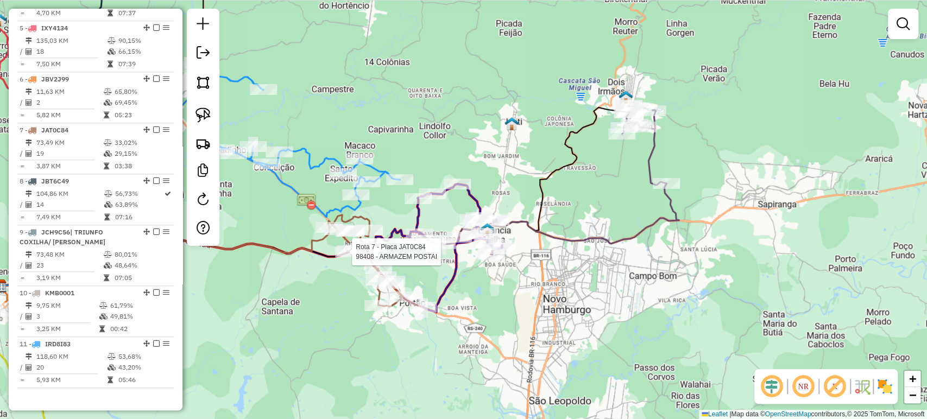
click at [349, 257] on div at bounding box center [348, 251] width 27 height 11
select select "*********"
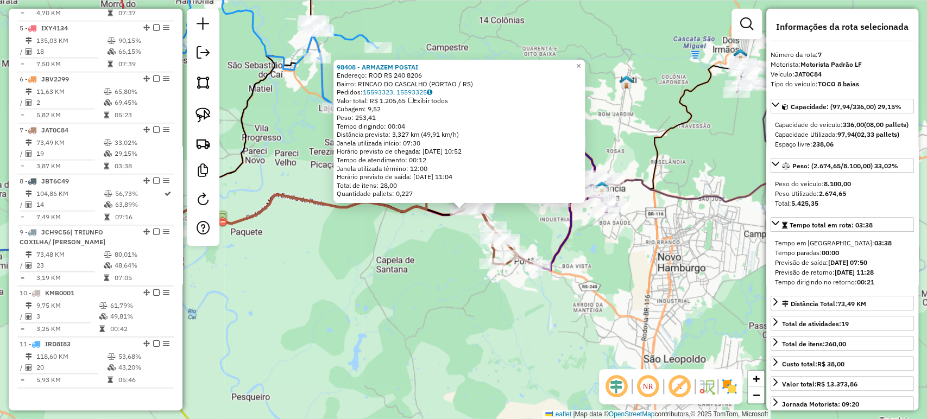
click at [340, 303] on div "98408 - ARMAZEM POSTAI Endereço: ROD RS 240 8206 Bairro: RINCAO DO CASCALHO (PO…" at bounding box center [463, 209] width 927 height 419
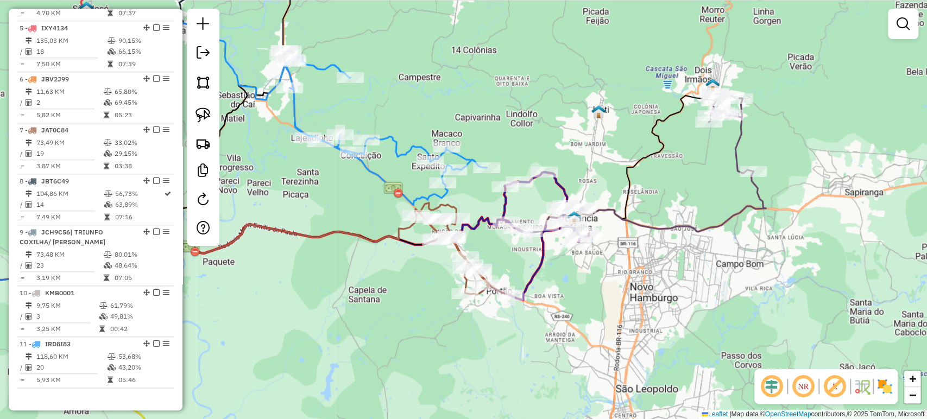
drag, startPoint x: 752, startPoint y: 151, endPoint x: 694, endPoint y: 206, distance: 79.9
click at [694, 206] on div "Janela de atendimento Grade de atendimento Capacidade Transportadoras Veículos …" at bounding box center [463, 209] width 927 height 419
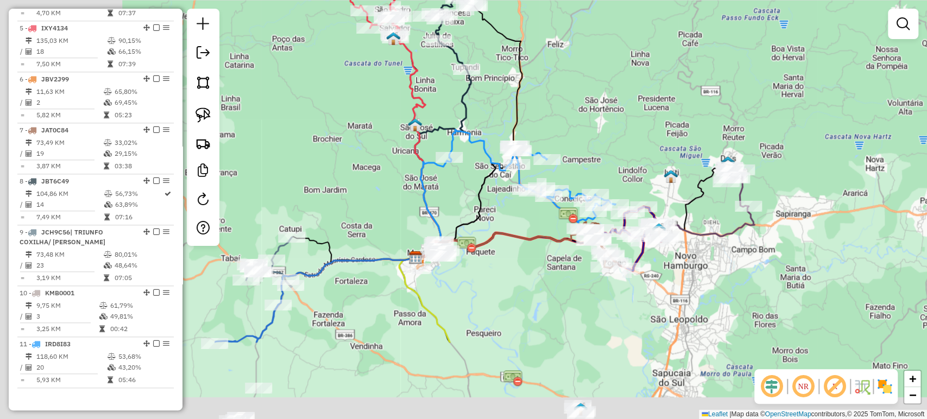
drag, startPoint x: 537, startPoint y: 386, endPoint x: 730, endPoint y: 265, distance: 227.6
click at [730, 265] on div "Janela de atendimento Grade de atendimento Capacidade Transportadoras Veículos …" at bounding box center [463, 209] width 927 height 419
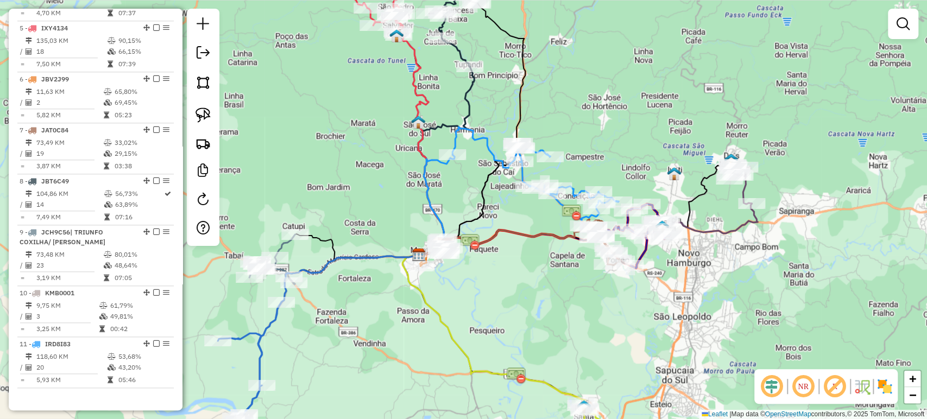
drag, startPoint x: 577, startPoint y: 270, endPoint x: 508, endPoint y: 290, distance: 72.0
click at [508, 290] on div "Janela de atendimento Grade de atendimento Capacidade Transportadoras Veículos …" at bounding box center [463, 209] width 927 height 419
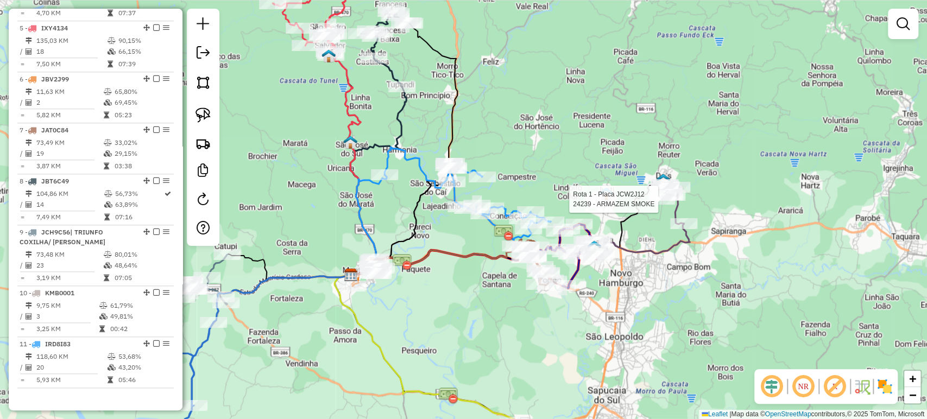
select select "*********"
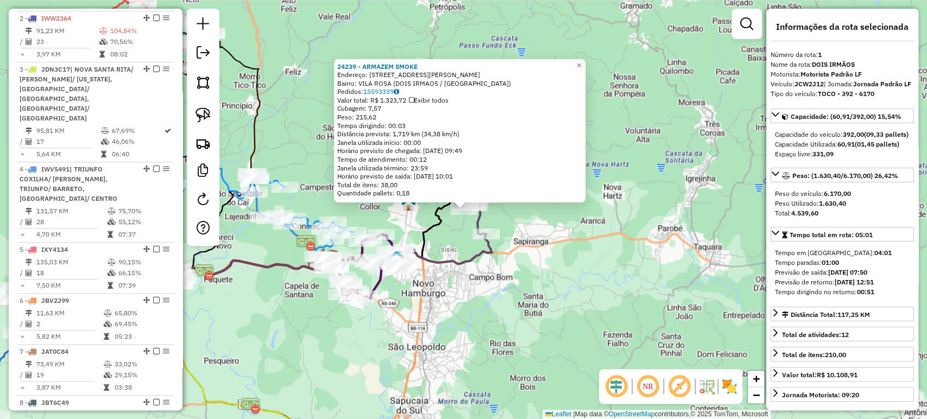
scroll to position [430, 0]
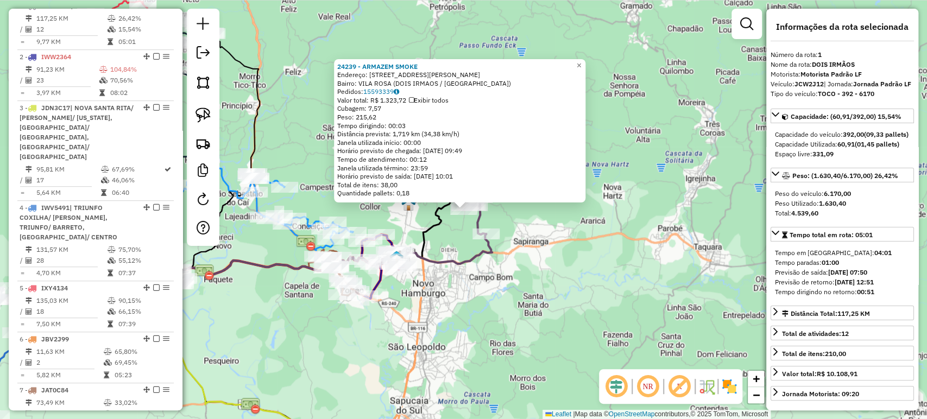
click at [438, 306] on div "24239 - ARMAZEM SMOKE Endereço: R ALBERTO RUBENICH 749 Bairro: VILA ROSA (DOIS …" at bounding box center [463, 209] width 927 height 419
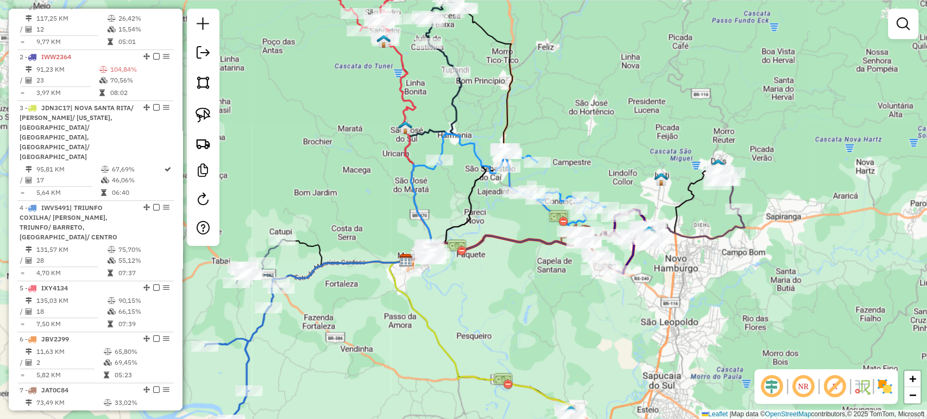
drag, startPoint x: 410, startPoint y: 317, endPoint x: 663, endPoint y: 292, distance: 253.7
click at [663, 292] on div "Janela de atendimento Grade de atendimento Capacidade Transportadoras Veículos …" at bounding box center [463, 209] width 927 height 419
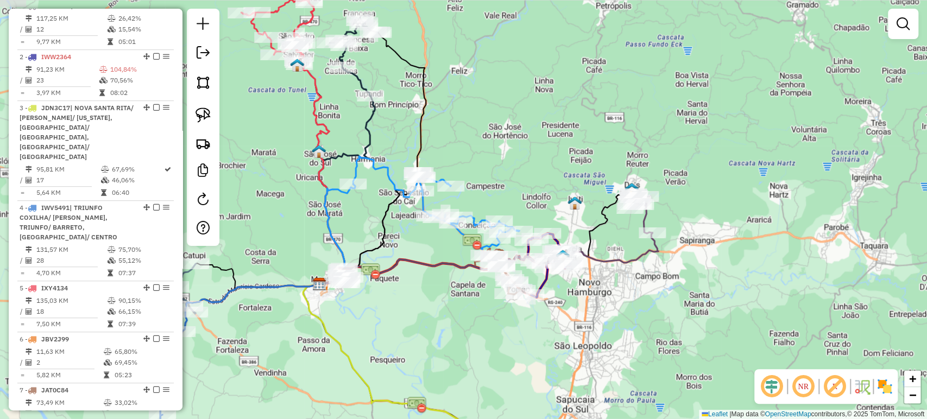
drag, startPoint x: 650, startPoint y: 301, endPoint x: 564, endPoint y: 325, distance: 89.6
click at [564, 325] on div "Janela de atendimento Grade de atendimento Capacidade Transportadoras Veículos …" at bounding box center [463, 209] width 927 height 419
select select "*********"
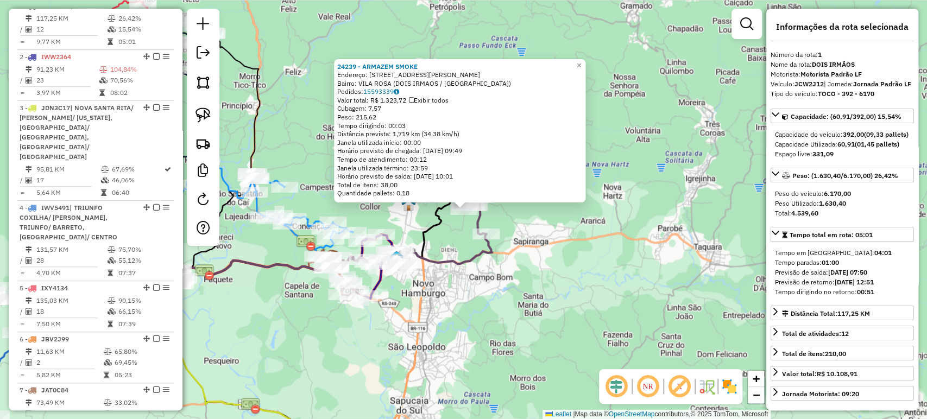
click at [572, 287] on div "24239 - ARMAZEM SMOKE Endereço: R ALBERTO RUBENICH 749 Bairro: VILA ROSA (DOIS …" at bounding box center [463, 209] width 927 height 419
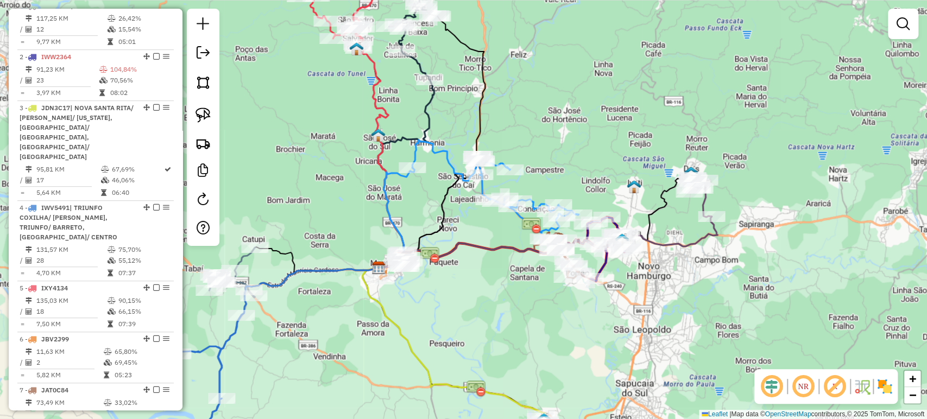
drag, startPoint x: 478, startPoint y: 319, endPoint x: 704, endPoint y: 301, distance: 226.5
click at [704, 301] on div "Janela de atendimento Grade de atendimento Capacidade Transportadoras Veículos …" at bounding box center [463, 209] width 927 height 419
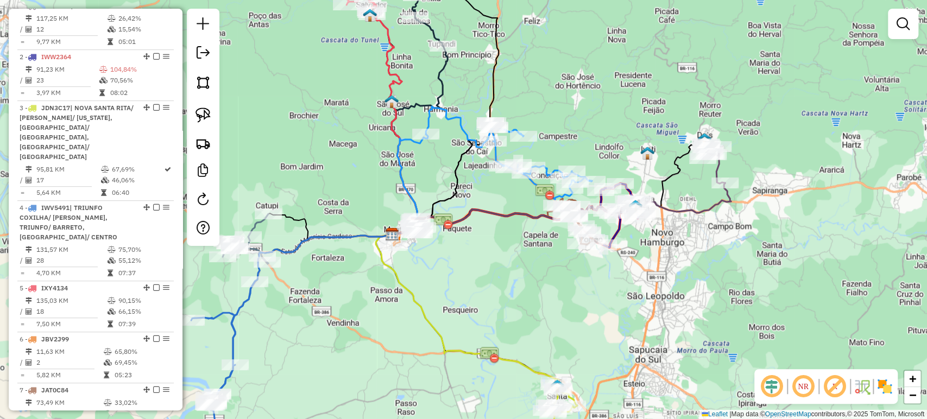
drag, startPoint x: 619, startPoint y: 315, endPoint x: 633, endPoint y: 281, distance: 36.8
click at [633, 281] on div "Janela de atendimento Grade de atendimento Capacidade Transportadoras Veículos …" at bounding box center [463, 209] width 927 height 419
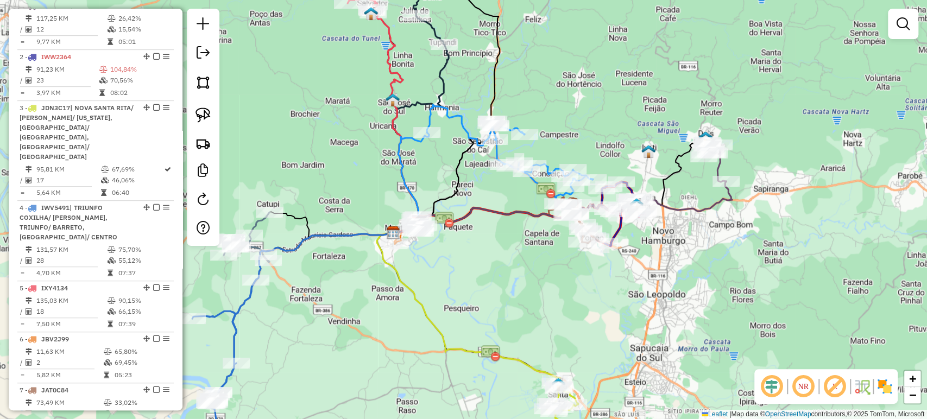
drag, startPoint x: 539, startPoint y: 264, endPoint x: 559, endPoint y: 251, distance: 23.9
click at [559, 251] on div "Janela de atendimento Grade de atendimento Capacidade Transportadoras Veículos …" at bounding box center [463, 209] width 927 height 419
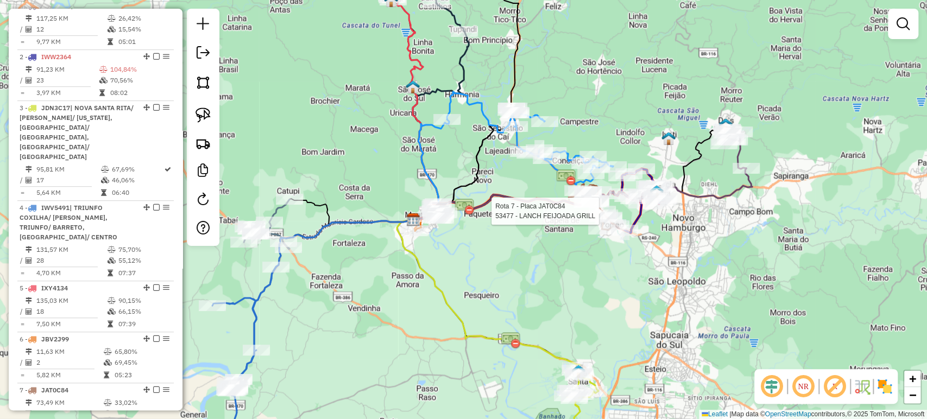
select select "*********"
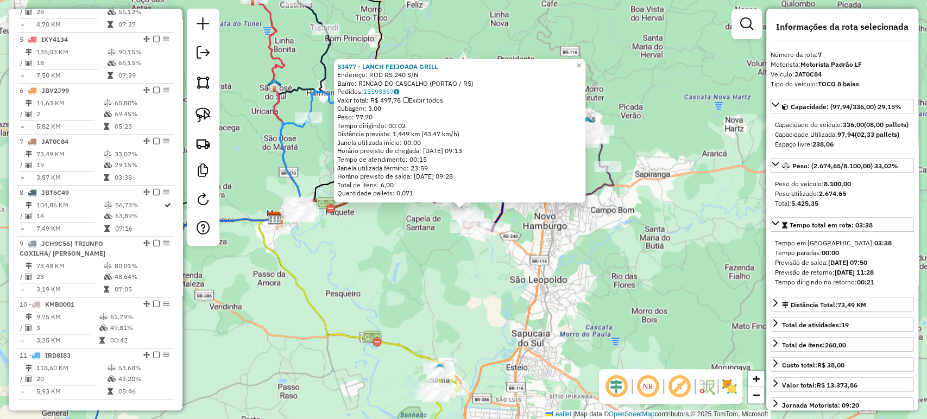
scroll to position [690, 0]
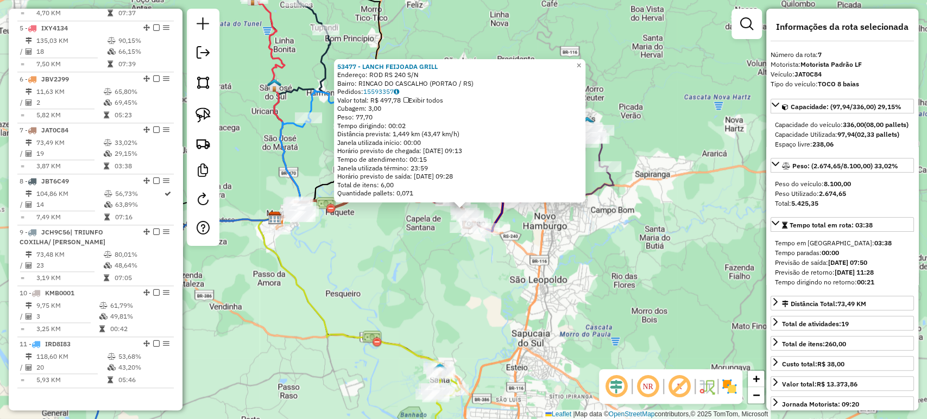
click at [543, 303] on div "53477 - LANCH FEIJOADA GRILL Endereço: ROD RS 240 S/N Bairro: RINCAO DO CASCALH…" at bounding box center [463, 209] width 927 height 419
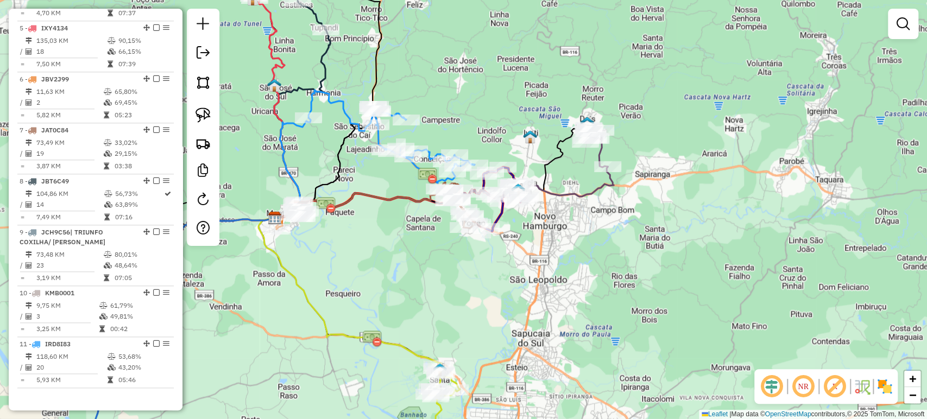
drag, startPoint x: 480, startPoint y: 287, endPoint x: 457, endPoint y: 348, distance: 65.1
click at [457, 348] on div "Janela de atendimento Grade de atendimento Capacidade Transportadoras Veículos …" at bounding box center [463, 209] width 927 height 419
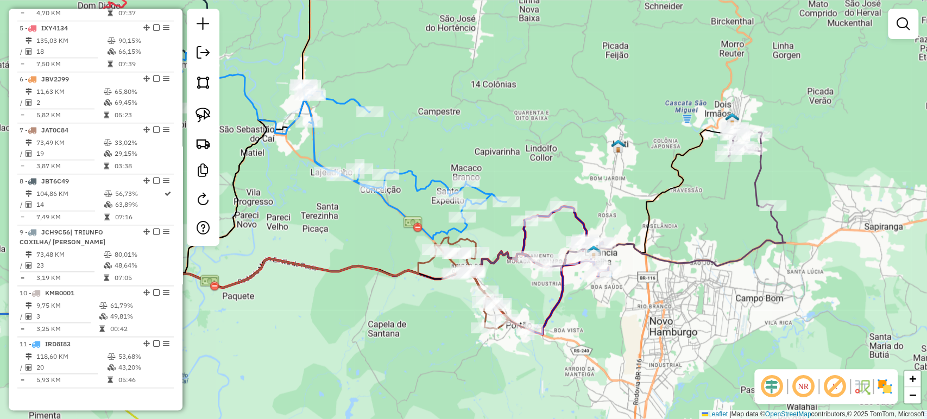
drag, startPoint x: 350, startPoint y: 236, endPoint x: 432, endPoint y: 213, distance: 84.4
click at [432, 213] on div "Janela de atendimento Grade de atendimento Capacidade Transportadoras Veículos …" at bounding box center [463, 209] width 927 height 419
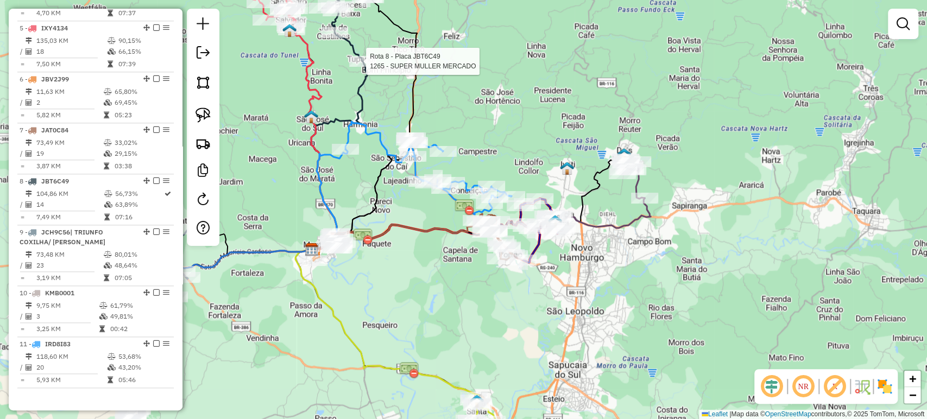
select select "*********"
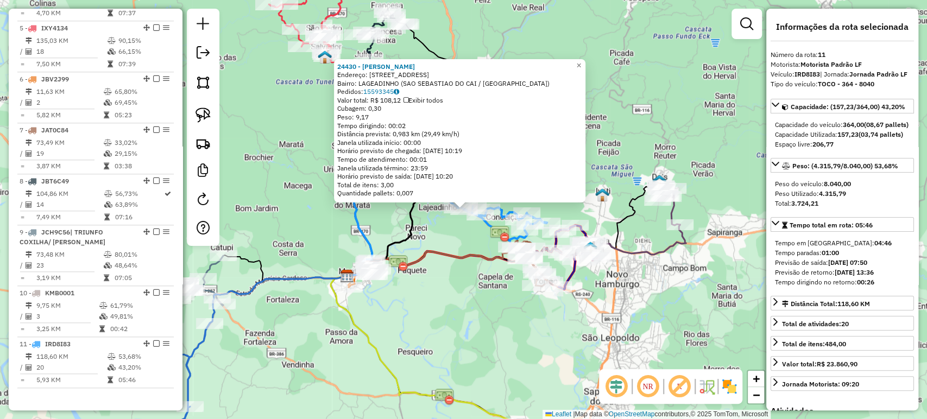
click at [496, 349] on div "24430 - FELIPE AMORIM SILVEI Endereço: R ALCEU MASSON 165 Bairro: LAGEADINHO (S…" at bounding box center [463, 209] width 927 height 419
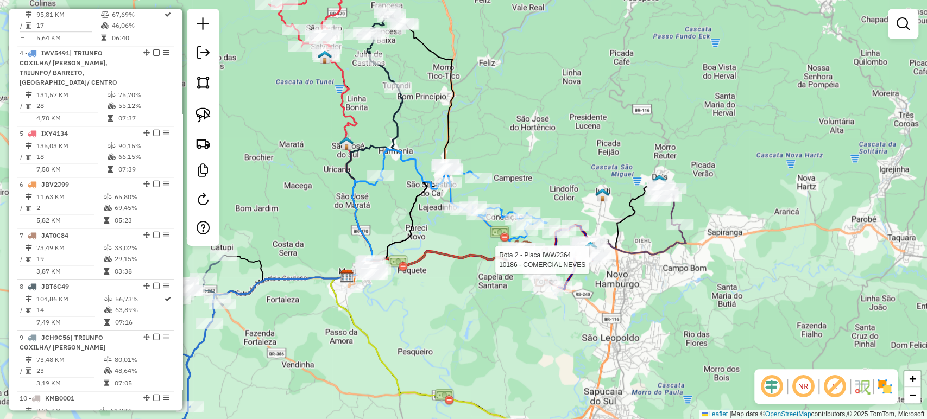
select select "*********"
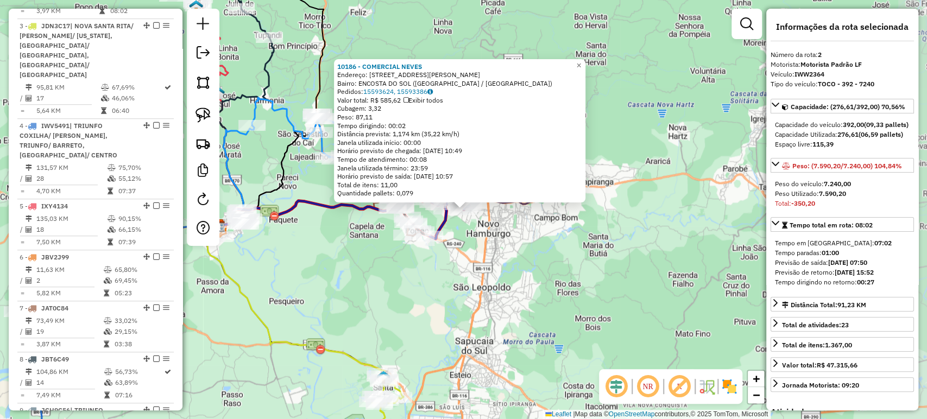
scroll to position [481, 0]
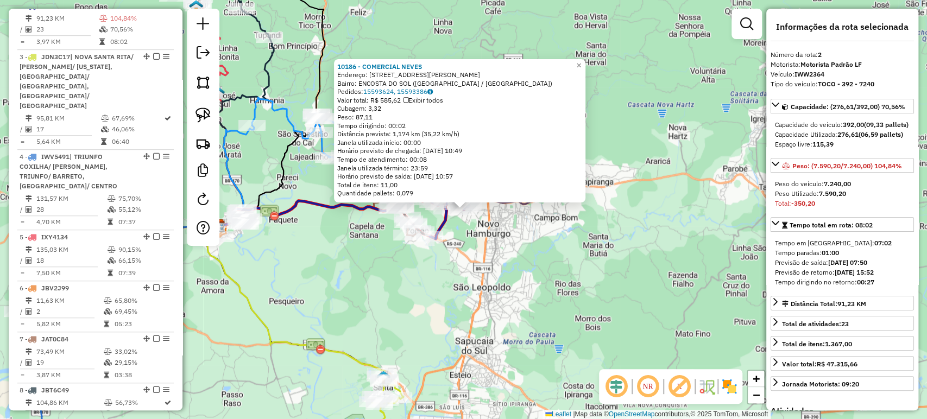
click at [537, 321] on div "10186 - COMERCIAL NEVES Endereço: R ERNA LUISA NABINGER 312 Bairro: ENCOSTA DO …" at bounding box center [463, 209] width 927 height 419
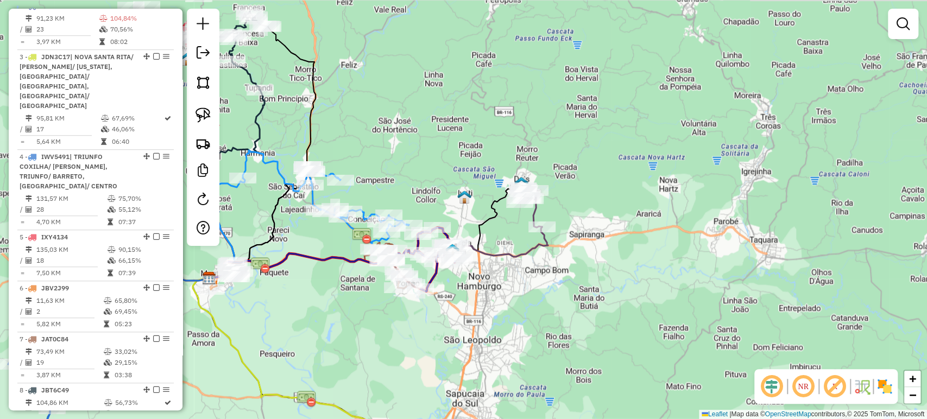
drag, startPoint x: 476, startPoint y: 342, endPoint x: 469, endPoint y: 326, distance: 18.0
click at [476, 351] on div "Janela de atendimento Grade de atendimento Capacidade Transportadoras Veículos …" at bounding box center [463, 209] width 927 height 419
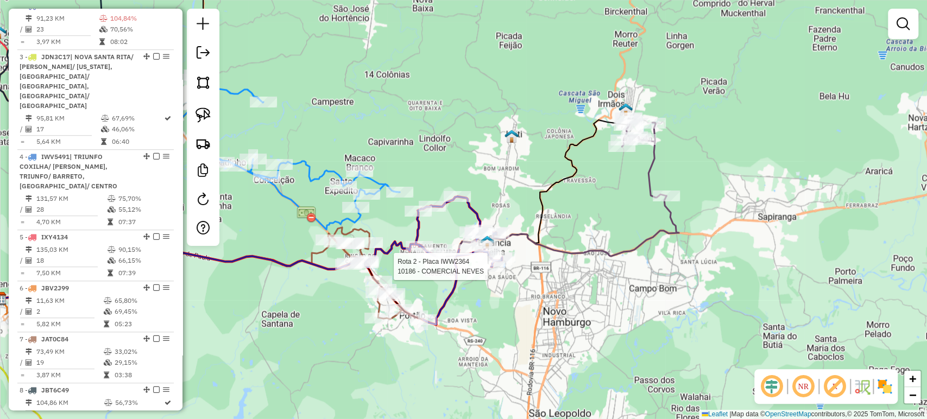
select select "*********"
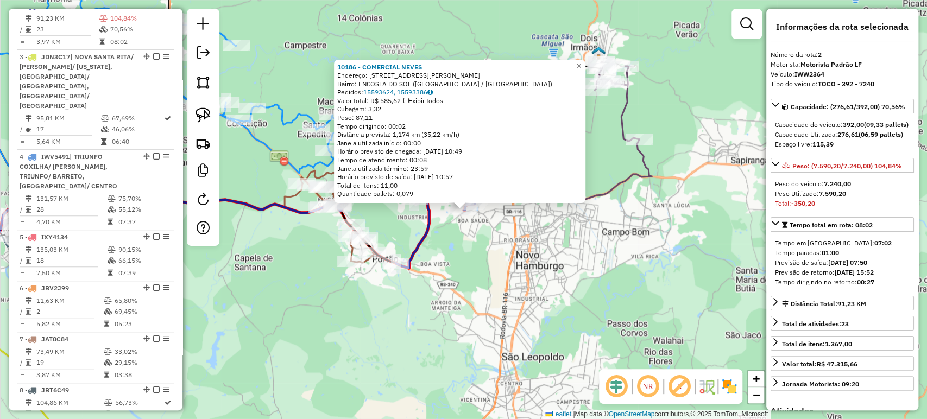
click at [489, 261] on div "10186 - COMERCIAL NEVES Endereço: R ERNA LUISA NABINGER 312 Bairro: ENCOSTA DO …" at bounding box center [463, 209] width 927 height 419
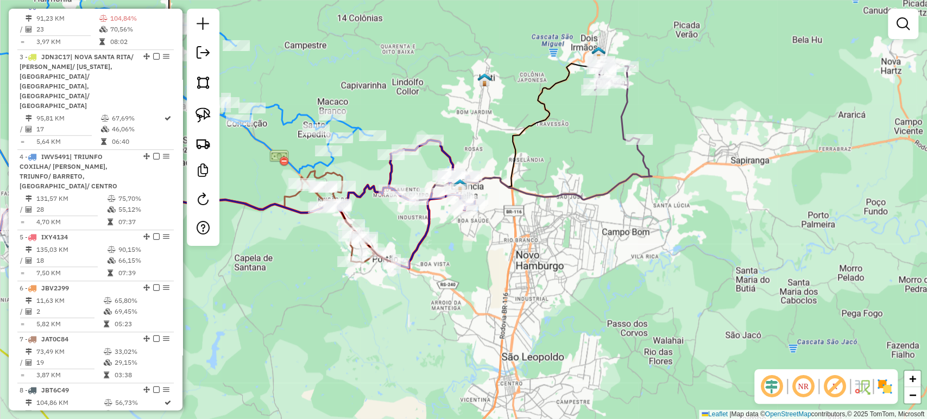
drag, startPoint x: 450, startPoint y: 278, endPoint x: 523, endPoint y: 314, distance: 81.1
click at [523, 314] on div "Janela de atendimento Grade de atendimento Capacidade Transportadoras Veículos …" at bounding box center [463, 209] width 927 height 419
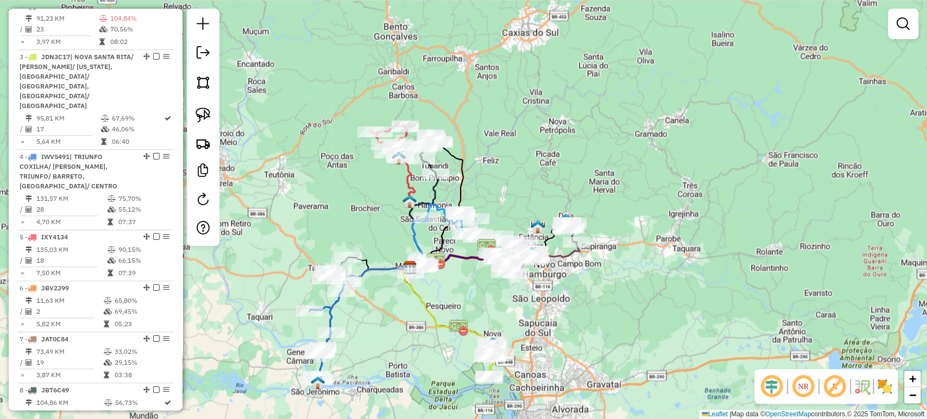
drag, startPoint x: 523, startPoint y: 314, endPoint x: 529, endPoint y: 277, distance: 37.4
click at [529, 277] on div "Janela de atendimento Grade de atendimento Capacidade Transportadoras Veículos …" at bounding box center [463, 209] width 927 height 419
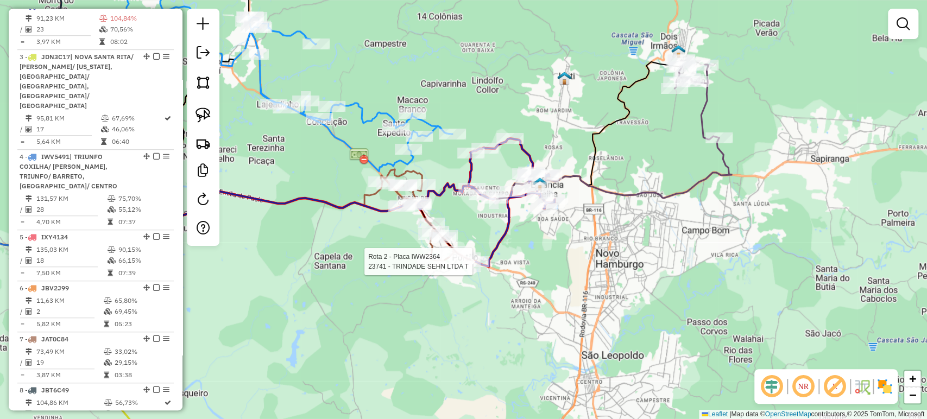
drag, startPoint x: 529, startPoint y: 277, endPoint x: 528, endPoint y: 297, distance: 20.1
click at [528, 297] on div "Rota 2 - Placa IWW2364 23741 - TRINDADE SEHN LTDA T Janela de atendimento Grade…" at bounding box center [463, 209] width 927 height 419
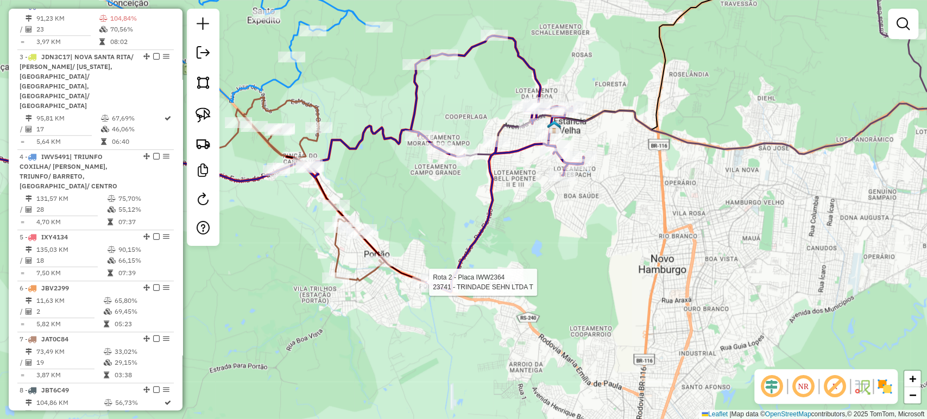
click at [521, 270] on div "Rota 2 - Placa IWW2364 23741 - TRINDADE SEHN LTDA T Janela de atendimento Grade…" at bounding box center [463, 209] width 927 height 419
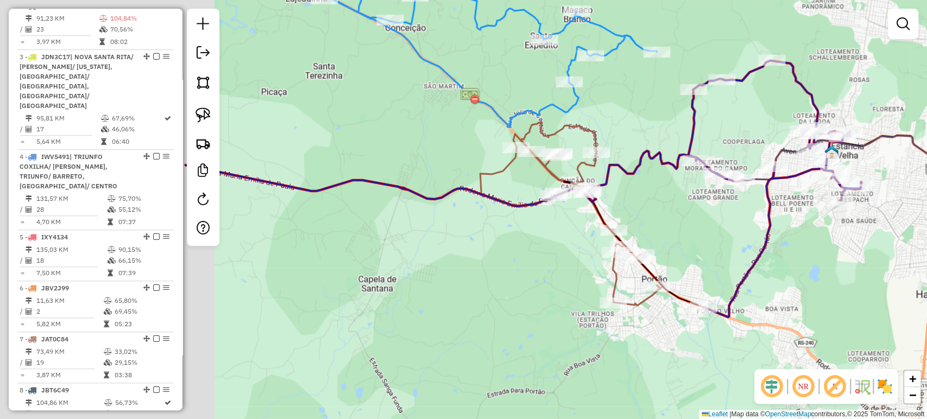
drag, startPoint x: 521, startPoint y: 242, endPoint x: 799, endPoint y: 267, distance: 278.6
click at [799, 267] on div "Janela de atendimento Grade de atendimento Capacidade Transportadoras Veículos …" at bounding box center [463, 209] width 927 height 419
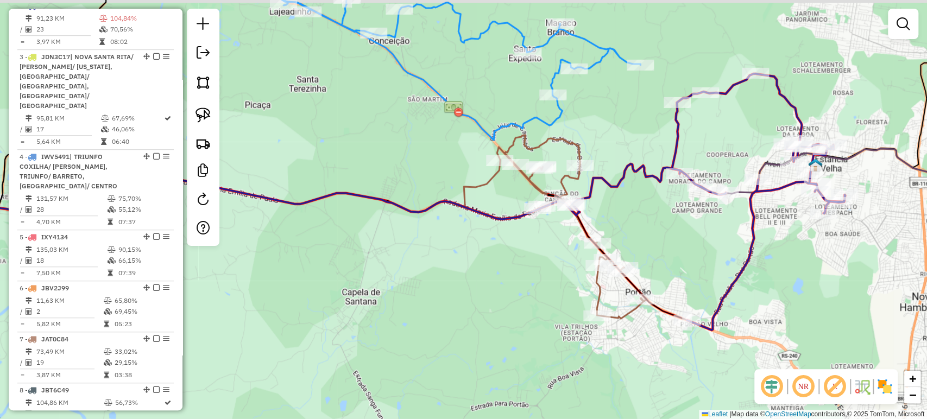
drag, startPoint x: 710, startPoint y: 261, endPoint x: 676, endPoint y: 275, distance: 37.0
click at [708, 264] on div "Janela de atendimento Grade de atendimento Capacidade Transportadoras Veículos …" at bounding box center [463, 209] width 927 height 419
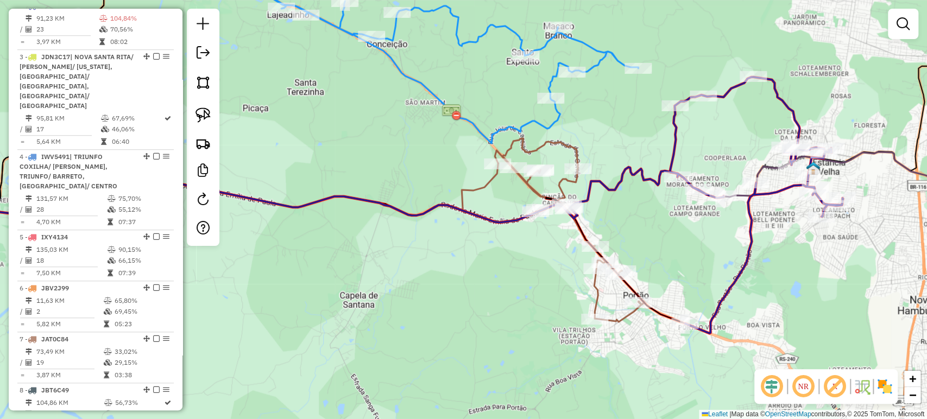
select select "*********"
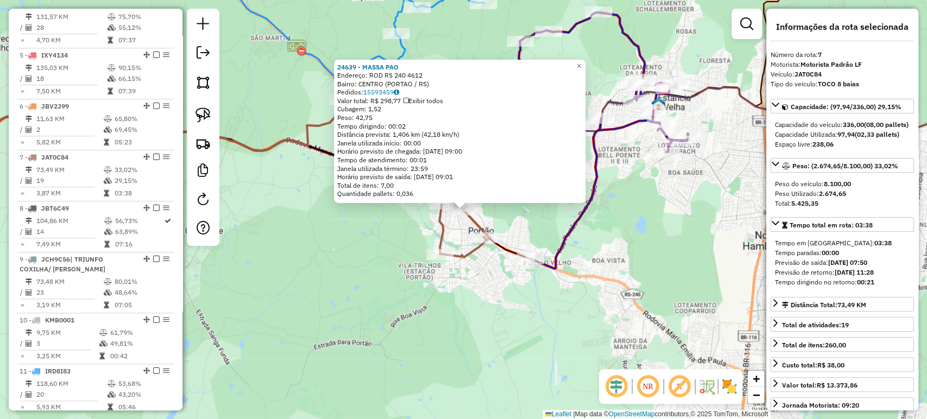
scroll to position [690, 0]
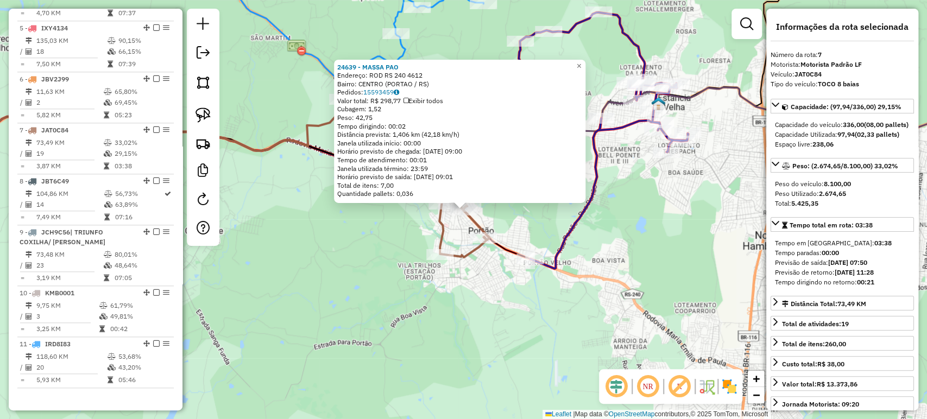
click at [585, 345] on div "24639 - MASSA PAO Endereço: ROD RS 240 4612 Bairro: [GEOGRAPHIC_DATA] (PORTAO /…" at bounding box center [463, 209] width 927 height 419
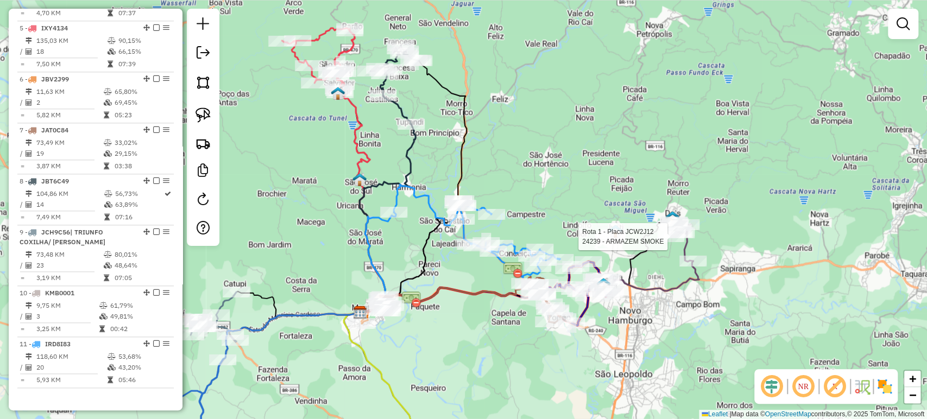
select select "*********"
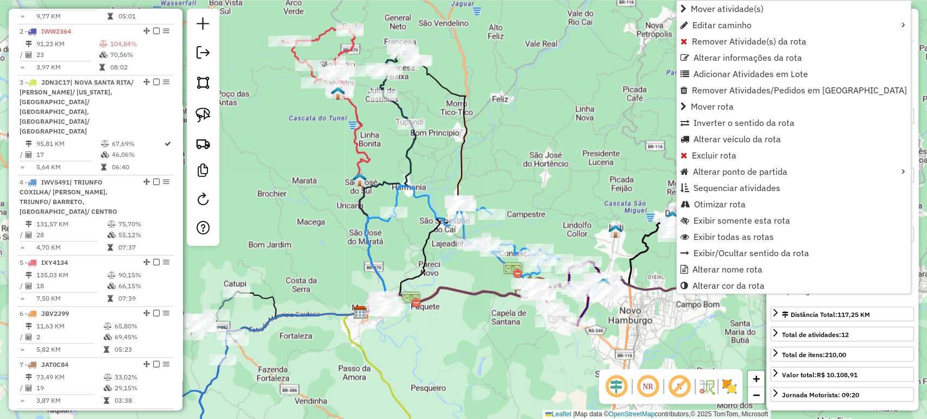
scroll to position [430, 0]
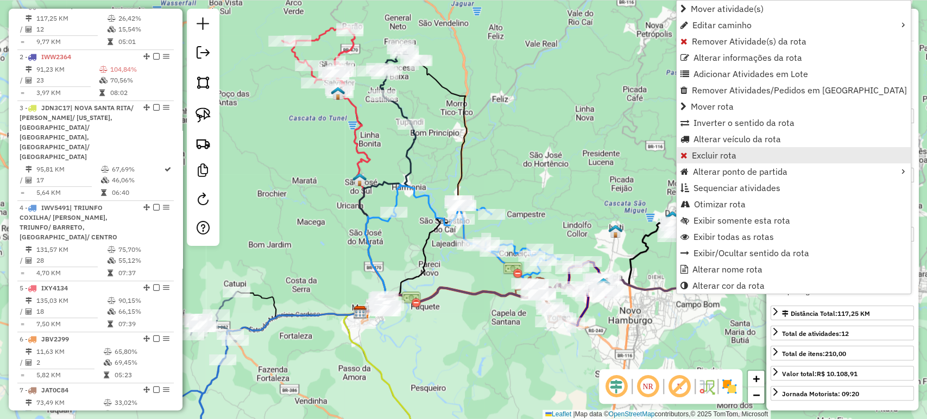
click at [719, 155] on span "Excluir rota" at bounding box center [714, 155] width 45 height 9
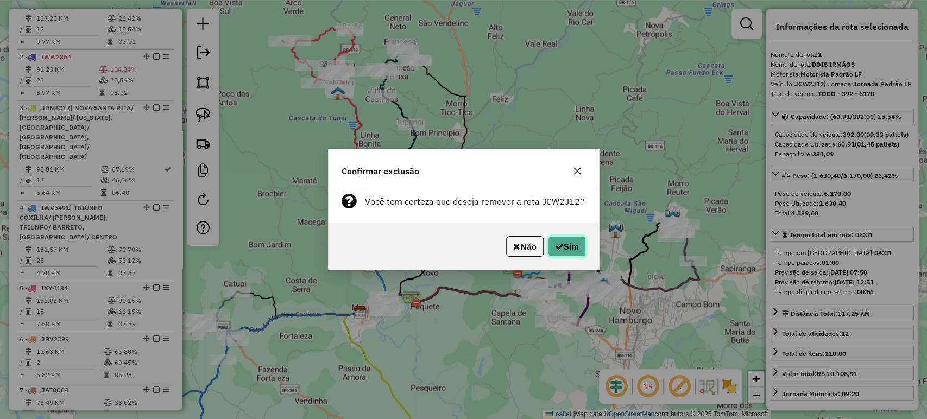
click at [568, 250] on button "Sim" at bounding box center [567, 246] width 38 height 21
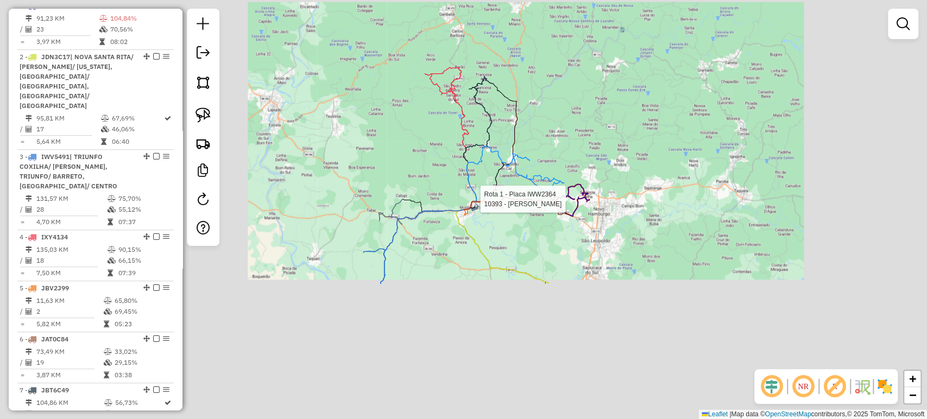
scroll to position [379, 0]
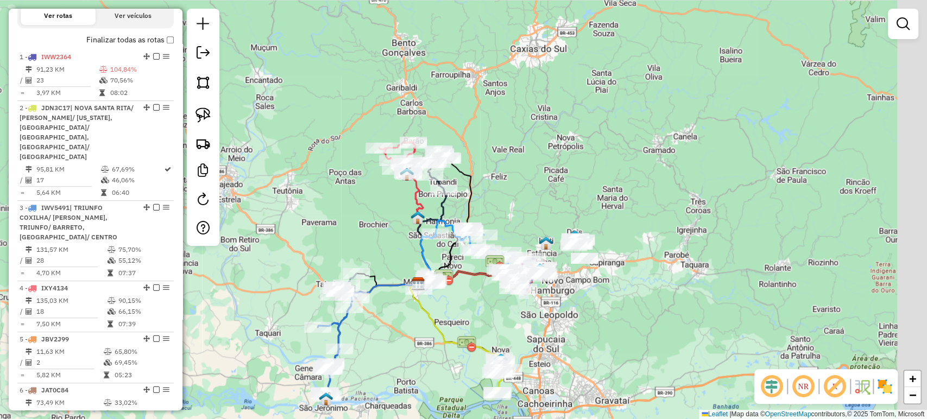
drag, startPoint x: 610, startPoint y: 319, endPoint x: 564, endPoint y: 393, distance: 87.3
click at [564, 393] on div "Janela de atendimento Grade de atendimento Capacidade Transportadoras Veículos …" at bounding box center [463, 209] width 927 height 419
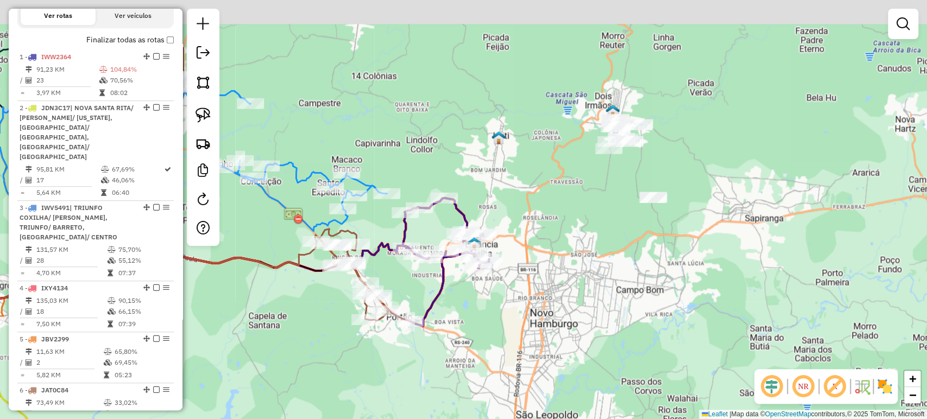
drag, startPoint x: 509, startPoint y: 275, endPoint x: 522, endPoint y: 373, distance: 99.1
click at [522, 373] on div "Janela de atendimento Grade de atendimento Capacidade Transportadoras Veículos …" at bounding box center [463, 209] width 927 height 419
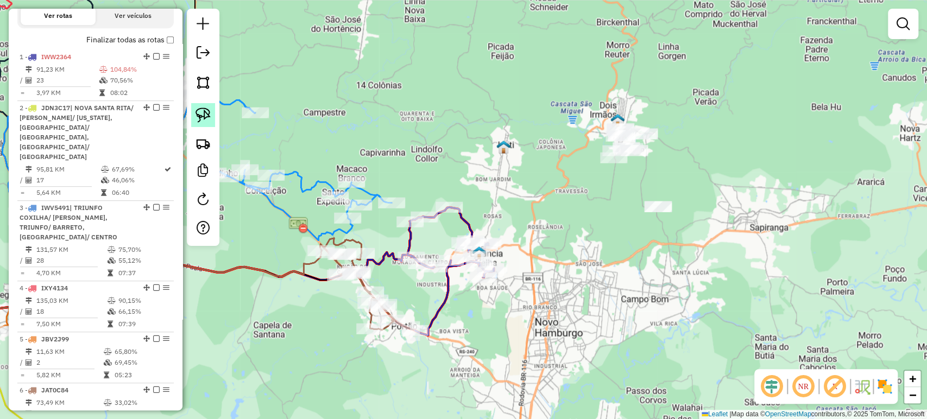
drag, startPoint x: 197, startPoint y: 113, endPoint x: 427, endPoint y: 133, distance: 230.5
click at [198, 113] on img at bounding box center [202, 115] width 15 height 15
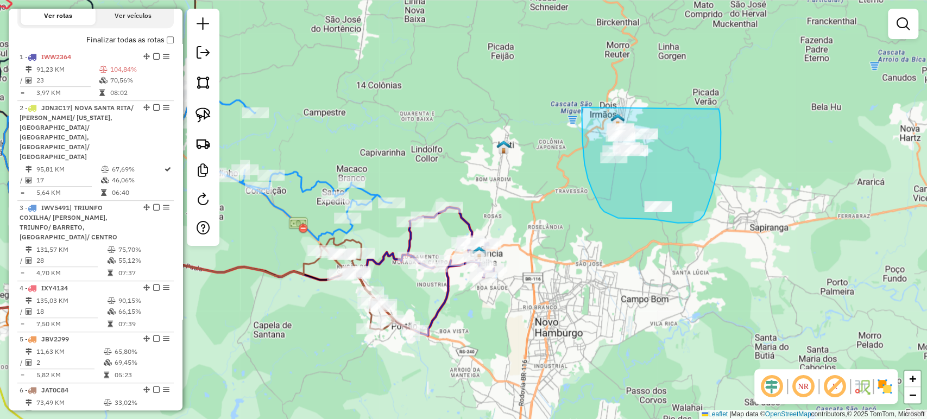
drag, startPoint x: 581, startPoint y: 108, endPoint x: 718, endPoint y: 109, distance: 136.8
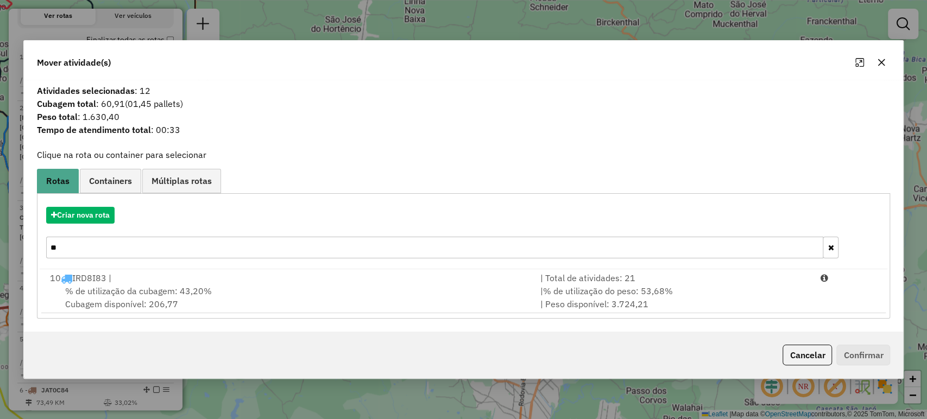
click at [109, 247] on input "**" at bounding box center [434, 248] width 777 height 22
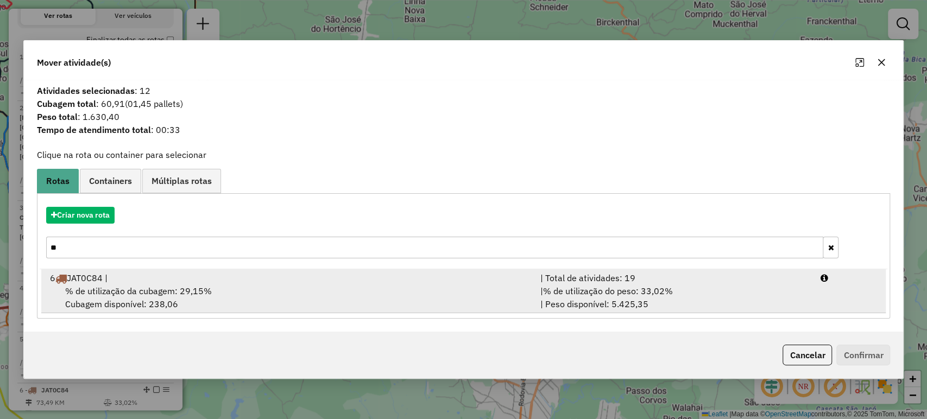
type input "**"
click at [113, 292] on span "% de utilização da cubagem: 29,15%" at bounding box center [138, 291] width 147 height 11
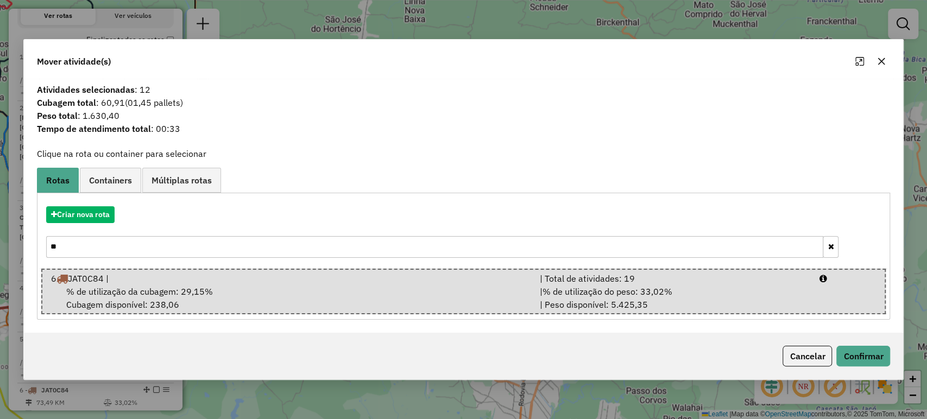
click at [891, 351] on div "Cancelar Confirmar" at bounding box center [464, 356] width 880 height 47
click at [886, 357] on button "Confirmar" at bounding box center [863, 356] width 54 height 21
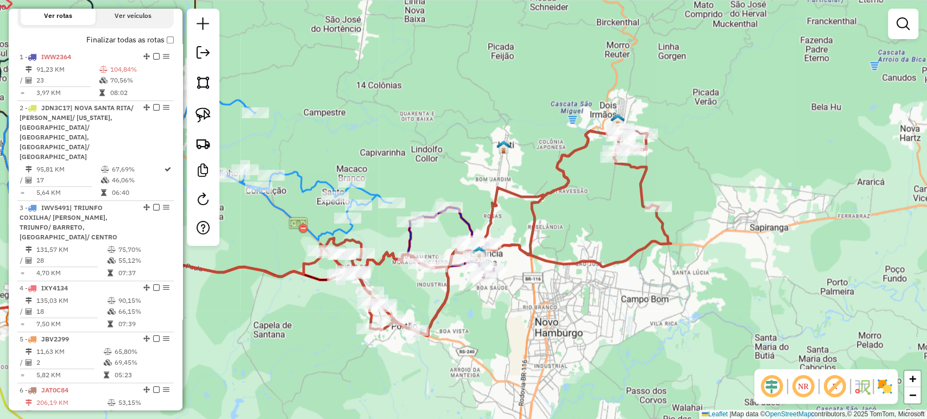
select select "*********"
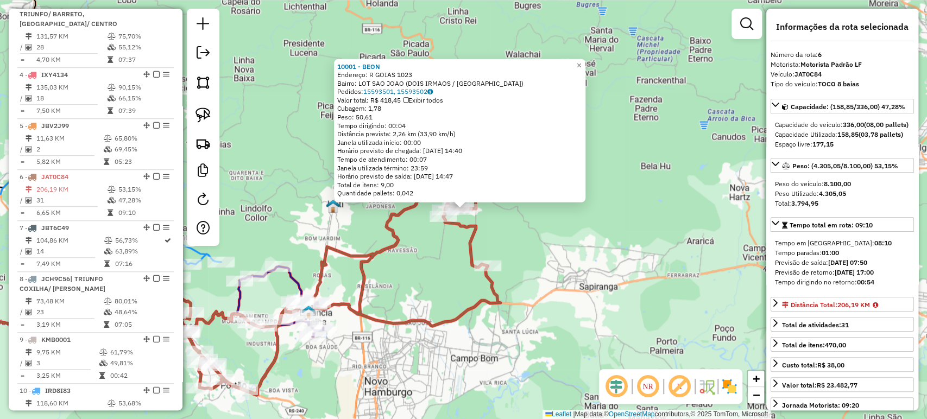
scroll to position [638, 0]
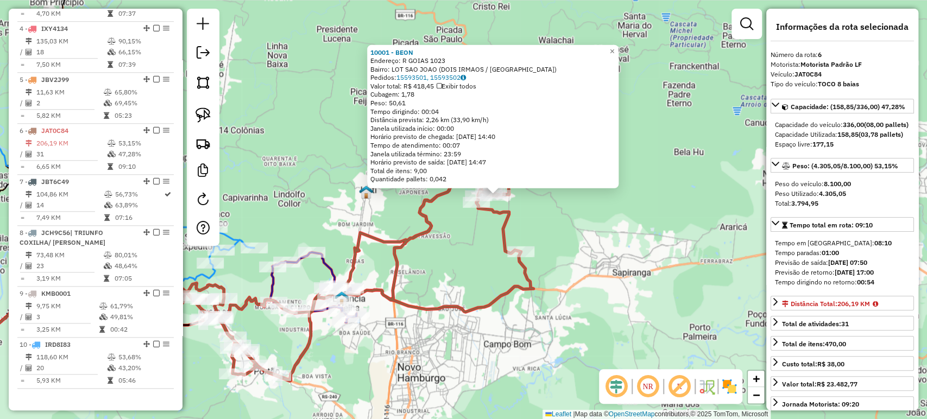
drag, startPoint x: 479, startPoint y: 373, endPoint x: 656, endPoint y: 334, distance: 181.3
click at [659, 333] on div "10001 - BEON Endereço: R GOIAS 1023 Bairro: LOT SAO JOAO (DOIS IRMAOS / RS) Ped…" at bounding box center [463, 209] width 927 height 419
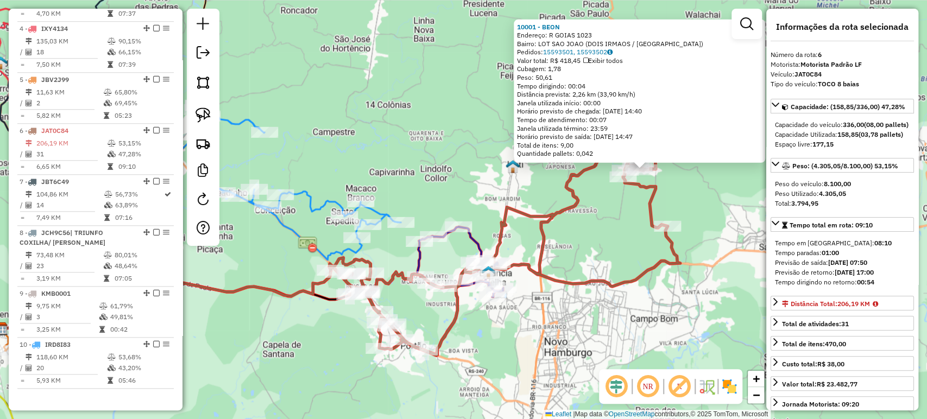
click at [562, 339] on div "10001 - BEON Endereço: R GOIAS 1023 Bairro: LOT SAO JOAO (DOIS IRMAOS / RS) Ped…" at bounding box center [463, 209] width 927 height 419
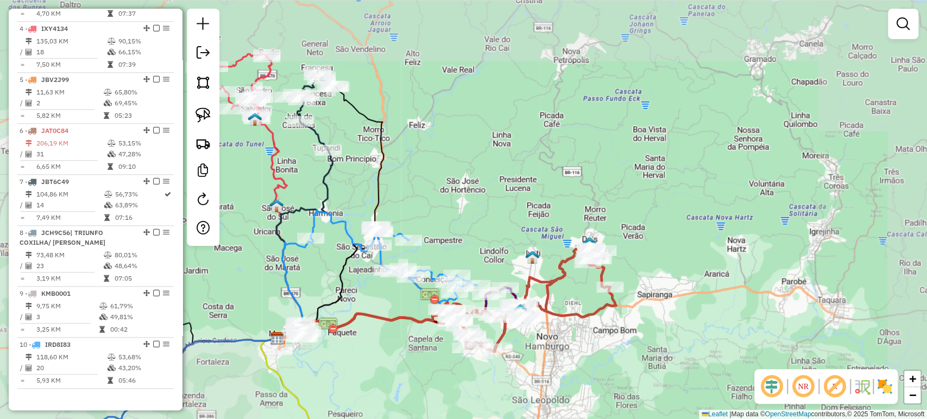
drag, startPoint x: 542, startPoint y: 361, endPoint x: 566, endPoint y: 338, distance: 32.6
click at [566, 339] on div "Janela de atendimento Grade de atendimento Capacidade Transportadoras Veículos …" at bounding box center [463, 209] width 927 height 419
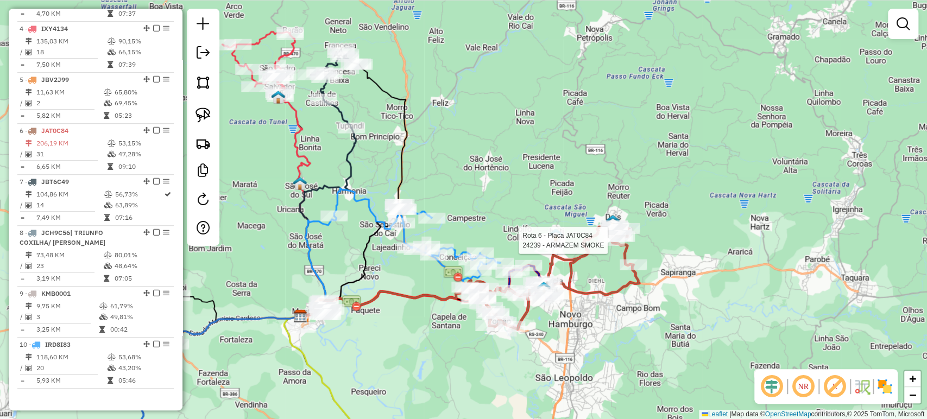
select select "*********"
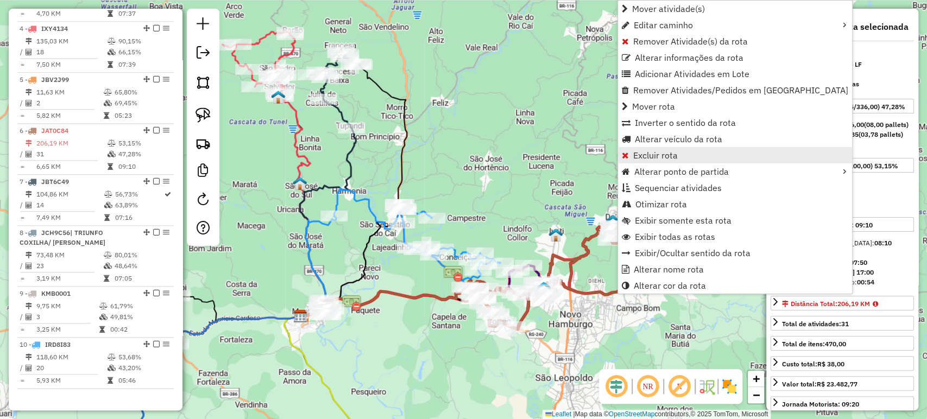
click at [644, 154] on span "Excluir rota" at bounding box center [655, 155] width 45 height 9
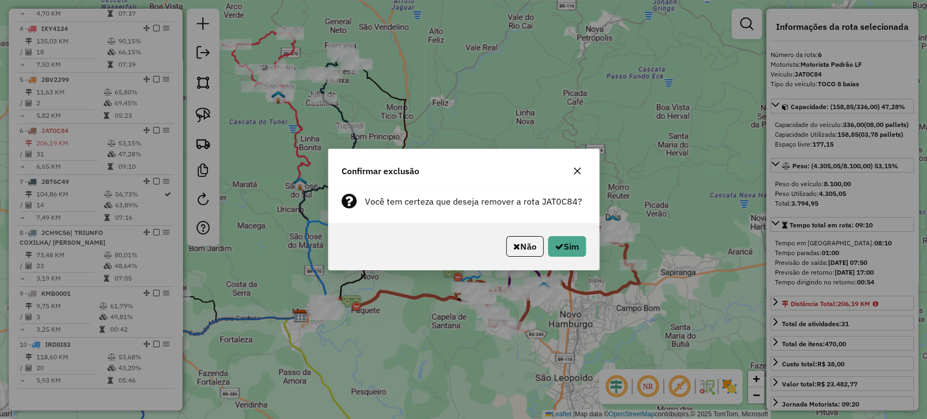
click at [586, 243] on div "Não Sim" at bounding box center [463, 246] width 270 height 47
click at [579, 249] on button "Sim" at bounding box center [567, 246] width 38 height 21
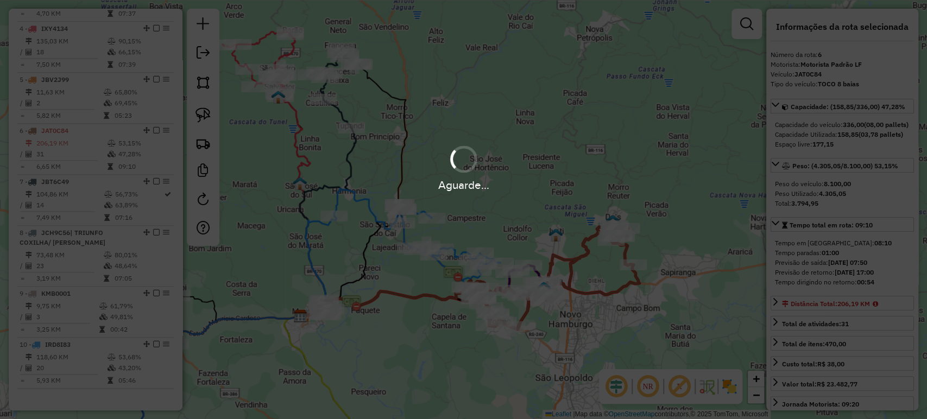
scroll to position [629, 0]
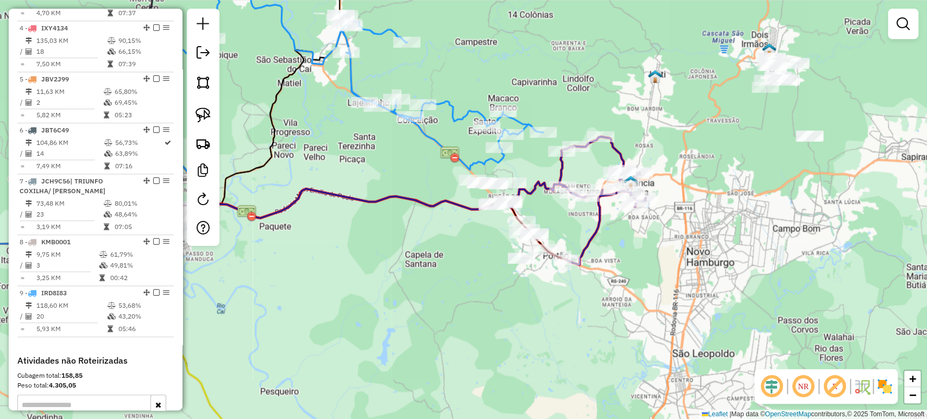
drag, startPoint x: 547, startPoint y: 155, endPoint x: 519, endPoint y: 165, distance: 29.2
click at [519, 165] on div "Janela de atendimento Grade de atendimento Capacidade Transportadoras Veículos …" at bounding box center [463, 209] width 927 height 419
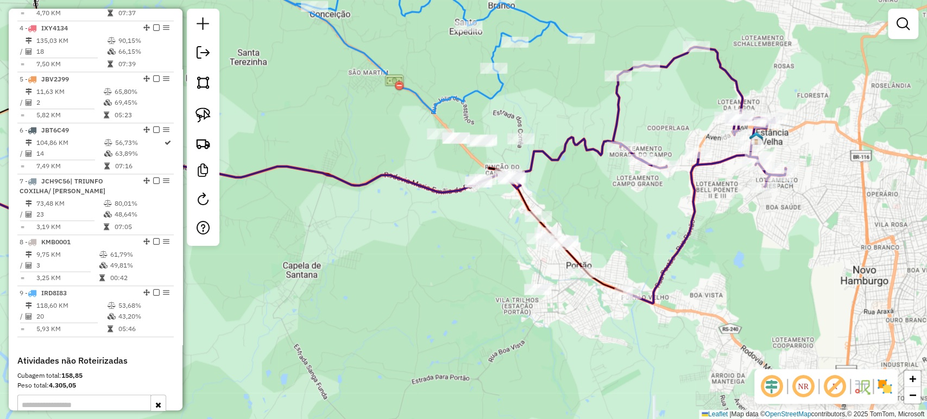
drag, startPoint x: 438, startPoint y: 245, endPoint x: 421, endPoint y: 256, distance: 19.6
click at [421, 256] on div "Janela de atendimento Grade de atendimento Capacidade Transportadoras Veículos …" at bounding box center [463, 209] width 927 height 419
click at [198, 116] on img at bounding box center [202, 115] width 15 height 15
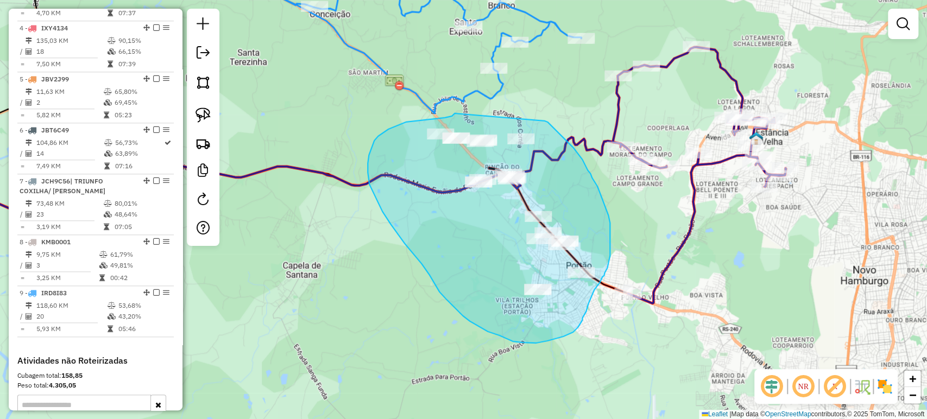
drag, startPoint x: 454, startPoint y: 113, endPoint x: 544, endPoint y: 121, distance: 89.9
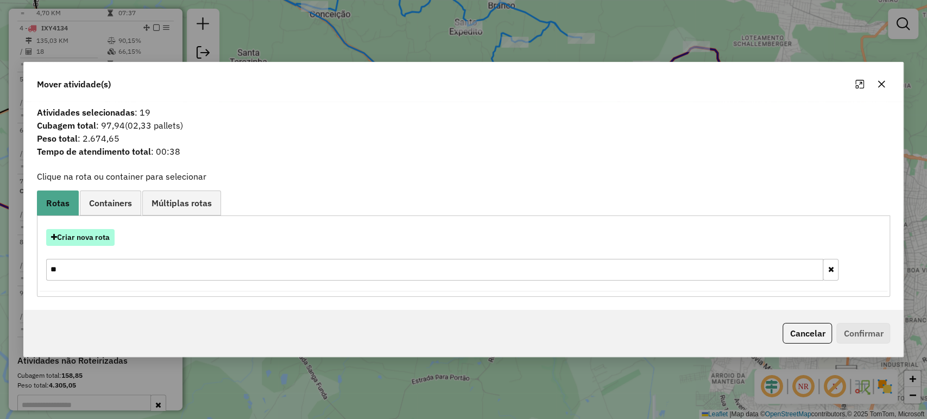
click at [96, 241] on button "Criar nova rota" at bounding box center [80, 237] width 68 height 17
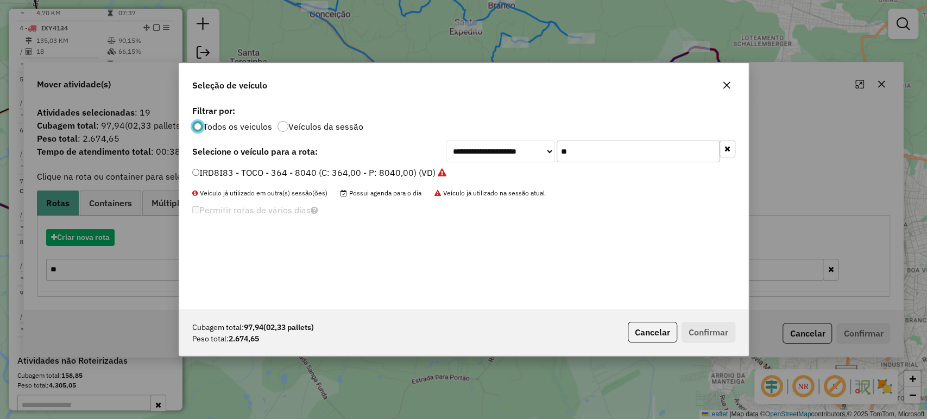
scroll to position [5, 3]
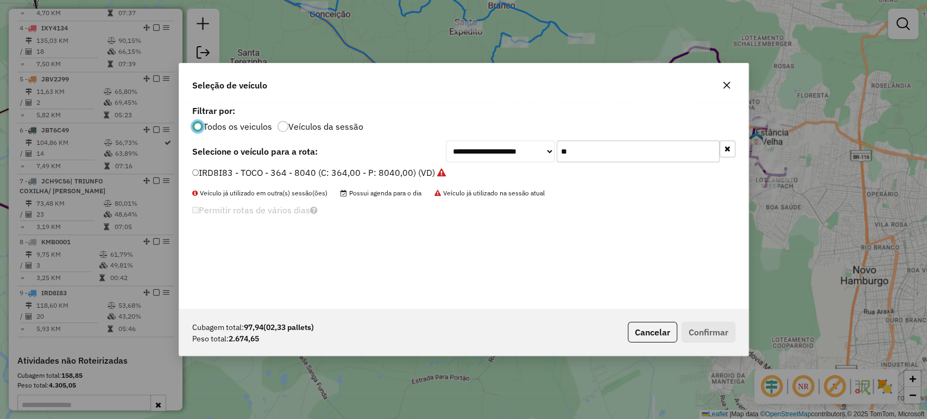
click at [579, 151] on input "**" at bounding box center [638, 152] width 163 height 22
type input "***"
click at [369, 178] on label "JAT0C84 - TOCO 8 baias (C: 336,00 - P: 8100,00) (VD)" at bounding box center [303, 172] width 223 height 13
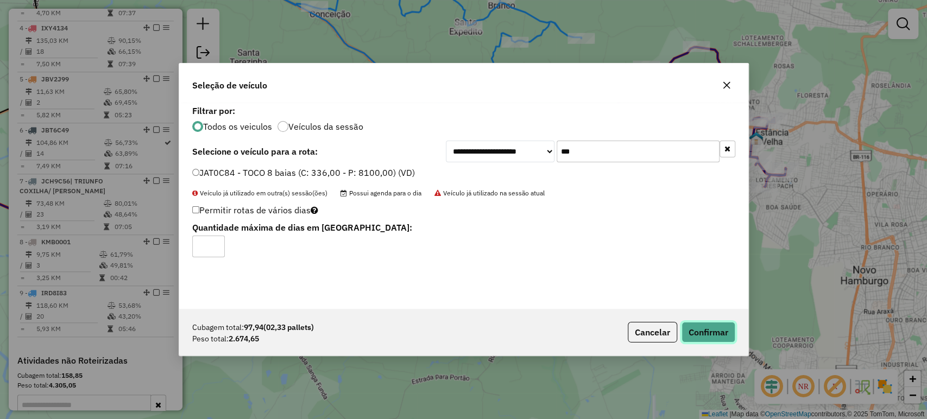
click at [706, 328] on button "Confirmar" at bounding box center [708, 332] width 54 height 21
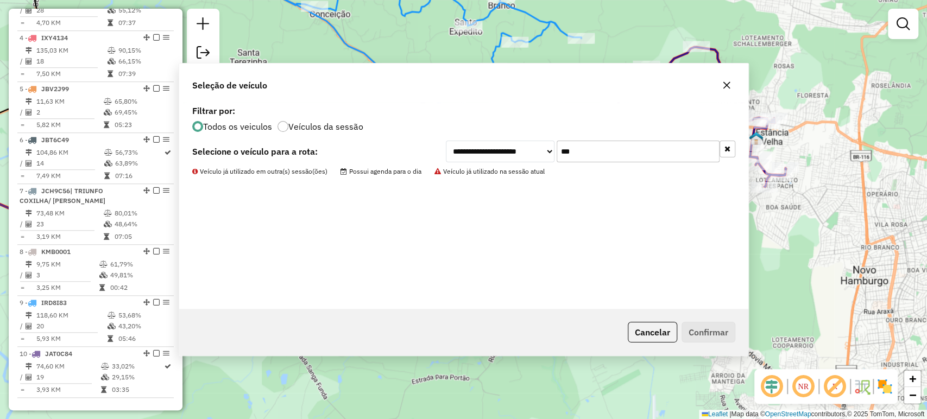
scroll to position [638, 0]
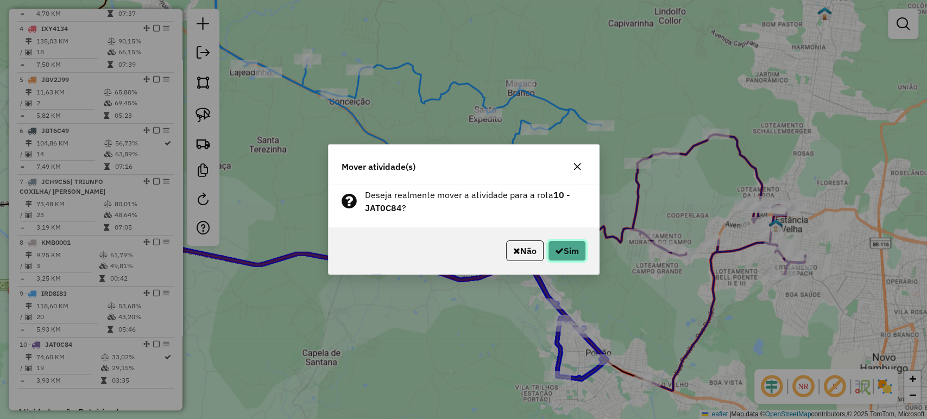
click at [569, 242] on button "Sim" at bounding box center [567, 251] width 38 height 21
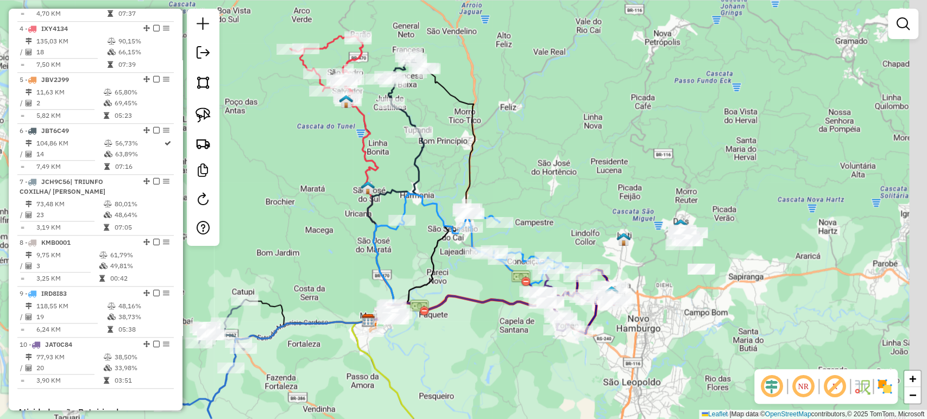
drag, startPoint x: 705, startPoint y: 363, endPoint x: 611, endPoint y: 302, distance: 111.6
click at [620, 306] on div "Janela de atendimento Grade de atendimento Capacidade Transportadoras Veículos …" at bounding box center [463, 209] width 927 height 419
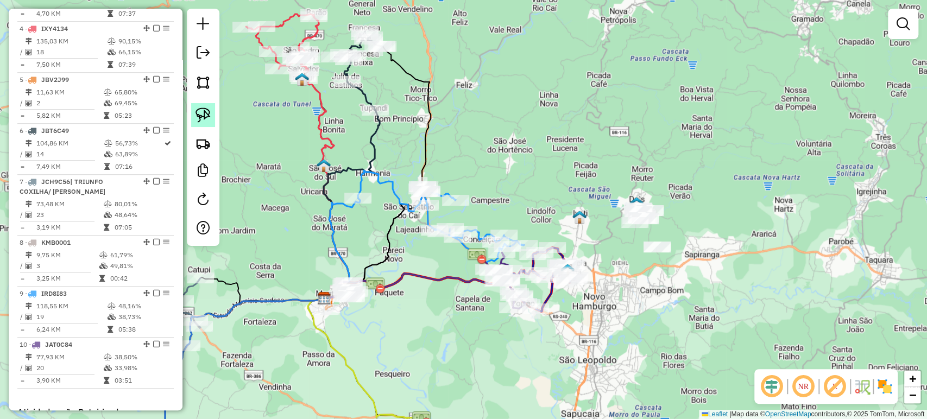
click at [212, 112] on link at bounding box center [203, 115] width 24 height 24
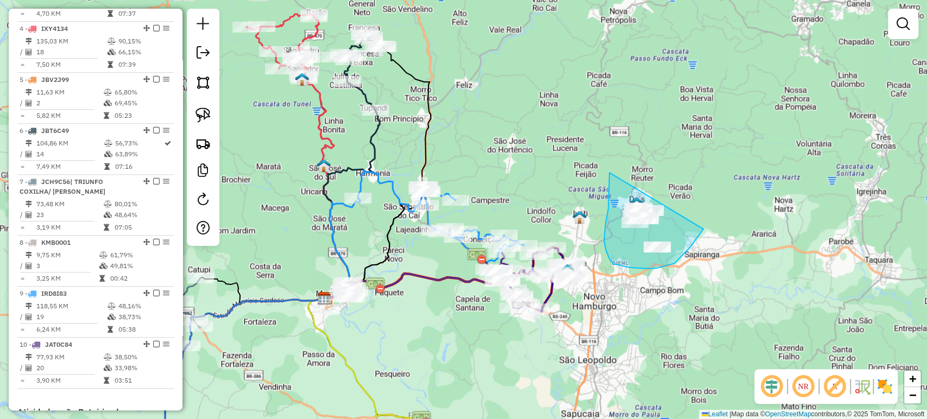
drag, startPoint x: 609, startPoint y: 181, endPoint x: 707, endPoint y: 223, distance: 107.3
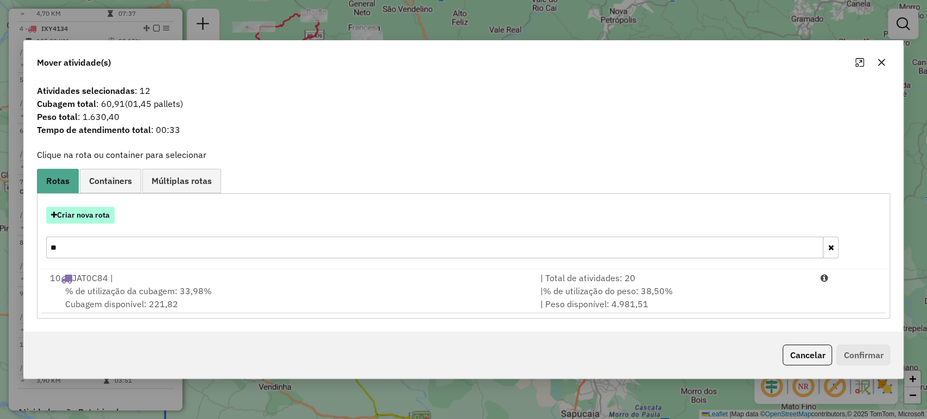
click at [105, 214] on button "Criar nova rota" at bounding box center [80, 215] width 68 height 17
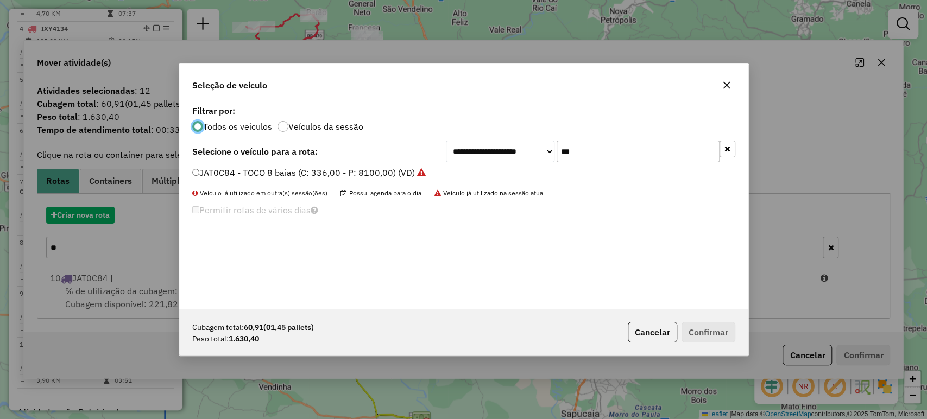
scroll to position [5, 3]
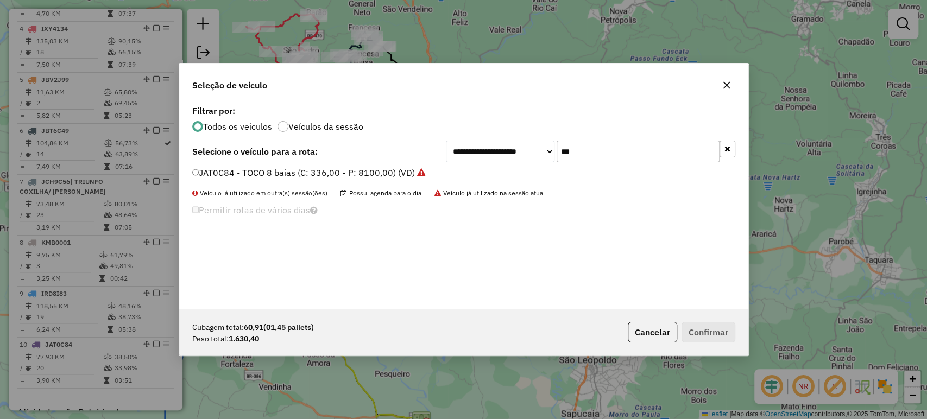
click at [602, 160] on input "***" at bounding box center [638, 152] width 163 height 22
type input "***"
click at [402, 173] on label "JCW2J12 - TOCO - 392 - 6170 (C: 392,00 - P: 6170,00) (VD)" at bounding box center [315, 172] width 247 height 13
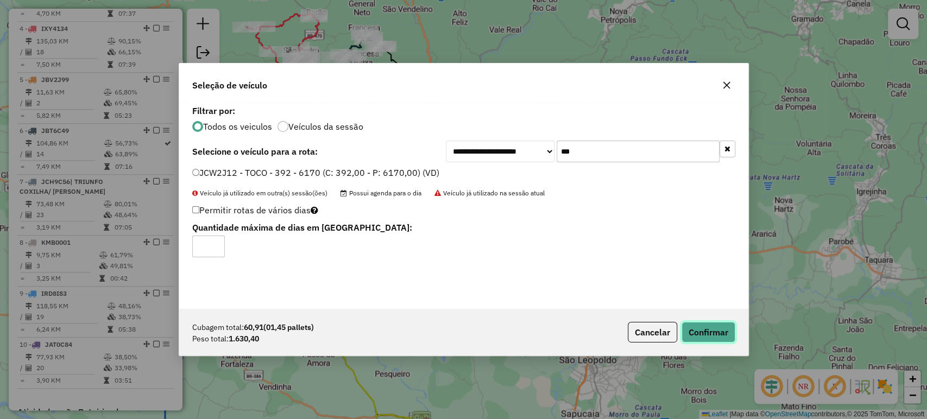
click at [702, 336] on button "Confirmar" at bounding box center [708, 332] width 54 height 21
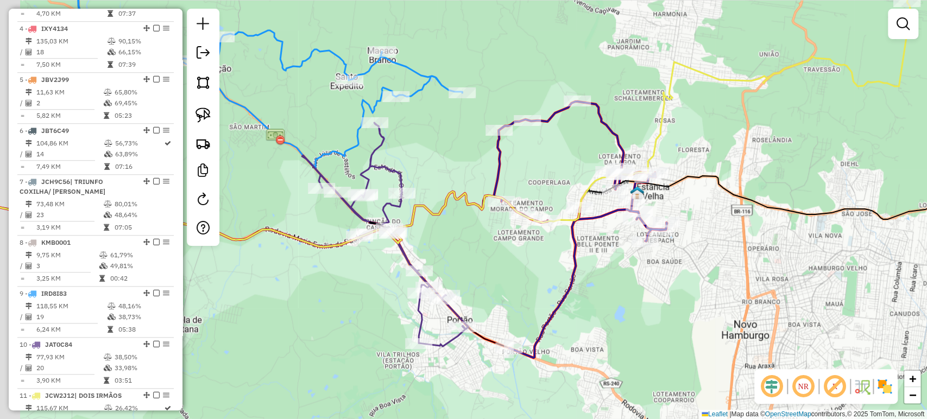
drag, startPoint x: 469, startPoint y: 283, endPoint x: 526, endPoint y: 299, distance: 58.8
click at [526, 299] on div "Janela de atendimento Grade de atendimento Capacidade Transportadoras Veículos …" at bounding box center [463, 209] width 927 height 419
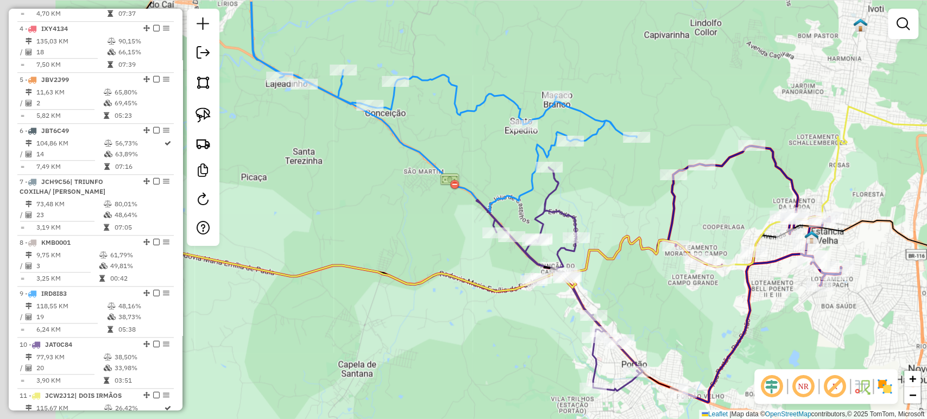
drag, startPoint x: 517, startPoint y: 295, endPoint x: 687, endPoint y: 338, distance: 175.4
click at [687, 338] on div "Janela de atendimento Grade de atendimento Capacidade Transportadoras Veículos …" at bounding box center [463, 209] width 927 height 419
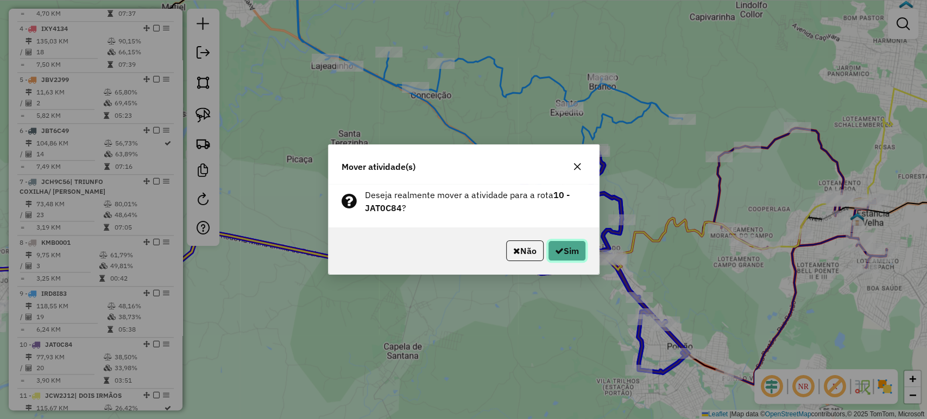
click at [572, 251] on button "Sim" at bounding box center [567, 251] width 38 height 21
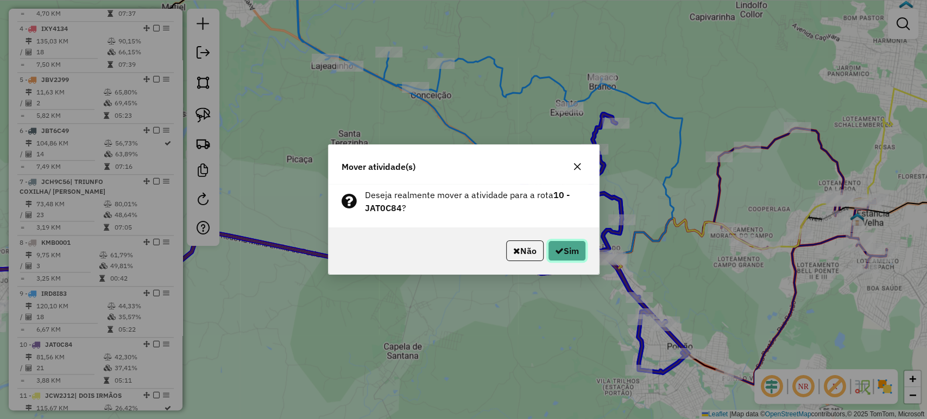
click at [565, 255] on button "Sim" at bounding box center [567, 251] width 38 height 21
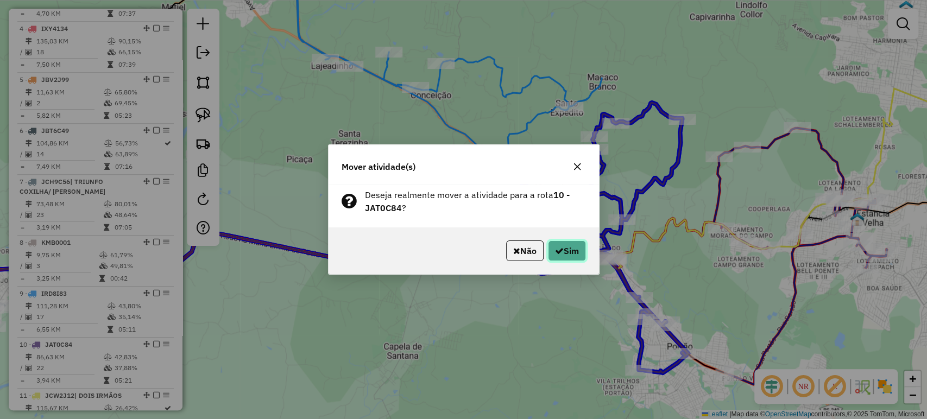
click at [559, 248] on icon "button" at bounding box center [559, 250] width 9 height 9
click at [571, 239] on div "Não Sim" at bounding box center [463, 250] width 270 height 47
click at [566, 248] on button "Sim" at bounding box center [567, 251] width 38 height 21
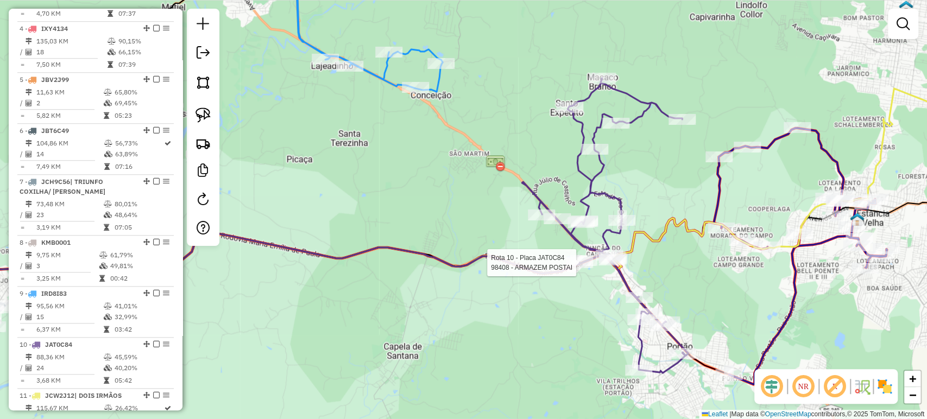
select select "*********"
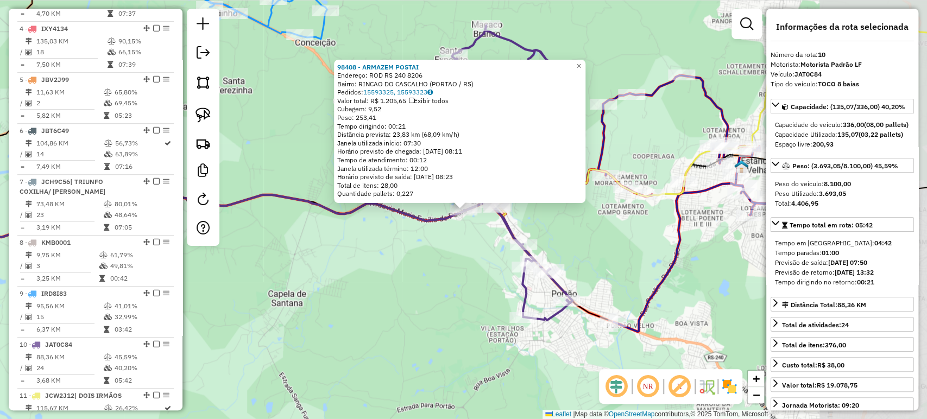
scroll to position [690, 0]
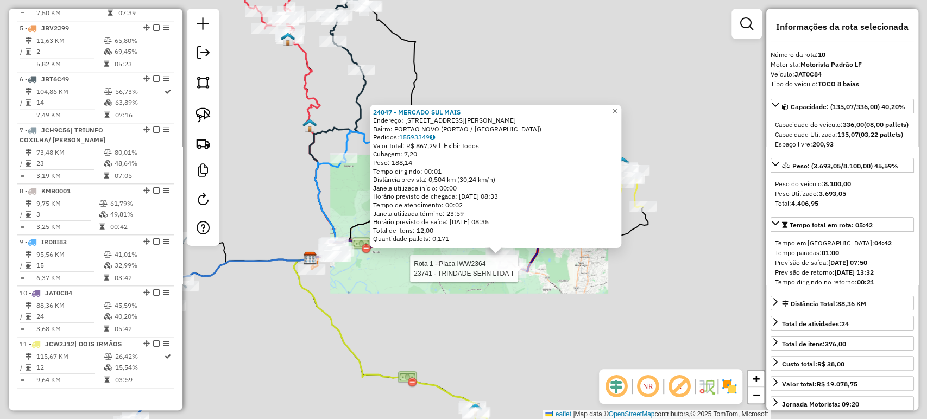
click at [603, 299] on div "Rota 1 - Placa IWW2364 23741 - TRINDADE SEHN LTDA T 24047 - MERCADO SUL MAIS En…" at bounding box center [463, 209] width 927 height 419
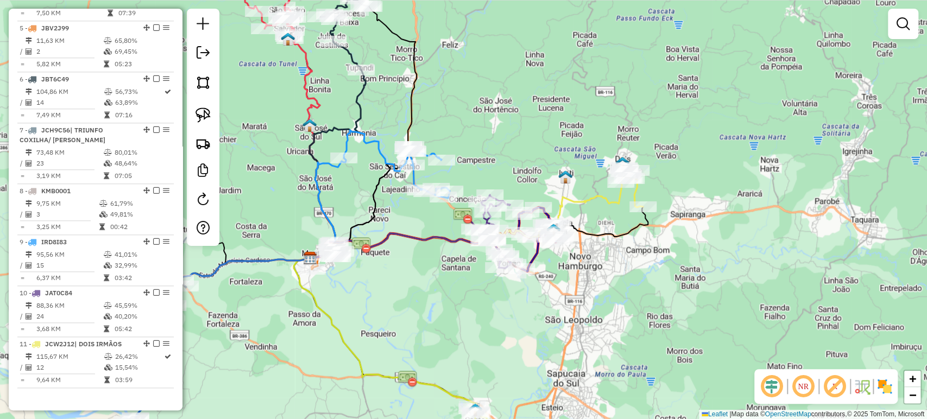
click at [585, 289] on div "Janela de atendimento Grade de atendimento Capacidade Transportadoras Veículos …" at bounding box center [463, 209] width 927 height 419
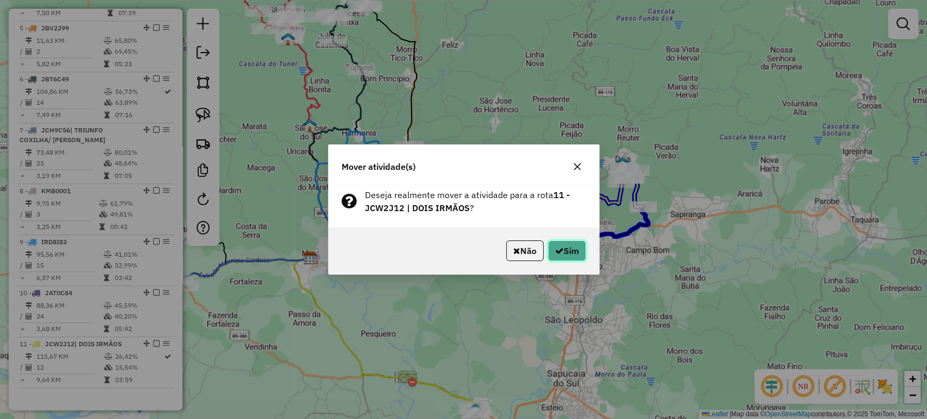
click at [581, 251] on button "Sim" at bounding box center [567, 251] width 38 height 21
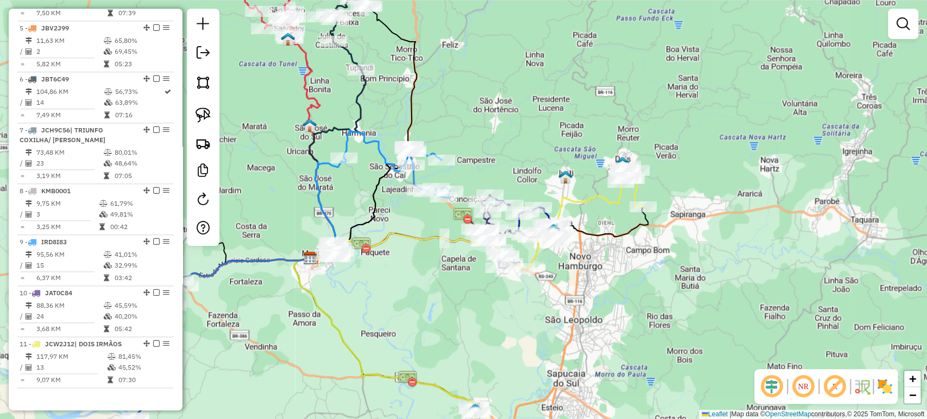
click at [561, 269] on div "Janela de atendimento Grade de atendimento Capacidade Transportadoras Veículos …" at bounding box center [463, 209] width 927 height 419
select select "*********"
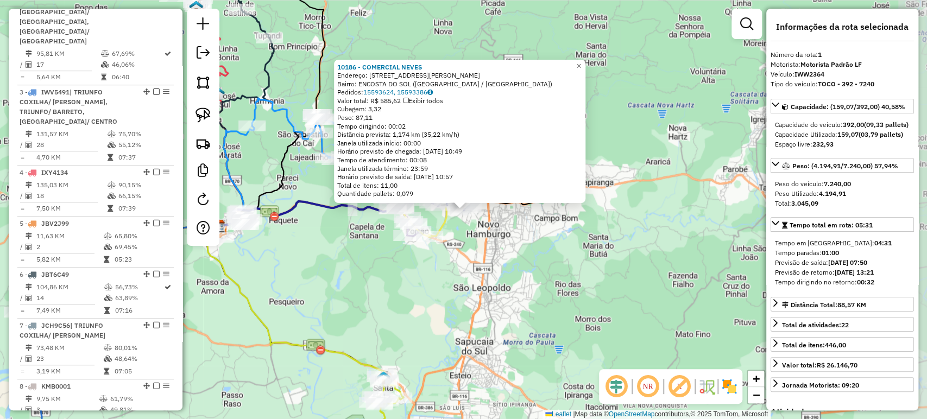
scroll to position [430, 0]
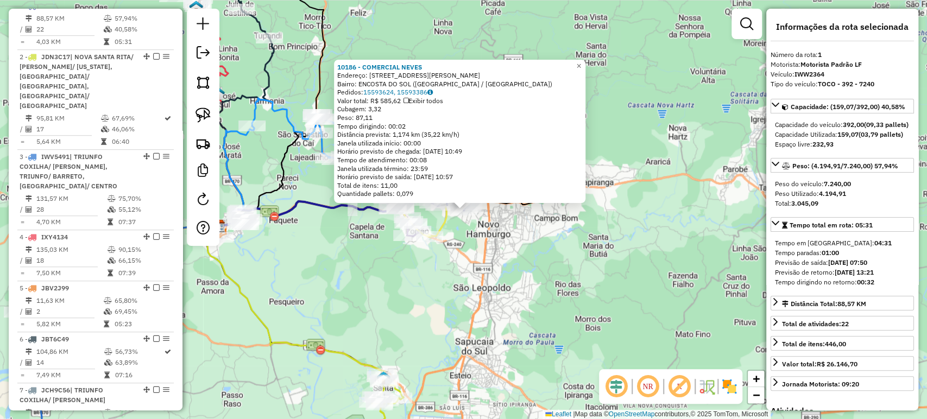
click at [539, 282] on div "10186 - COMERCIAL NEVES Endereço: R ERNA LUISA NABINGER 312 Bairro: ENCOSTA DO …" at bounding box center [463, 209] width 927 height 419
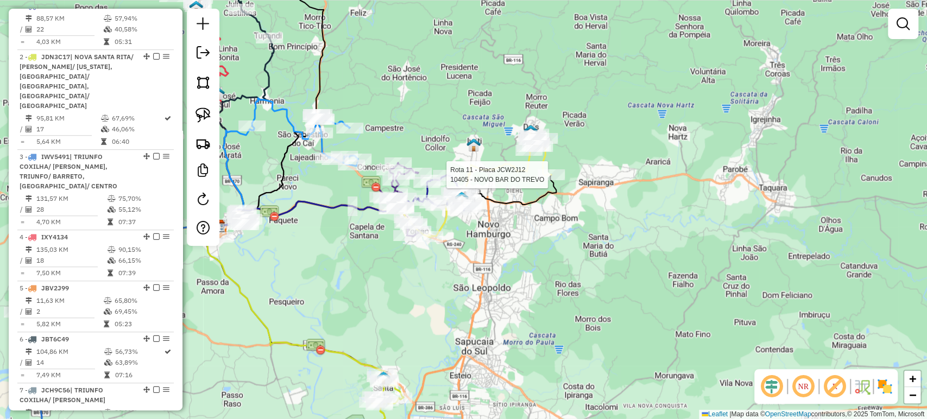
select select "*********"
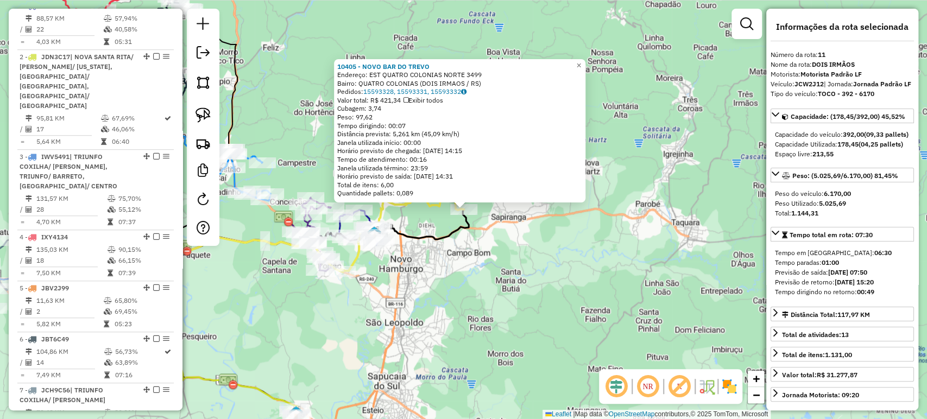
scroll to position [690, 0]
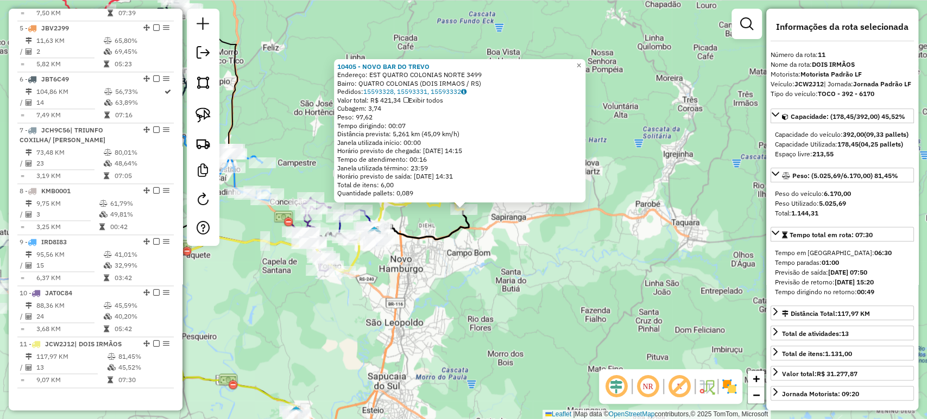
click at [461, 307] on div "10405 - NOVO BAR DO TREVO Endereço: EST QUATRO COLONIAS NORTE 3499 Bairro: QUAT…" at bounding box center [463, 209] width 927 height 419
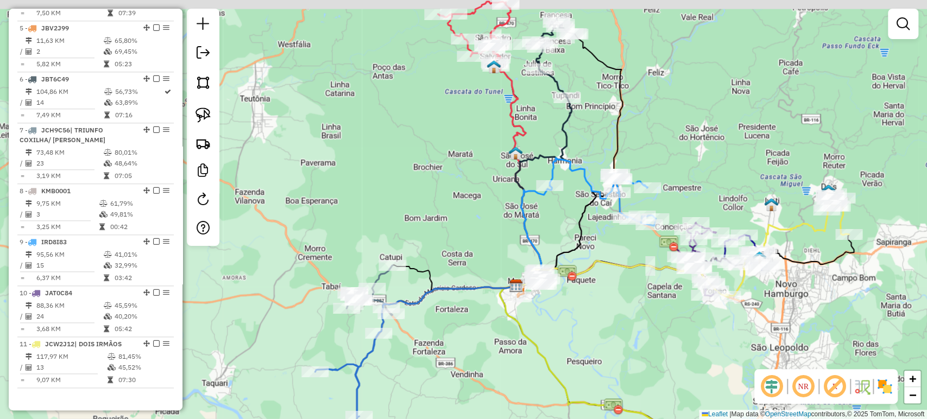
drag, startPoint x: 323, startPoint y: 325, endPoint x: 715, endPoint y: 356, distance: 393.2
click at [715, 356] on div "Janela de atendimento Grade de atendimento Capacidade Transportadoras Veículos …" at bounding box center [463, 209] width 927 height 419
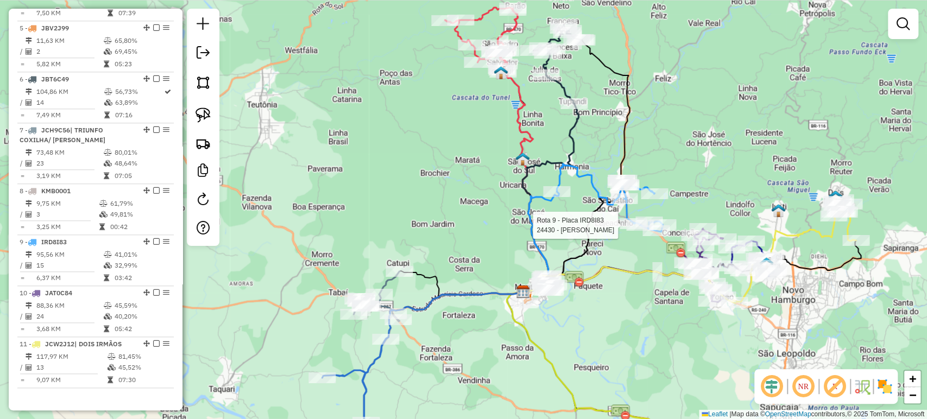
select select "*********"
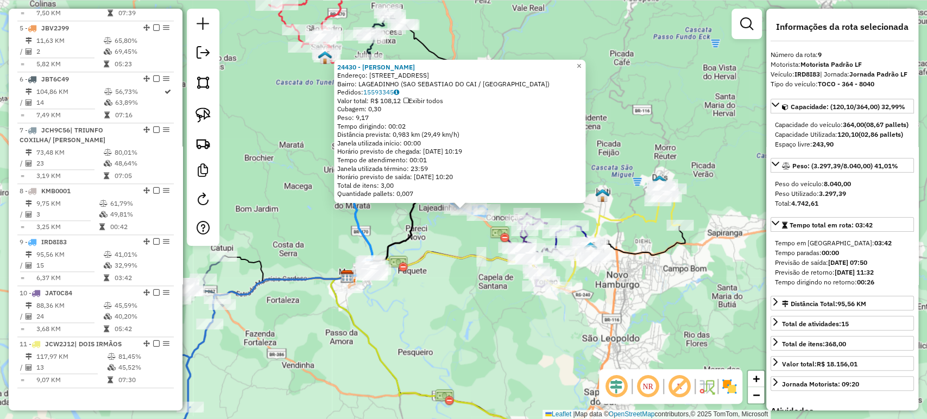
click at [504, 345] on div "24430 - FELIPE AMORIM SILVEI Endereço: R ALCEU MASSON 165 Bairro: LAGEADINHO (S…" at bounding box center [463, 209] width 927 height 419
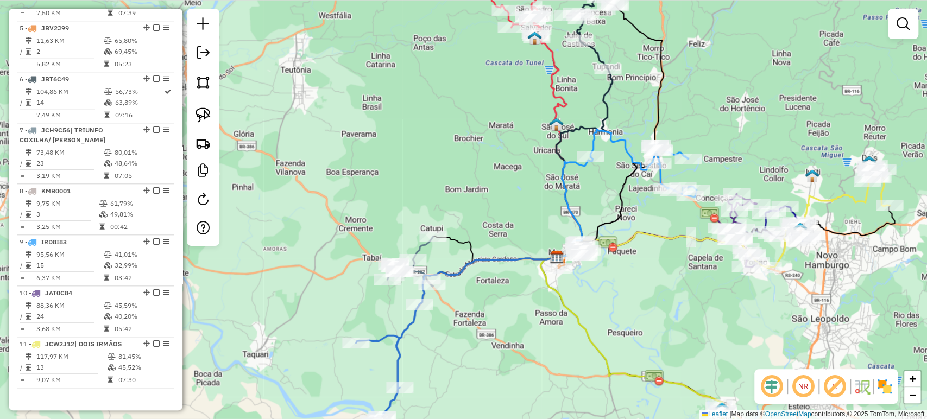
drag, startPoint x: 466, startPoint y: 344, endPoint x: 716, endPoint y: 323, distance: 250.1
click at [716, 323] on div "Janela de atendimento Grade de atendimento Capacidade Transportadoras Veículos …" at bounding box center [463, 209] width 927 height 419
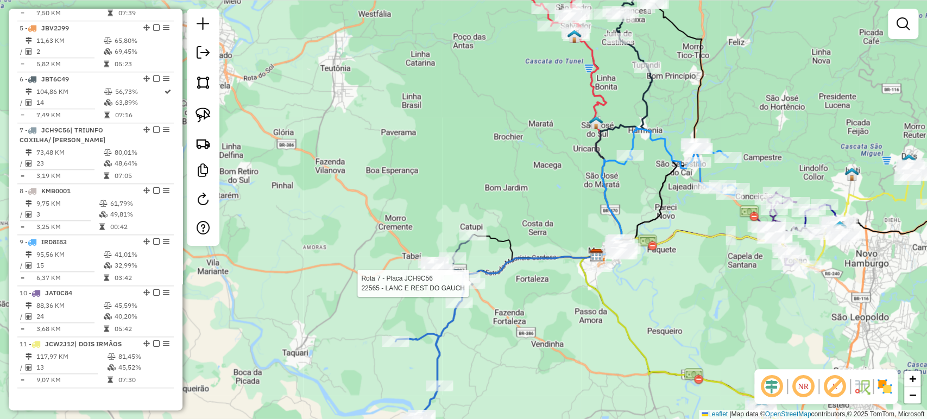
click at [467, 292] on icon at bounding box center [506, 339] width 179 height 166
select select "*********"
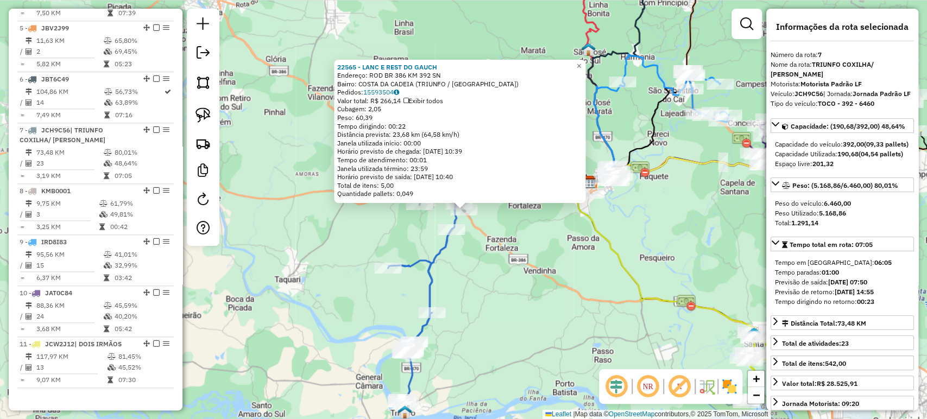
click at [357, 280] on div "22565 - LANC E REST DO GAUCH Endereço: ROD BR 386 KM 392 SN Bairro: COSTA DA CA…" at bounding box center [463, 209] width 927 height 419
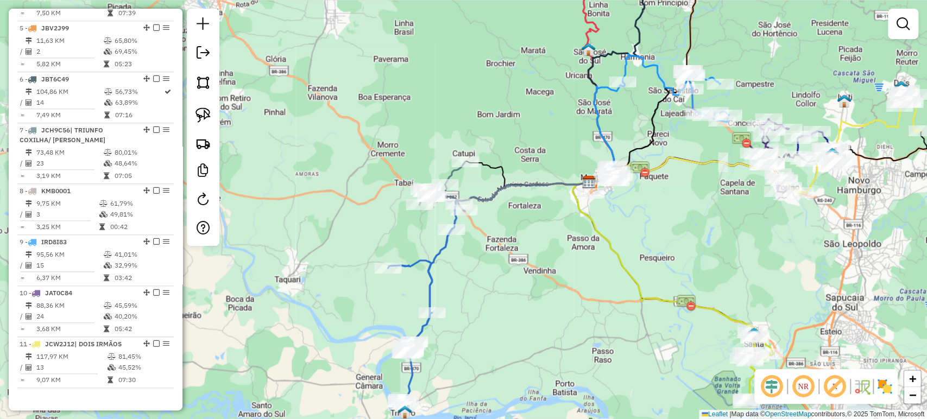
drag, startPoint x: 544, startPoint y: 249, endPoint x: 528, endPoint y: 309, distance: 62.3
click at [528, 309] on div "Janela de atendimento Grade de atendimento Capacidade Transportadoras Veículos …" at bounding box center [463, 209] width 927 height 419
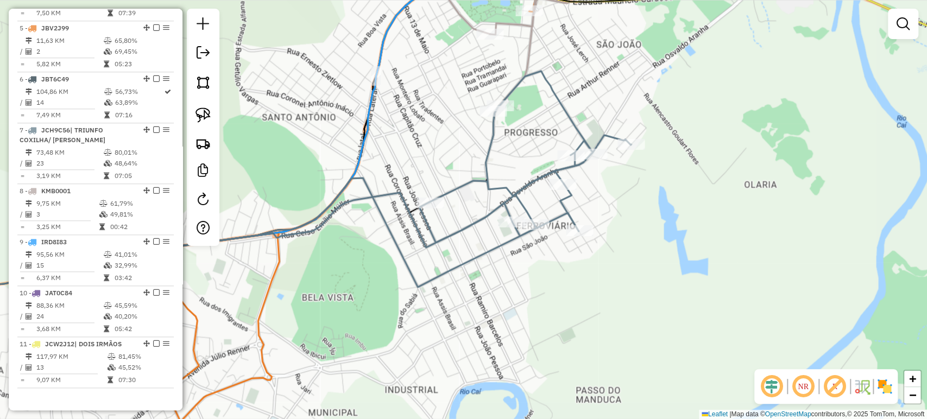
drag, startPoint x: 516, startPoint y: 322, endPoint x: 560, endPoint y: 302, distance: 47.9
click at [560, 302] on div "Janela de atendimento Grade de atendimento Capacidade Transportadoras Veículos …" at bounding box center [463, 209] width 927 height 419
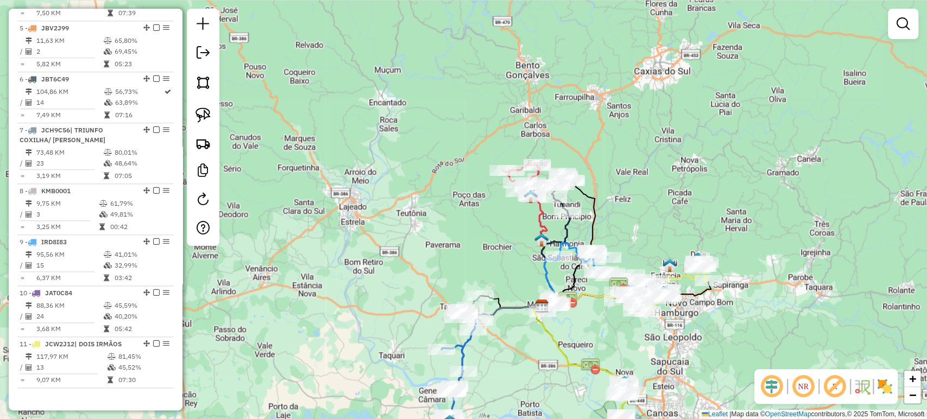
click at [529, 353] on div "Rota 5 - Placa JBV2J99 266 - MOMBACH - TIMBAUVA Janela de atendimento Grade de …" at bounding box center [463, 209] width 927 height 419
select select "*********"
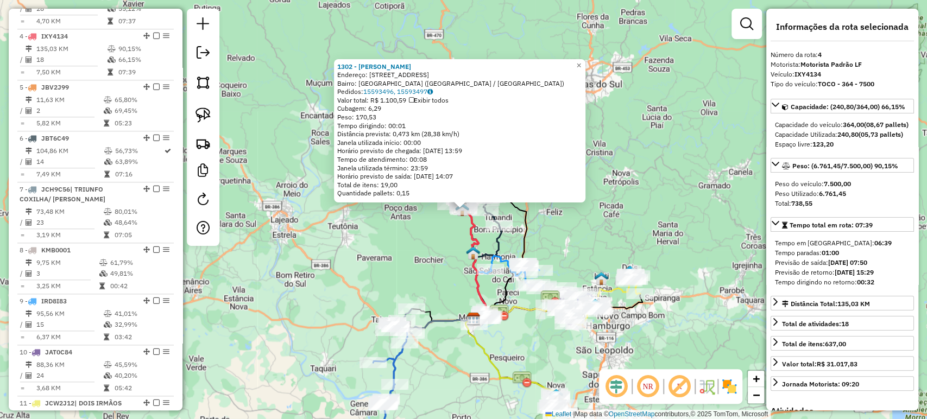
click at [497, 246] on icon at bounding box center [487, 272] width 28 height 94
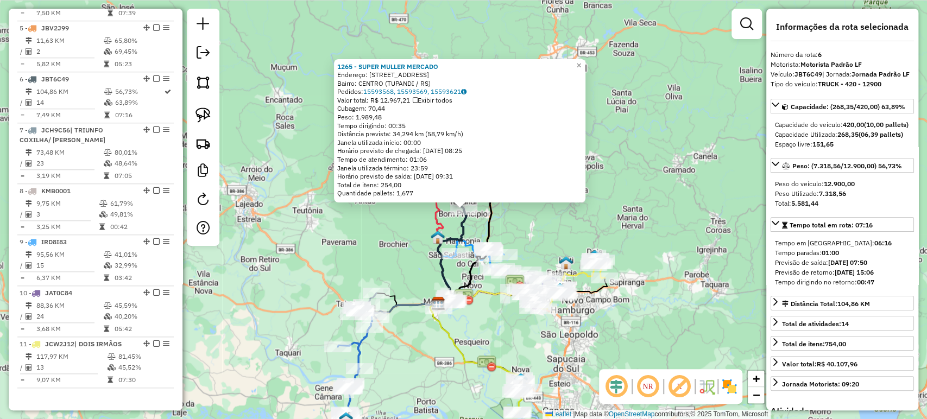
click at [382, 277] on div "1265 - SUPER MULLER MERCADO Endereço: AV SALVADOR 2139 Bairro: CENTRO (TUPANDI …" at bounding box center [463, 209] width 927 height 419
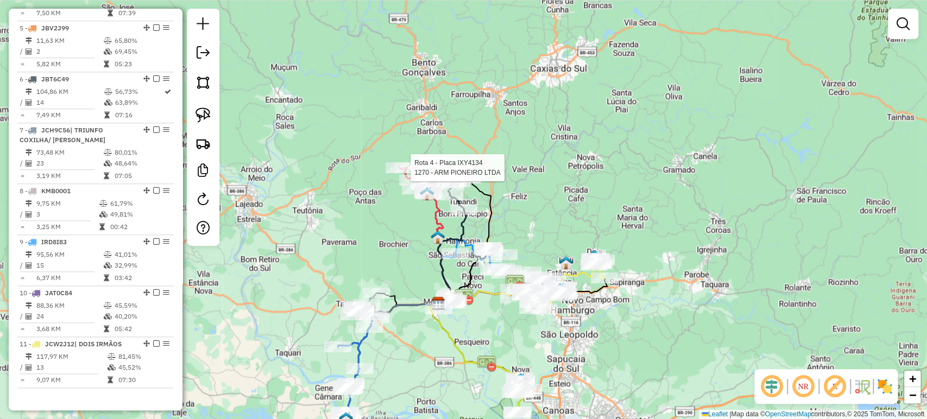
click at [405, 173] on div at bounding box center [407, 167] width 27 height 11
select select "*********"
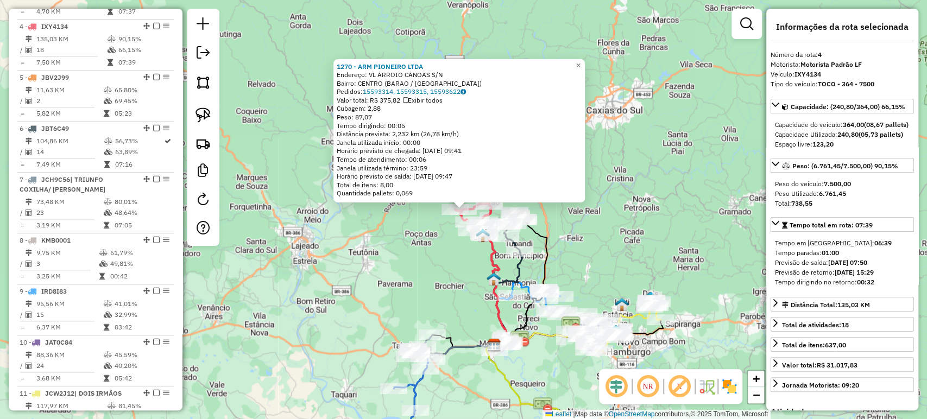
scroll to position [631, 0]
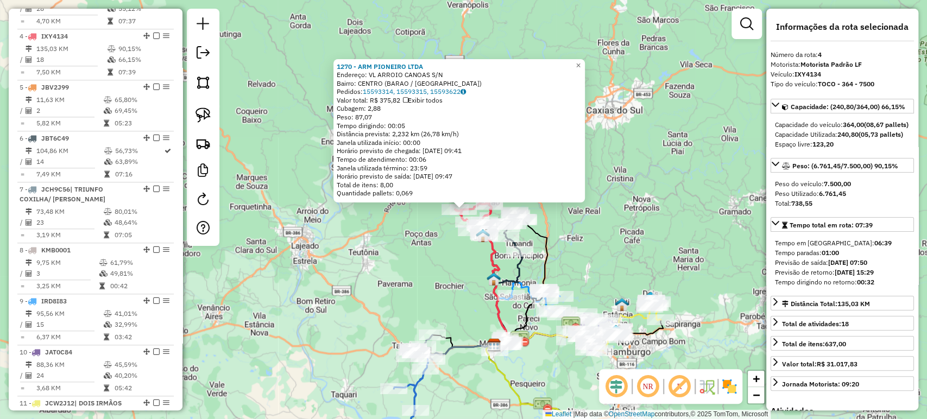
click at [425, 290] on div "1270 - ARM PIONEIRO LTDA Endereço: VL ARROIO CANOAS S/N Bairro: CENTRO (BARAO /…" at bounding box center [463, 209] width 927 height 419
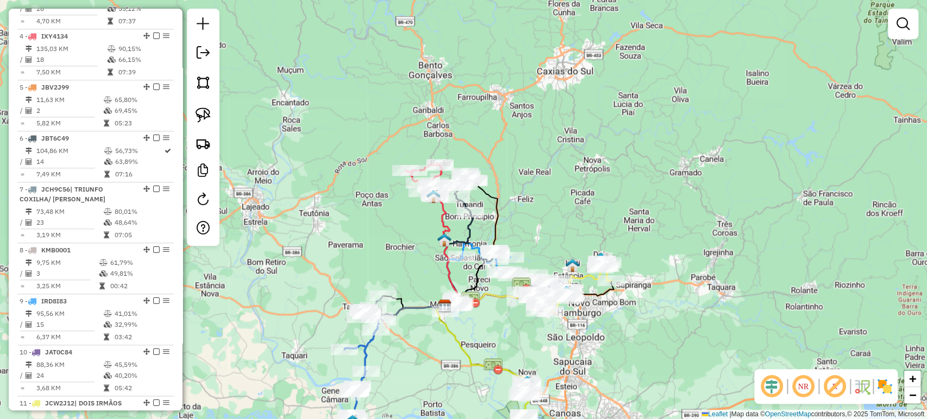
drag, startPoint x: 387, startPoint y: 252, endPoint x: 375, endPoint y: 247, distance: 12.9
click at [375, 247] on div "Janela de atendimento Grade de atendimento Capacidade Transportadoras Veículos …" at bounding box center [463, 209] width 927 height 419
drag, startPoint x: 400, startPoint y: 253, endPoint x: 380, endPoint y: 187, distance: 69.2
click at [380, 187] on div "Janela de atendimento Grade de atendimento Capacidade Transportadoras Veículos …" at bounding box center [463, 209] width 927 height 419
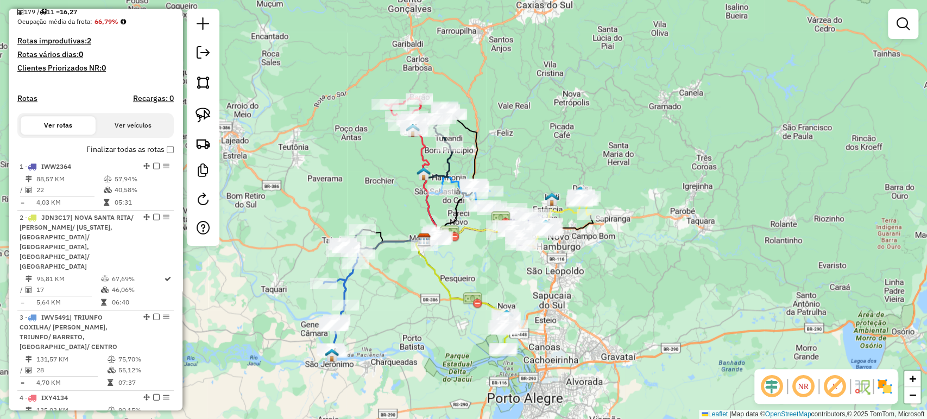
scroll to position [231, 0]
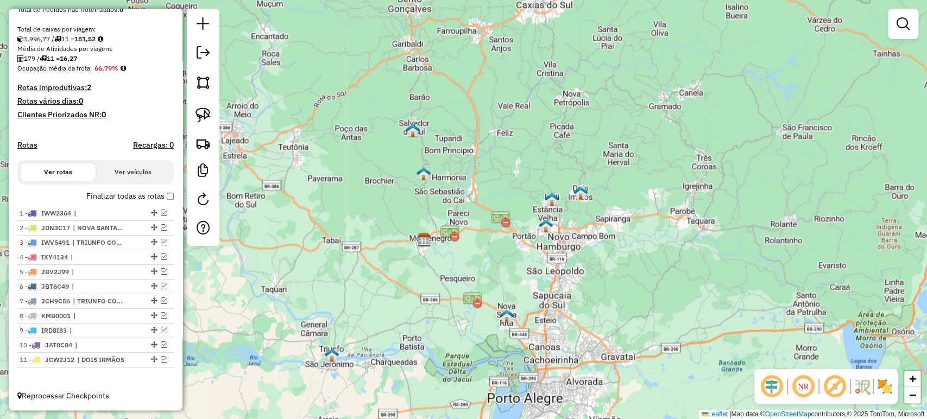
click at [167, 201] on label "Finalizar todas as rotas" at bounding box center [129, 196] width 87 height 11
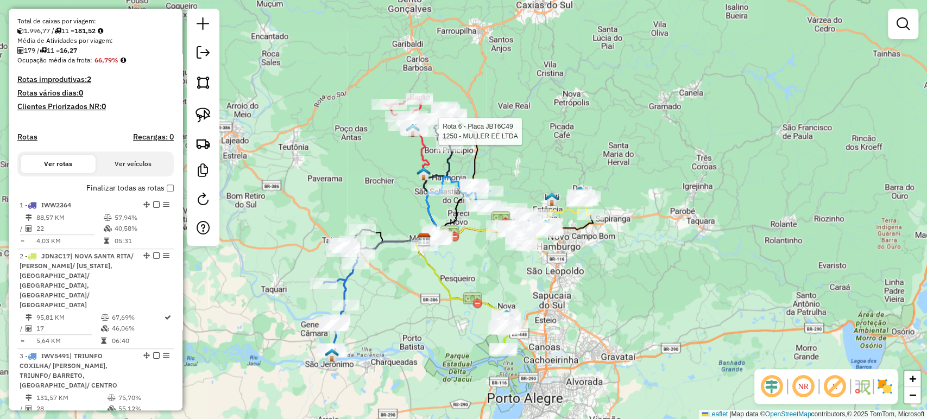
select select "*********"
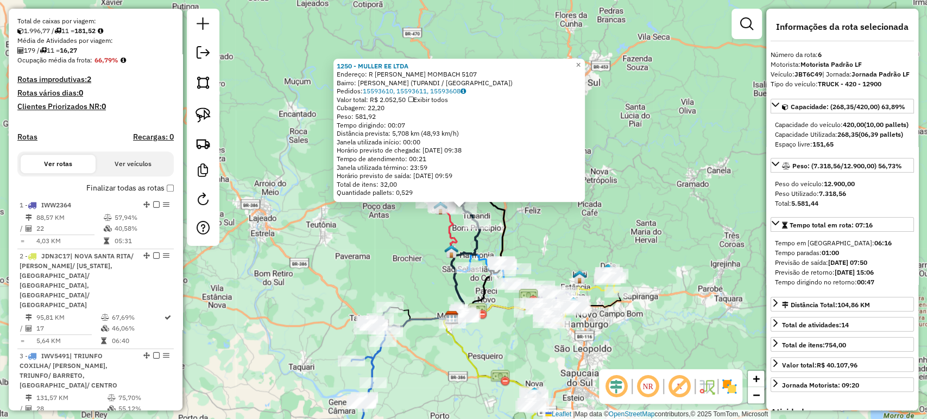
scroll to position [690, 0]
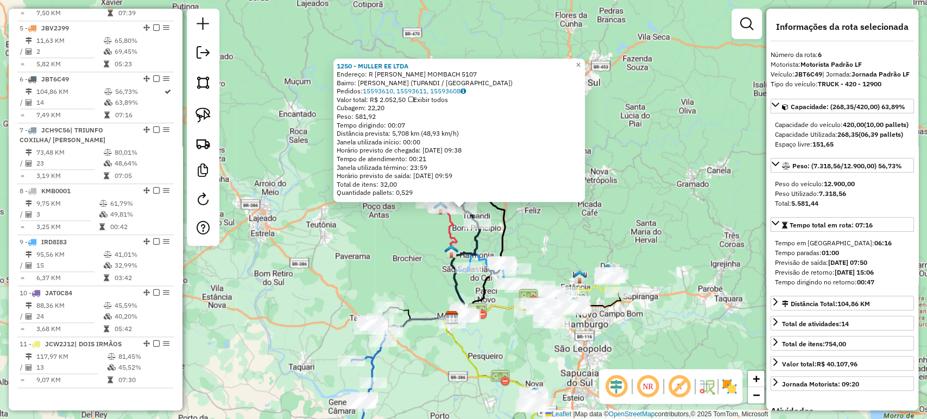
click at [604, 234] on div "Rota 9 - Placa IRD8I83 24594 - DIST BIRNFELD Rota 9 - Placa IRD8I83 80017 - LAN…" at bounding box center [463, 209] width 927 height 419
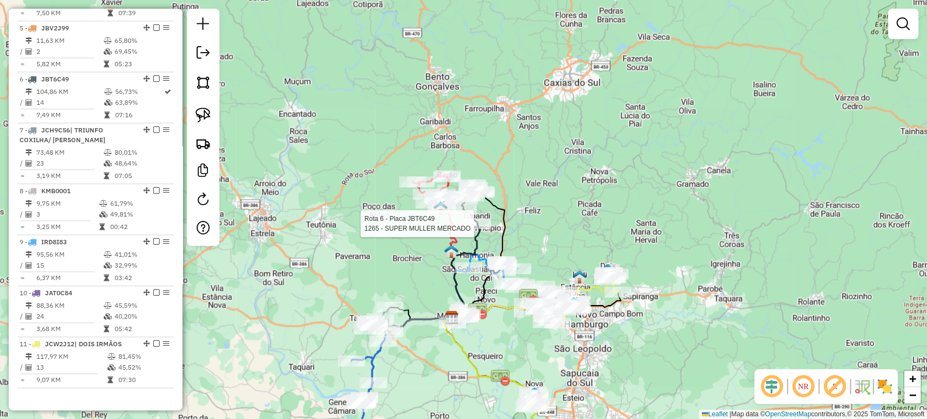
select select "*********"
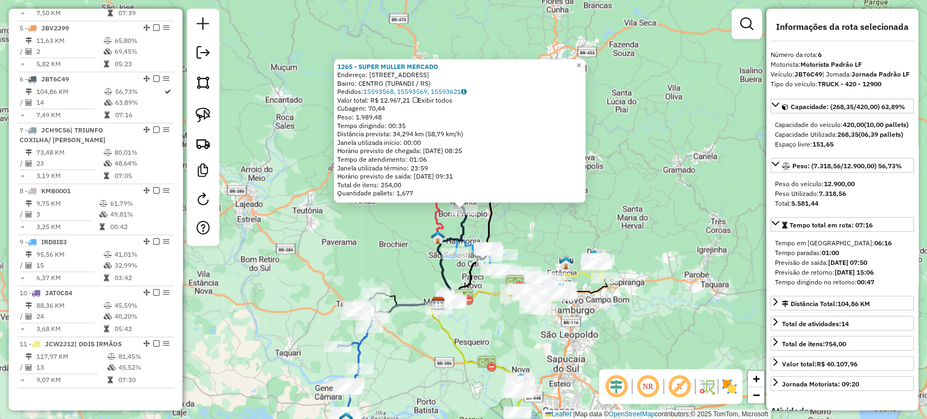
click at [406, 255] on div "1265 - SUPER MULLER MERCADO Endereço: AV SALVADOR 2139 Bairro: CENTRO (TUPANDI …" at bounding box center [463, 209] width 927 height 419
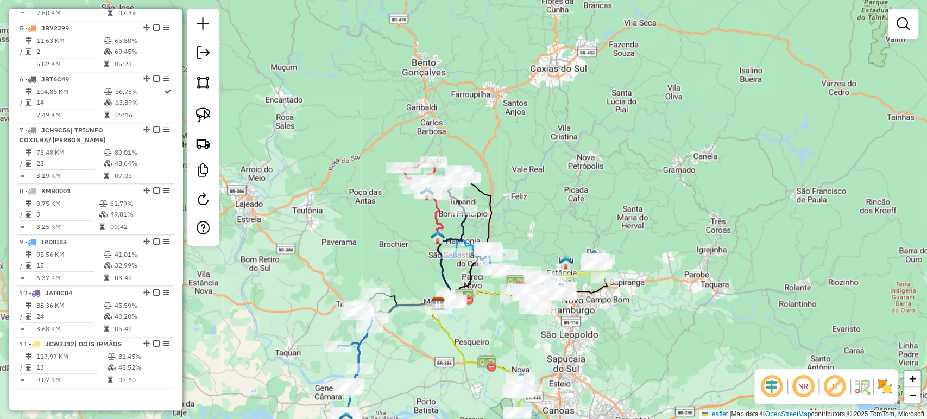
drag, startPoint x: 371, startPoint y: 267, endPoint x: 439, endPoint y: 189, distance: 103.9
click at [439, 189] on div "Janela de atendimento Grade de atendimento Capacidade Transportadoras Veículos …" at bounding box center [463, 209] width 927 height 419
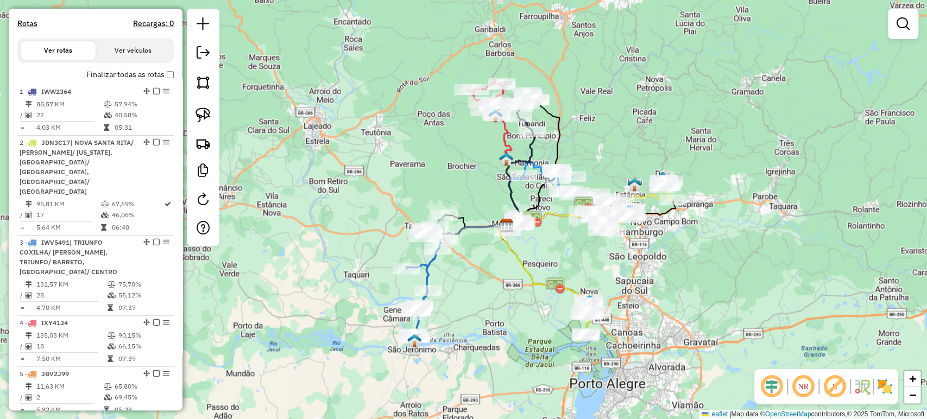
scroll to position [207, 0]
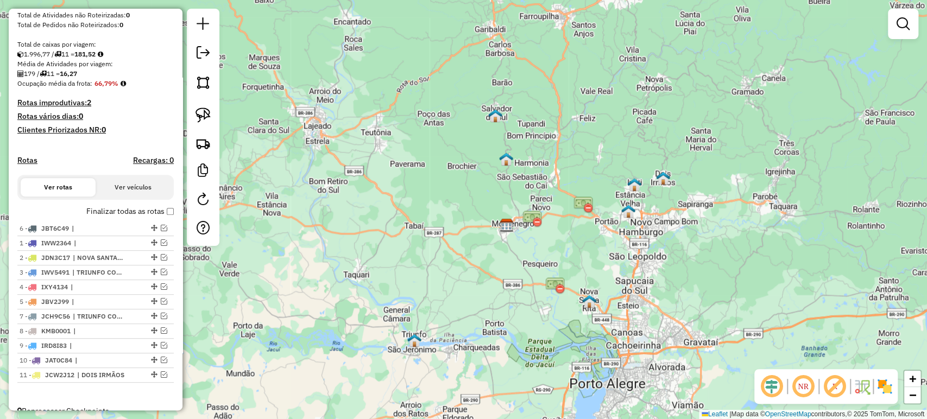
drag, startPoint x: 149, startPoint y: 311, endPoint x: 144, endPoint y: 234, distance: 76.7
drag, startPoint x: 149, startPoint y: 310, endPoint x: 145, endPoint y: 250, distance: 60.4
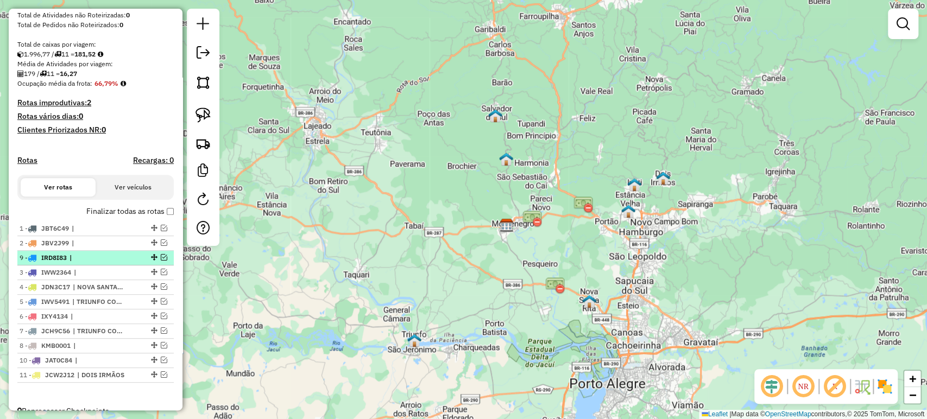
drag, startPoint x: 149, startPoint y: 352, endPoint x: 134, endPoint y: 262, distance: 90.8
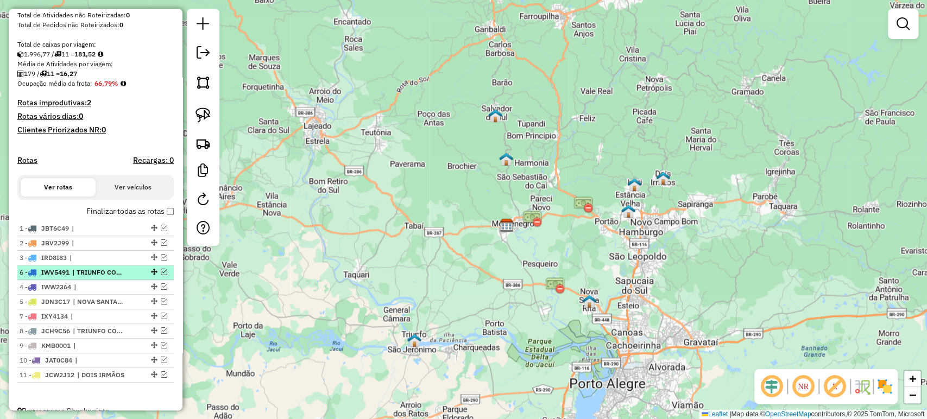
drag, startPoint x: 152, startPoint y: 313, endPoint x: 149, endPoint y: 281, distance: 31.7
drag, startPoint x: 151, startPoint y: 325, endPoint x: 148, endPoint y: 290, distance: 35.4
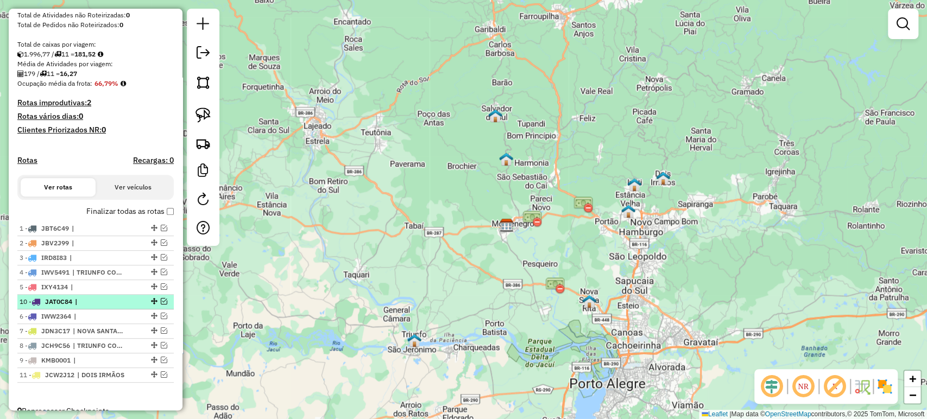
drag, startPoint x: 149, startPoint y: 366, endPoint x: 153, endPoint y: 308, distance: 58.2
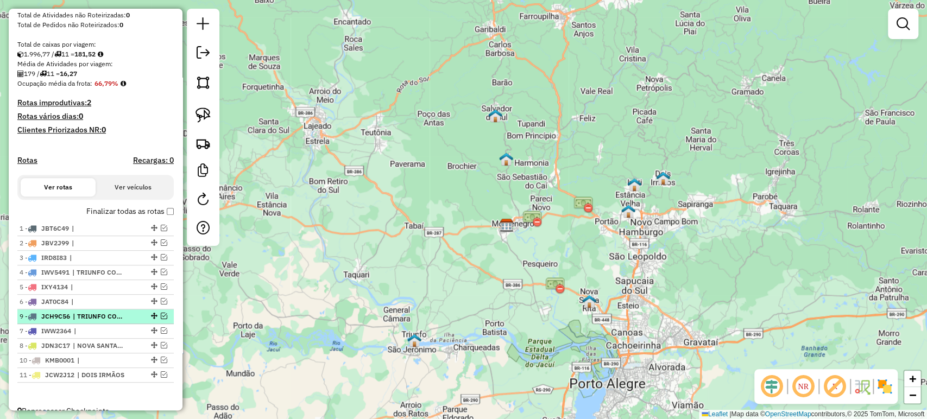
drag, startPoint x: 150, startPoint y: 355, endPoint x: 152, endPoint y: 325, distance: 30.5
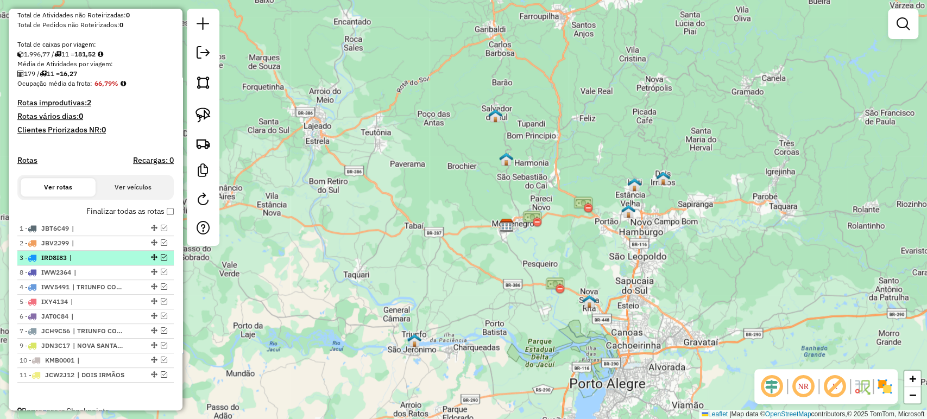
drag, startPoint x: 148, startPoint y: 342, endPoint x: 137, endPoint y: 274, distance: 68.1
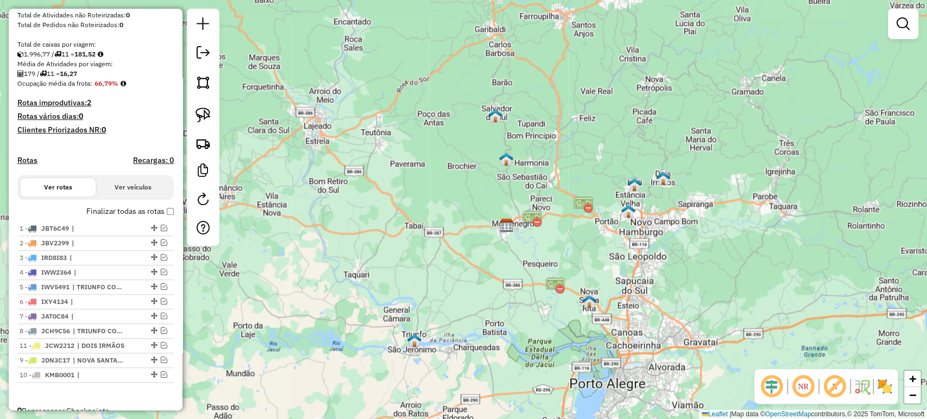
drag, startPoint x: 149, startPoint y: 385, endPoint x: 153, endPoint y: 352, distance: 33.3
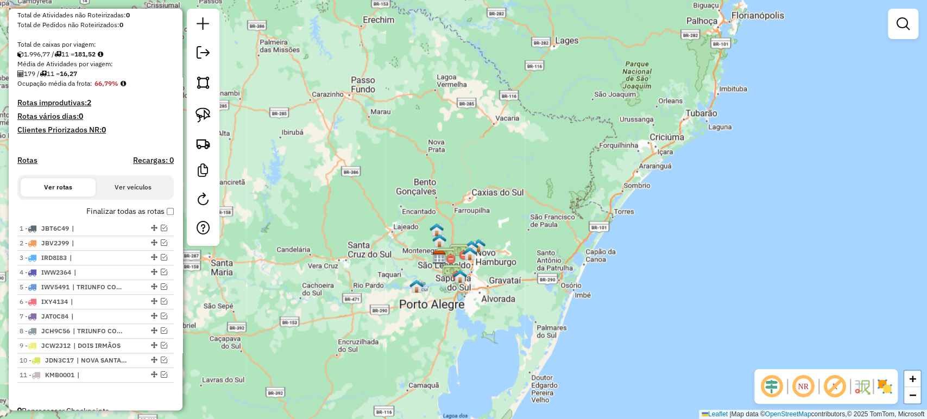
click at [166, 217] on label "Finalizar todas as rotas" at bounding box center [129, 211] width 87 height 11
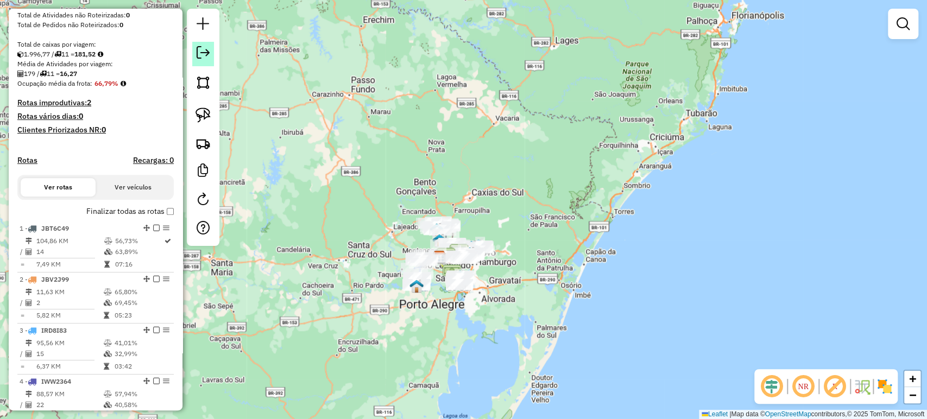
click at [208, 56] on em at bounding box center [203, 52] width 13 height 13
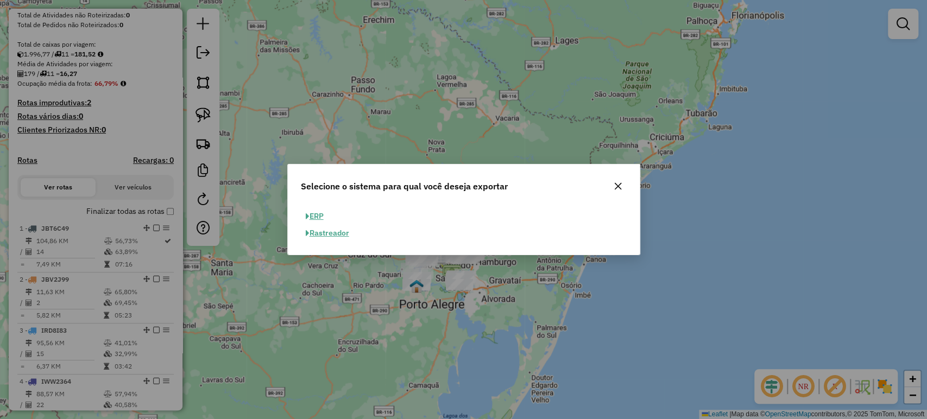
click at [321, 218] on button "ERP" at bounding box center [315, 216] width 28 height 17
select select "**"
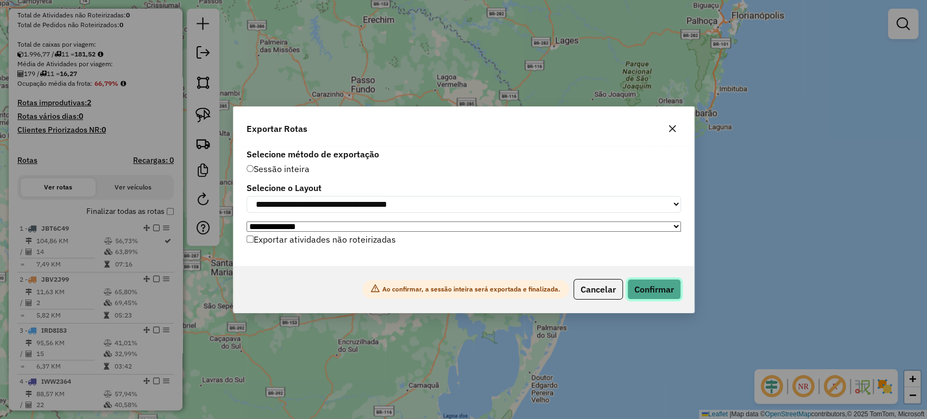
click at [649, 290] on button "Confirmar" at bounding box center [654, 289] width 54 height 21
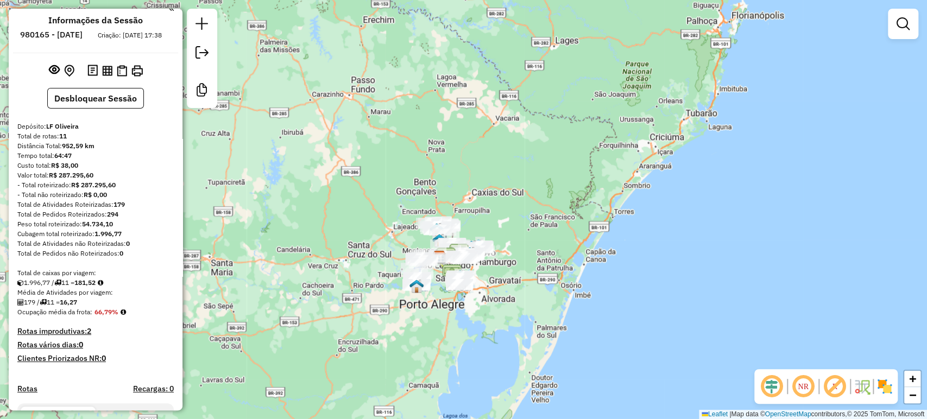
scroll to position [0, 0]
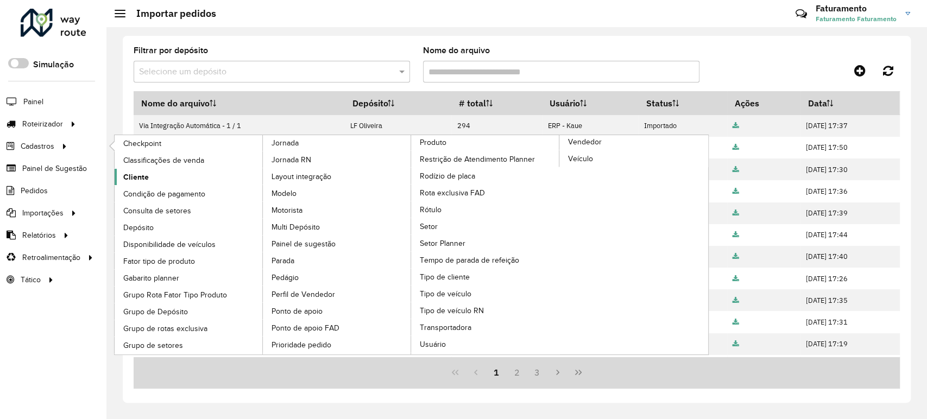
click at [132, 173] on span "Cliente" at bounding box center [136, 177] width 26 height 11
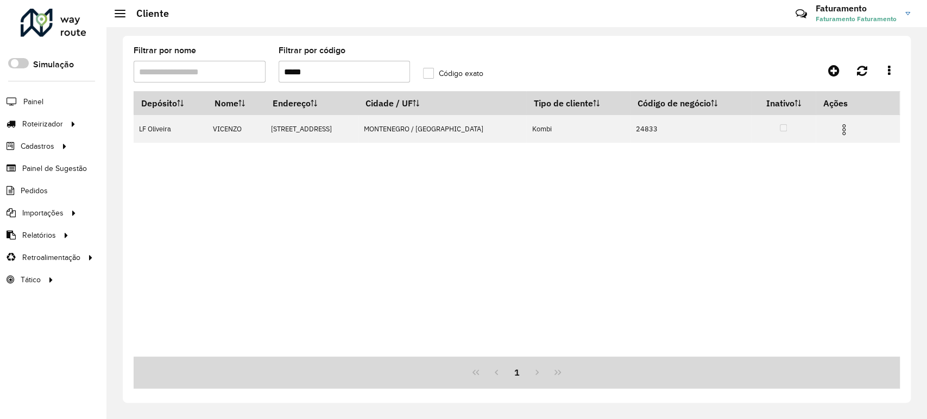
click at [313, 73] on input "*****" at bounding box center [345, 72] width 132 height 22
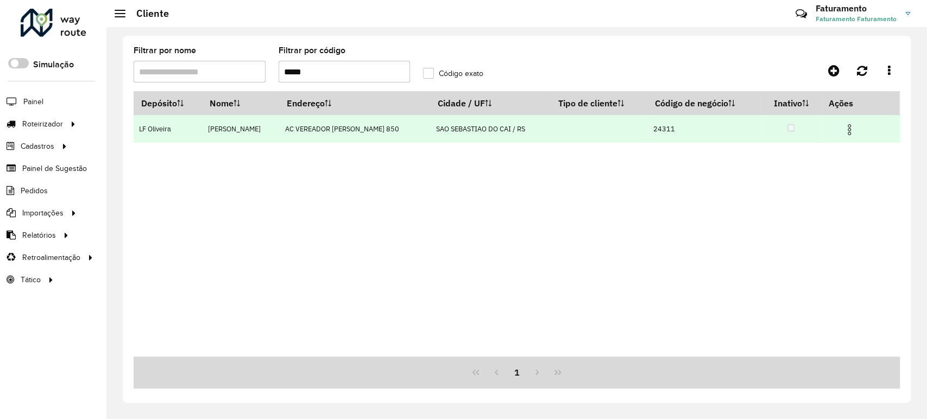
type input "*****"
drag, startPoint x: 268, startPoint y: 128, endPoint x: 205, endPoint y: 128, distance: 63.0
click at [205, 128] on td "DANILO GERLACH" at bounding box center [241, 129] width 77 height 28
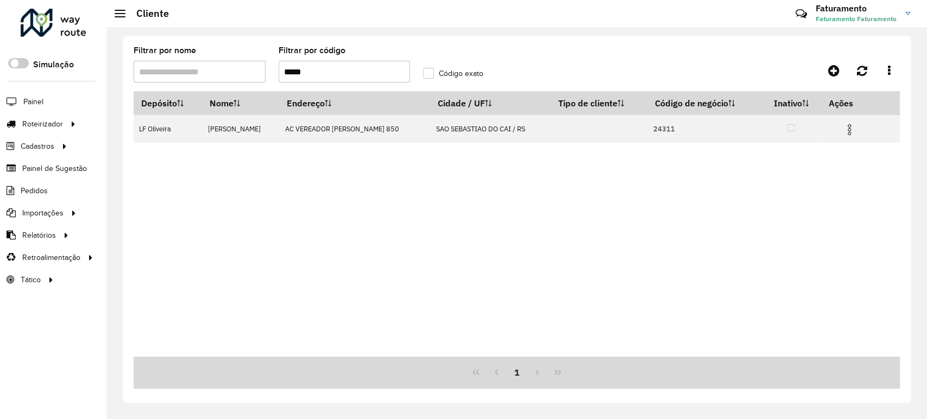
copy td "DANILO GERLACH"
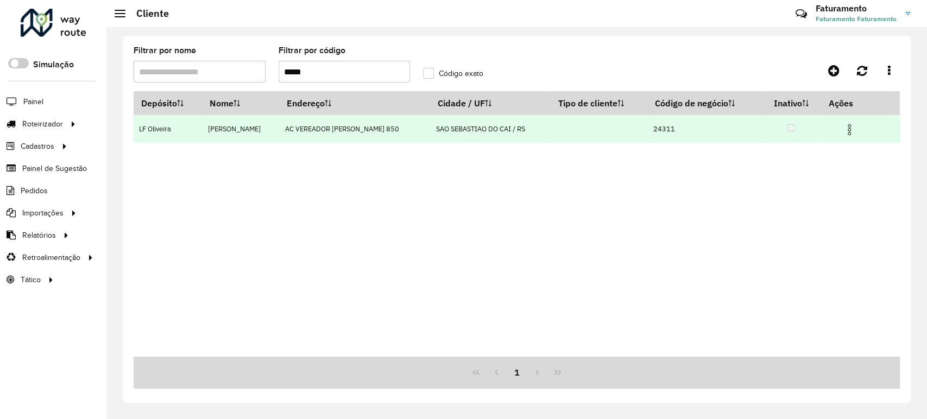
click at [840, 125] on td at bounding box center [853, 128] width 65 height 27
click at [843, 128] on img at bounding box center [849, 129] width 13 height 13
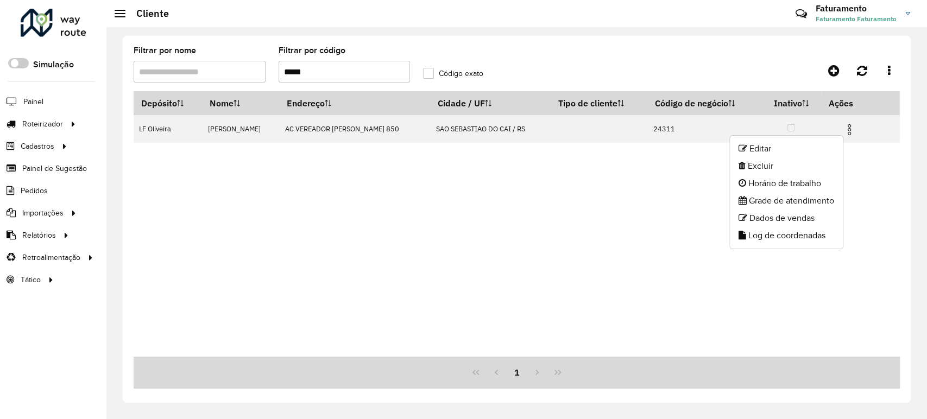
click at [834, 139] on ul "Editar Excluir Horário de trabalho Grade de atendimento Dados de vendas Log de …" at bounding box center [786, 192] width 114 height 114
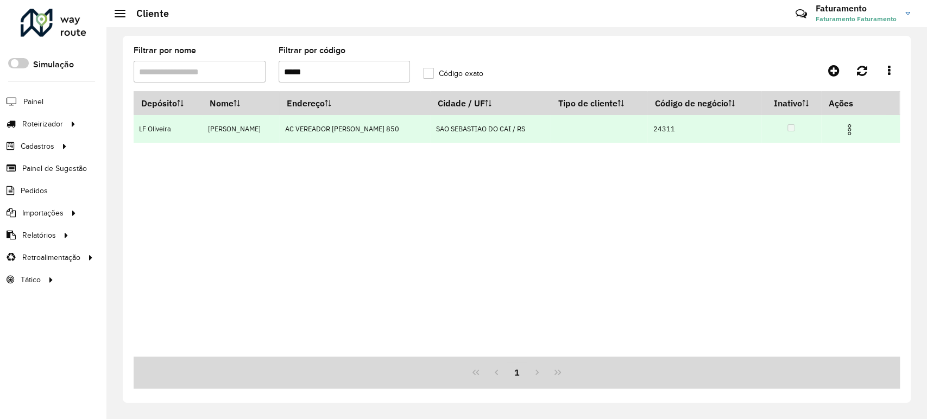
click at [845, 134] on img at bounding box center [849, 129] width 13 height 13
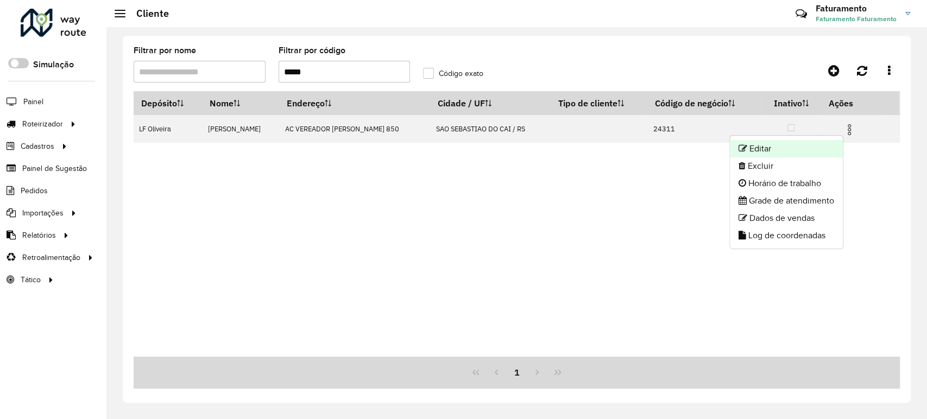
click at [834, 144] on li "Editar" at bounding box center [786, 148] width 113 height 17
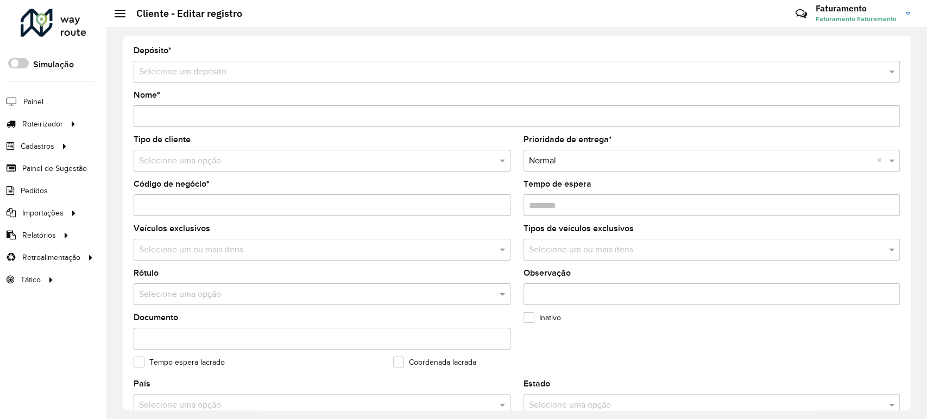
type input "**********"
type input "*****"
type input "********"
type input "**********"
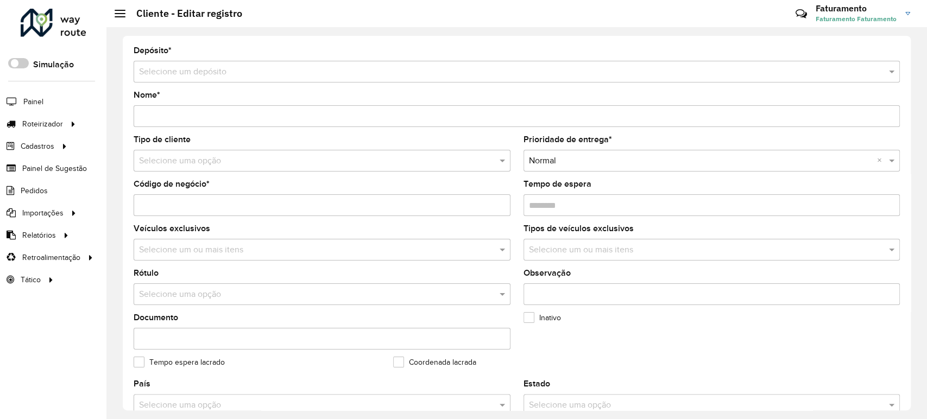
type input "*********"
type input "********"
type input "**********"
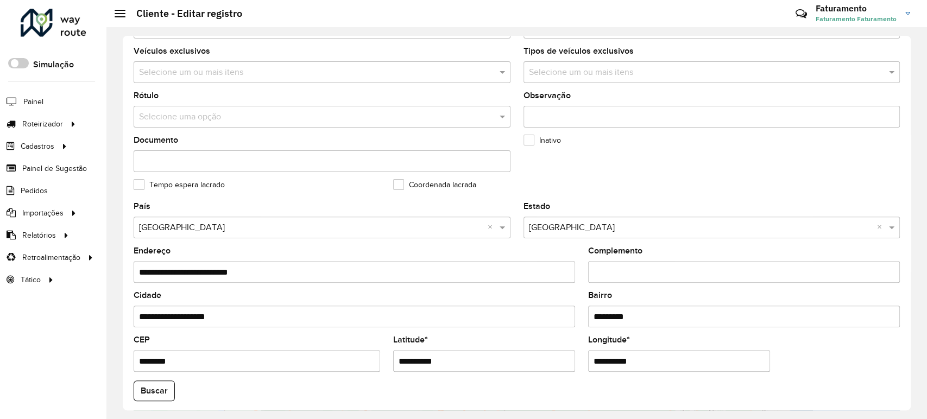
scroll to position [389, 0]
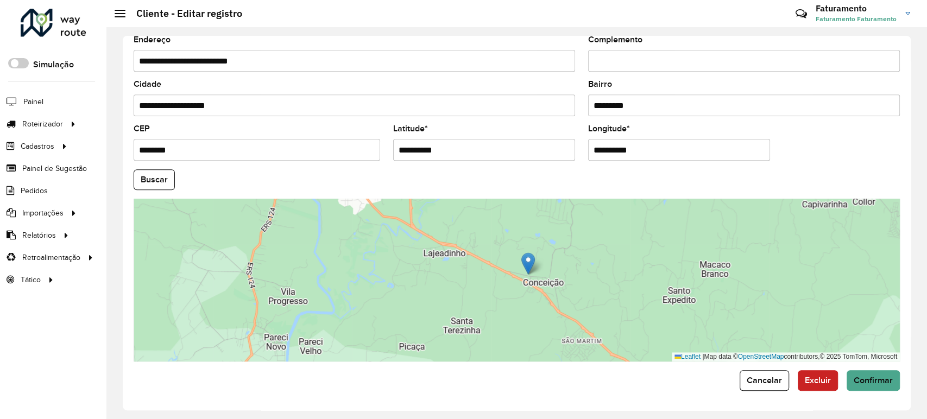
drag, startPoint x: 599, startPoint y: 289, endPoint x: 562, endPoint y: 242, distance: 60.7
click at [584, 294] on div "Leaflet | Map data © OpenStreetMap contributors,© 2025 TomTom, Microsoft" at bounding box center [517, 280] width 766 height 163
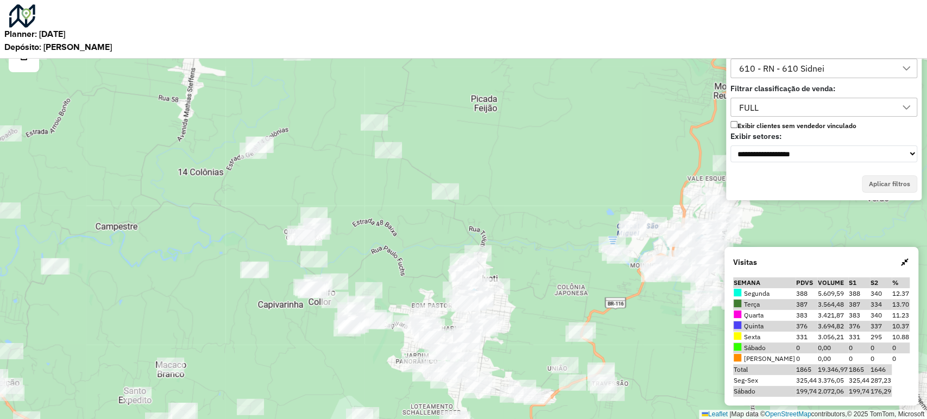
drag, startPoint x: 526, startPoint y: 214, endPoint x: 527, endPoint y: 192, distance: 22.3
click at [493, 296] on div "Leaflet | Map data © OpenStreetMap contributors,© 2025 TomTom, Microsoft" at bounding box center [463, 209] width 927 height 419
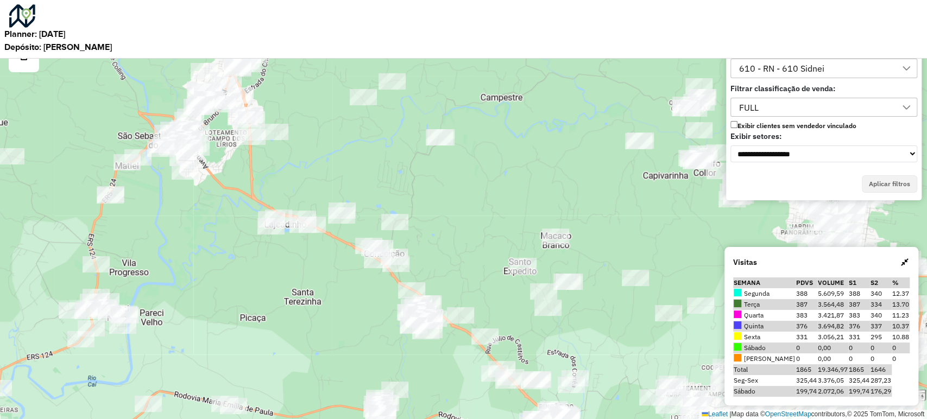
drag, startPoint x: 350, startPoint y: 306, endPoint x: 331, endPoint y: 282, distance: 31.0
click at [331, 282] on div "Leaflet | Map data © OpenStreetMap contributors,© 2025 TomTom, Microsoft" at bounding box center [463, 209] width 927 height 419
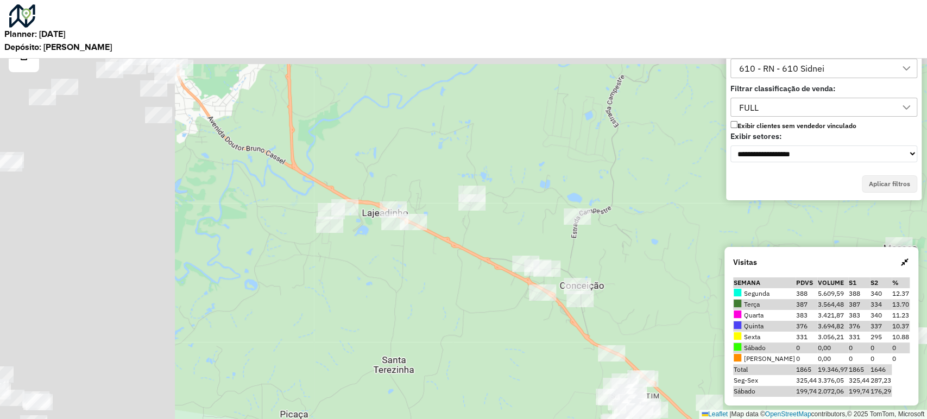
drag, startPoint x: 237, startPoint y: 226, endPoint x: 435, endPoint y: 308, distance: 215.0
click at [435, 308] on div "Leaflet | Map data © OpenStreetMap contributors,© 2025 TomTom, Microsoft" at bounding box center [463, 209] width 927 height 419
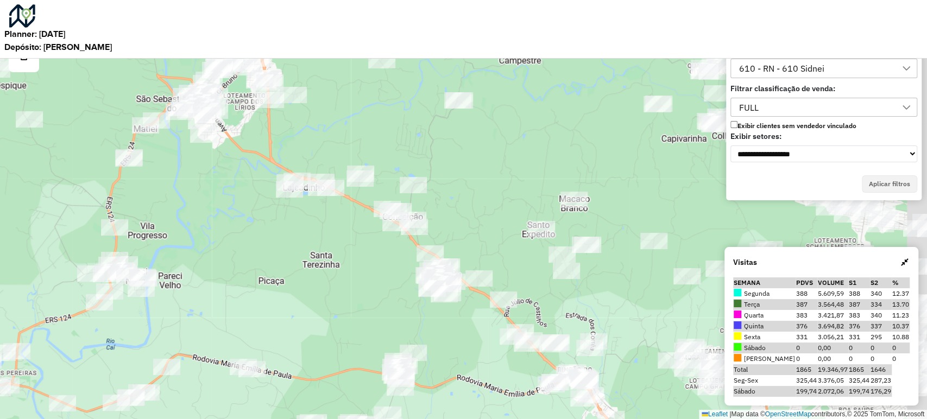
drag, startPoint x: 413, startPoint y: 290, endPoint x: 350, endPoint y: 251, distance: 74.0
click at [350, 251] on div "Leaflet | Map data © OpenStreetMap contributors,© 2025 TomTom, Microsoft" at bounding box center [463, 209] width 927 height 419
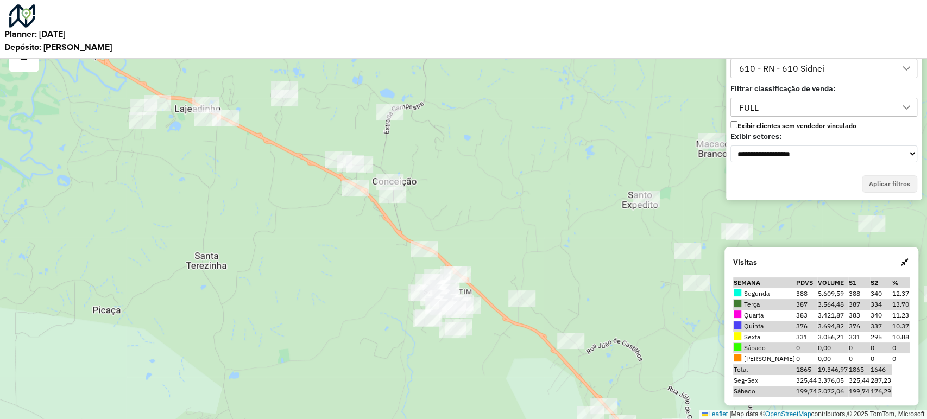
drag, startPoint x: 434, startPoint y: 282, endPoint x: 366, endPoint y: 268, distance: 69.3
click at [366, 268] on div "Leaflet | Map data © OpenStreetMap contributors,© 2025 TomTom, Microsoft" at bounding box center [463, 209] width 927 height 419
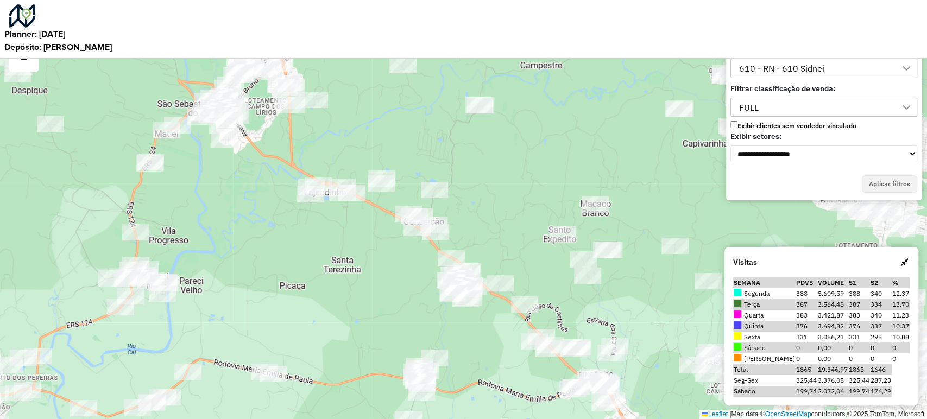
drag, startPoint x: 356, startPoint y: 233, endPoint x: 409, endPoint y: 251, distance: 56.1
click at [409, 251] on div "Leaflet | Map data © OpenStreetMap contributors,© 2025 TomTom, Microsoft" at bounding box center [463, 209] width 927 height 419
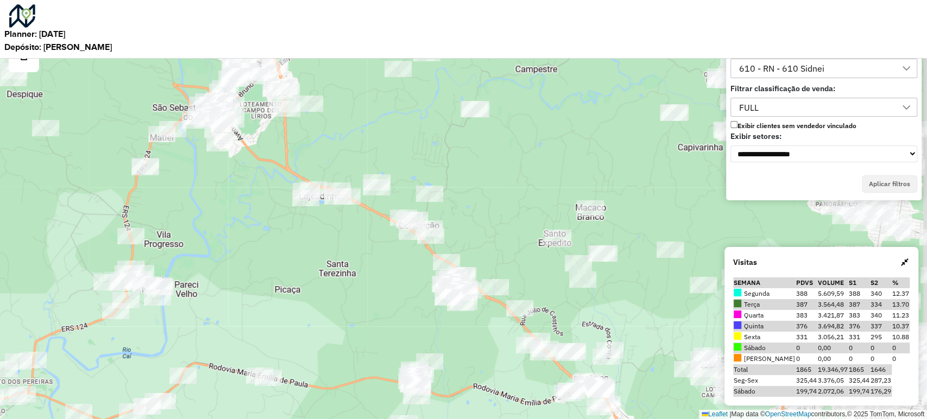
drag, startPoint x: 382, startPoint y: 257, endPoint x: 366, endPoint y: 273, distance: 21.5
click at [366, 273] on div "Leaflet | Map data © OpenStreetMap contributors,© 2025 TomTom, Microsoft" at bounding box center [463, 209] width 927 height 419
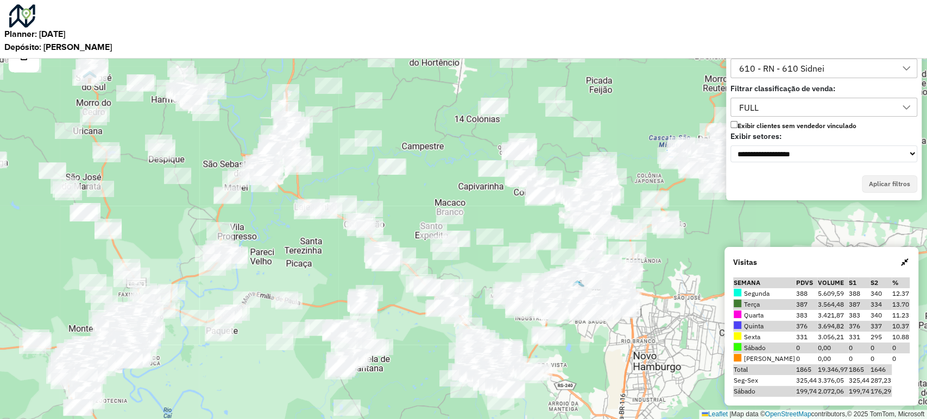
drag, startPoint x: 355, startPoint y: 241, endPoint x: 322, endPoint y: 264, distance: 40.5
click at [323, 264] on div "Leaflet | Map data © OpenStreetMap contributors,© 2025 TomTom, Microsoft" at bounding box center [463, 209] width 927 height 419
